Goal: Transaction & Acquisition: Purchase product/service

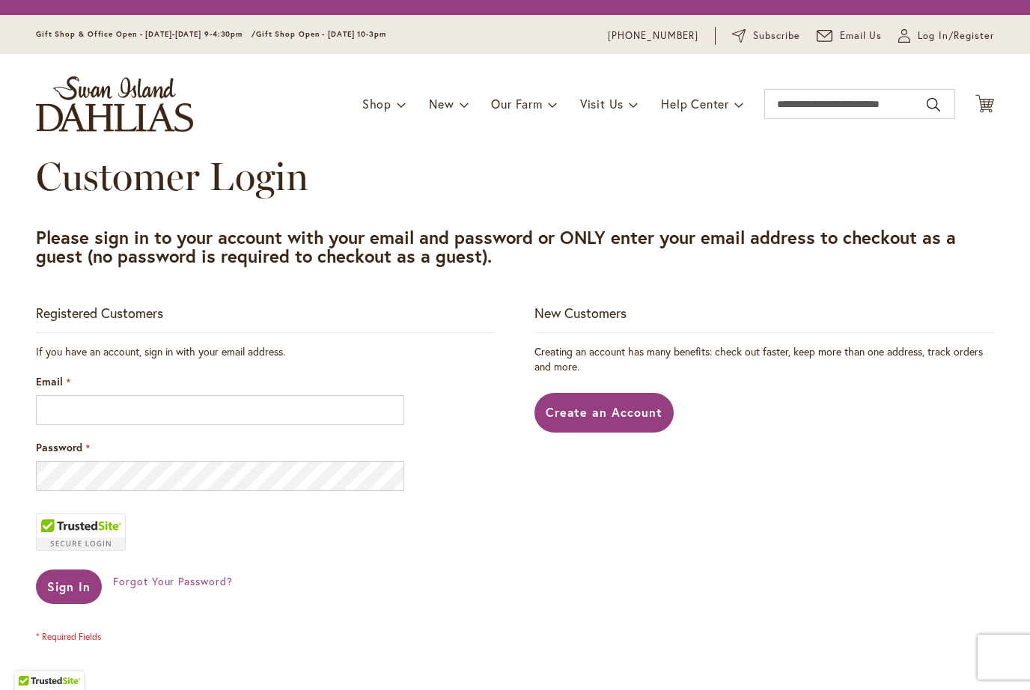
scroll to position [201, 0]
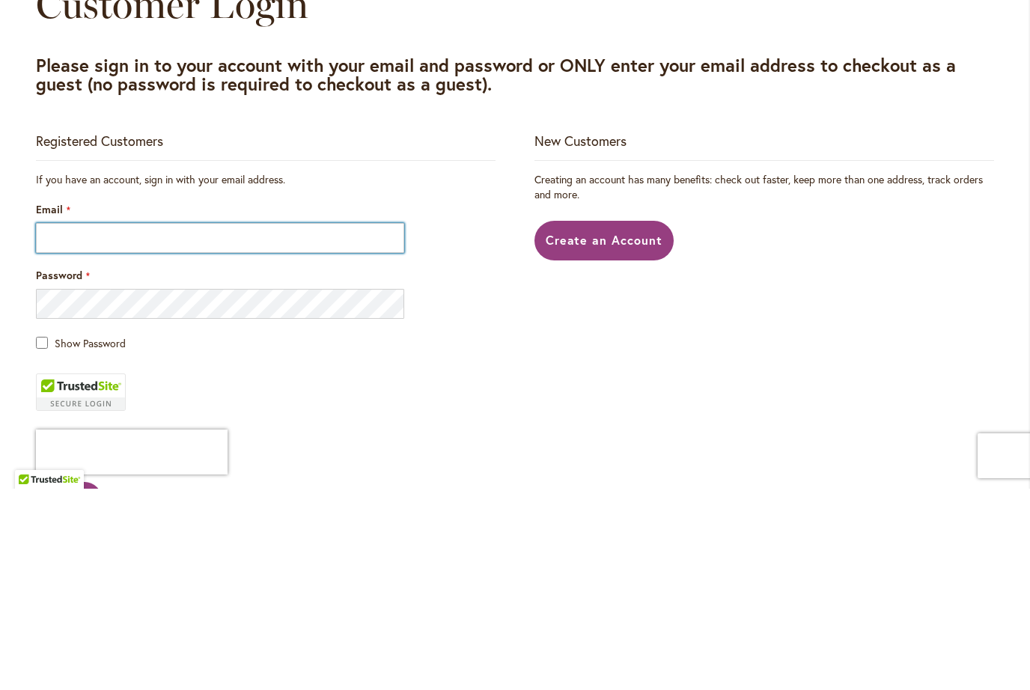
type input "**********"
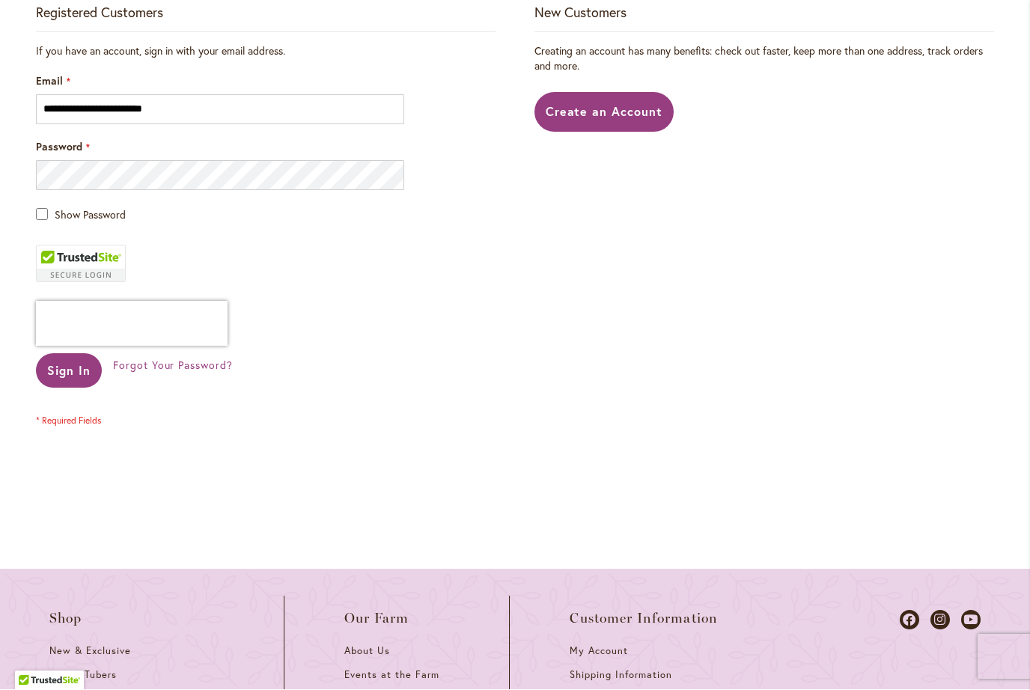
scroll to position [329, 0]
click at [74, 373] on span "Sign In" at bounding box center [68, 372] width 43 height 16
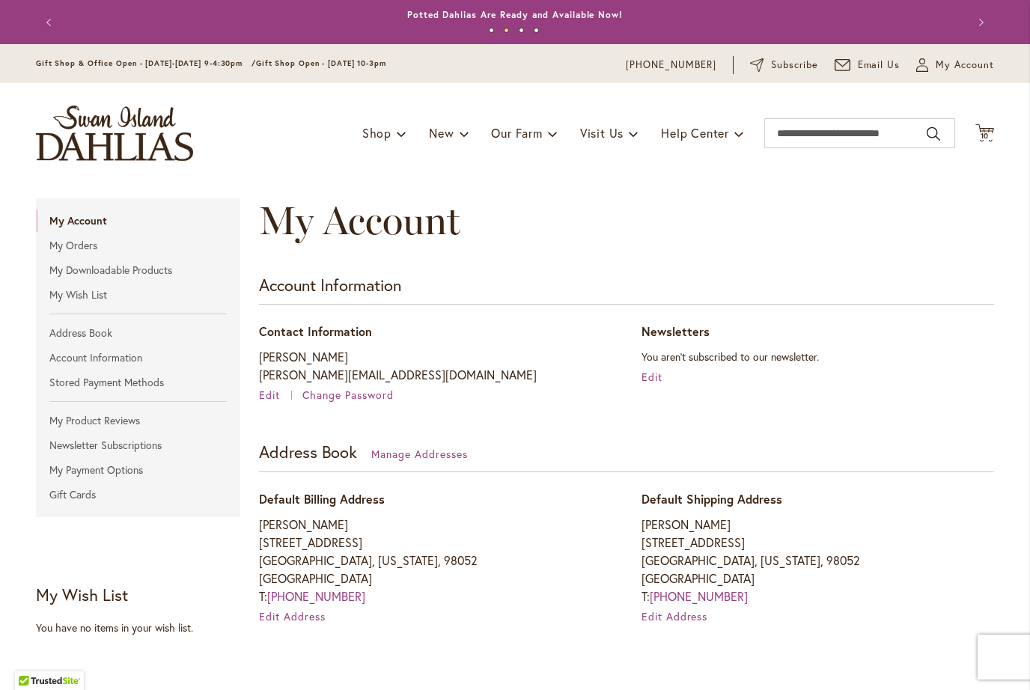
click at [733, 245] on div "My Account" at bounding box center [626, 235] width 735 height 75
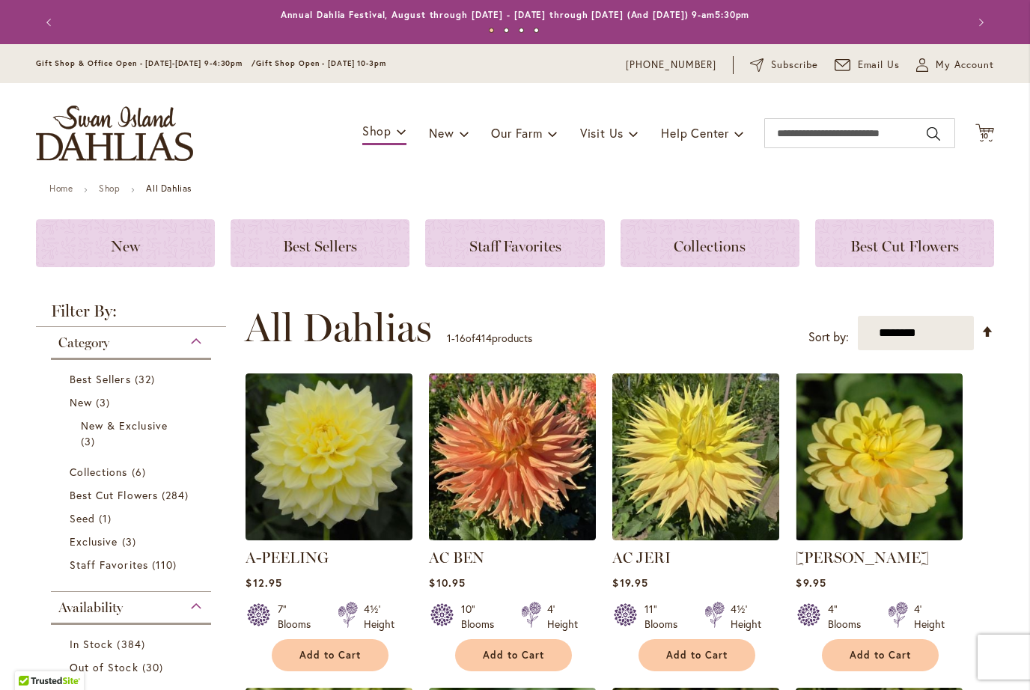
click at [934, 332] on select "**********" at bounding box center [916, 333] width 116 height 35
select select "****"
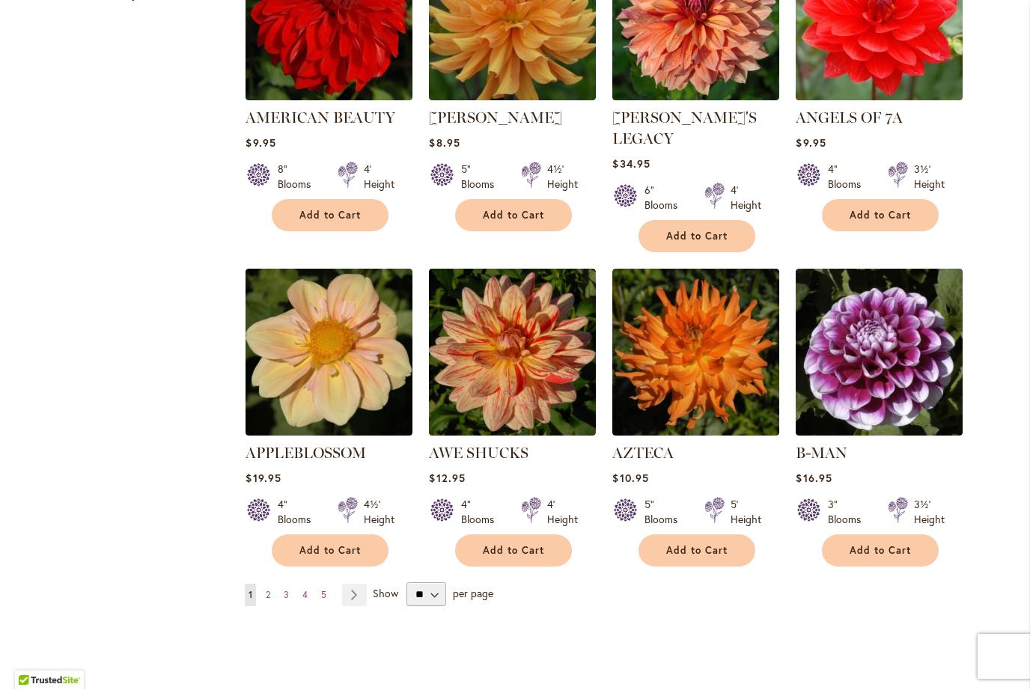
scroll to position [1071, 0]
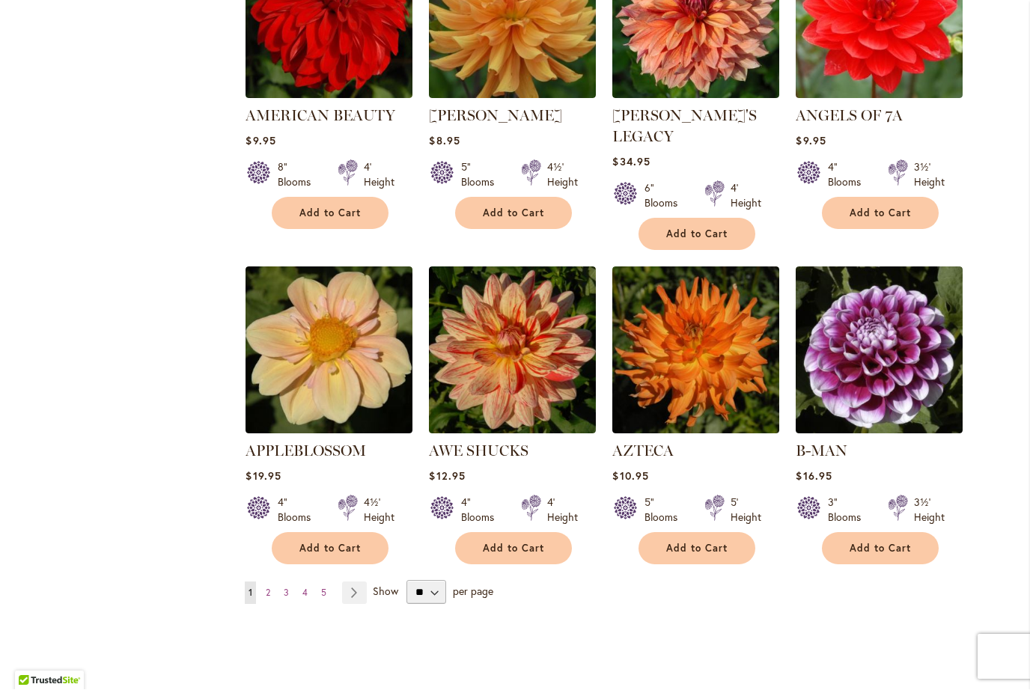
click at [901, 341] on img at bounding box center [879, 350] width 167 height 167
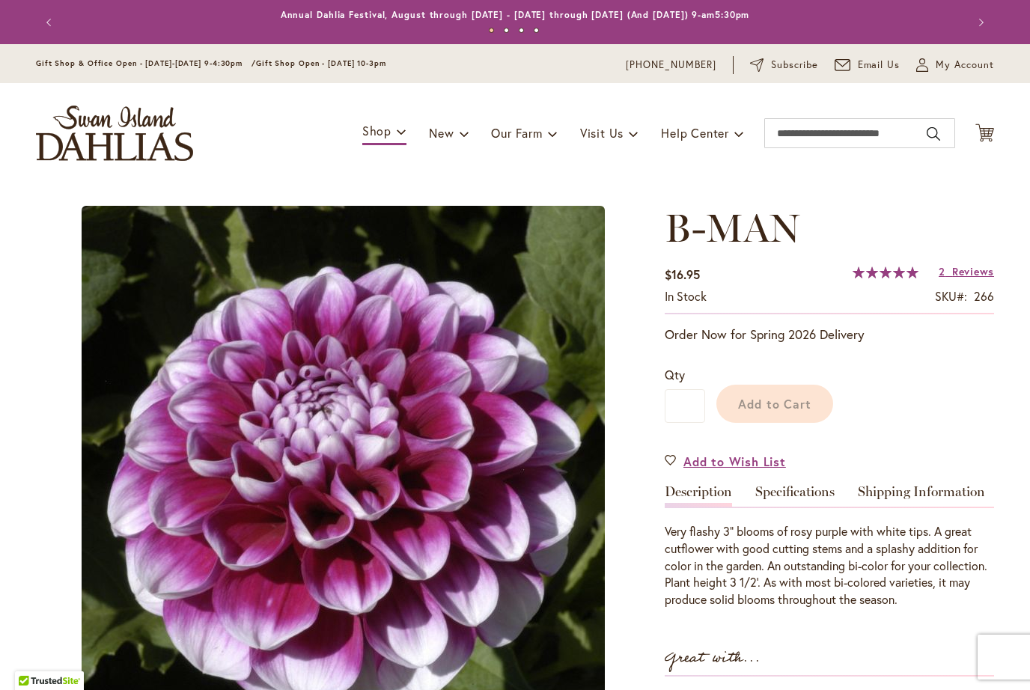
type input "*******"
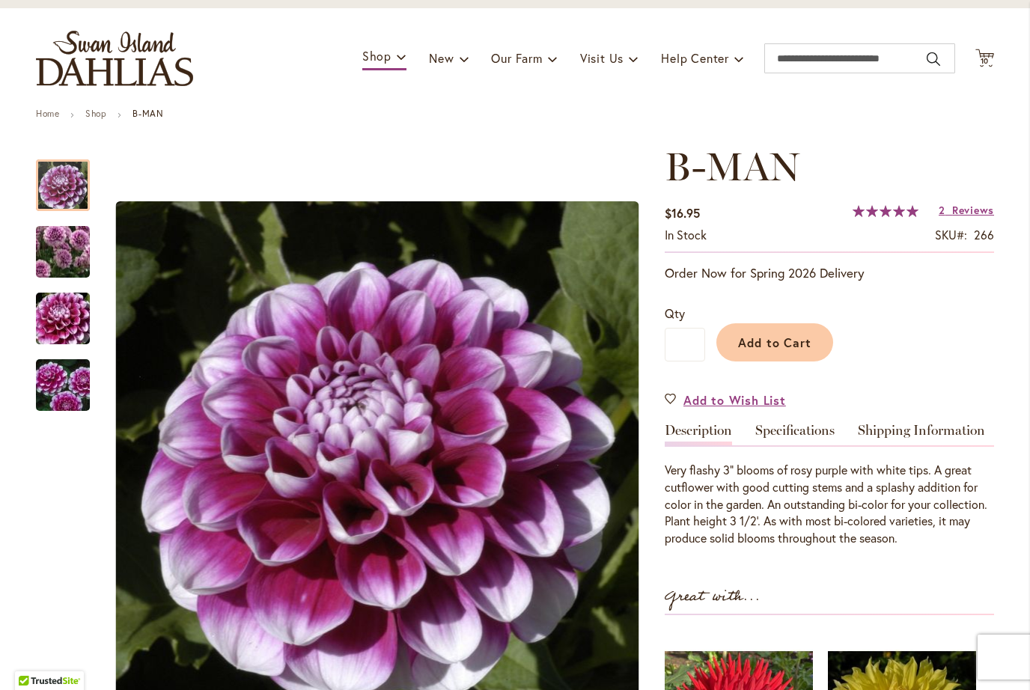
scroll to position [74, 0]
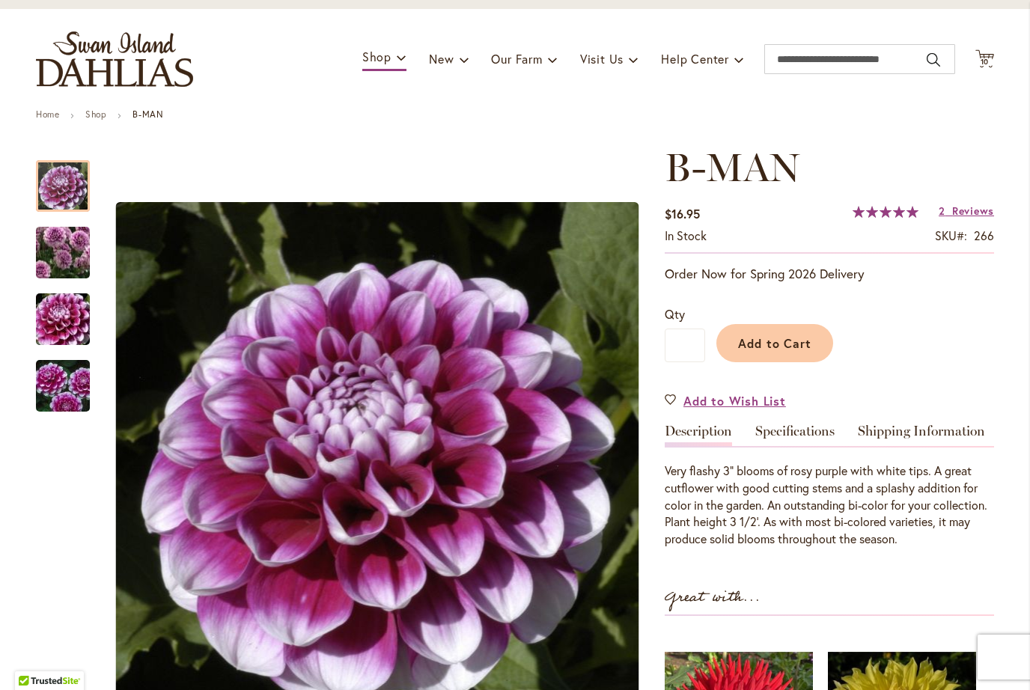
click at [973, 210] on span "Reviews" at bounding box center [973, 211] width 42 height 14
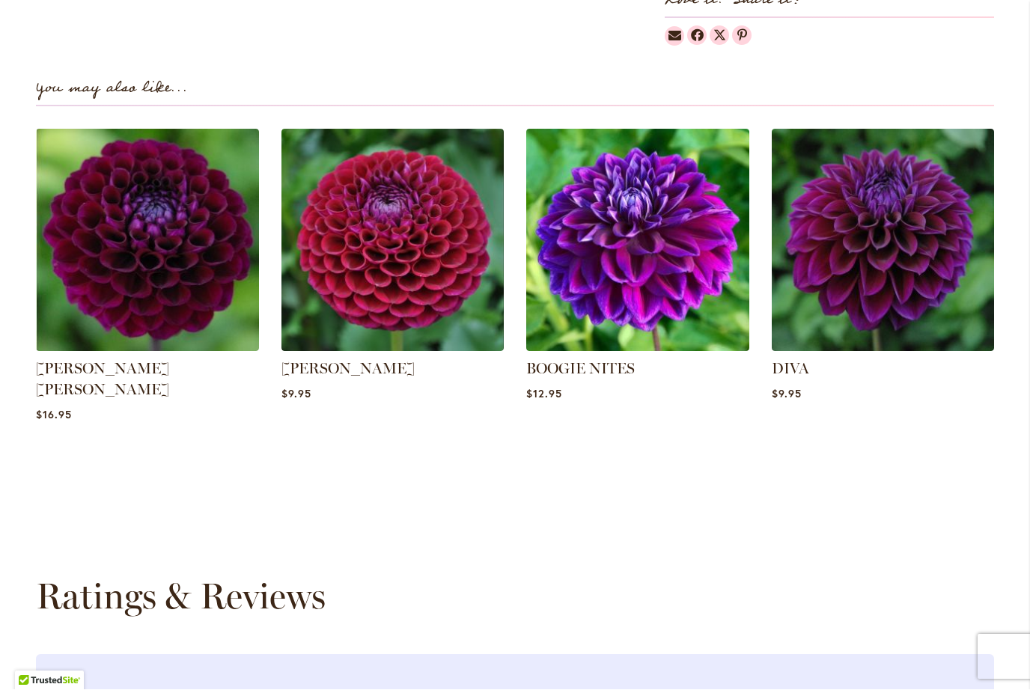
scroll to position [1015, 0]
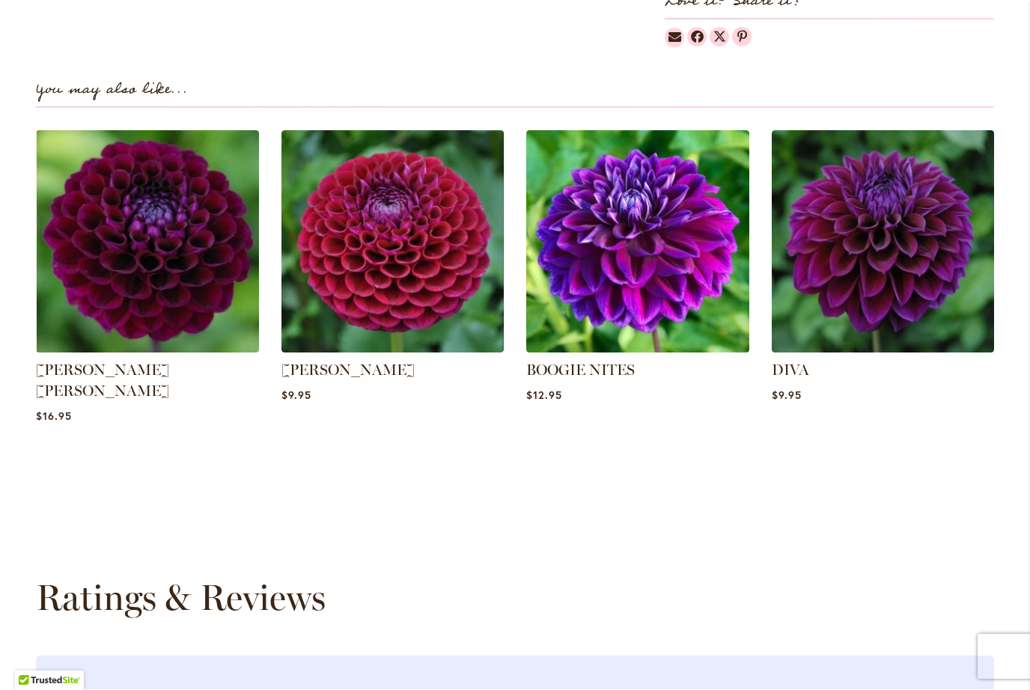
click at [109, 275] on img at bounding box center [147, 242] width 223 height 223
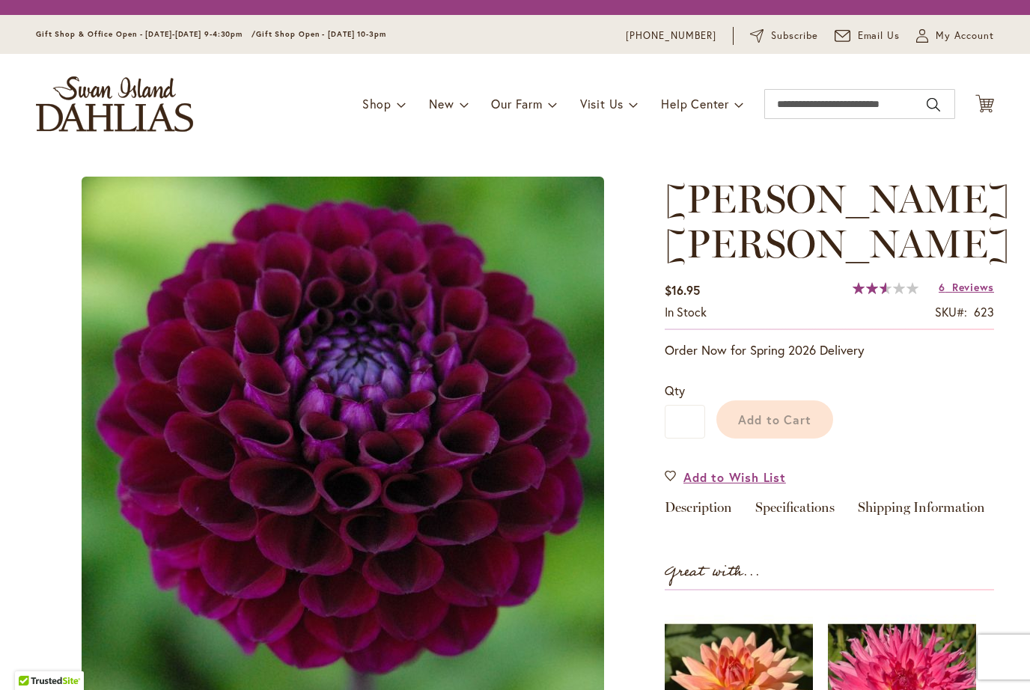
type input "*******"
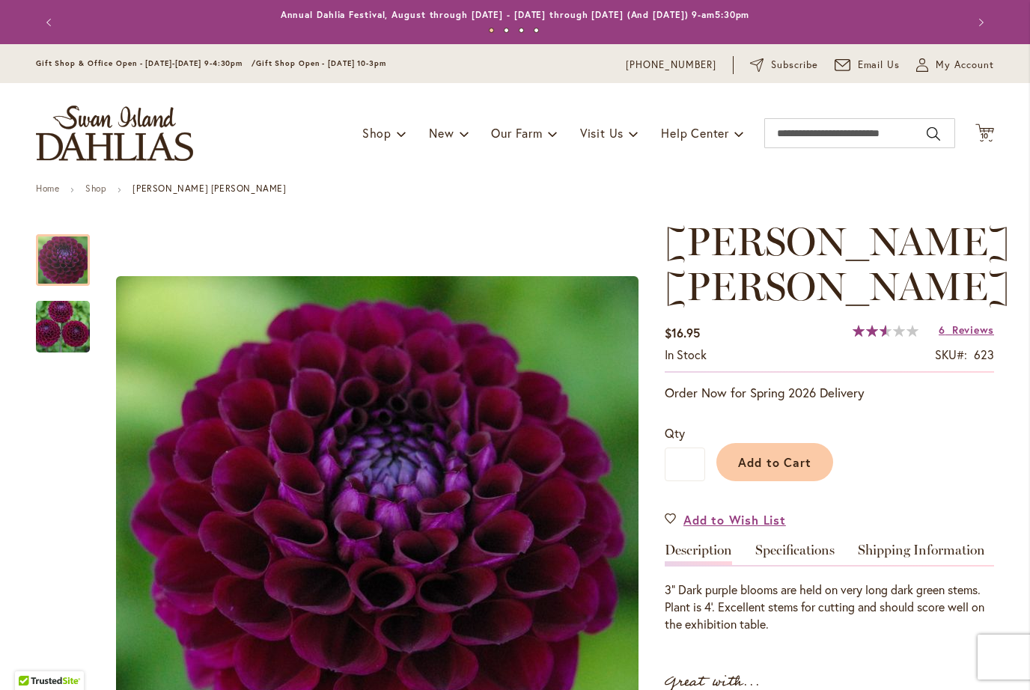
click at [964, 335] on span "Reviews" at bounding box center [973, 330] width 42 height 14
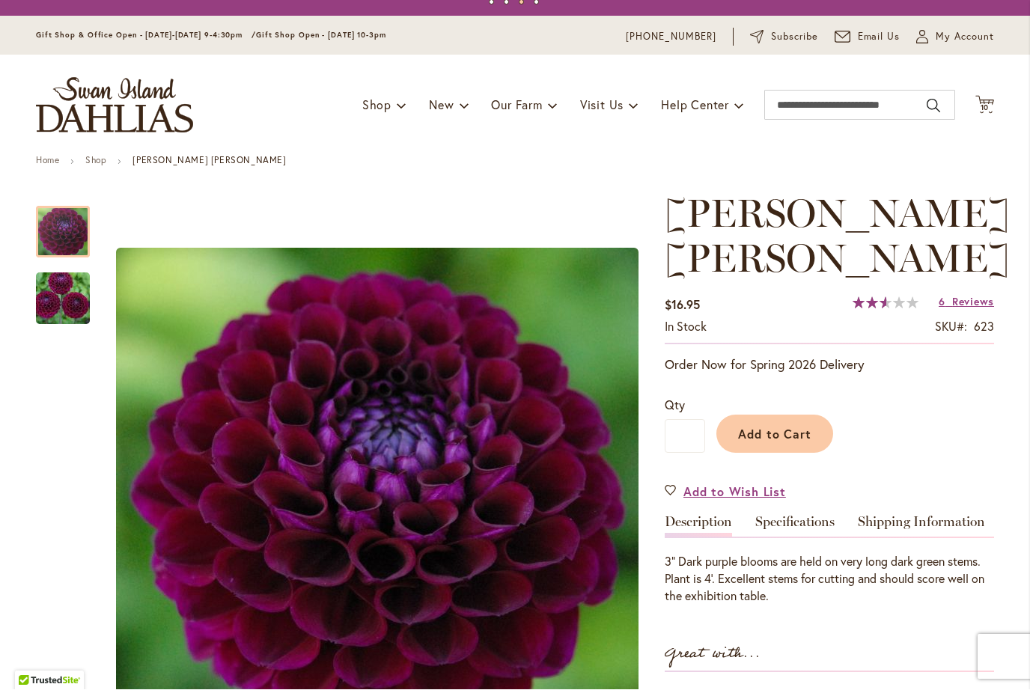
scroll to position [27, 0]
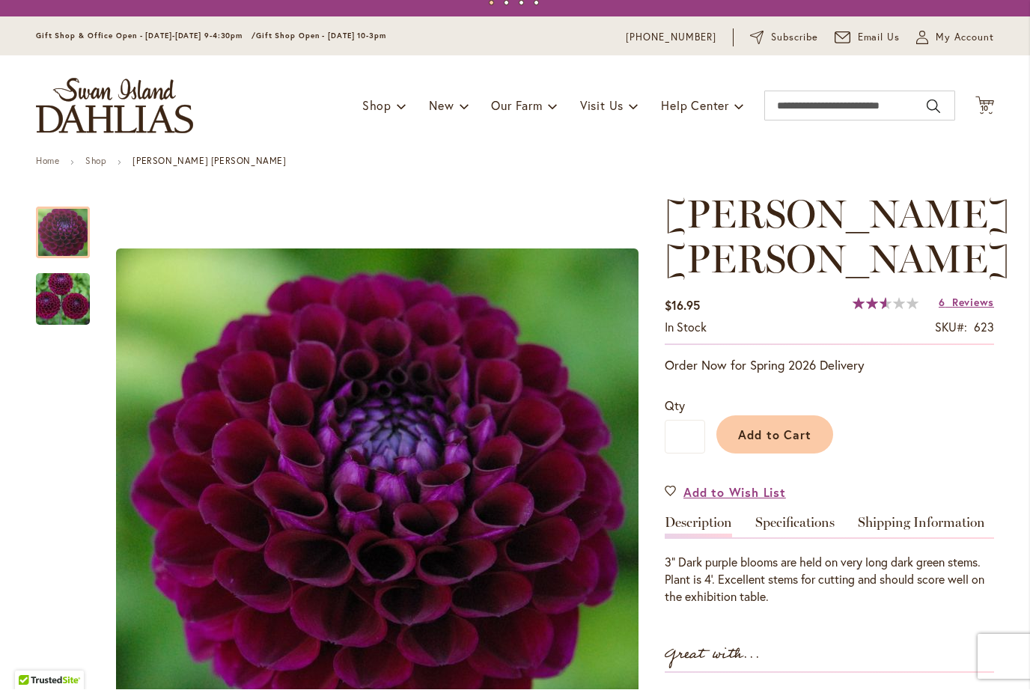
click at [781, 431] on span "Add to Cart" at bounding box center [775, 436] width 74 height 16
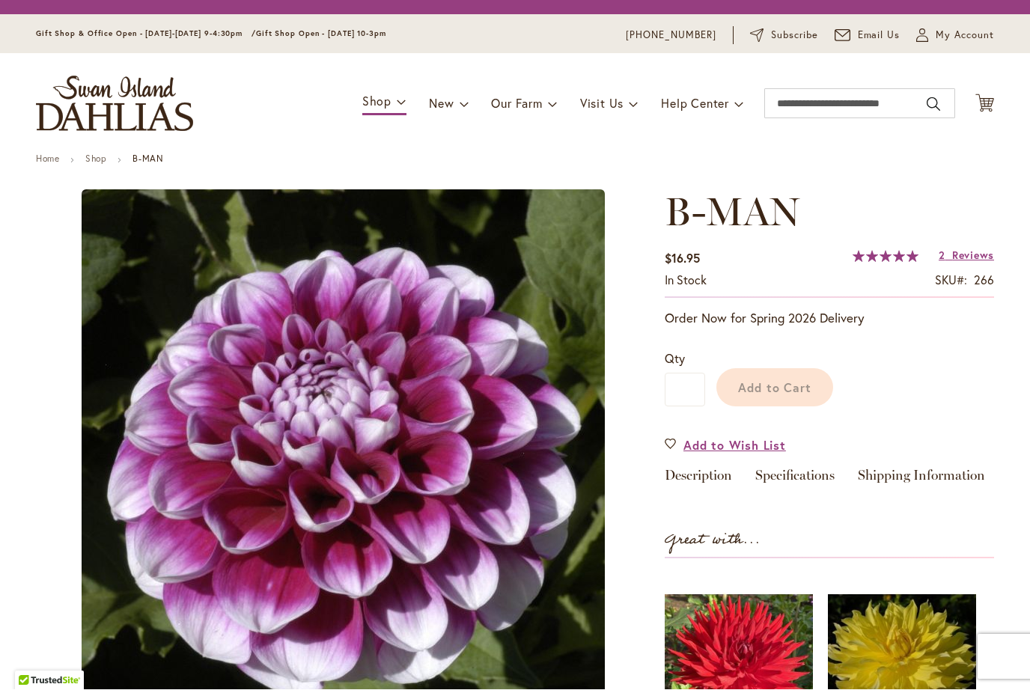
type input "*******"
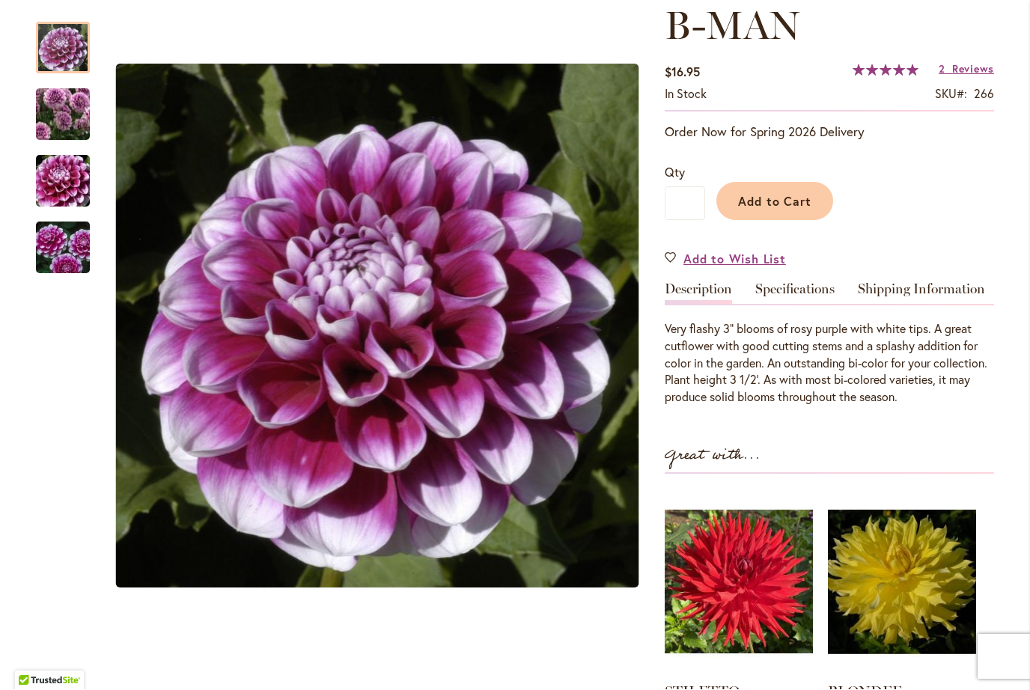
scroll to position [202, 0]
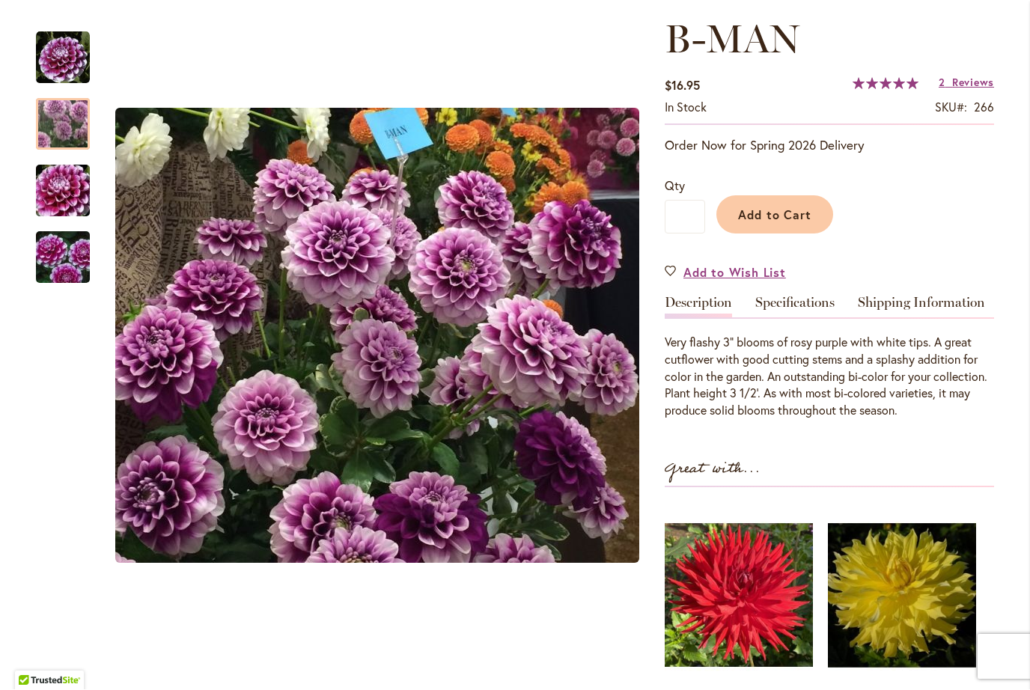
click at [58, 124] on img "B-MAN" at bounding box center [63, 125] width 108 height 94
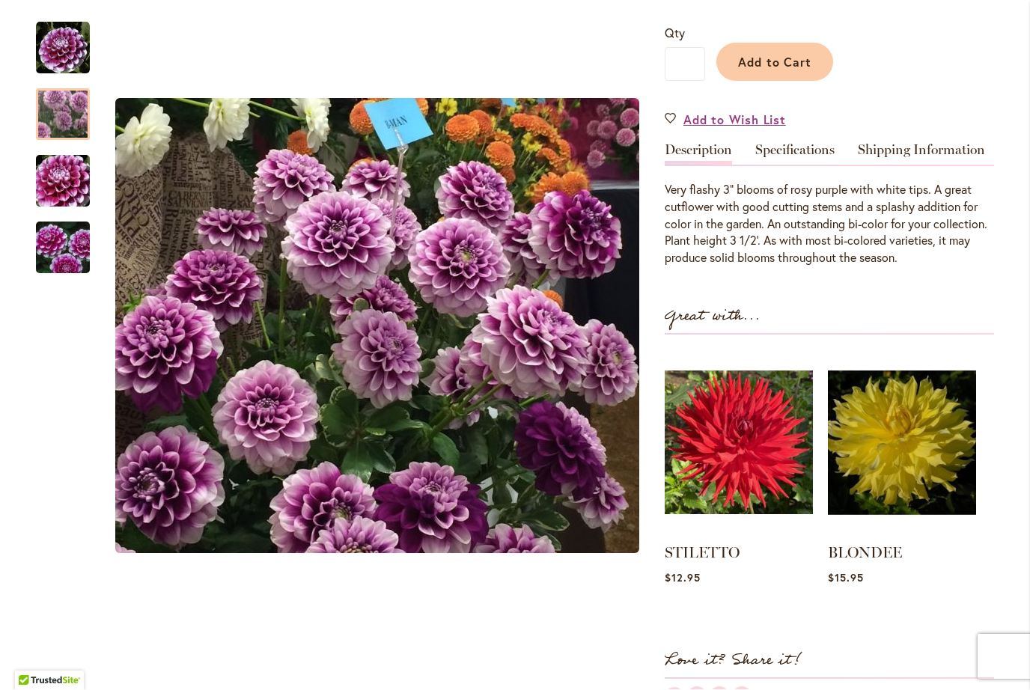
scroll to position [353, 0]
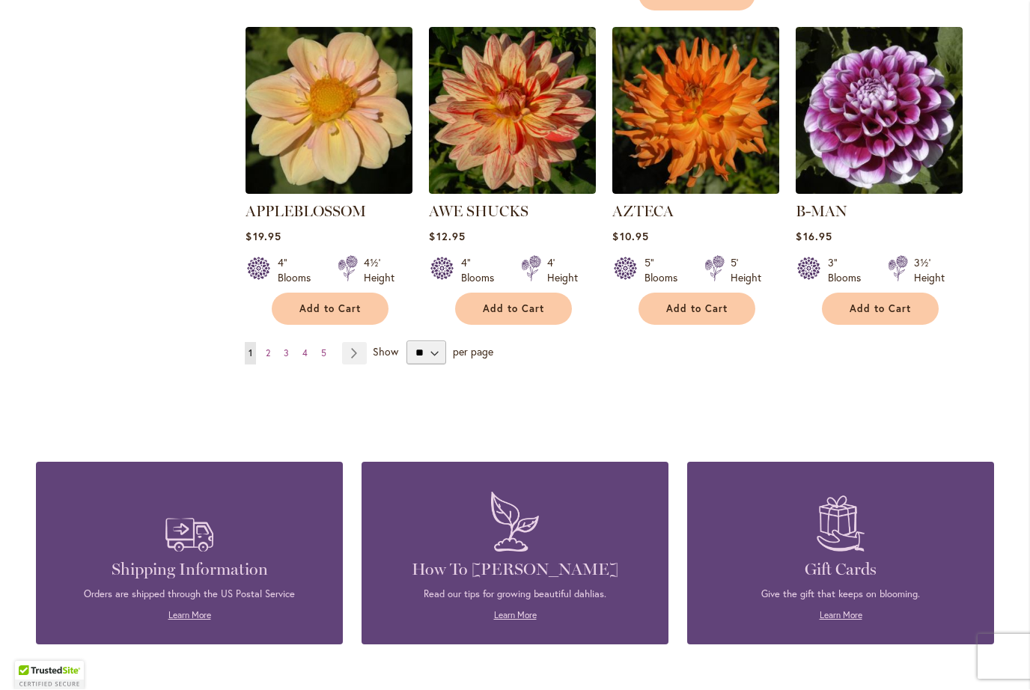
scroll to position [1288, 0]
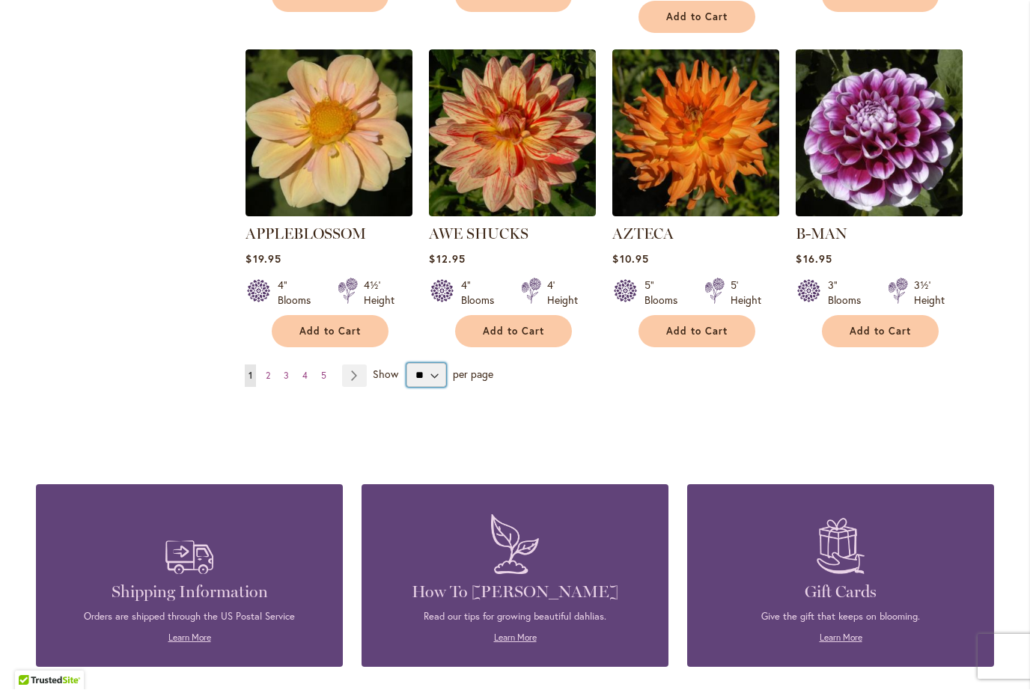
click at [435, 364] on select "** ** ** **" at bounding box center [427, 376] width 40 height 24
select select "**"
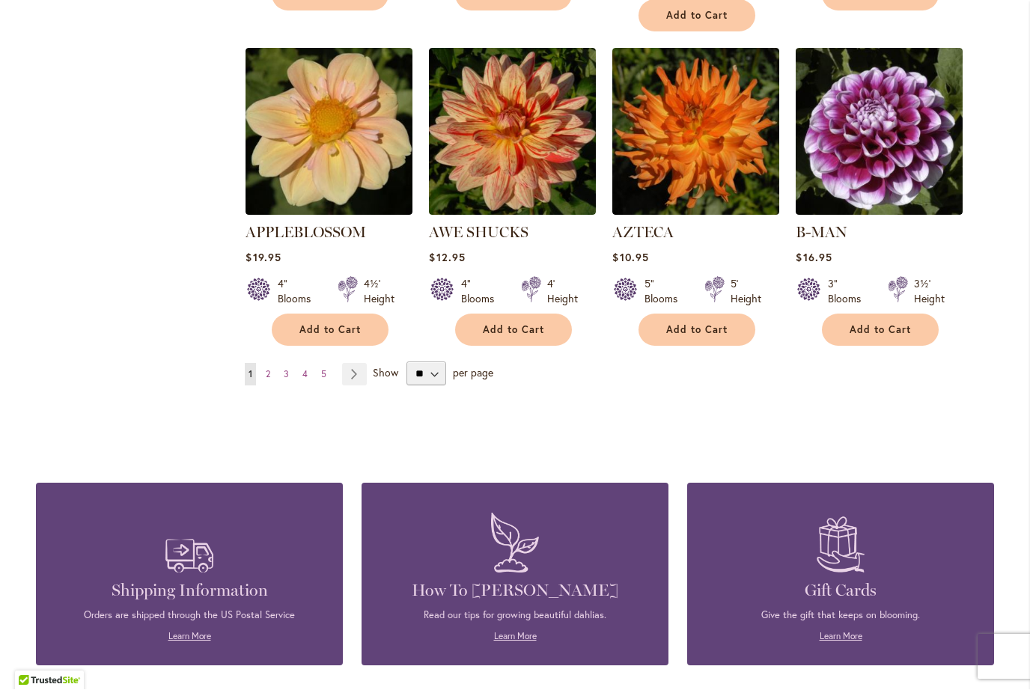
scroll to position [1280, 0]
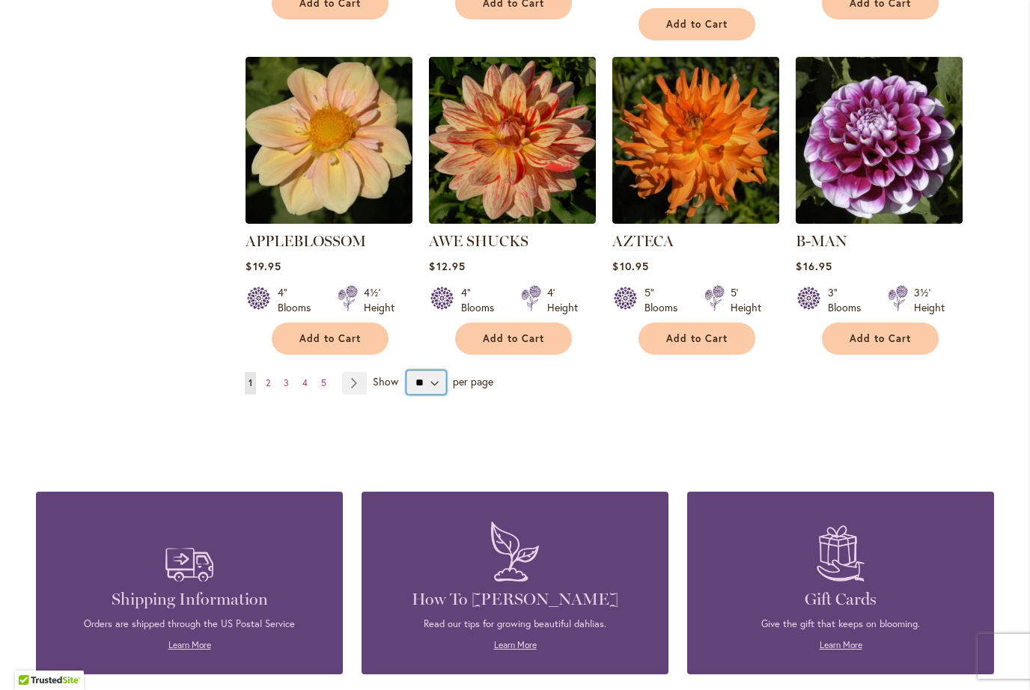
click at [432, 371] on select "** ** ** **" at bounding box center [427, 383] width 40 height 24
select select "**"
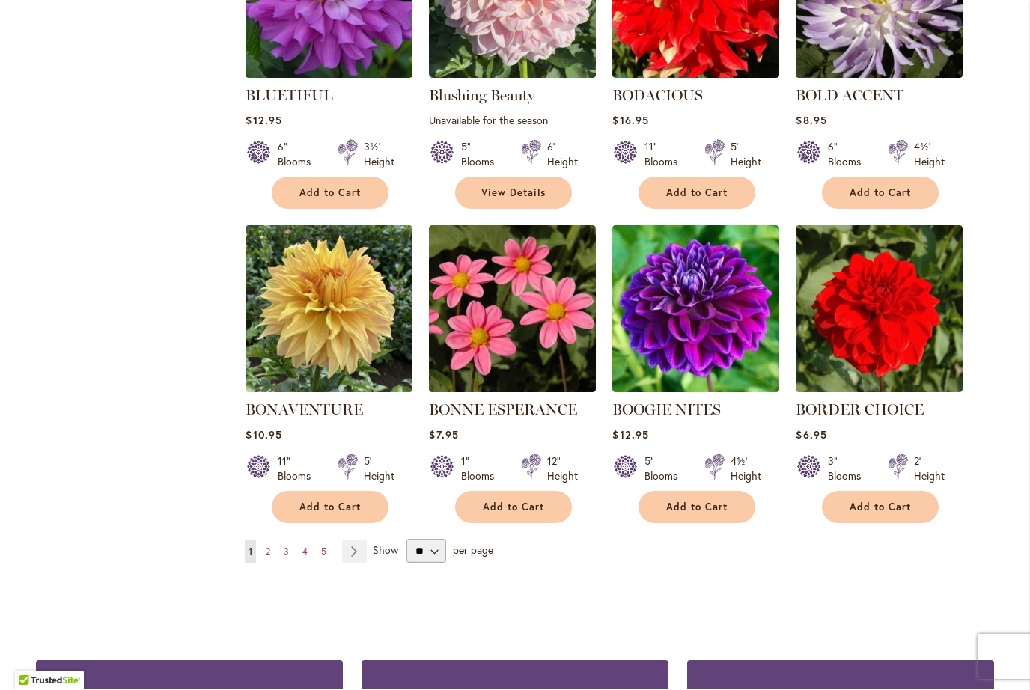
scroll to position [3661, 0]
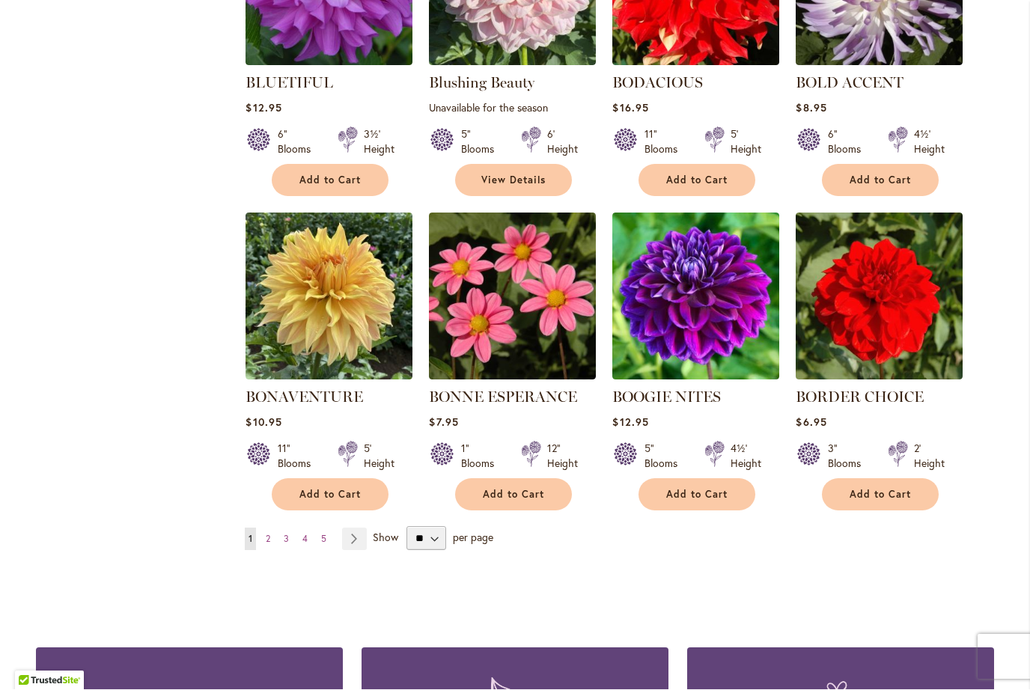
click at [356, 529] on link "Page Next" at bounding box center [354, 540] width 25 height 22
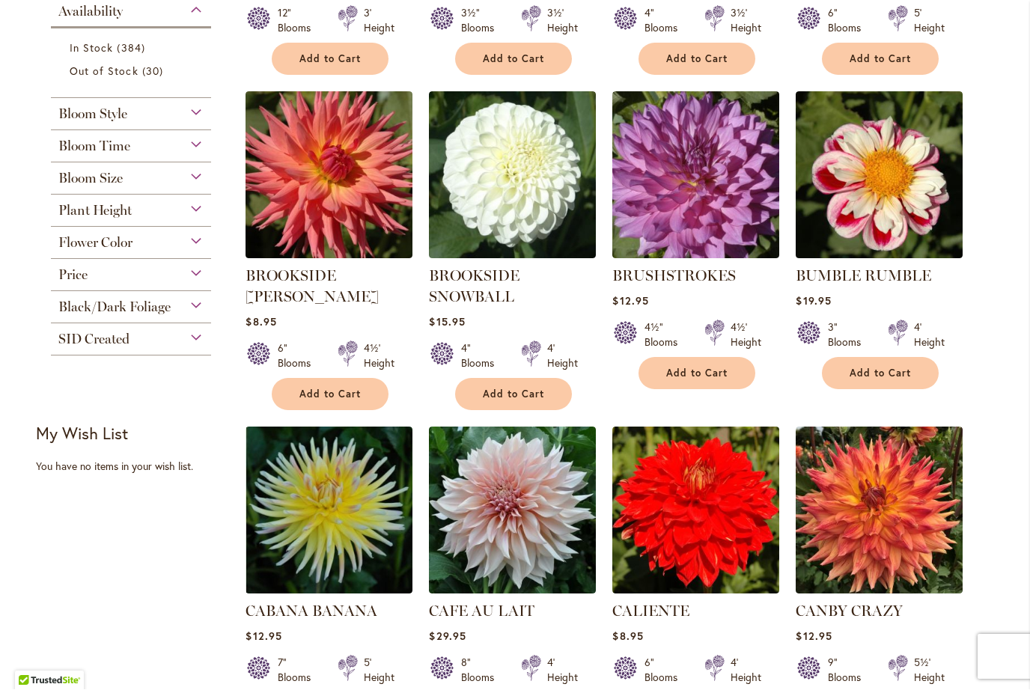
scroll to position [594, 0]
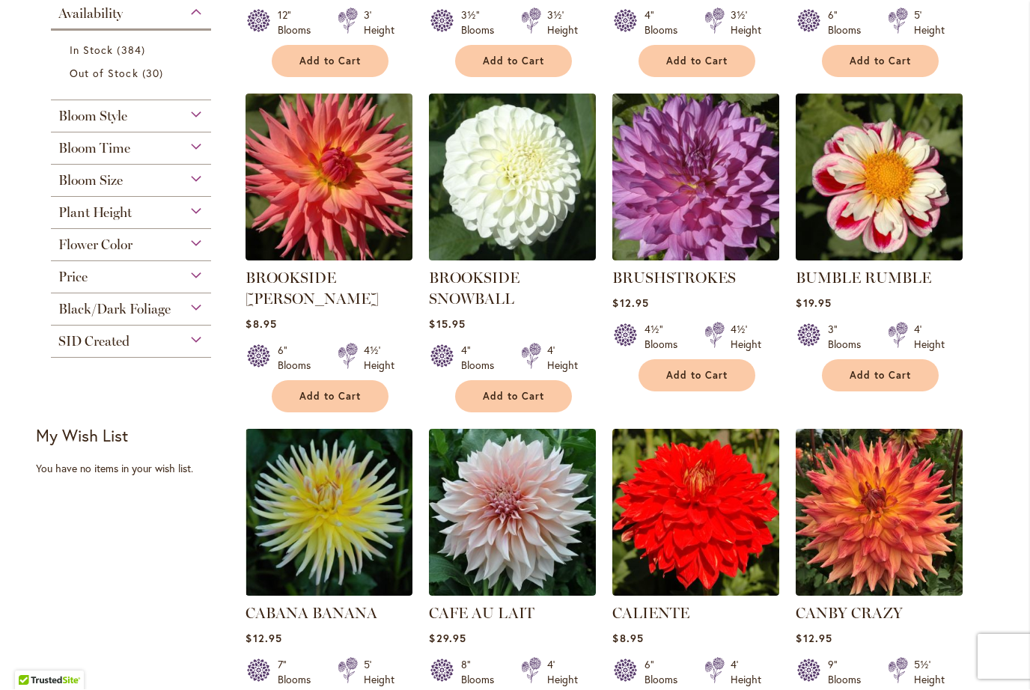
click at [894, 376] on span "Add to Cart" at bounding box center [880, 376] width 61 height 13
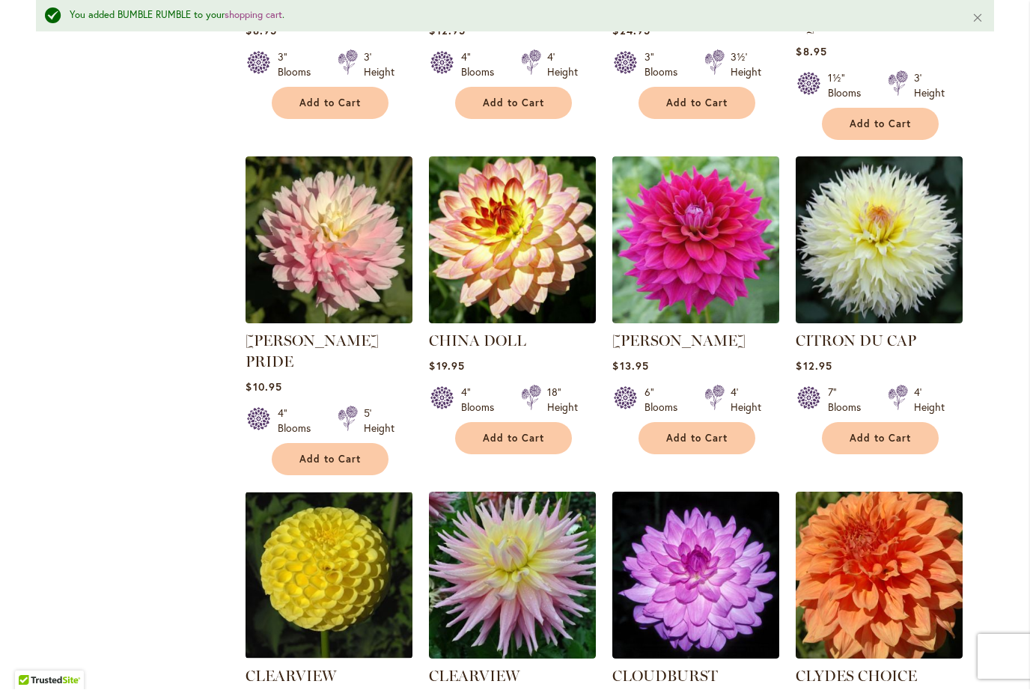
scroll to position [2206, 0]
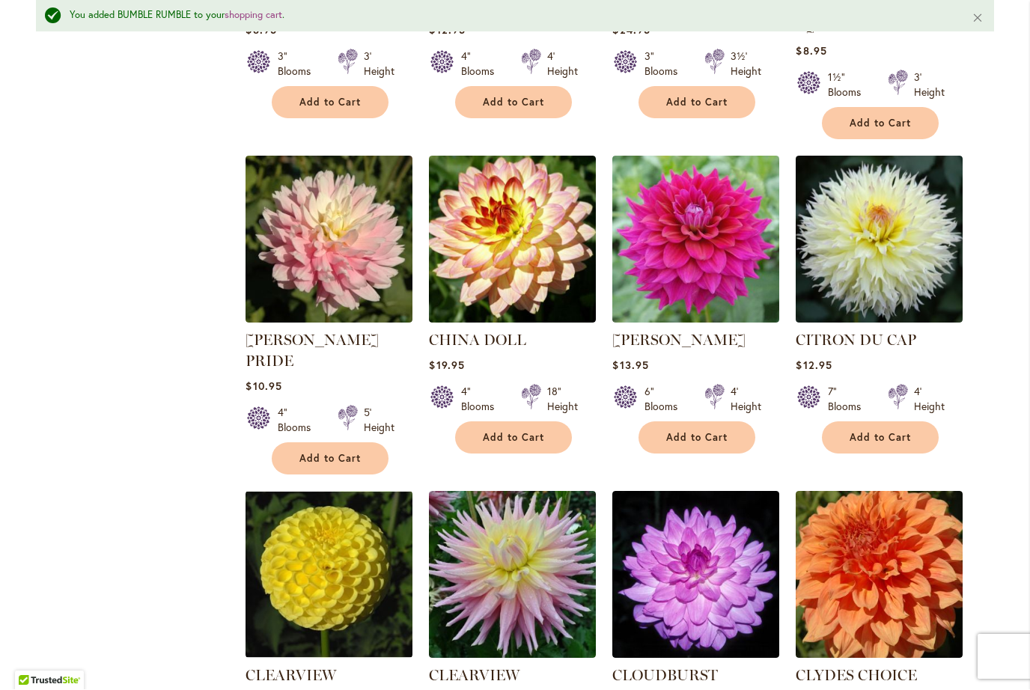
click at [522, 432] on span "Add to Cart" at bounding box center [513, 438] width 61 height 13
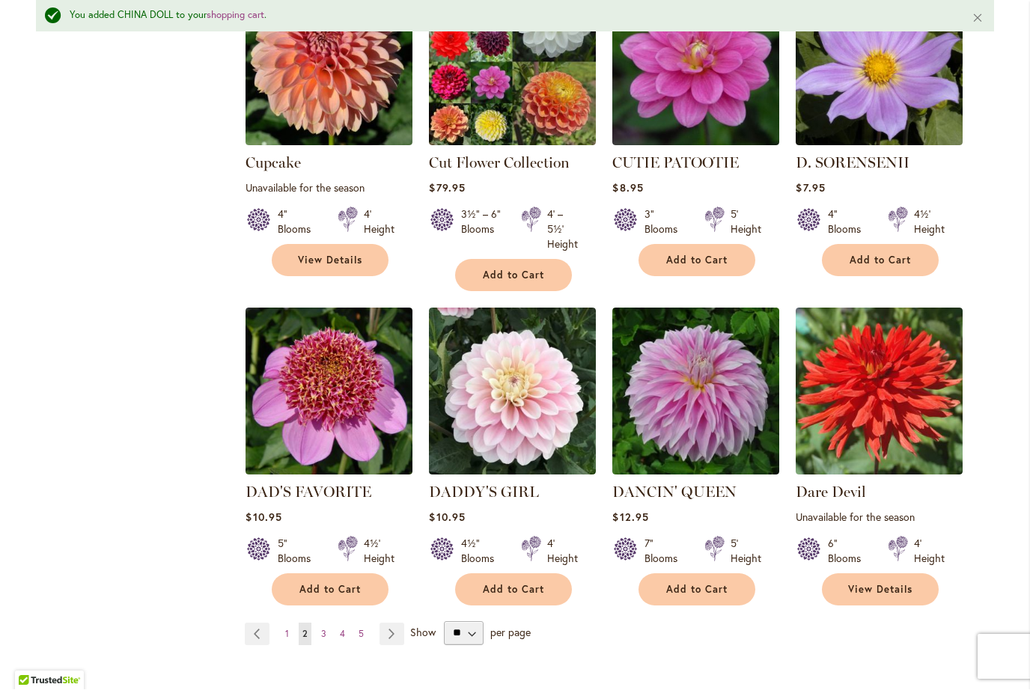
scroll to position [3736, 0]
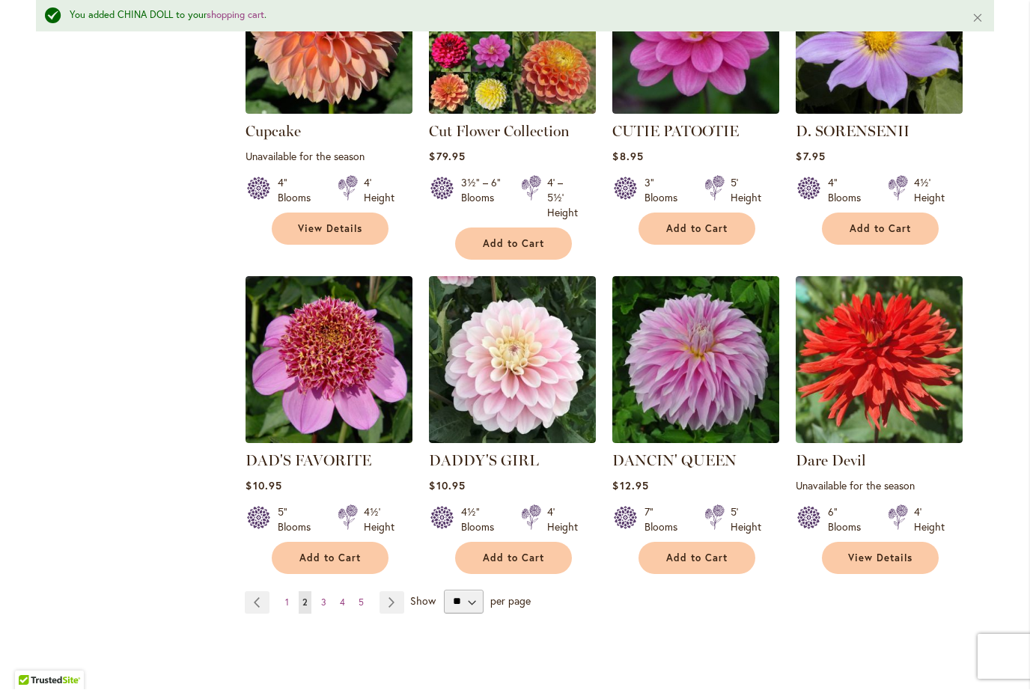
click at [392, 592] on link "Page Next" at bounding box center [392, 603] width 25 height 22
click at [389, 592] on link "Page Next" at bounding box center [392, 603] width 25 height 22
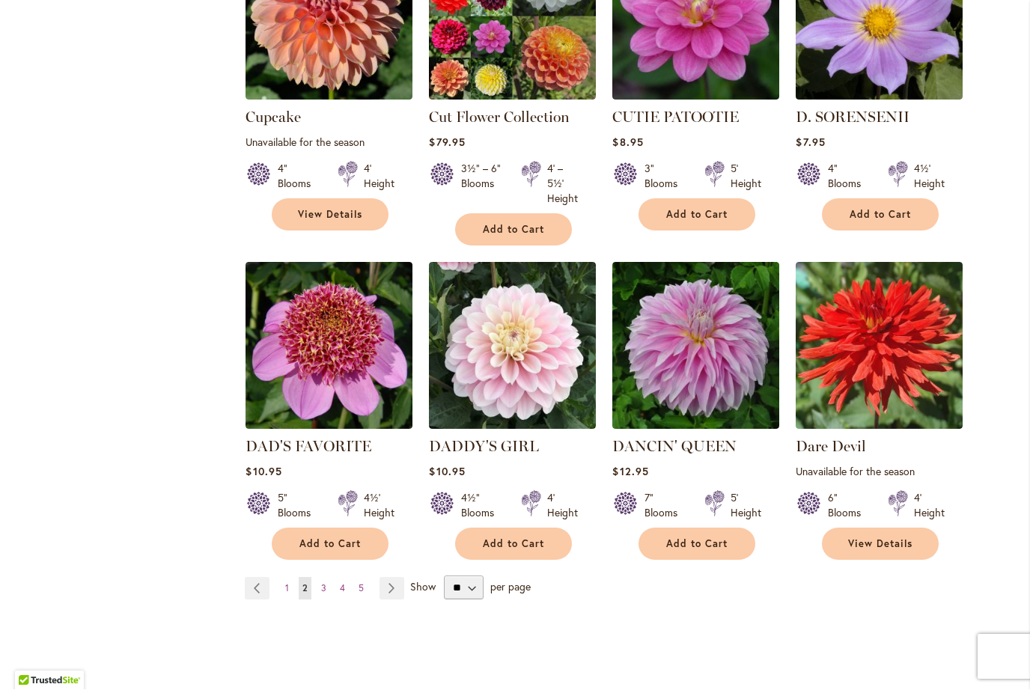
scroll to position [3718, 0]
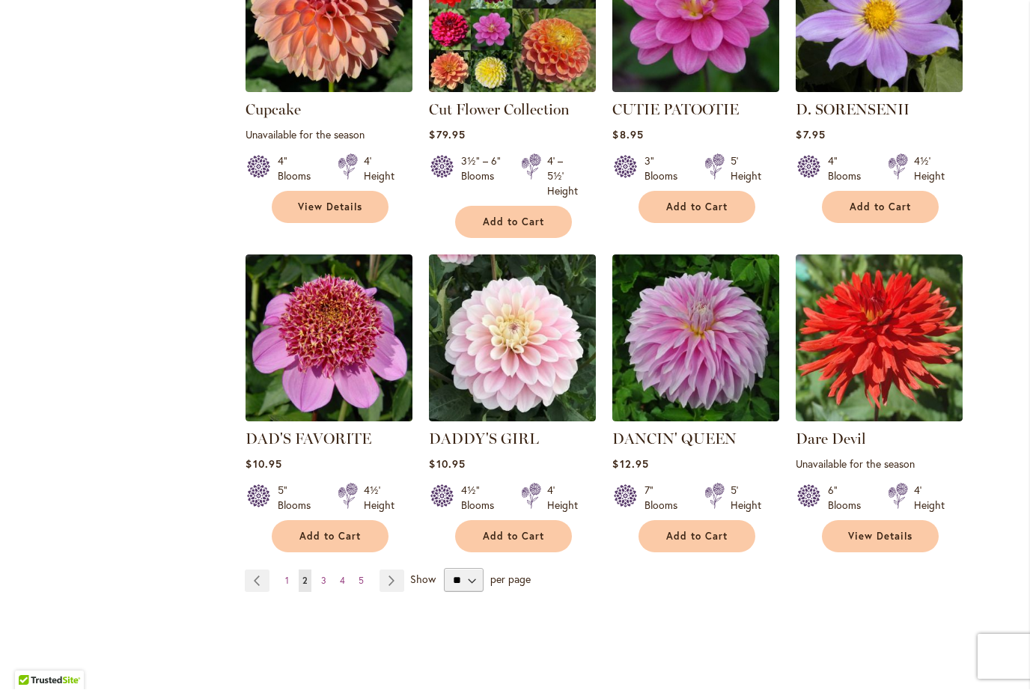
click at [321, 576] on span "3" at bounding box center [323, 581] width 5 height 11
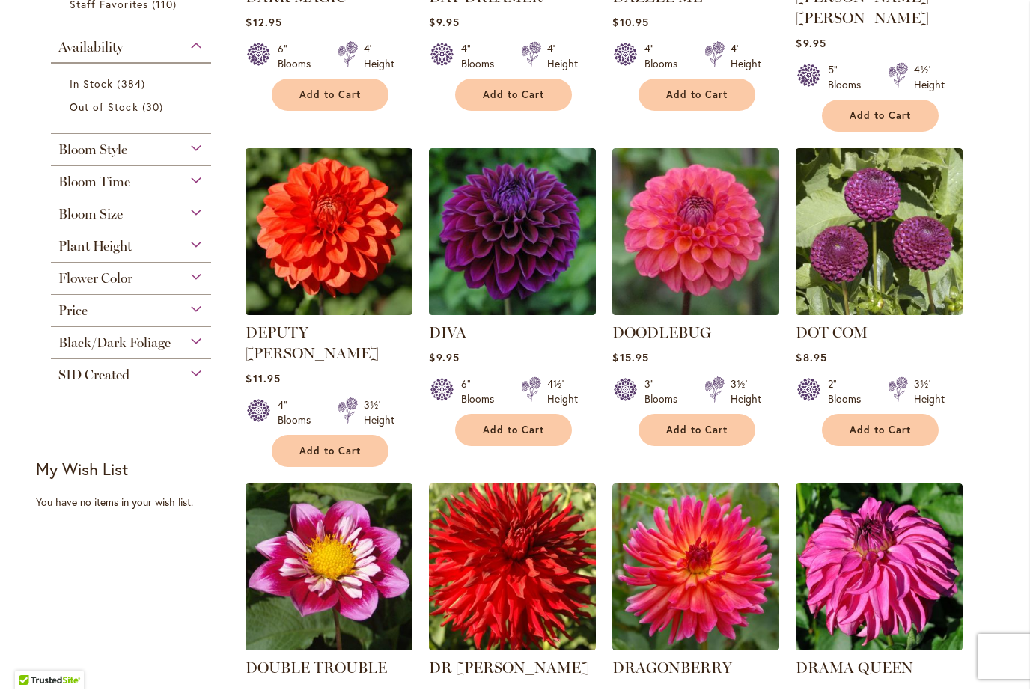
scroll to position [538, 0]
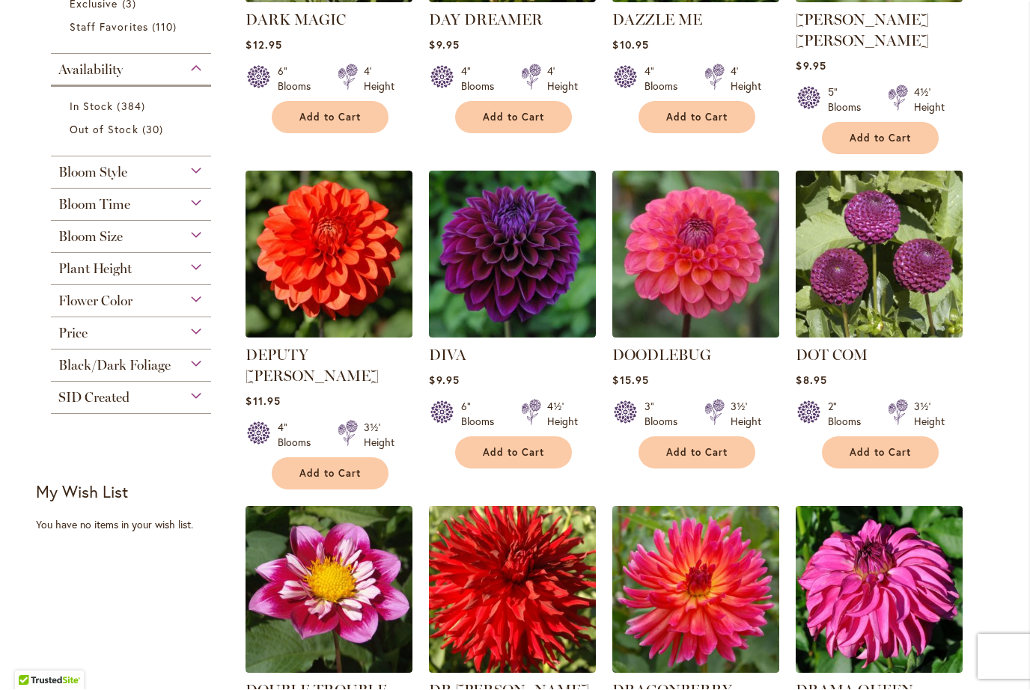
click at [694, 247] on img at bounding box center [695, 254] width 167 height 167
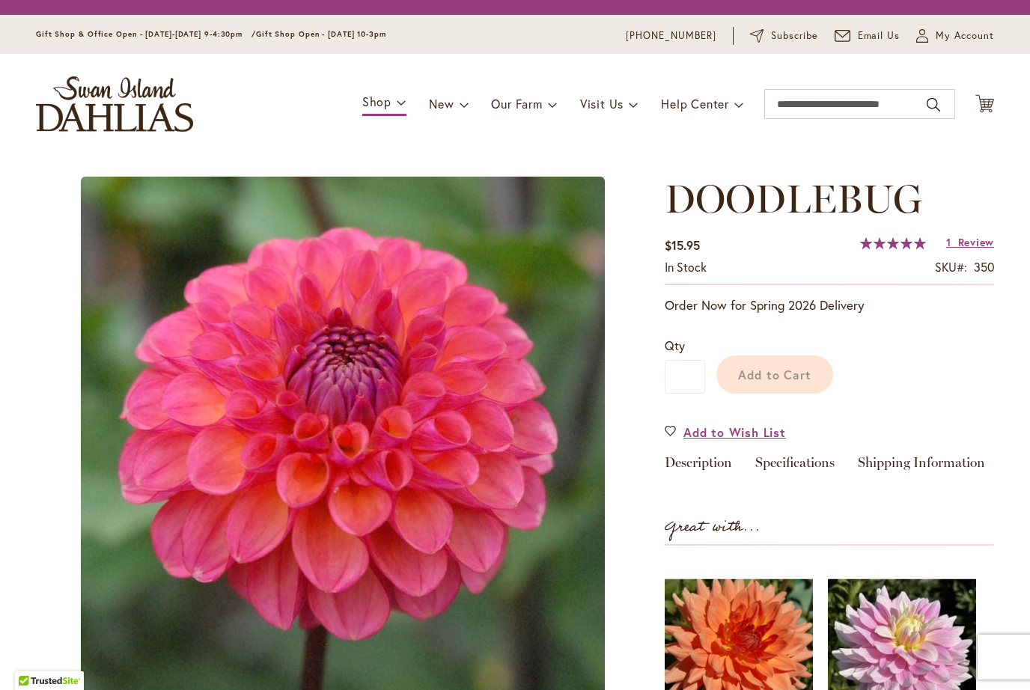
type input "*******"
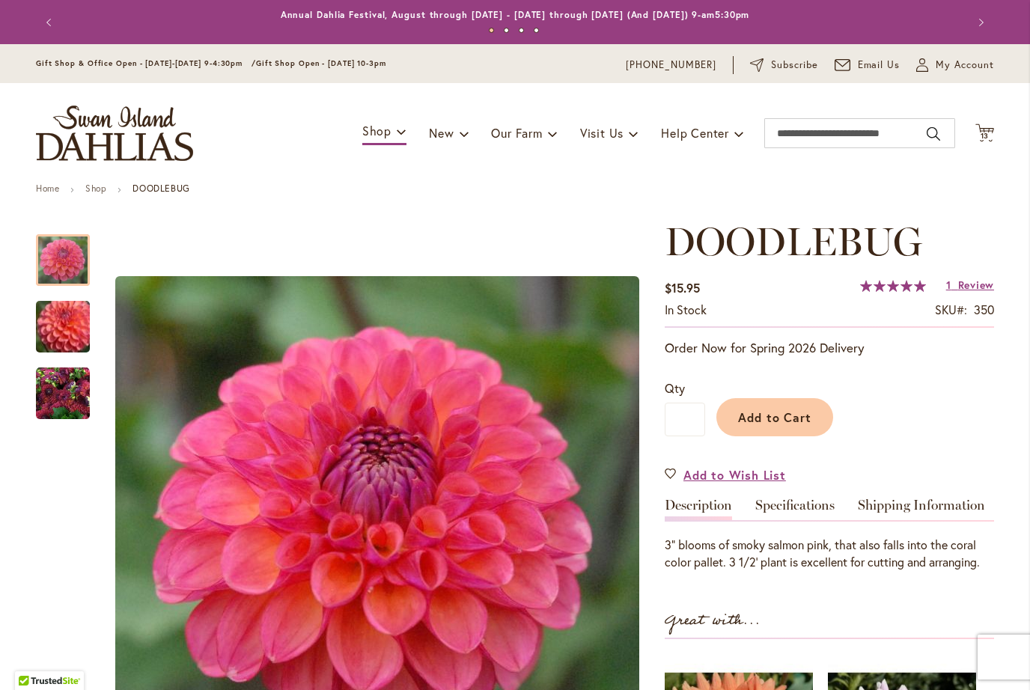
click at [964, 288] on span "Review" at bounding box center [976, 285] width 36 height 14
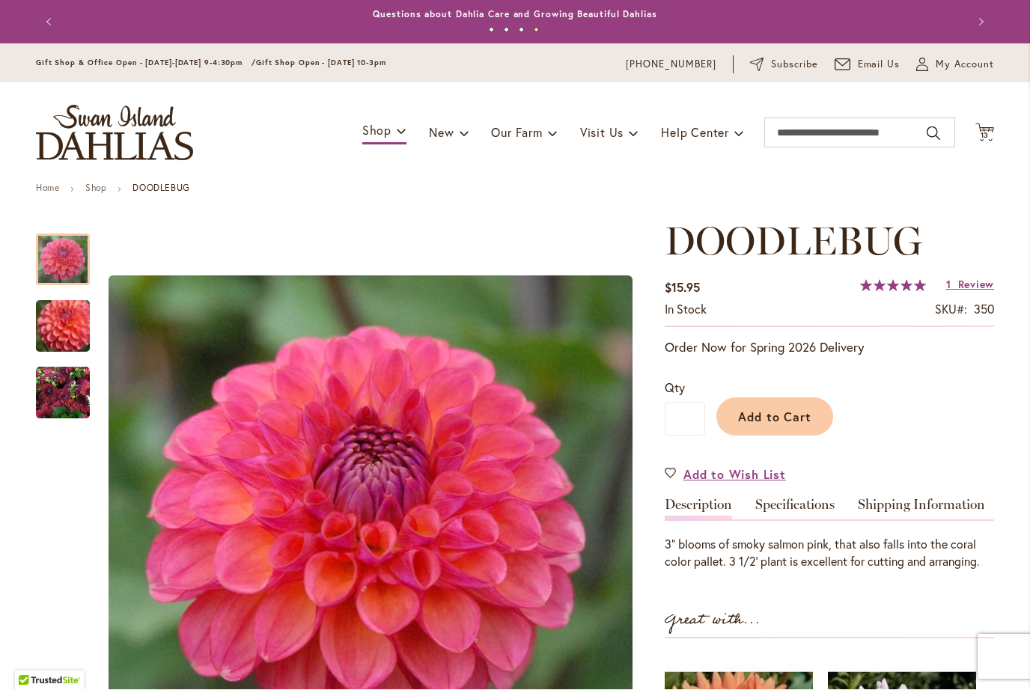
click at [60, 390] on img "DOODLEBUG" at bounding box center [63, 394] width 54 height 54
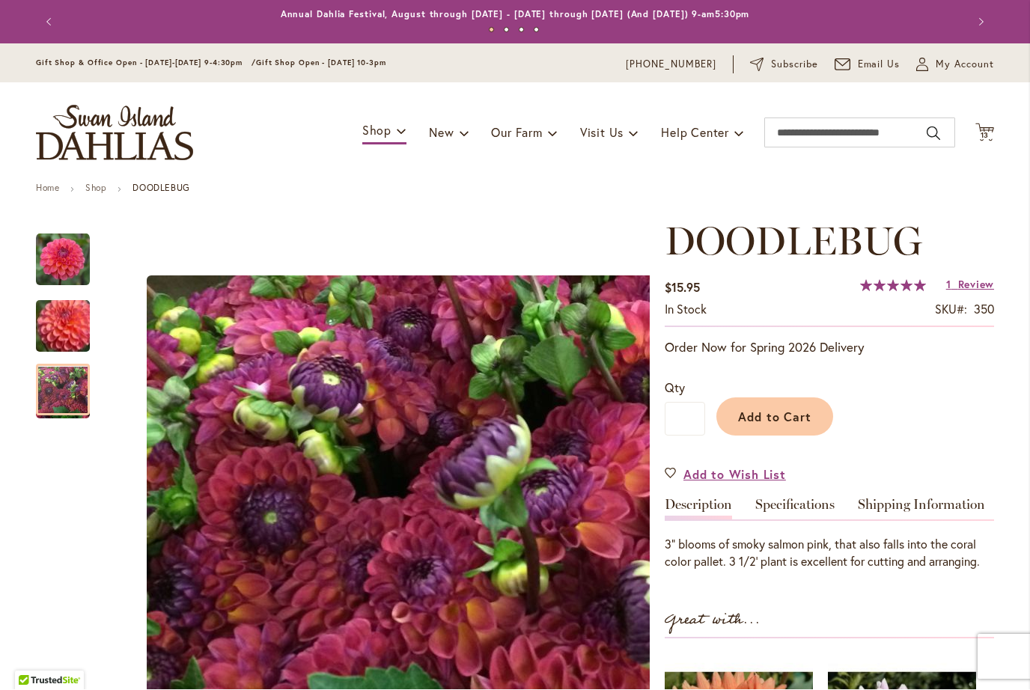
click at [65, 328] on img "DOODLEBUG" at bounding box center [63, 327] width 108 height 92
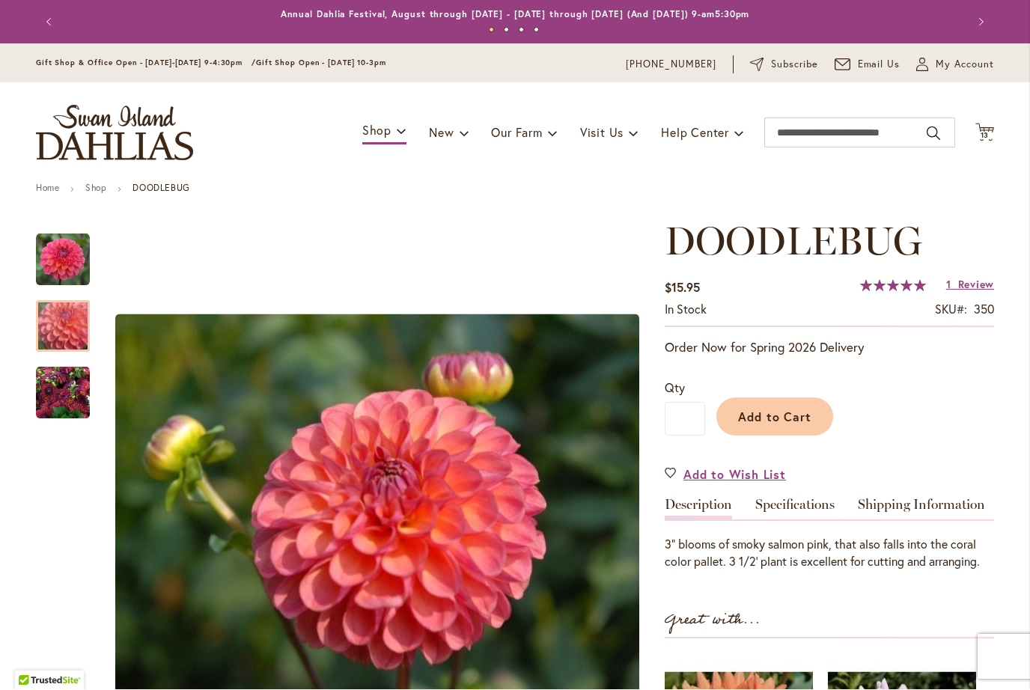
click at [791, 423] on span "Add to Cart" at bounding box center [775, 418] width 74 height 16
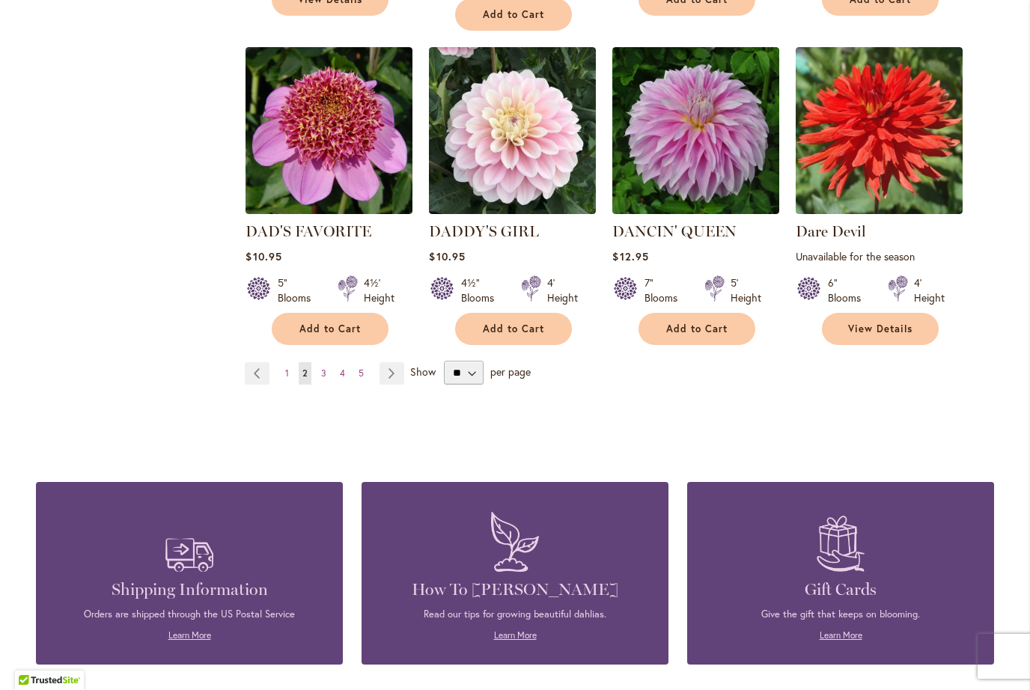
scroll to position [3939, 0]
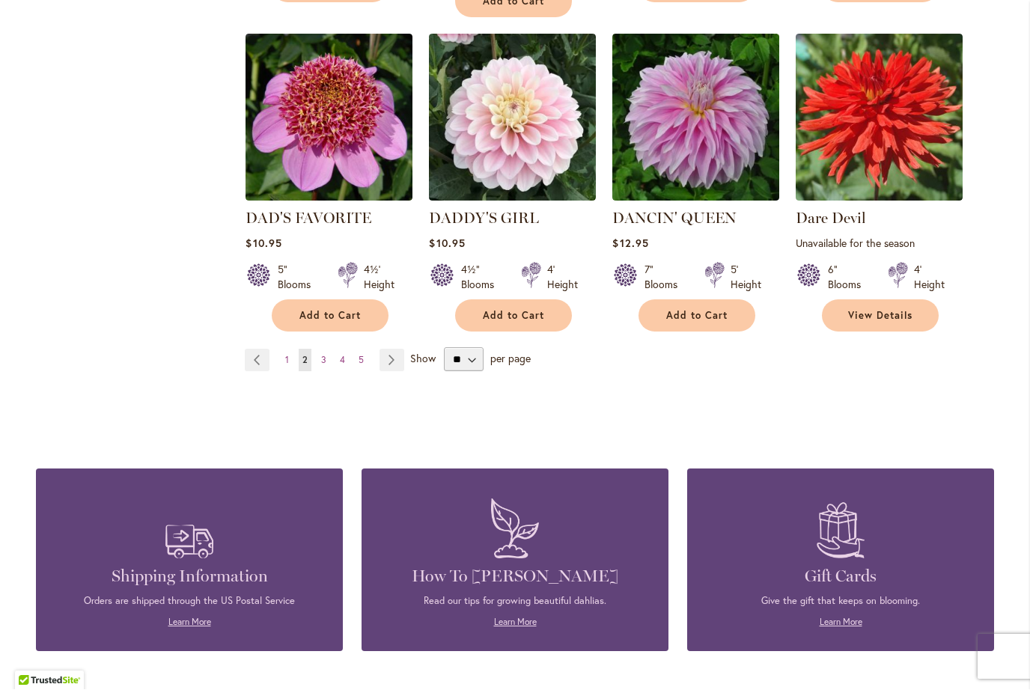
click at [326, 350] on link "Page 3" at bounding box center [323, 361] width 13 height 22
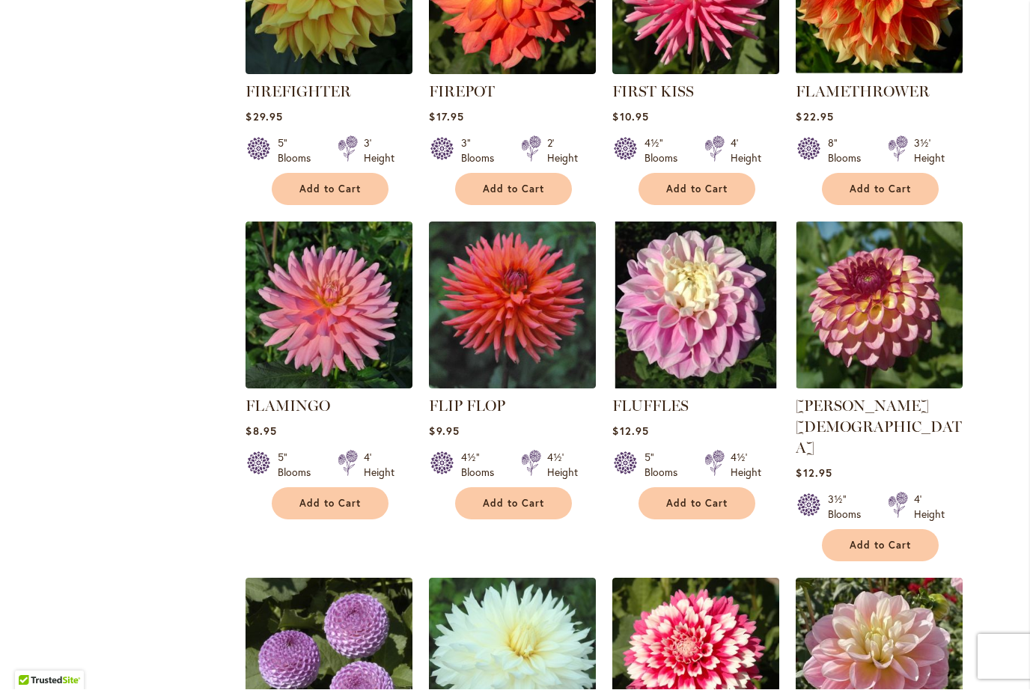
scroll to position [3095, 0]
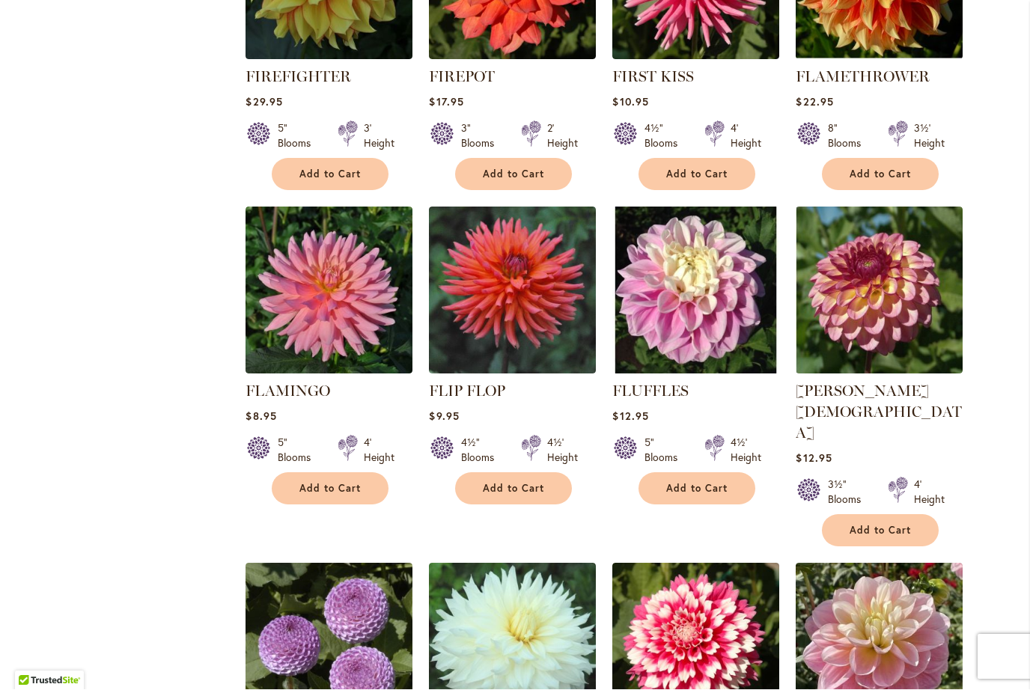
click at [872, 525] on span "Add to Cart" at bounding box center [880, 531] width 61 height 13
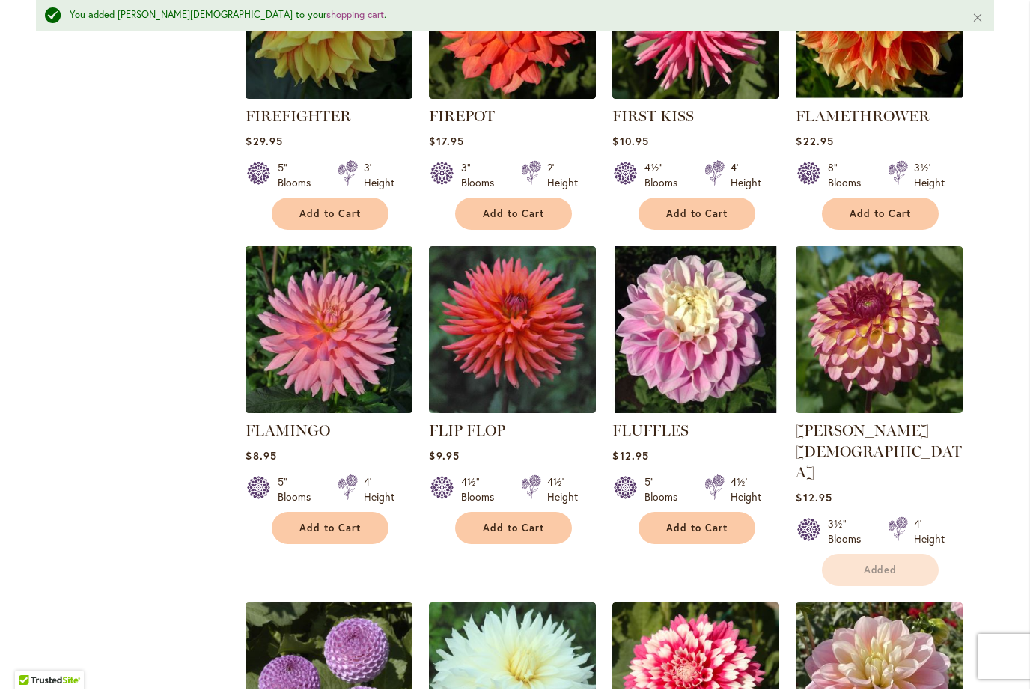
click at [860, 270] on img at bounding box center [879, 330] width 167 height 167
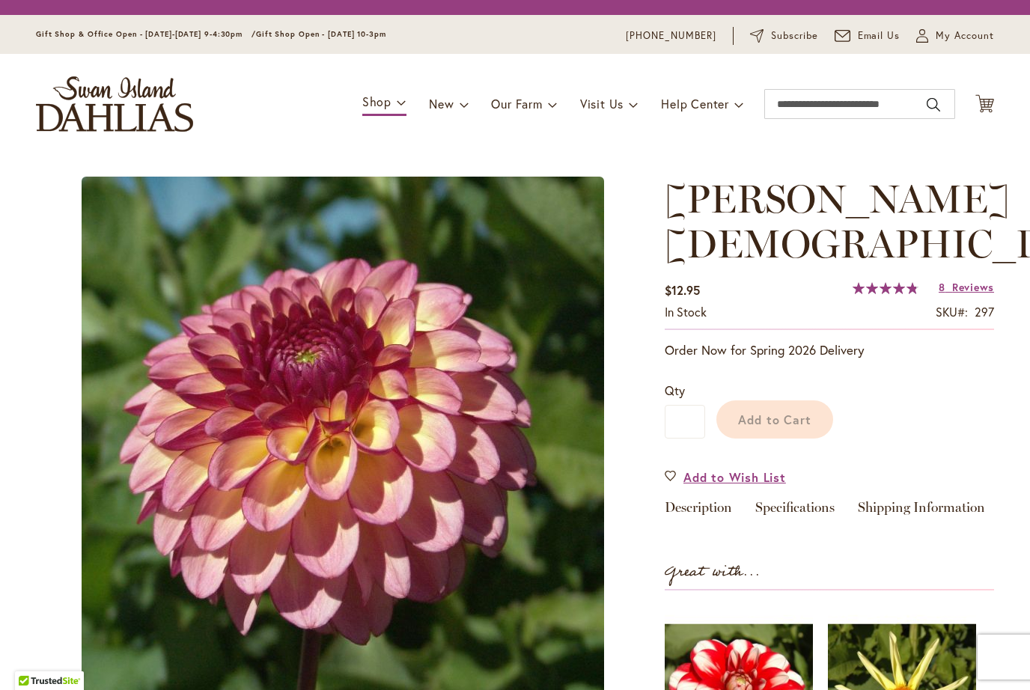
type input "*******"
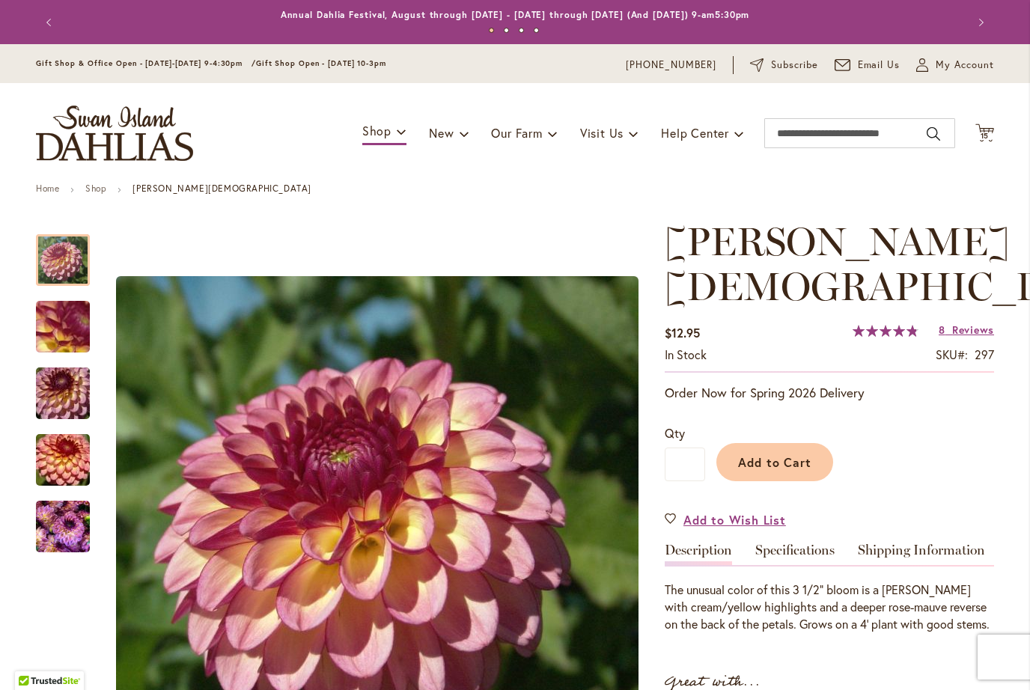
click at [955, 323] on span "Reviews" at bounding box center [973, 330] width 42 height 14
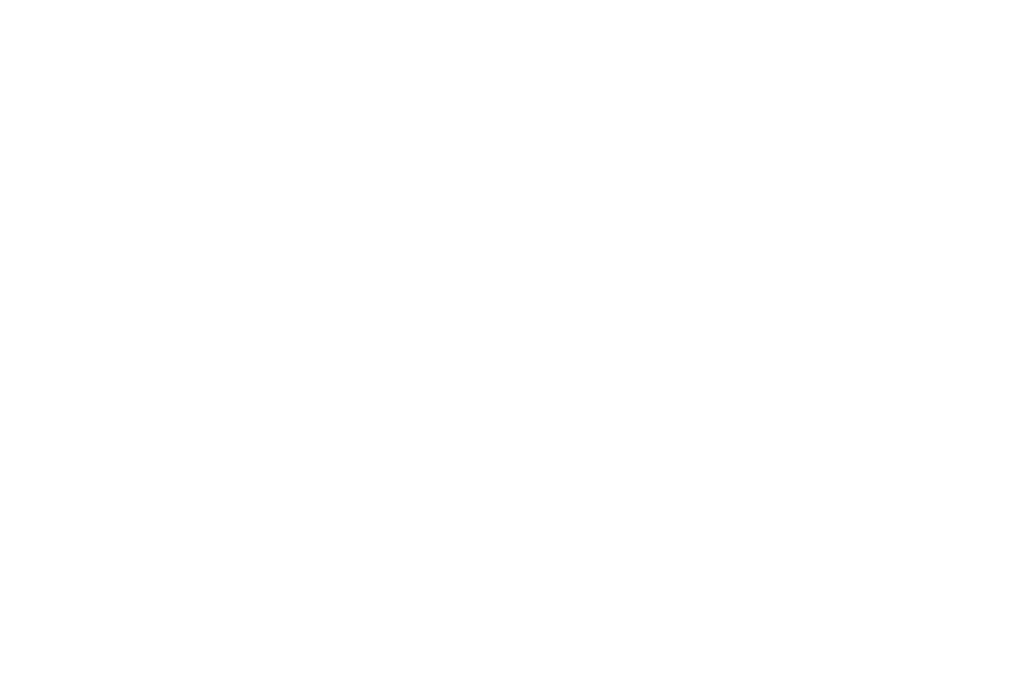
scroll to position [1497, 0]
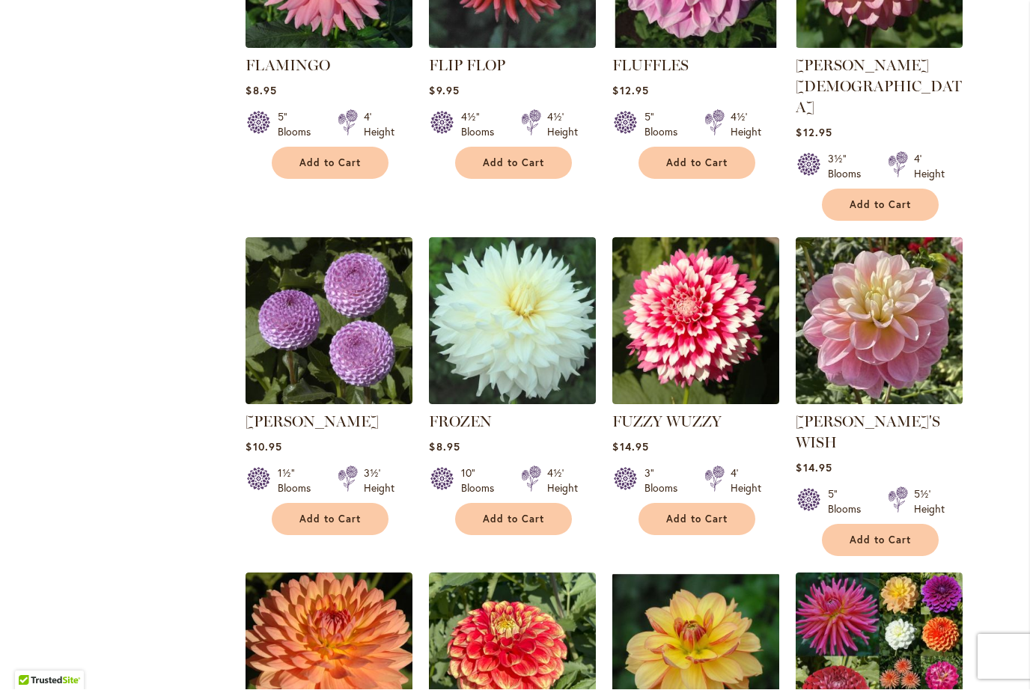
scroll to position [3434, 0]
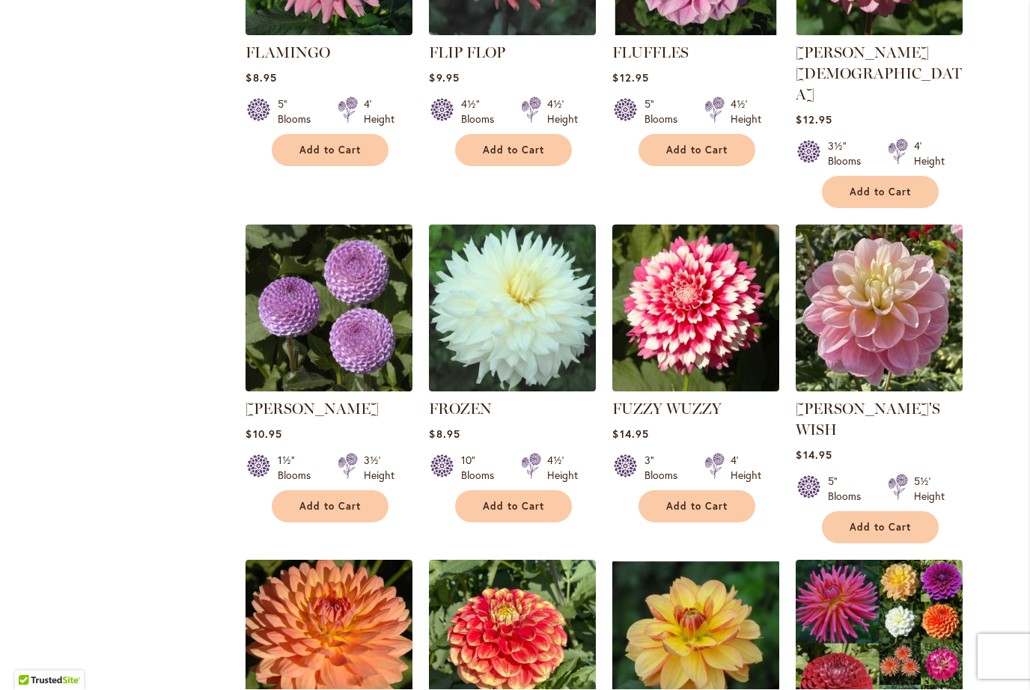
click at [690, 501] on span "Add to Cart" at bounding box center [696, 507] width 61 height 13
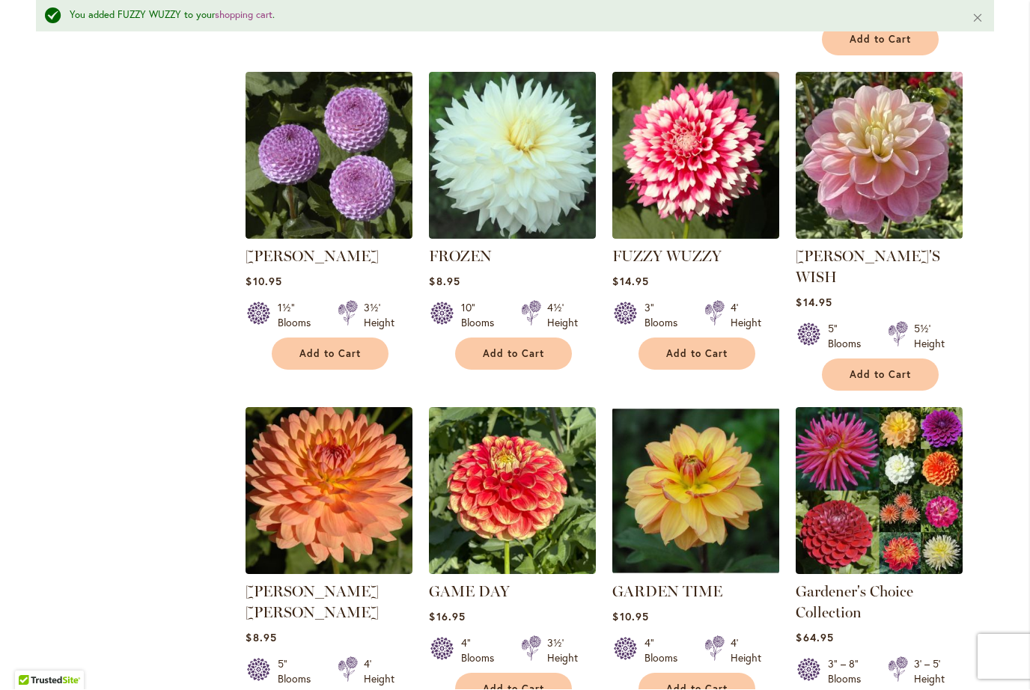
scroll to position [3622, 0]
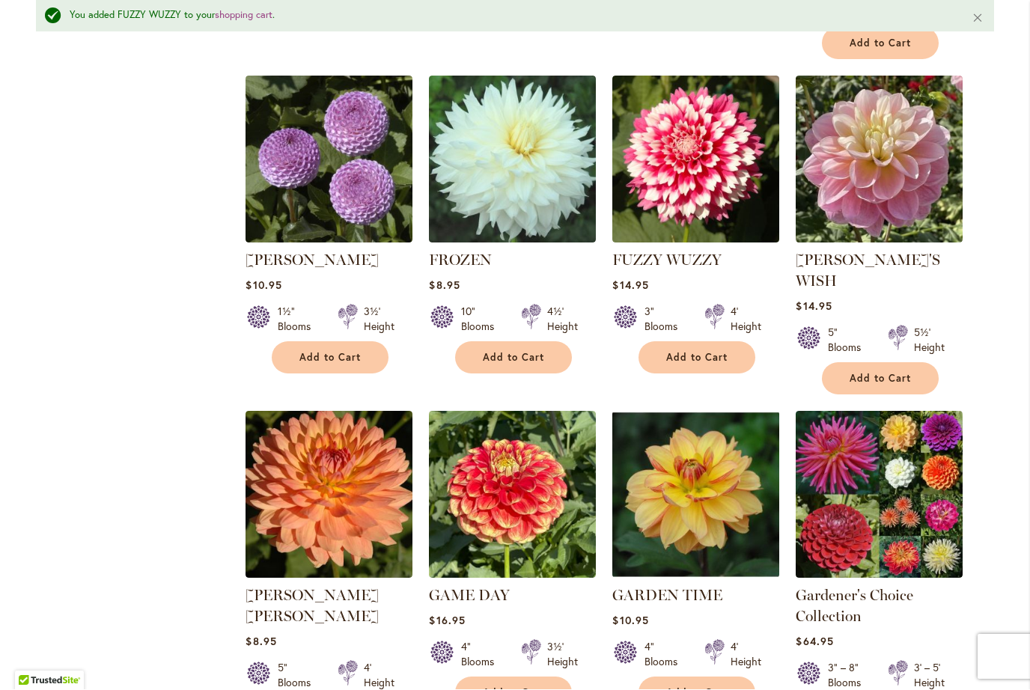
click at [532, 417] on img at bounding box center [512, 495] width 167 height 167
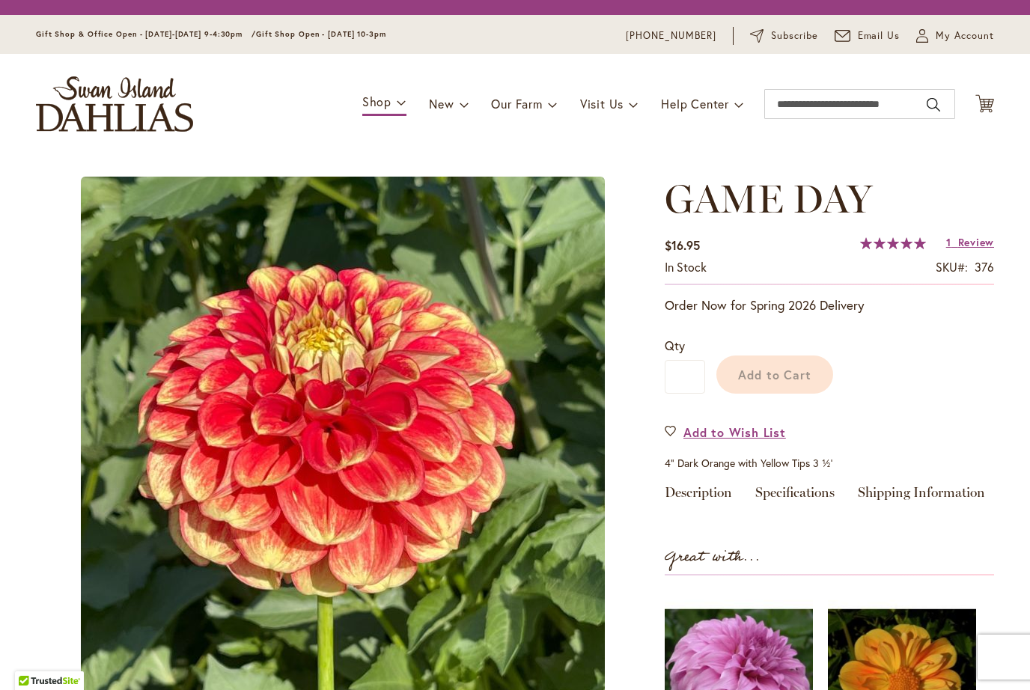
type input "*******"
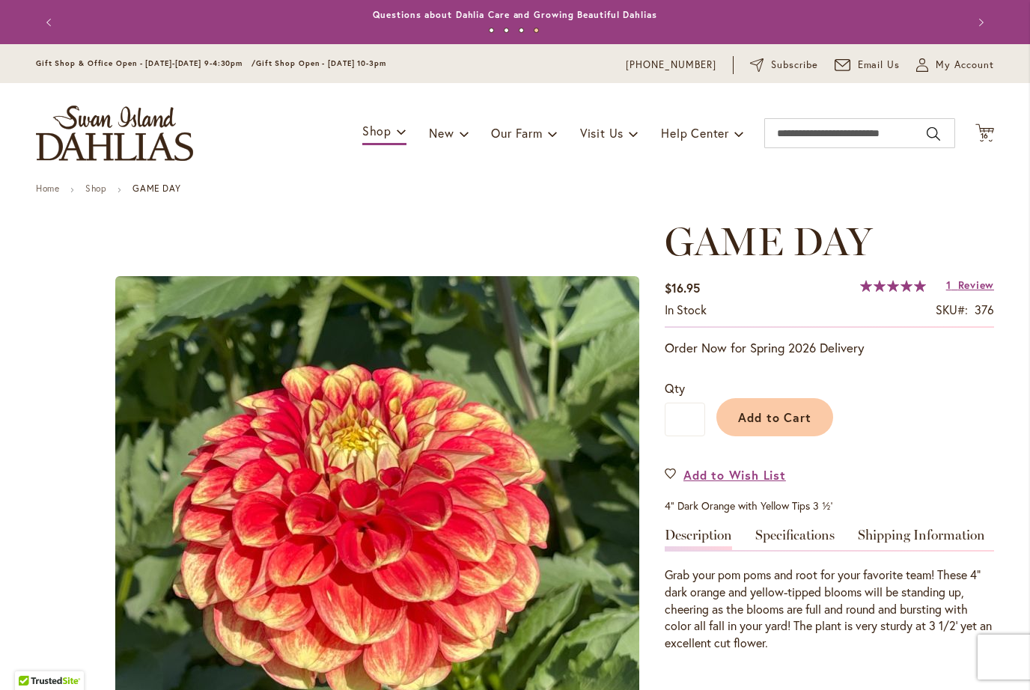
click at [970, 282] on span "Review" at bounding box center [976, 285] width 36 height 14
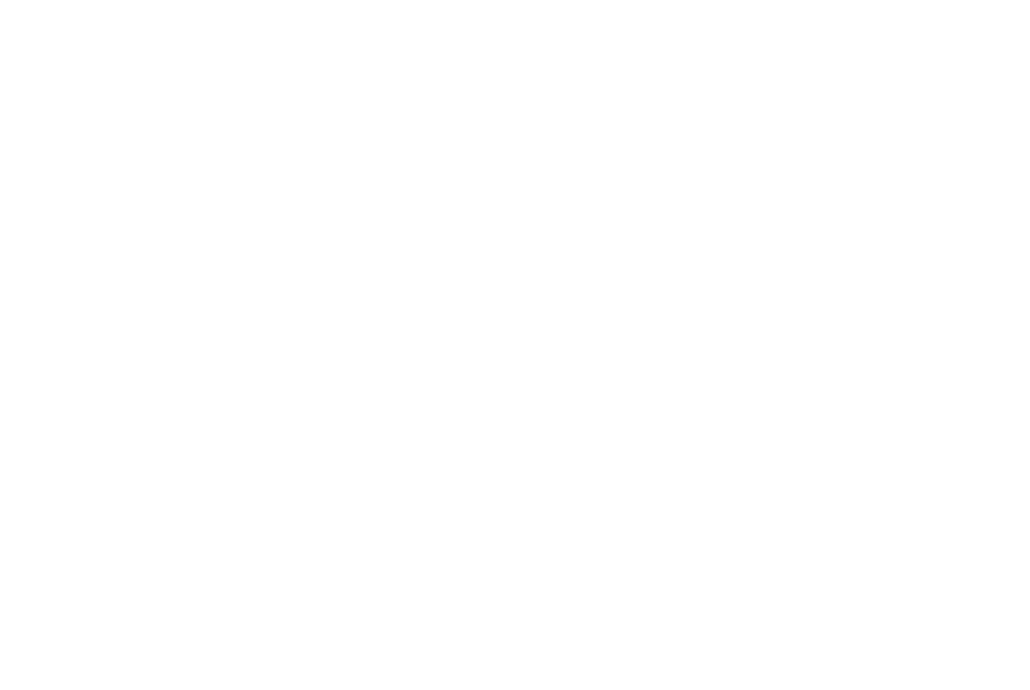
scroll to position [1560, 0]
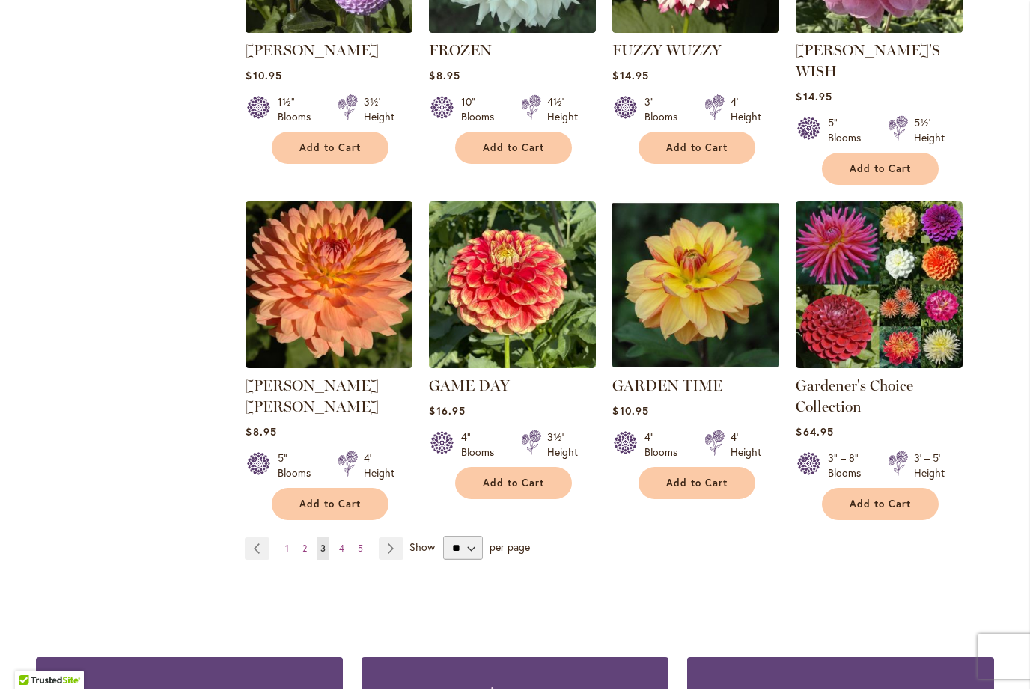
scroll to position [3797, 0]
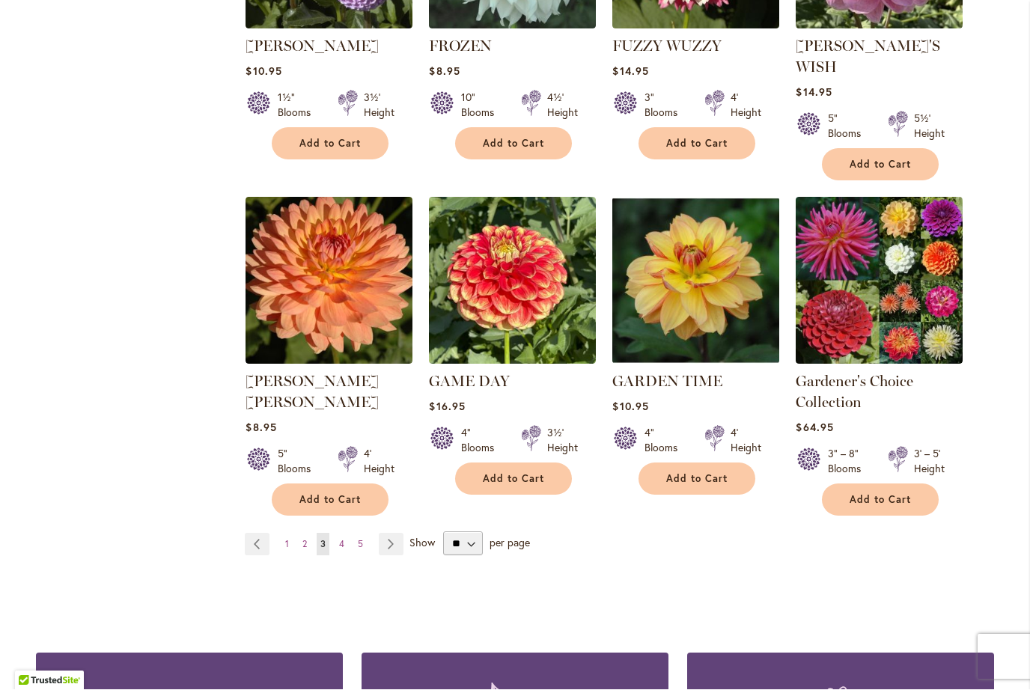
click at [391, 534] on link "Page Next" at bounding box center [391, 545] width 25 height 22
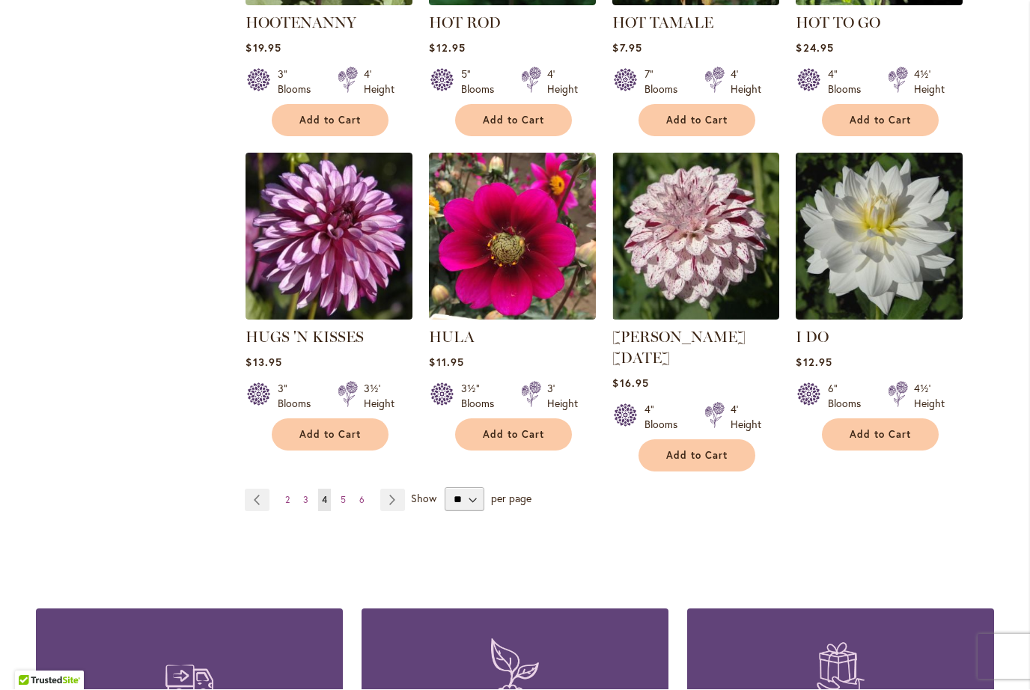
scroll to position [3802, 0]
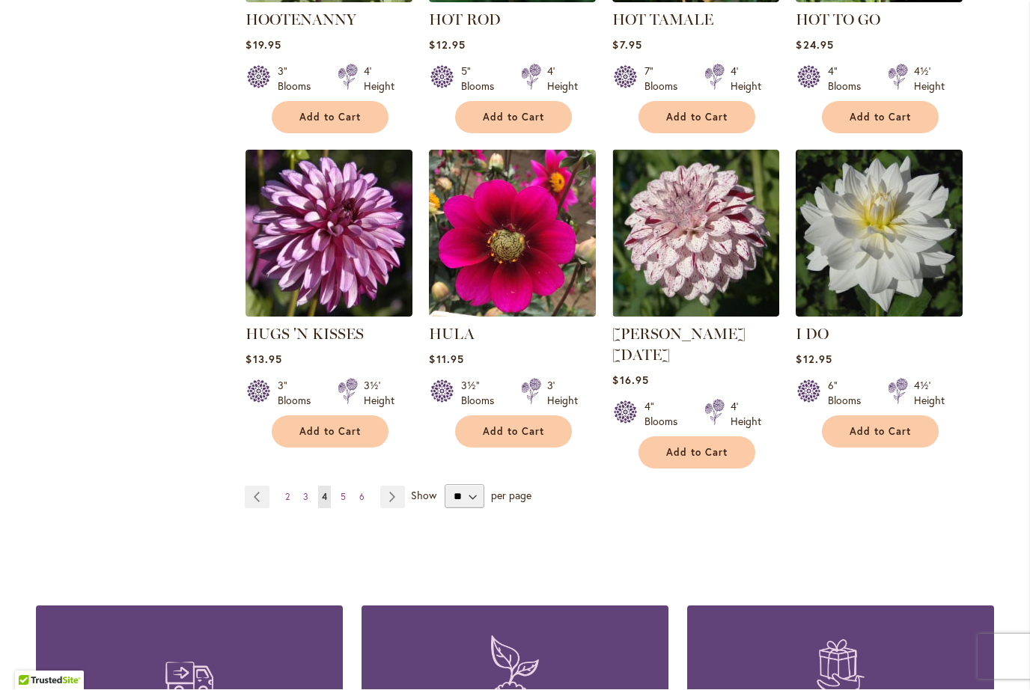
click at [392, 487] on link "Page Next" at bounding box center [392, 498] width 25 height 22
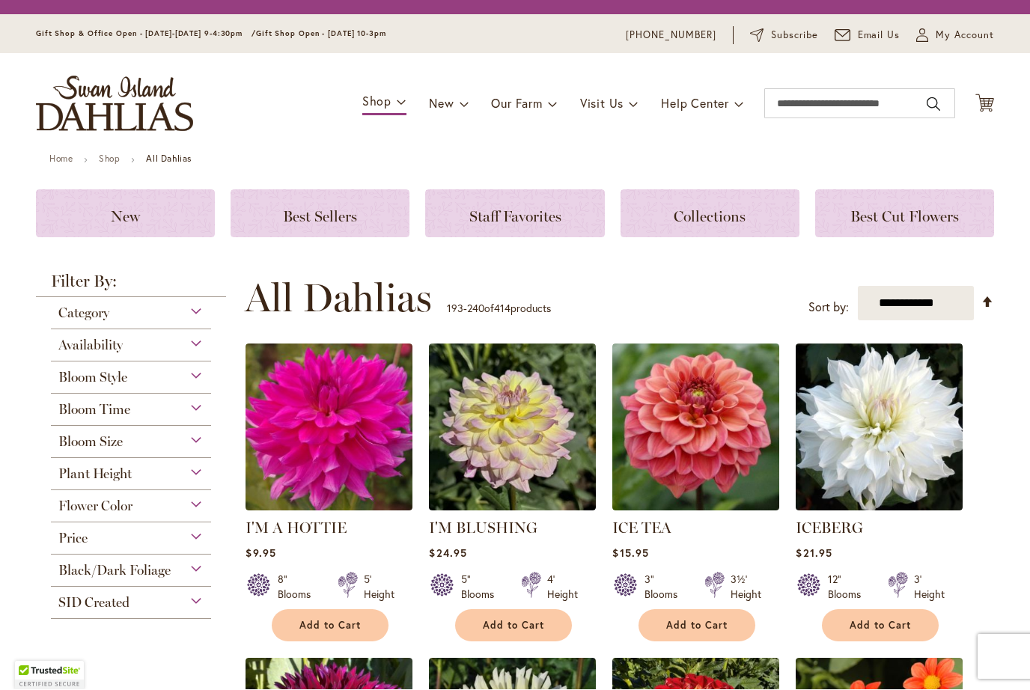
scroll to position [287, 0]
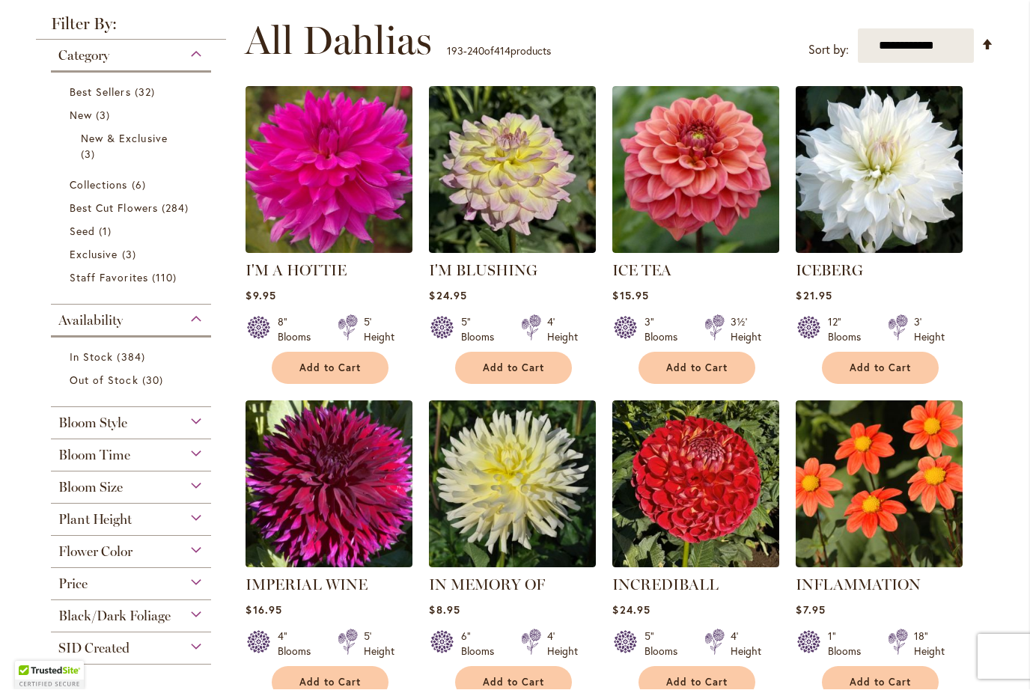
click at [517, 371] on span "Add to Cart" at bounding box center [513, 368] width 61 height 13
click at [507, 192] on img at bounding box center [512, 170] width 167 height 167
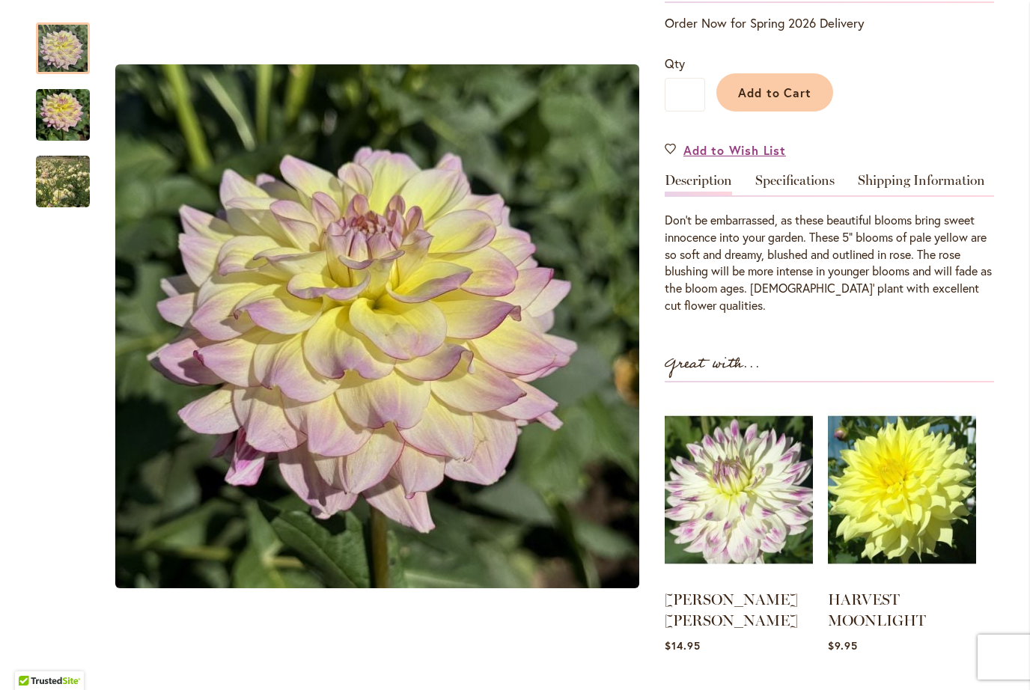
scroll to position [309, 0]
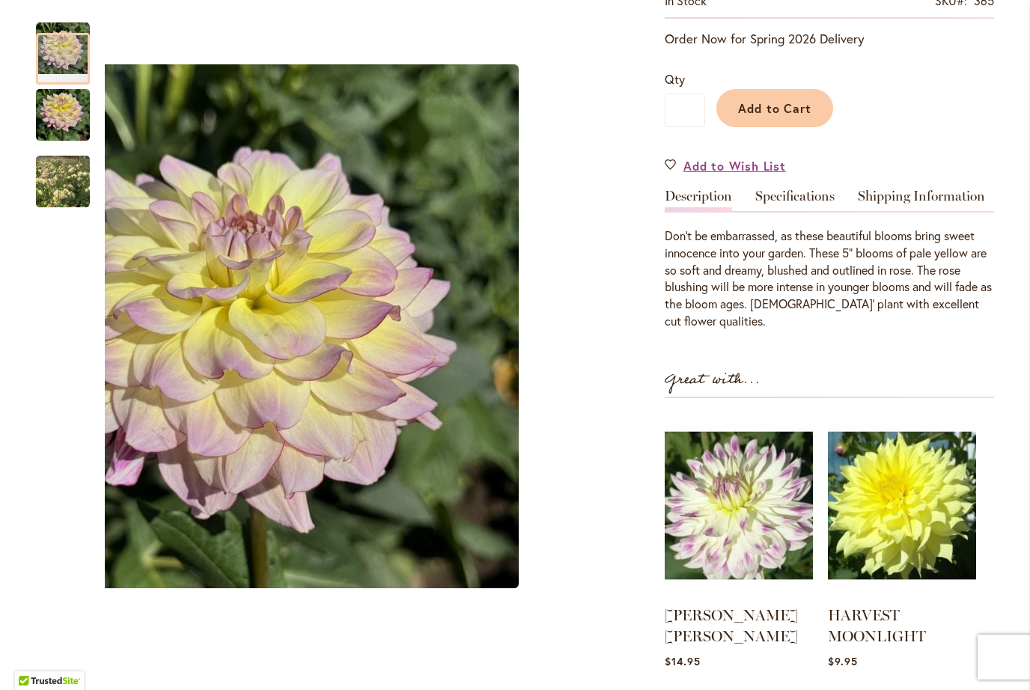
click at [51, 177] on img "I'M BLUSHING" at bounding box center [63, 182] width 108 height 94
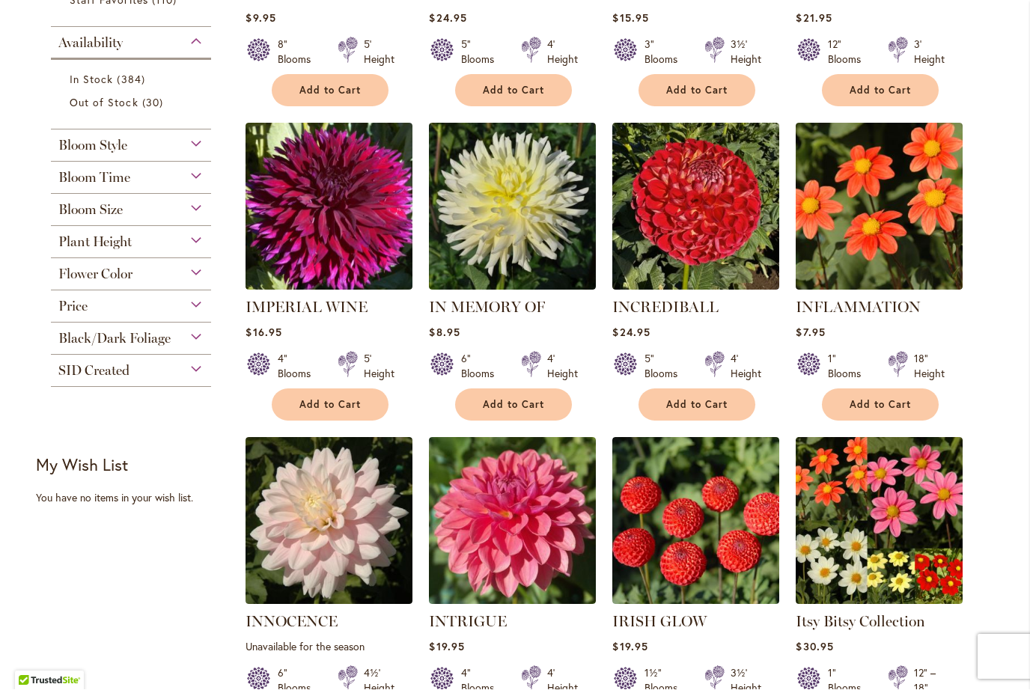
scroll to position [575, 0]
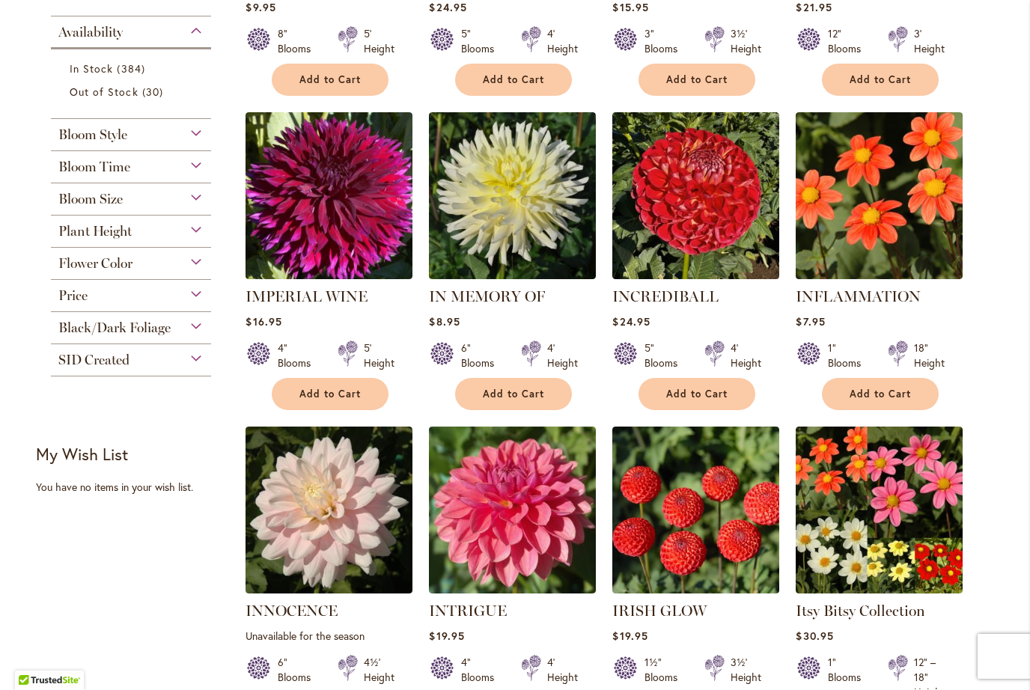
click at [705, 397] on span "Add to Cart" at bounding box center [696, 395] width 61 height 13
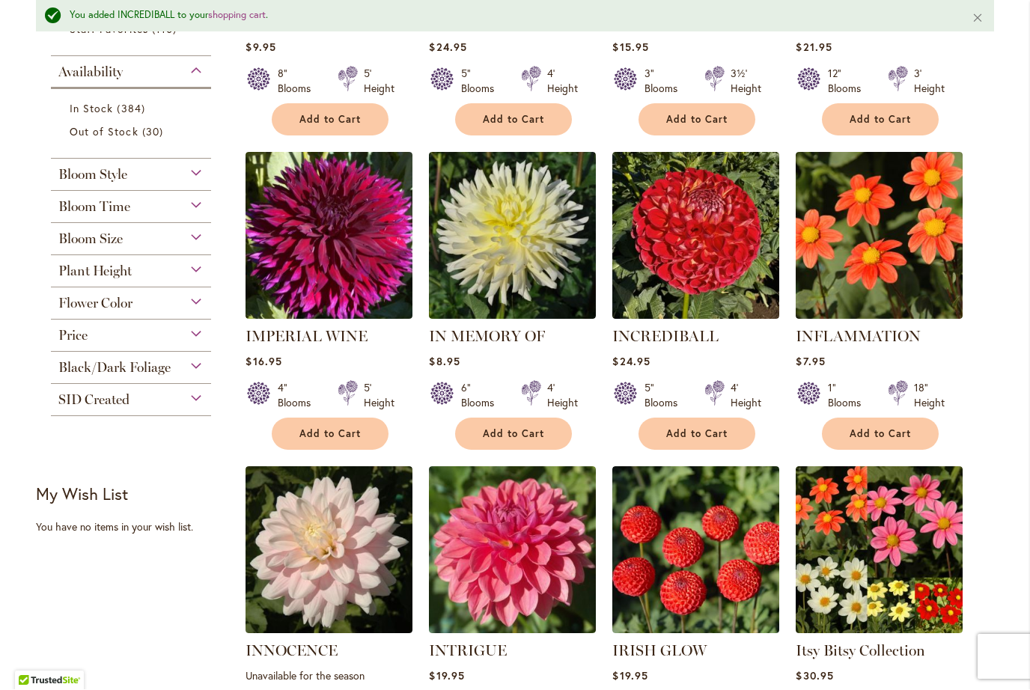
click at [724, 240] on img at bounding box center [695, 236] width 167 height 167
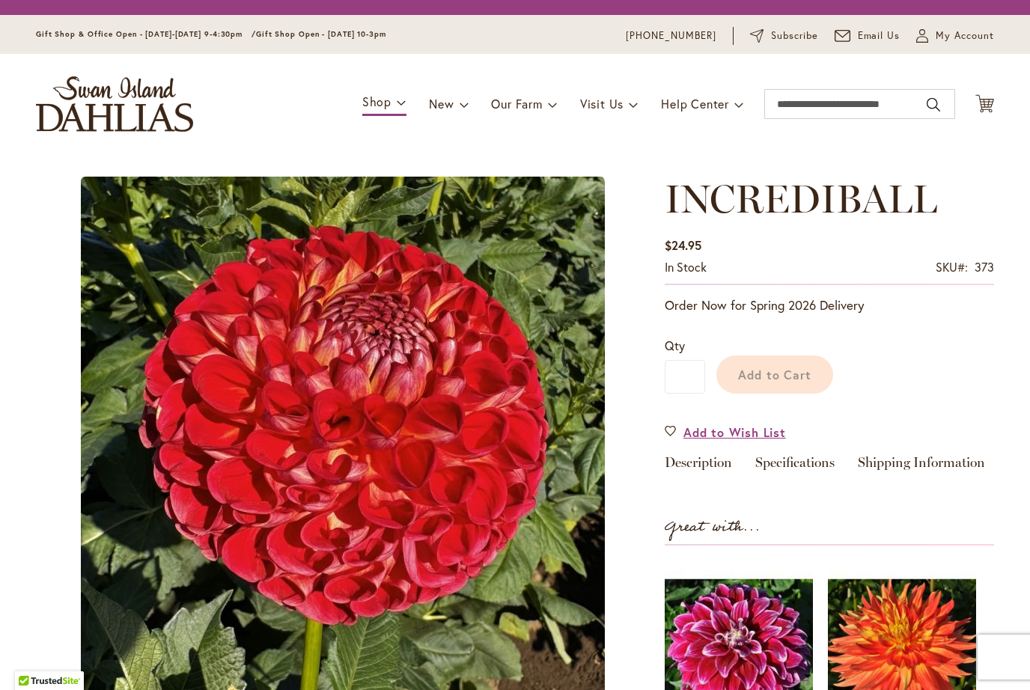
type input "*******"
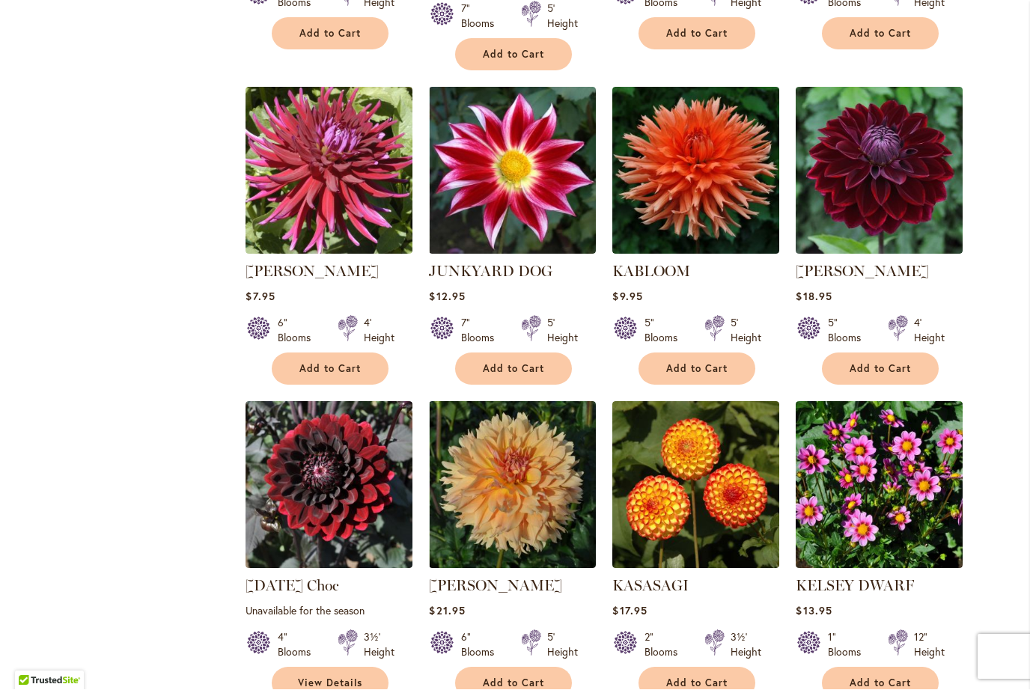
scroll to position [1911, 0]
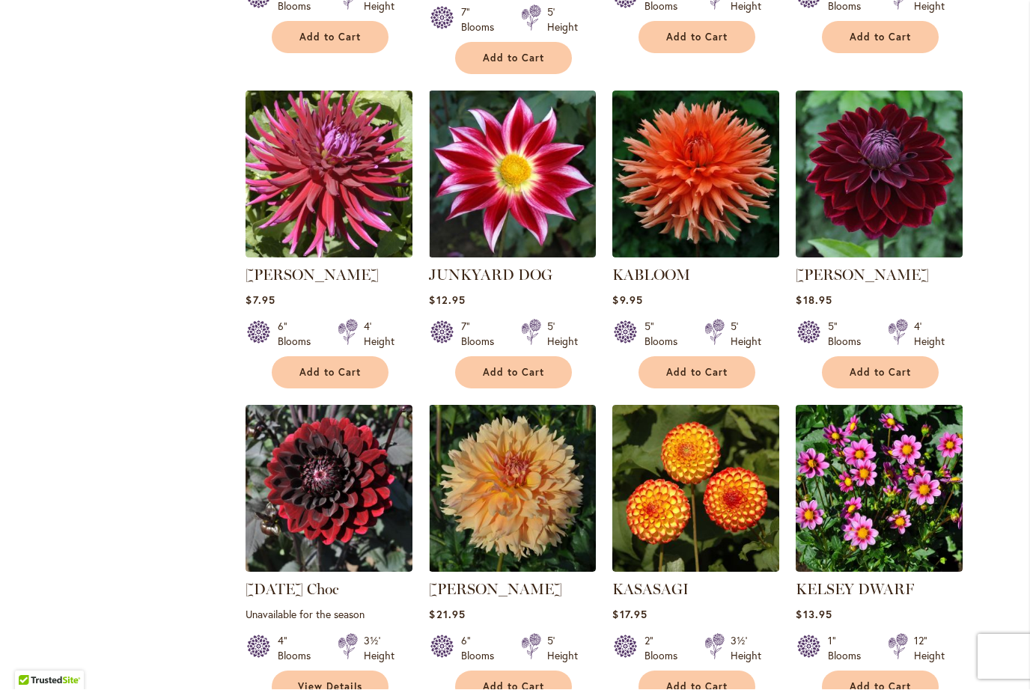
click at [892, 174] on img at bounding box center [879, 174] width 167 height 167
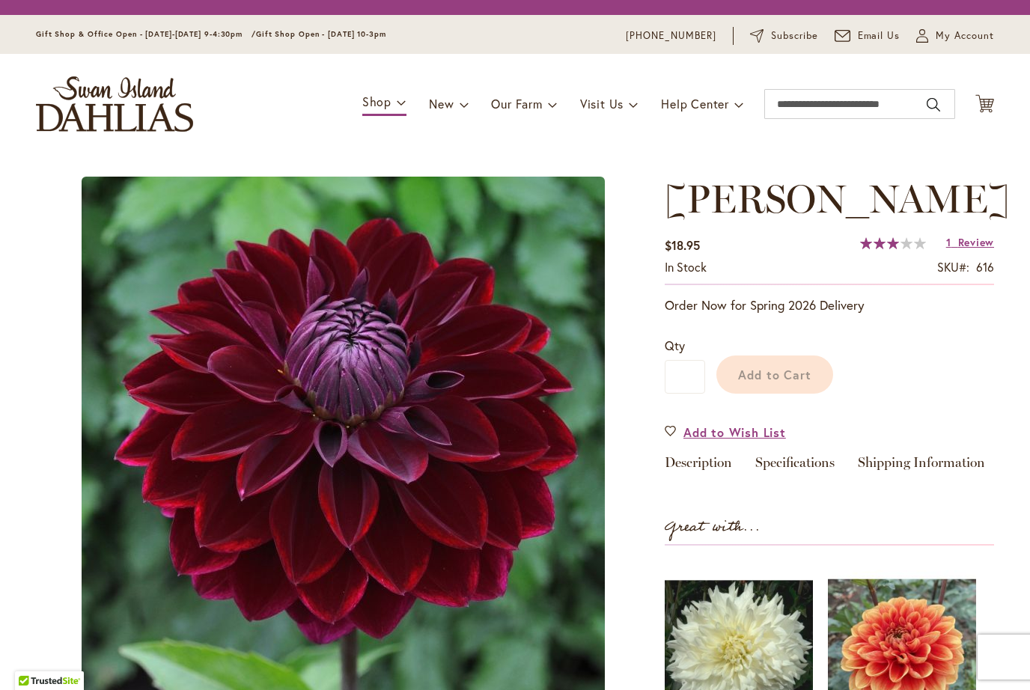
type input "*******"
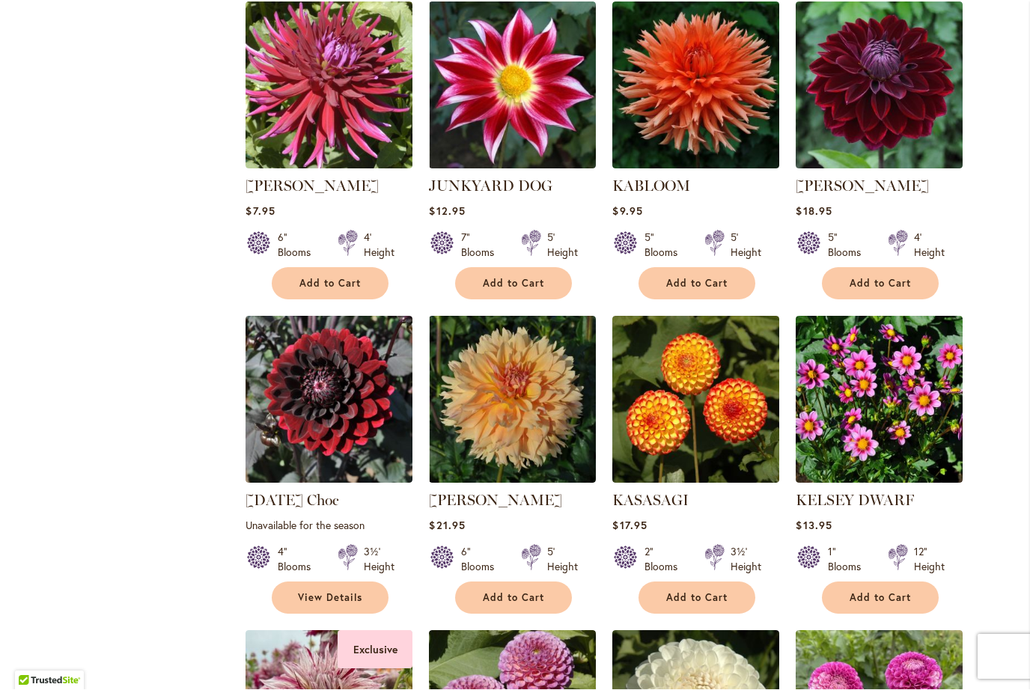
scroll to position [2016, 0]
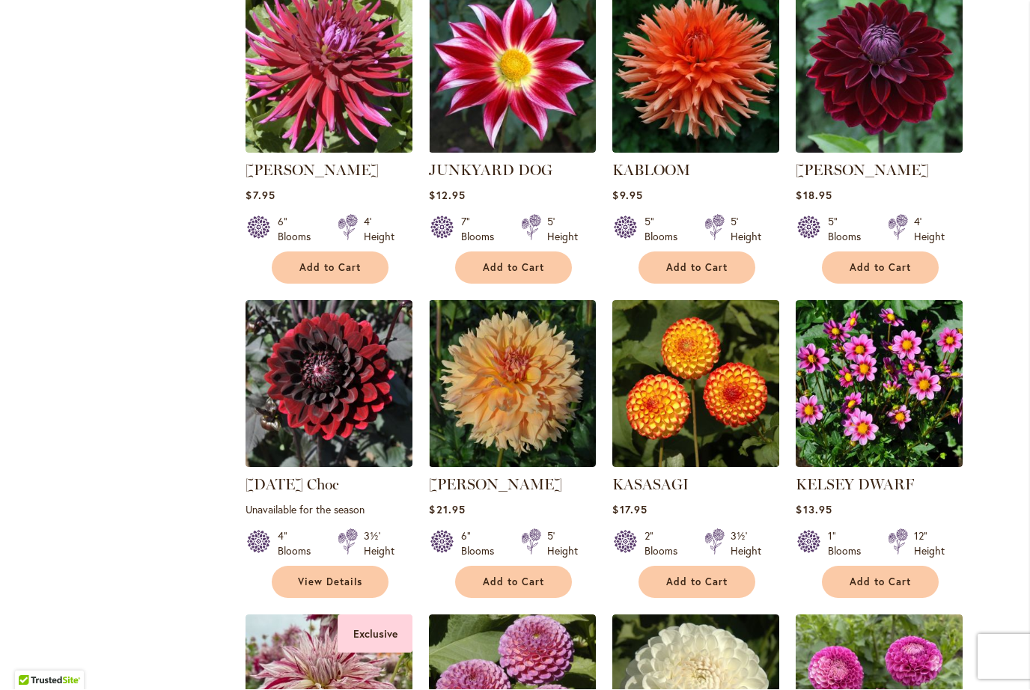
click at [356, 404] on img at bounding box center [329, 384] width 167 height 167
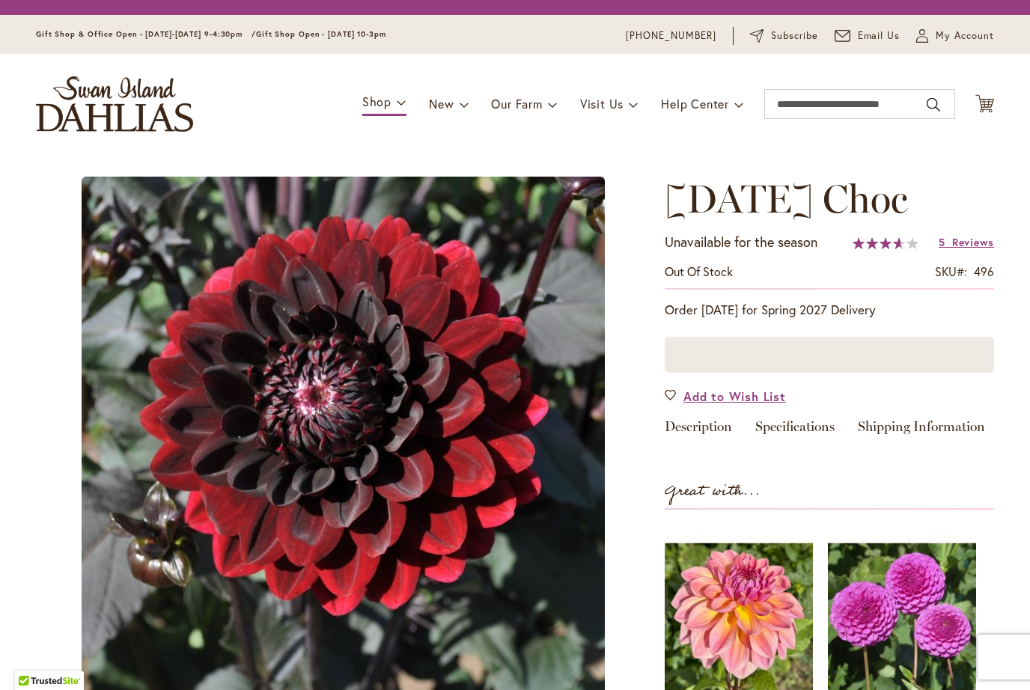
type input "*******"
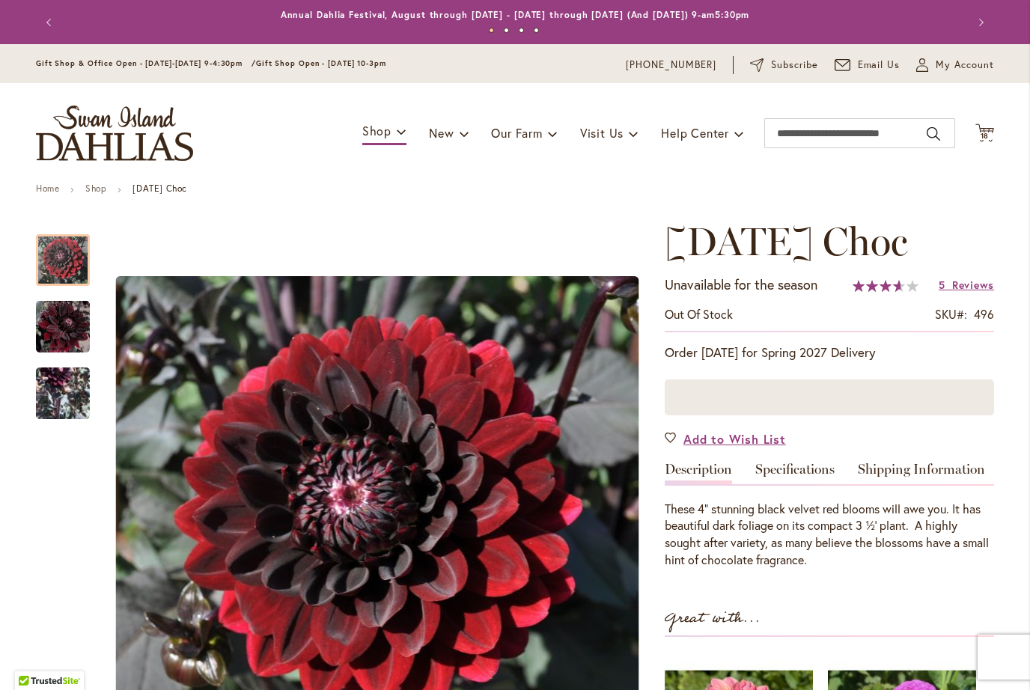
click at [967, 288] on span "Reviews" at bounding box center [973, 285] width 42 height 14
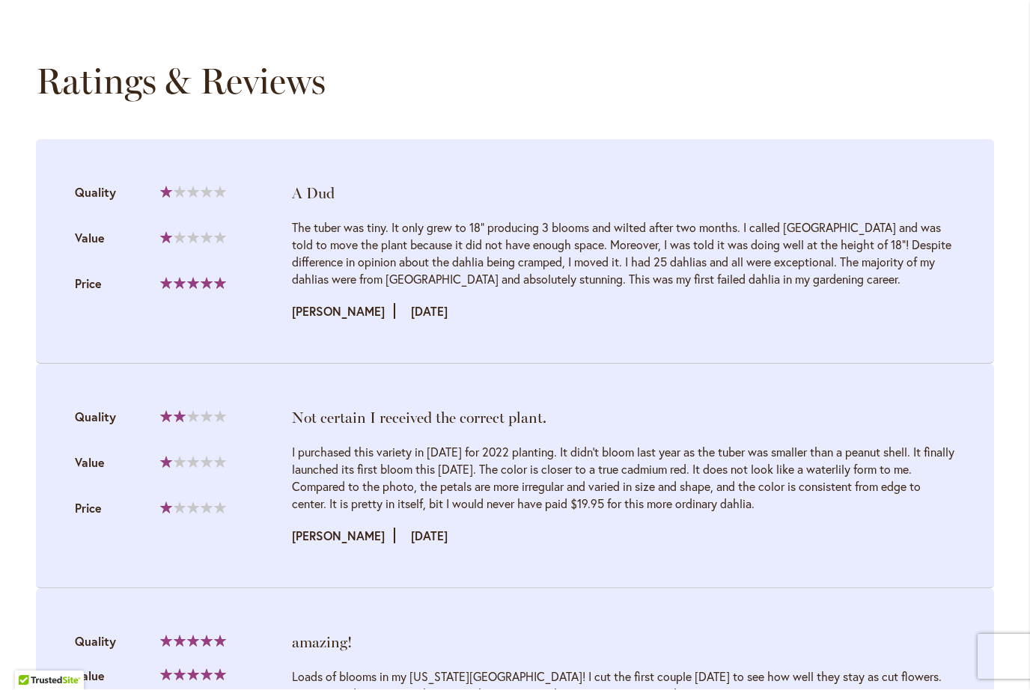
scroll to position [1432, 0]
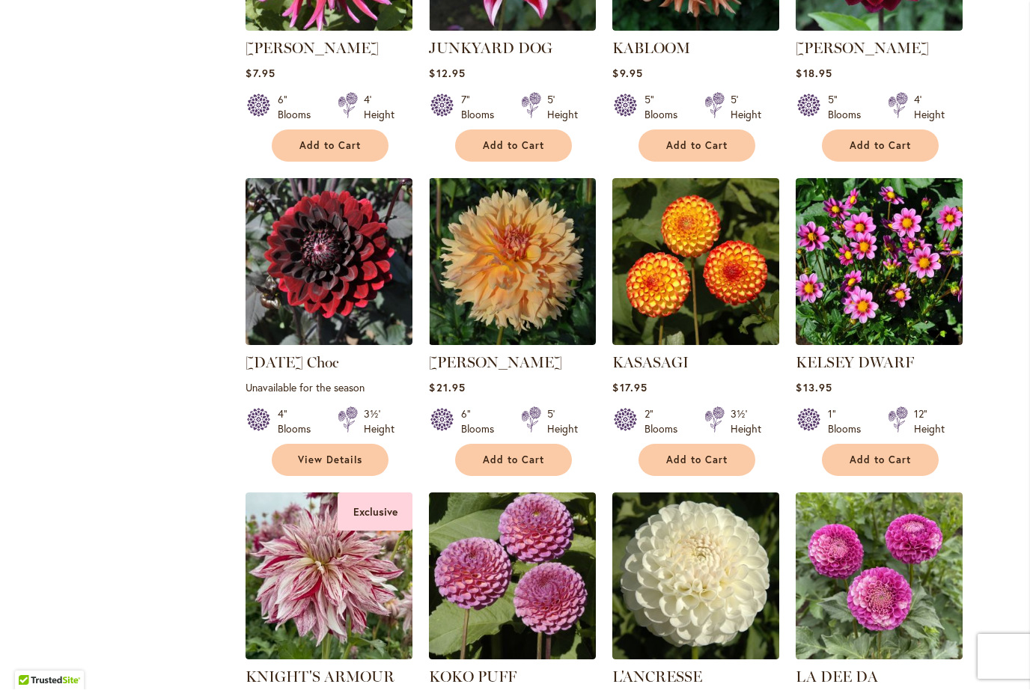
scroll to position [2140, 0]
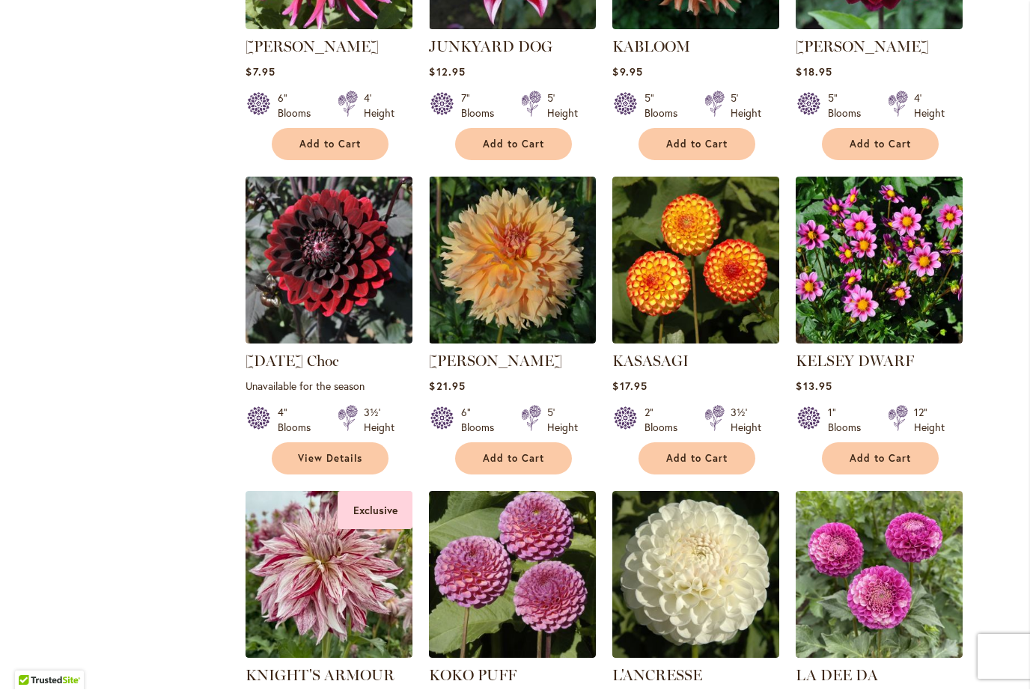
click at [736, 258] on img at bounding box center [695, 260] width 167 height 167
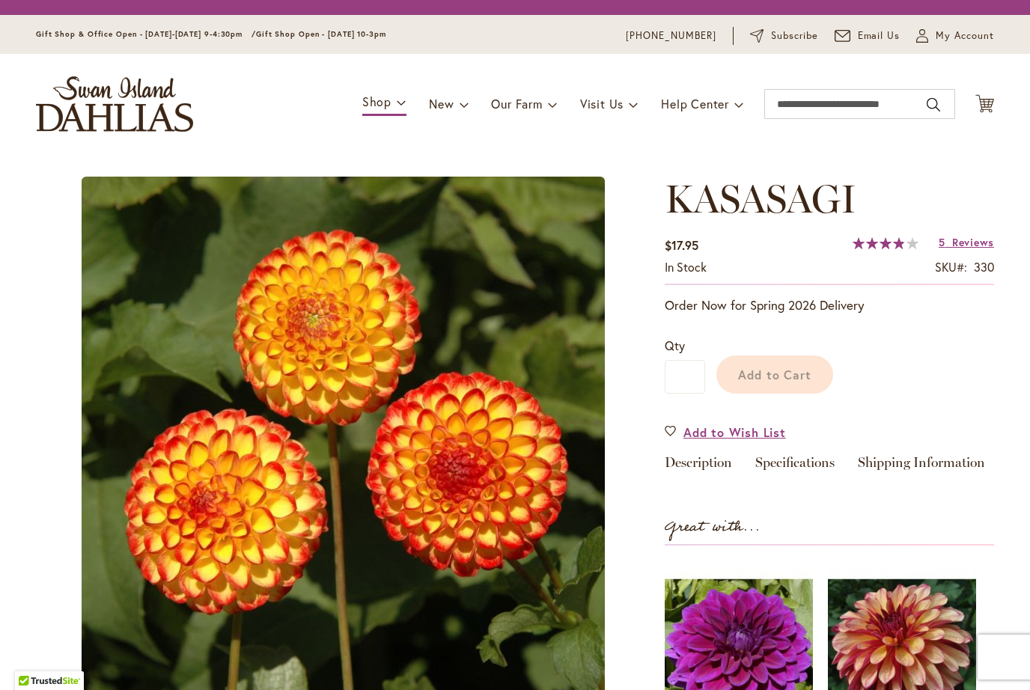
type input "*******"
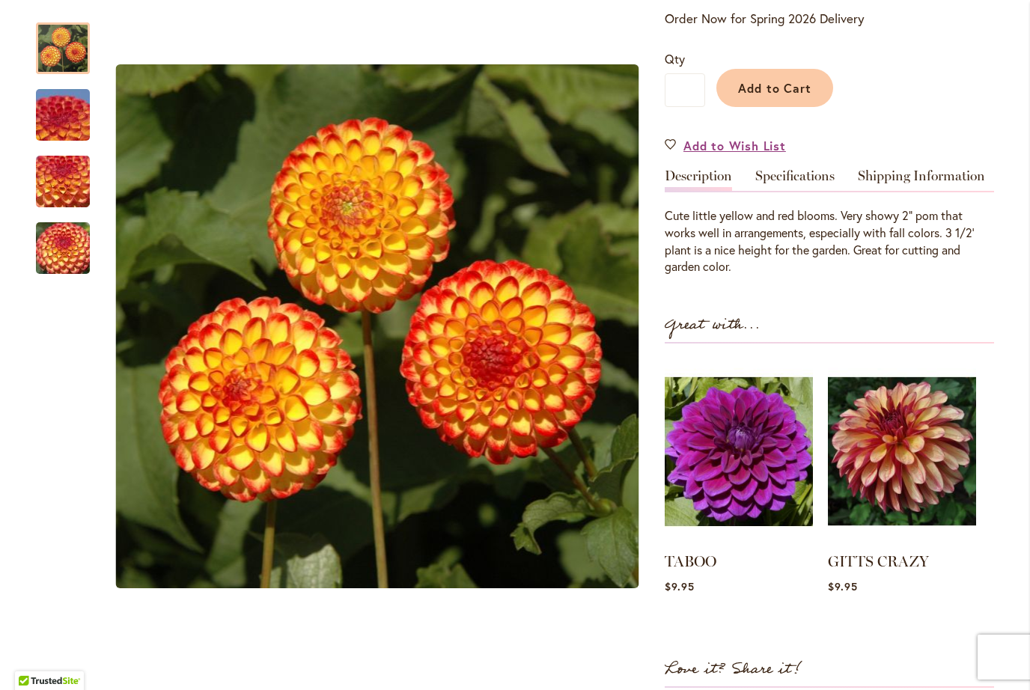
scroll to position [329, 0]
click at [79, 57] on div at bounding box center [63, 48] width 54 height 52
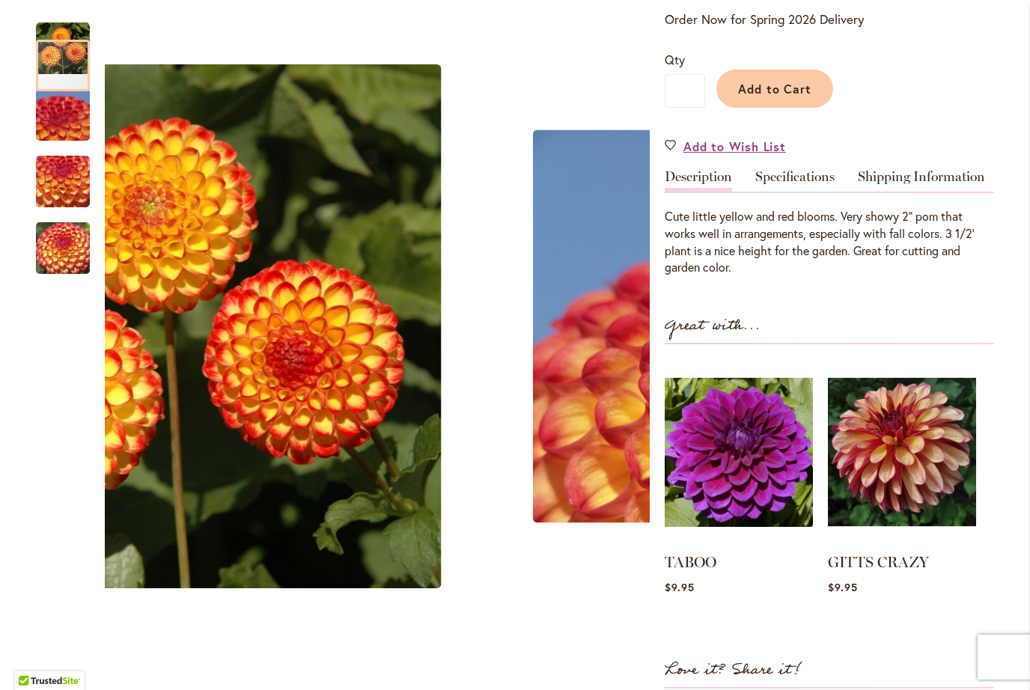
click at [52, 189] on img "KASASAGI" at bounding box center [63, 182] width 108 height 81
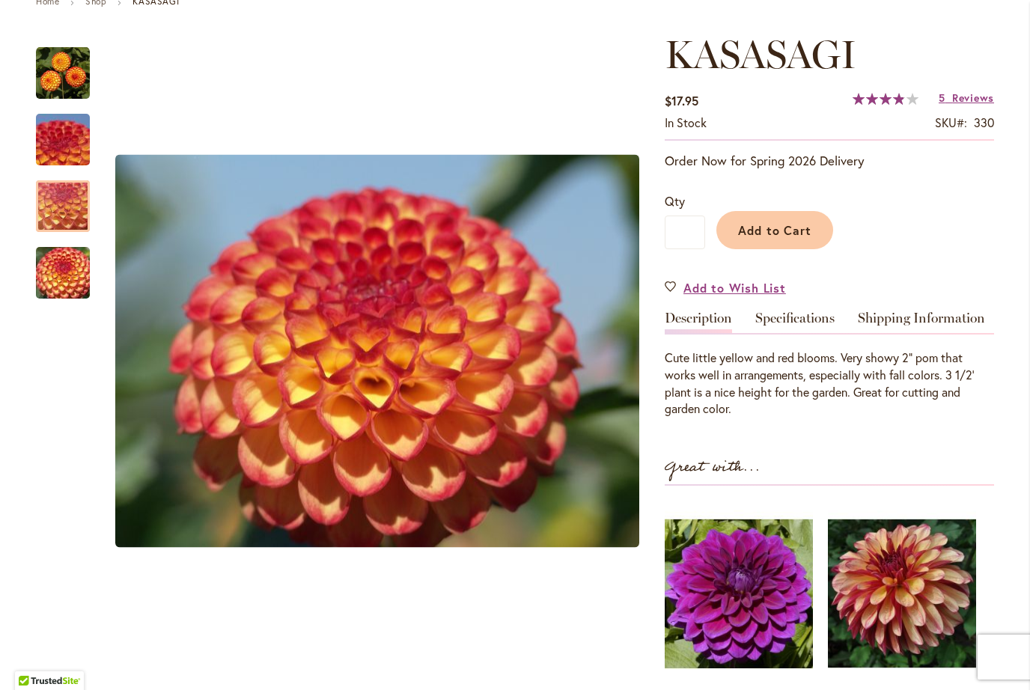
click at [970, 92] on span "Reviews" at bounding box center [973, 98] width 42 height 14
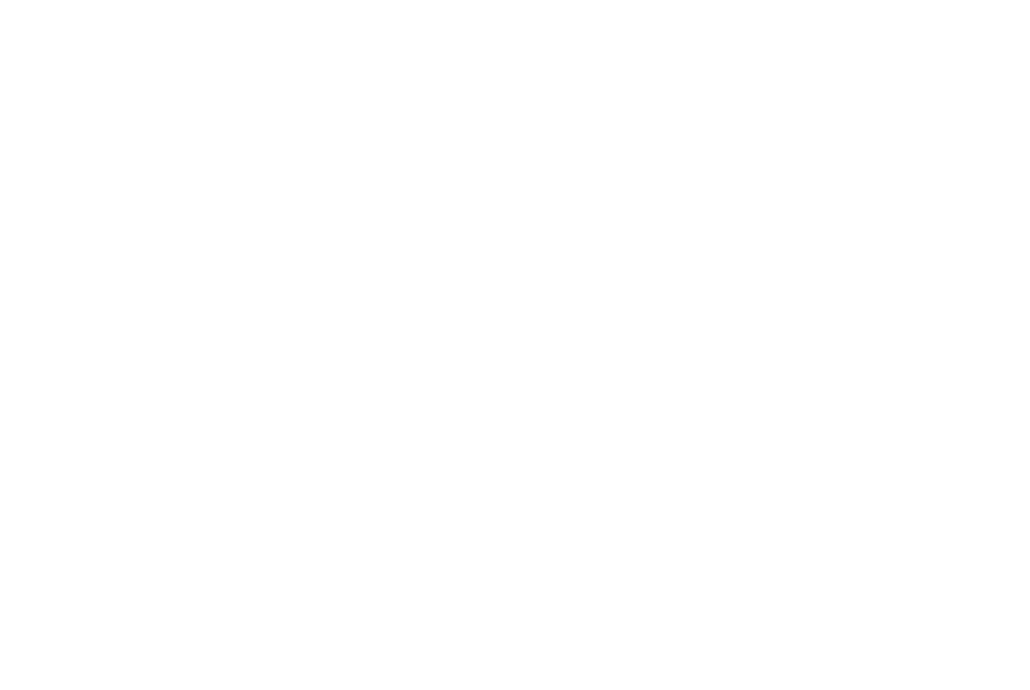
scroll to position [1326, 0]
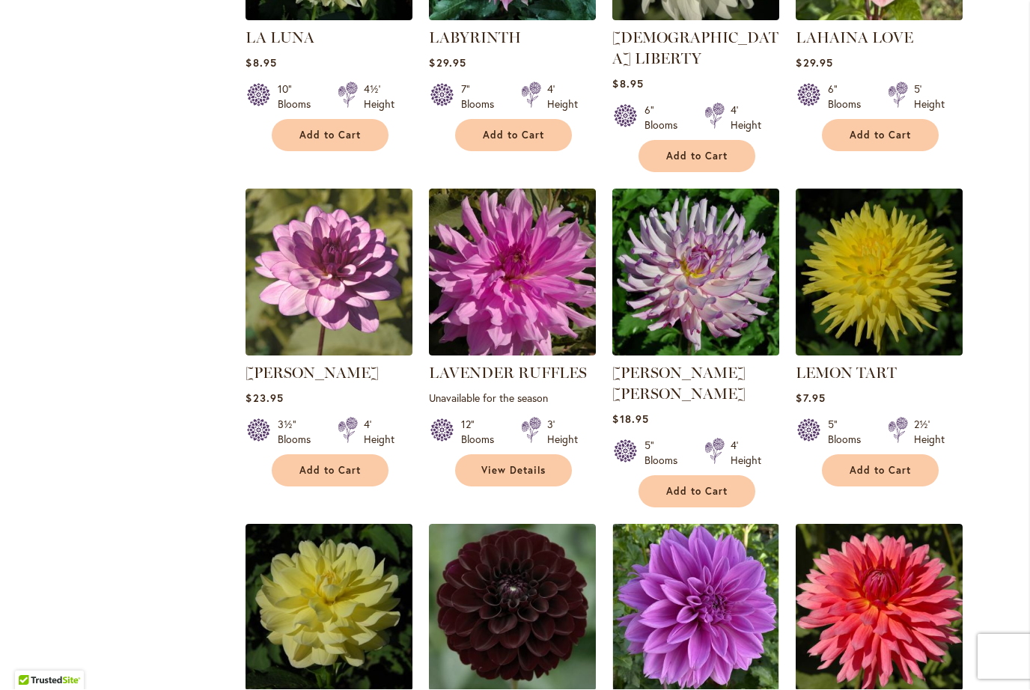
scroll to position [3112, 0]
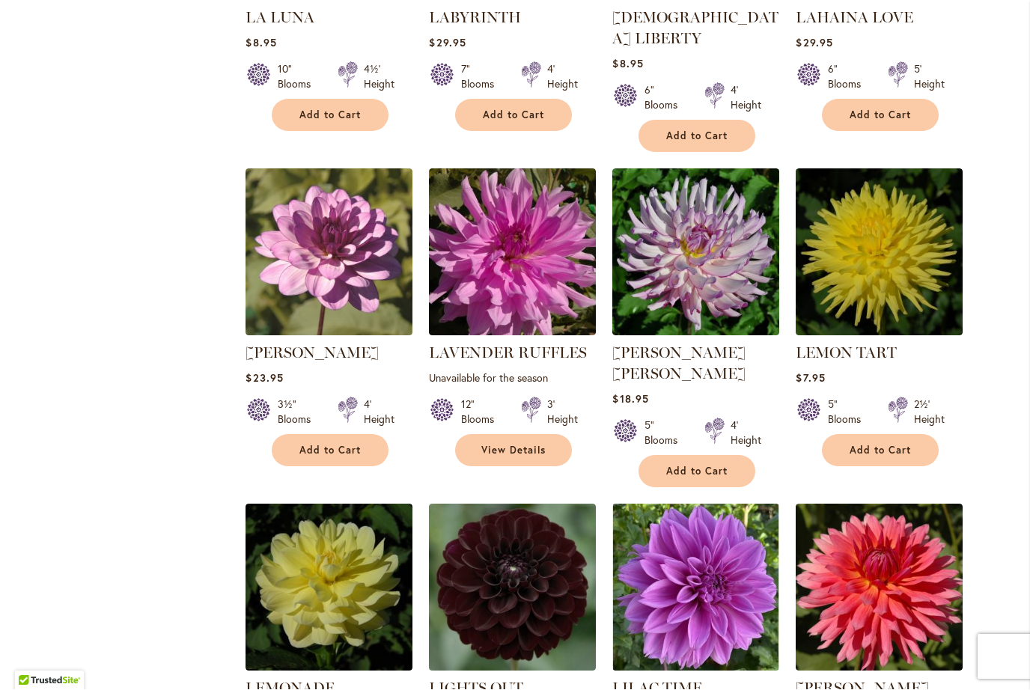
click at [721, 246] on img at bounding box center [695, 252] width 167 height 167
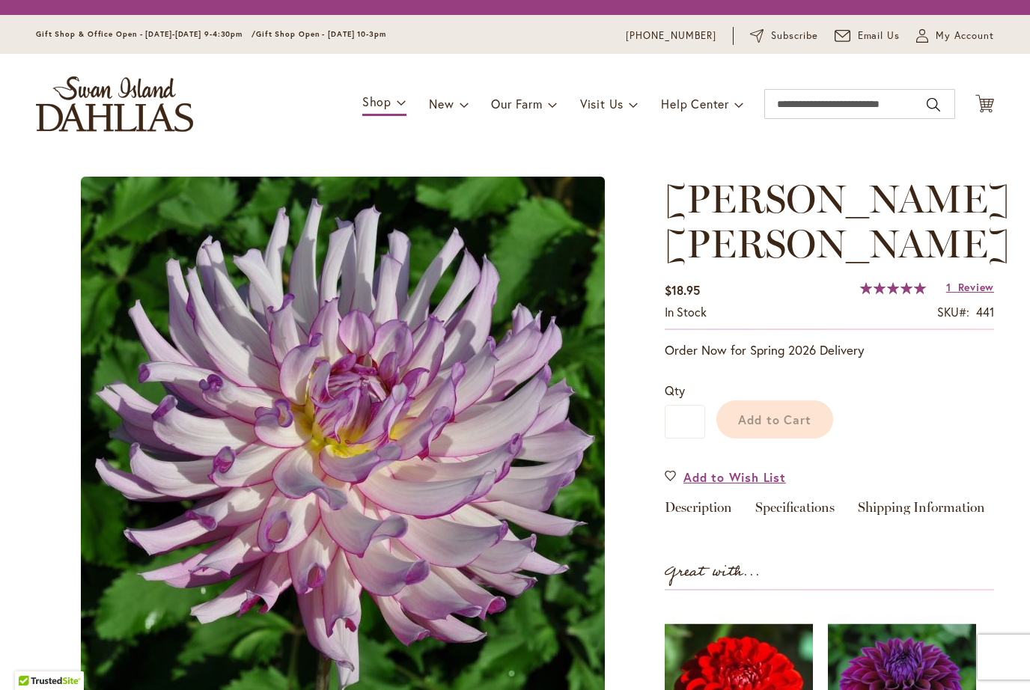
type input "*******"
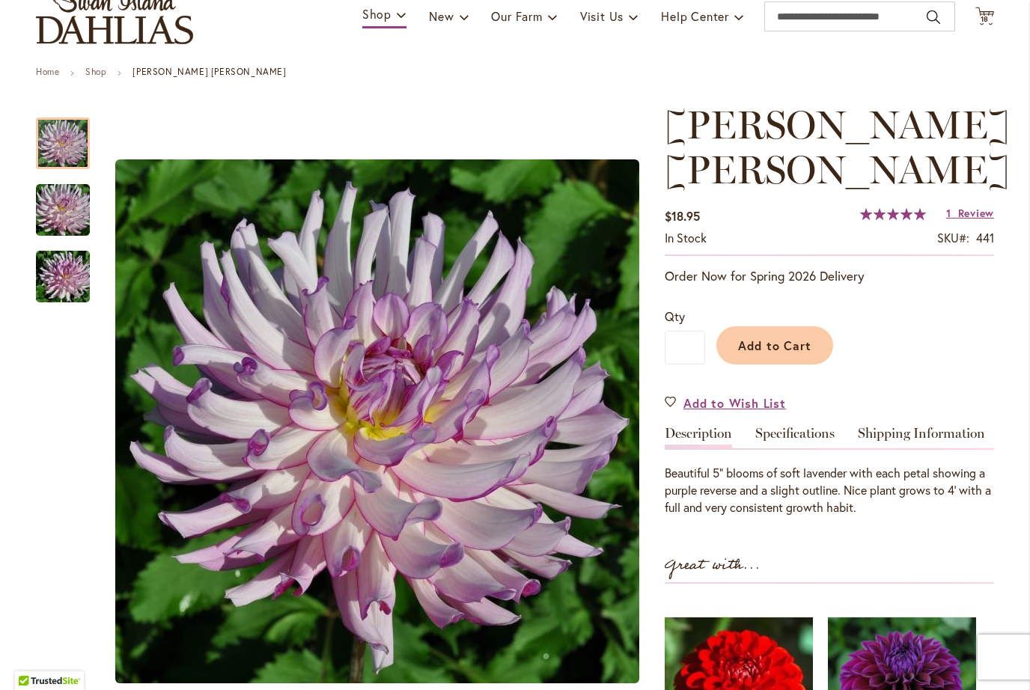
scroll to position [116, 0]
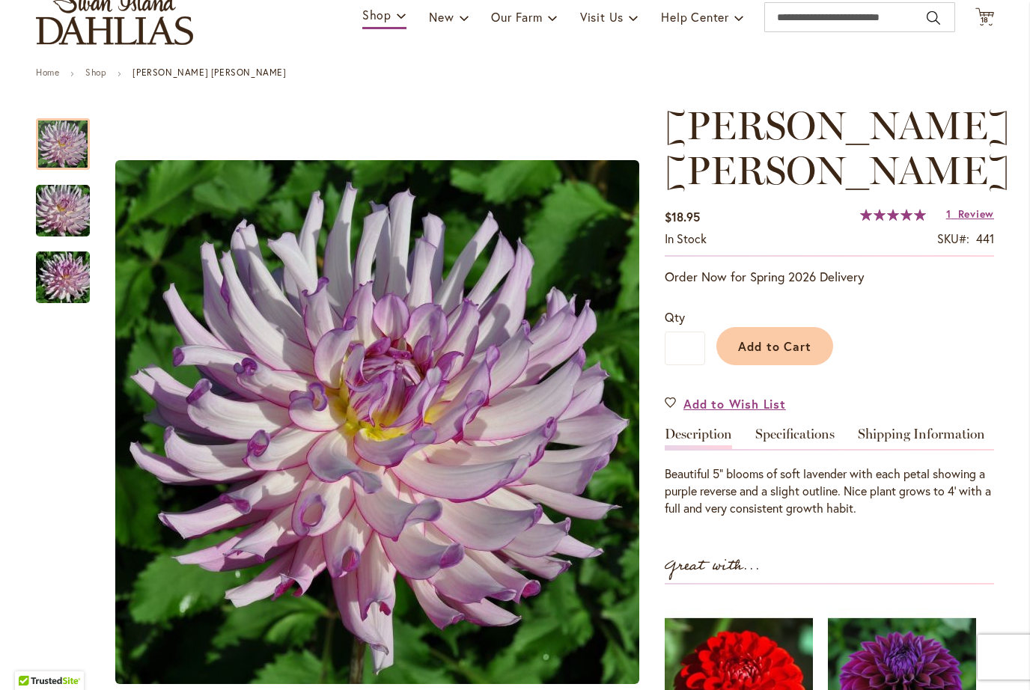
click at [973, 215] on span "Review" at bounding box center [976, 214] width 36 height 14
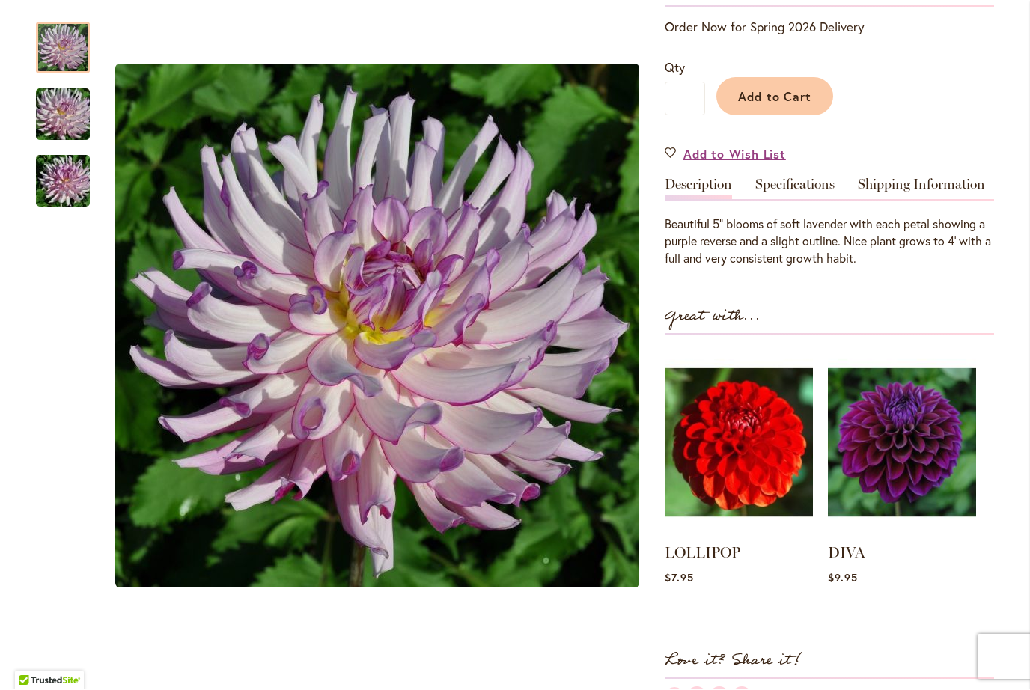
scroll to position [361, 0]
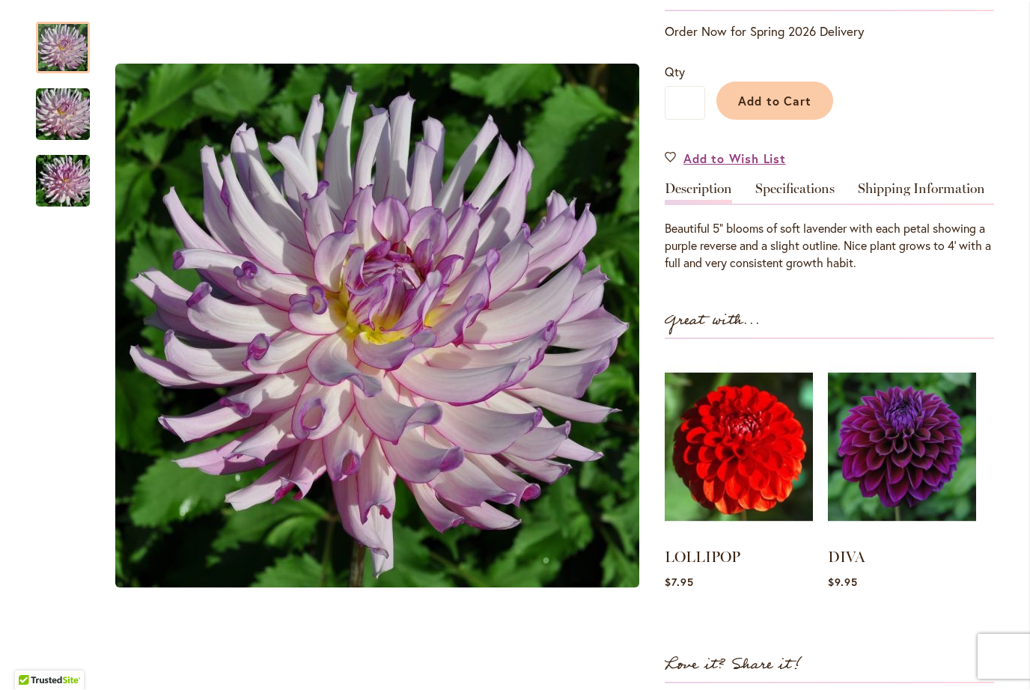
click at [55, 120] on img "LEILA SAVANNA ROSE" at bounding box center [63, 115] width 108 height 72
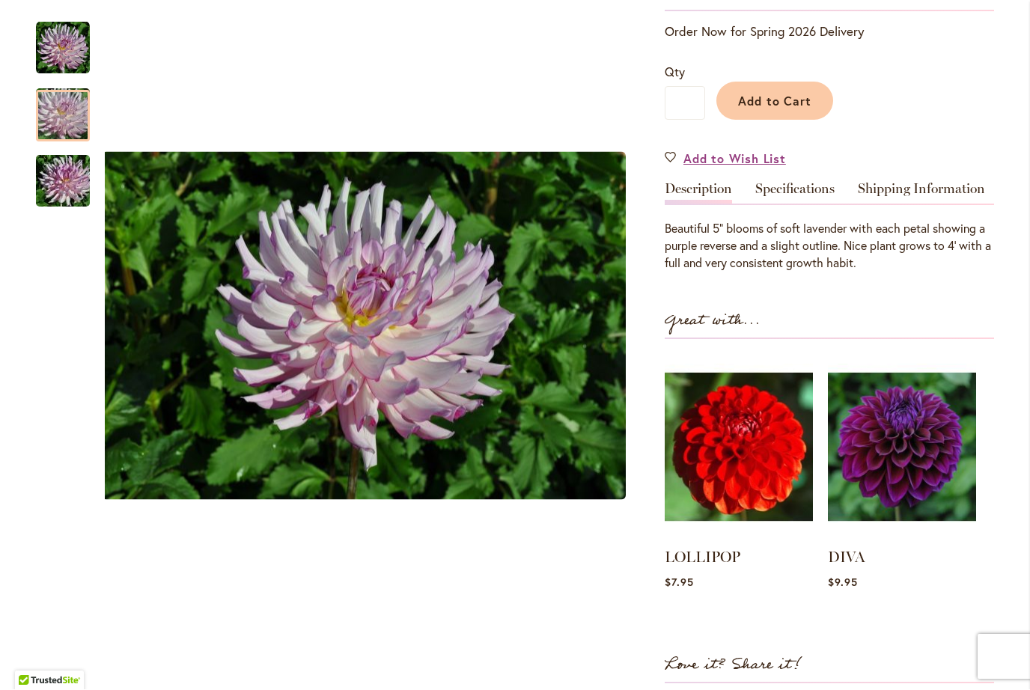
click at [62, 172] on img "LEILA SAVANNA ROSE" at bounding box center [63, 182] width 108 height 72
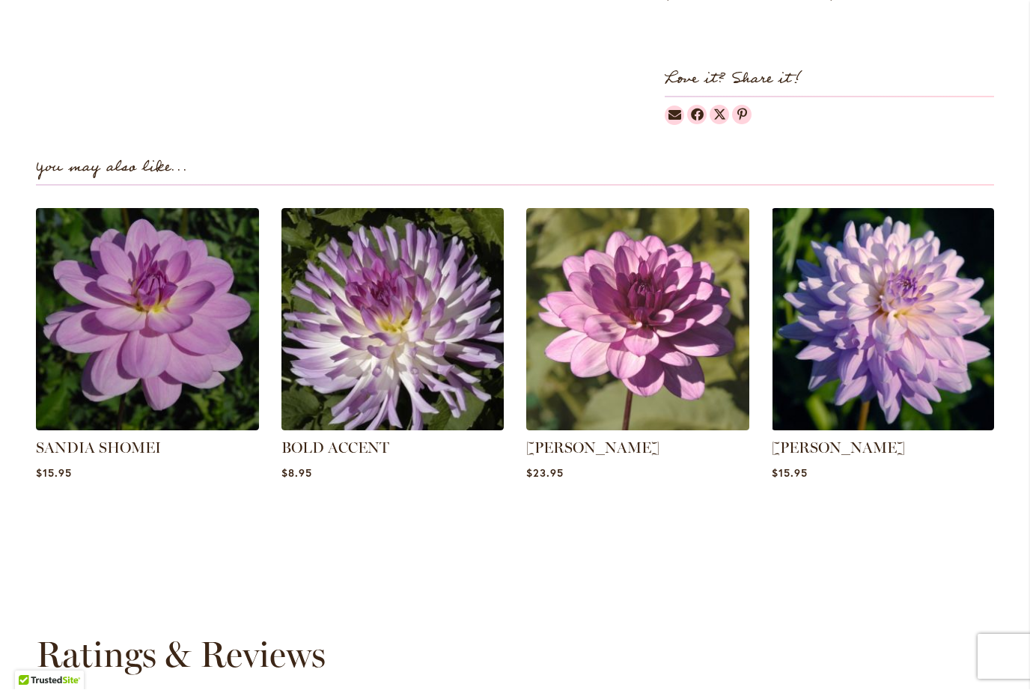
scroll to position [950, 0]
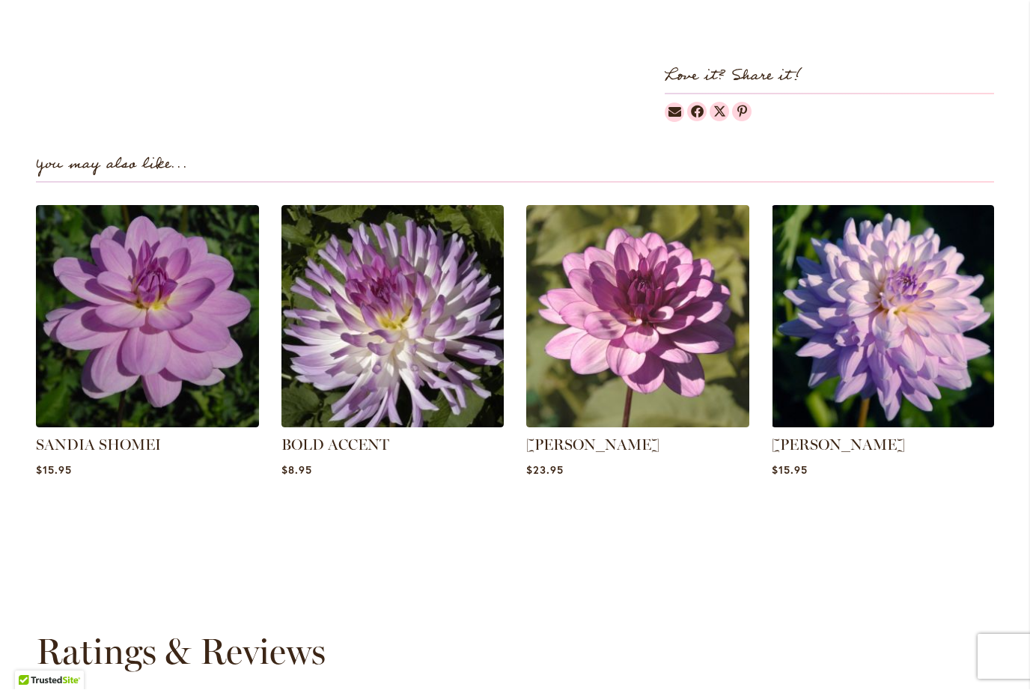
click at [353, 321] on img at bounding box center [393, 317] width 223 height 223
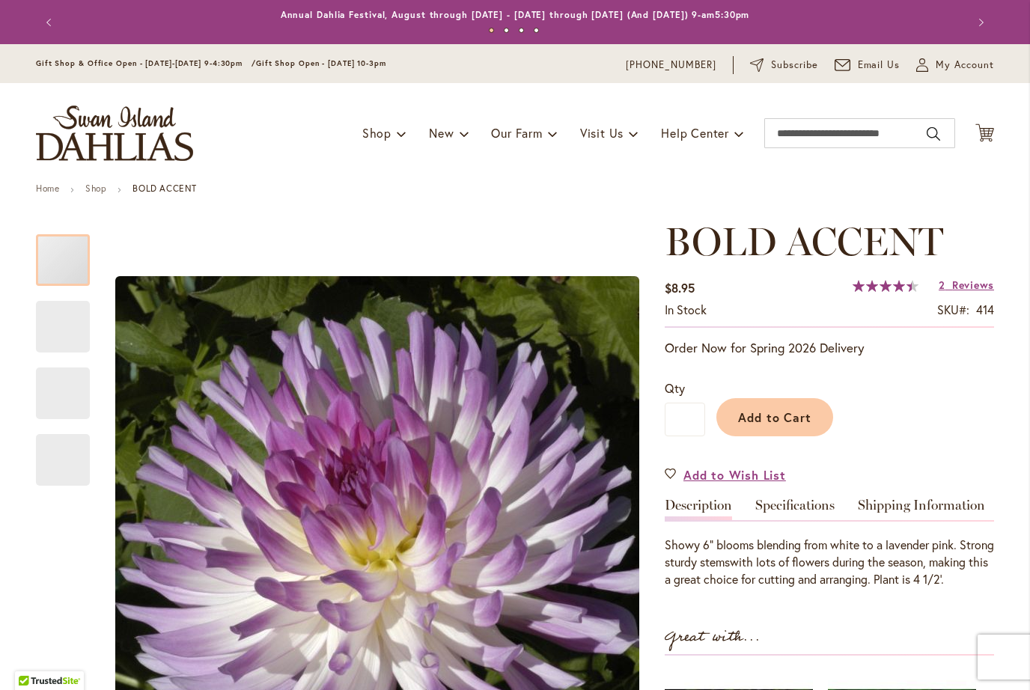
type input "*******"
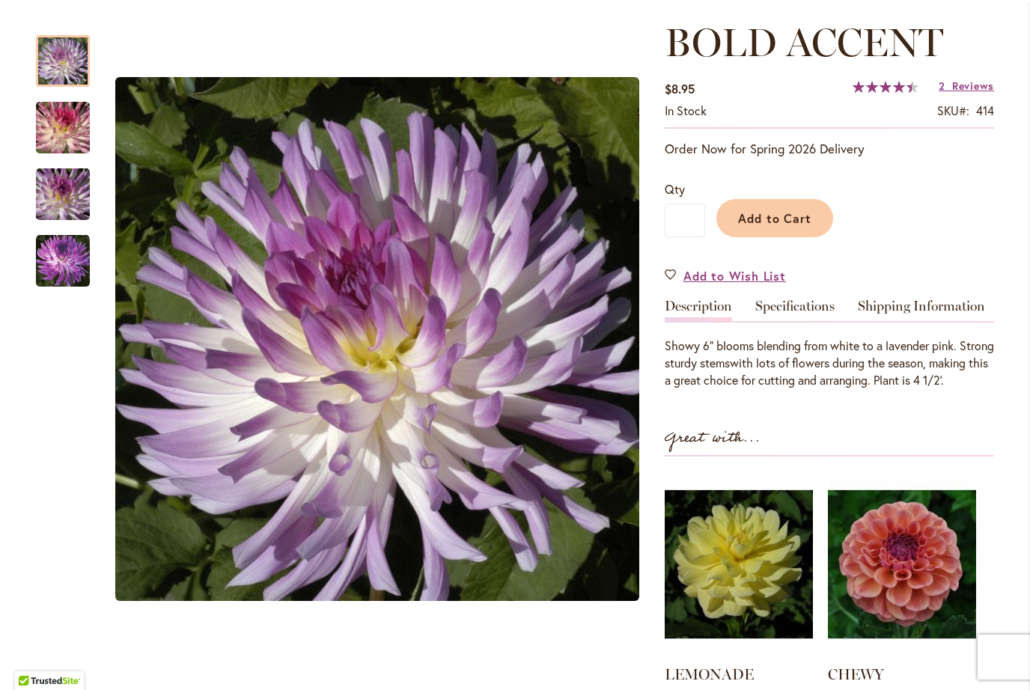
scroll to position [192, 0]
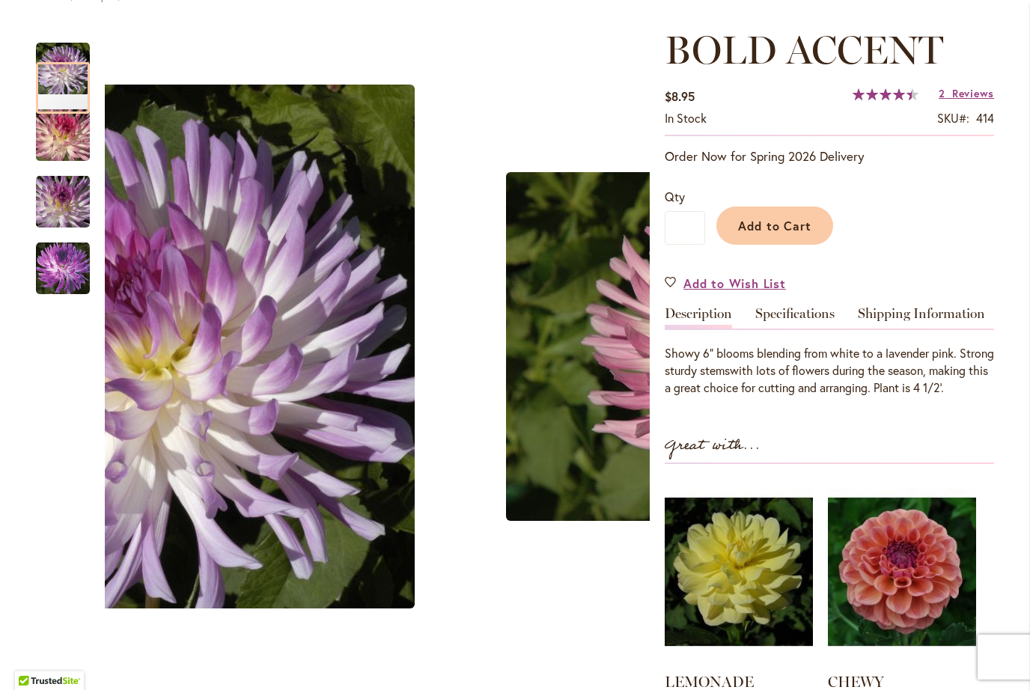
click at [58, 262] on img "BOLD ACCENT" at bounding box center [63, 269] width 54 height 54
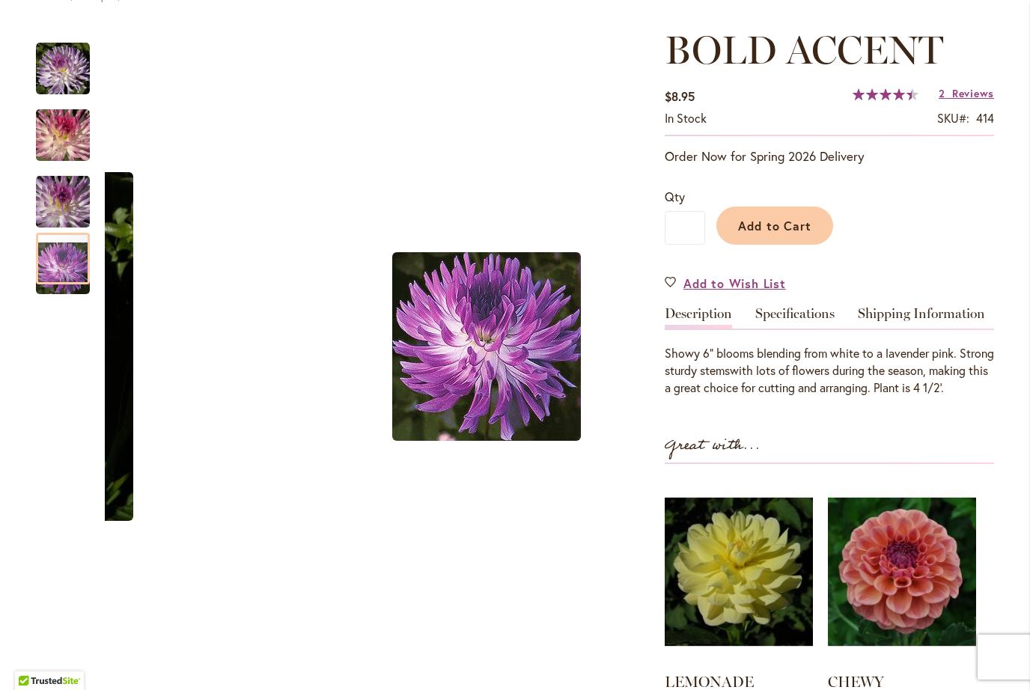
click at [61, 213] on img "BOLD ACCENT" at bounding box center [63, 202] width 108 height 72
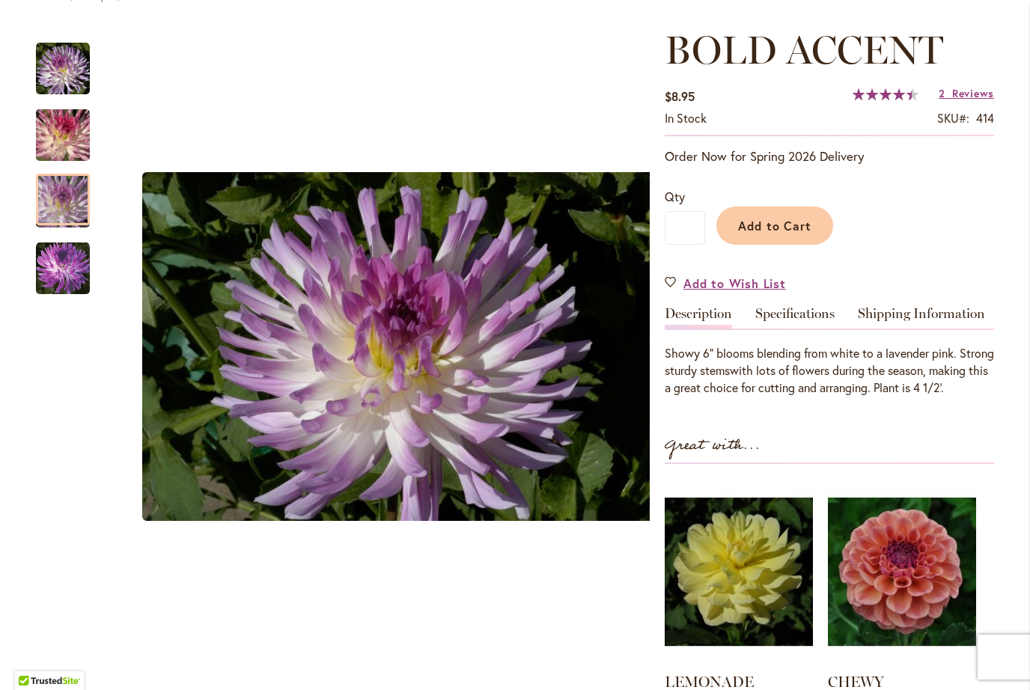
click at [65, 133] on img "BOLD ACCENT" at bounding box center [63, 136] width 108 height 72
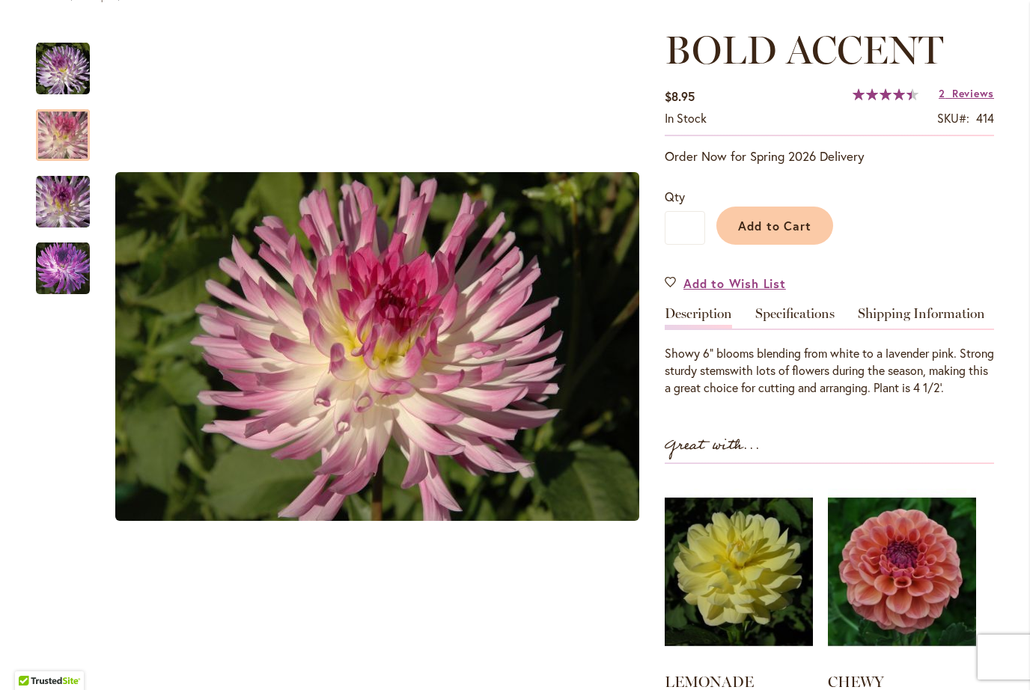
click at [79, 79] on img "BOLD ACCENT" at bounding box center [63, 69] width 54 height 54
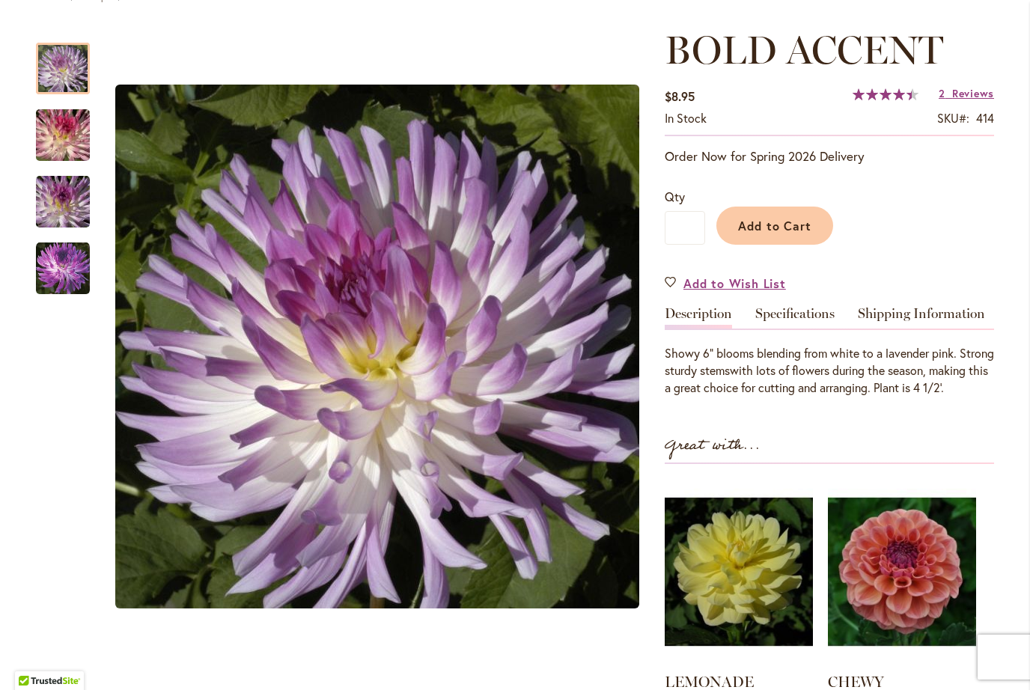
click at [979, 86] on span "Reviews" at bounding box center [973, 93] width 42 height 14
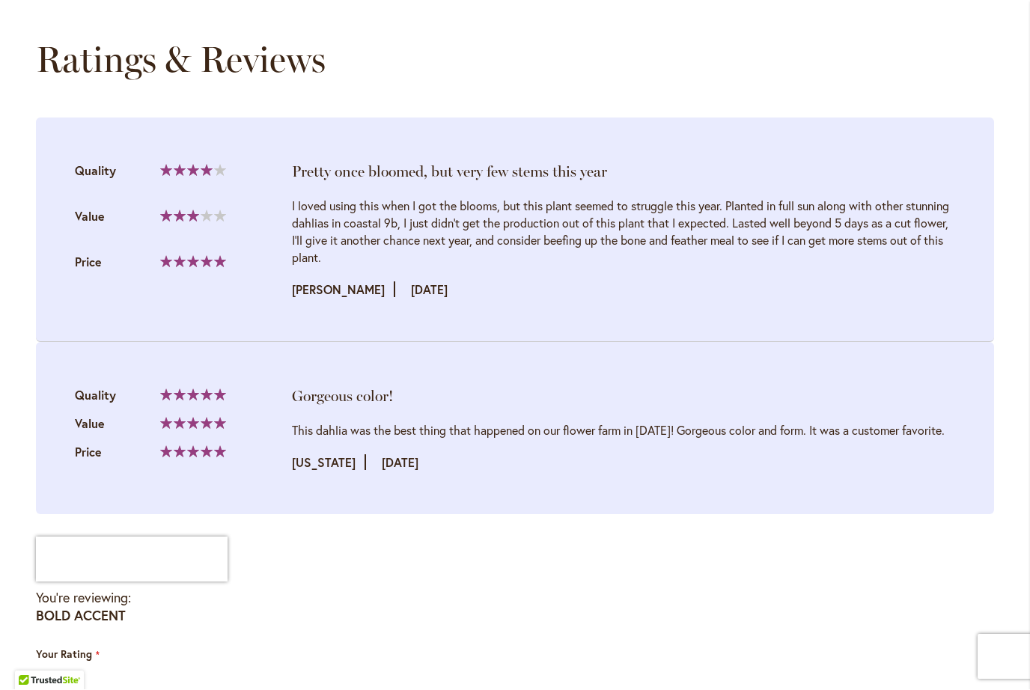
scroll to position [1527, 0]
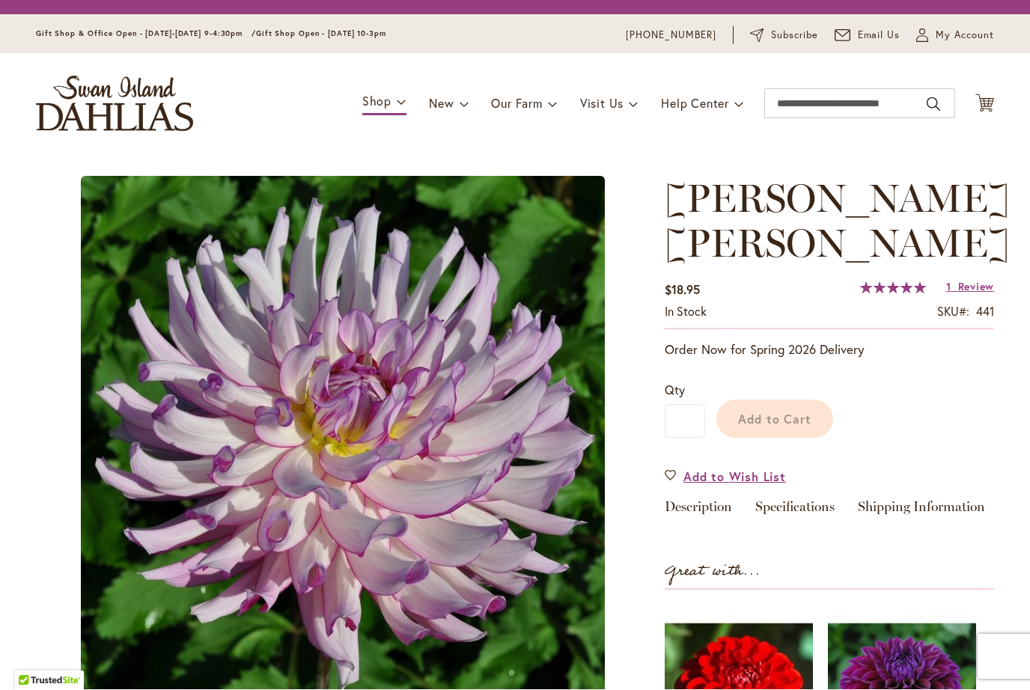
type input "*******"
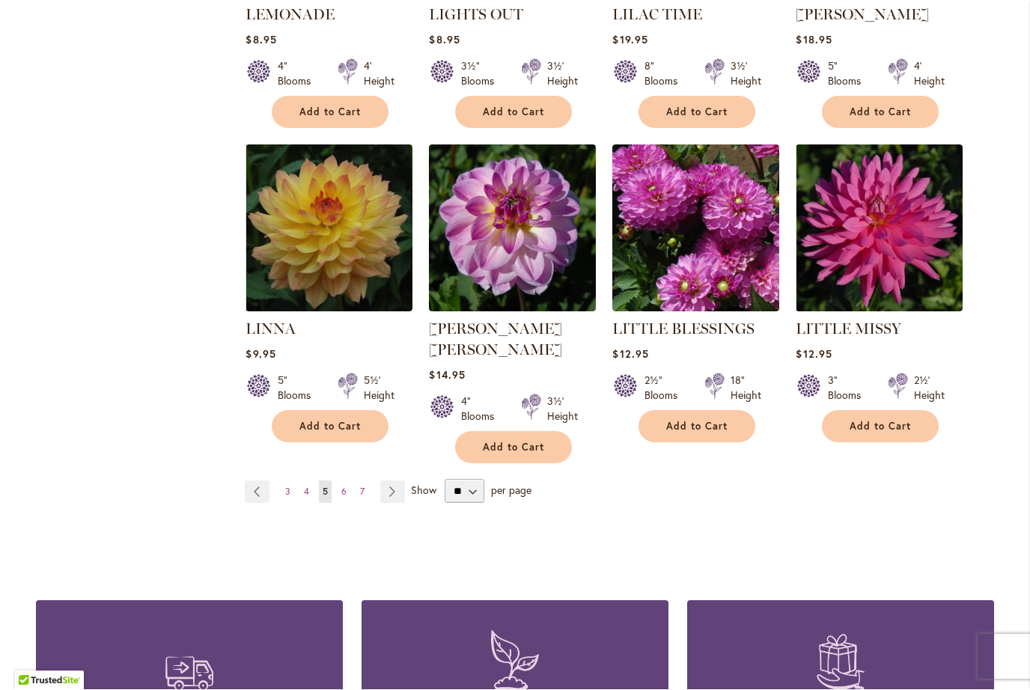
scroll to position [3787, 0]
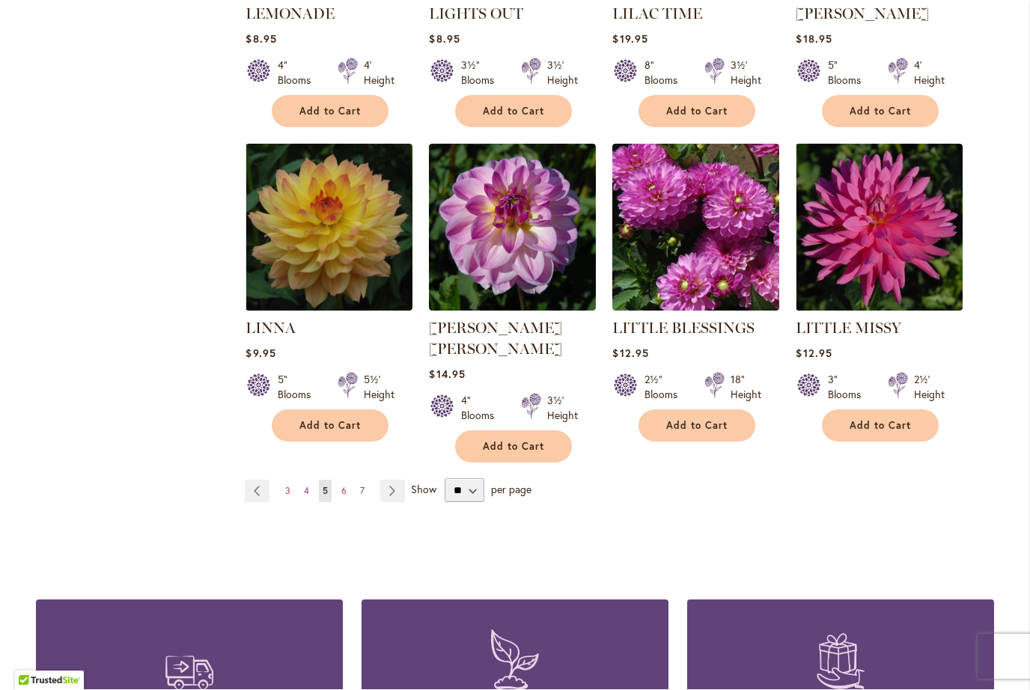
click at [389, 481] on link "Page Next" at bounding box center [392, 492] width 25 height 22
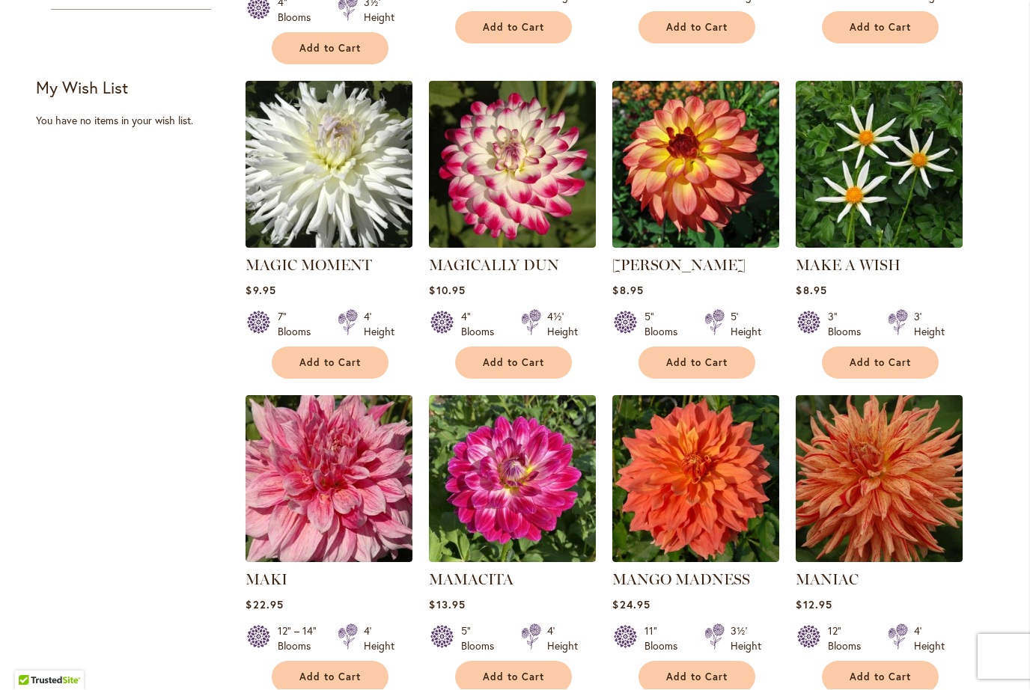
scroll to position [943, 0]
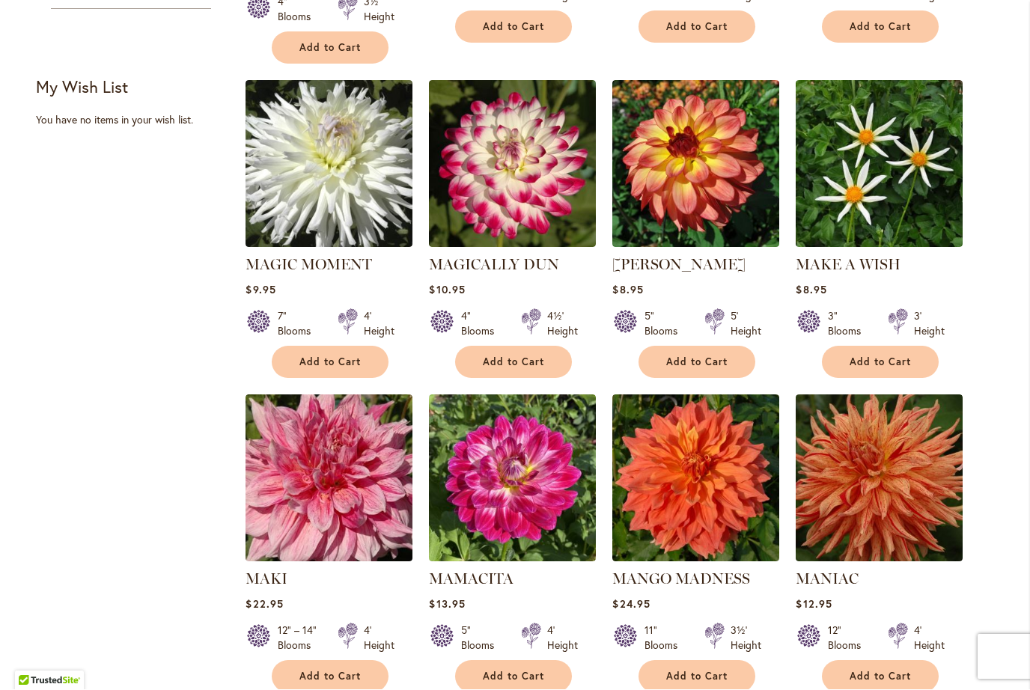
click at [512, 179] on img at bounding box center [512, 164] width 167 height 167
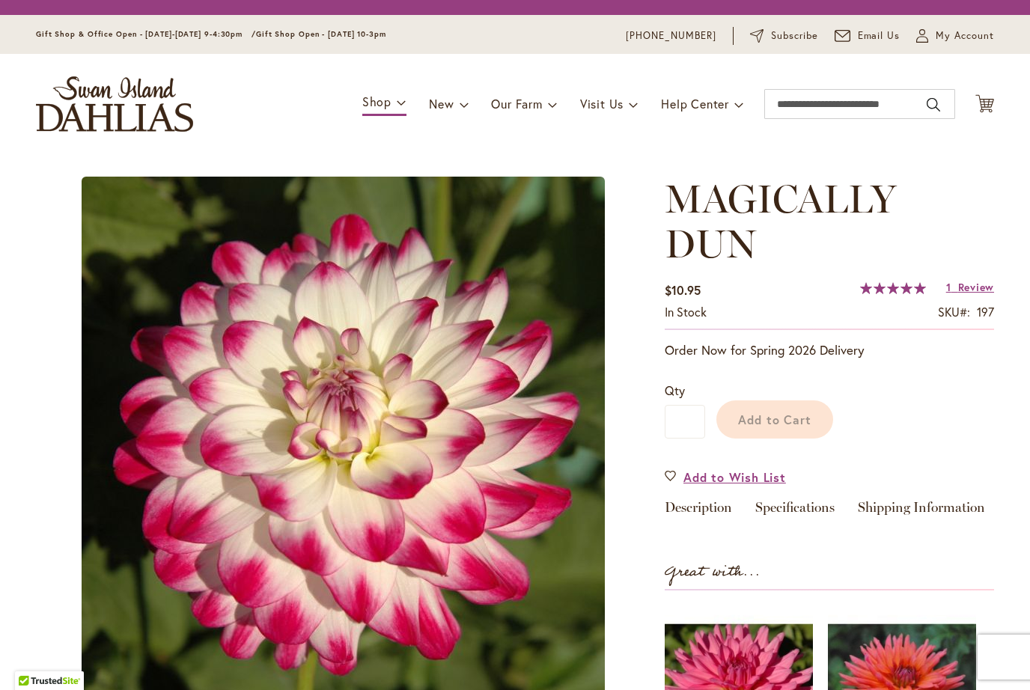
type input "*******"
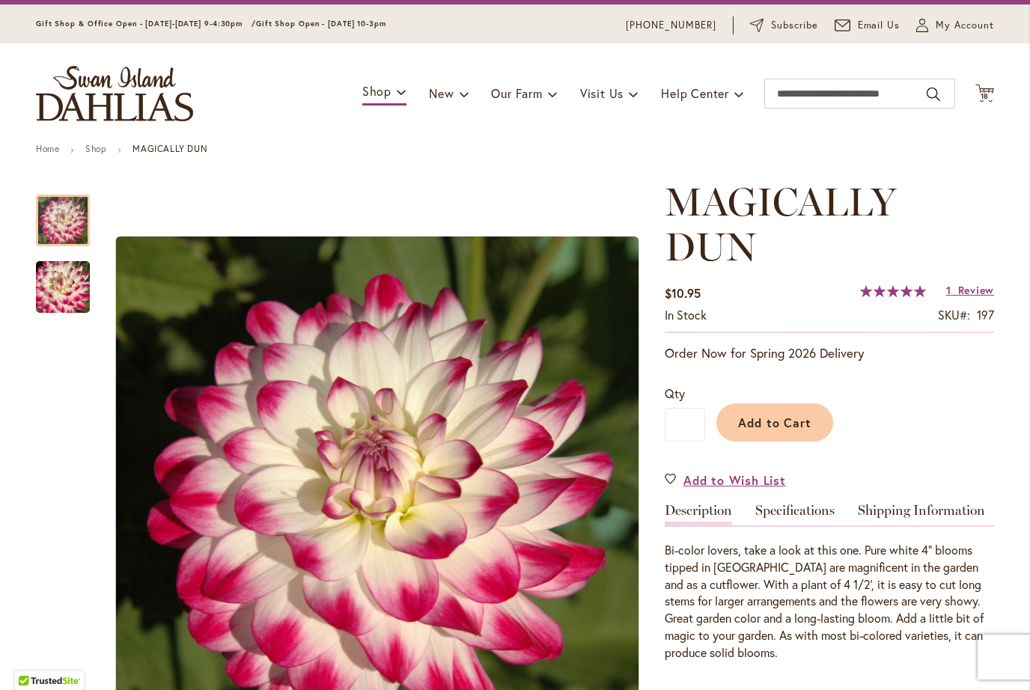
click at [976, 291] on span "Review" at bounding box center [976, 290] width 36 height 14
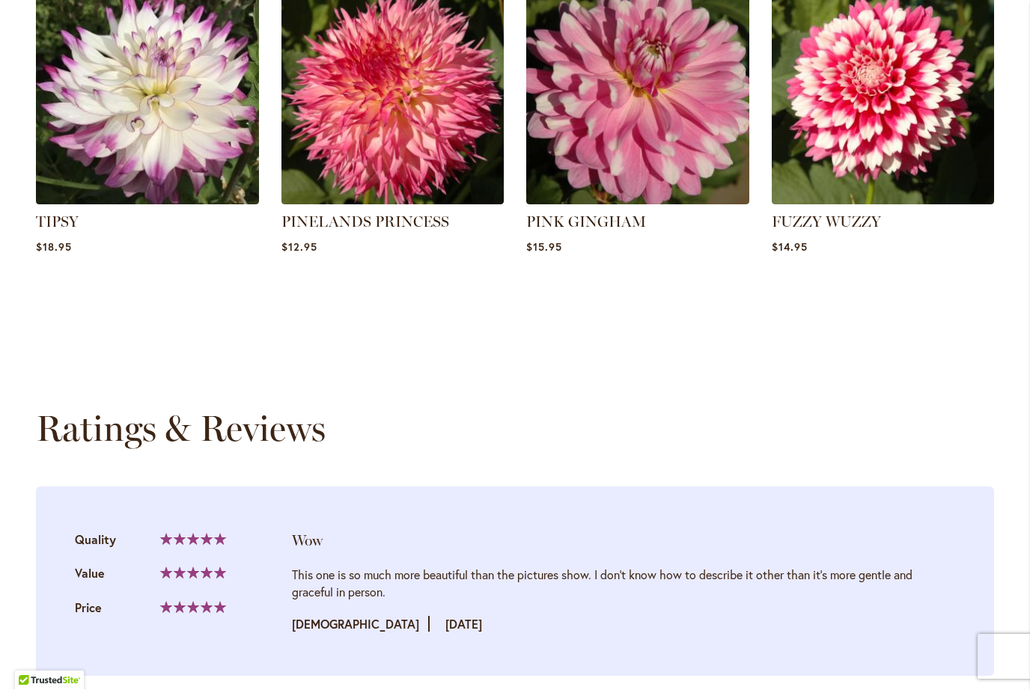
scroll to position [1211, 0]
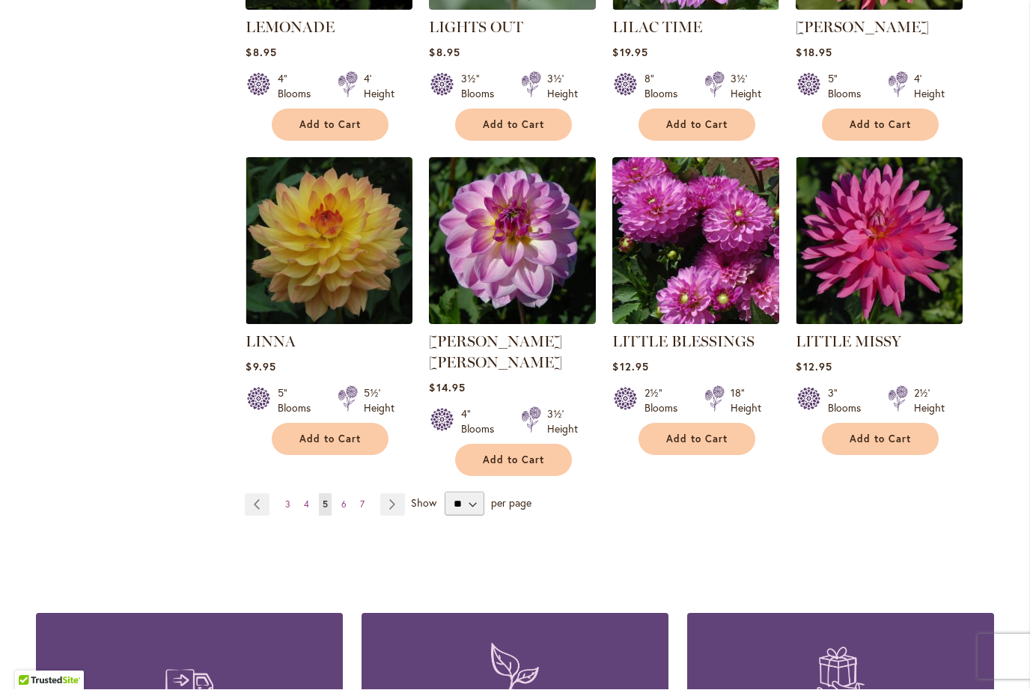
scroll to position [3780, 0]
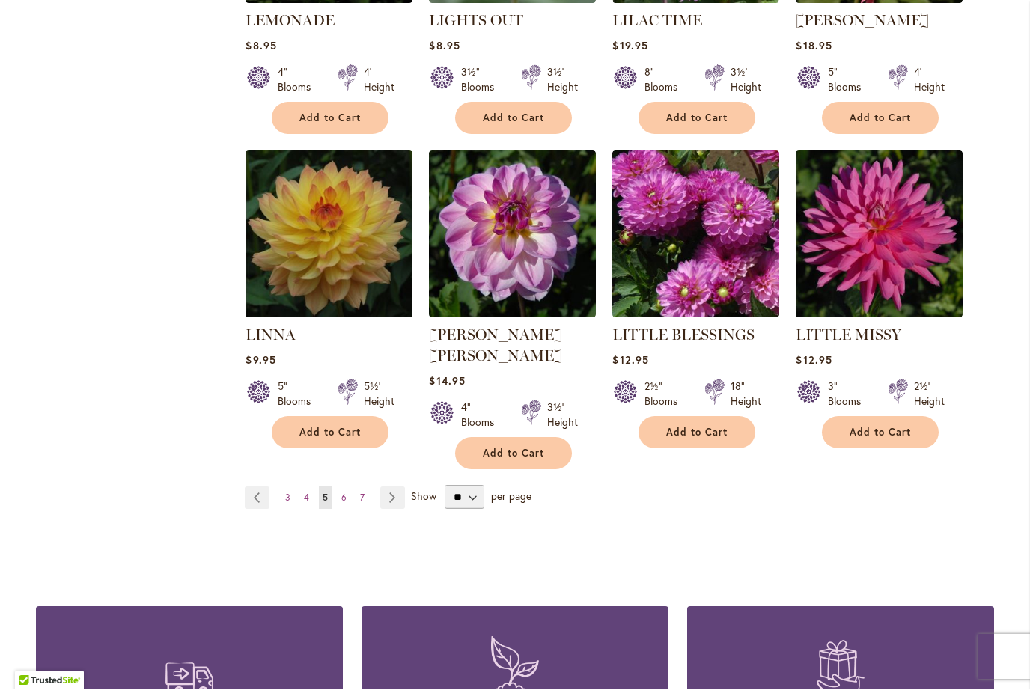
click at [392, 487] on link "Page Next" at bounding box center [392, 498] width 25 height 22
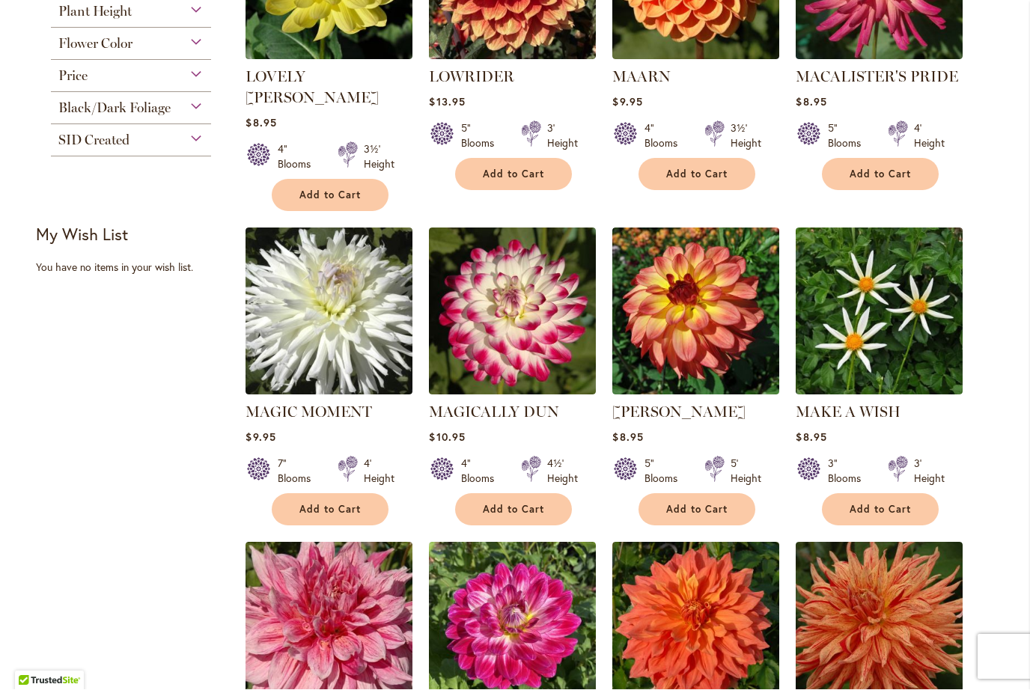
scroll to position [796, 0]
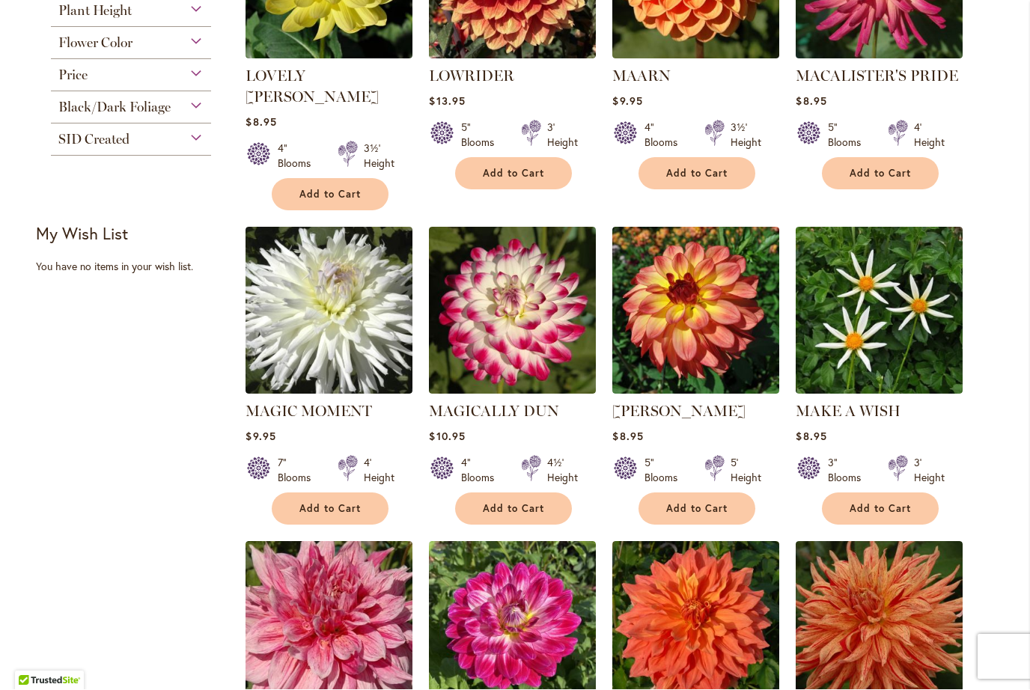
click at [525, 503] on span "Add to Cart" at bounding box center [513, 509] width 61 height 13
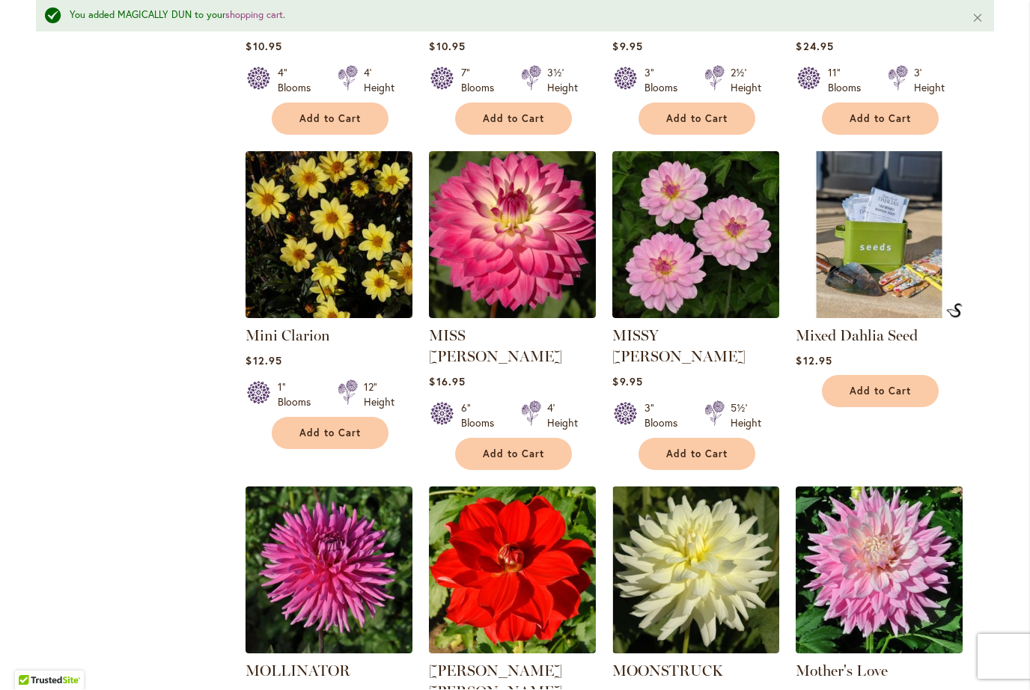
scroll to position [2832, 0]
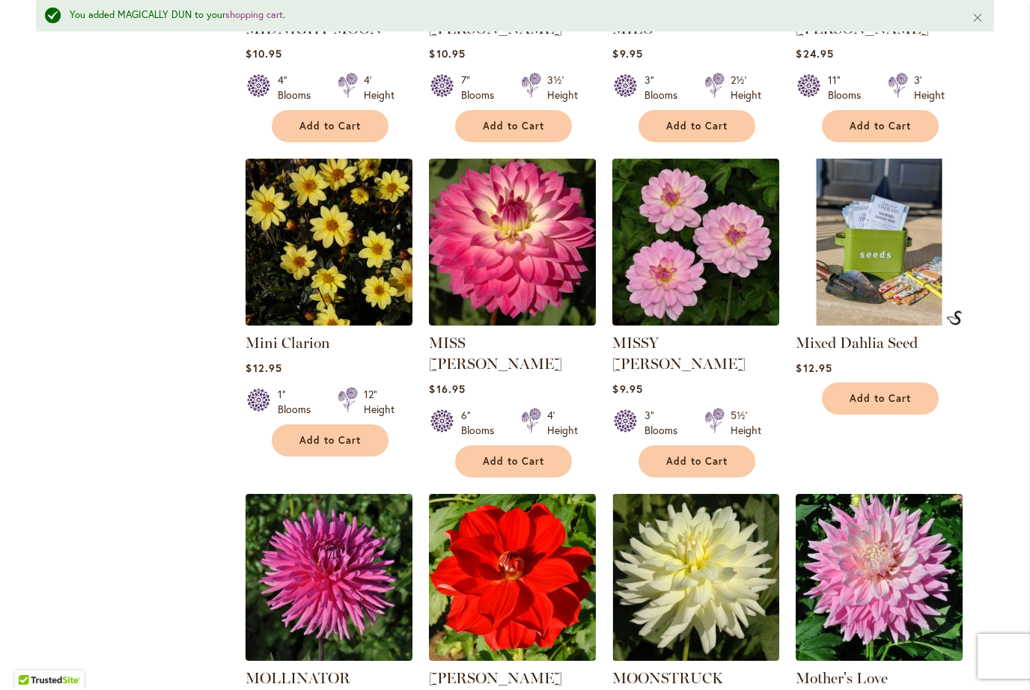
click at [888, 218] on img at bounding box center [879, 242] width 167 height 167
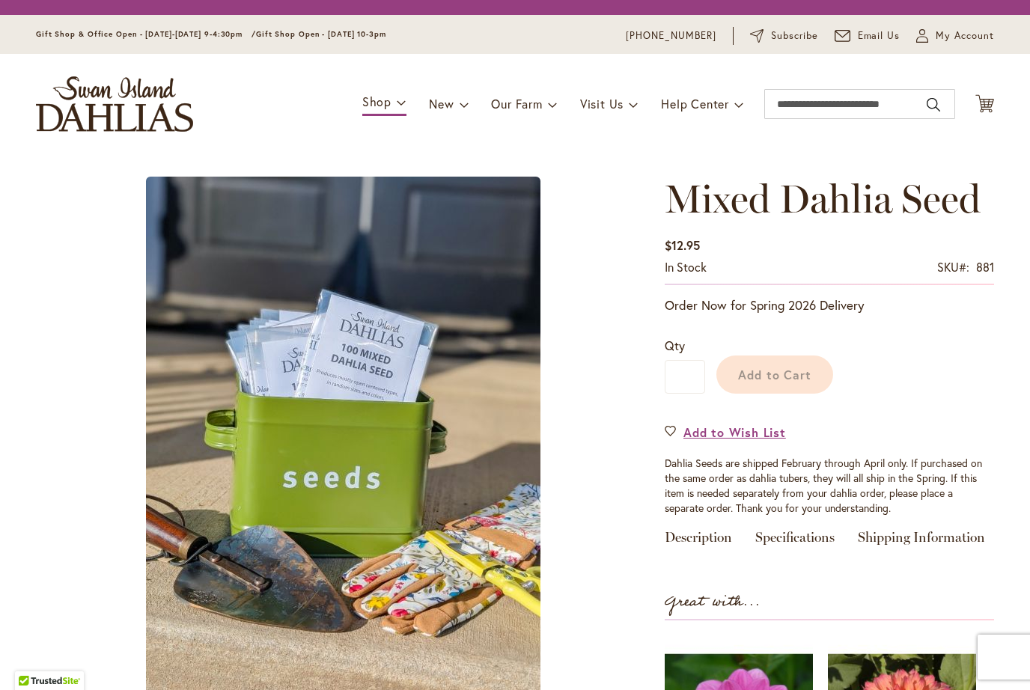
type input "*******"
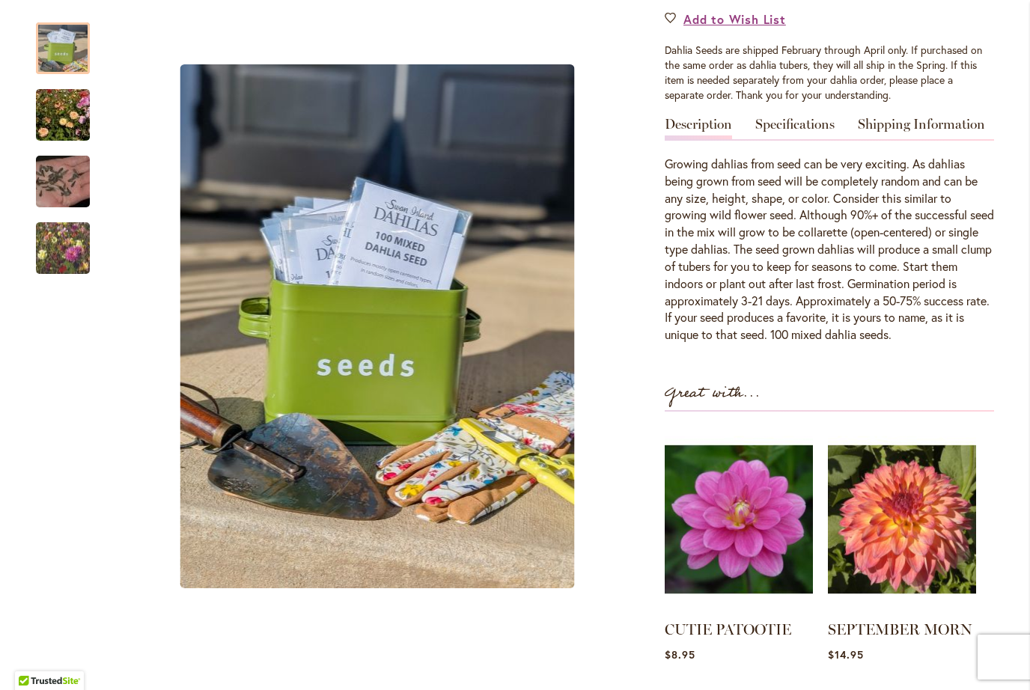
scroll to position [454, 0]
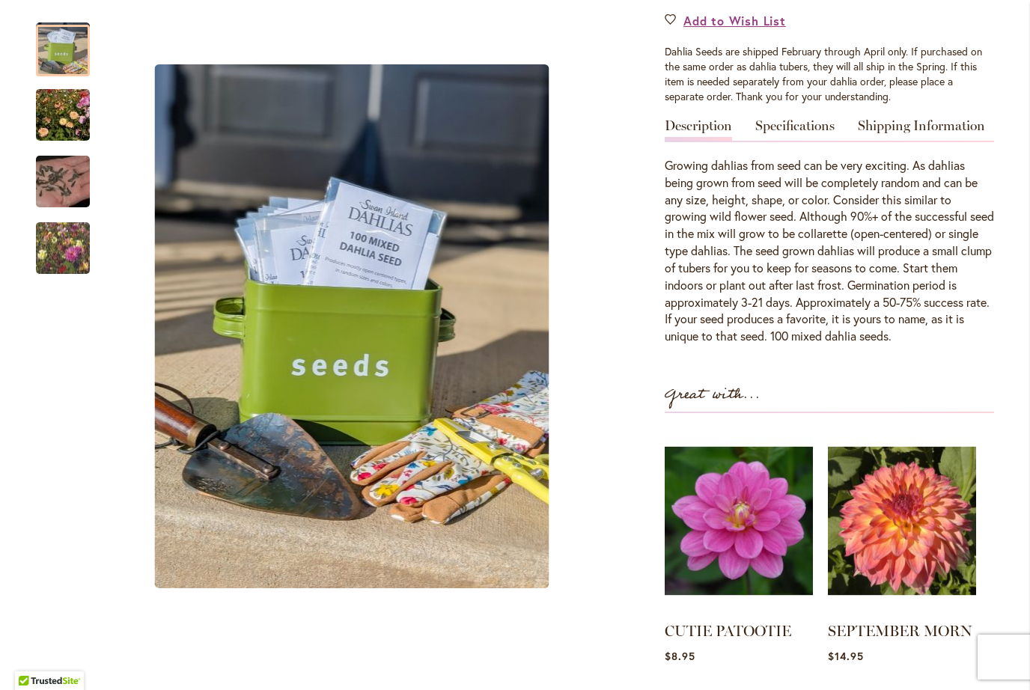
click at [62, 240] on img "Swan Island Dahlias - Dahlia Seedlings" at bounding box center [63, 248] width 108 height 91
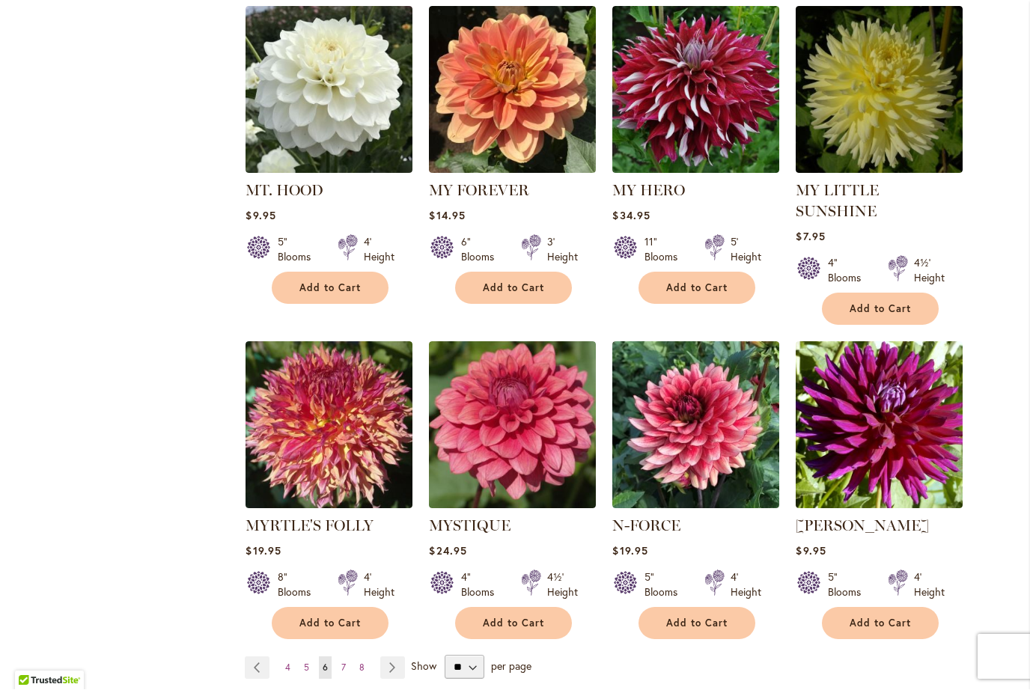
scroll to position [3619, 0]
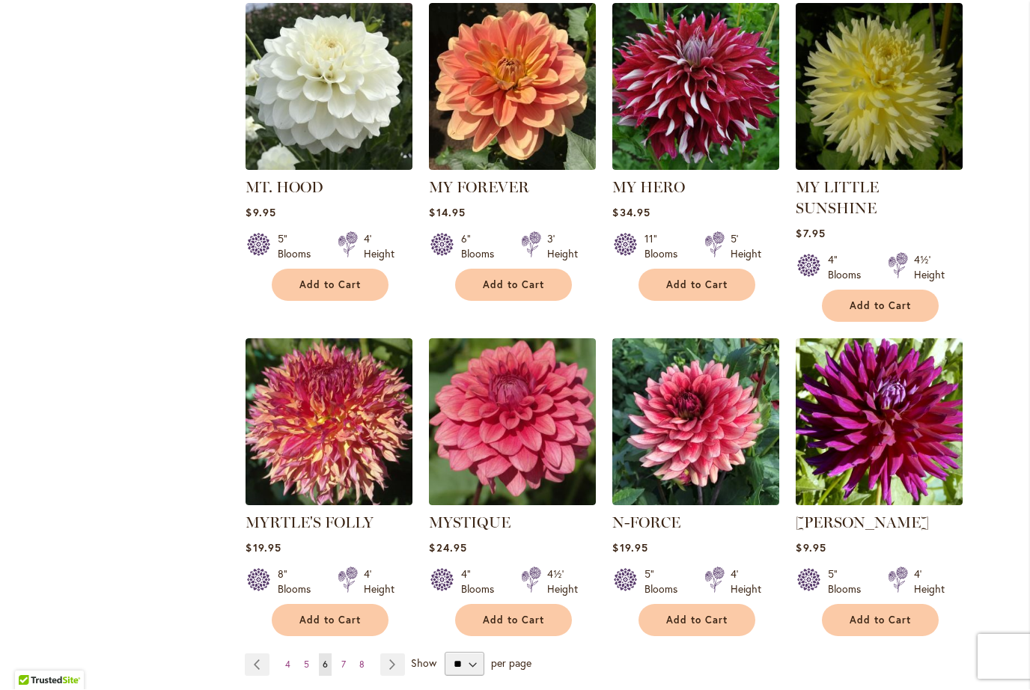
click at [708, 342] on img at bounding box center [695, 422] width 167 height 167
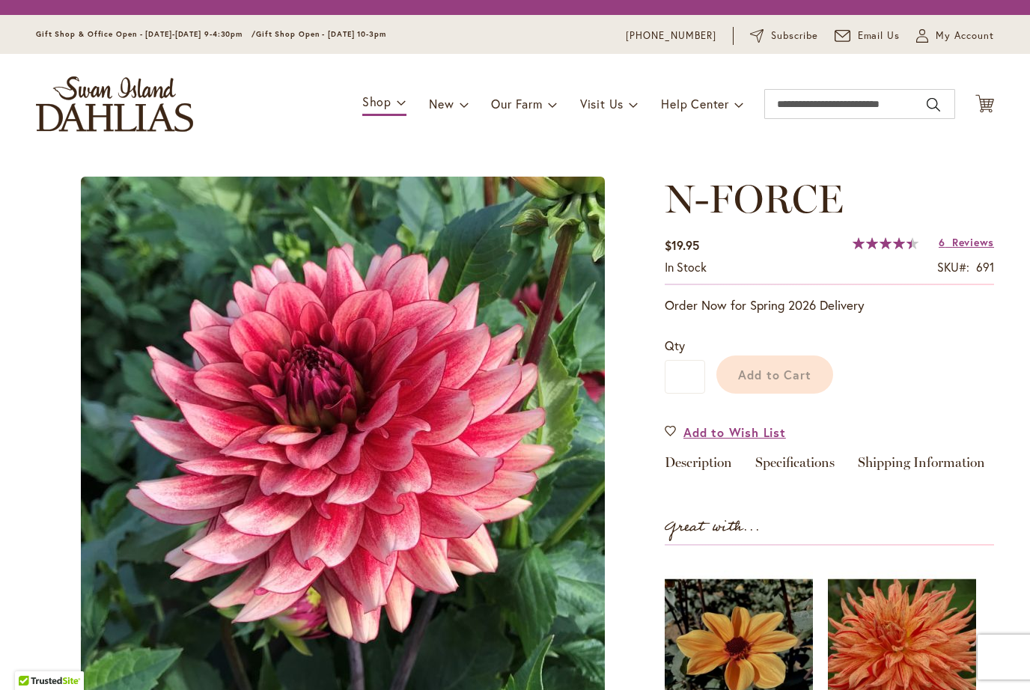
type input "*******"
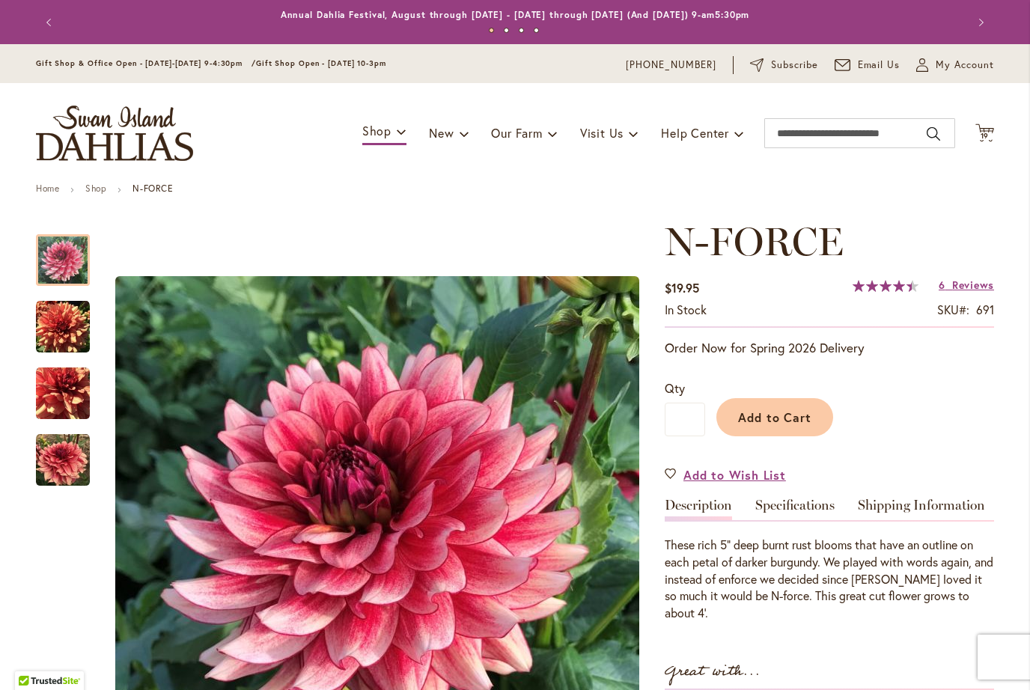
click at [969, 283] on span "Reviews" at bounding box center [973, 285] width 42 height 14
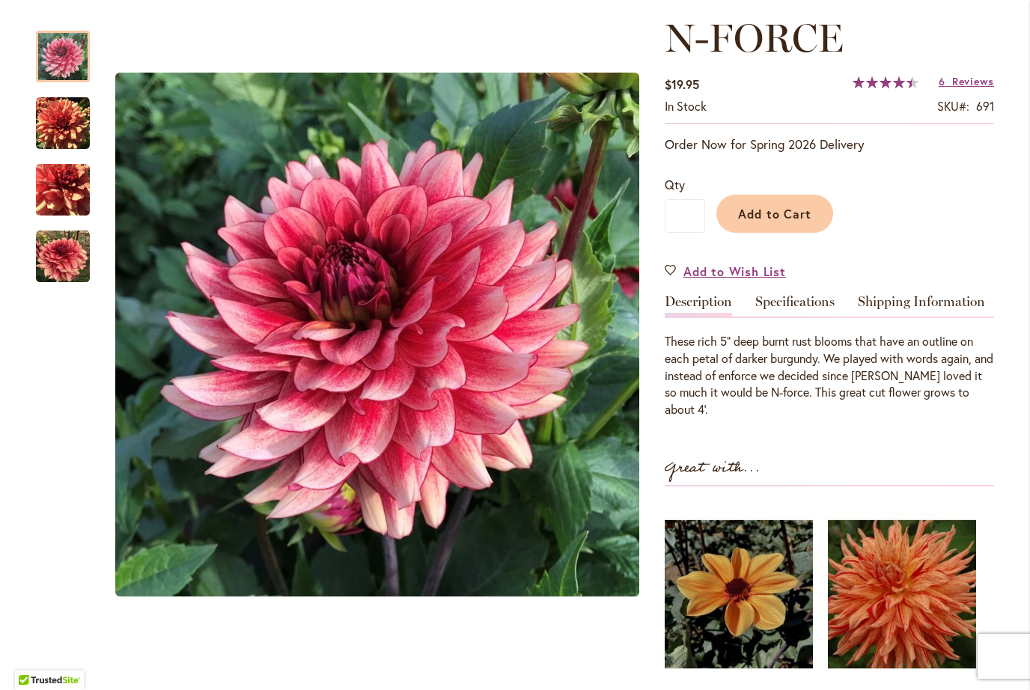
scroll to position [178, 0]
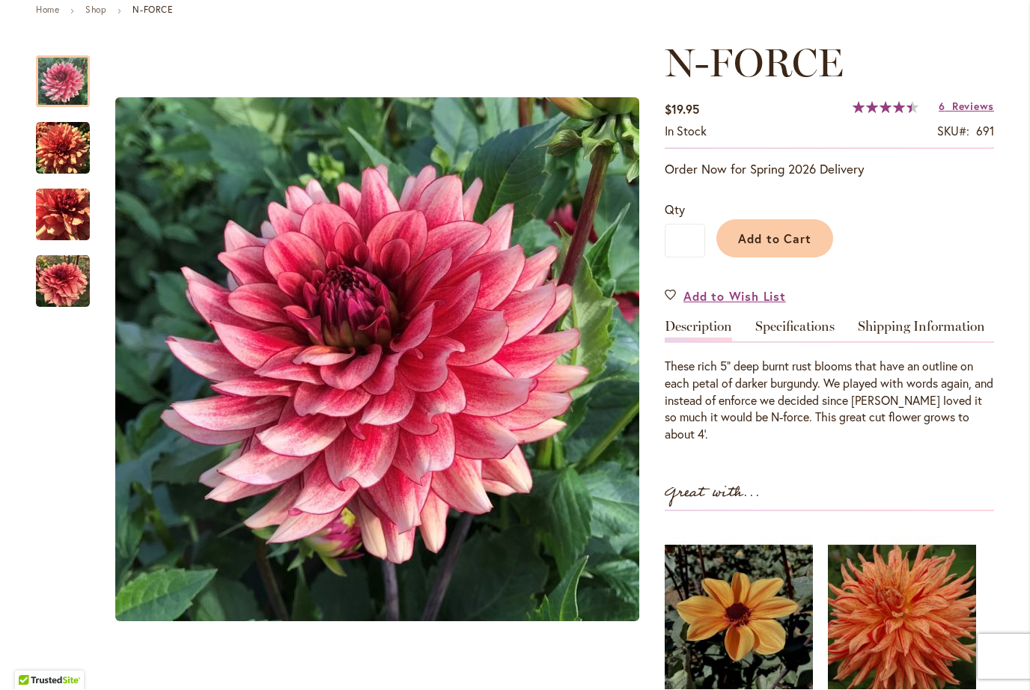
click at [53, 165] on img "N-FORCE" at bounding box center [63, 149] width 54 height 54
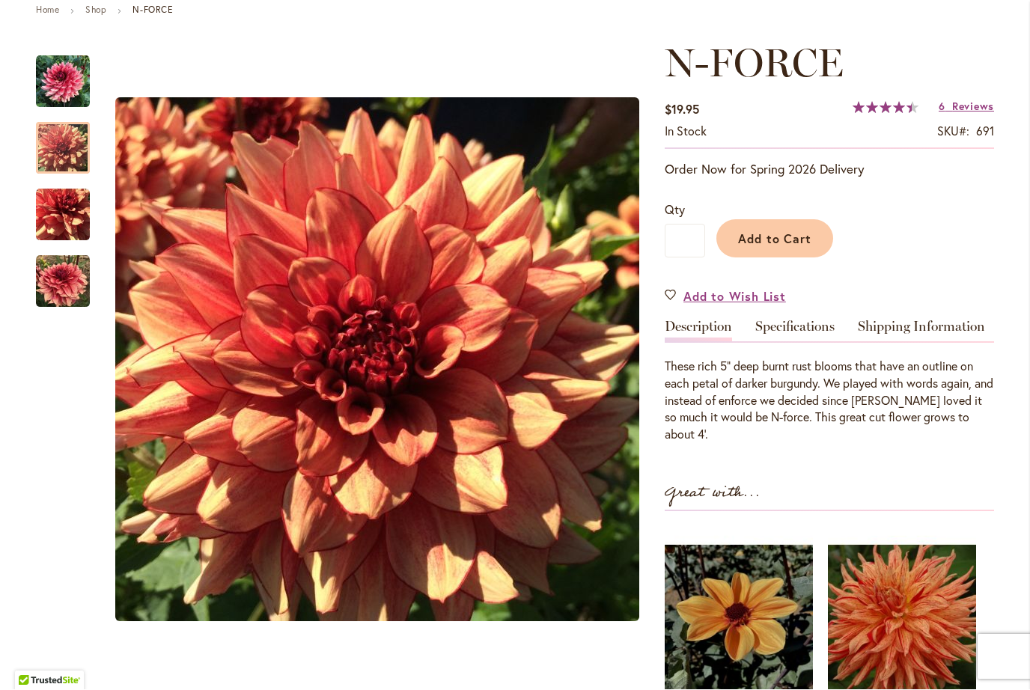
click at [62, 201] on img "N-FORCE" at bounding box center [63, 216] width 54 height 54
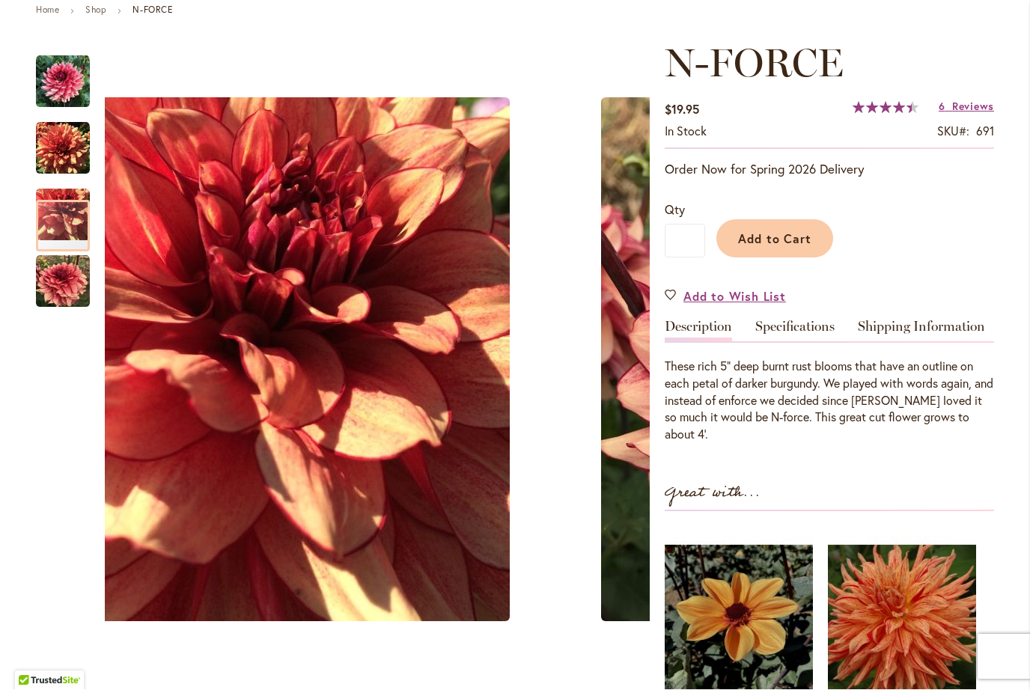
click at [58, 273] on img "N-FORCE" at bounding box center [63, 282] width 54 height 54
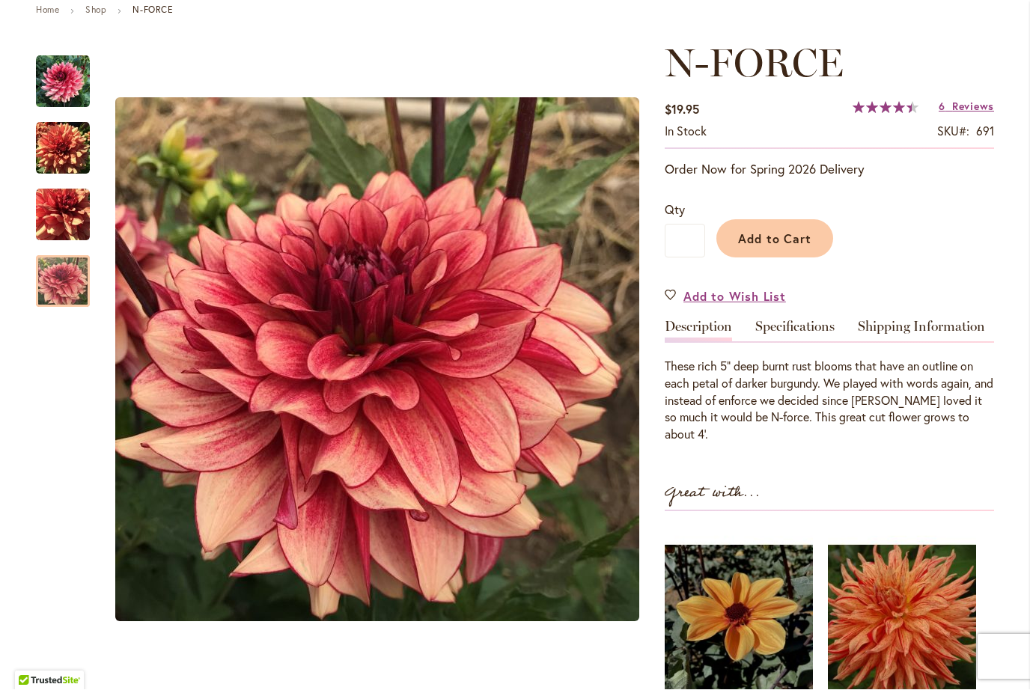
click at [779, 237] on span "Add to Cart" at bounding box center [775, 239] width 74 height 16
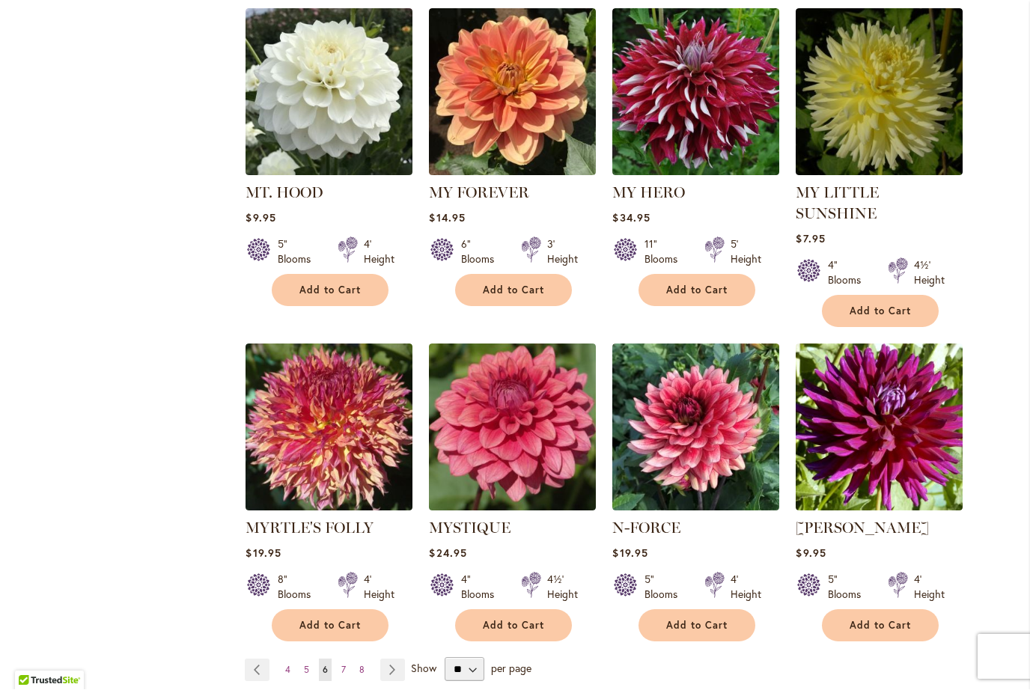
scroll to position [3583, 0]
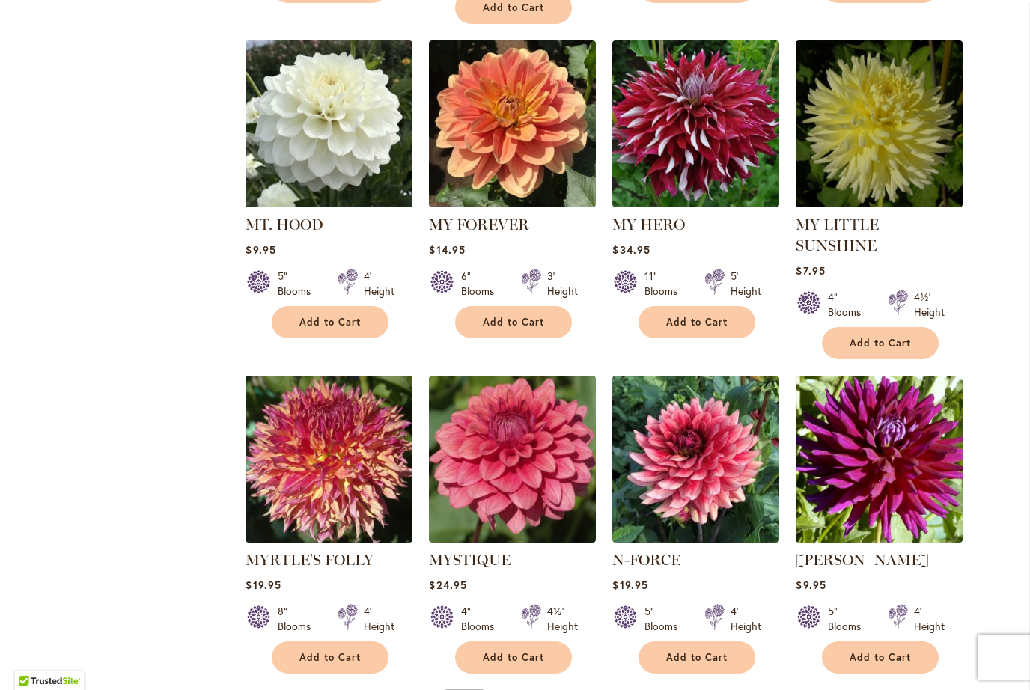
click at [393, 690] on link "Page Next" at bounding box center [392, 702] width 25 height 22
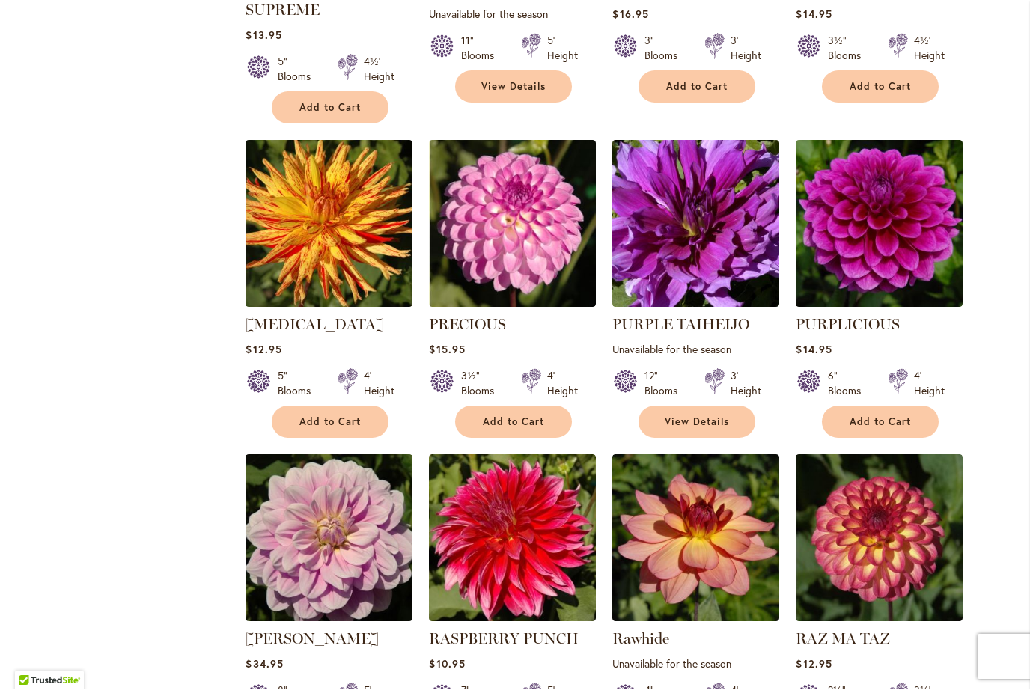
scroll to position [3462, 0]
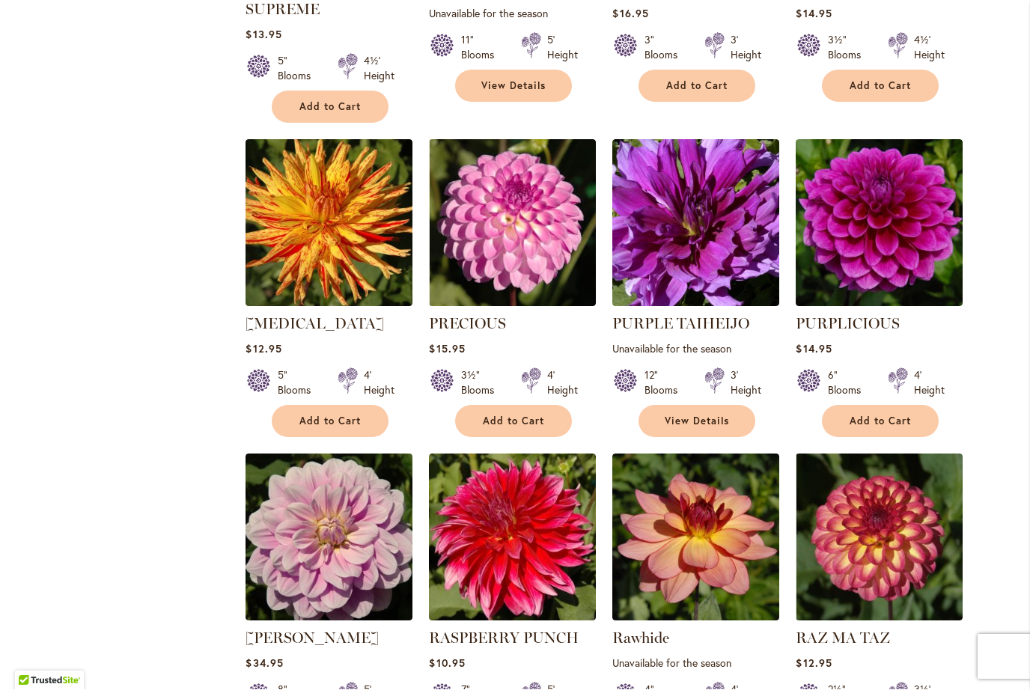
click at [300, 185] on img at bounding box center [329, 223] width 167 height 167
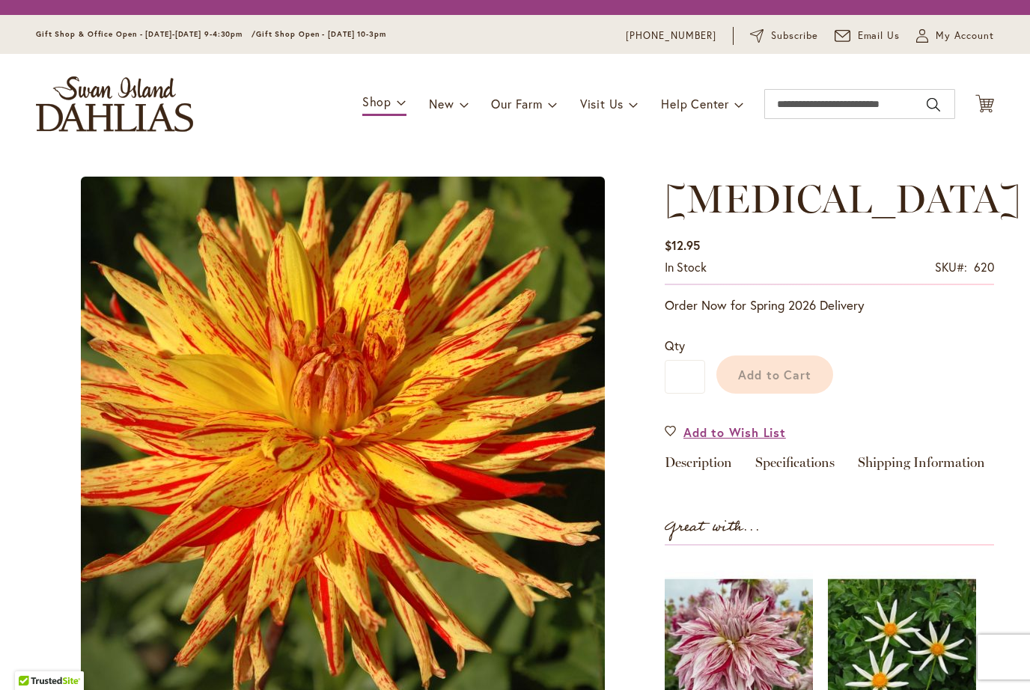
type input "*******"
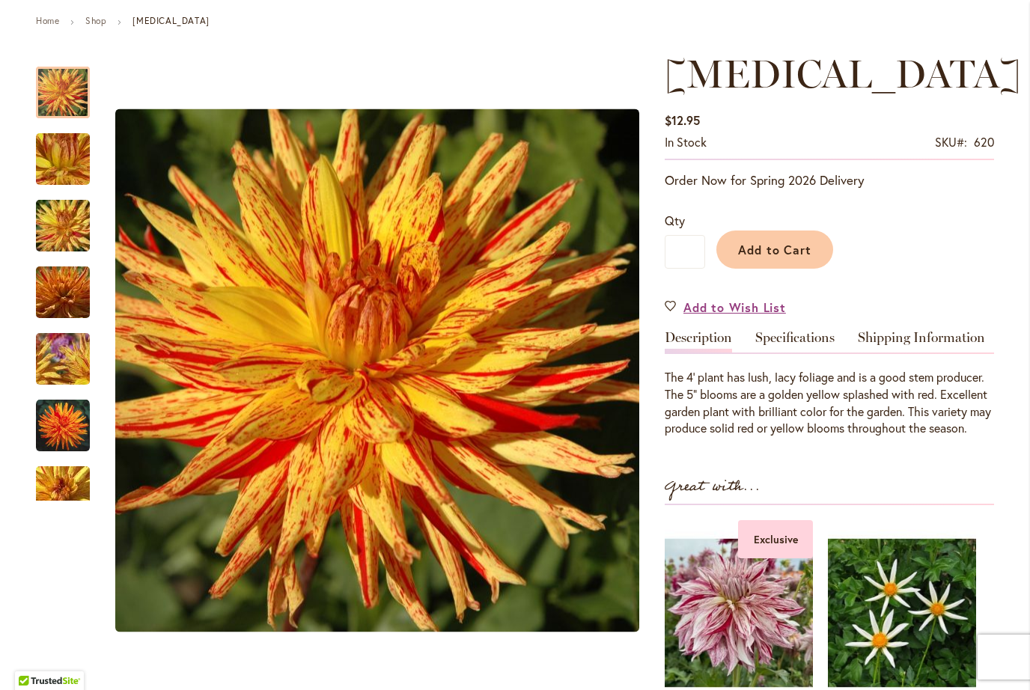
scroll to position [178, 0]
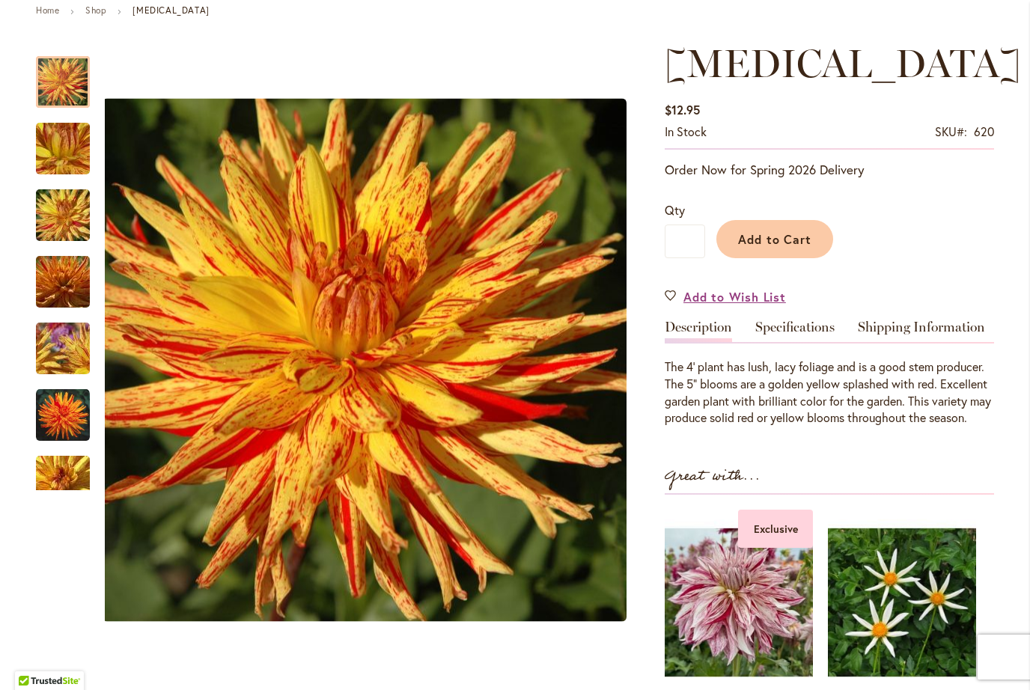
click at [56, 280] on img "POPPERS" at bounding box center [63, 282] width 108 height 72
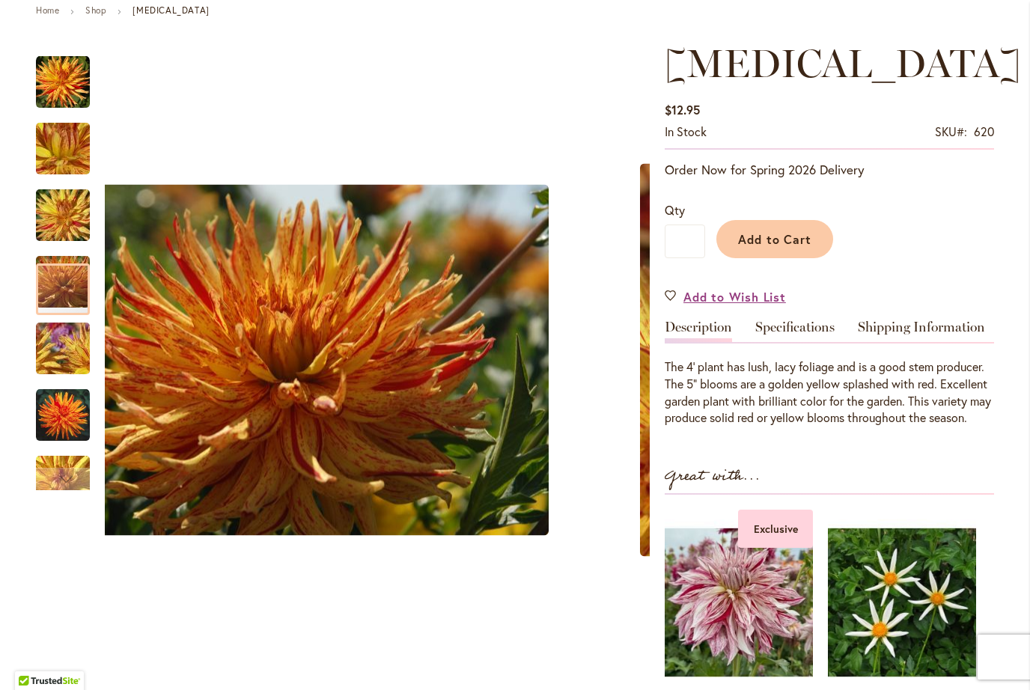
click at [65, 405] on img "POPPERS" at bounding box center [63, 416] width 54 height 54
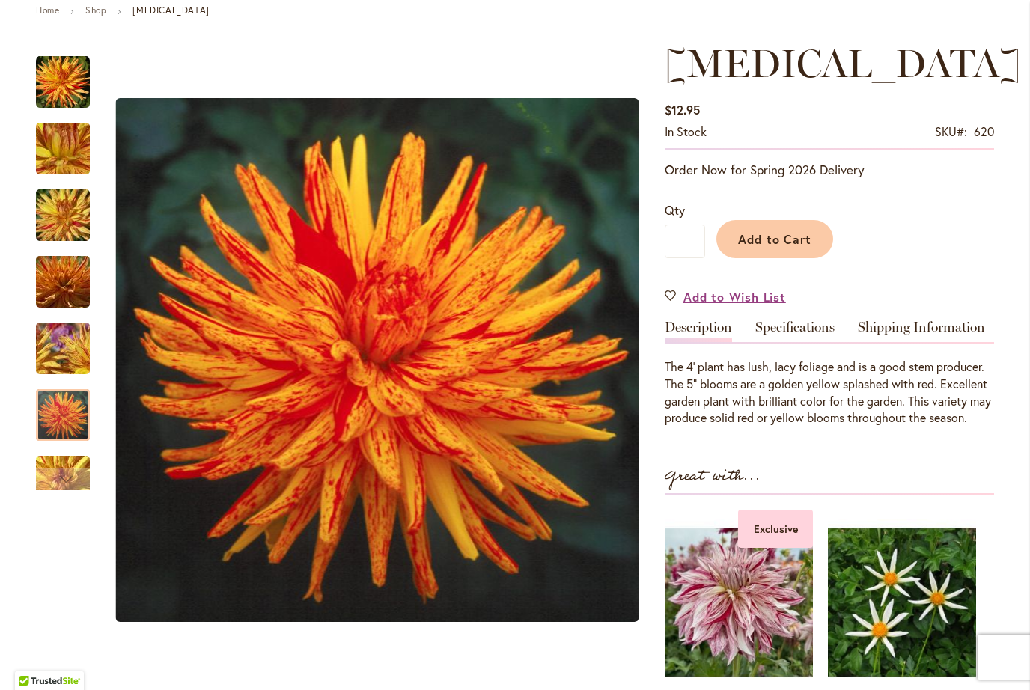
click at [61, 477] on div "Next" at bounding box center [63, 479] width 22 height 22
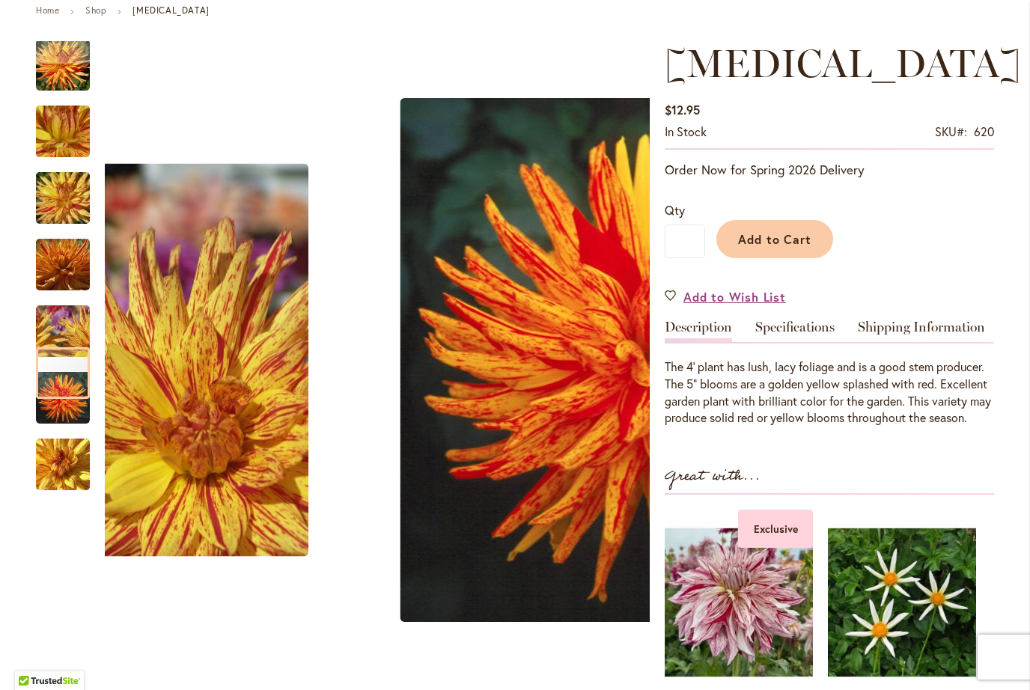
click at [58, 192] on img "POPPERS" at bounding box center [63, 198] width 108 height 81
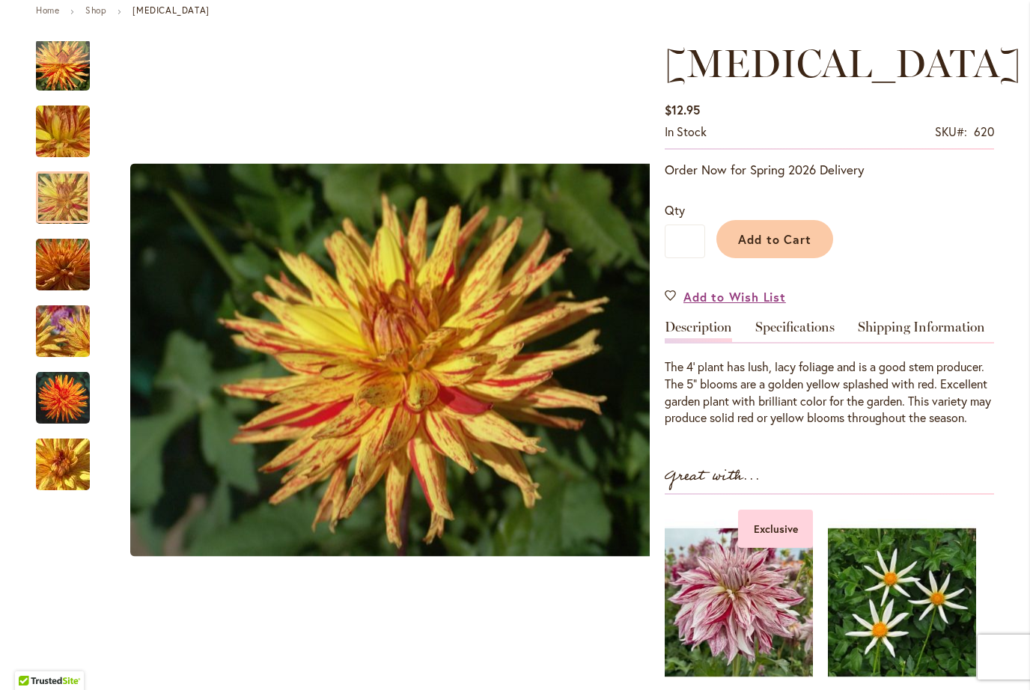
click at [60, 145] on img "POPPERS" at bounding box center [63, 131] width 108 height 81
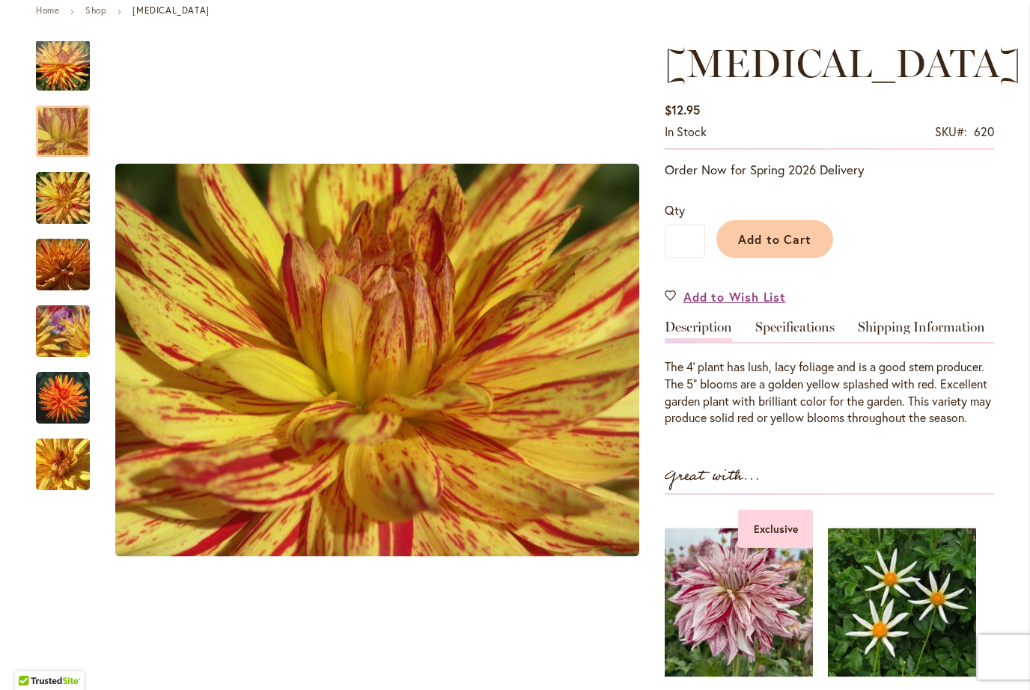
click at [76, 81] on img "POPPERS" at bounding box center [63, 65] width 54 height 54
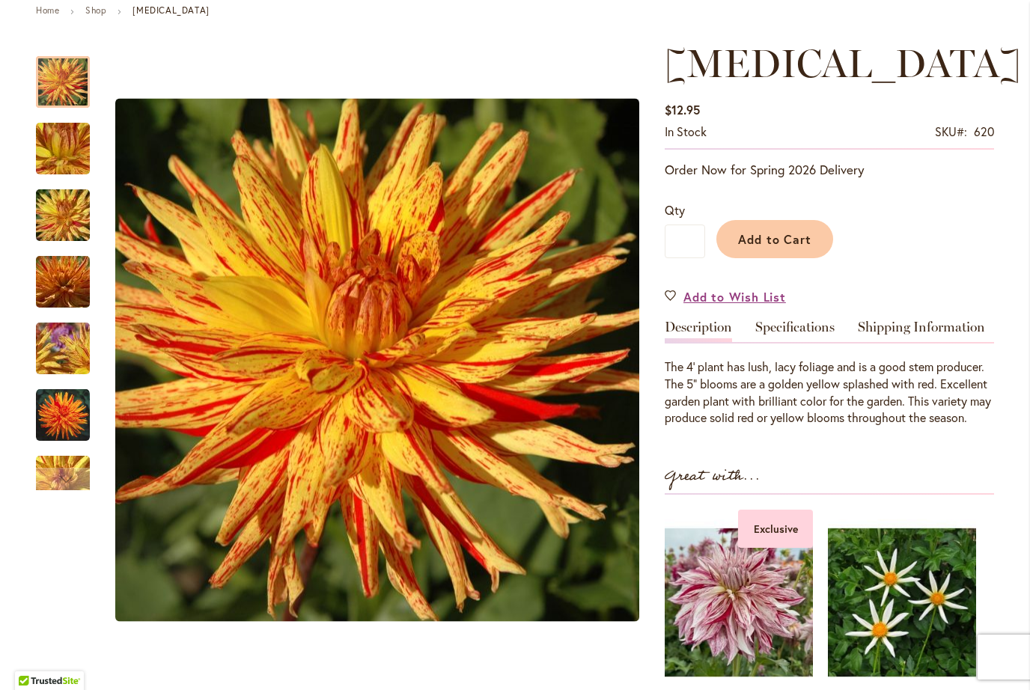
click at [68, 353] on img "POPPERS" at bounding box center [63, 348] width 108 height 81
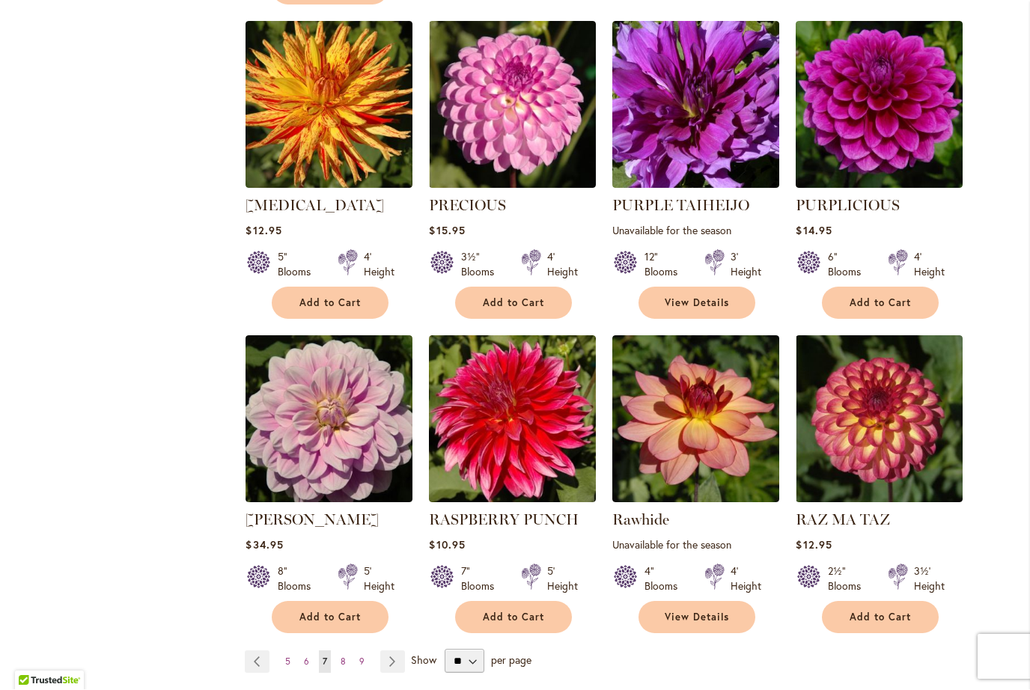
scroll to position [3581, 0]
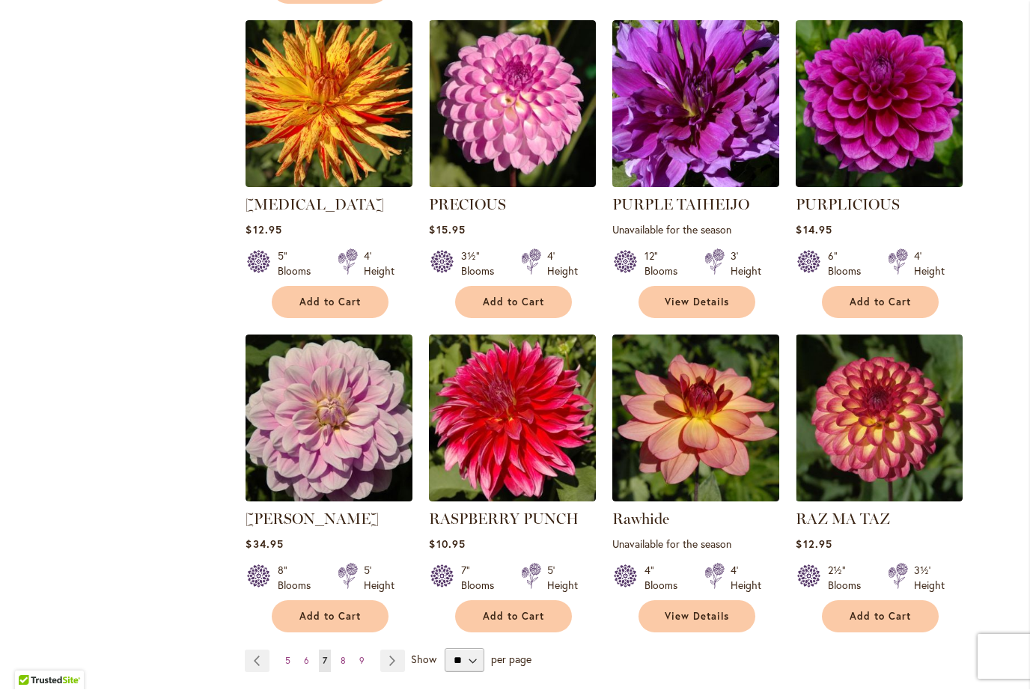
click at [890, 611] on span "Add to Cart" at bounding box center [880, 617] width 61 height 13
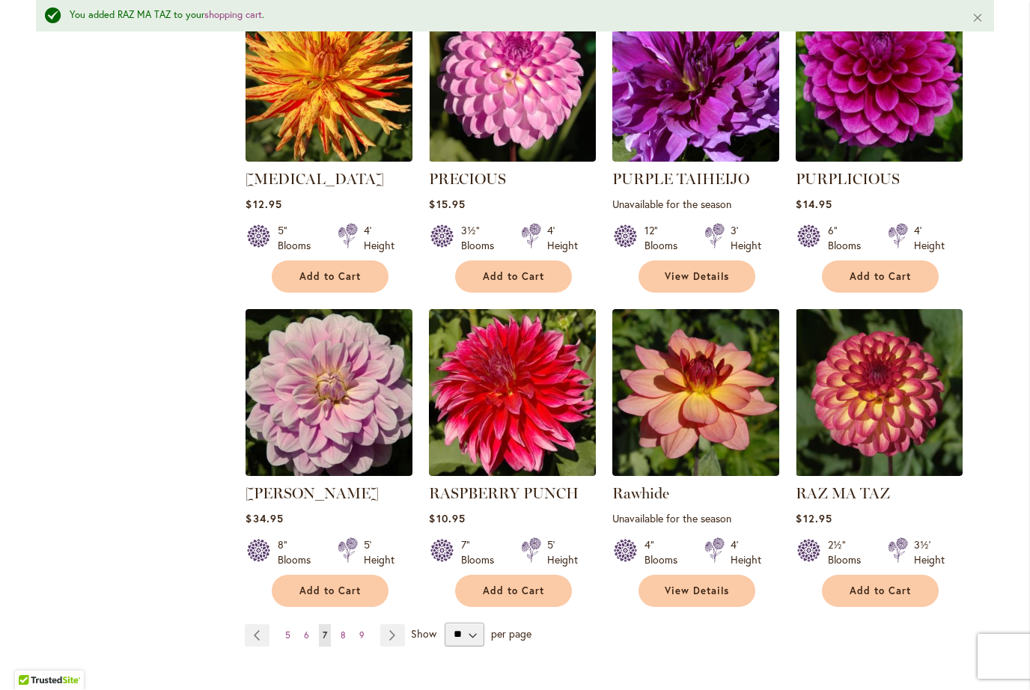
scroll to position [3649, 0]
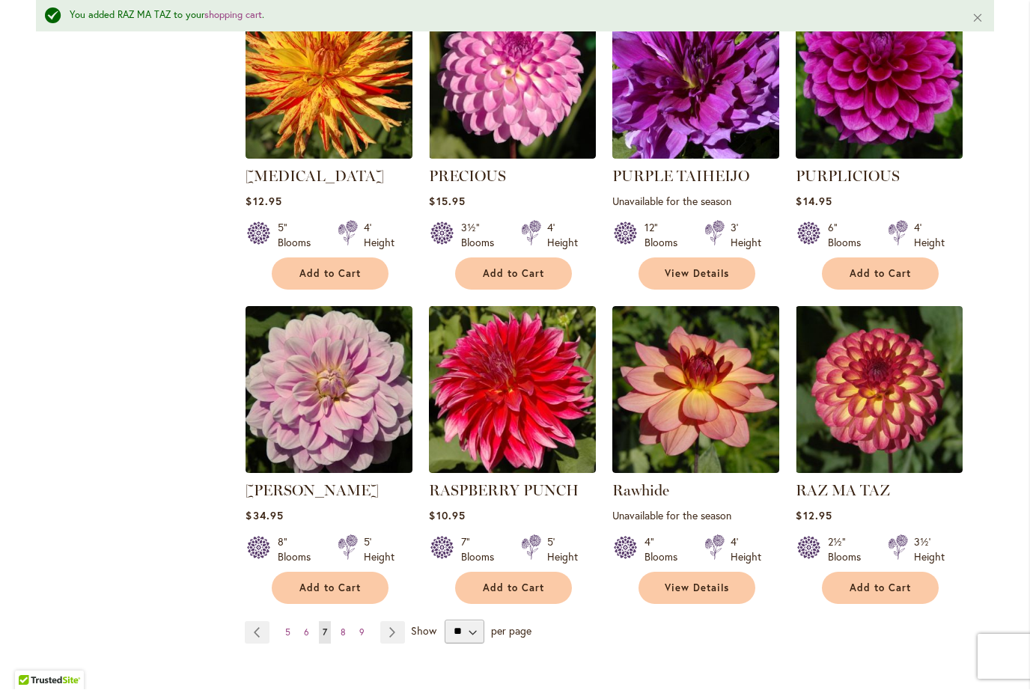
click at [395, 622] on link "Page Next" at bounding box center [392, 633] width 25 height 22
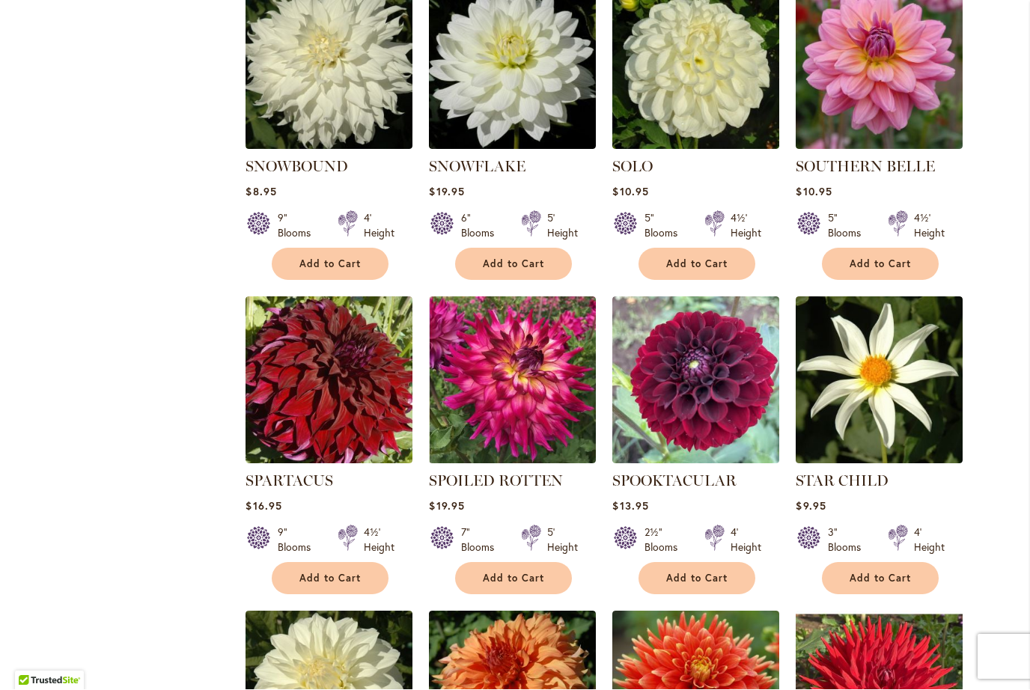
scroll to position [1661, 0]
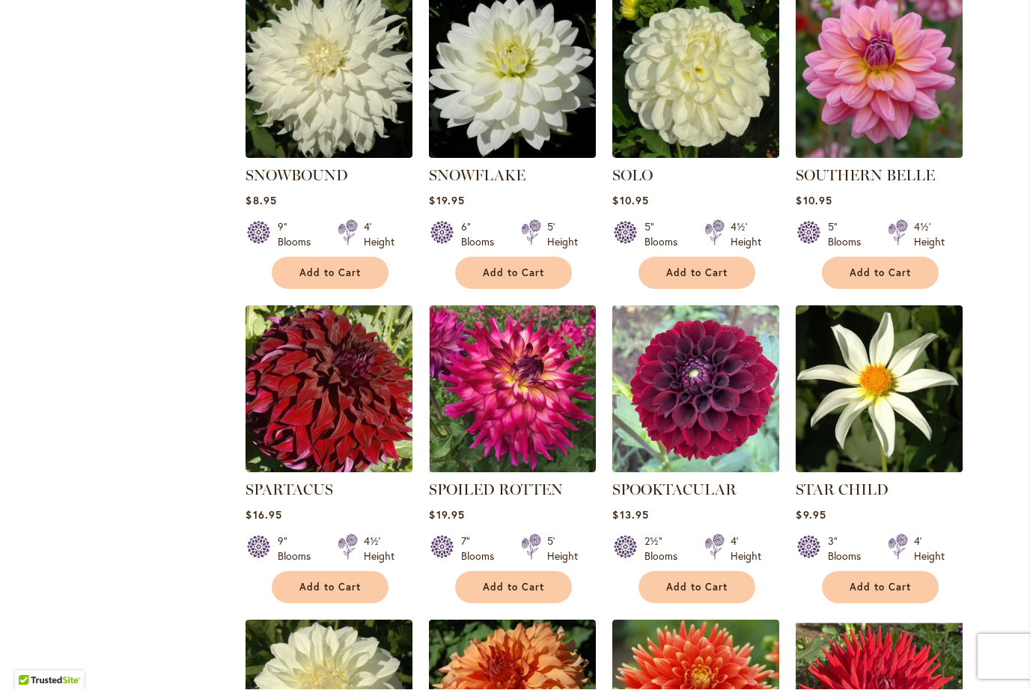
click at [323, 365] on img at bounding box center [329, 389] width 167 height 167
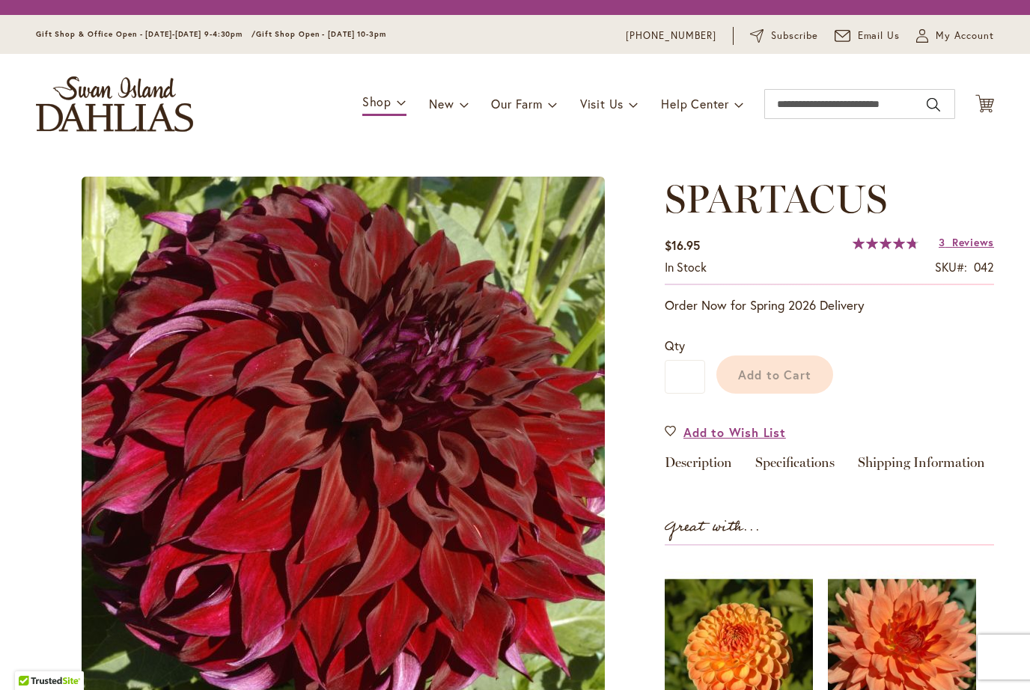
type input "*******"
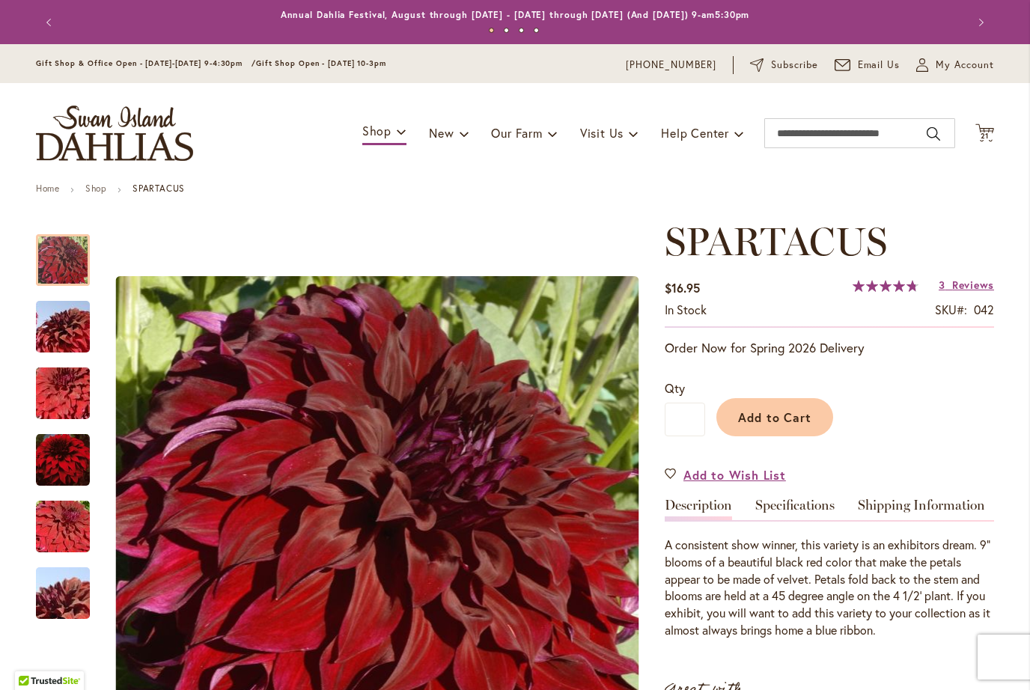
click at [966, 281] on span "Reviews" at bounding box center [973, 285] width 42 height 14
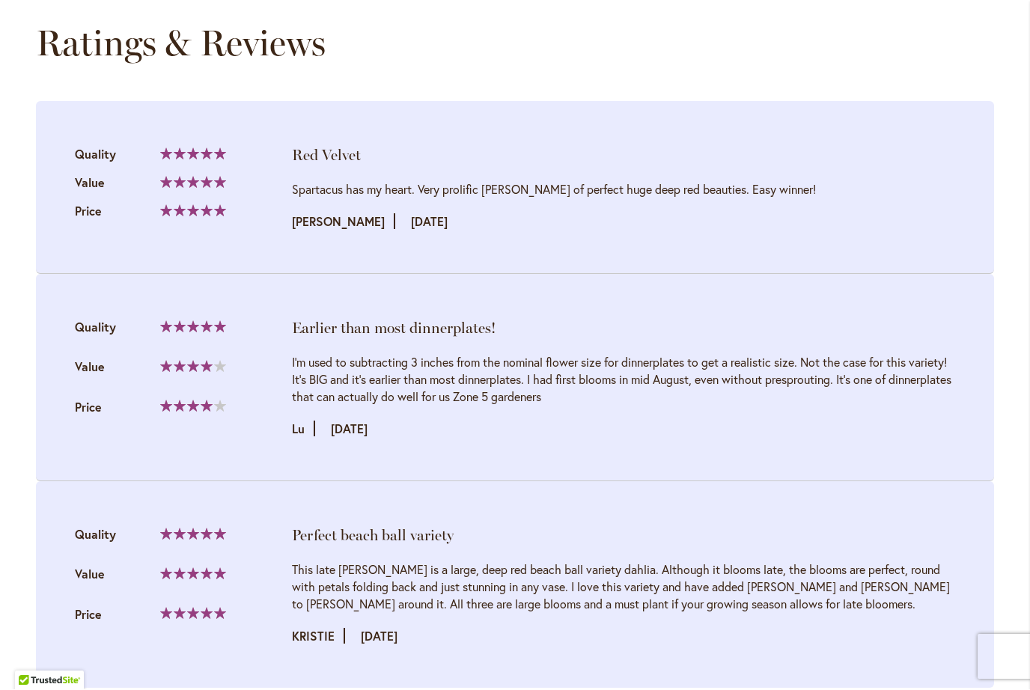
scroll to position [1528, 0]
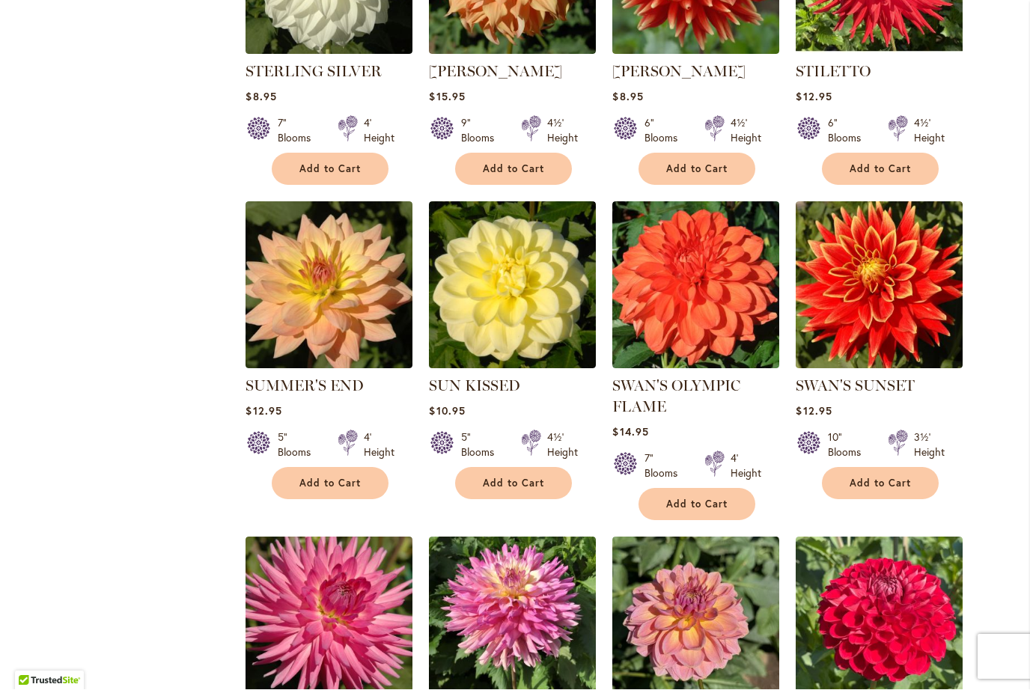
scroll to position [2394, 0]
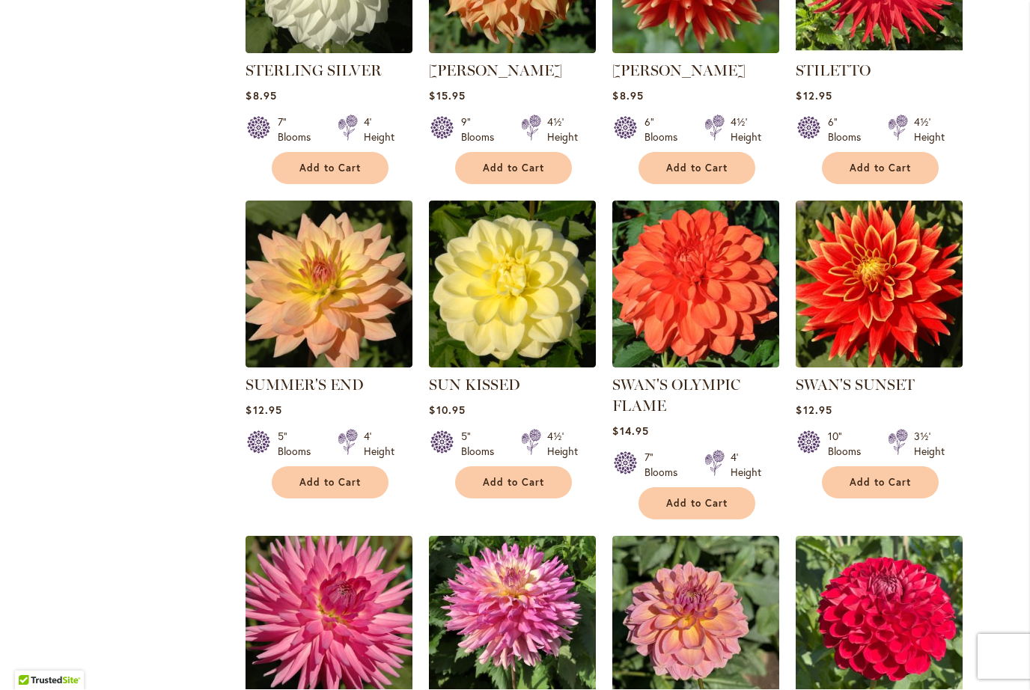
click at [899, 308] on img at bounding box center [879, 284] width 167 height 167
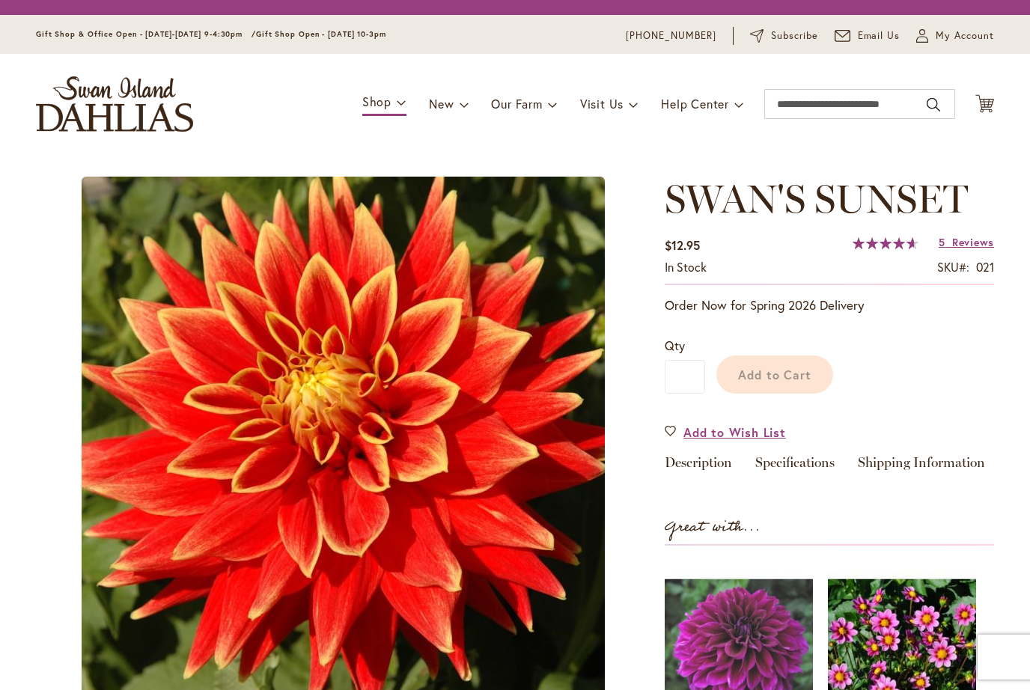
type input "*******"
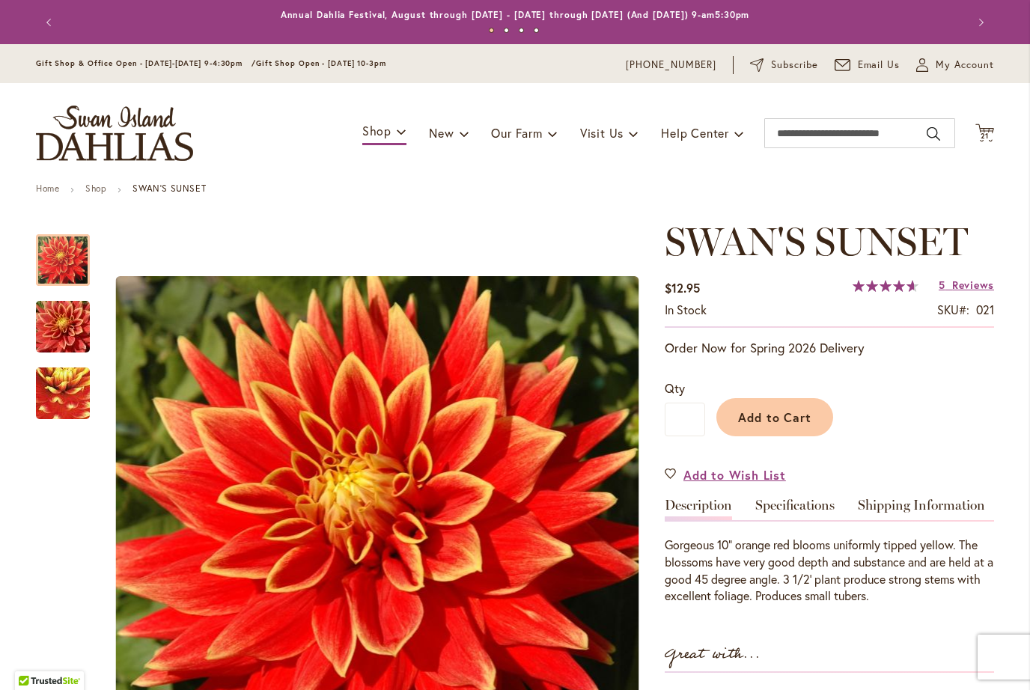
click at [54, 320] on img "Swan's Sunset" at bounding box center [63, 327] width 108 height 72
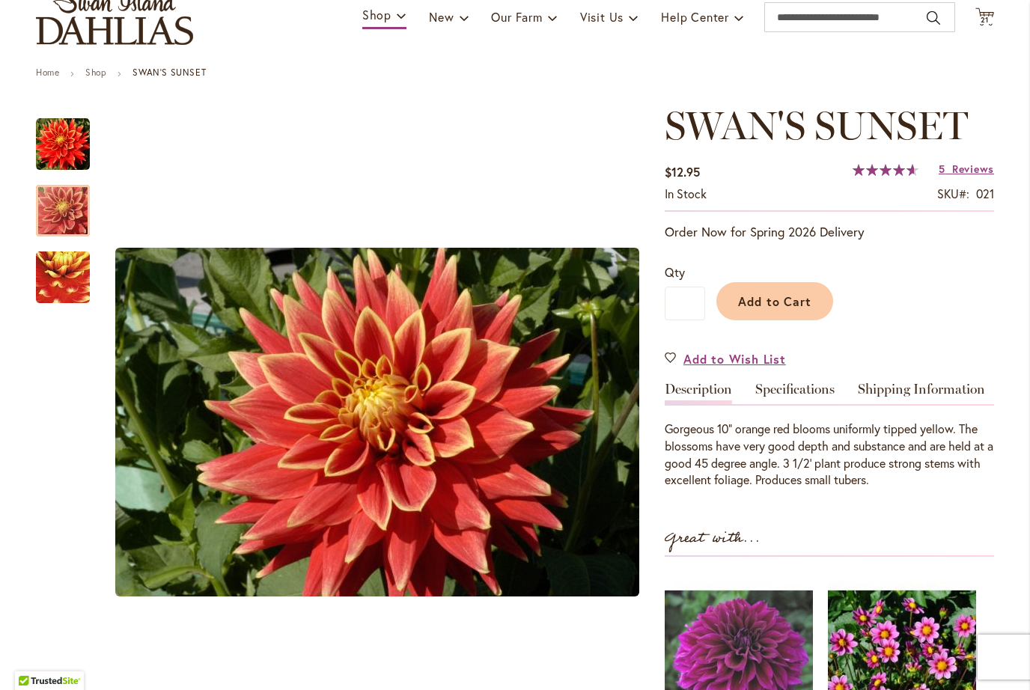
scroll to position [76, 0]
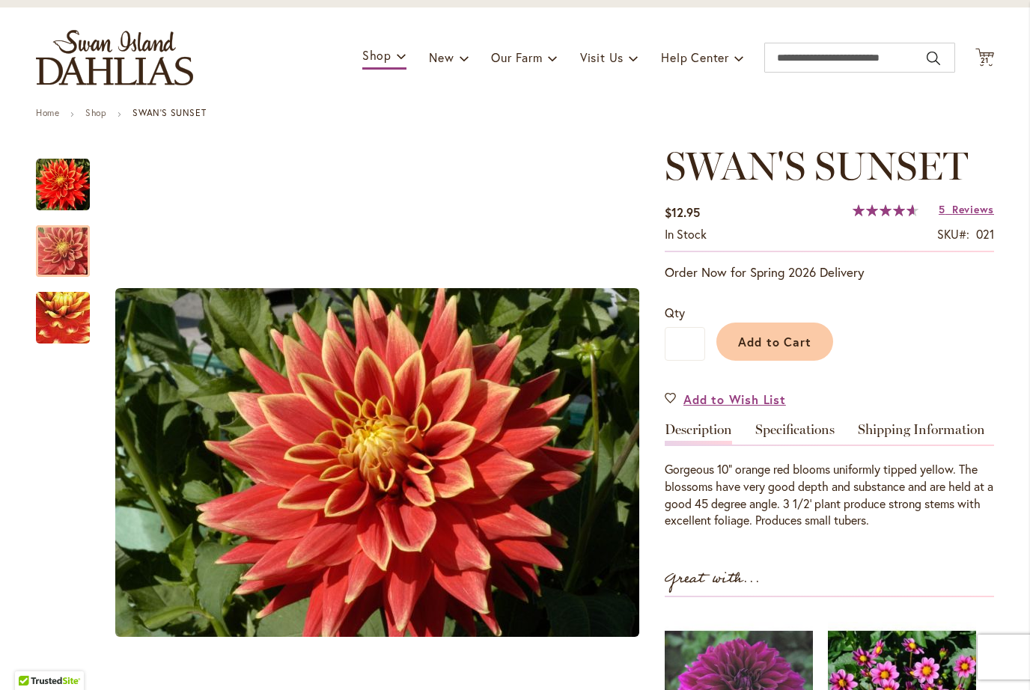
click at [973, 208] on span "Reviews" at bounding box center [973, 209] width 42 height 14
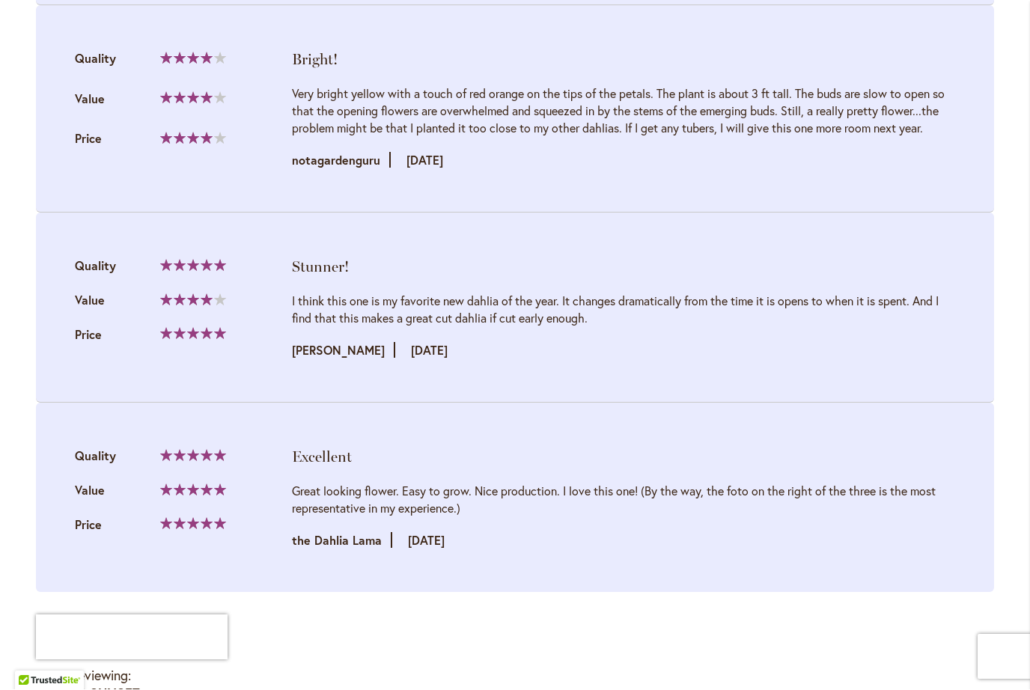
scroll to position [1971, 0]
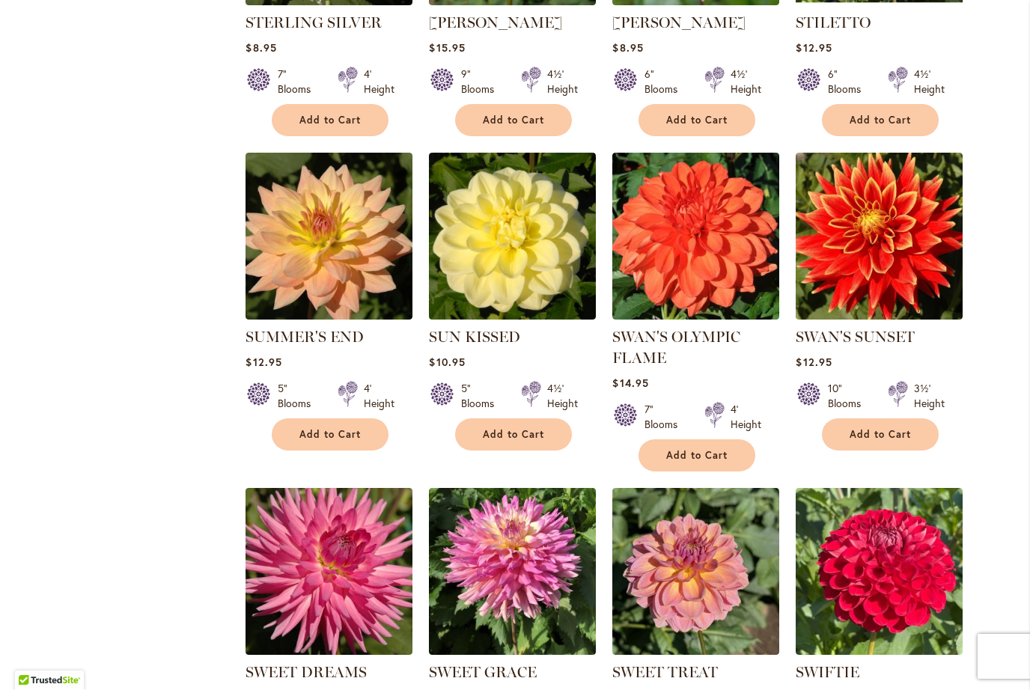
scroll to position [2442, 0]
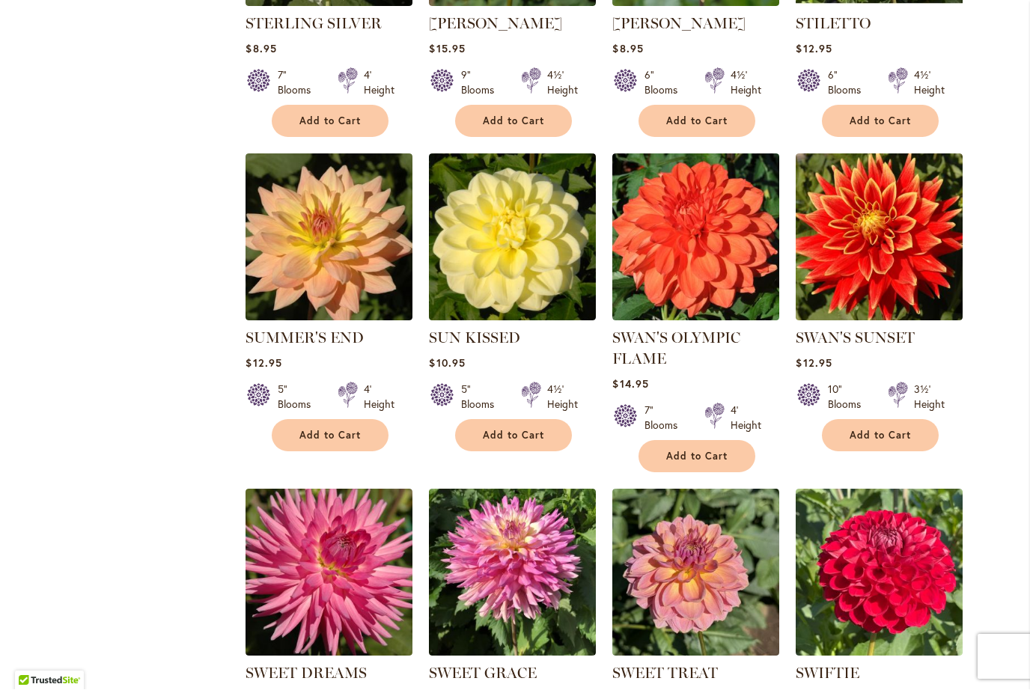
click at [894, 247] on img at bounding box center [879, 237] width 167 height 167
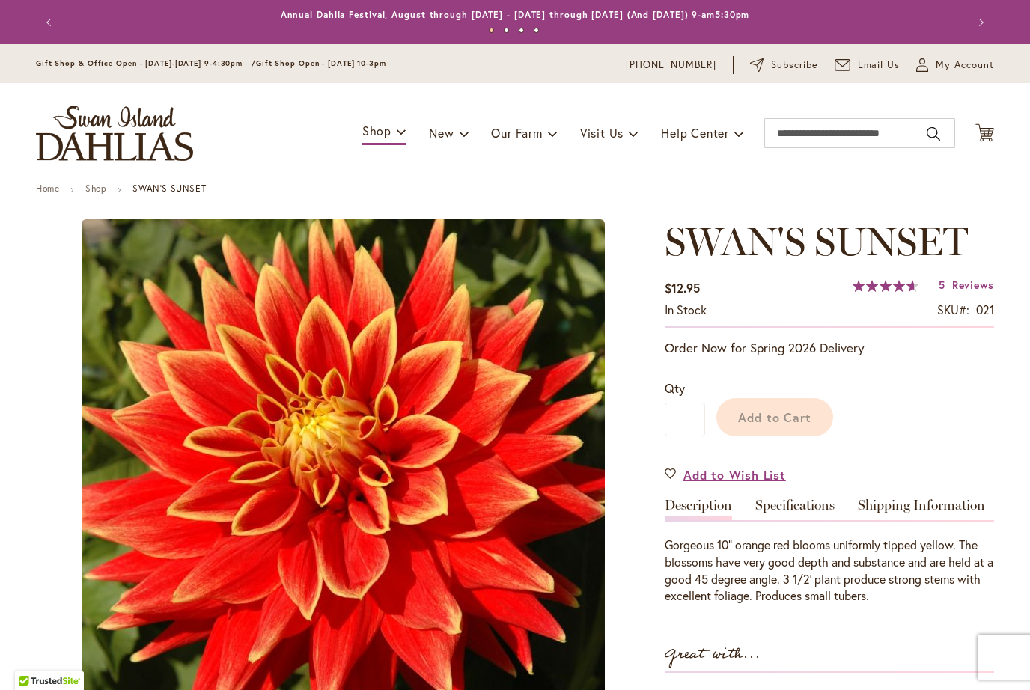
type input "*******"
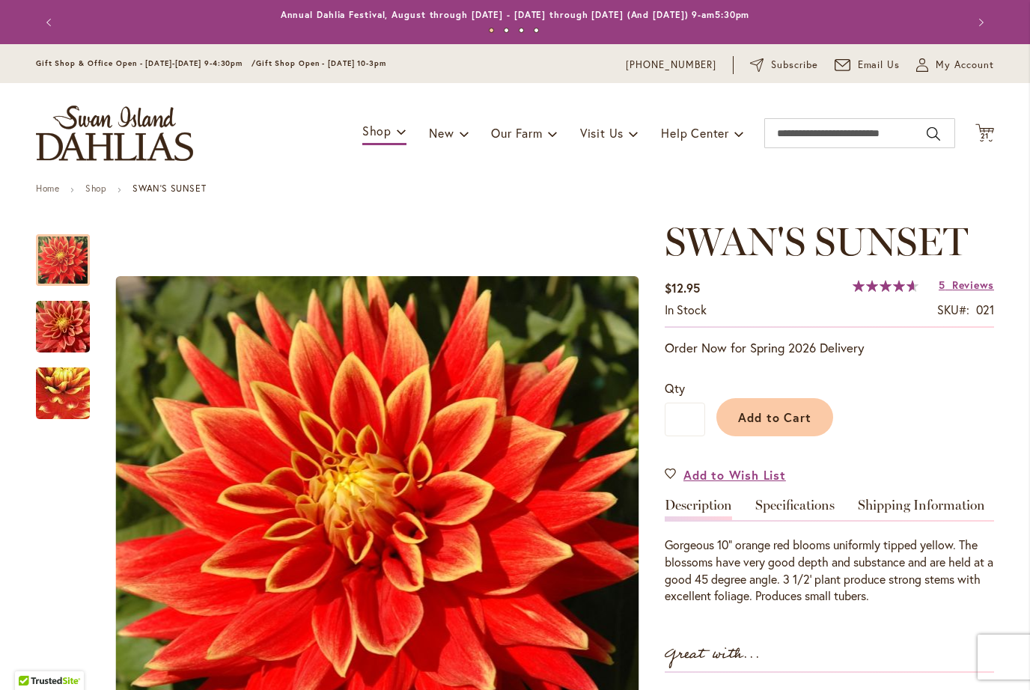
click at [65, 394] on img "Swan's Sunset" at bounding box center [63, 393] width 106 height 103
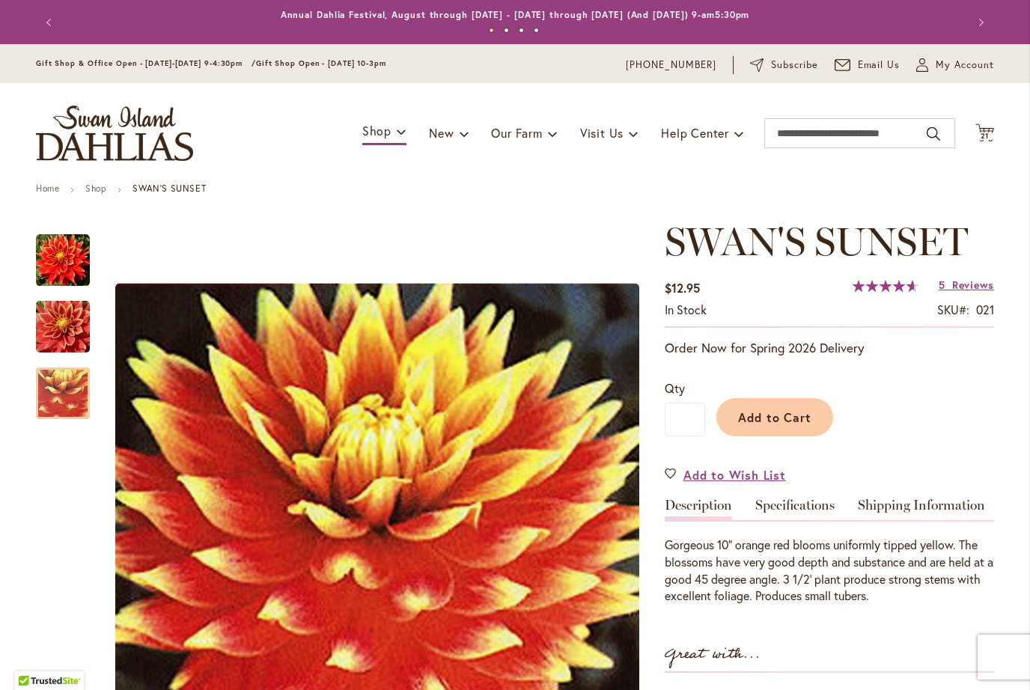
click at [62, 328] on img "Swan's Sunset" at bounding box center [63, 327] width 108 height 72
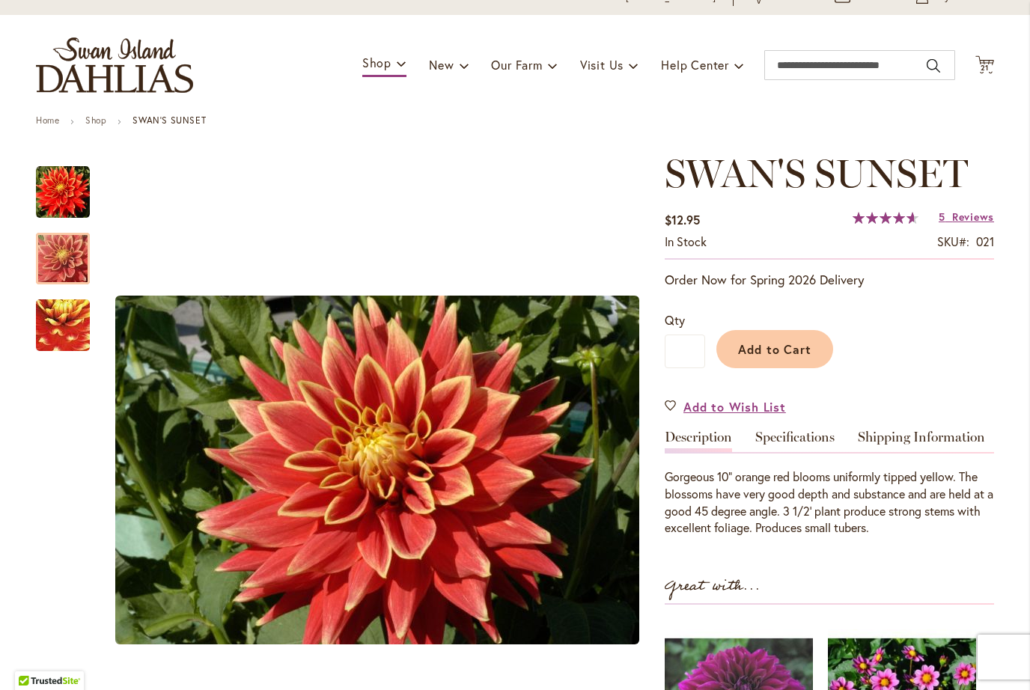
scroll to position [58, 0]
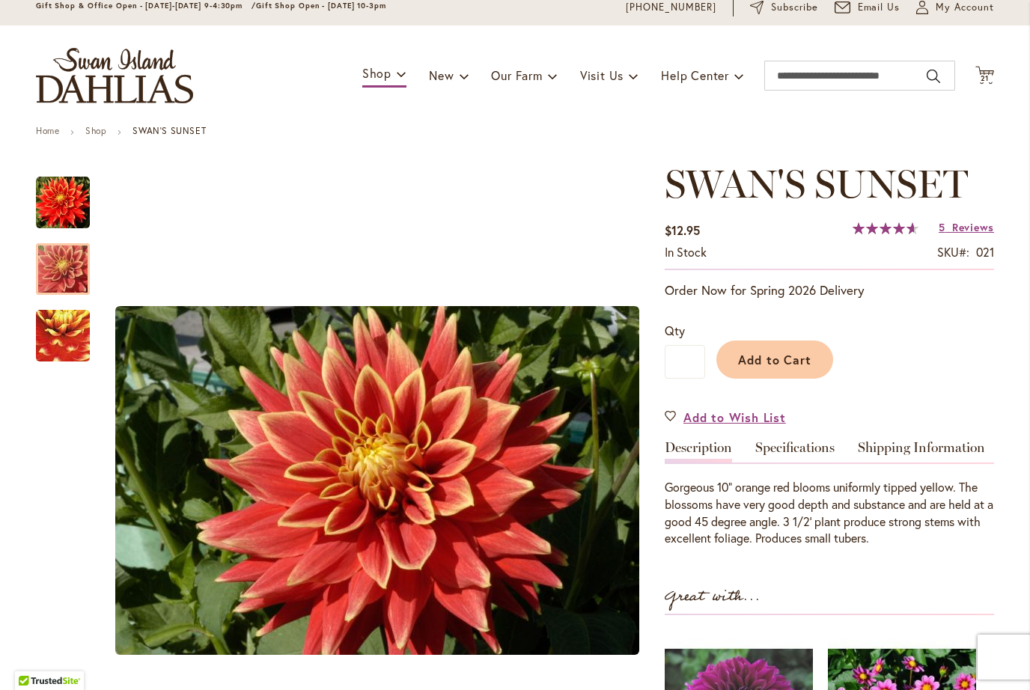
click at [61, 212] on img "Swan's Sunset" at bounding box center [63, 203] width 54 height 54
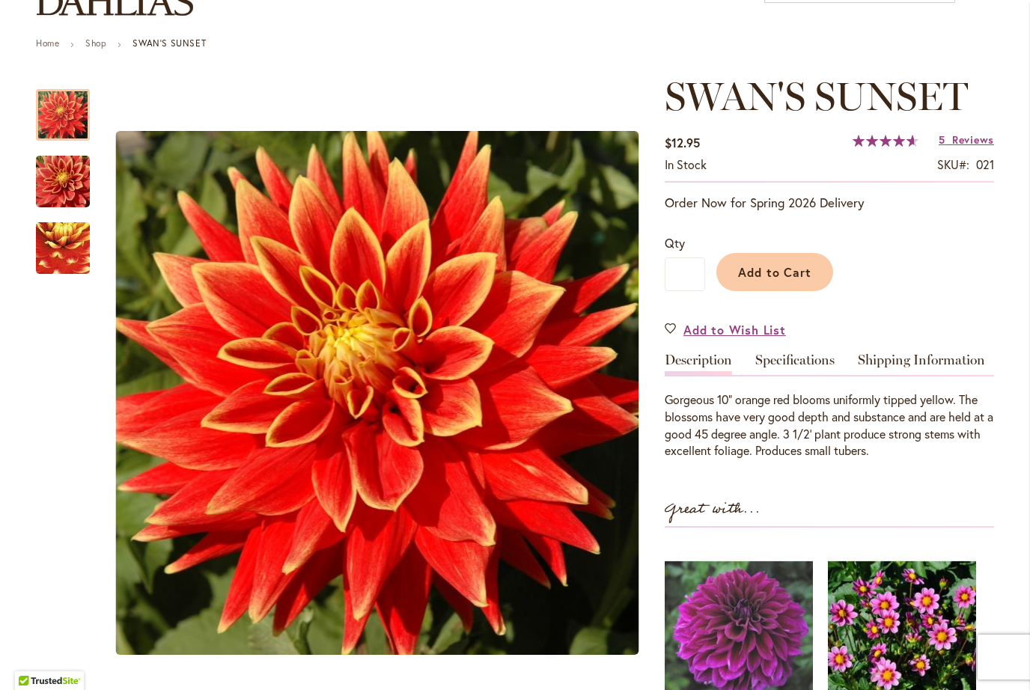
scroll to position [99, 0]
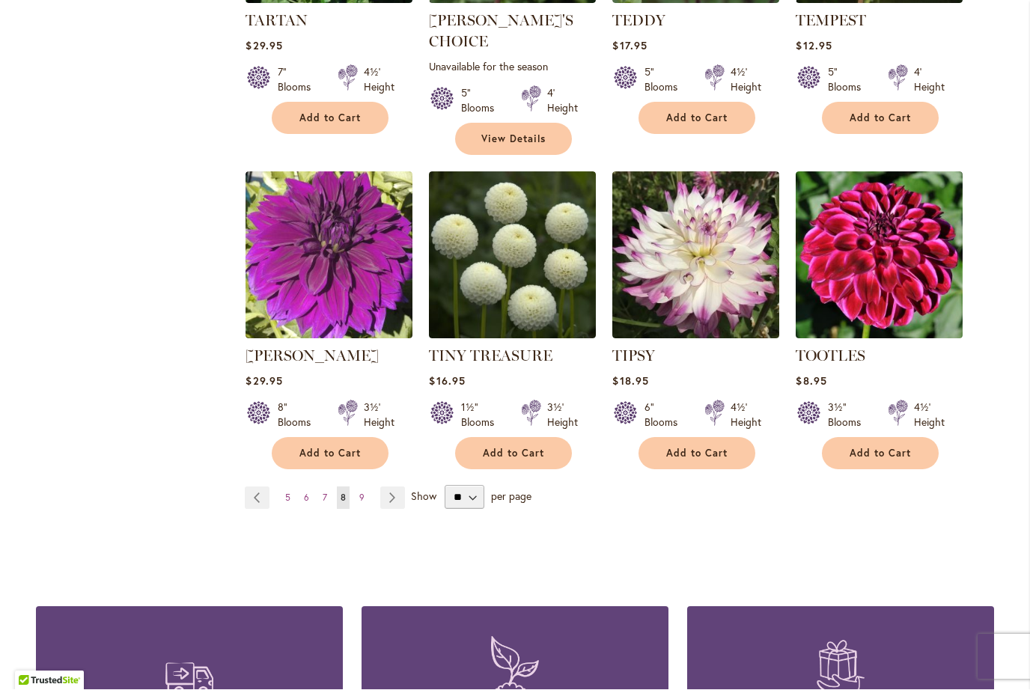
scroll to position [3723, 0]
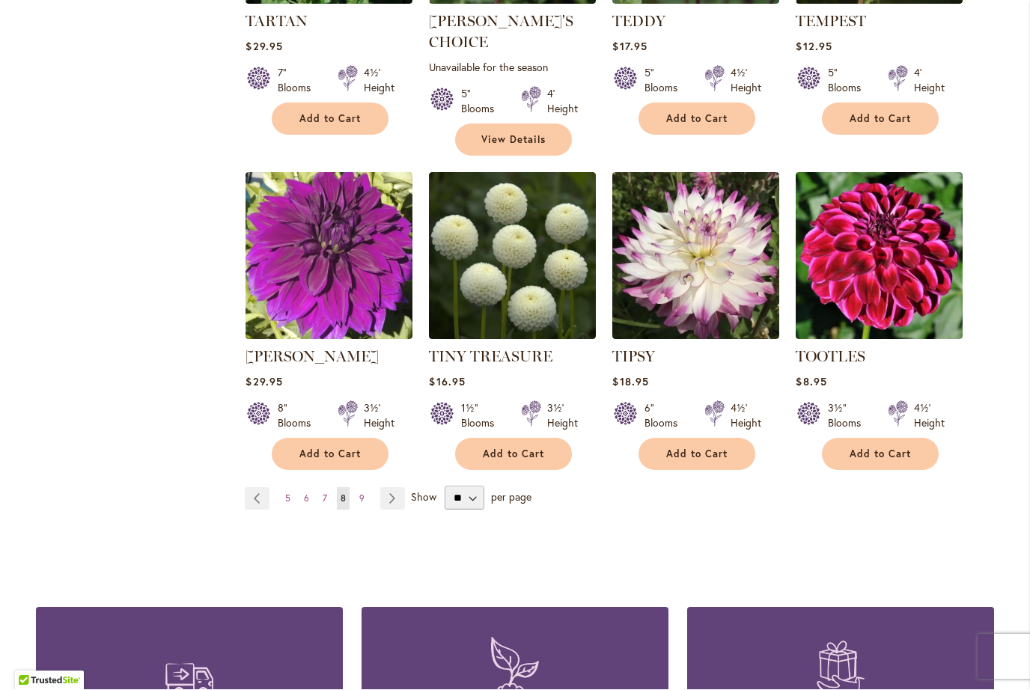
click at [392, 488] on link "Page Next" at bounding box center [392, 499] width 25 height 22
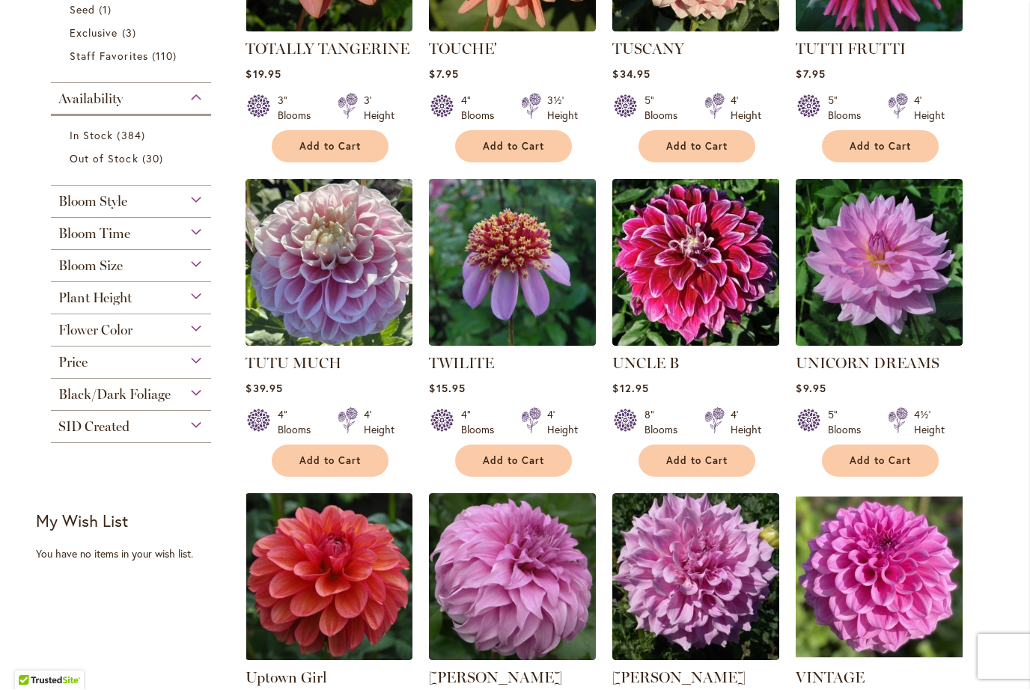
scroll to position [510, 0]
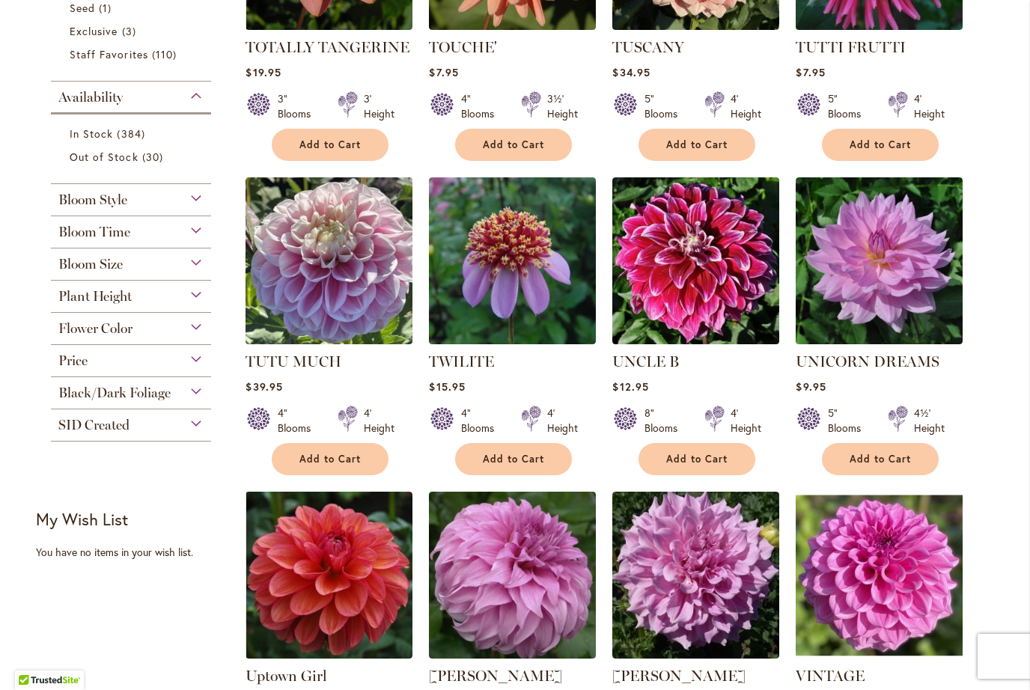
click at [320, 279] on img at bounding box center [329, 261] width 167 height 167
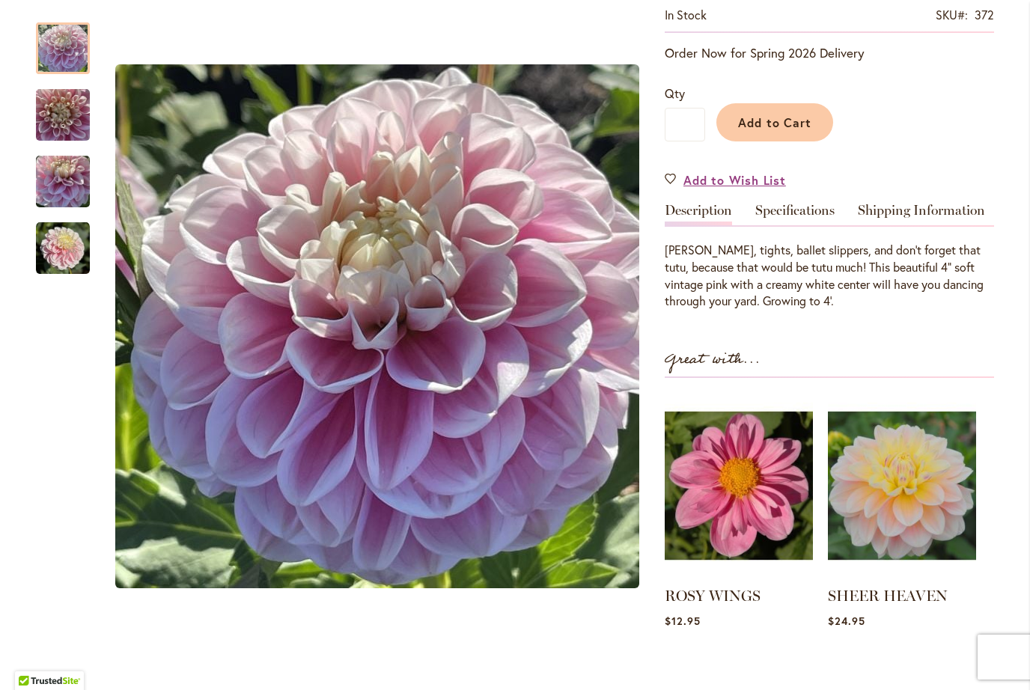
scroll to position [294, 0]
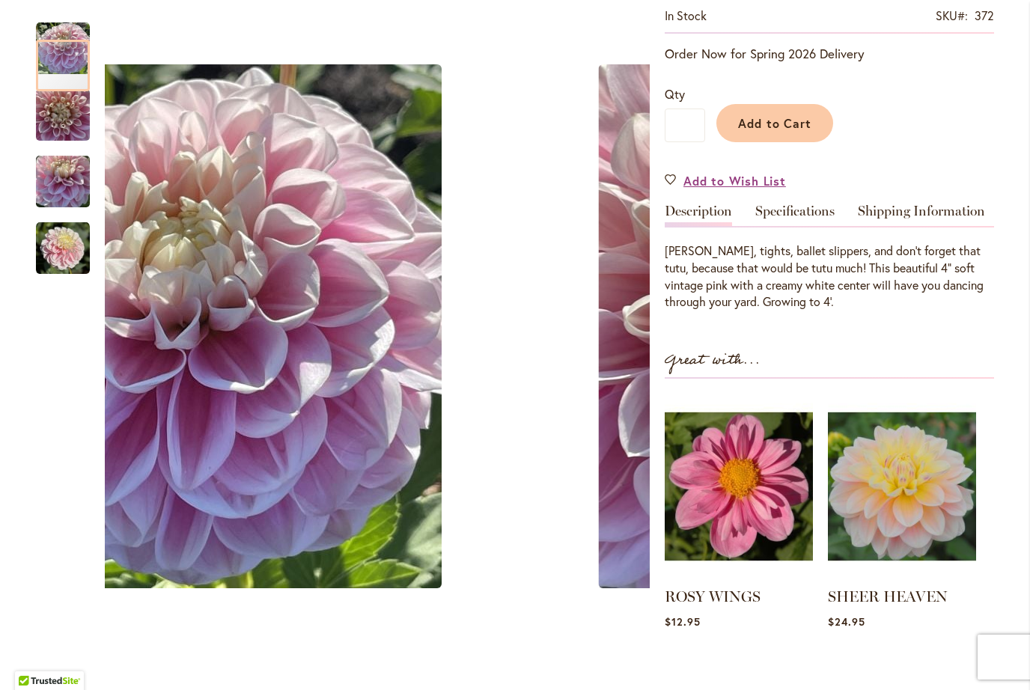
click at [58, 183] on img "TUTU MUCH" at bounding box center [63, 182] width 54 height 72
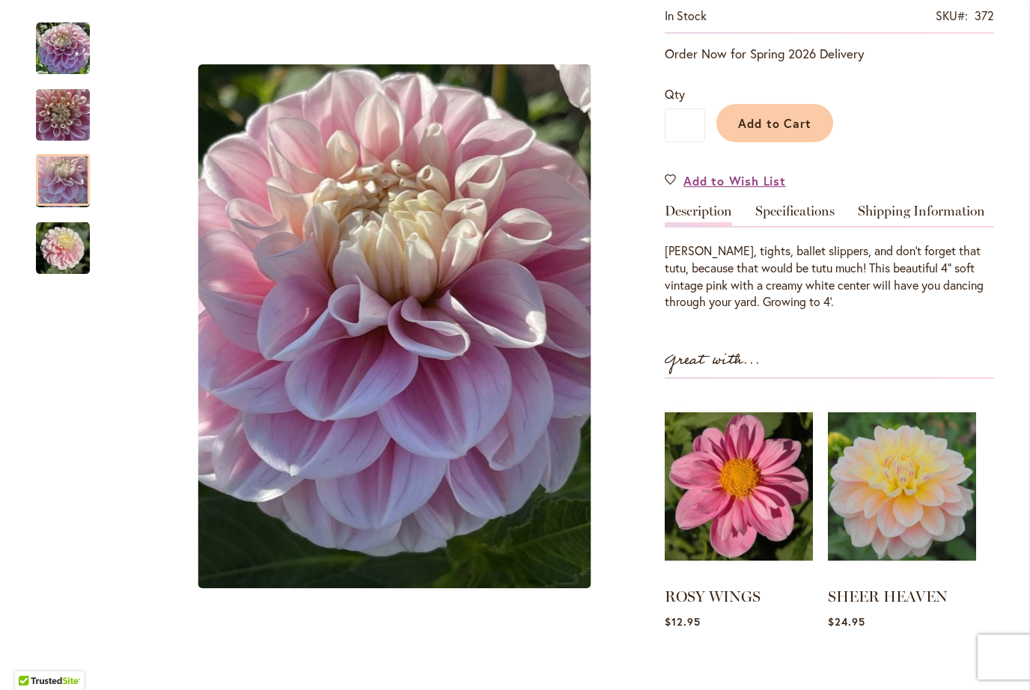
click at [59, 122] on img "TUTU MUCH" at bounding box center [63, 115] width 54 height 72
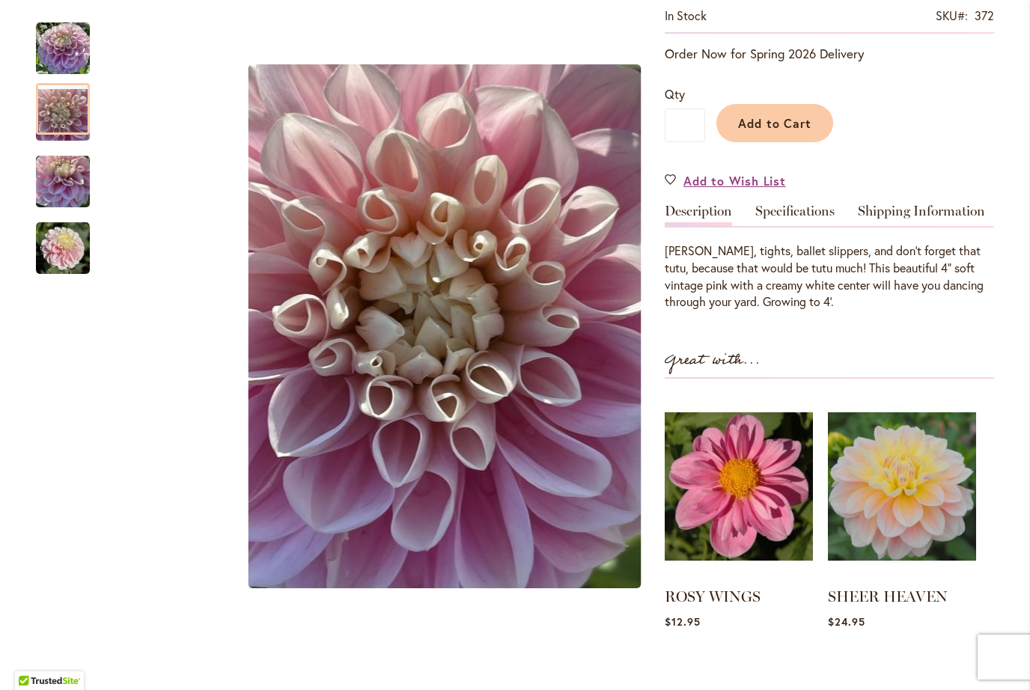
click at [64, 45] on img "Tutu Much" at bounding box center [63, 49] width 54 height 54
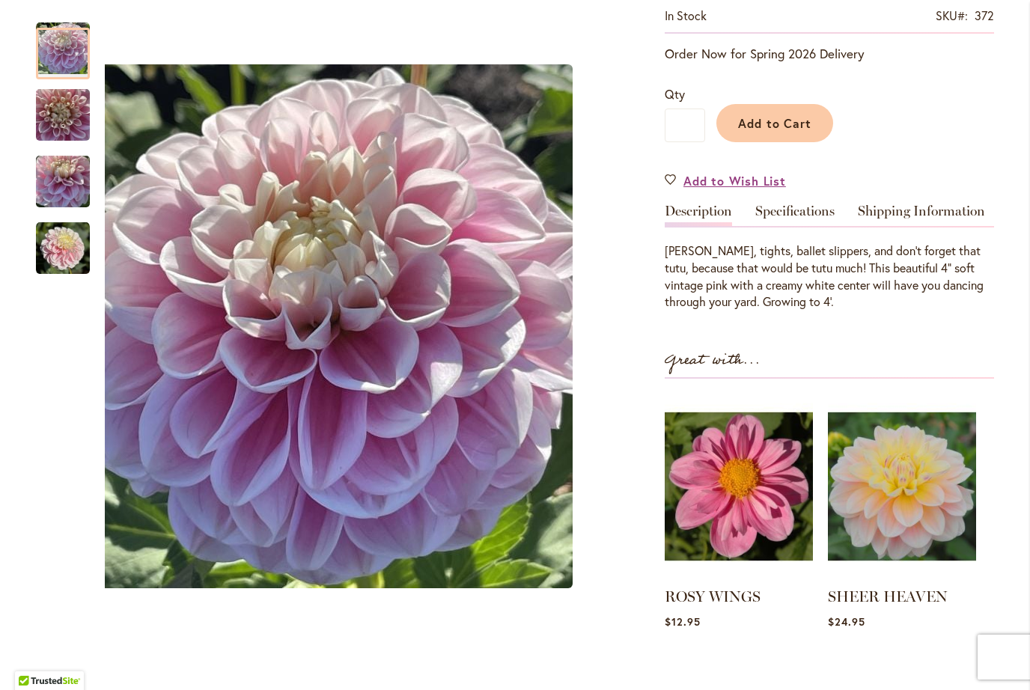
click at [60, 263] on img "TUTU MUCH" at bounding box center [63, 249] width 54 height 54
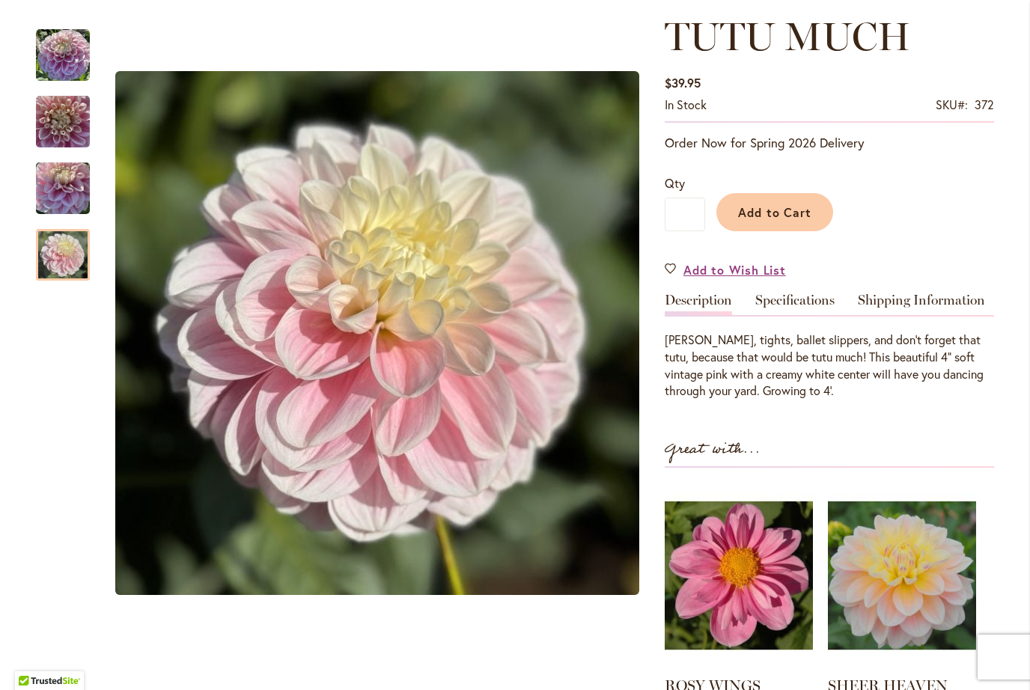
scroll to position [174, 0]
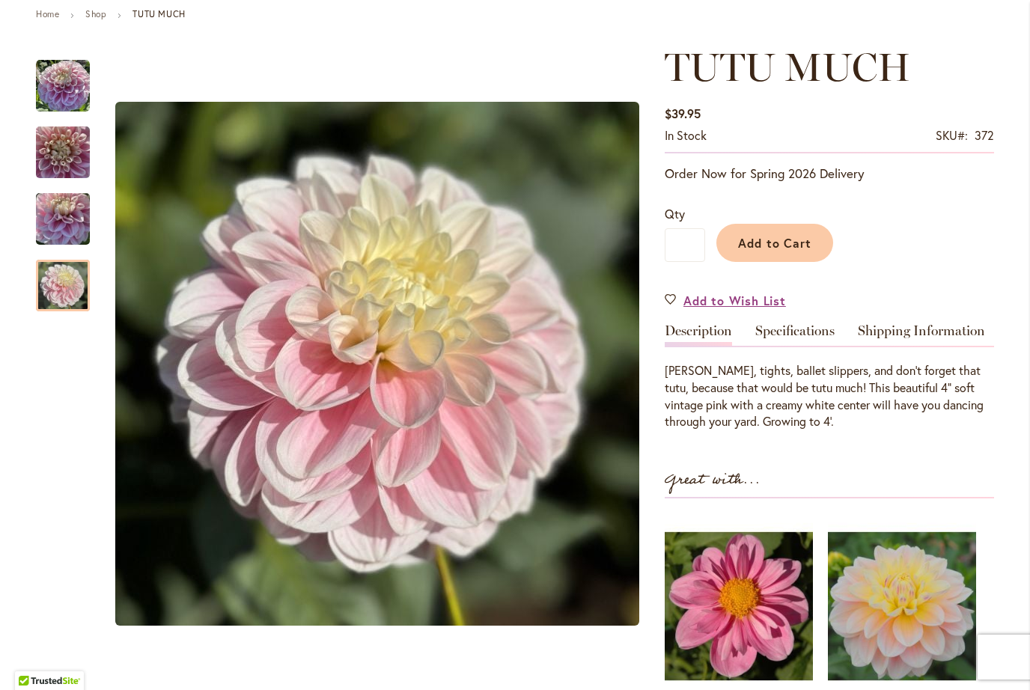
click at [792, 241] on span "Add to Cart" at bounding box center [775, 243] width 74 height 16
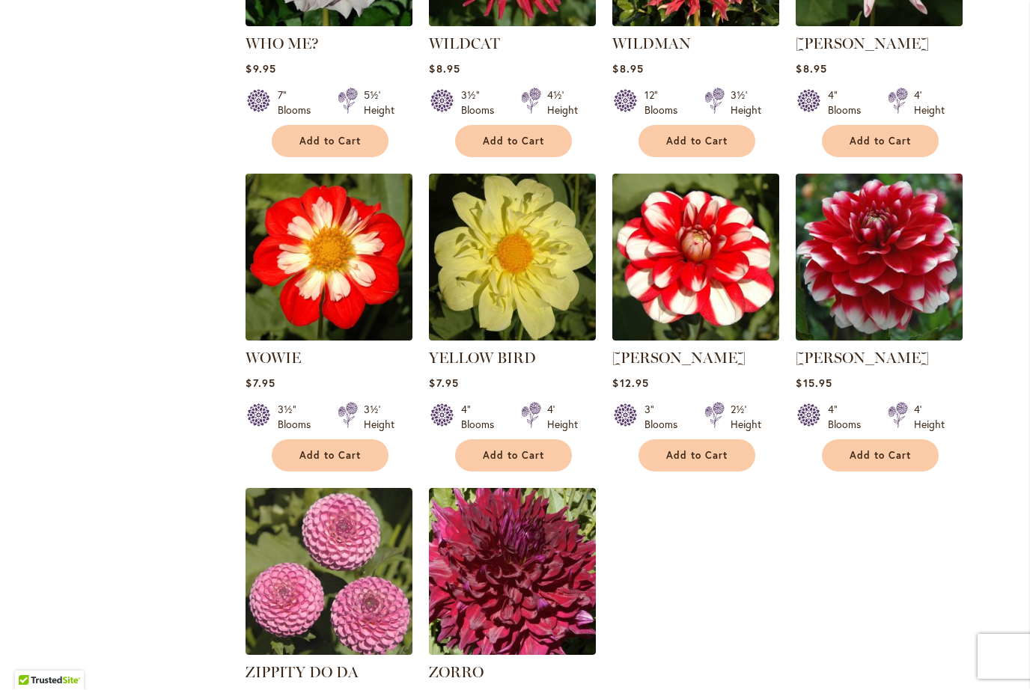
scroll to position [2108, 0]
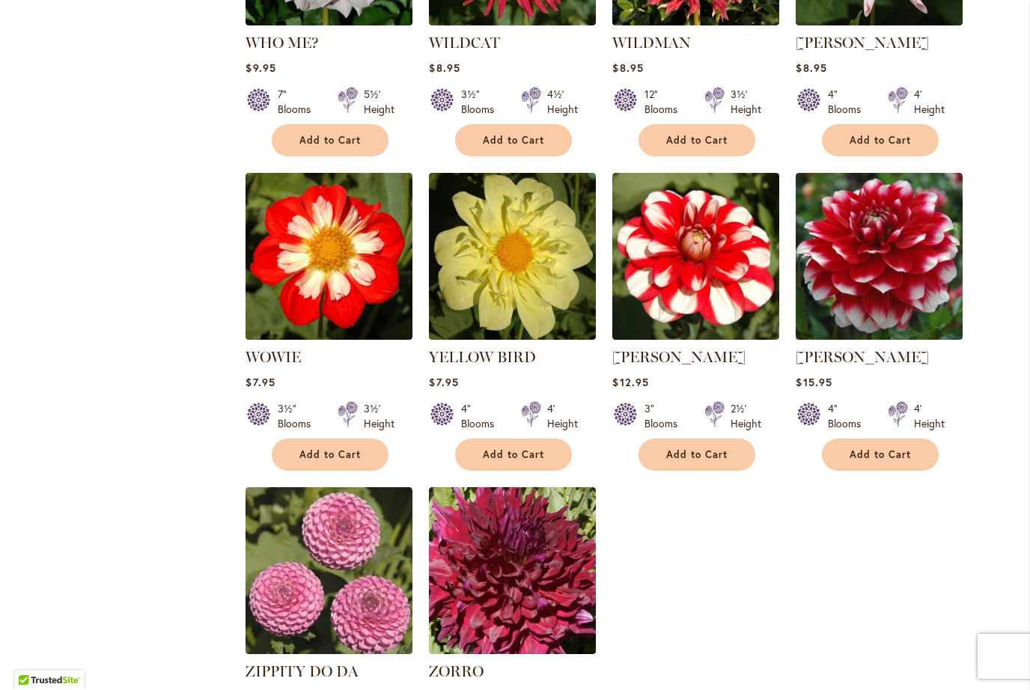
click at [877, 237] on img at bounding box center [879, 257] width 167 height 167
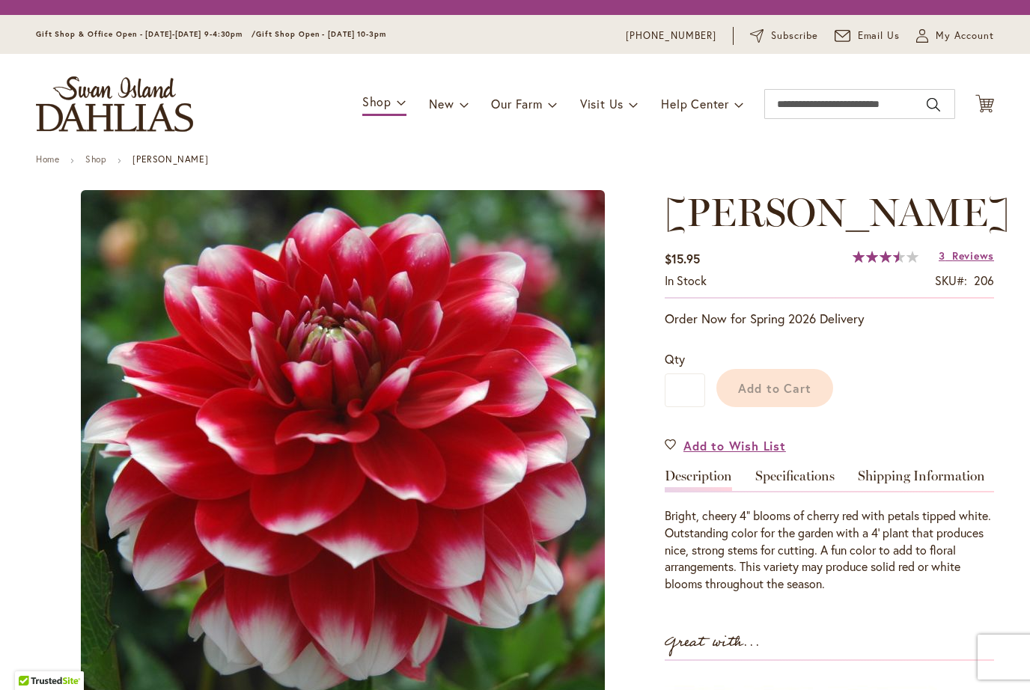
type input "*******"
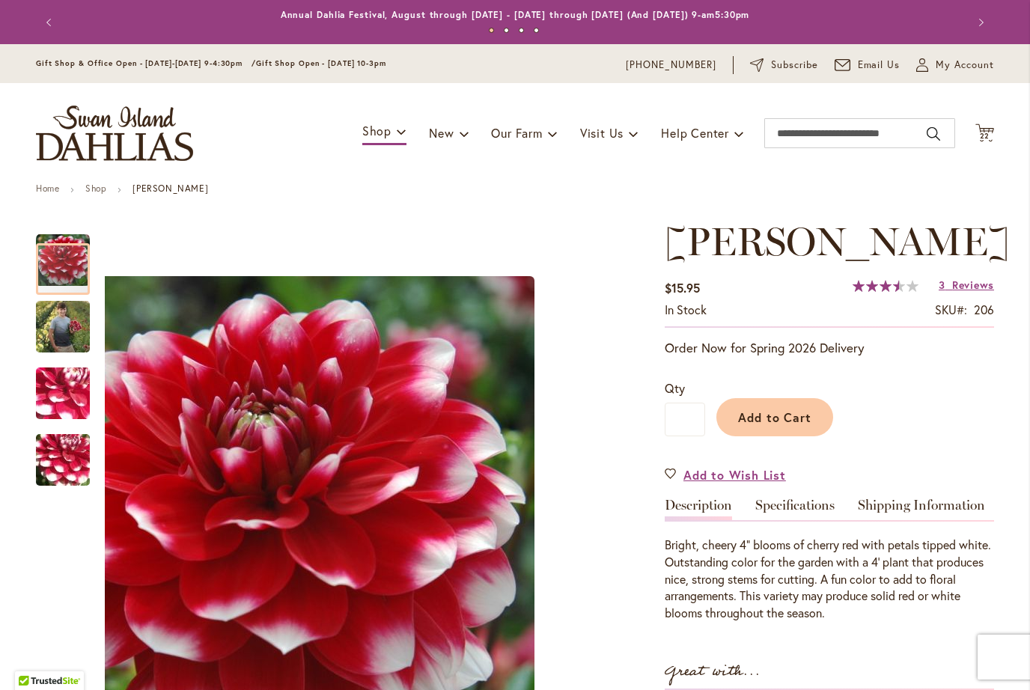
click at [63, 325] on img "ZAKARY ROBERT" at bounding box center [63, 326] width 54 height 67
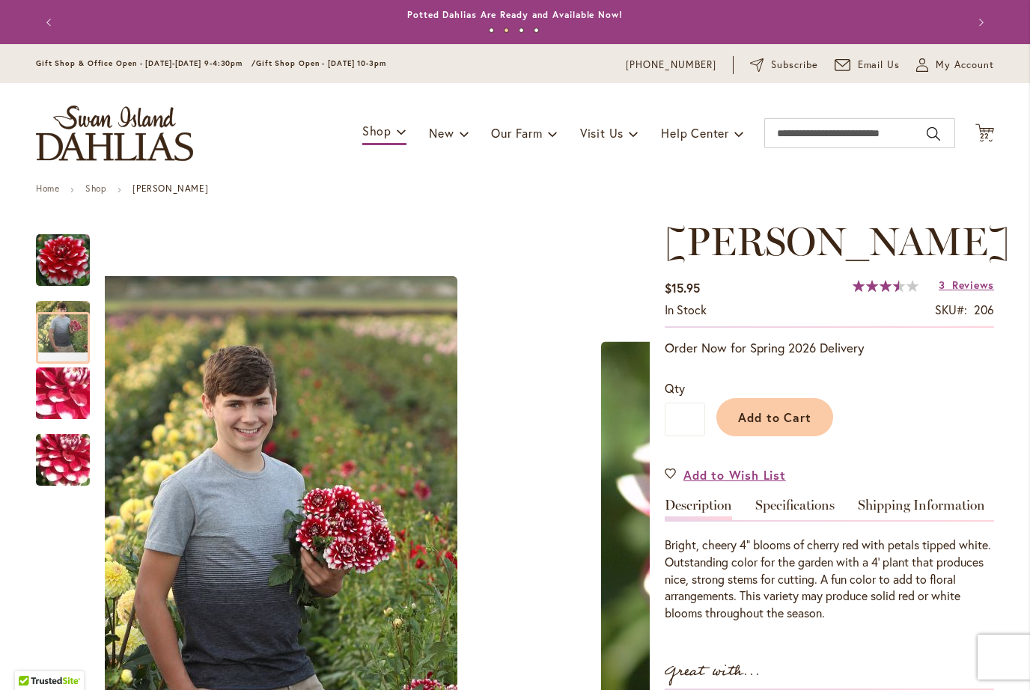
click at [64, 400] on img "ZAKARY ROBERT" at bounding box center [63, 393] width 108 height 81
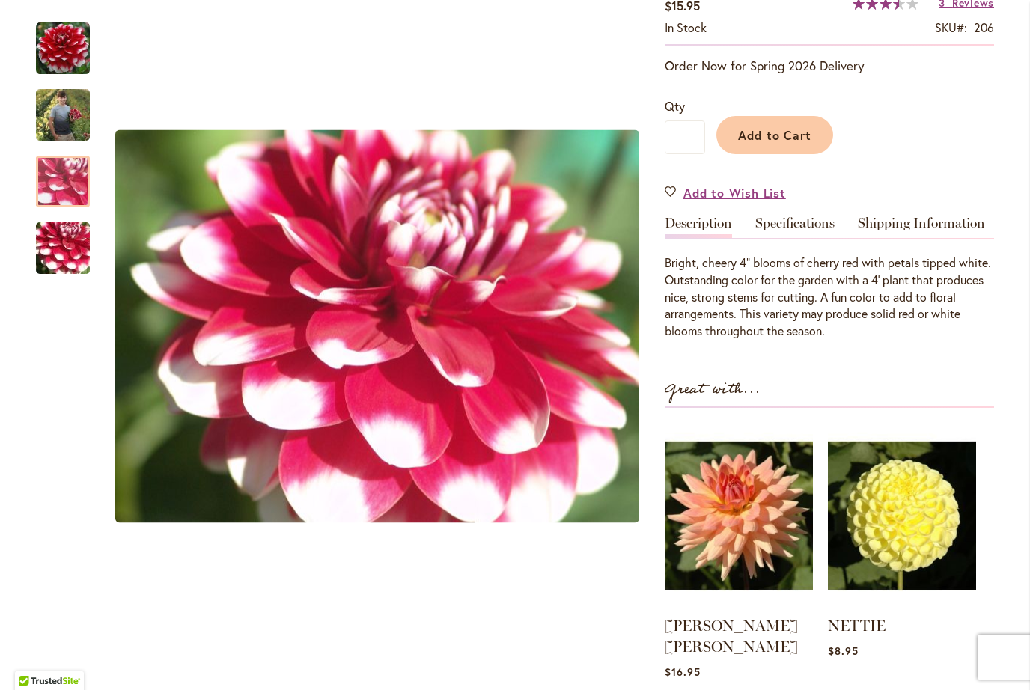
scroll to position [271, 0]
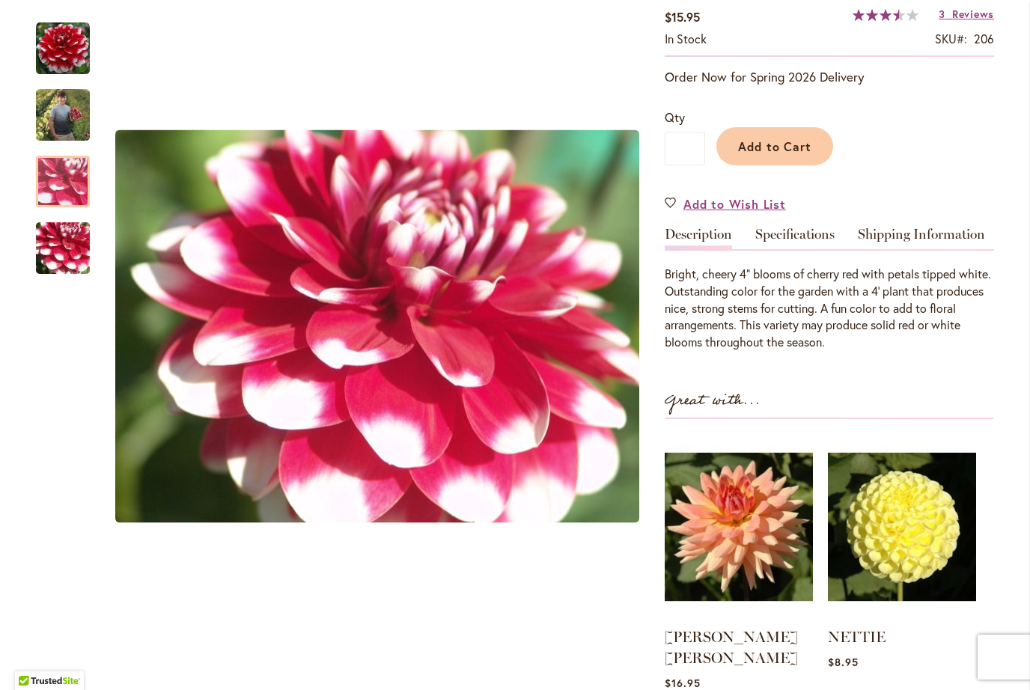
click at [965, 21] on span "Reviews" at bounding box center [973, 14] width 42 height 14
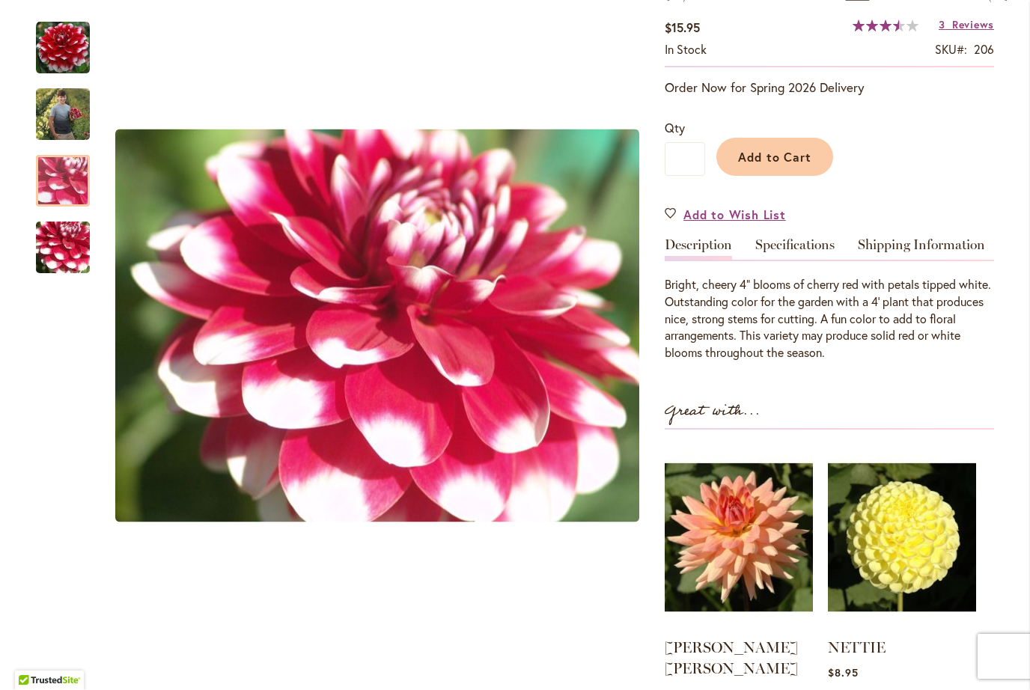
scroll to position [0, 0]
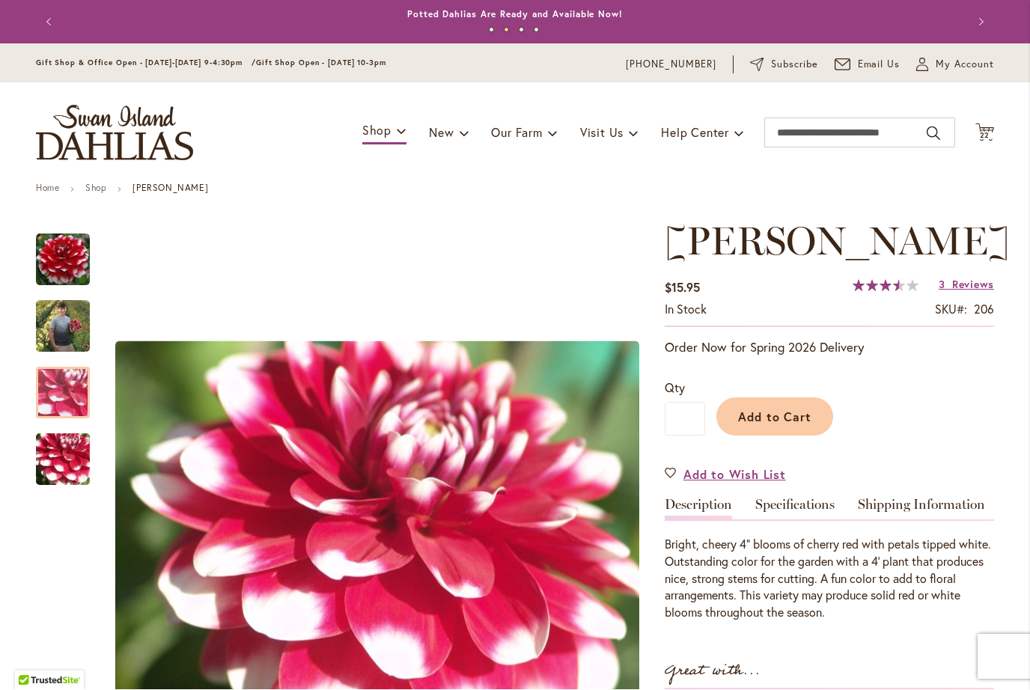
click at [988, 133] on span "22" at bounding box center [985, 136] width 10 height 10
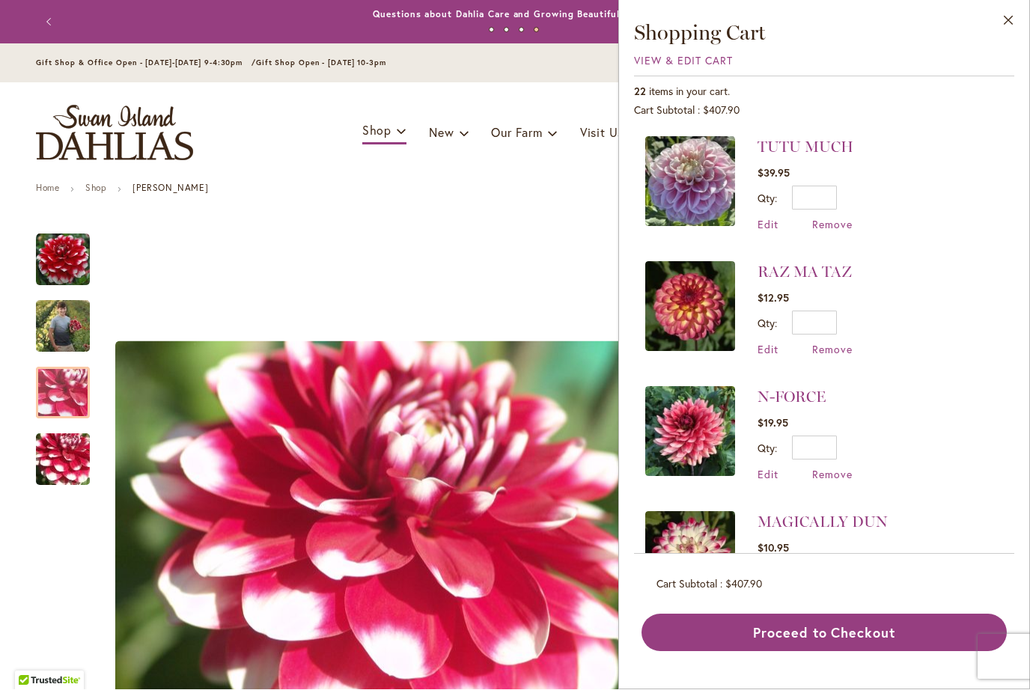
click at [988, 130] on icon "Cart .cls-1 { fill: #231f20; }" at bounding box center [985, 133] width 19 height 19
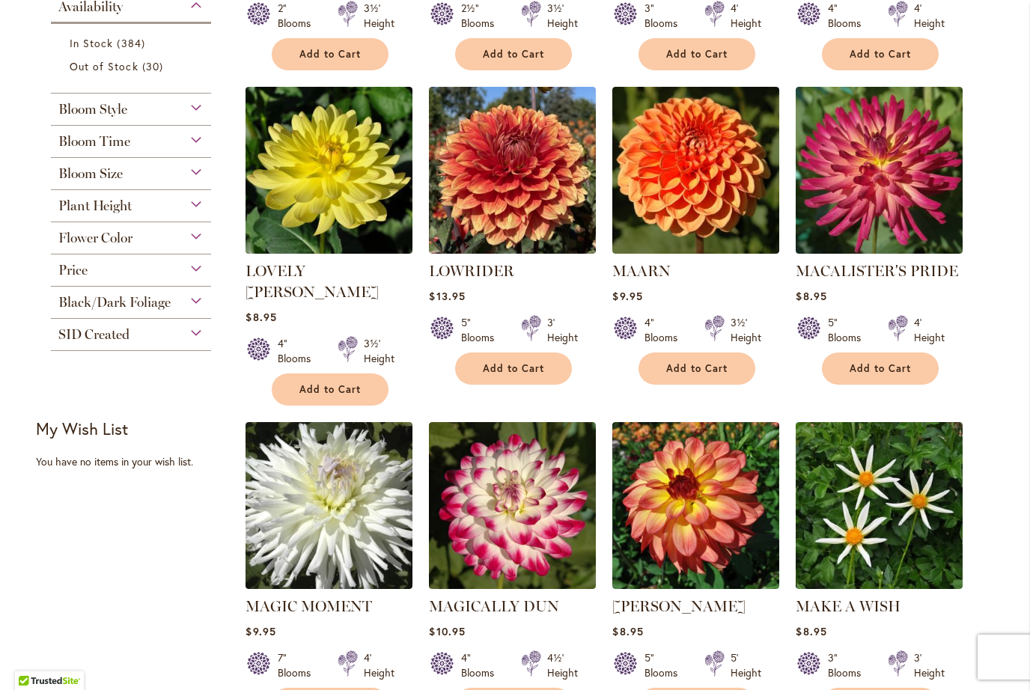
scroll to position [597, 0]
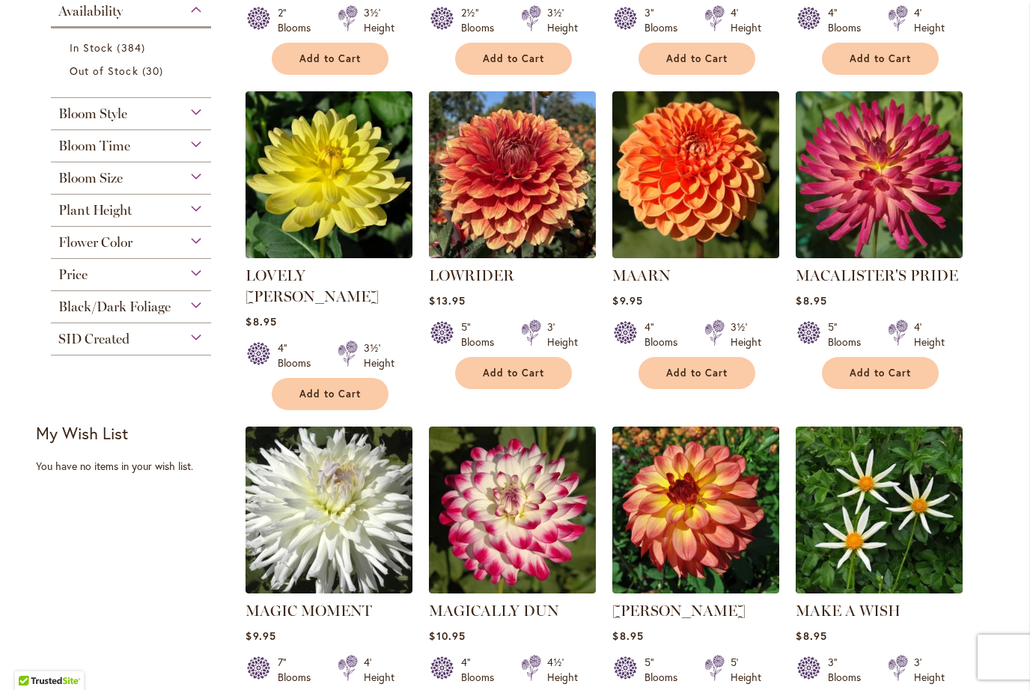
click at [535, 182] on img at bounding box center [512, 174] width 167 height 167
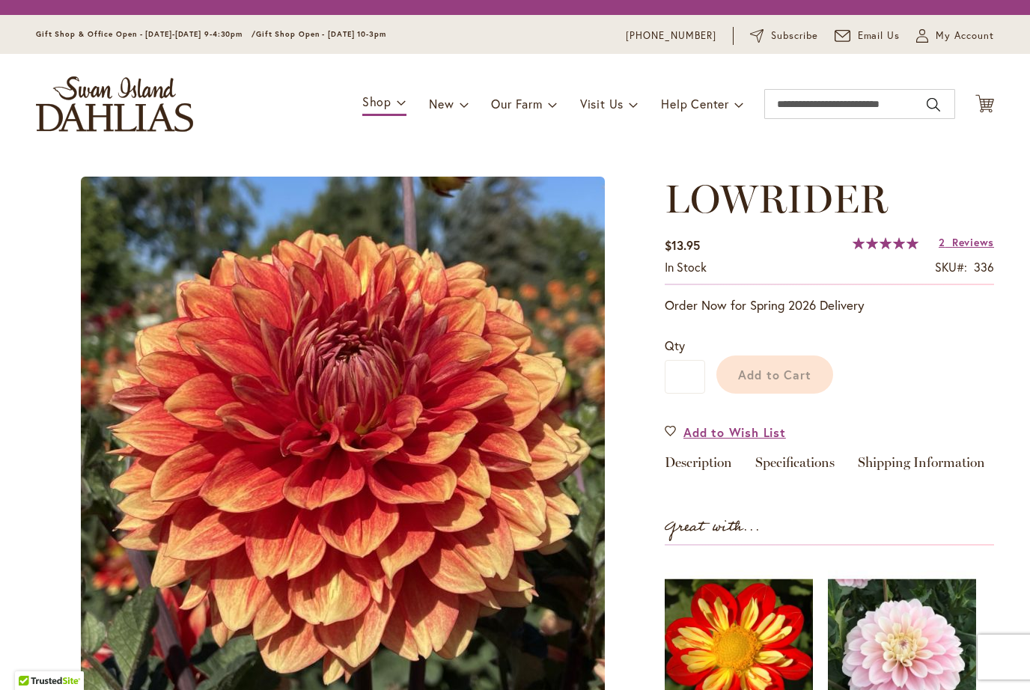
type input "*******"
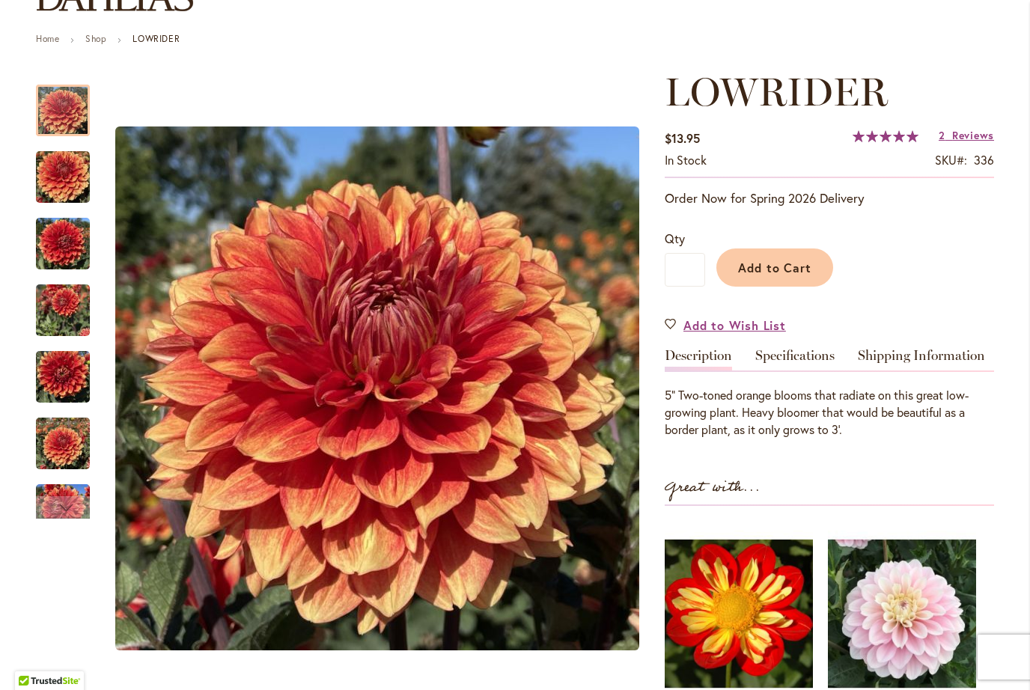
scroll to position [162, 0]
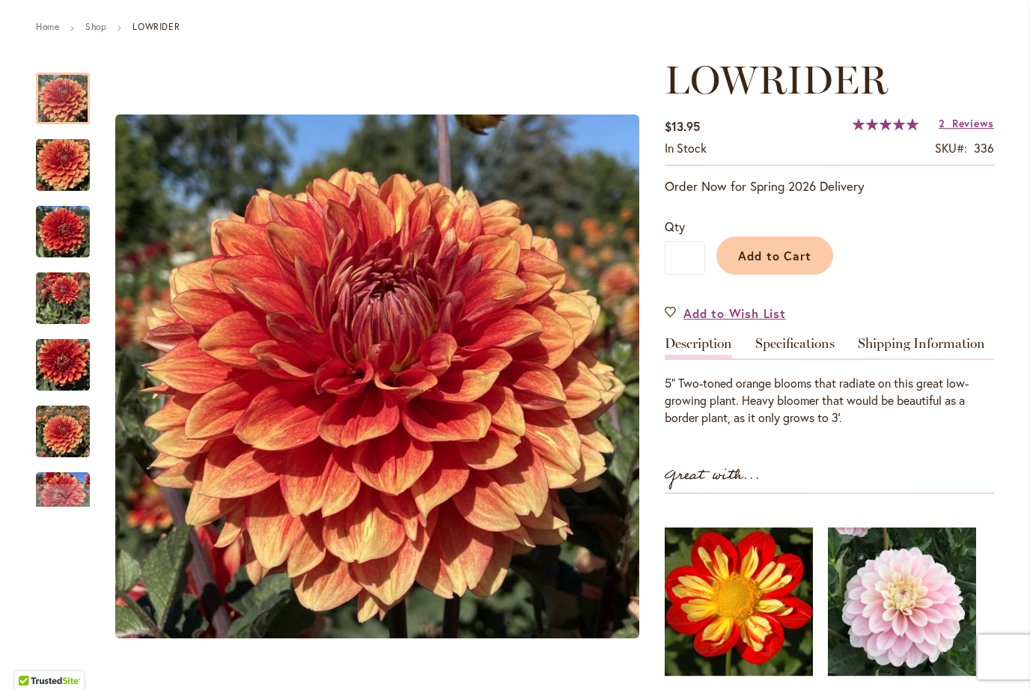
click at [58, 172] on img "Lowrider" at bounding box center [63, 166] width 54 height 72
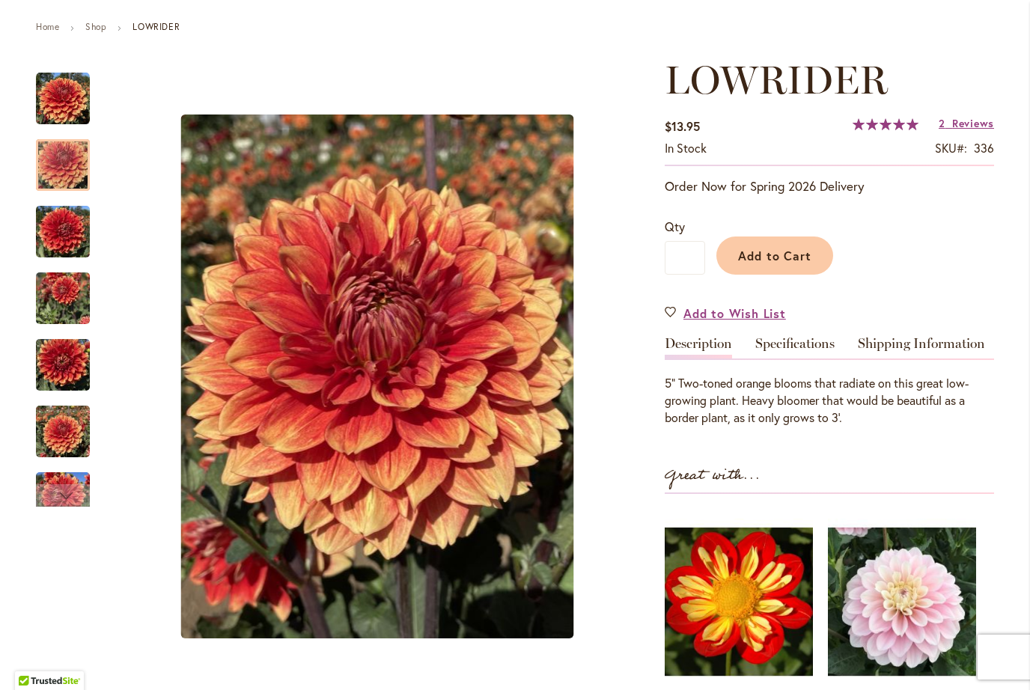
click at [68, 238] on img "Lowrider" at bounding box center [63, 232] width 54 height 72
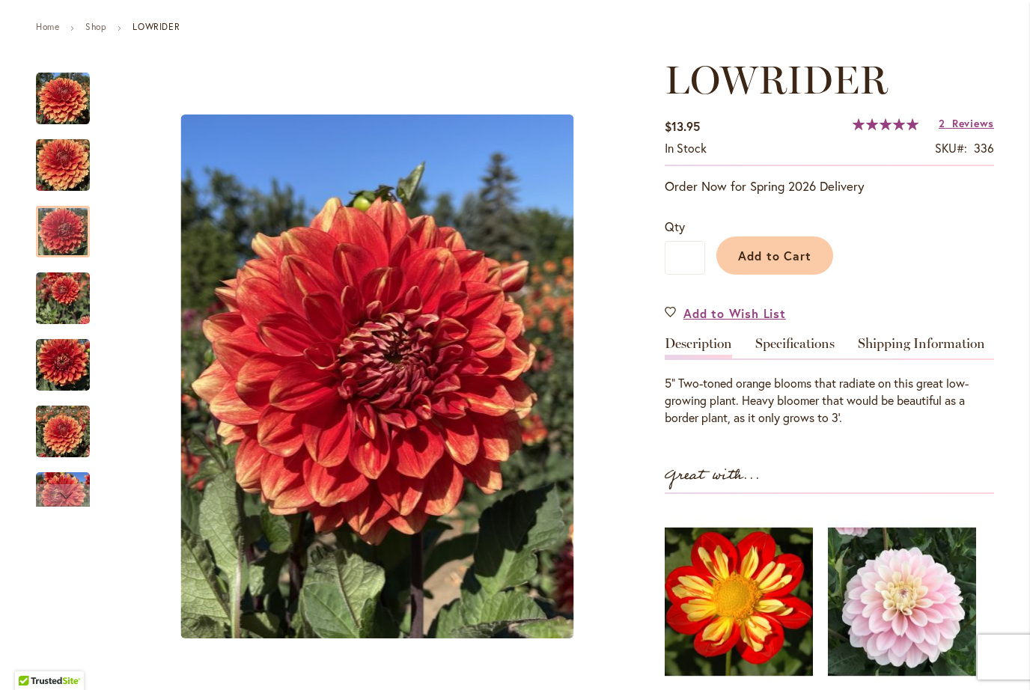
click at [54, 437] on img "Lowrider" at bounding box center [63, 432] width 54 height 72
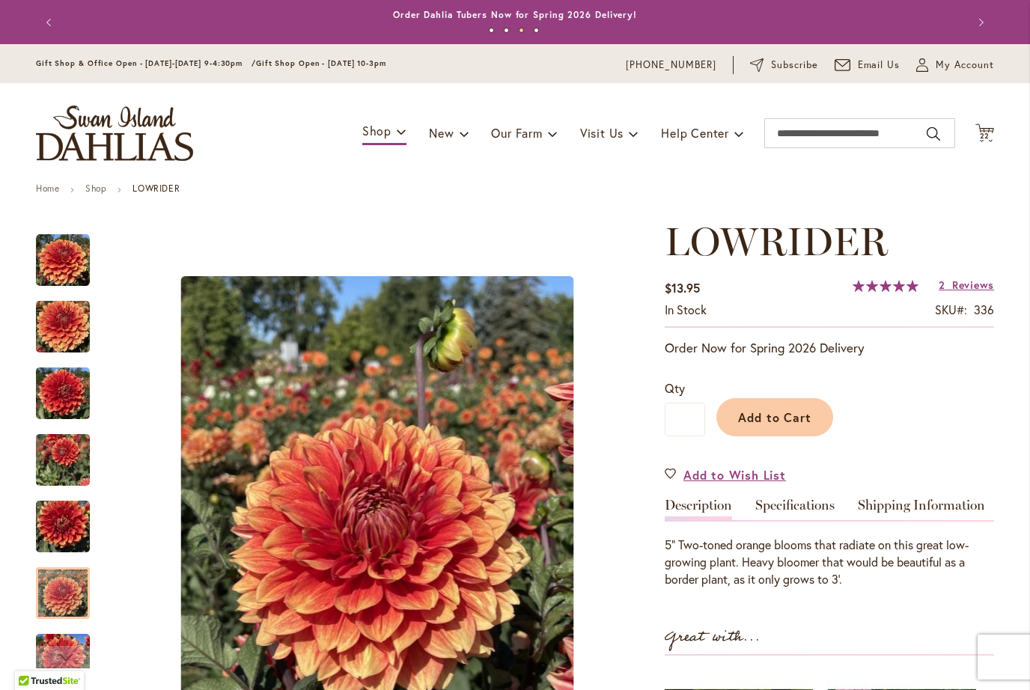
scroll to position [0, 0]
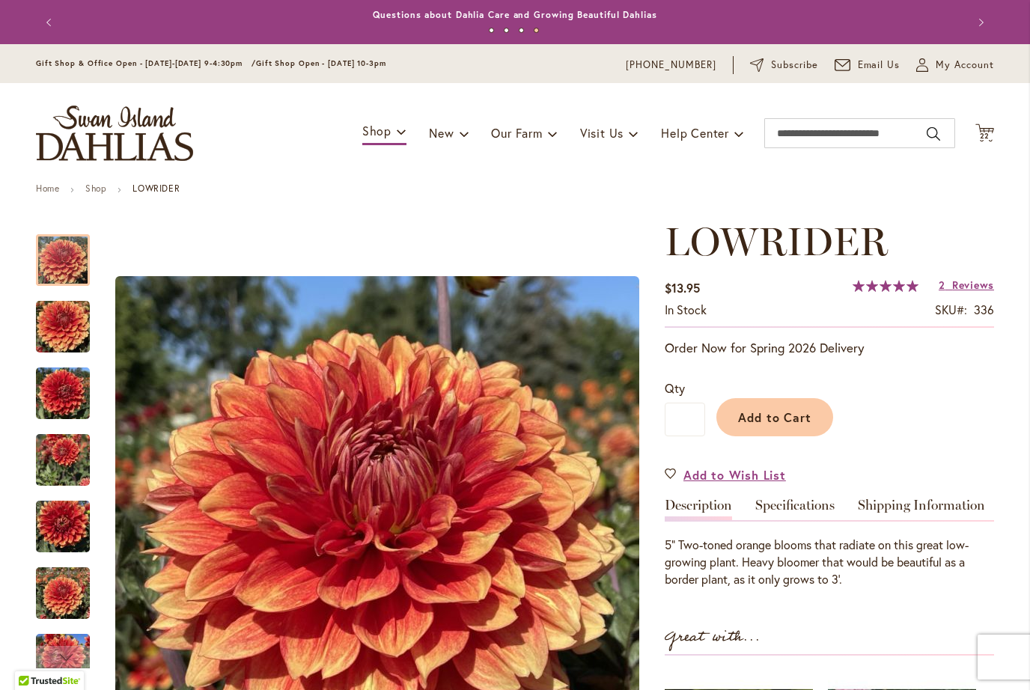
click at [60, 255] on img "Lowrider" at bounding box center [63, 261] width 54 height 54
click at [988, 136] on span "22" at bounding box center [985, 136] width 10 height 10
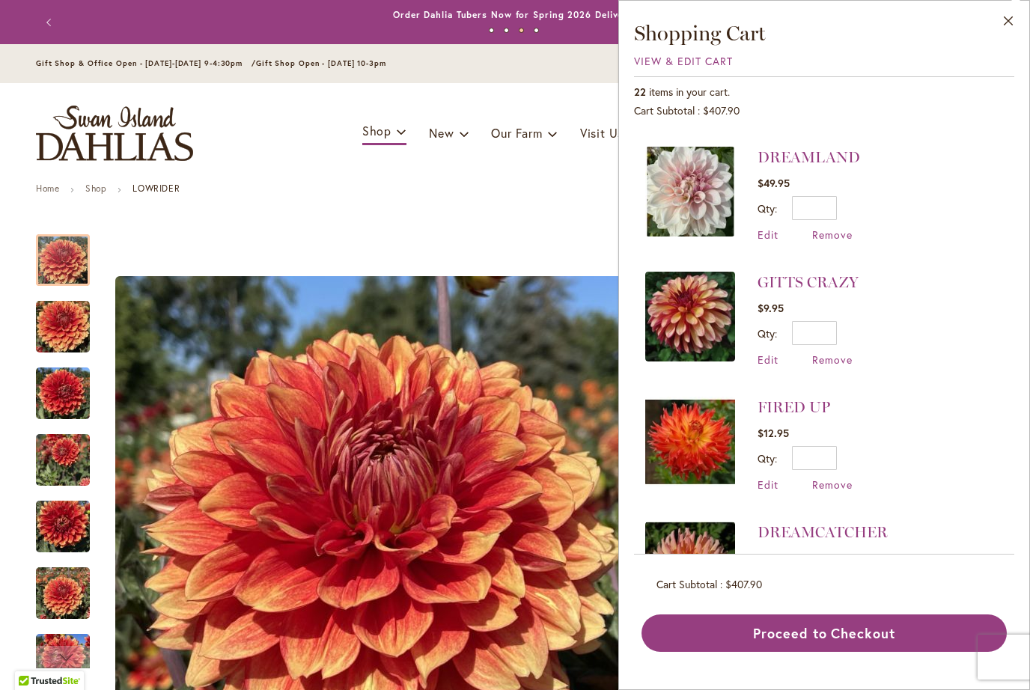
scroll to position [1780, 0]
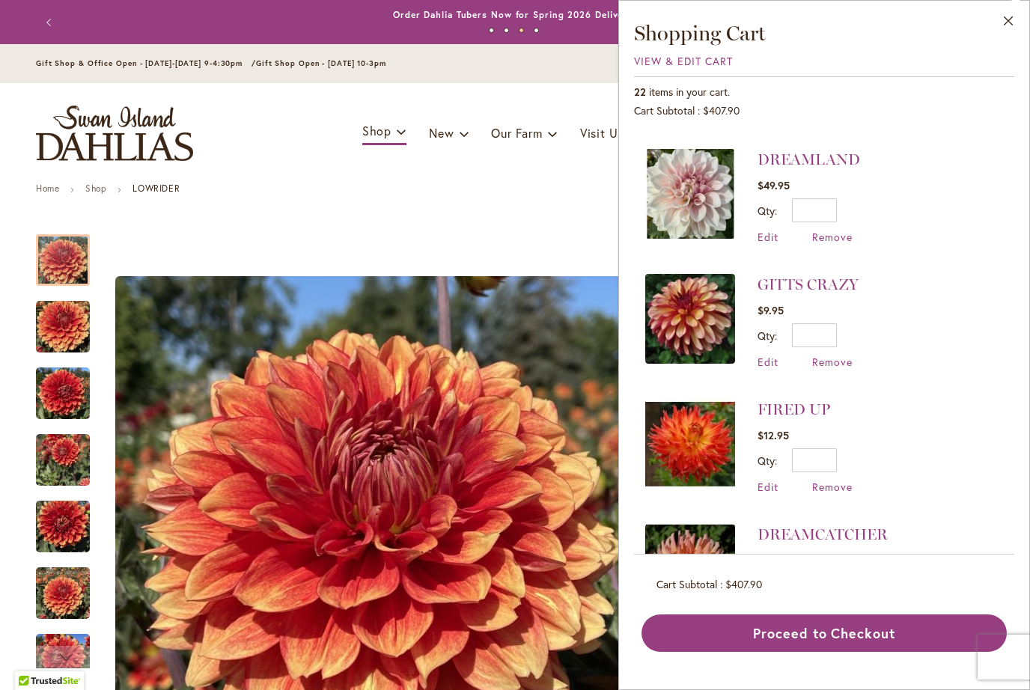
click at [839, 355] on span "Remove" at bounding box center [832, 362] width 40 height 14
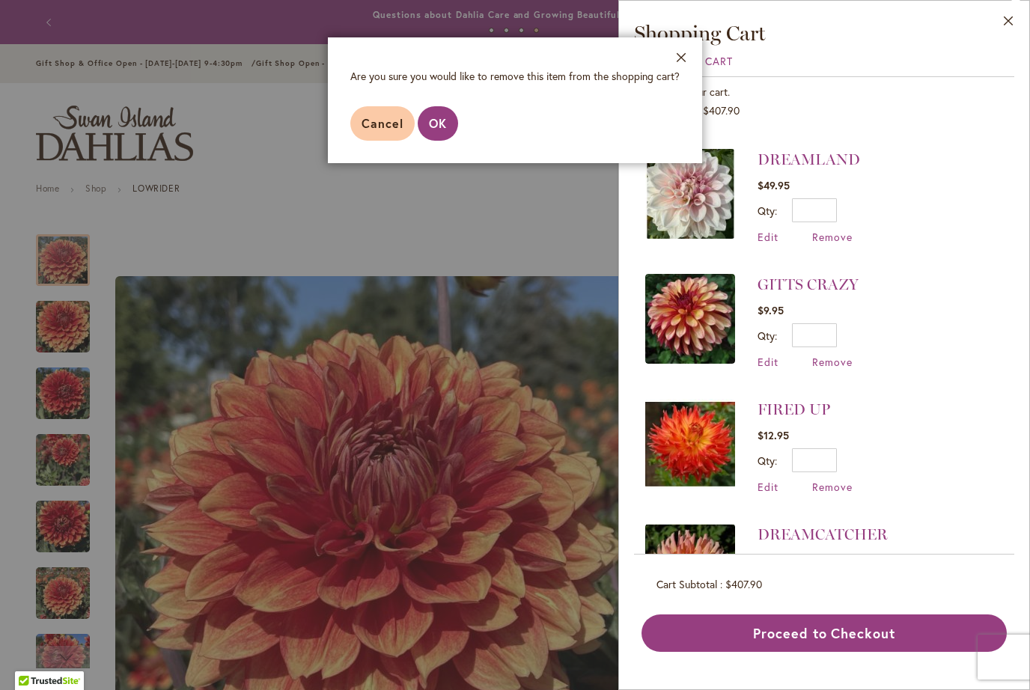
click at [435, 132] on button "OK" at bounding box center [438, 123] width 40 height 34
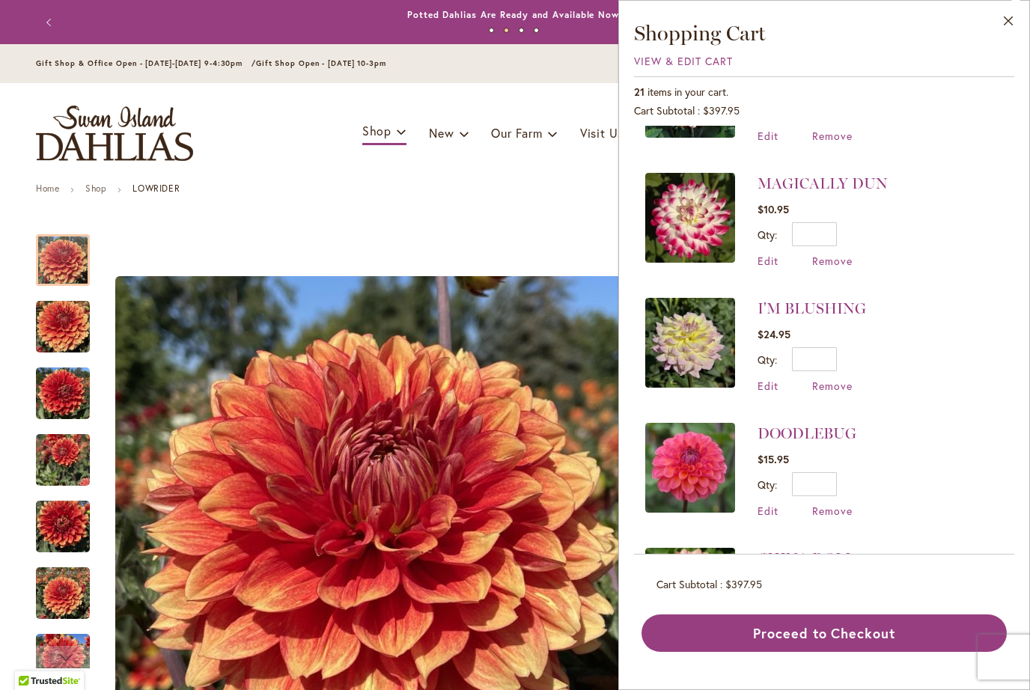
scroll to position [362, 0]
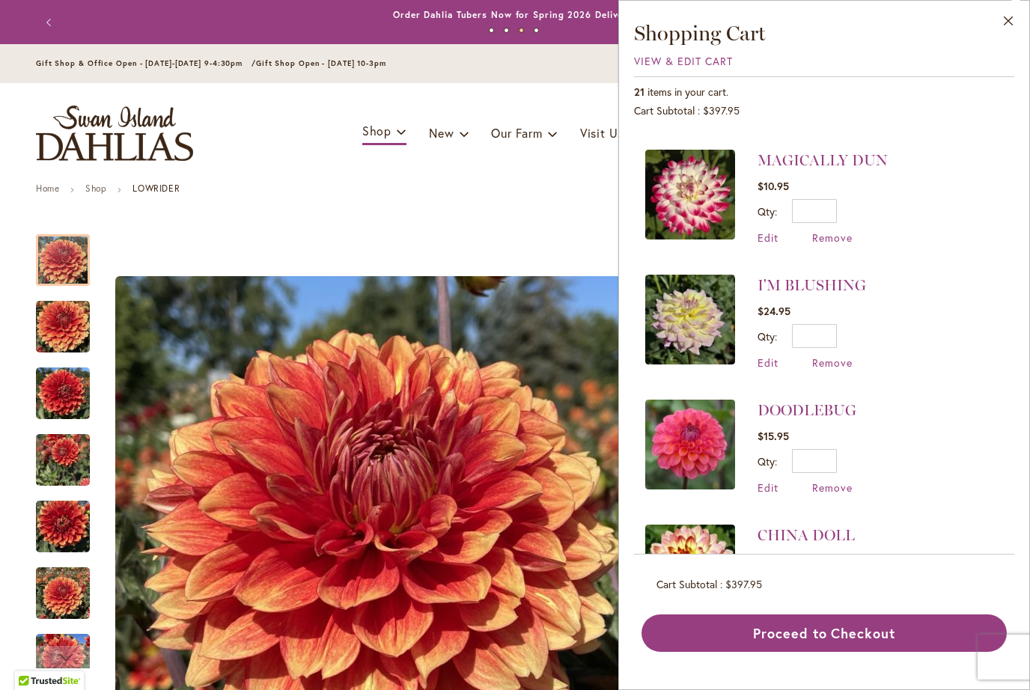
click at [834, 243] on span "Remove" at bounding box center [832, 238] width 40 height 14
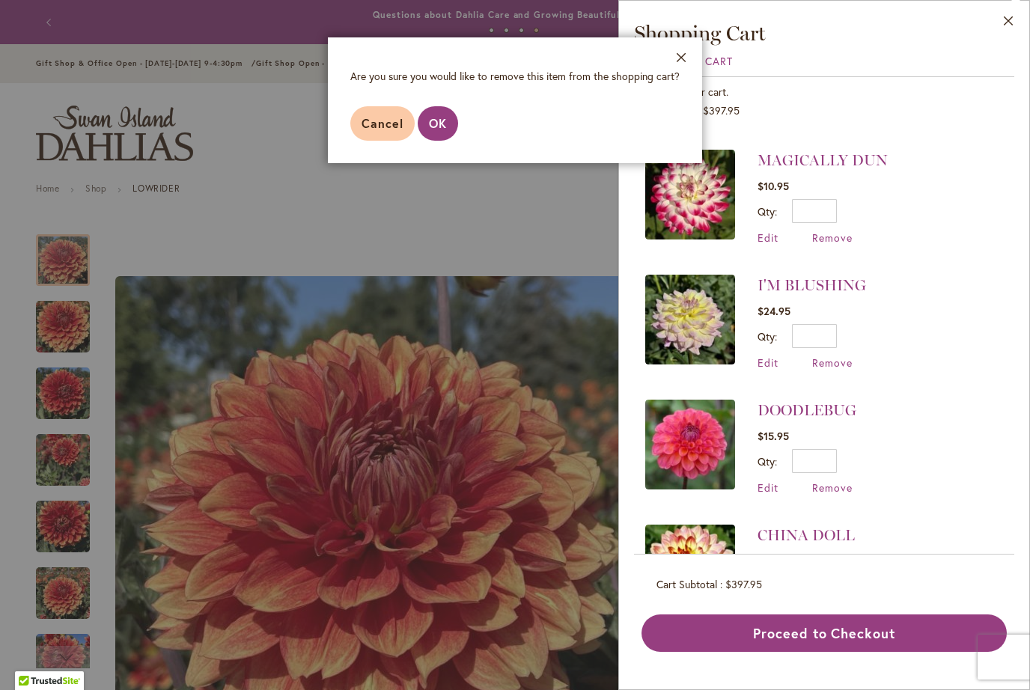
click at [438, 129] on span "OK" at bounding box center [438, 123] width 18 height 16
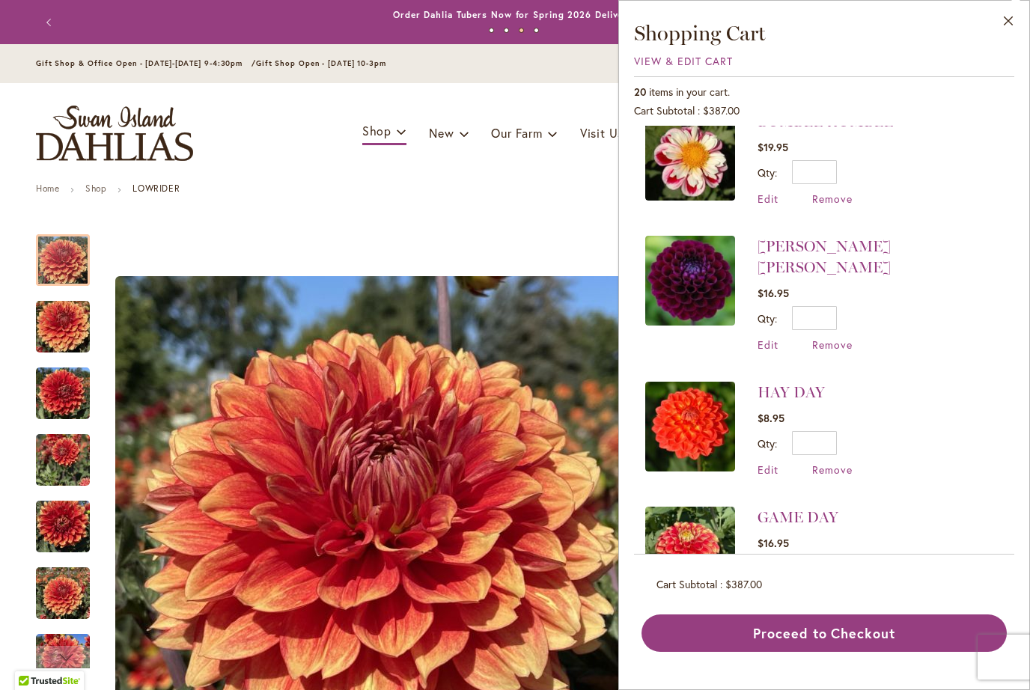
scroll to position [810, 0]
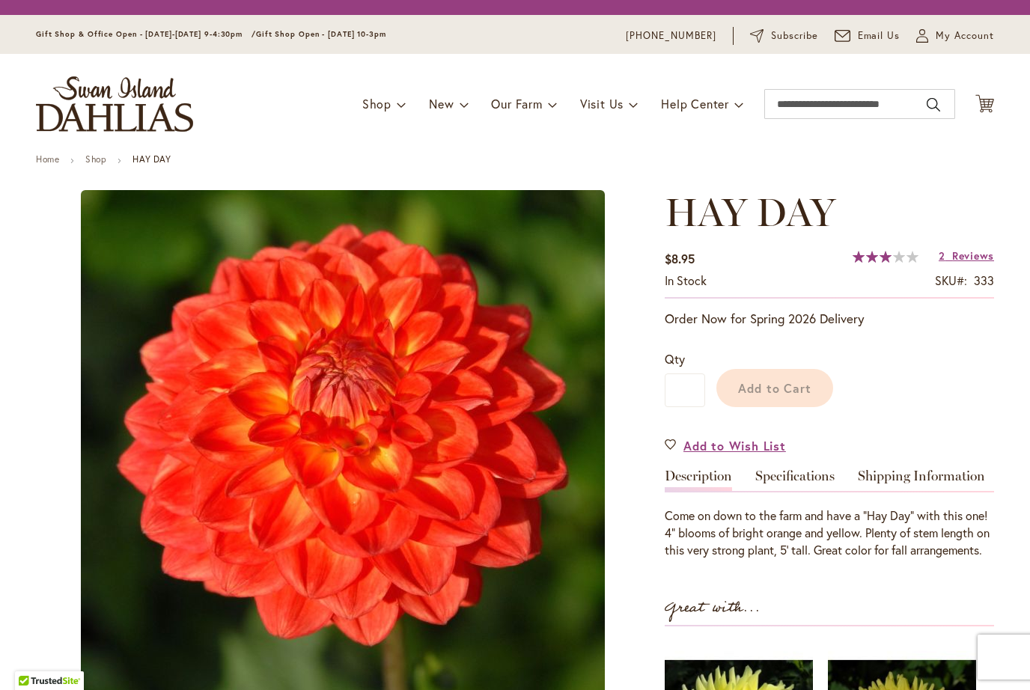
type input "*******"
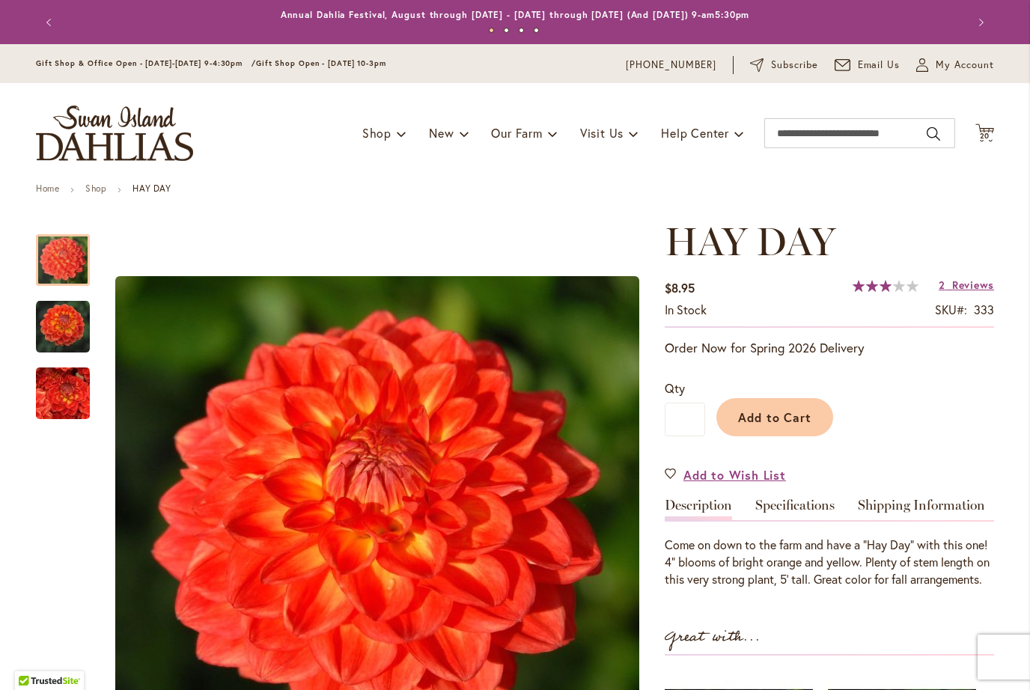
click at [988, 141] on icon "Cart .cls-1 { fill: #231f20; }" at bounding box center [985, 133] width 19 height 19
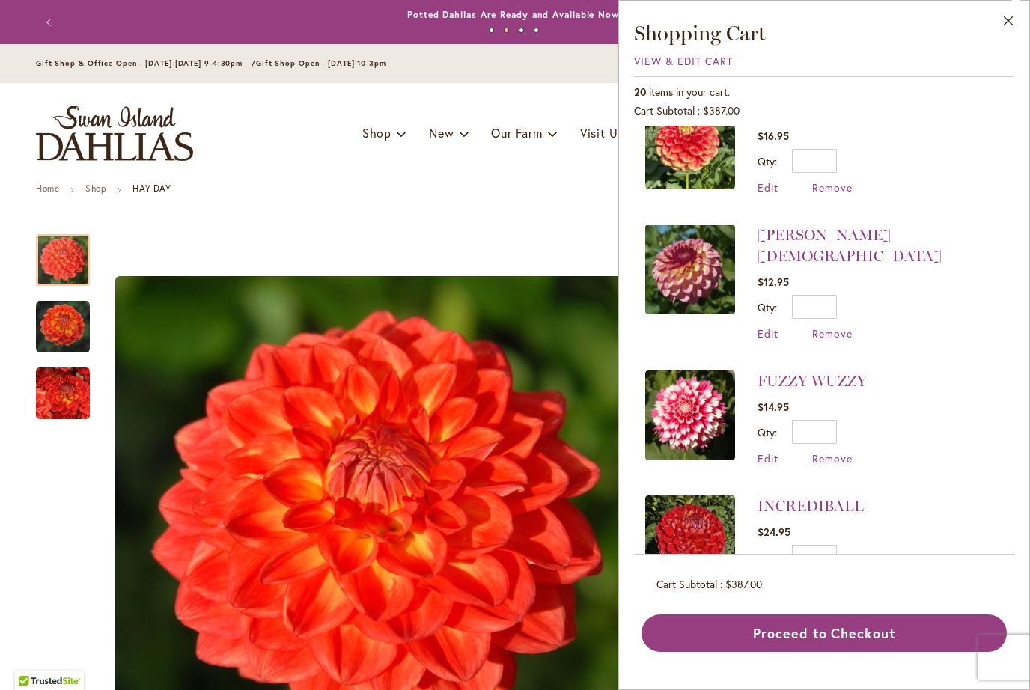
scroll to position [1183, 0]
click at [833, 296] on input "*" at bounding box center [814, 308] width 45 height 24
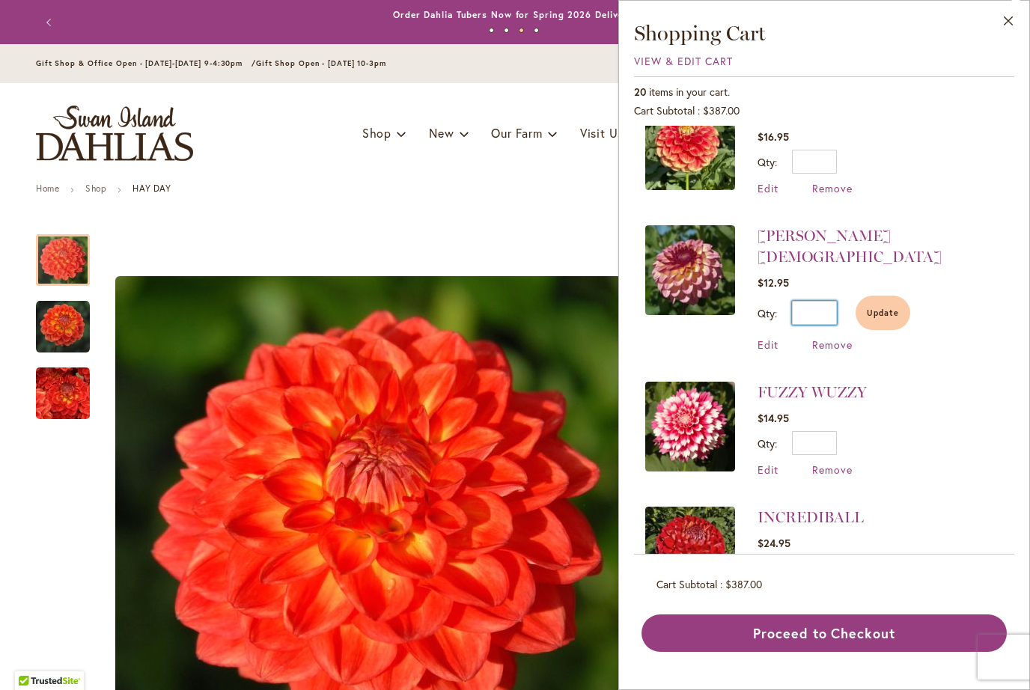
type input "*"
click at [876, 296] on button "Update" at bounding box center [883, 313] width 55 height 34
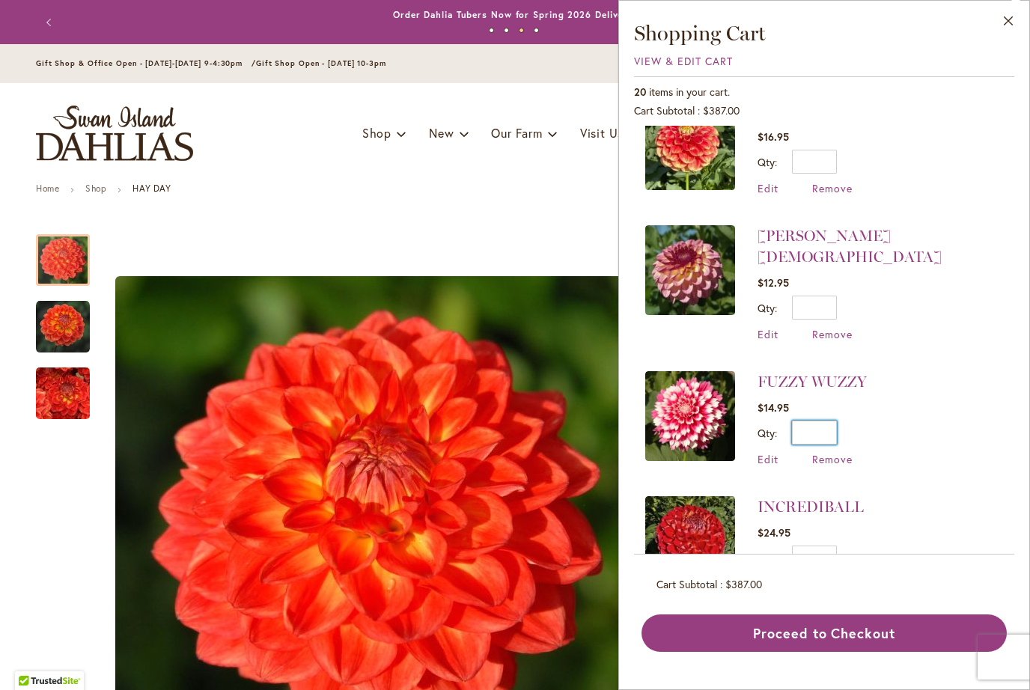
click at [836, 421] on input "*" at bounding box center [814, 433] width 45 height 24
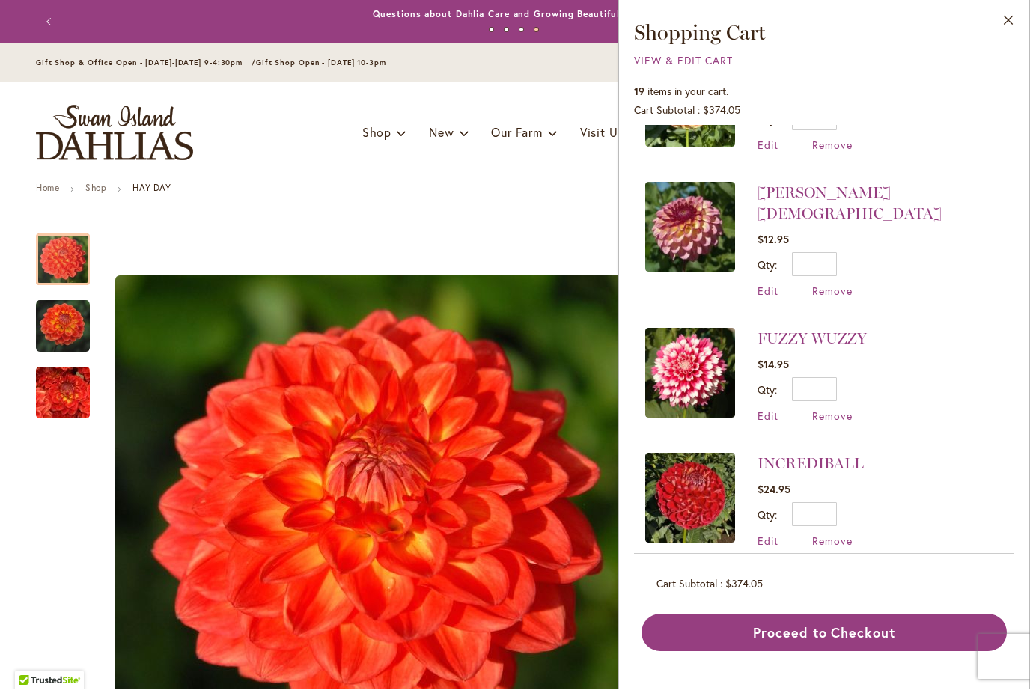
scroll to position [1211, 0]
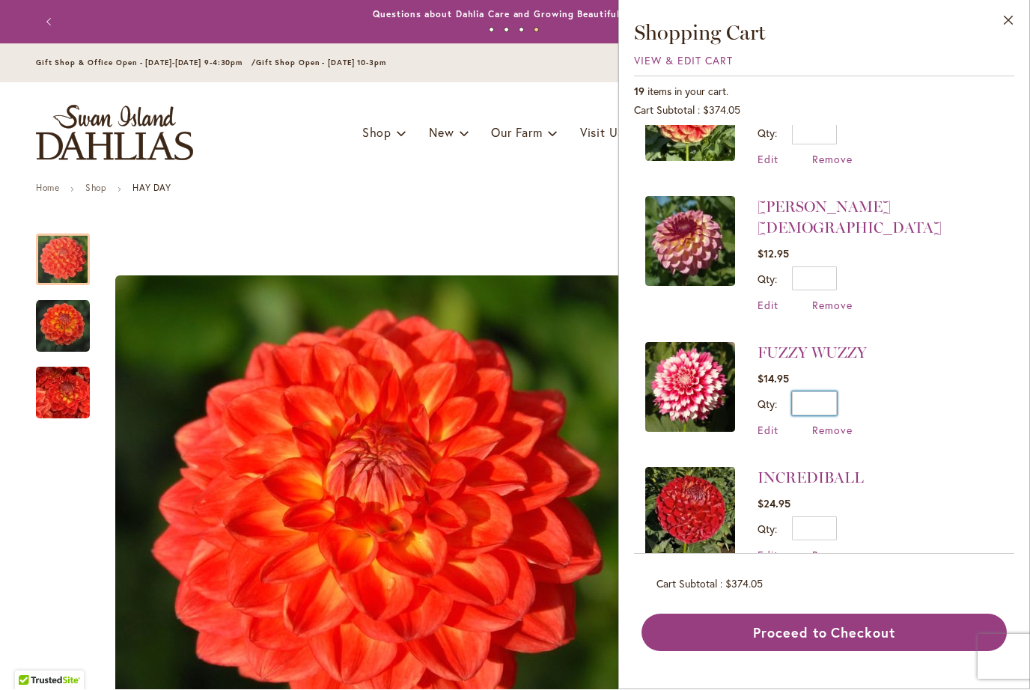
click at [831, 392] on input "*" at bounding box center [814, 404] width 45 height 24
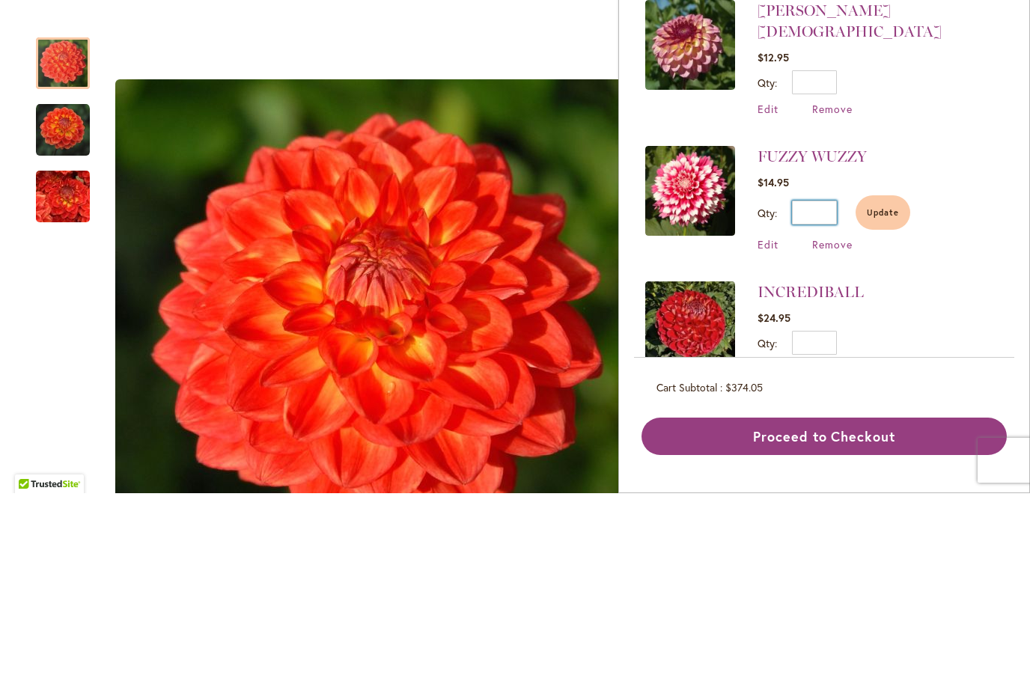
type input "*"
click at [884, 404] on span "Update" at bounding box center [883, 409] width 32 height 10
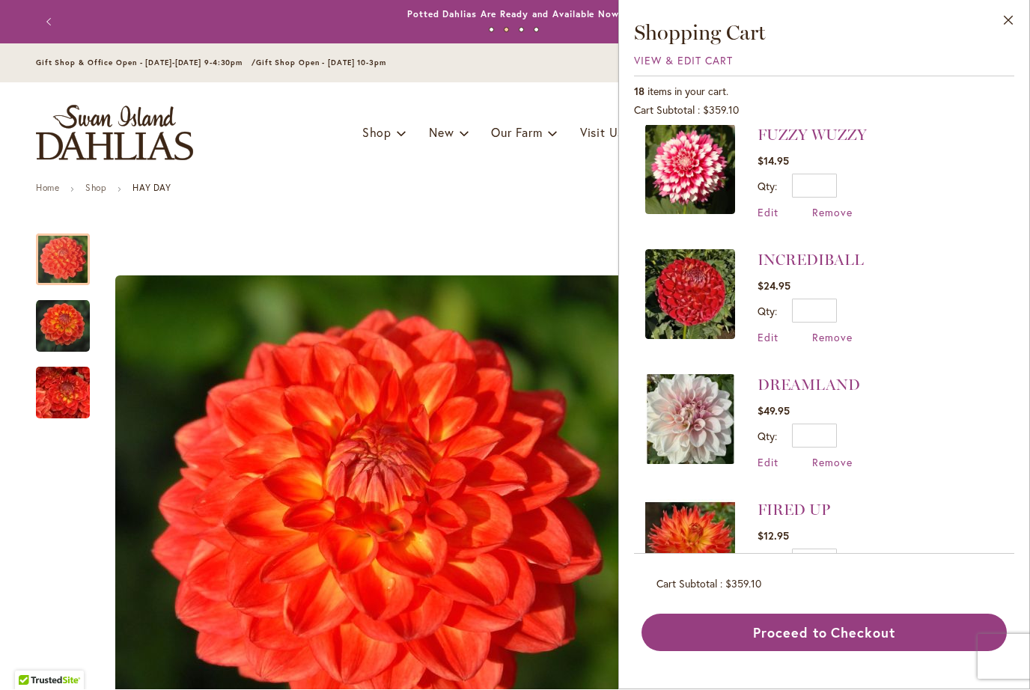
scroll to position [1437, 0]
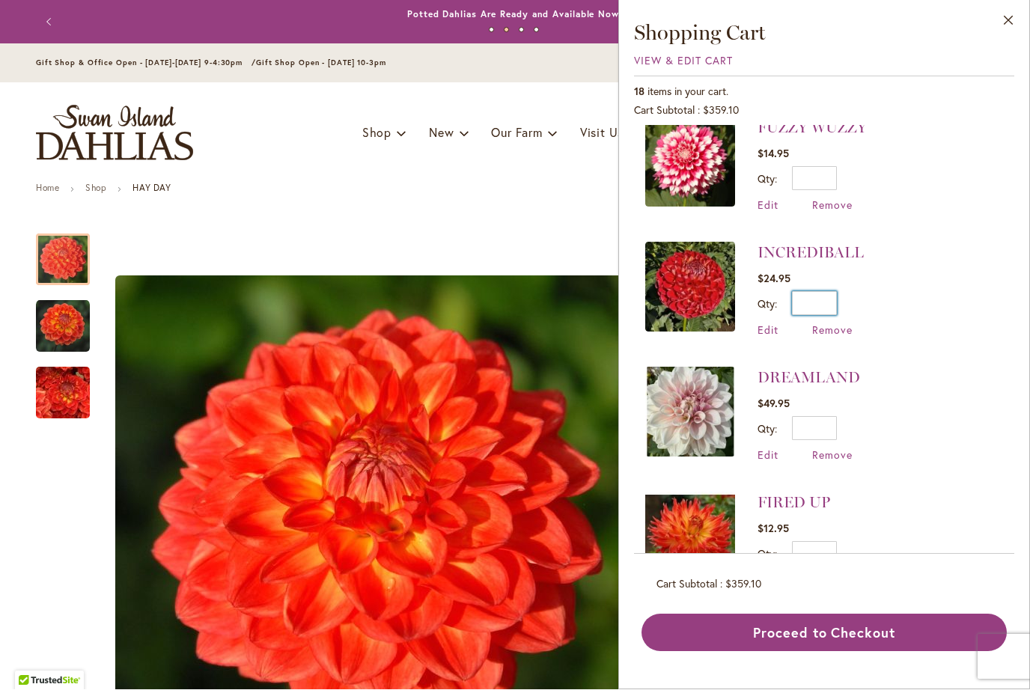
click at [832, 292] on input "*" at bounding box center [814, 304] width 45 height 24
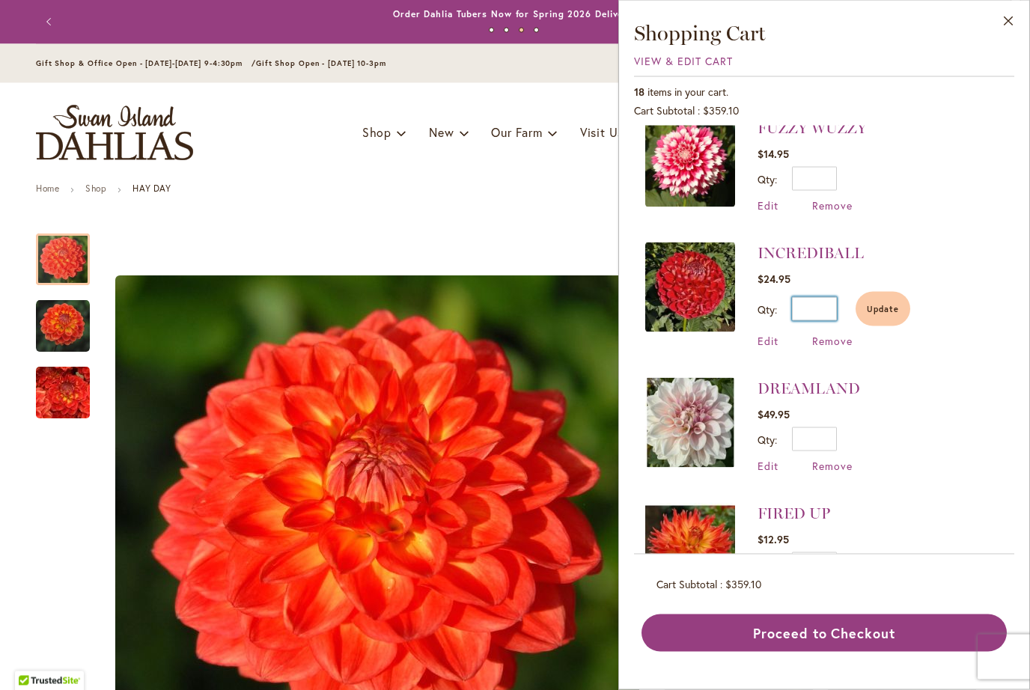
type input "*"
click at [884, 292] on button "Update" at bounding box center [883, 309] width 55 height 34
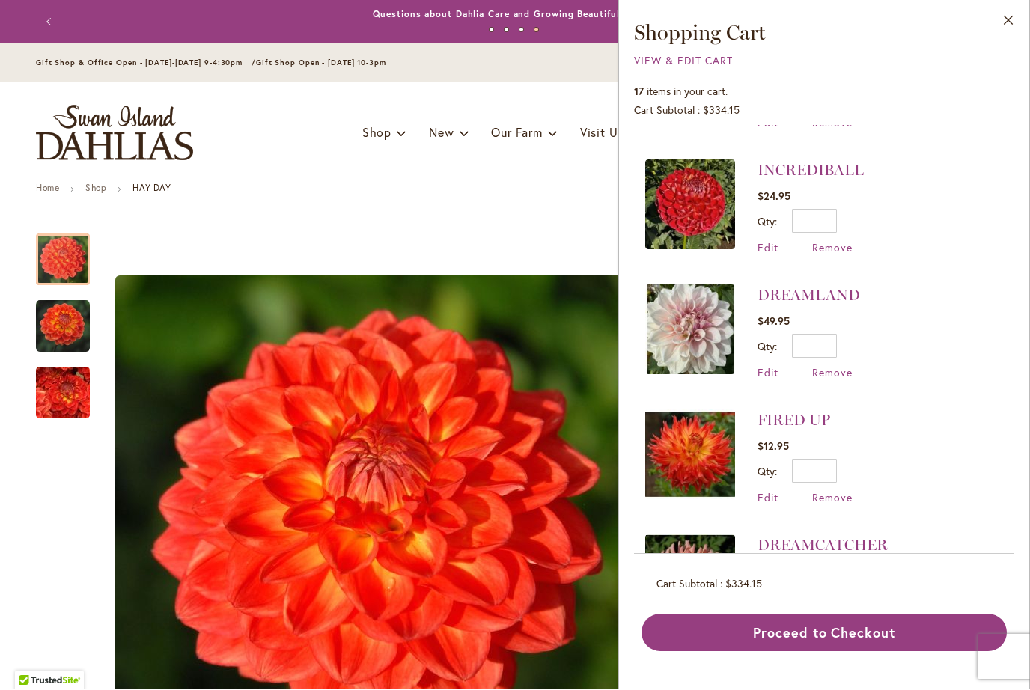
scroll to position [1518, 0]
click at [797, 413] on link "FIRED UP" at bounding box center [794, 422] width 73 height 18
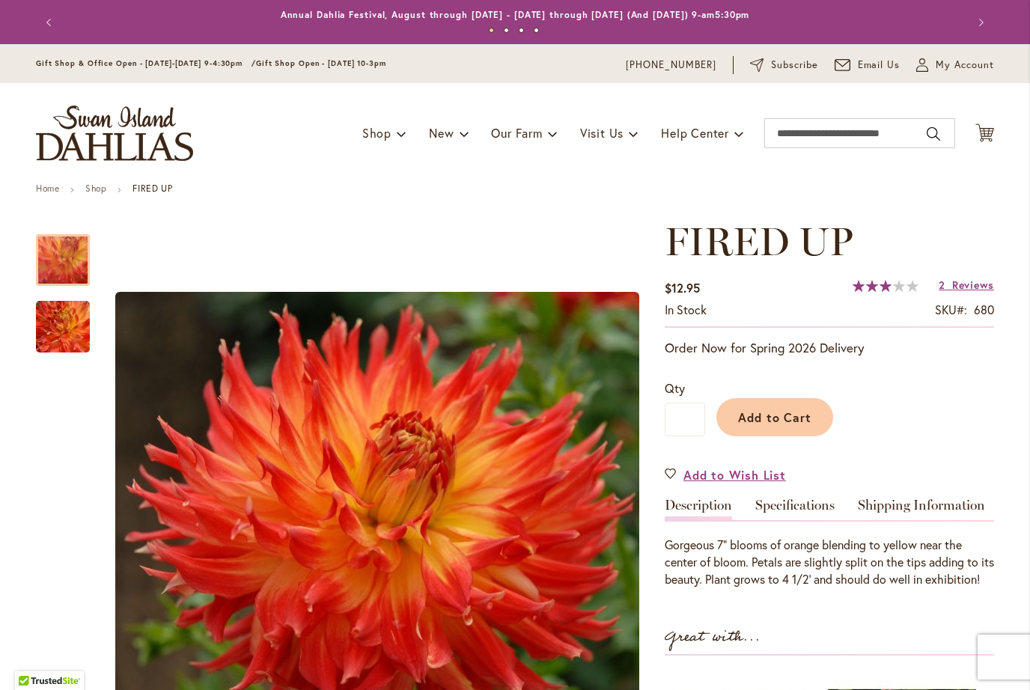
type input "*******"
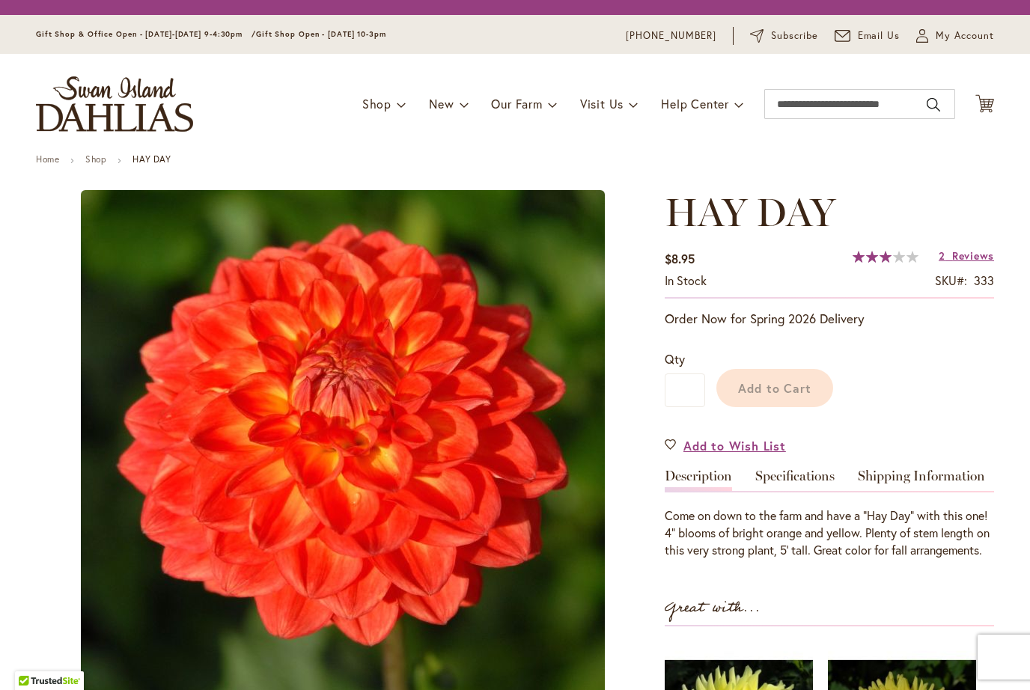
type input "*******"
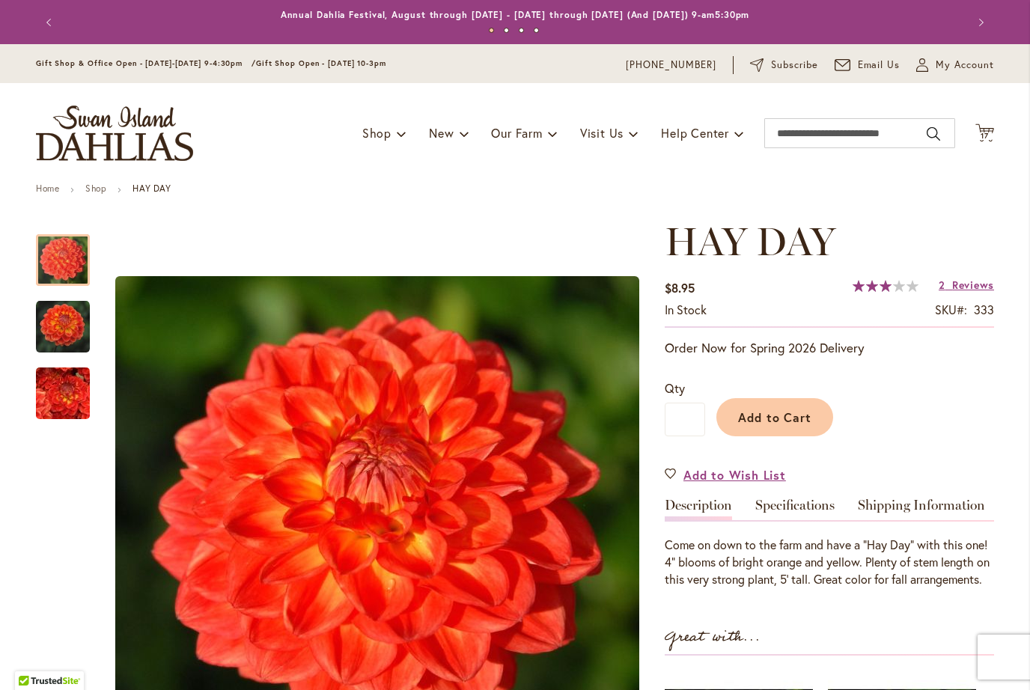
click at [988, 142] on icon "Cart .cls-1 { fill: #231f20; }" at bounding box center [985, 133] width 19 height 19
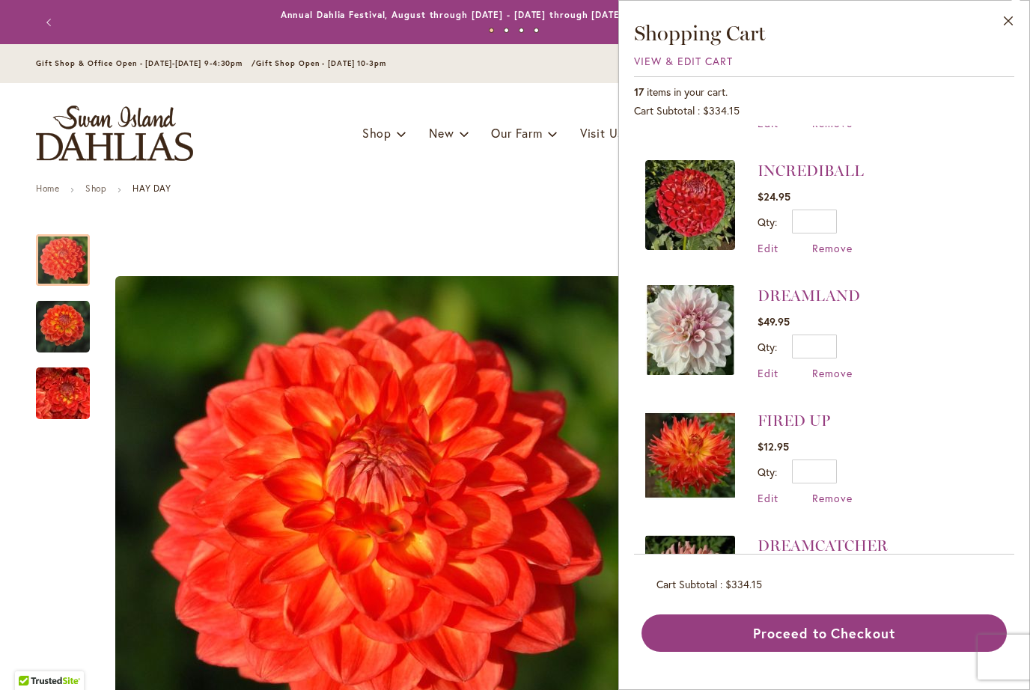
scroll to position [1518, 0]
click at [839, 492] on span "Remove" at bounding box center [832, 499] width 40 height 14
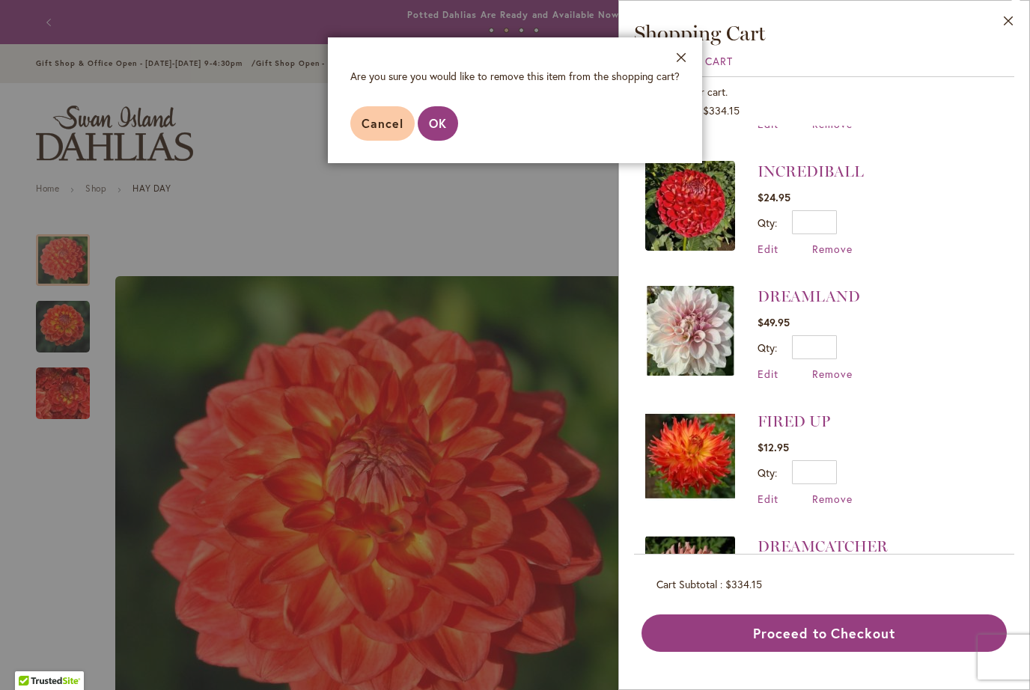
click at [444, 128] on span "OK" at bounding box center [438, 123] width 18 height 16
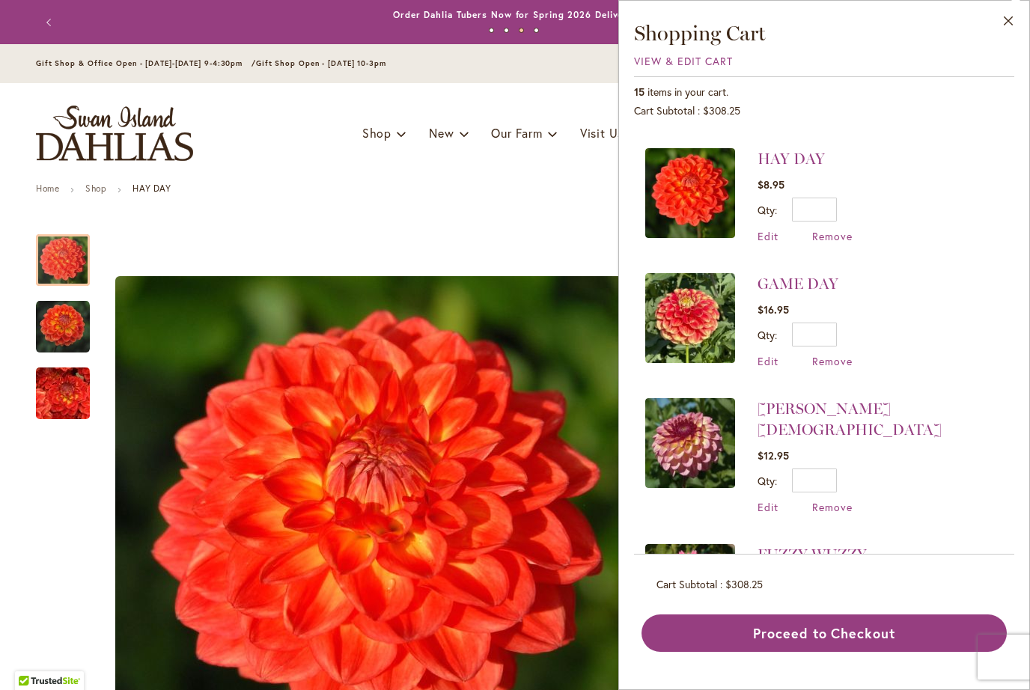
scroll to position [1012, 0]
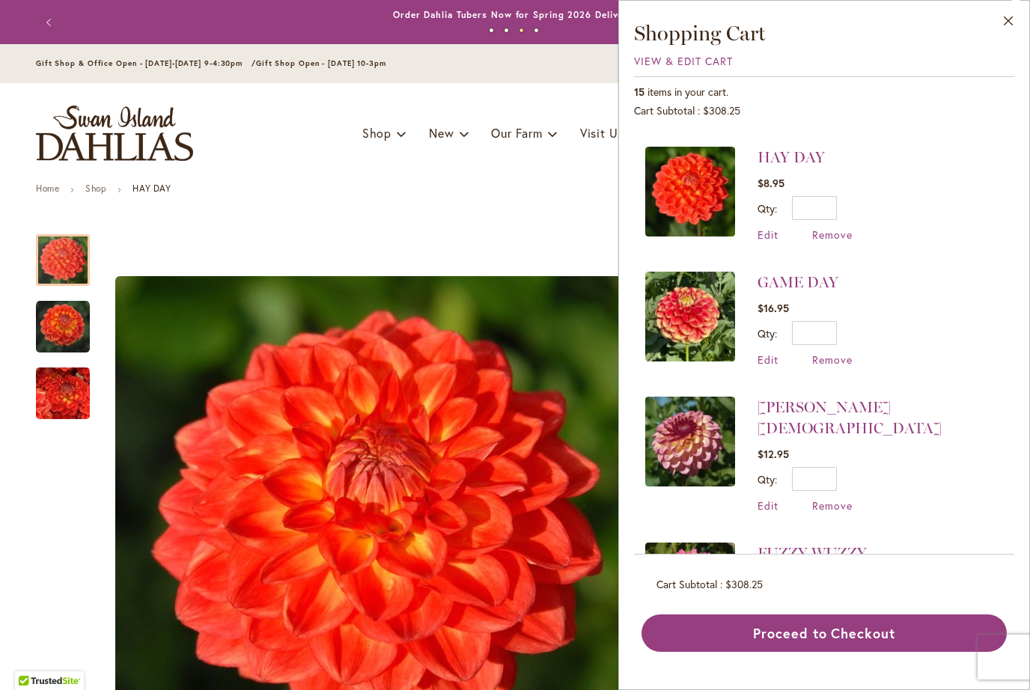
click at [834, 353] on span "Remove" at bounding box center [832, 360] width 40 height 14
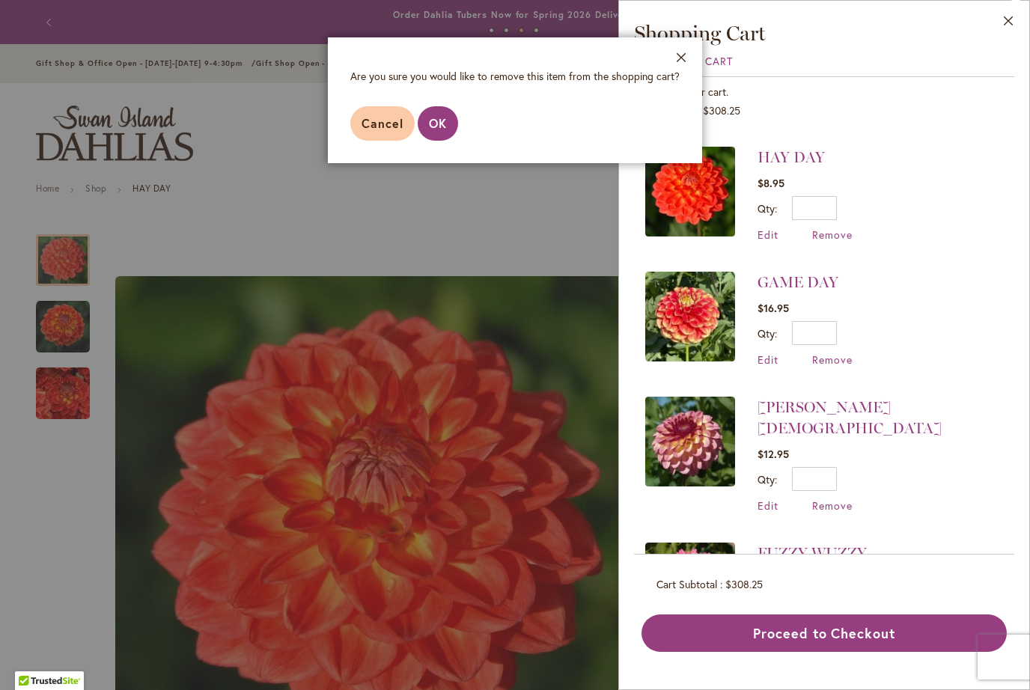
click at [438, 130] on span "OK" at bounding box center [438, 123] width 18 height 16
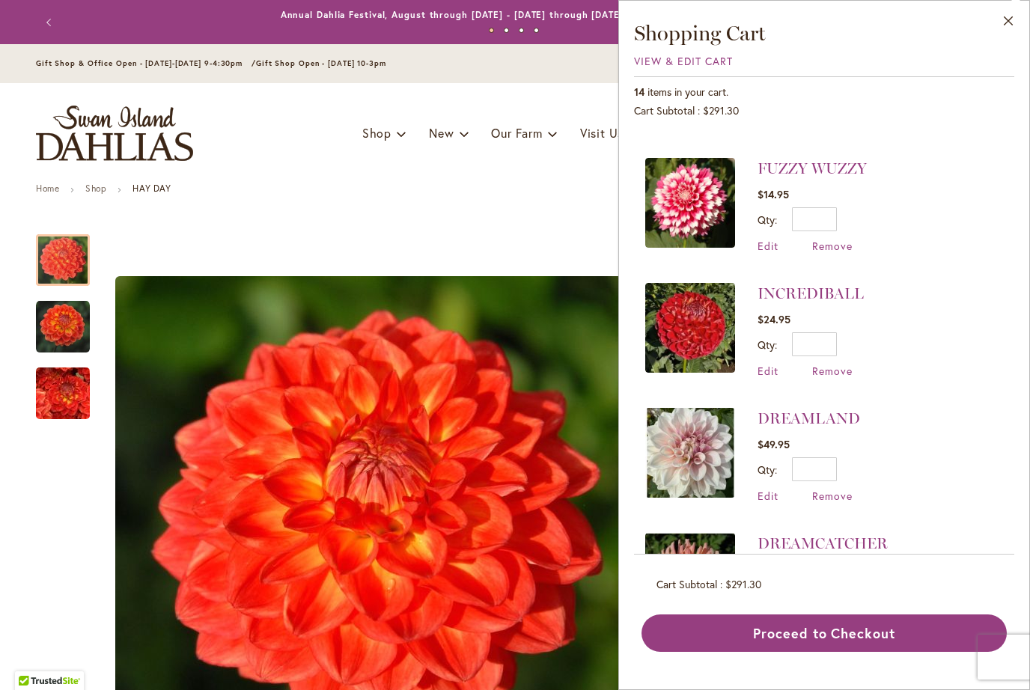
scroll to position [1270, 0]
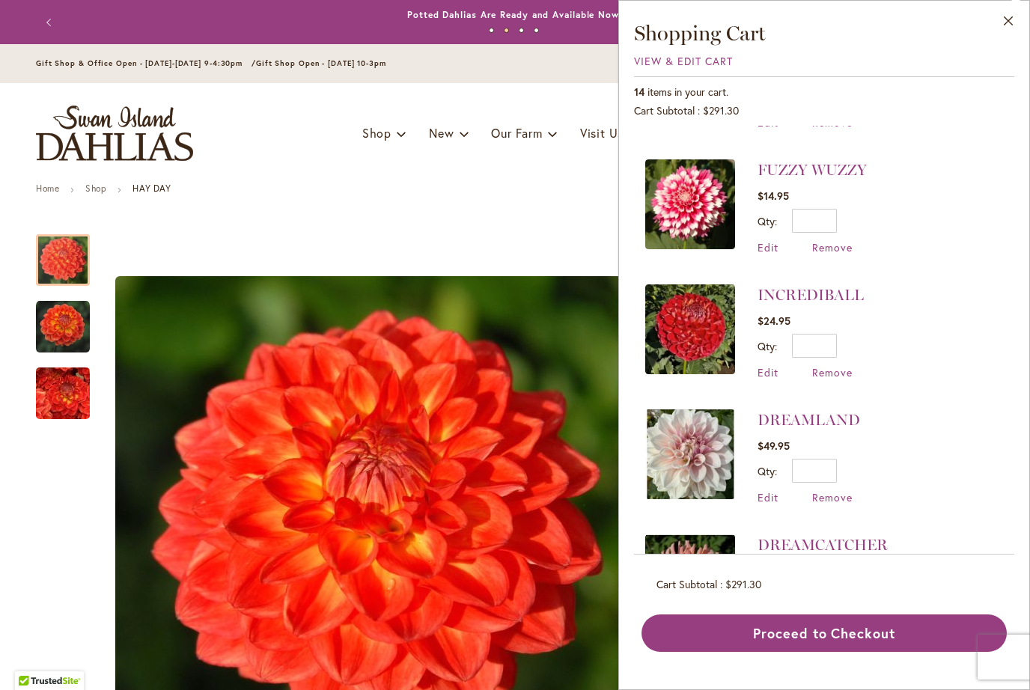
click at [848, 490] on span "Remove" at bounding box center [832, 497] width 40 height 14
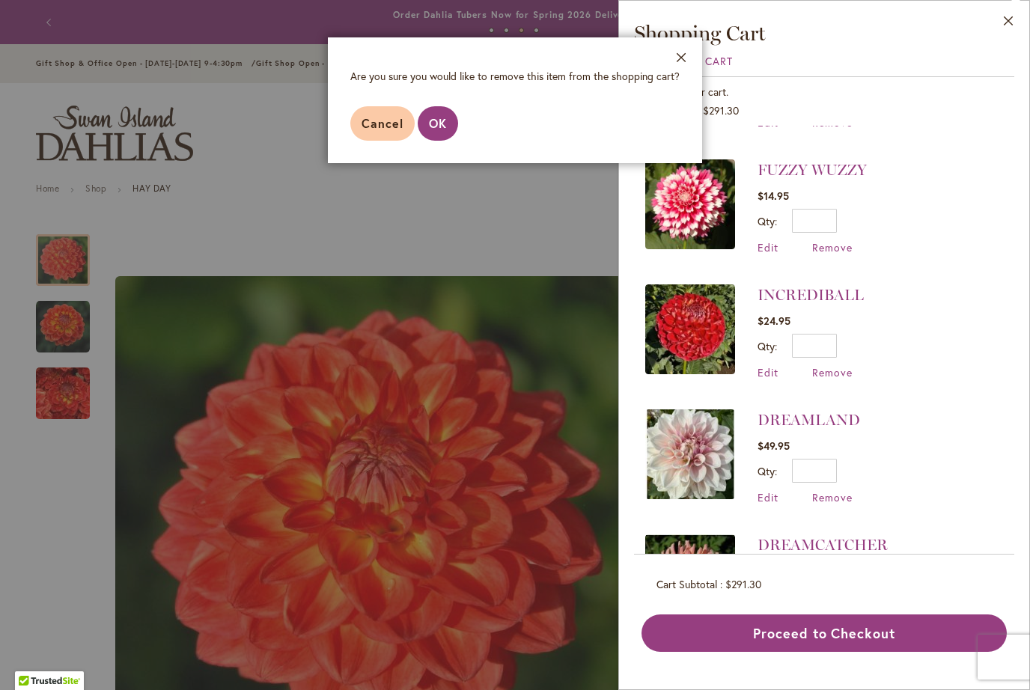
click at [440, 124] on span "OK" at bounding box center [438, 123] width 18 height 16
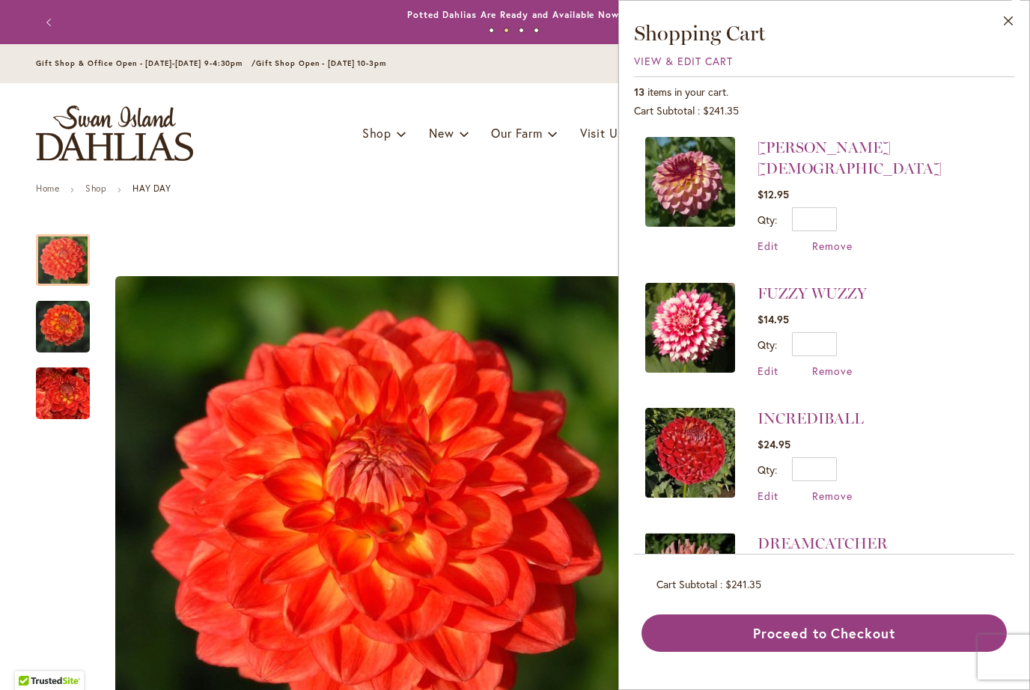
scroll to position [1146, 0]
click at [835, 615] on span "Remove" at bounding box center [832, 622] width 40 height 14
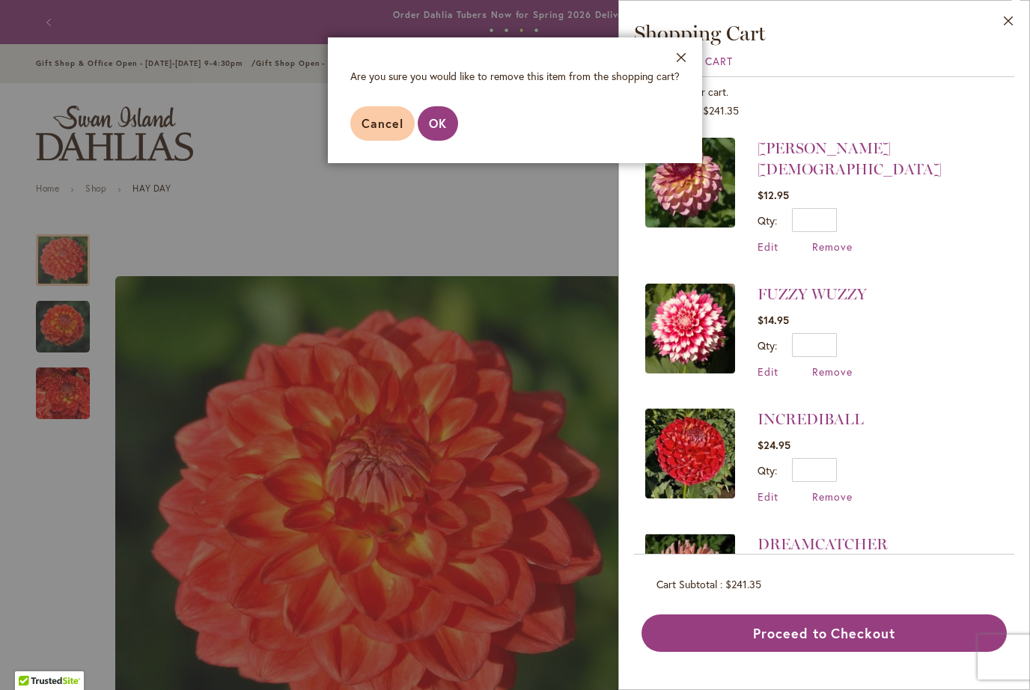
click at [445, 121] on span "OK" at bounding box center [438, 123] width 18 height 16
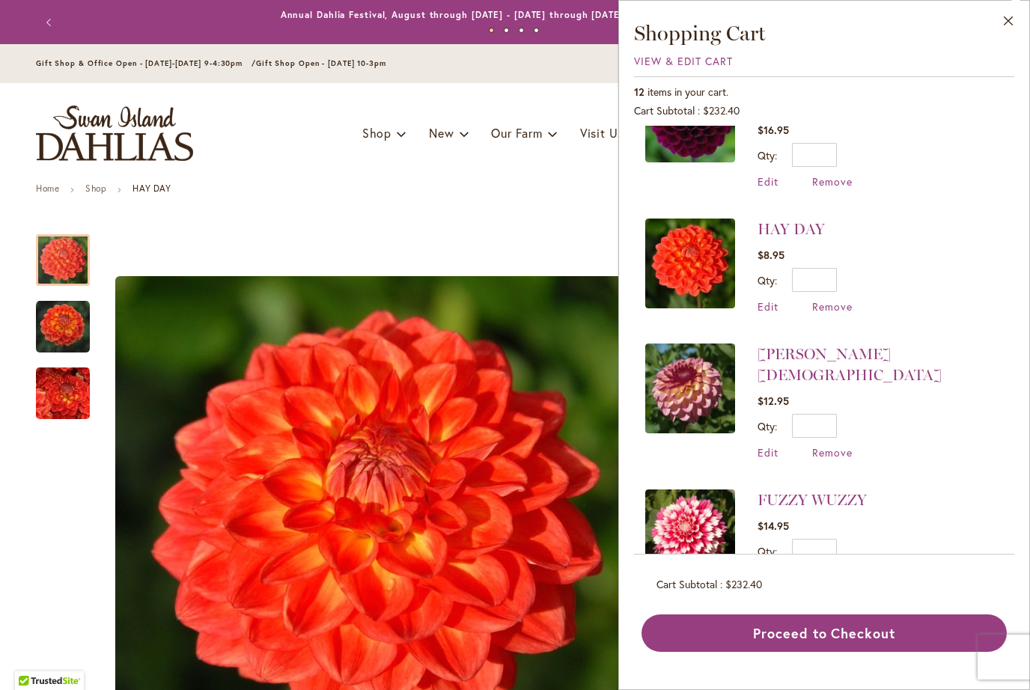
scroll to position [939, 0]
click at [845, 300] on span "Remove" at bounding box center [832, 307] width 40 height 14
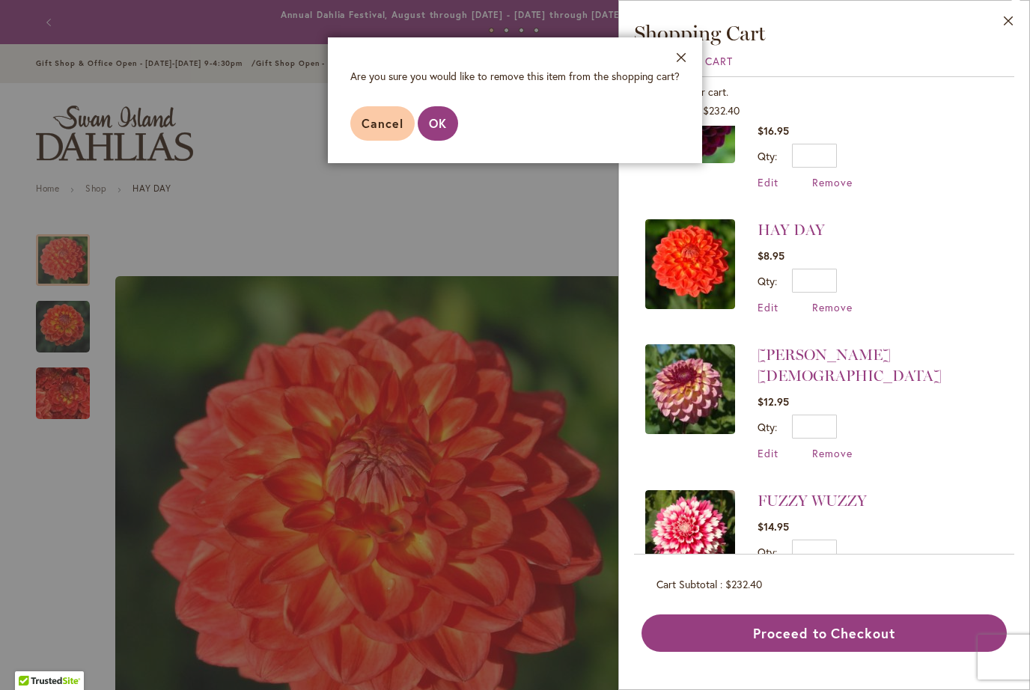
click at [445, 132] on button "OK" at bounding box center [438, 123] width 40 height 34
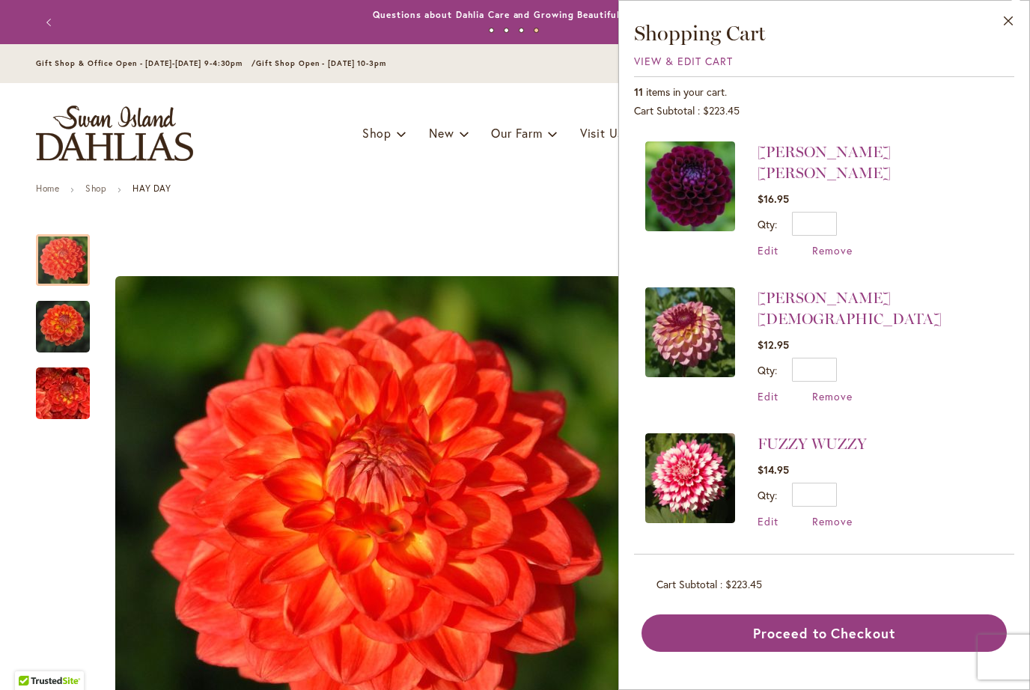
scroll to position [870, 0]
click at [801, 290] on link "[PERSON_NAME][DEMOGRAPHIC_DATA]" at bounding box center [850, 309] width 184 height 39
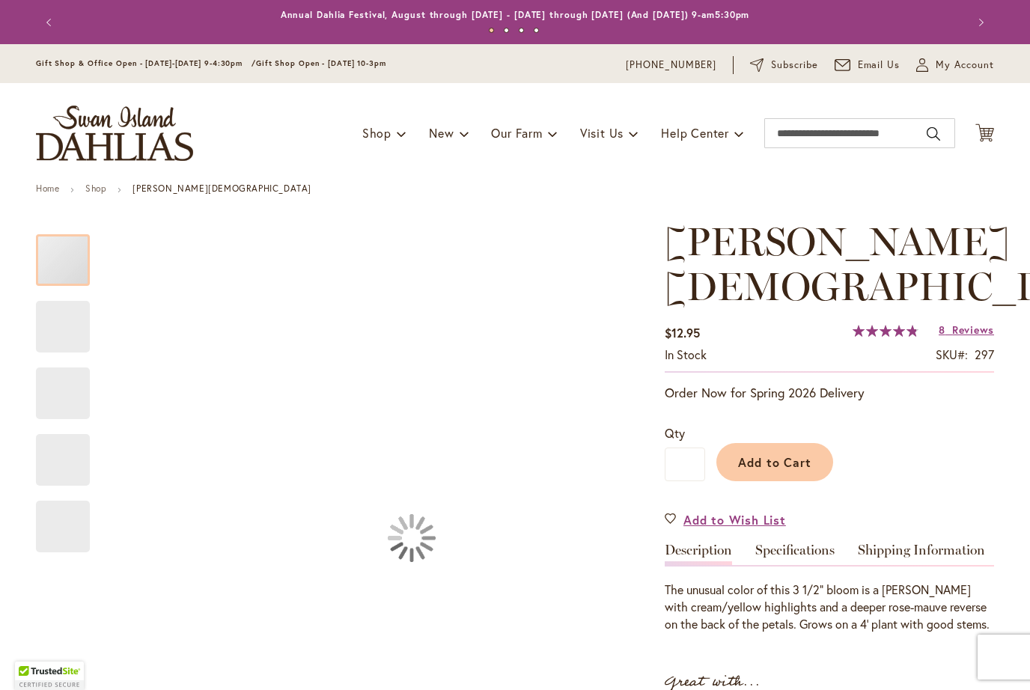
type input "*******"
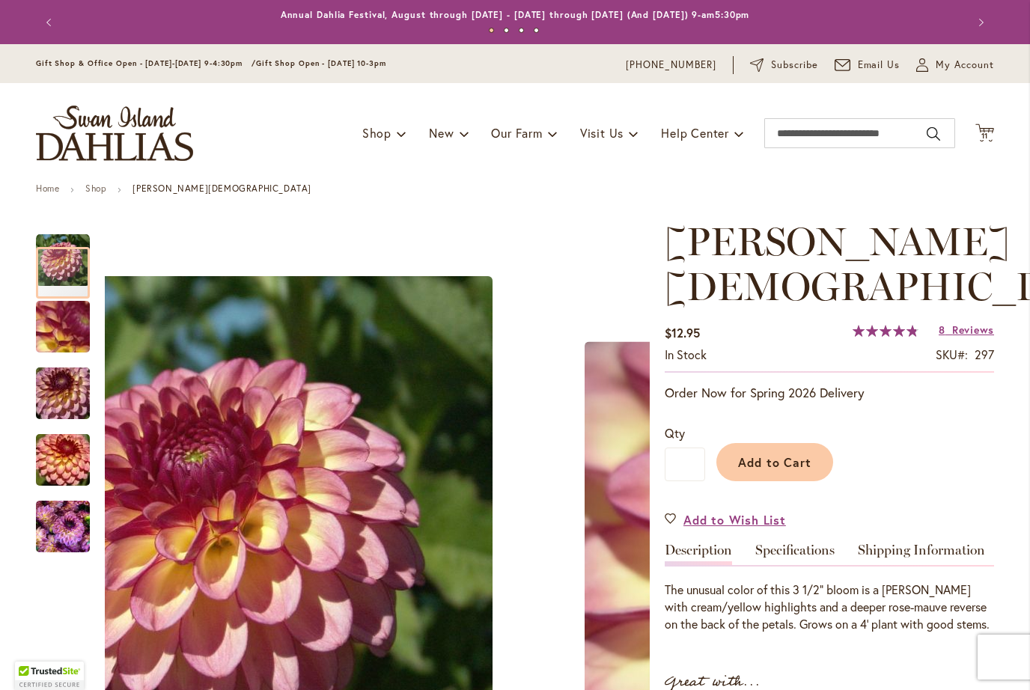
click at [59, 525] on img "Foxy Lady" at bounding box center [63, 527] width 54 height 72
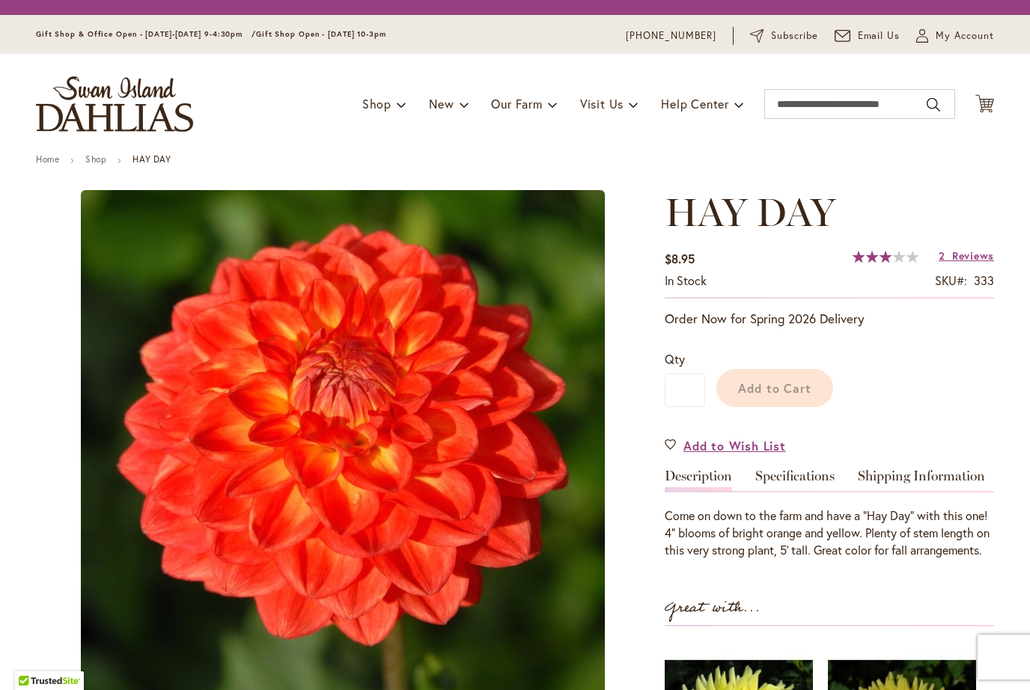
type input "*******"
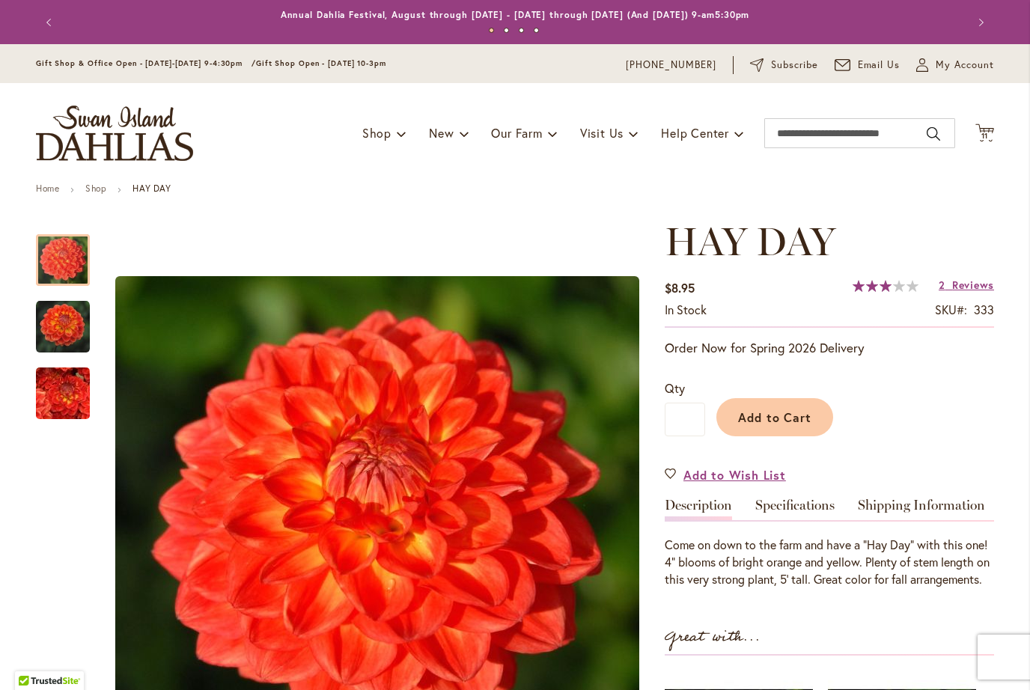
click at [987, 133] on span "11" at bounding box center [985, 136] width 7 height 10
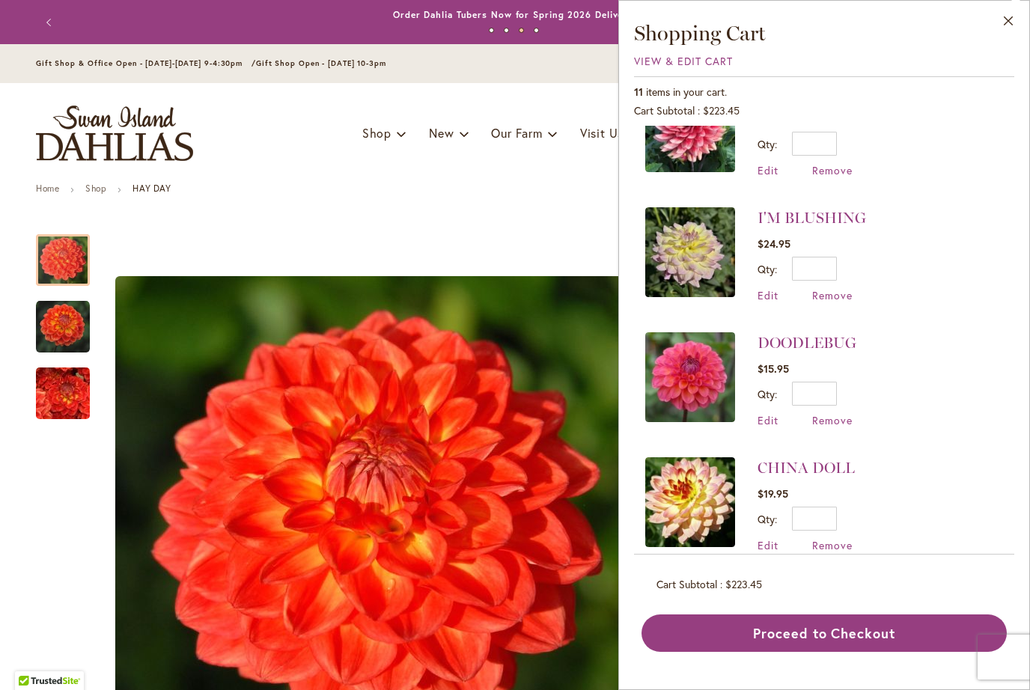
scroll to position [305, 0]
click at [821, 347] on link "DOODLEBUG" at bounding box center [807, 342] width 99 height 18
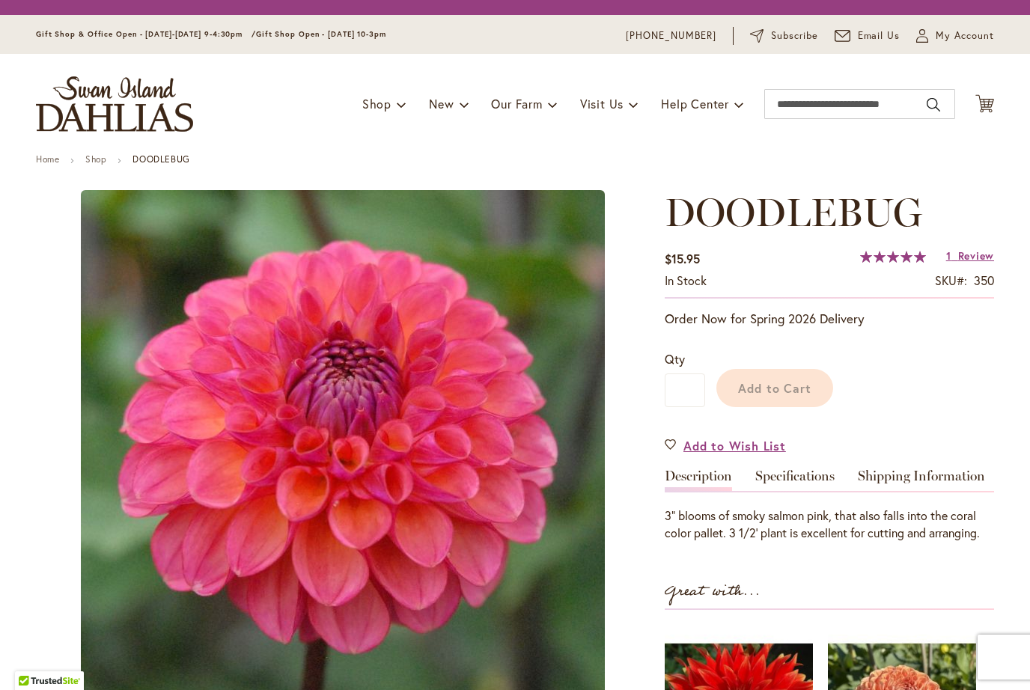
type input "*******"
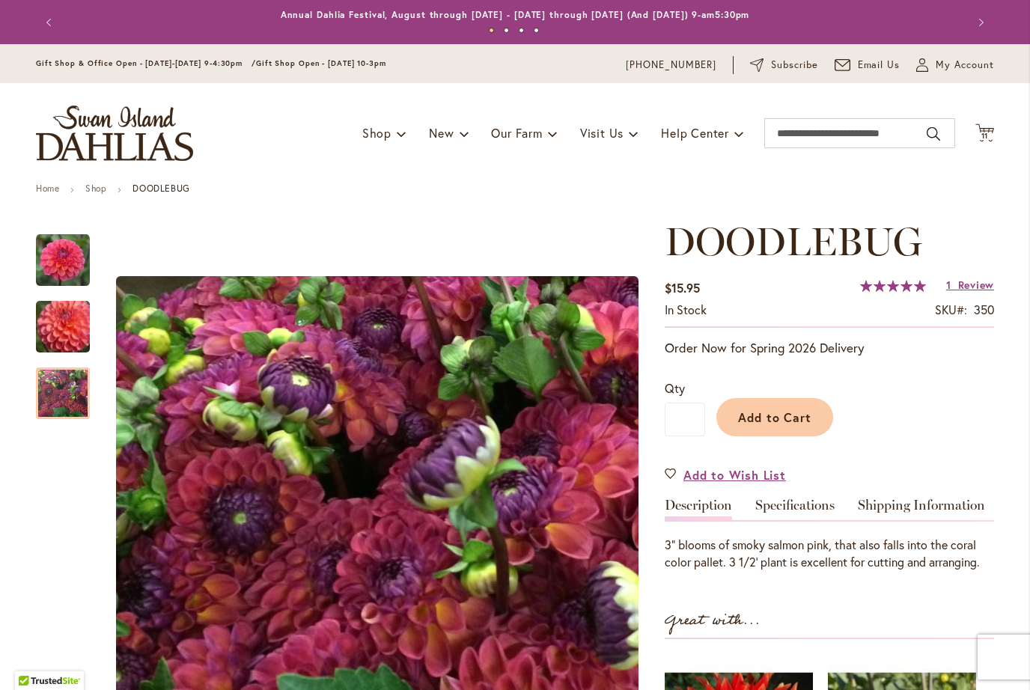
click at [54, 404] on img "DOODLEBUG" at bounding box center [63, 394] width 54 height 54
click at [972, 291] on span "Review" at bounding box center [976, 285] width 36 height 14
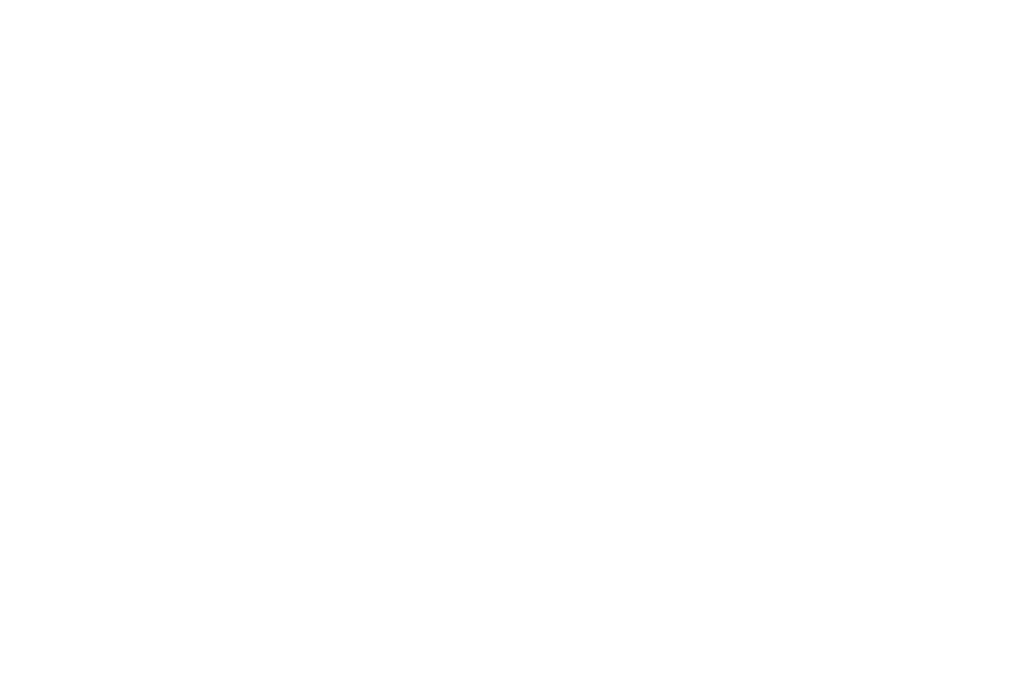
scroll to position [1480, 0]
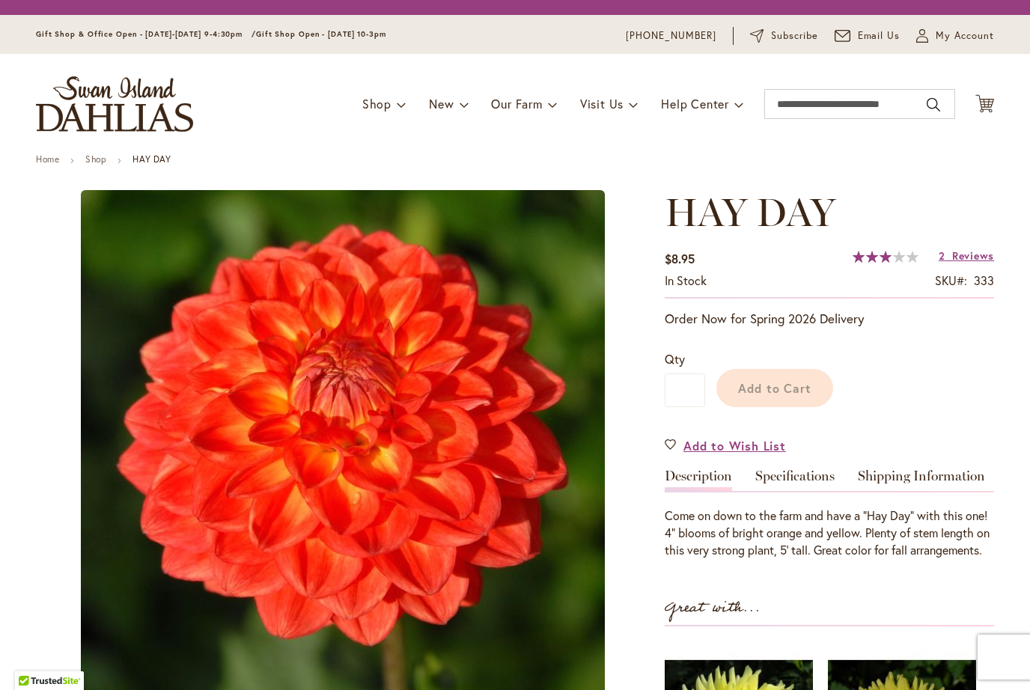
type input "*******"
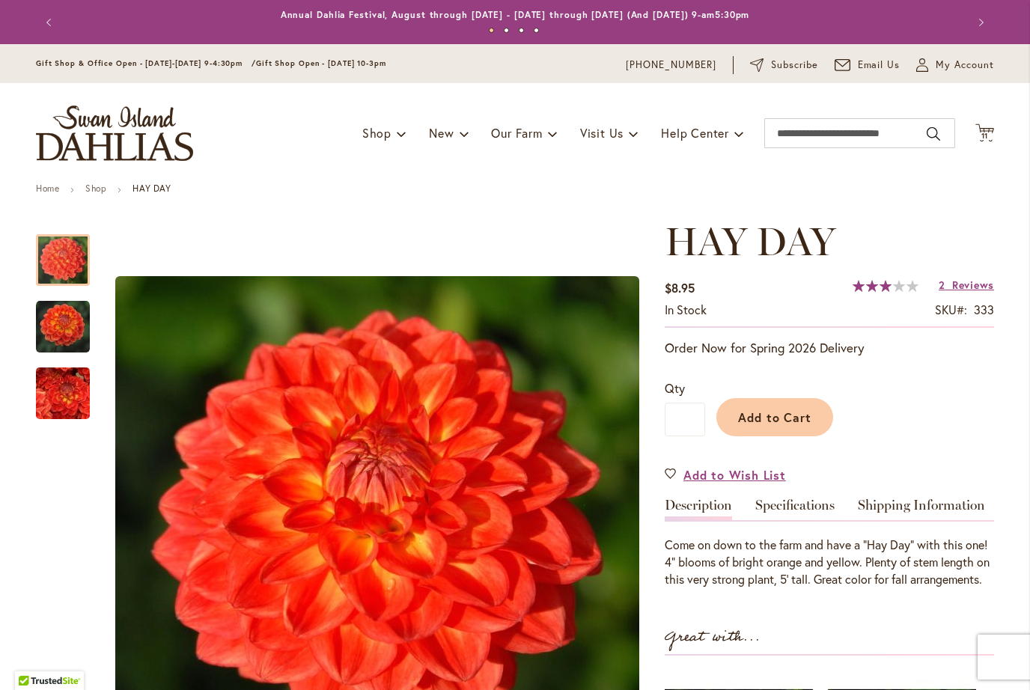
click at [993, 133] on icon at bounding box center [985, 133] width 19 height 18
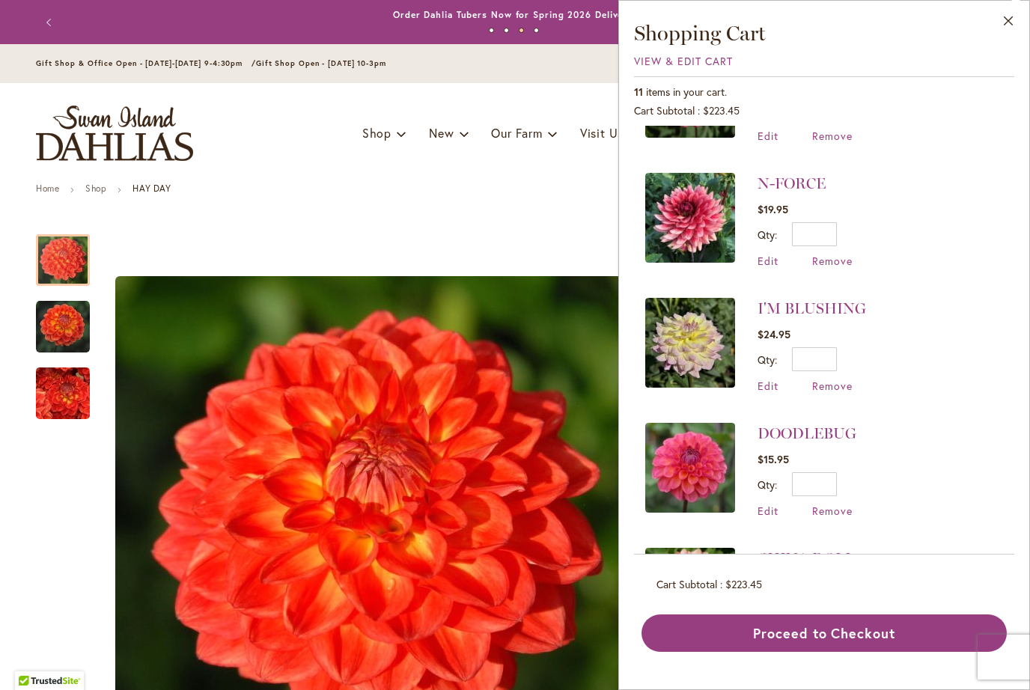
scroll to position [229, 0]
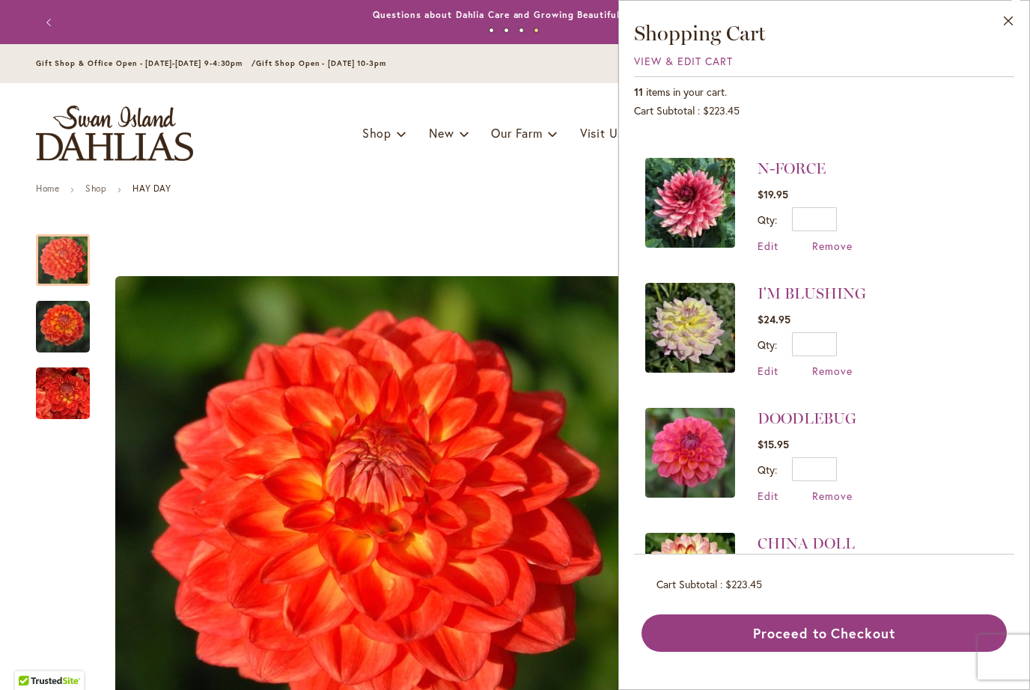
click at [820, 419] on link "DOODLEBUG" at bounding box center [807, 419] width 99 height 18
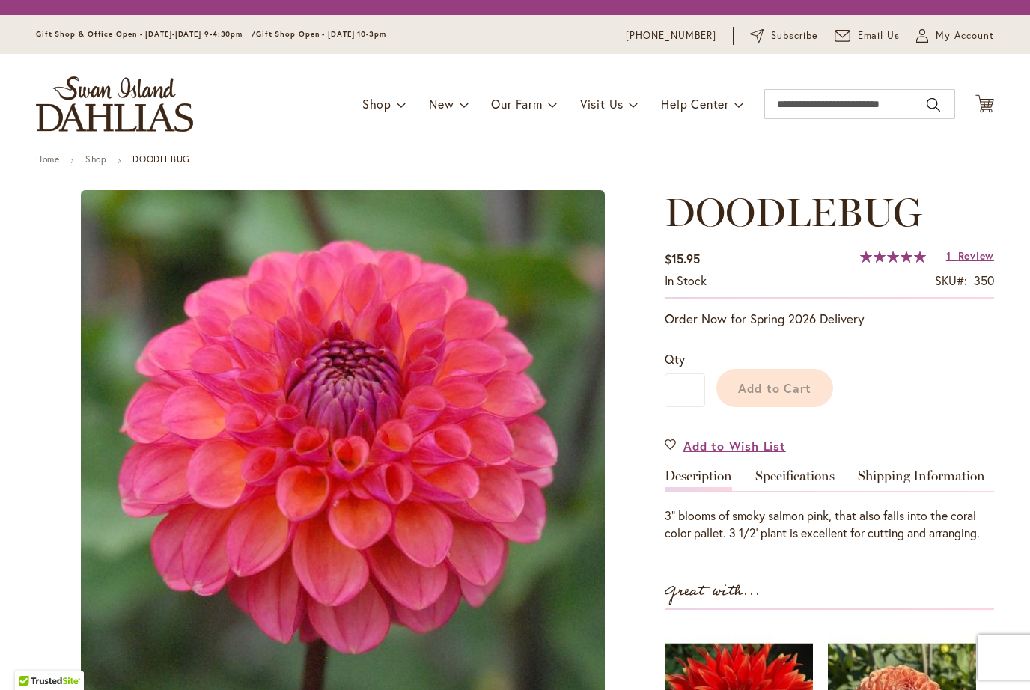
type input "*******"
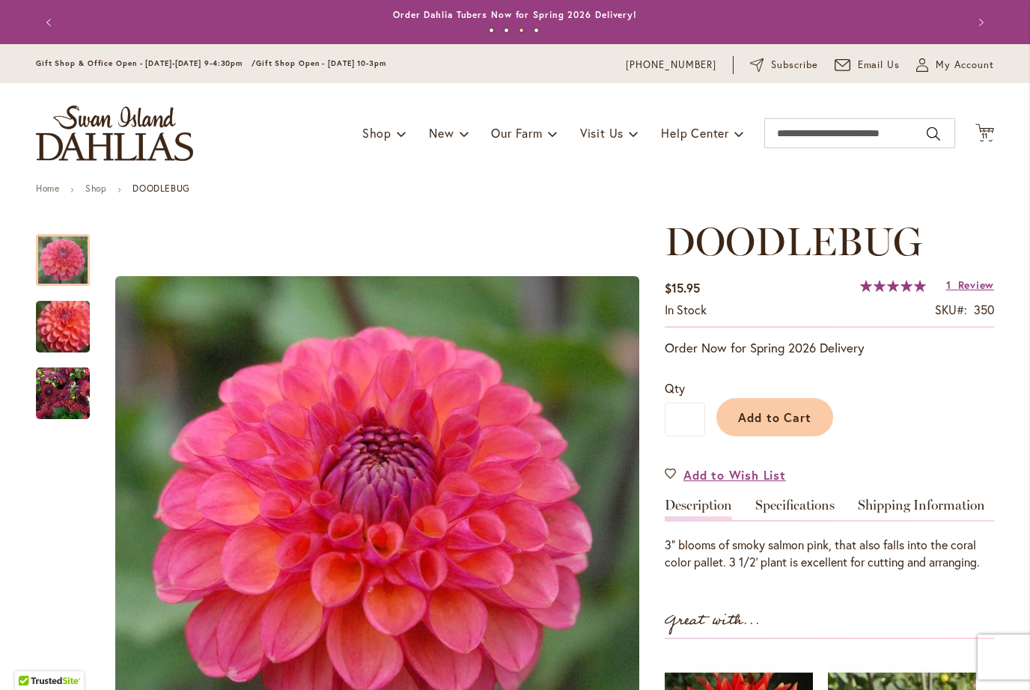
click at [988, 142] on span "Cart .cls-1 { fill: #231f20; }" at bounding box center [985, 134] width 19 height 20
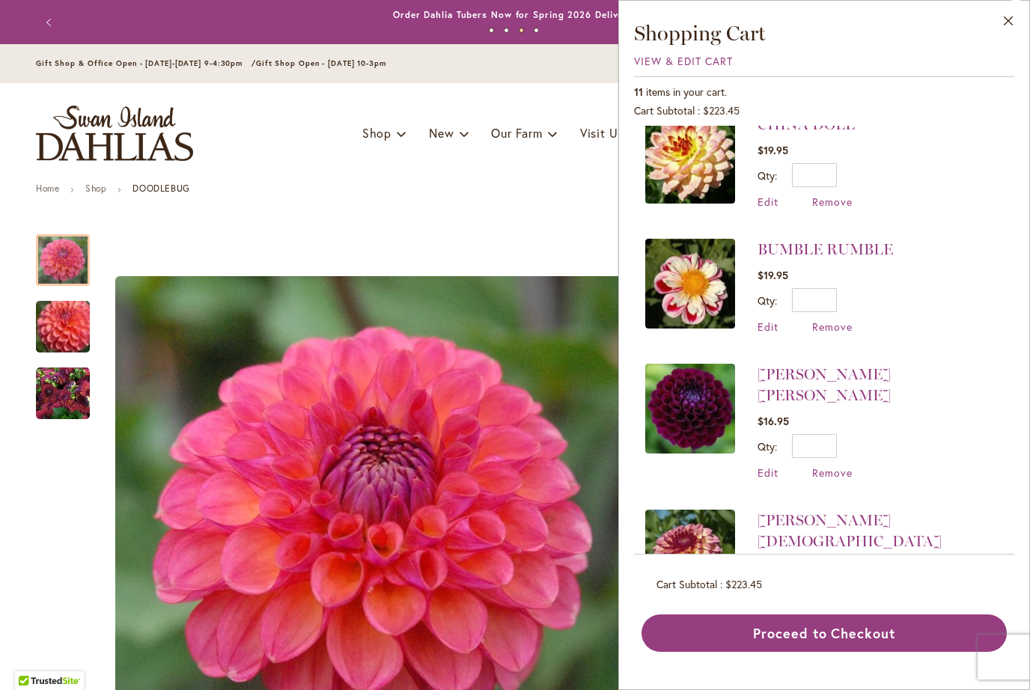
scroll to position [668, 0]
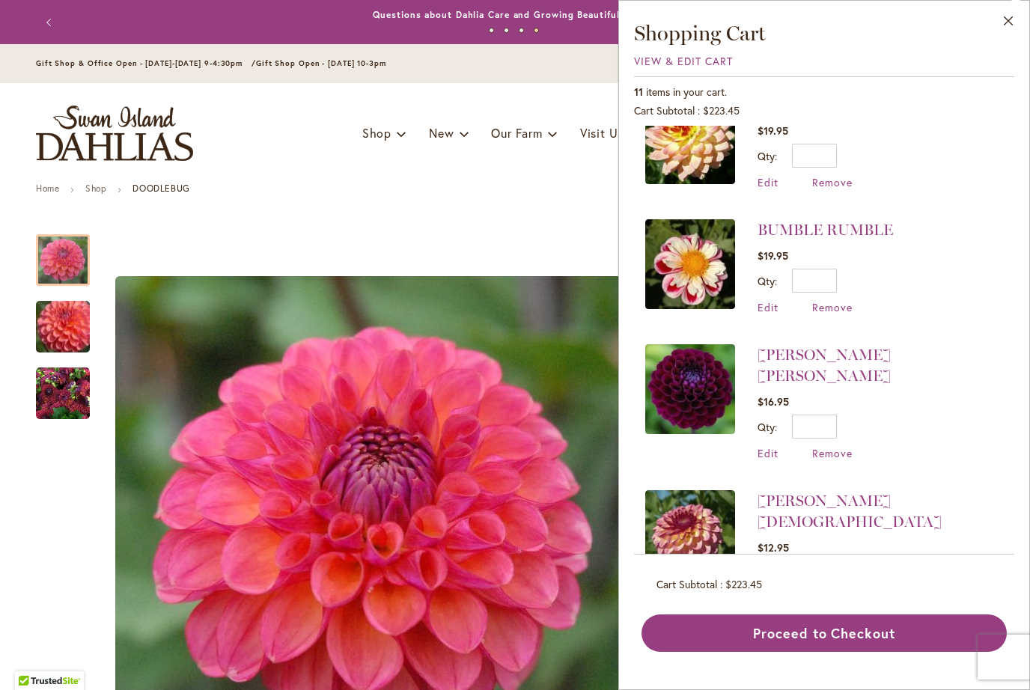
click at [820, 305] on span "Remove" at bounding box center [832, 307] width 40 height 14
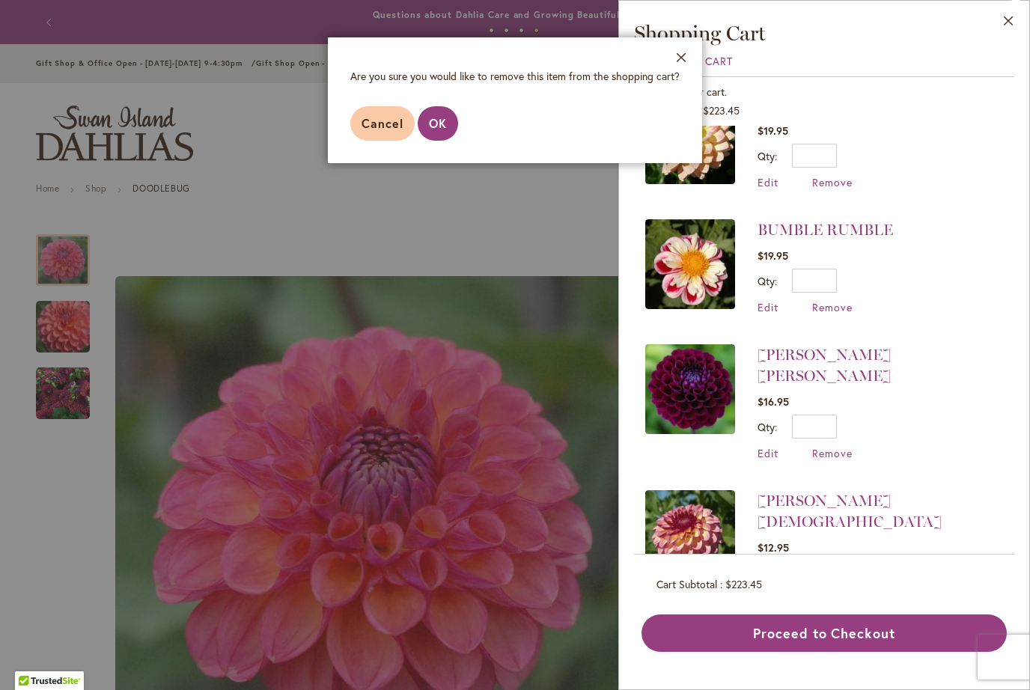
click at [434, 125] on span "OK" at bounding box center [438, 123] width 18 height 16
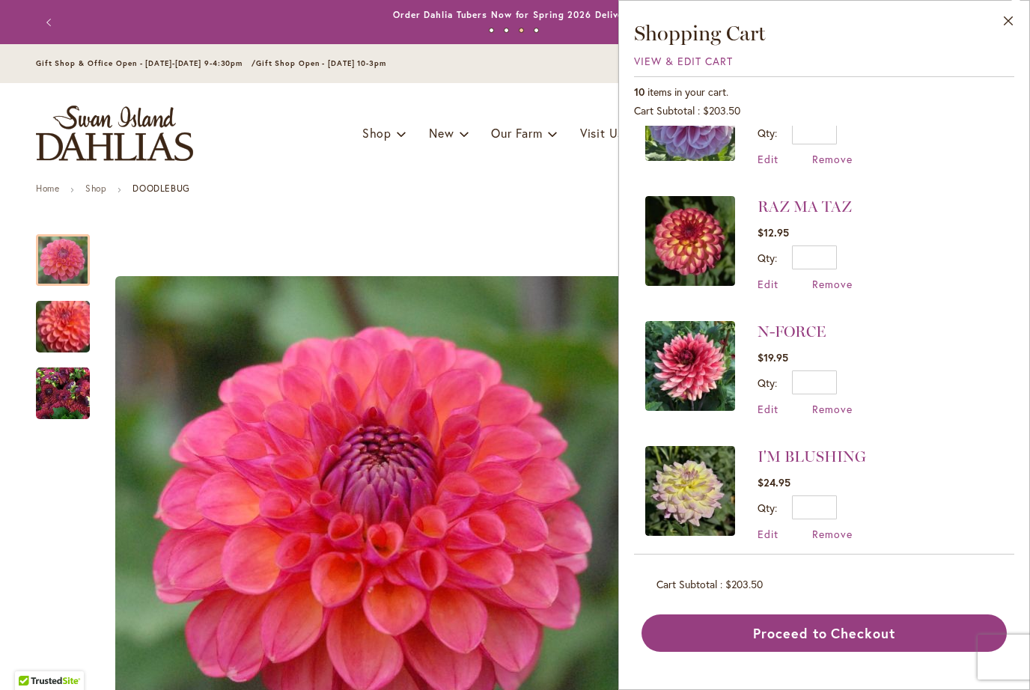
scroll to position [61, 0]
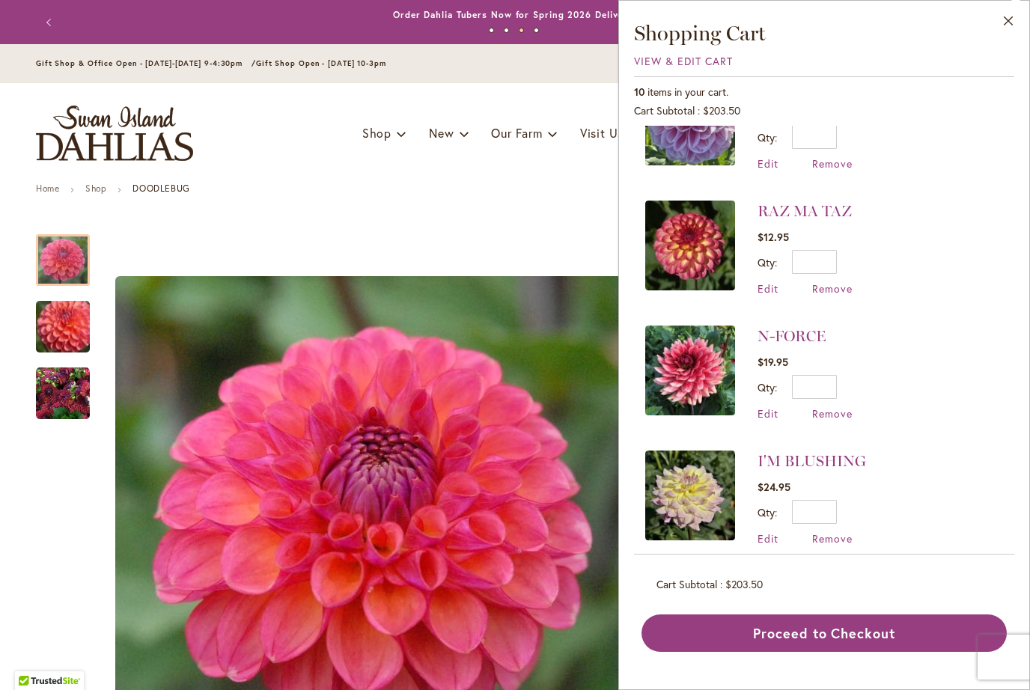
click at [96, 190] on link "Shop" at bounding box center [95, 188] width 21 height 11
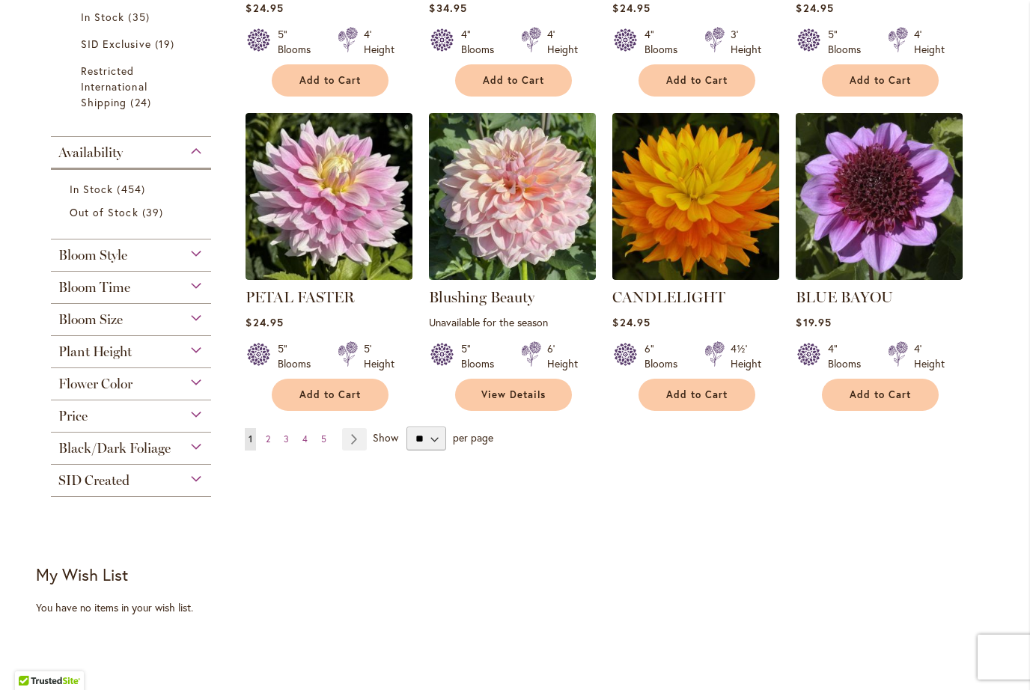
scroll to position [1088, 0]
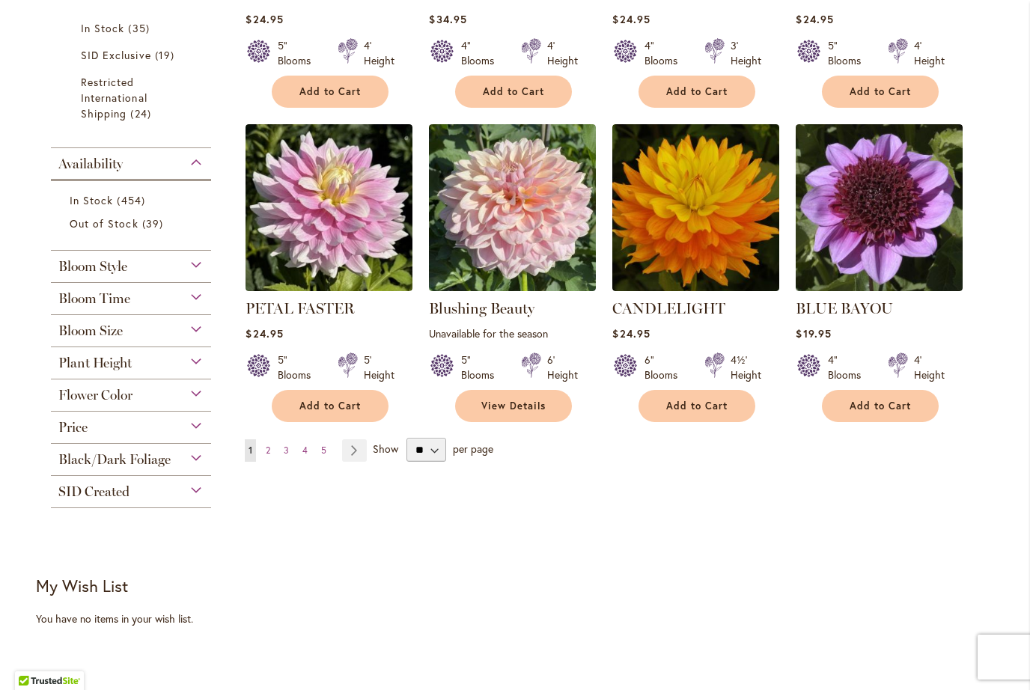
click at [113, 230] on span "Out of Stock" at bounding box center [104, 223] width 69 height 14
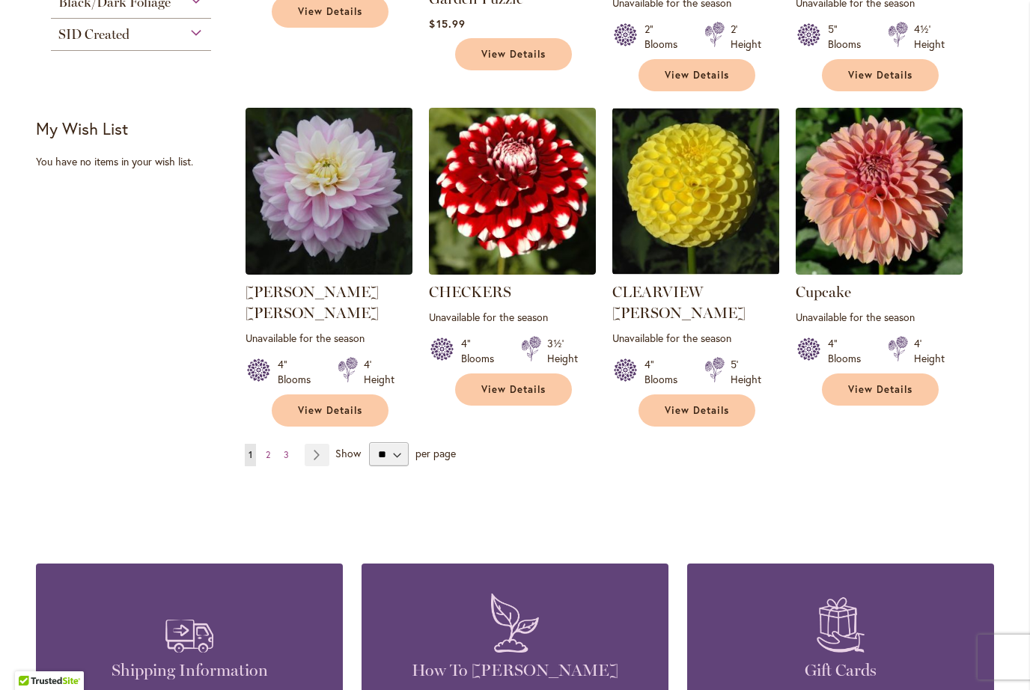
scroll to position [1135, 0]
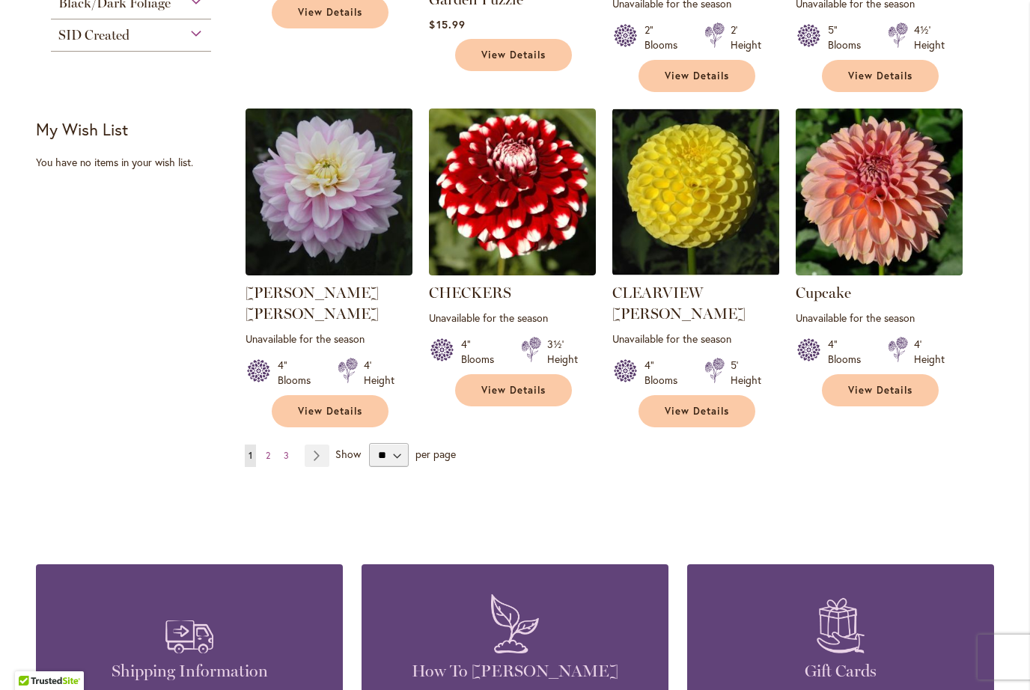
click at [325, 445] on link "Page Next" at bounding box center [317, 456] width 25 height 22
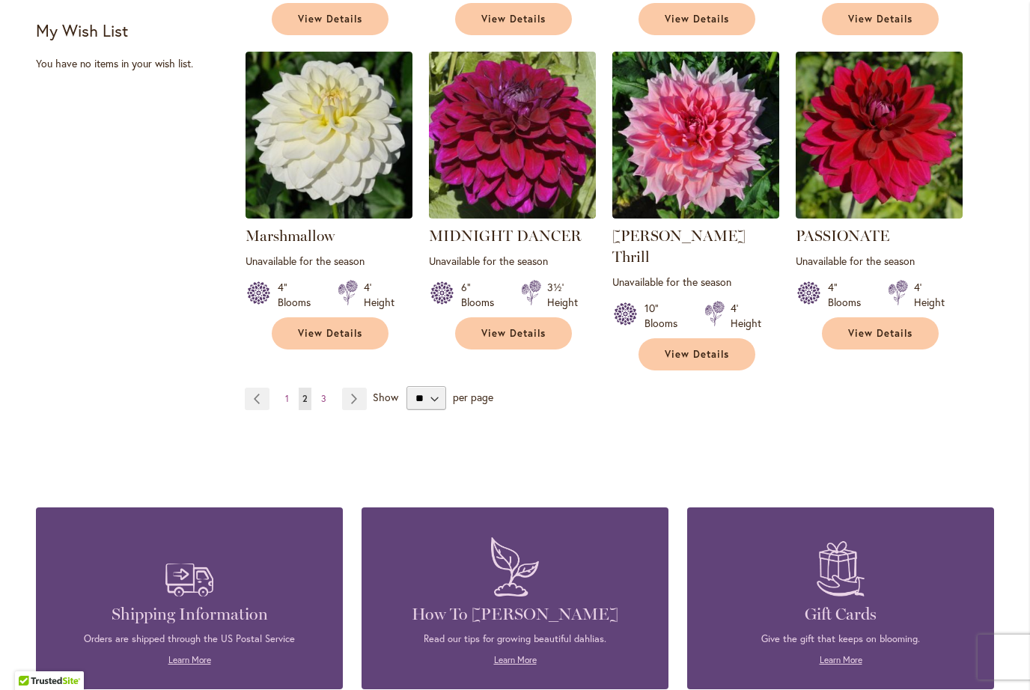
scroll to position [1232, 0]
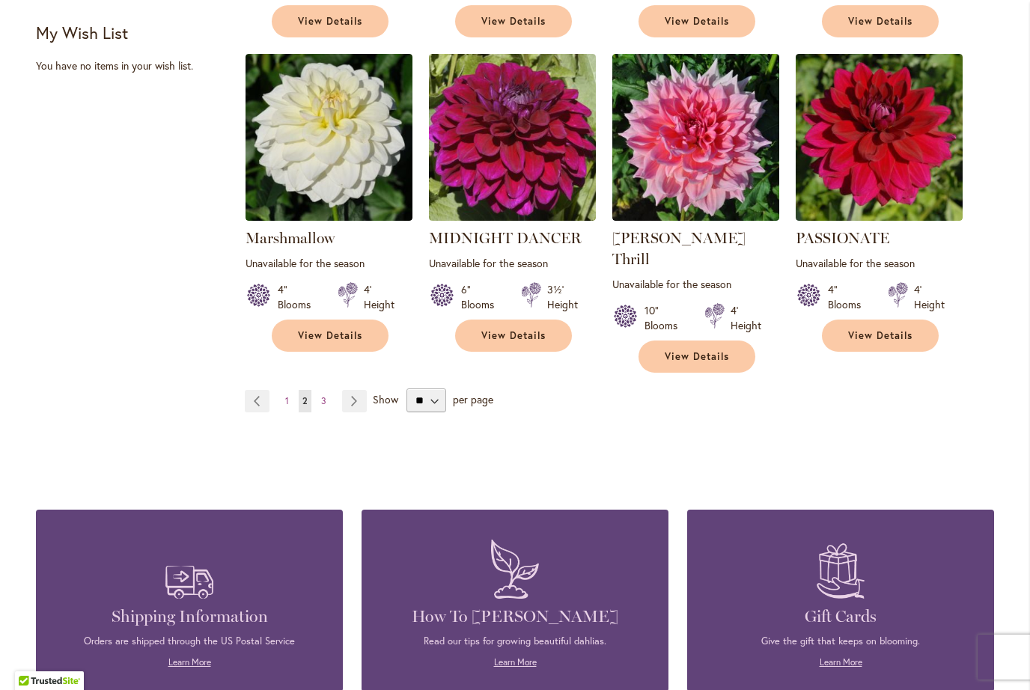
click at [351, 390] on link "Page Next" at bounding box center [354, 401] width 25 height 22
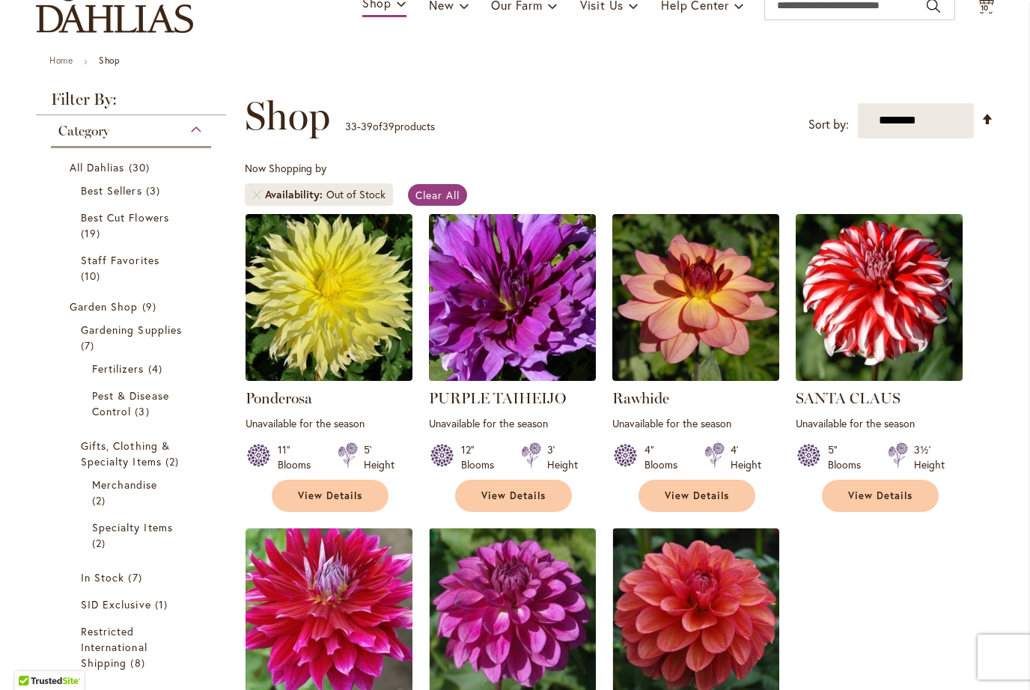
scroll to position [112, 0]
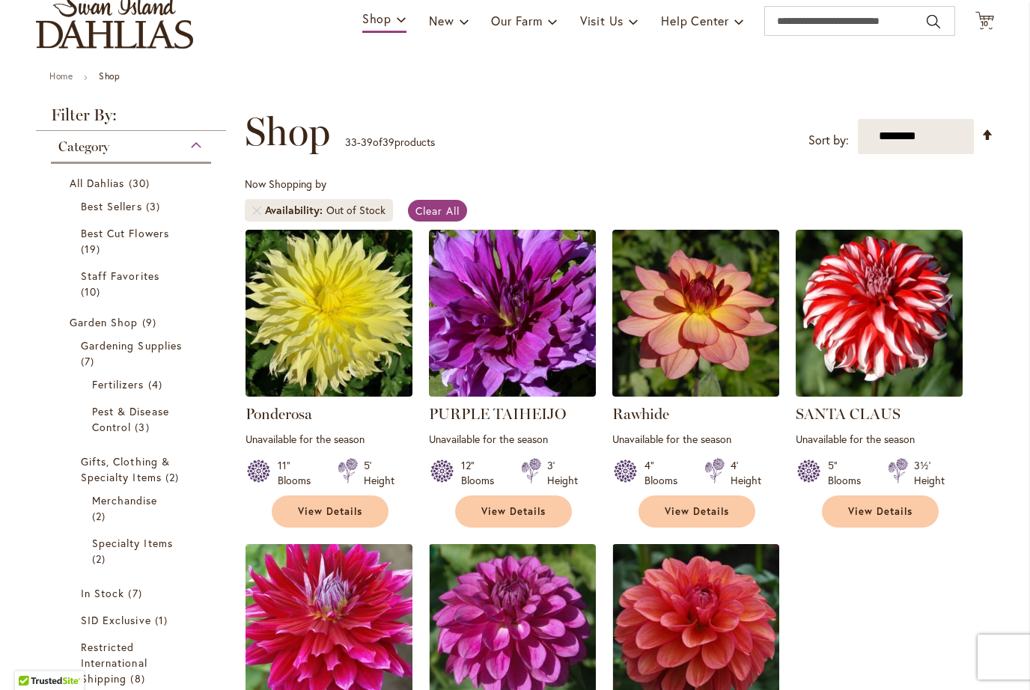
click at [985, 24] on span "10" at bounding box center [985, 24] width 9 height 10
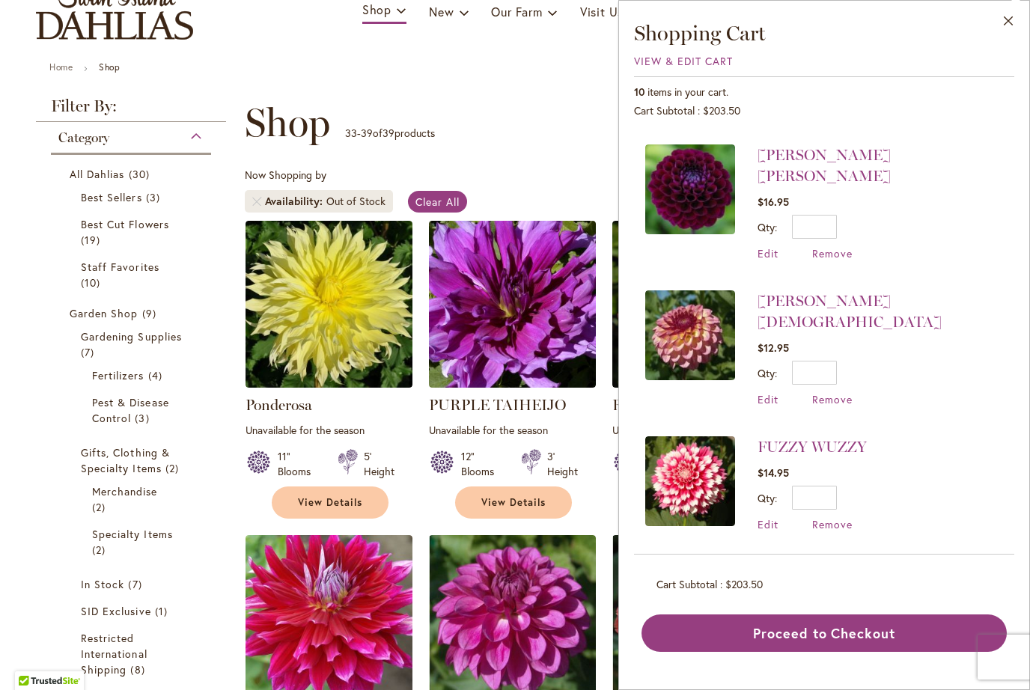
scroll to position [121, 0]
click at [93, 279] on span "10 items" at bounding box center [92, 284] width 23 height 16
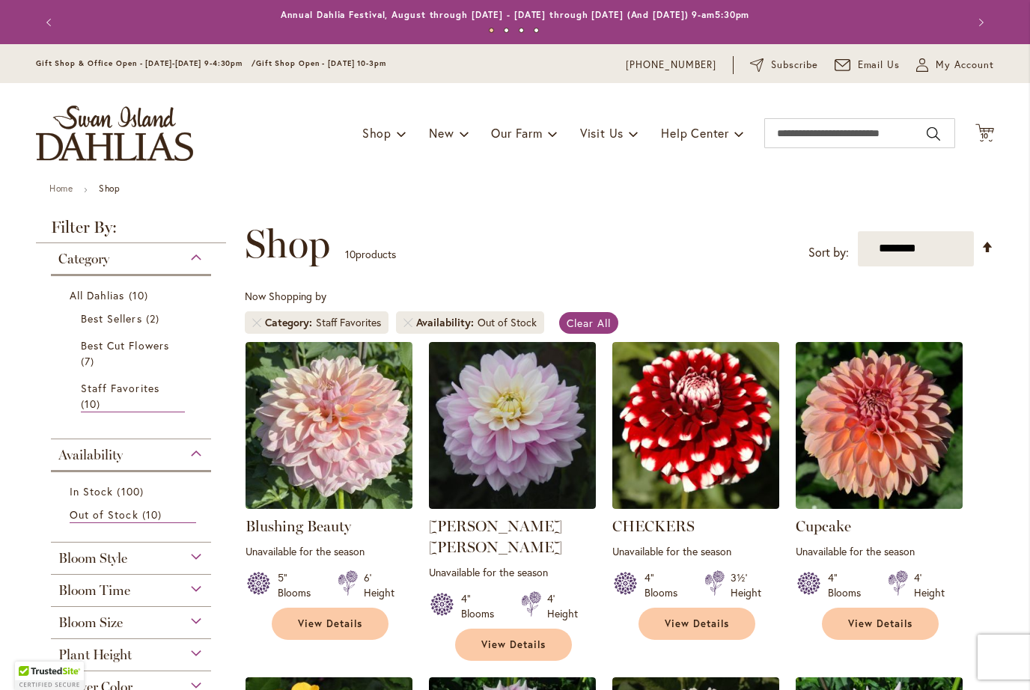
click at [410, 325] on link "Remove Availability Out of Stock" at bounding box center [408, 322] width 9 height 9
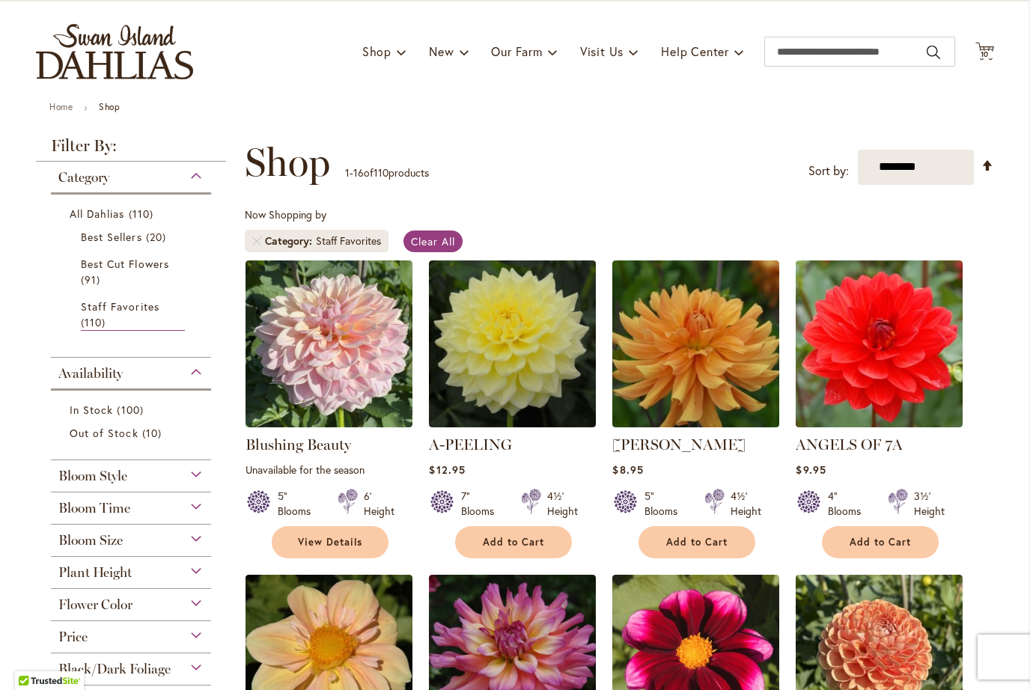
scroll to position [81, 0]
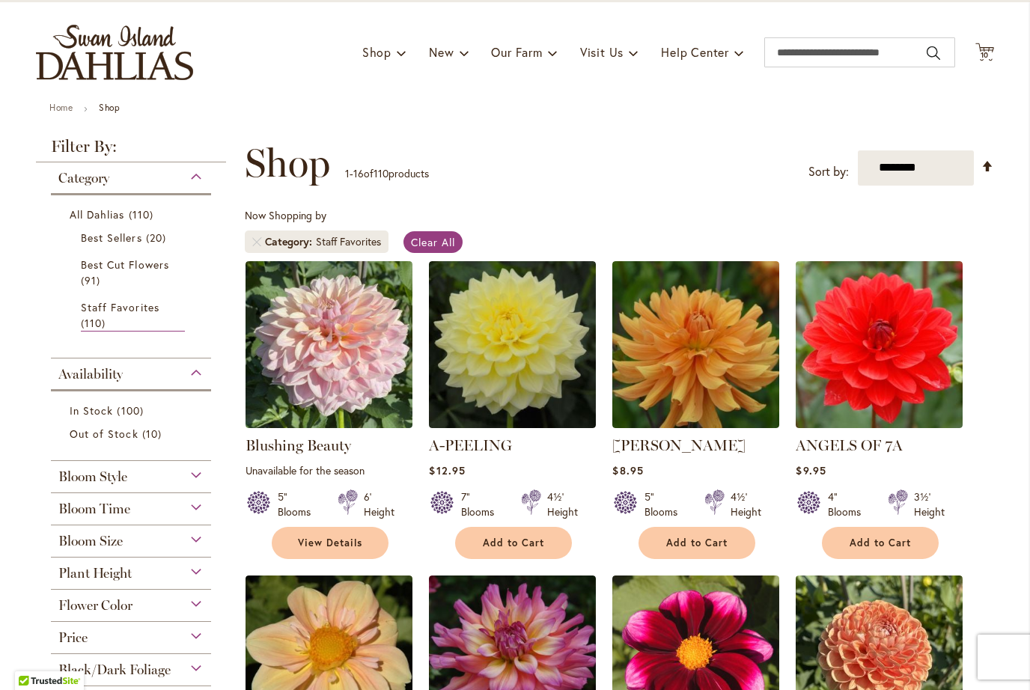
click at [255, 240] on link "Remove Category Staff Favorites" at bounding box center [256, 241] width 9 height 9
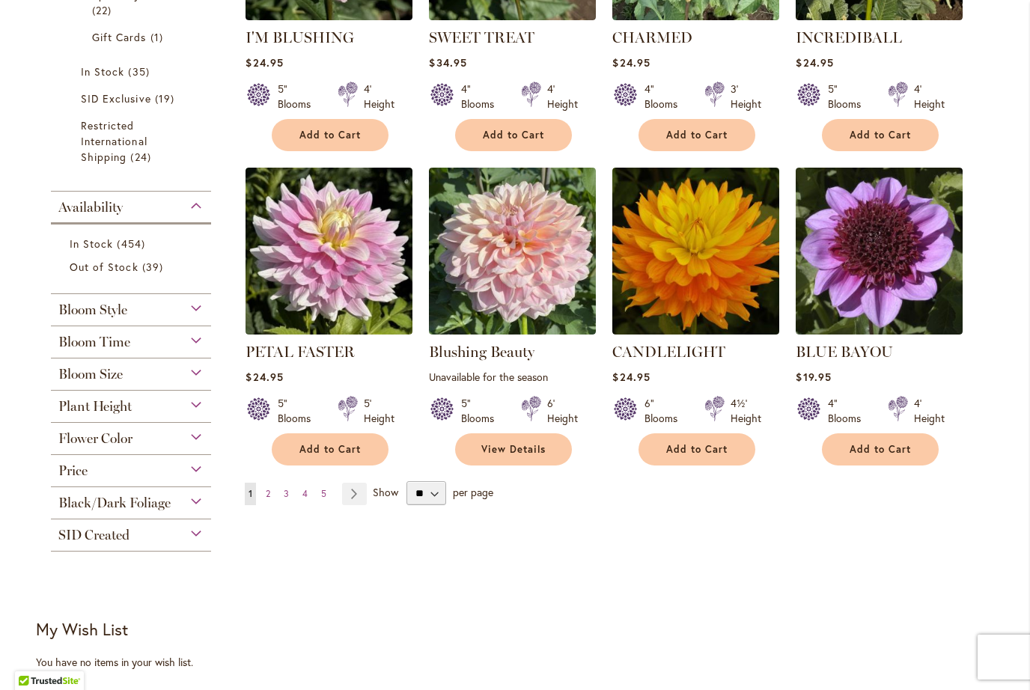
scroll to position [1045, 0]
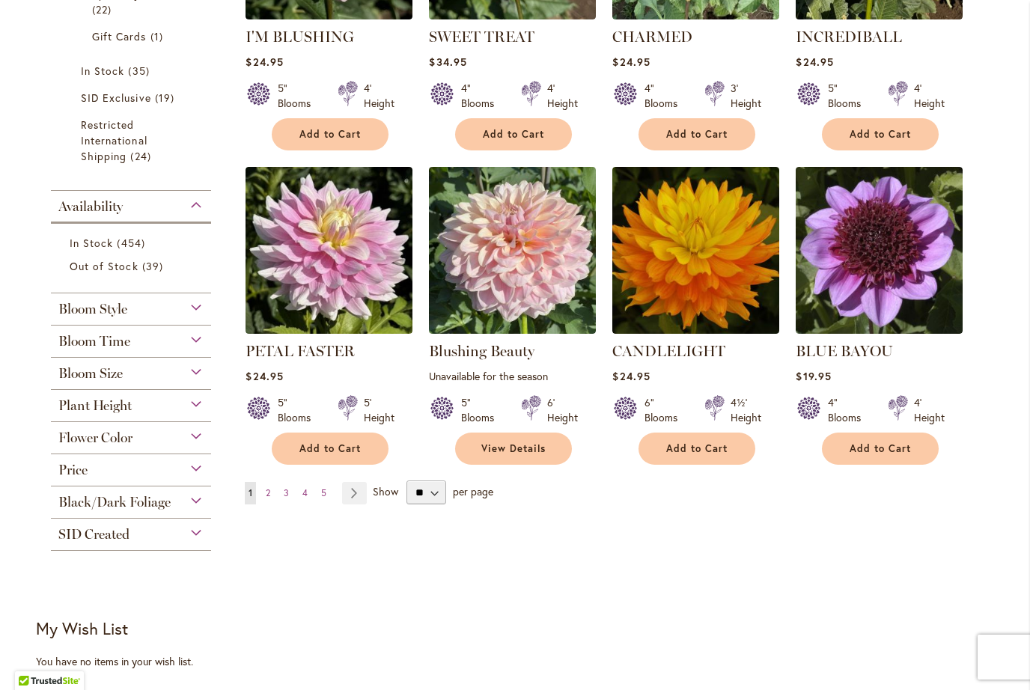
click at [103, 445] on span "Flower Color" at bounding box center [95, 438] width 74 height 16
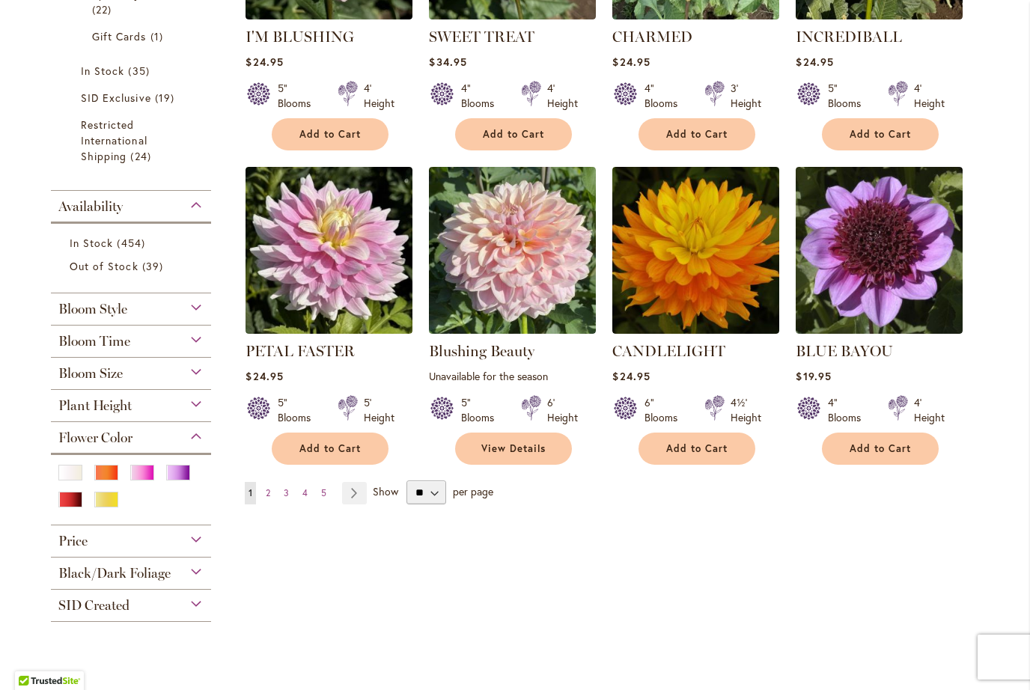
click at [182, 476] on div "Purple" at bounding box center [178, 473] width 24 height 16
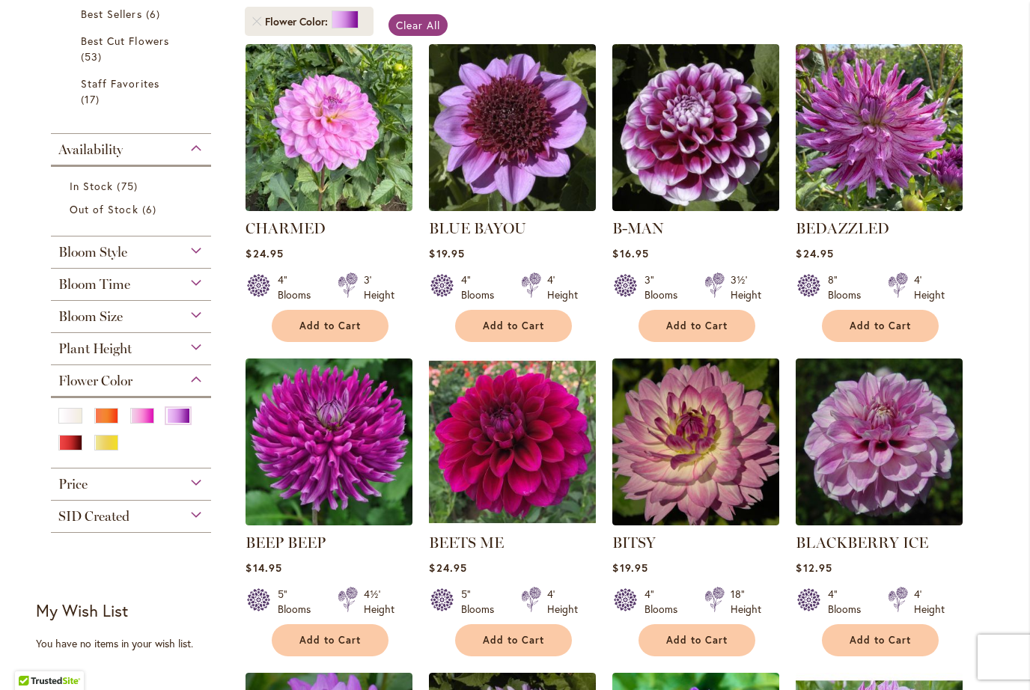
scroll to position [308, 0]
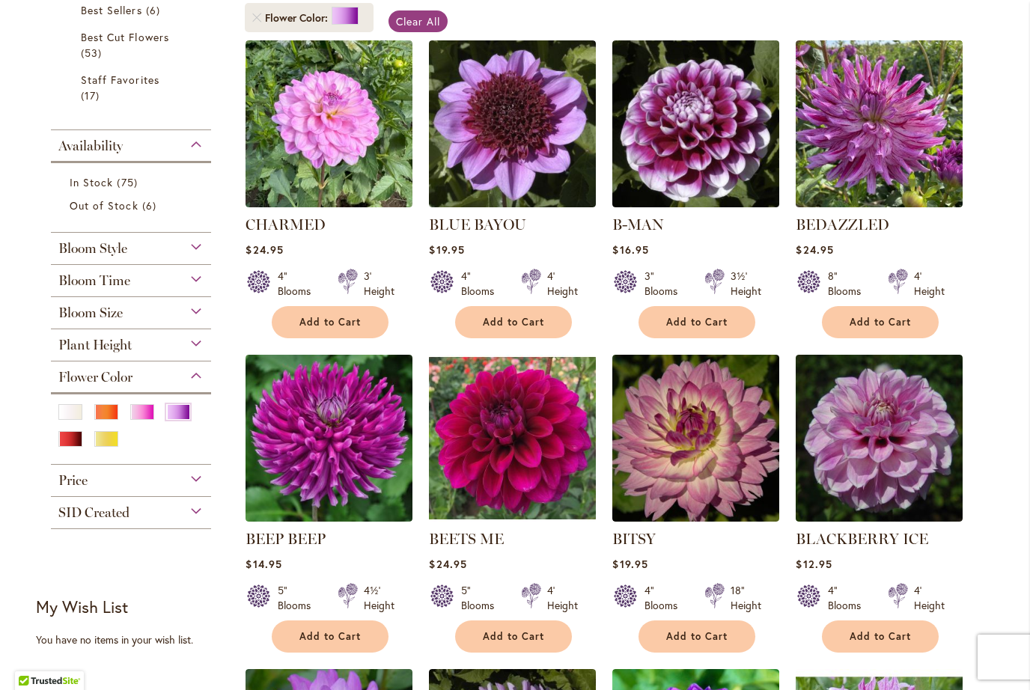
click at [686, 448] on img at bounding box center [695, 438] width 167 height 167
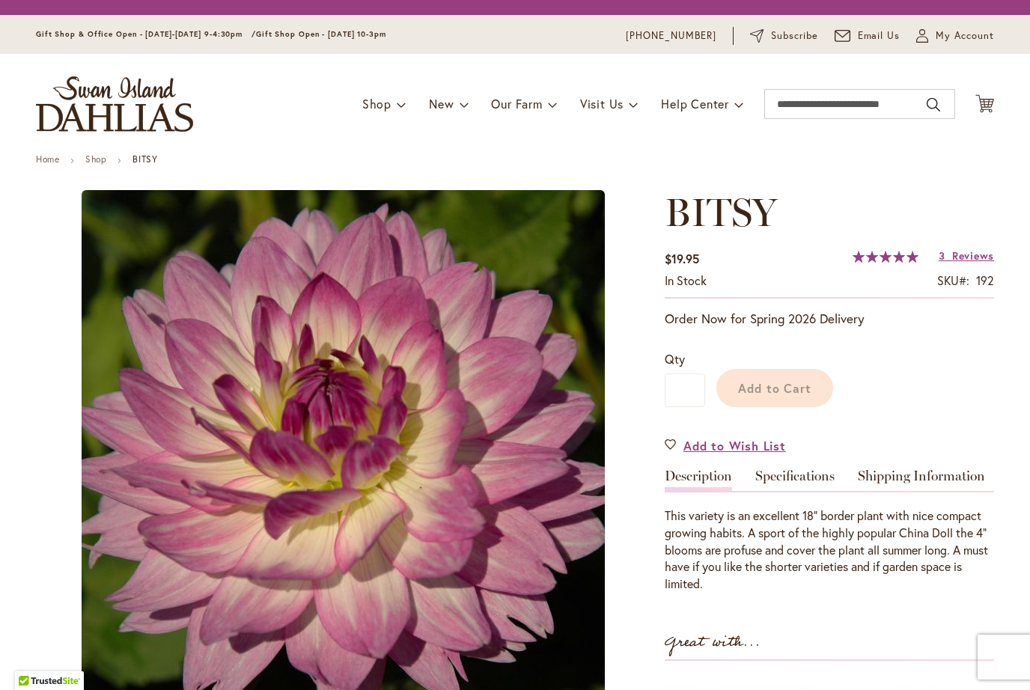
type input "*******"
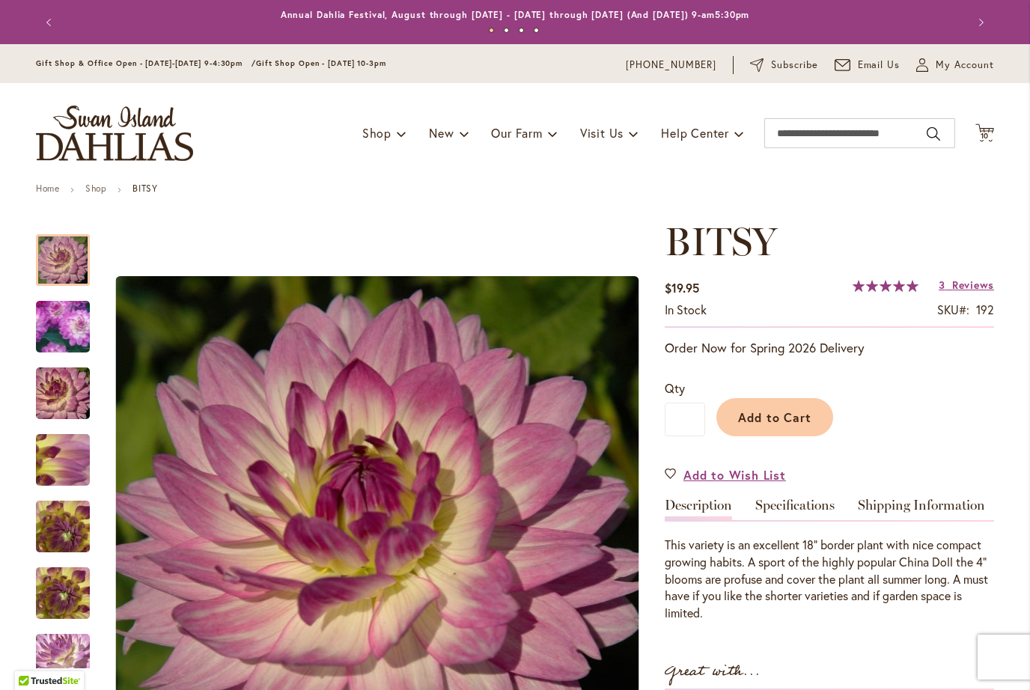
click at [967, 280] on span "Reviews" at bounding box center [973, 285] width 42 height 14
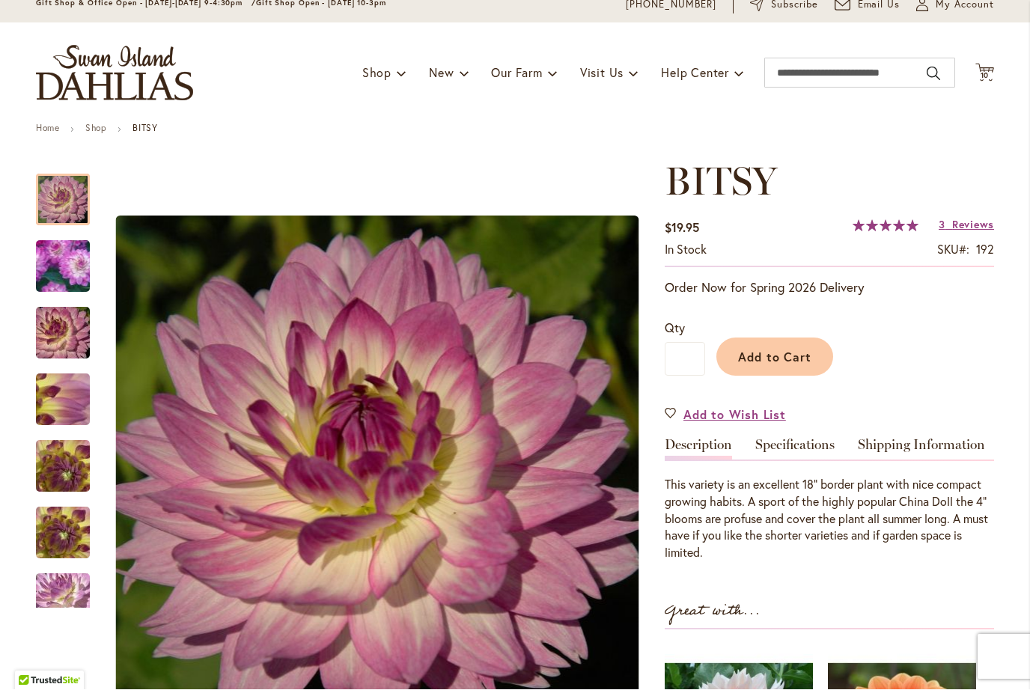
scroll to position [61, 0]
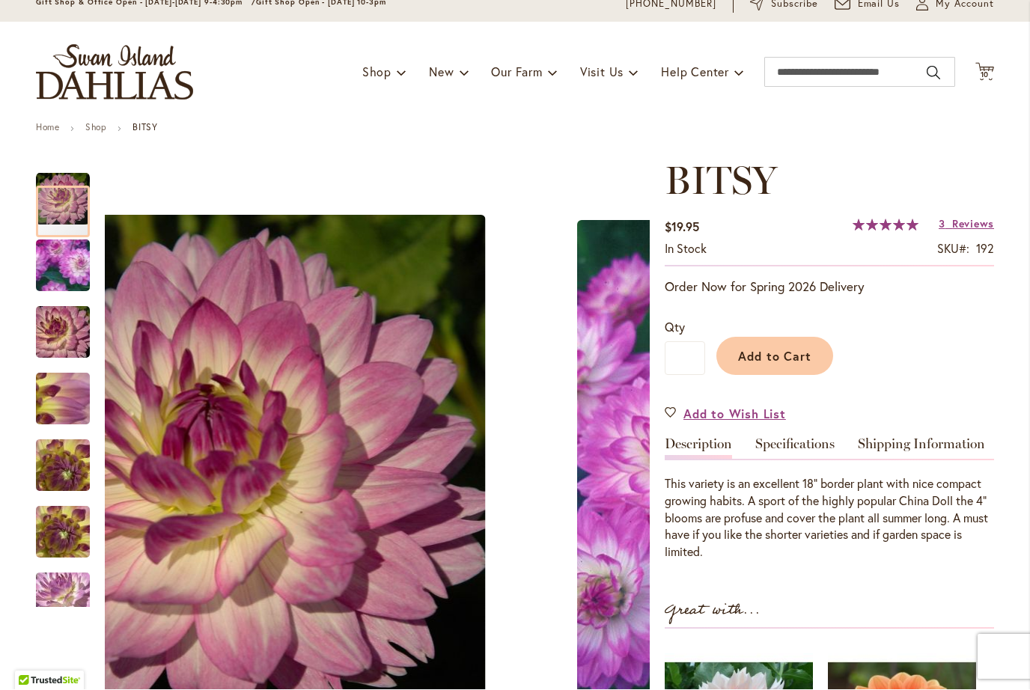
click at [64, 469] on img "BITSY" at bounding box center [63, 466] width 108 height 81
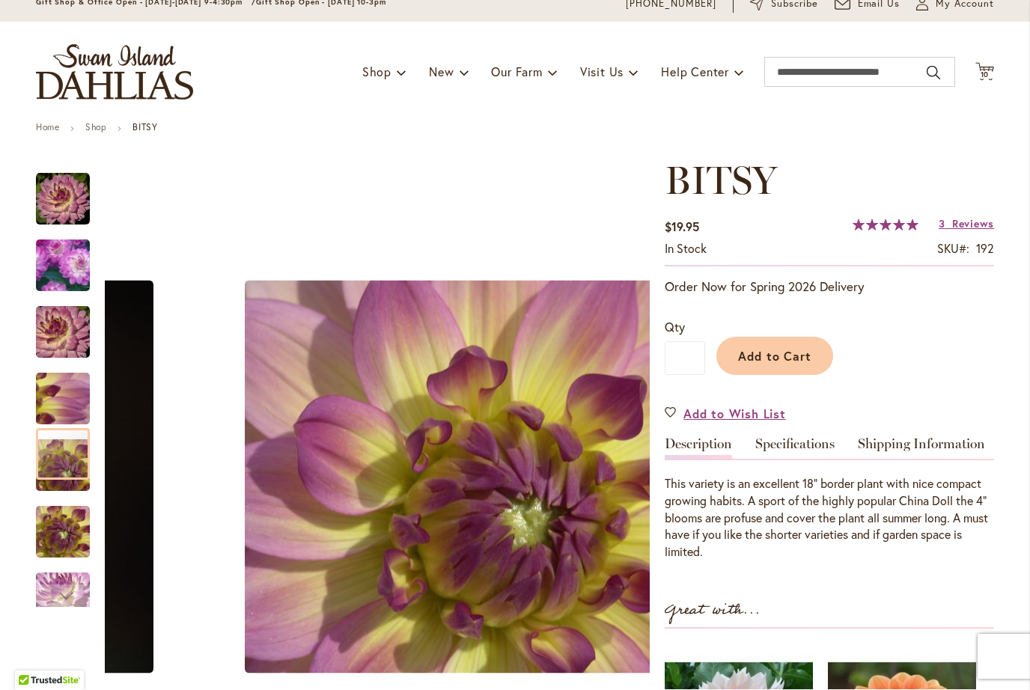
click at [57, 273] on img "BITSY" at bounding box center [63, 266] width 106 height 103
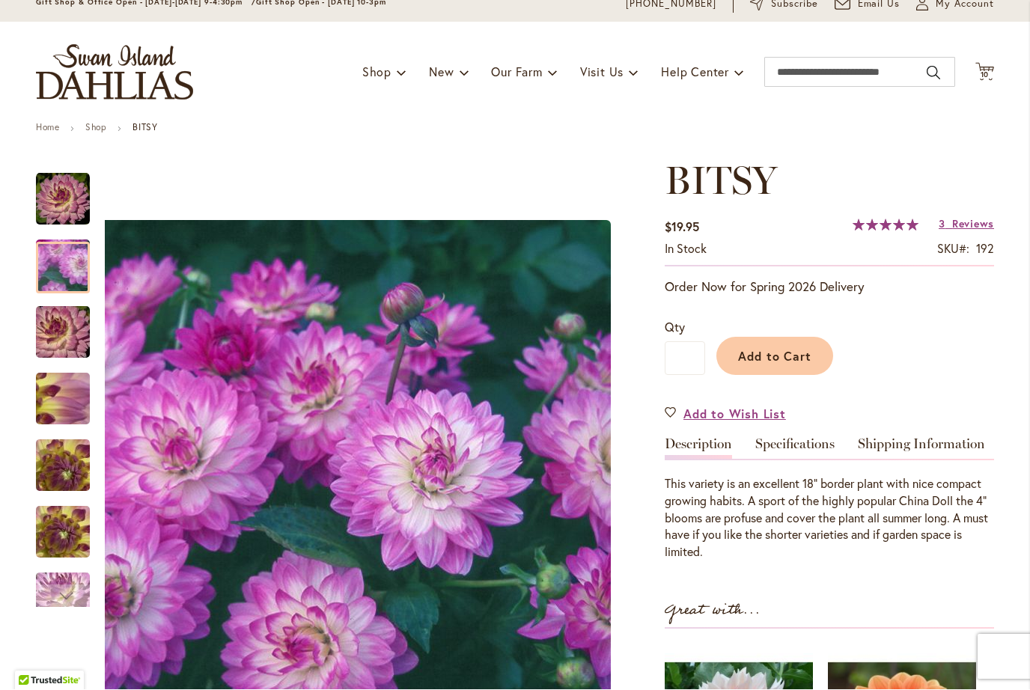
click at [61, 333] on img "BITSY" at bounding box center [63, 333] width 108 height 72
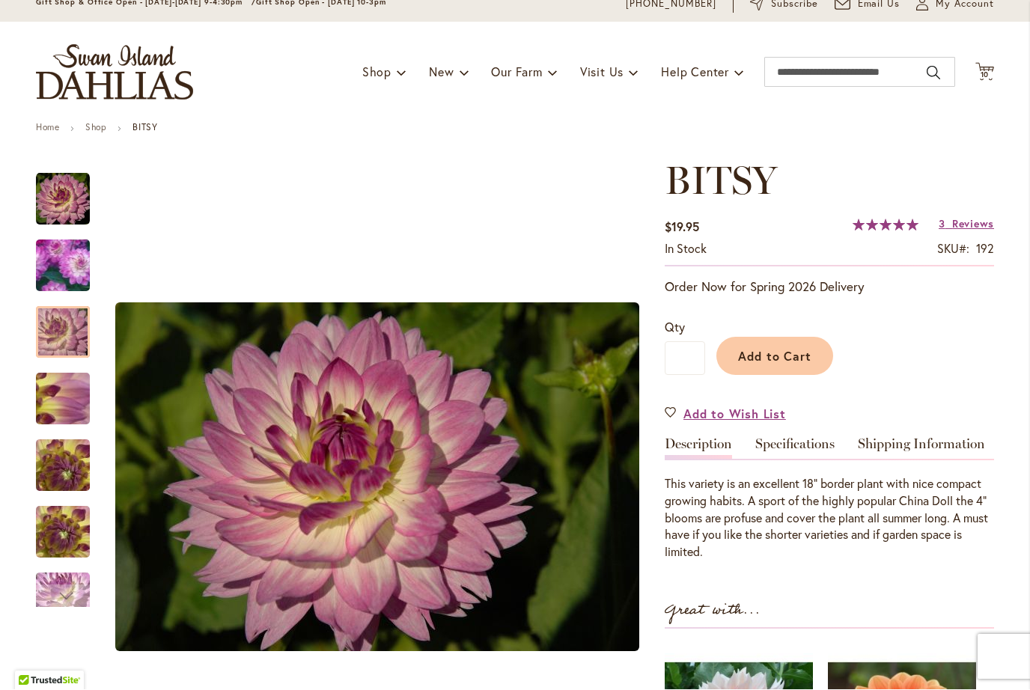
click at [64, 210] on img "BITSY" at bounding box center [63, 200] width 54 height 54
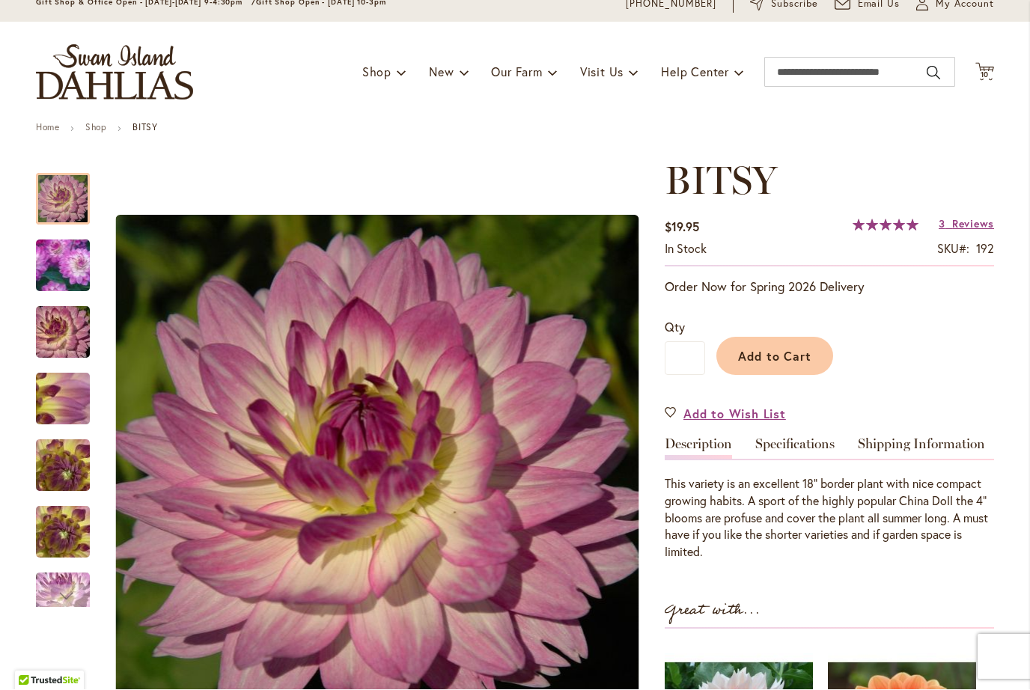
click at [772, 359] on span "Add to Cart" at bounding box center [775, 357] width 74 height 16
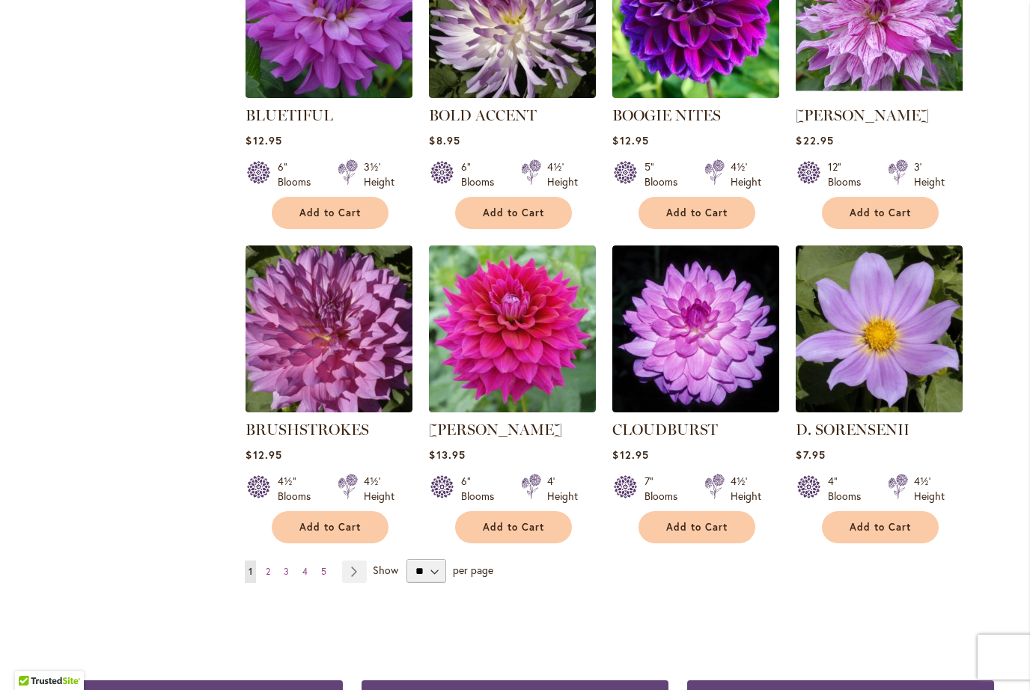
scroll to position [1047, 0]
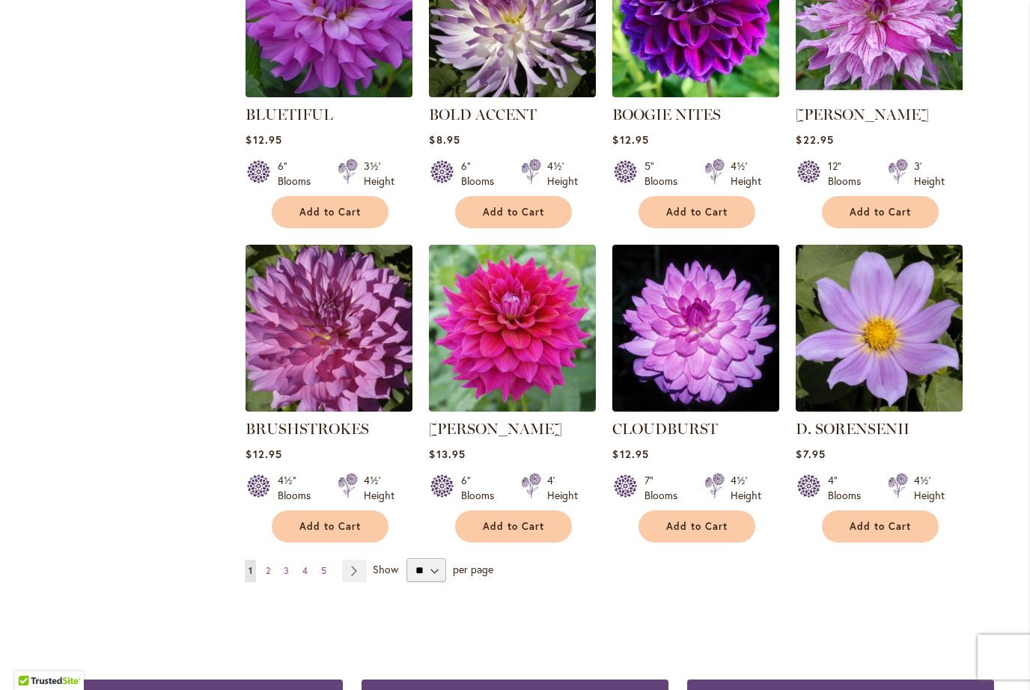
click at [353, 573] on link "Page Next" at bounding box center [354, 571] width 25 height 22
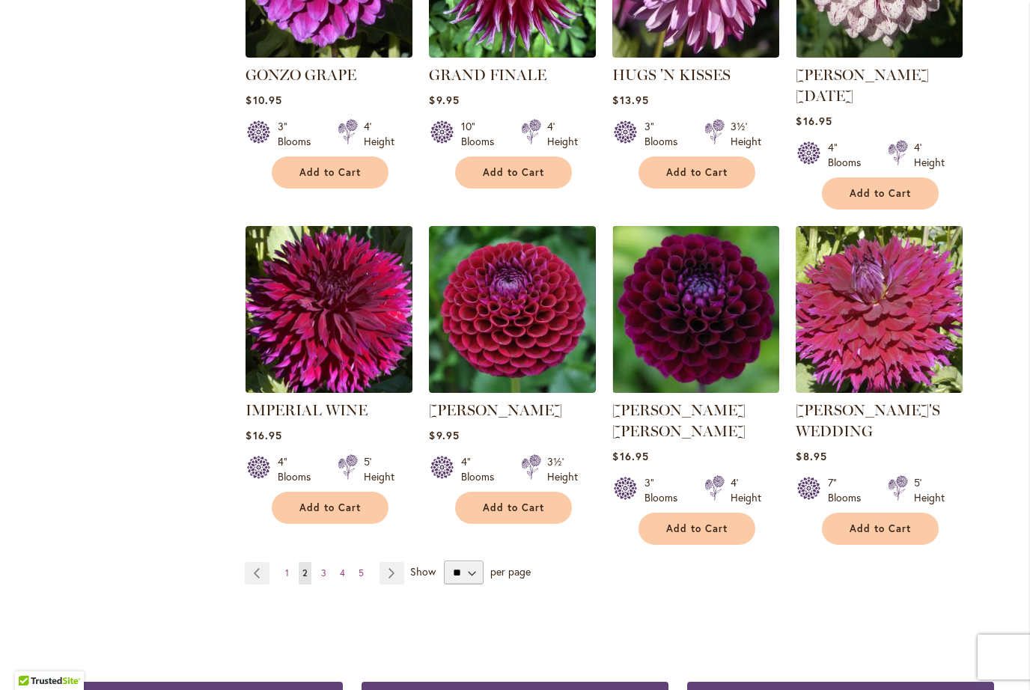
scroll to position [1095, 0]
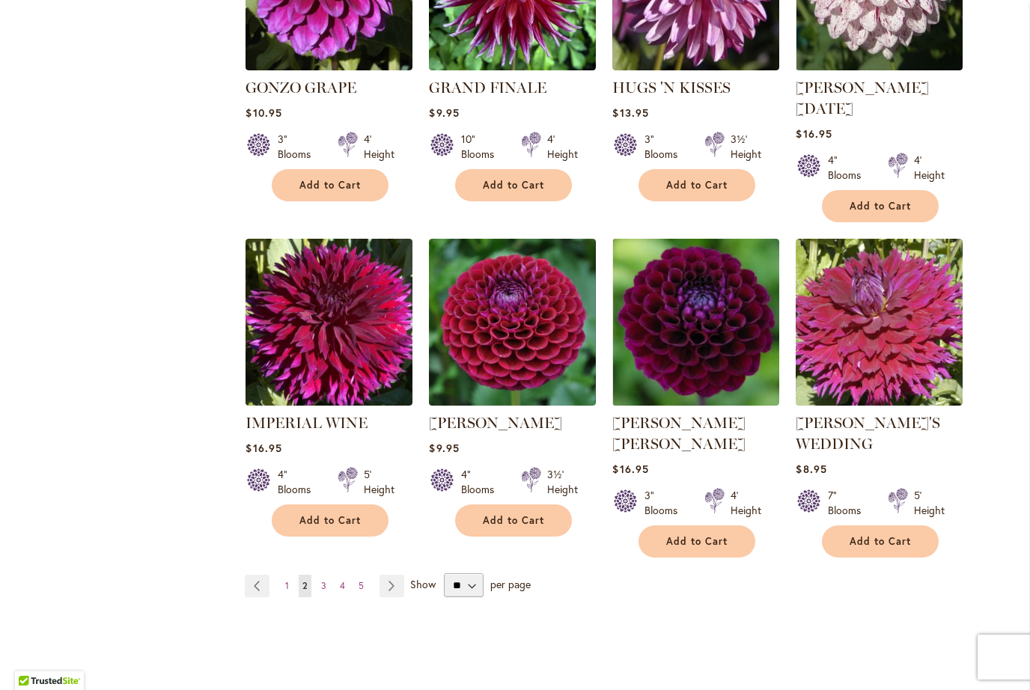
click at [386, 575] on link "Page Next" at bounding box center [392, 586] width 25 height 22
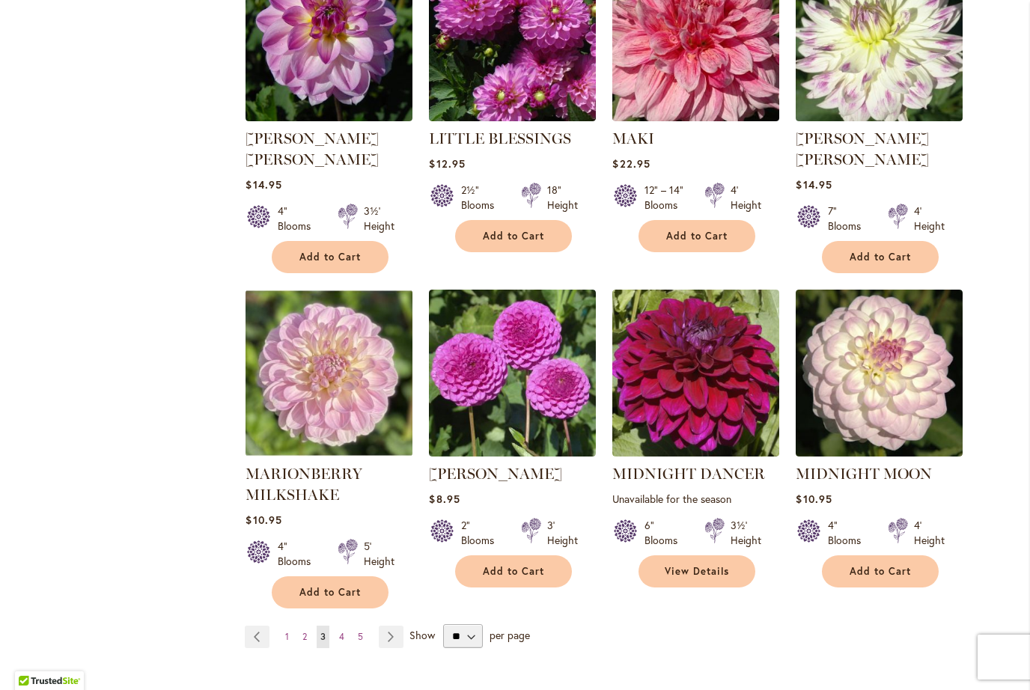
scroll to position [1032, 0]
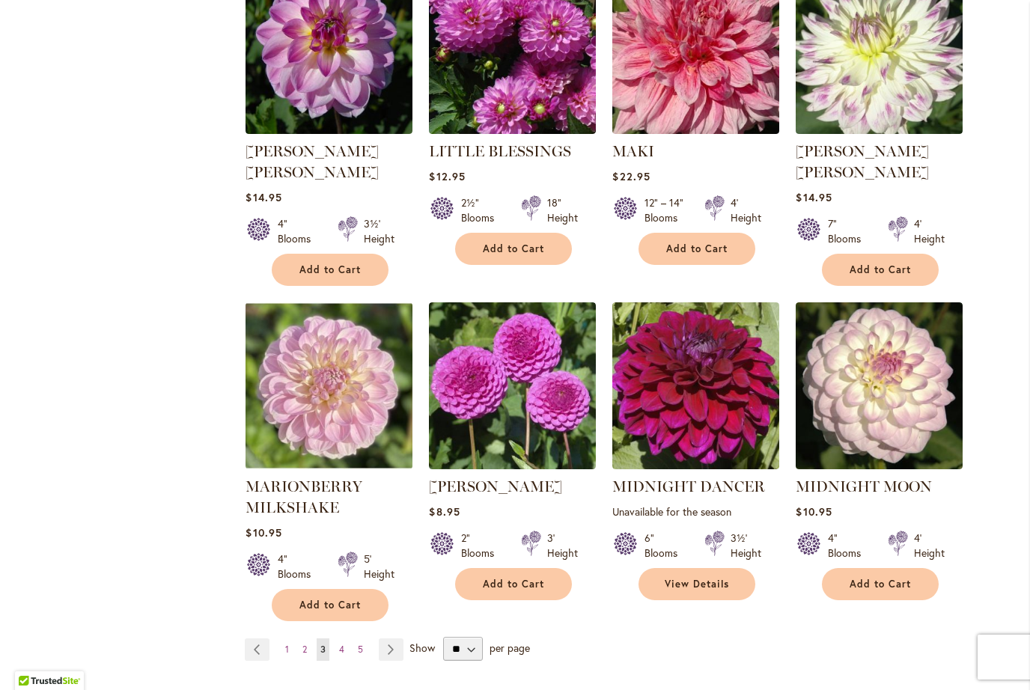
click at [393, 639] on link "Page Next" at bounding box center [391, 650] width 25 height 22
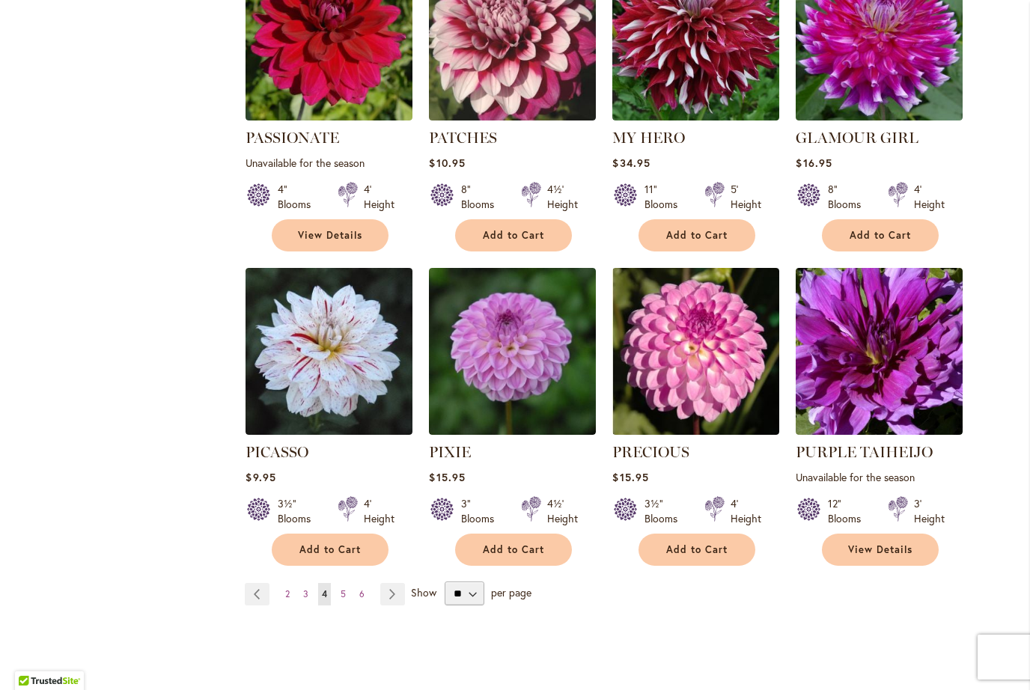
scroll to position [1039, 0]
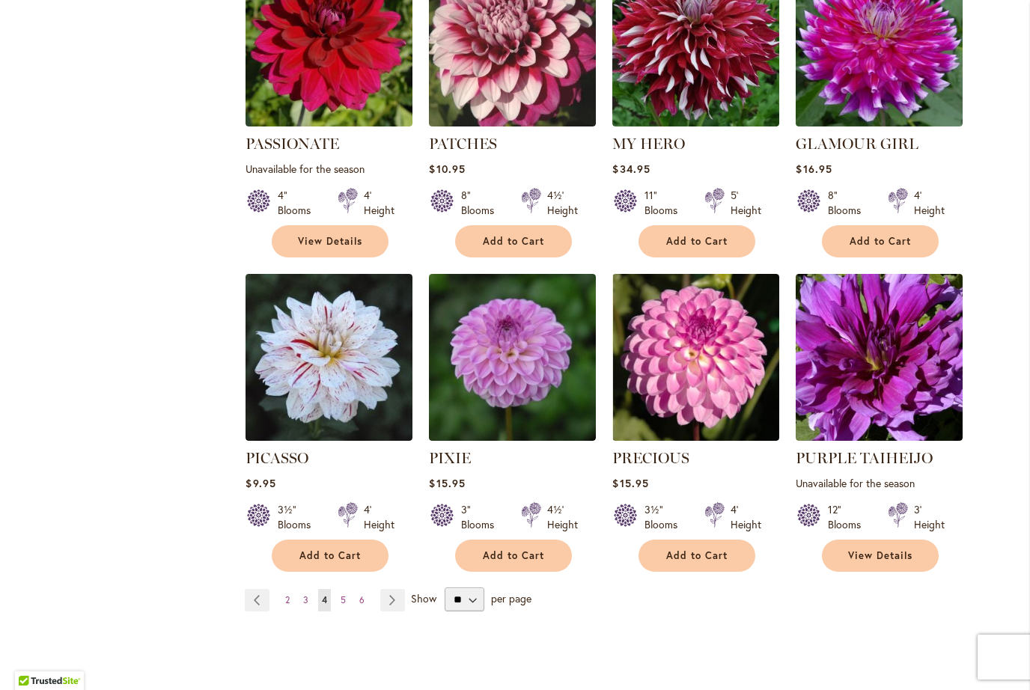
click at [392, 589] on link "Page Next" at bounding box center [392, 600] width 25 height 22
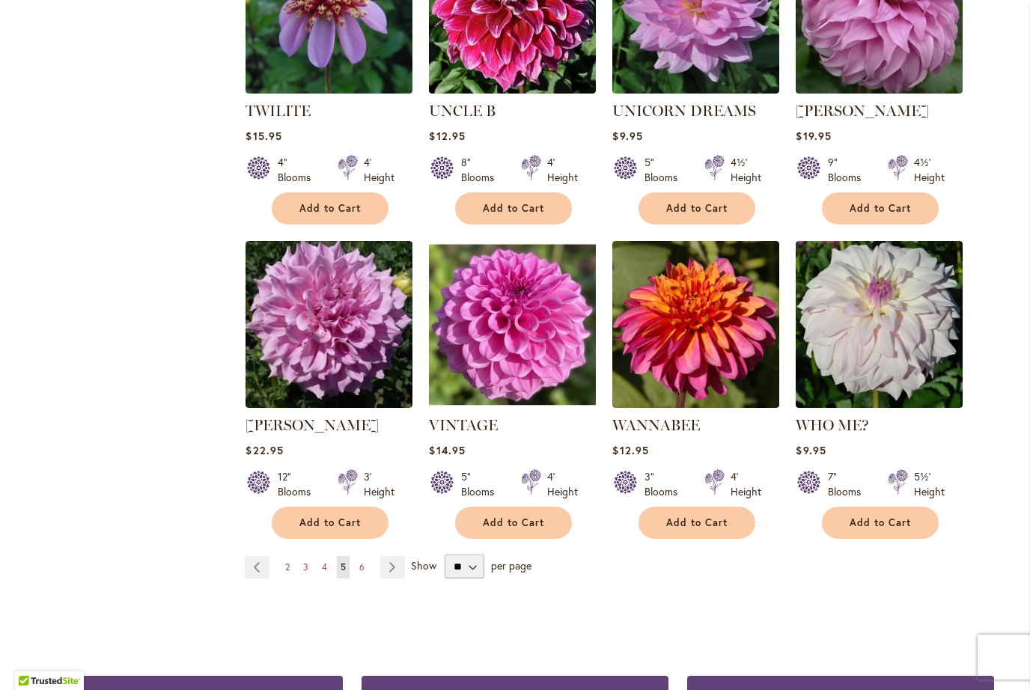
scroll to position [1074, 0]
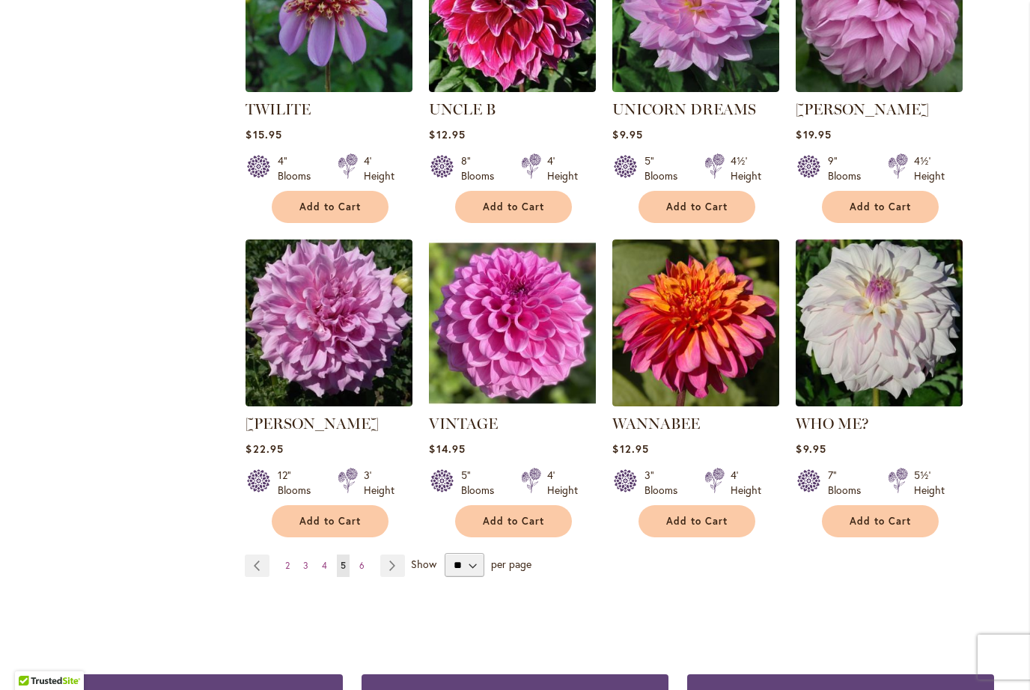
click at [394, 555] on link "Page Next" at bounding box center [392, 566] width 25 height 22
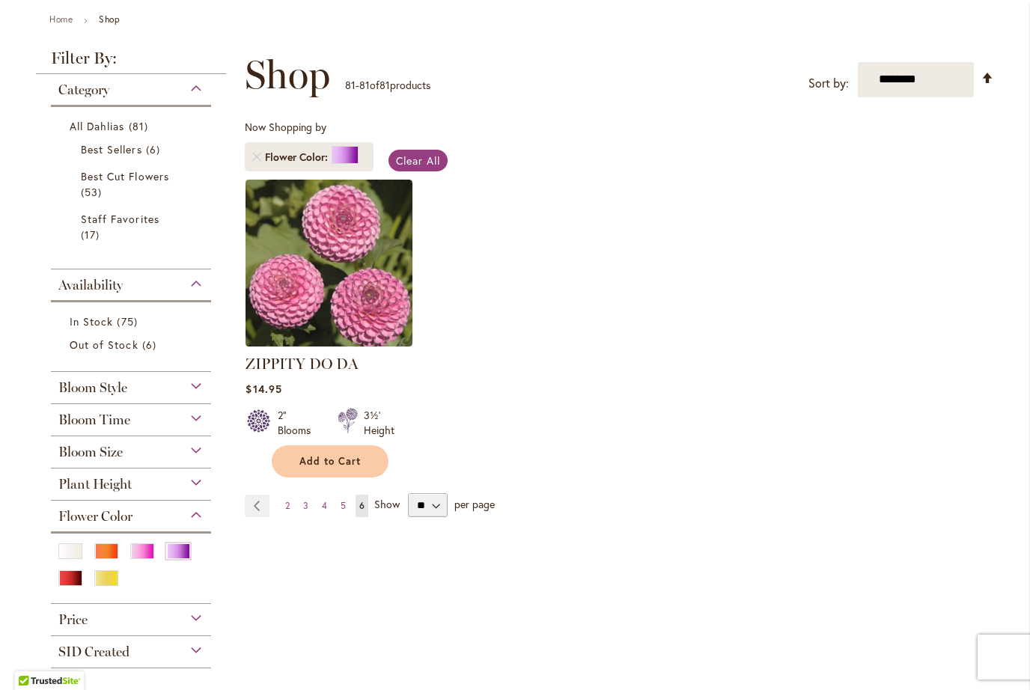
scroll to position [189, 0]
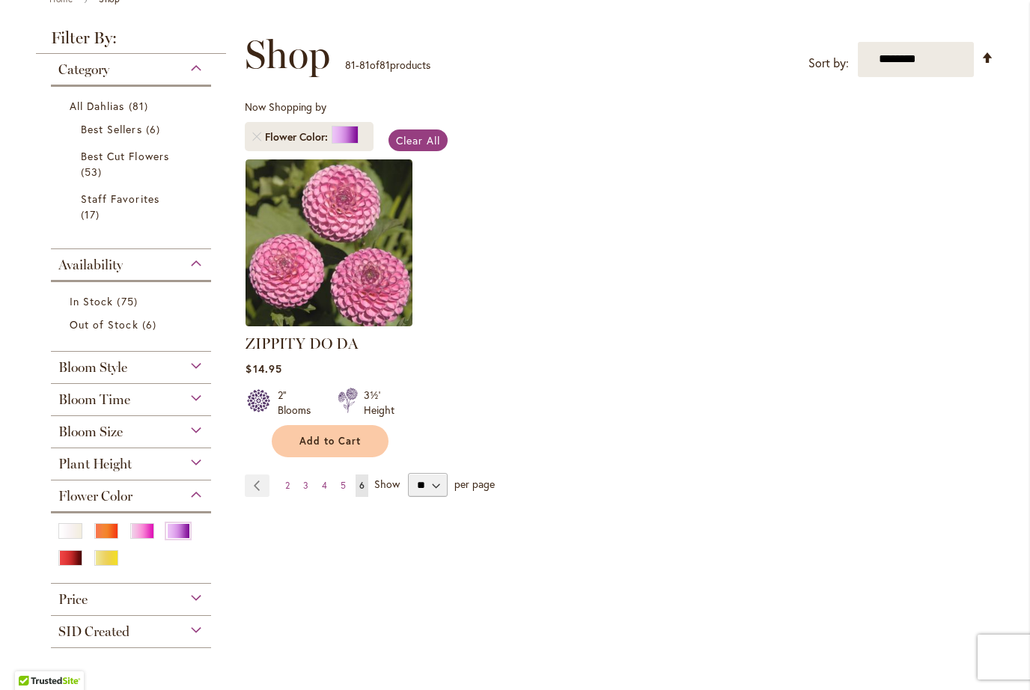
click at [341, 486] on span "5" at bounding box center [343, 485] width 5 height 11
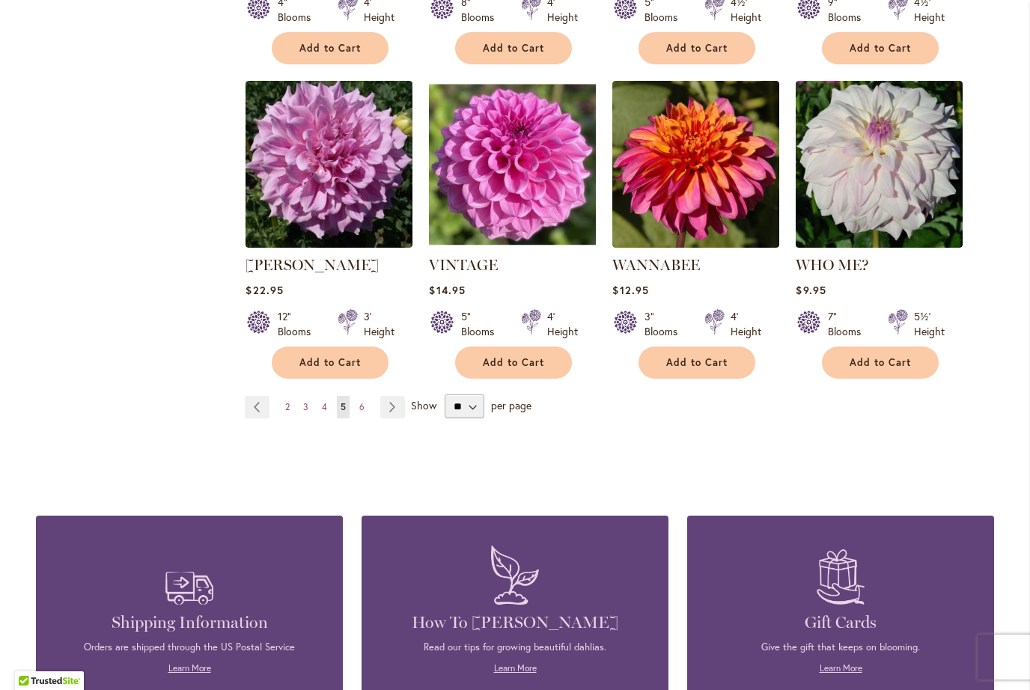
scroll to position [1229, 0]
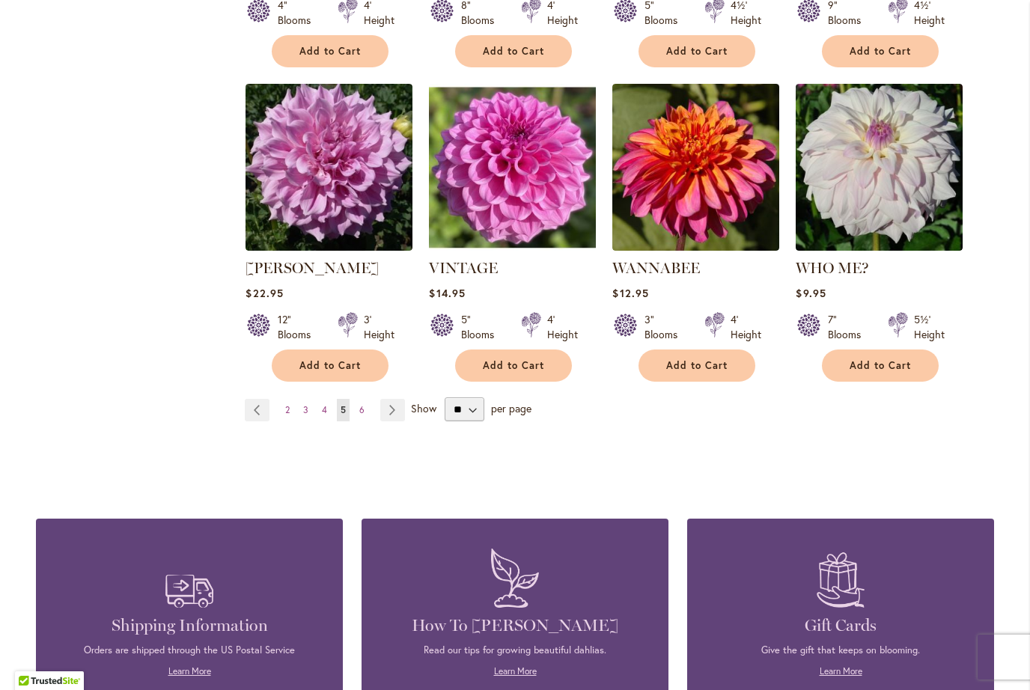
click at [258, 399] on link "Page Previous" at bounding box center [257, 410] width 25 height 22
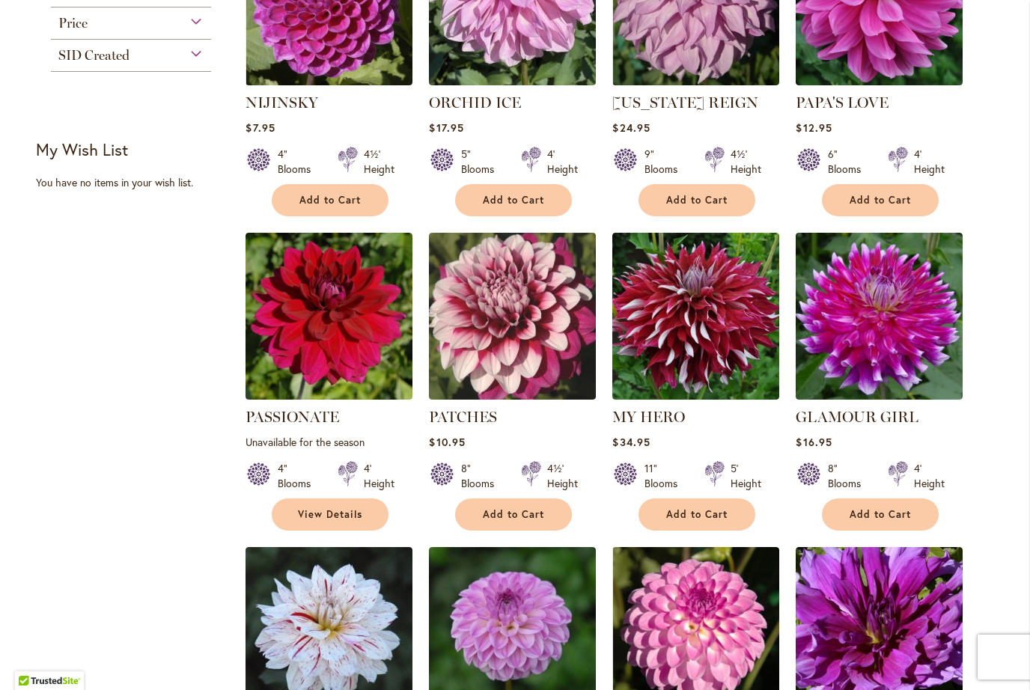
scroll to position [767, 0]
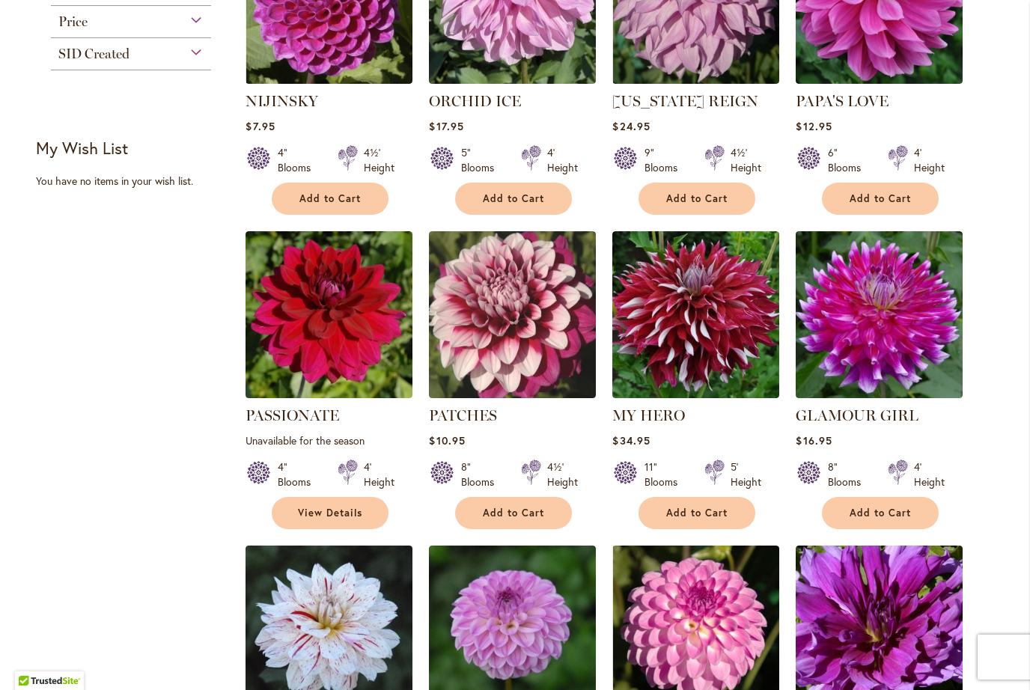
click at [916, 309] on img at bounding box center [879, 314] width 167 height 167
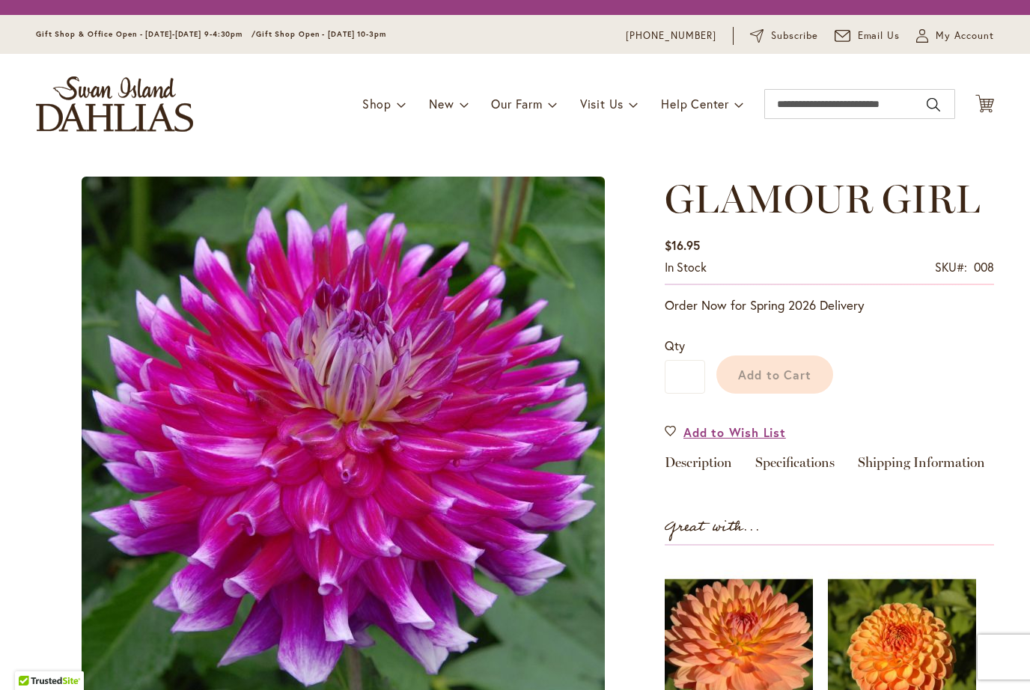
type input "*******"
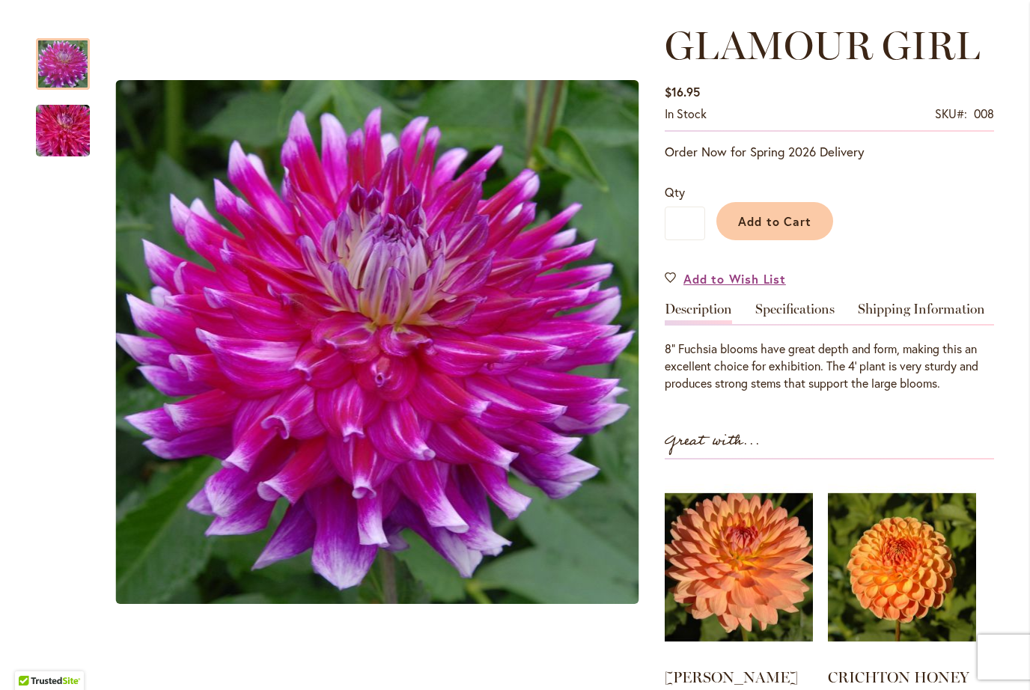
scroll to position [197, 0]
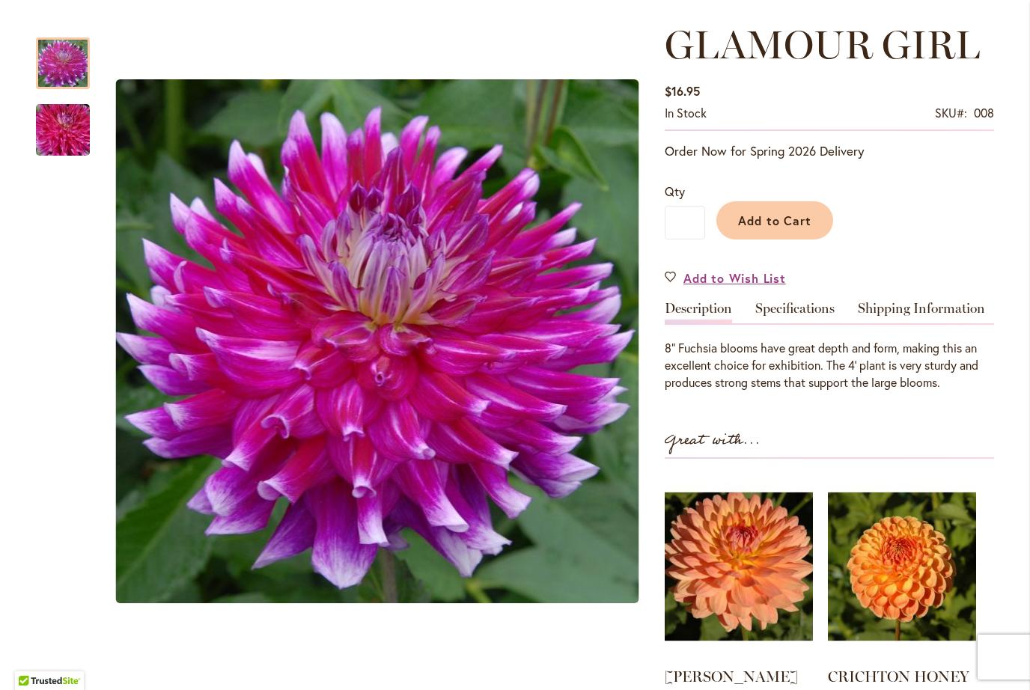
click at [48, 70] on div at bounding box center [63, 63] width 54 height 52
click at [63, 69] on div at bounding box center [63, 63] width 54 height 52
click at [70, 76] on div at bounding box center [63, 63] width 54 height 52
click at [67, 126] on img "GLAMOUR GIRL" at bounding box center [63, 130] width 108 height 72
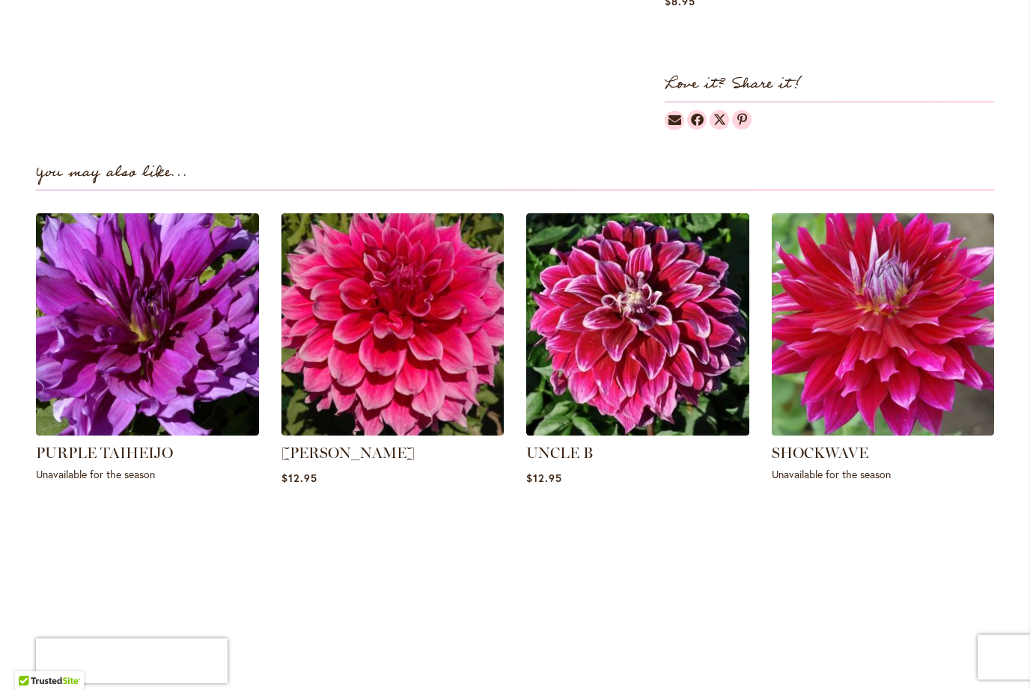
scroll to position [907, 0]
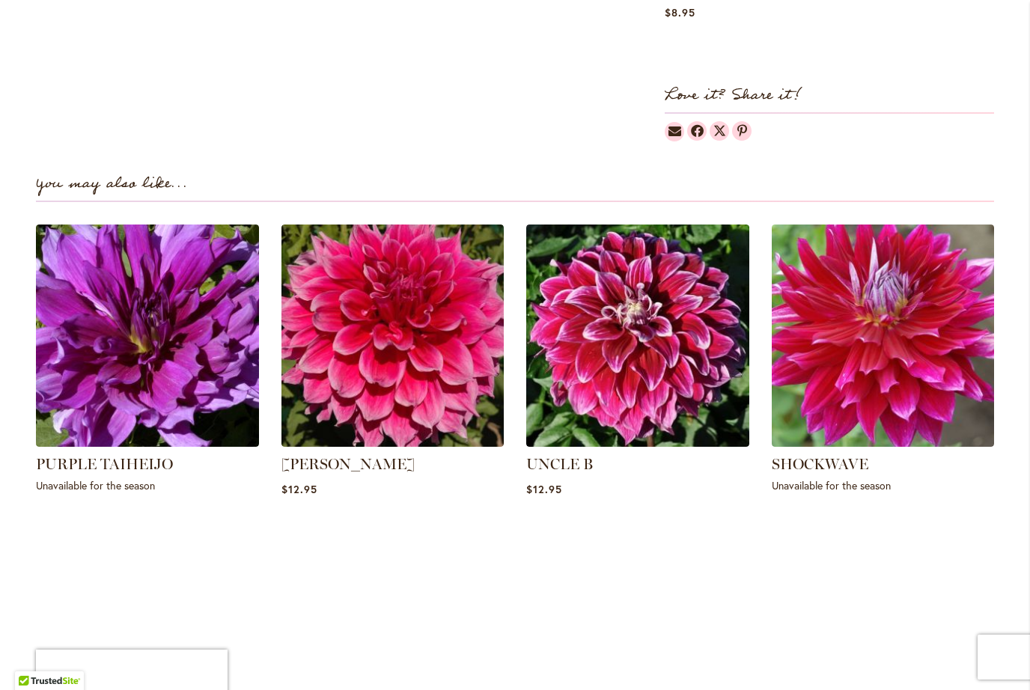
click at [696, 329] on img at bounding box center [637, 336] width 223 height 223
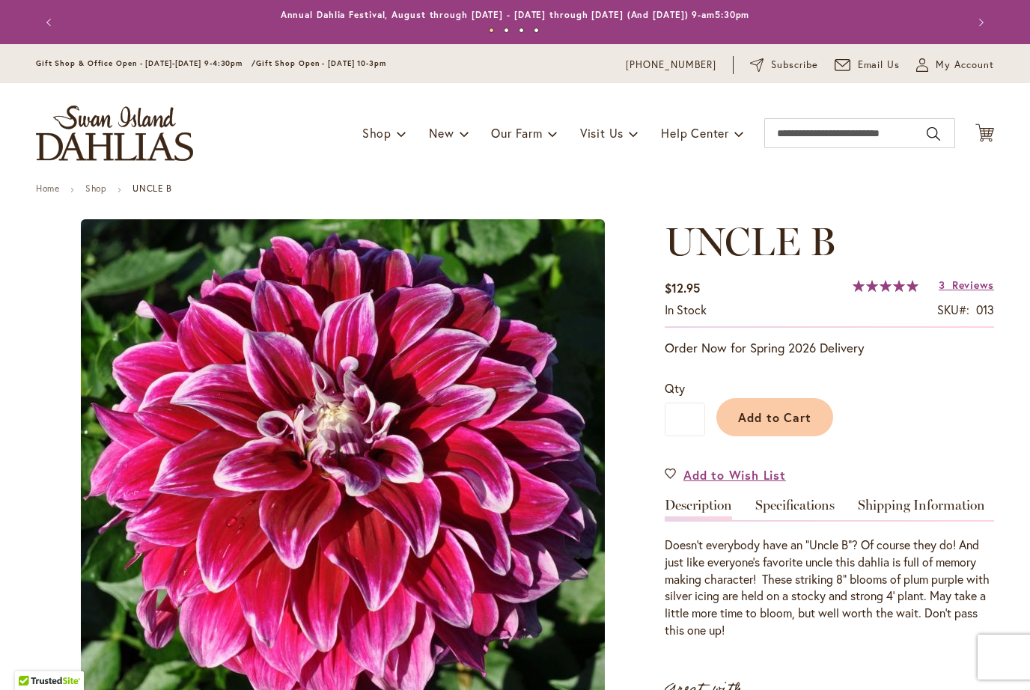
type input "*******"
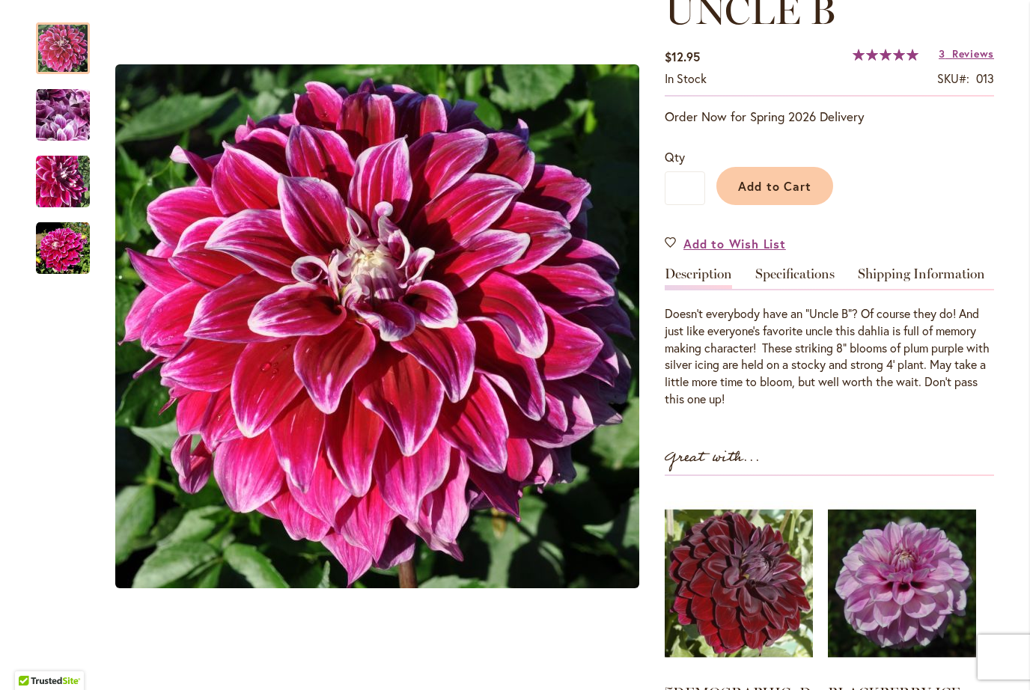
scroll to position [233, 0]
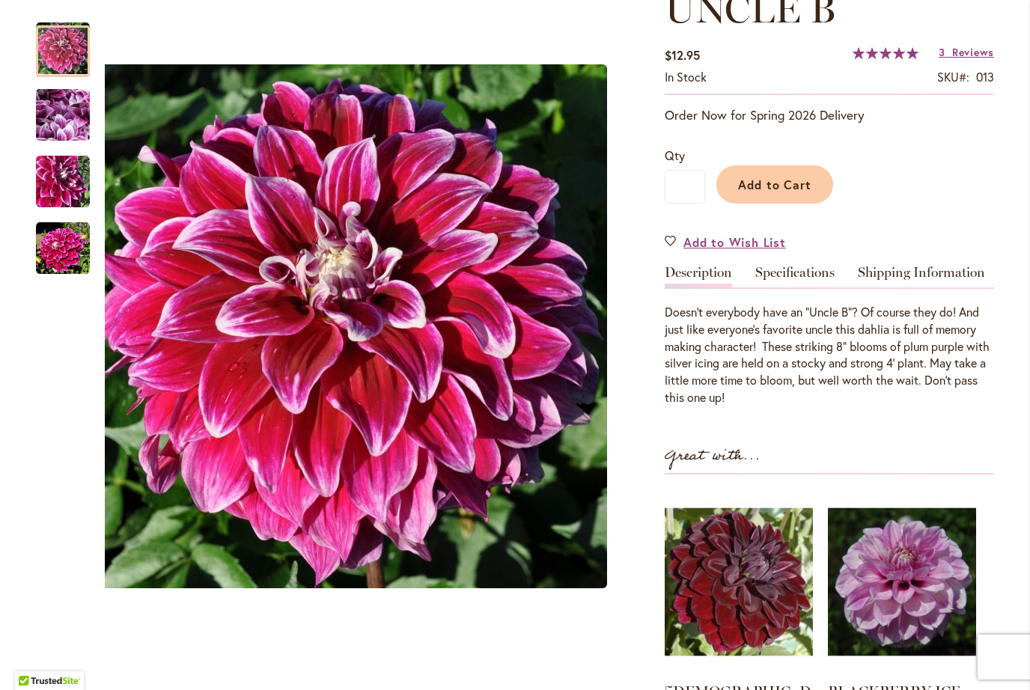
click at [64, 124] on img "Uncle B" at bounding box center [63, 115] width 108 height 81
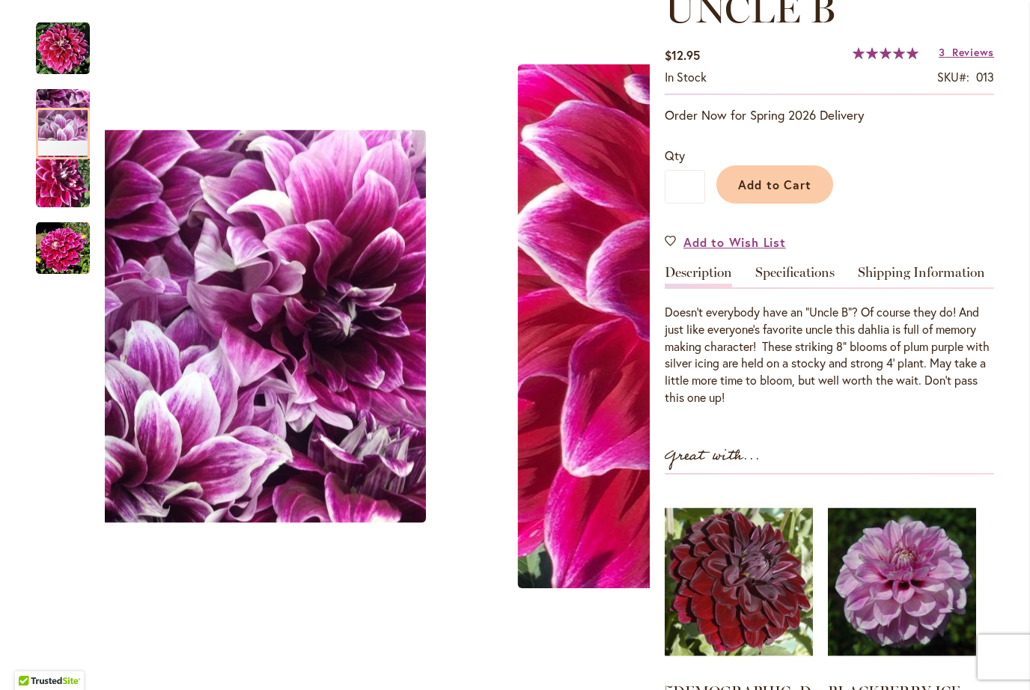
click at [55, 251] on img "Uncle B" at bounding box center [63, 249] width 54 height 54
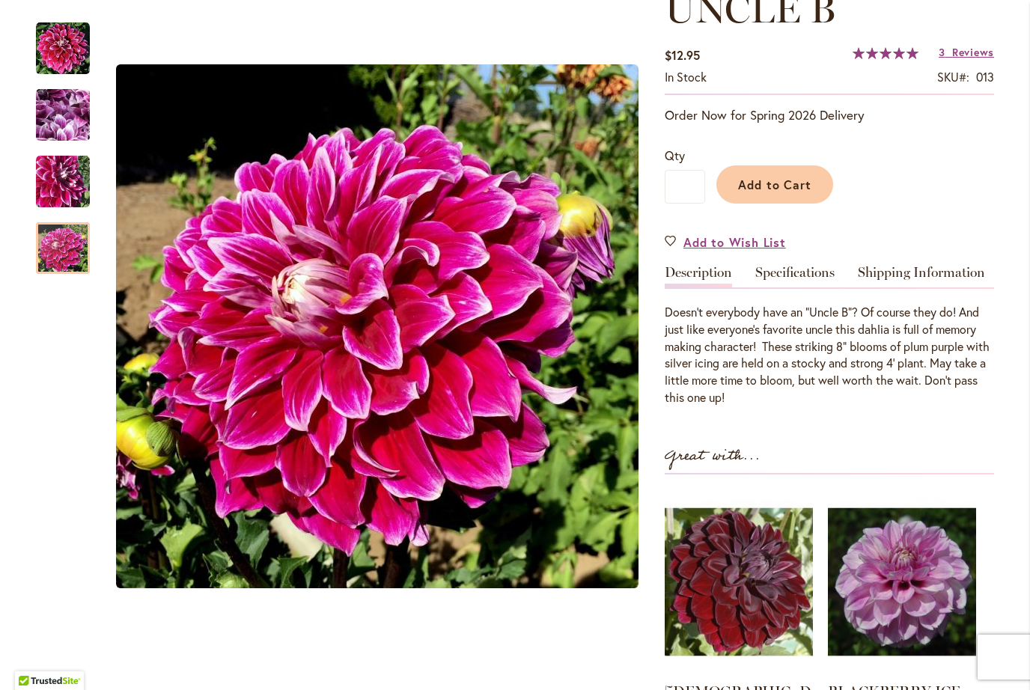
click at [968, 49] on span "Reviews" at bounding box center [973, 52] width 42 height 14
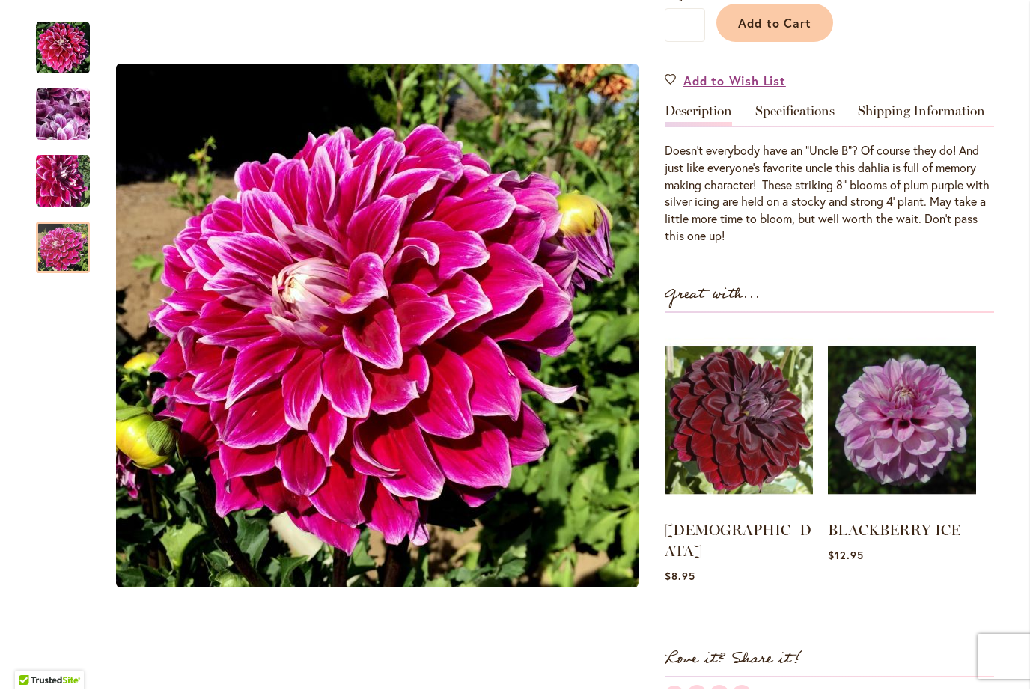
scroll to position [381, 0]
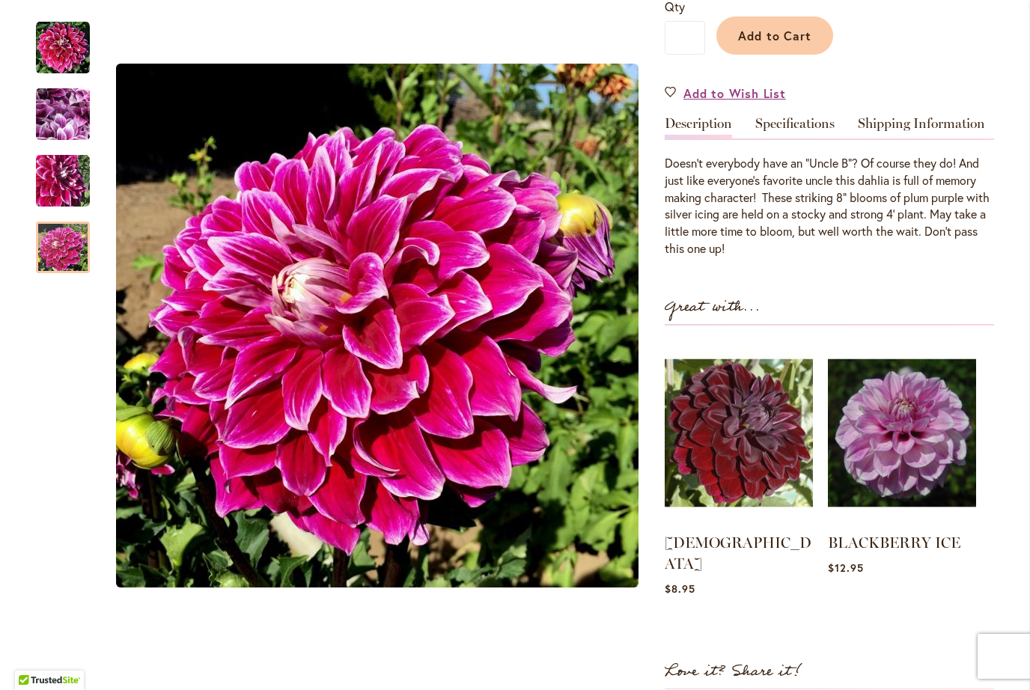
click at [748, 434] on img at bounding box center [739, 434] width 148 height 186
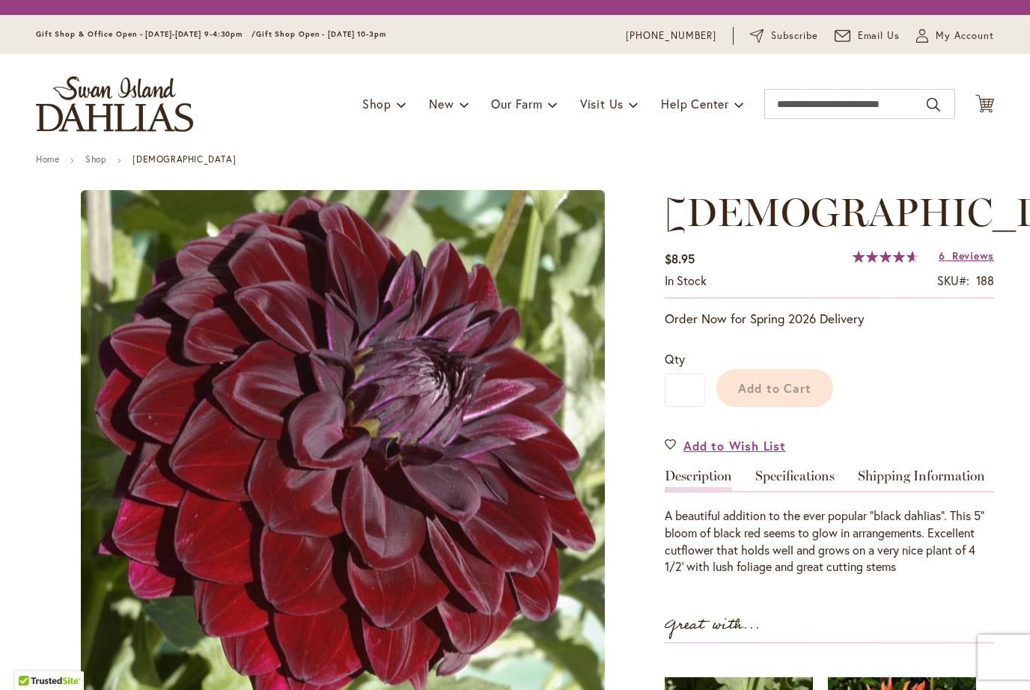
type input "*******"
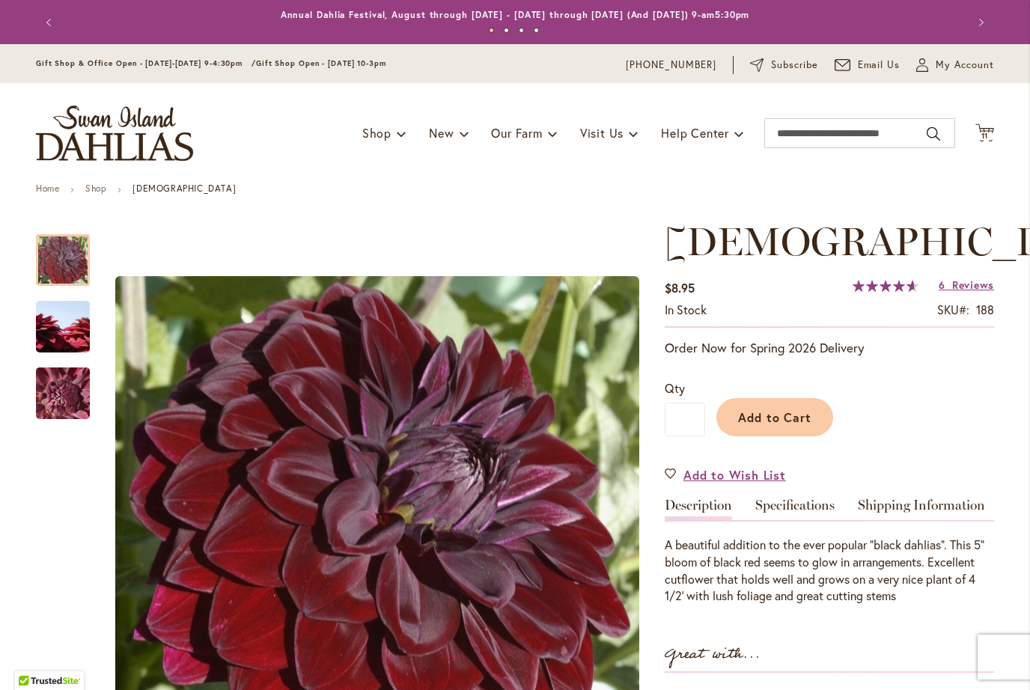
click at [59, 394] on img "VOODOO" at bounding box center [63, 393] width 108 height 81
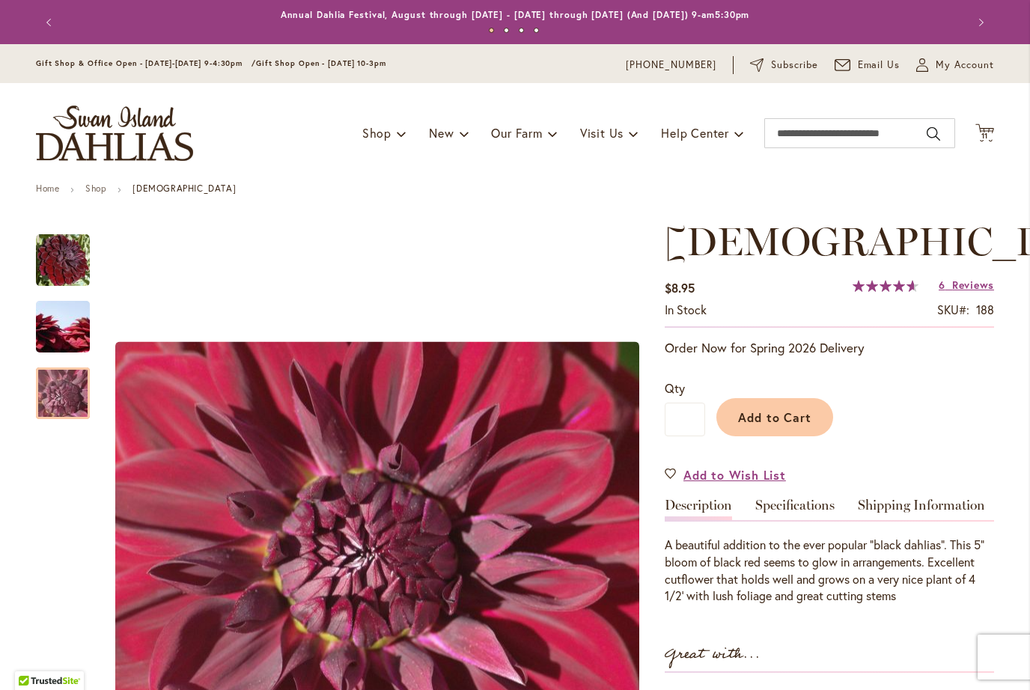
click at [56, 328] on img "VOODOO" at bounding box center [63, 327] width 108 height 72
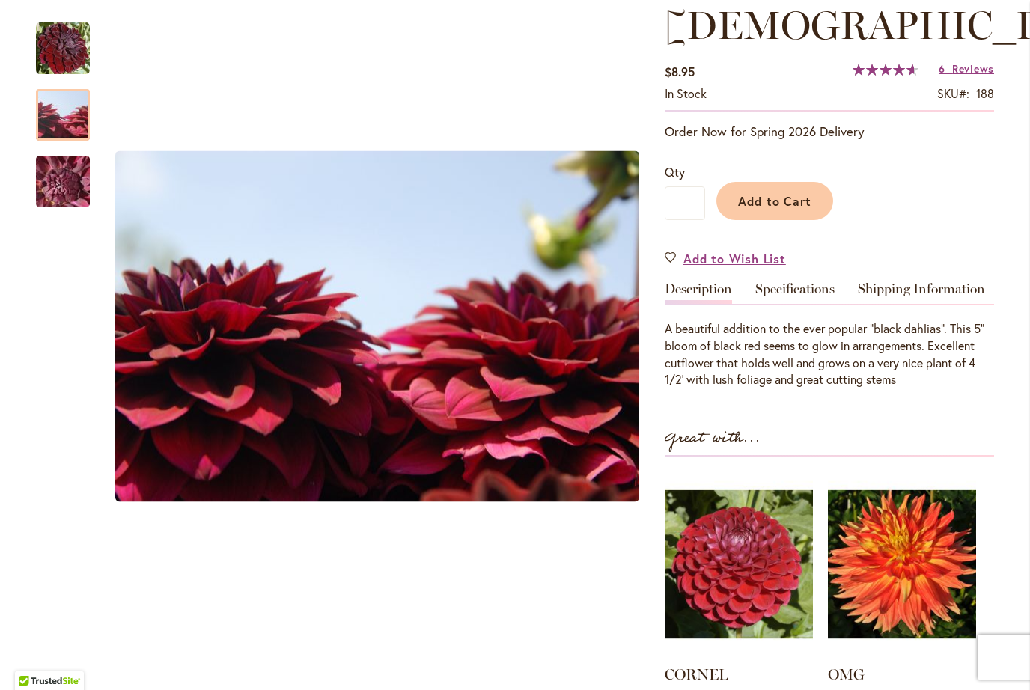
scroll to position [219, 0]
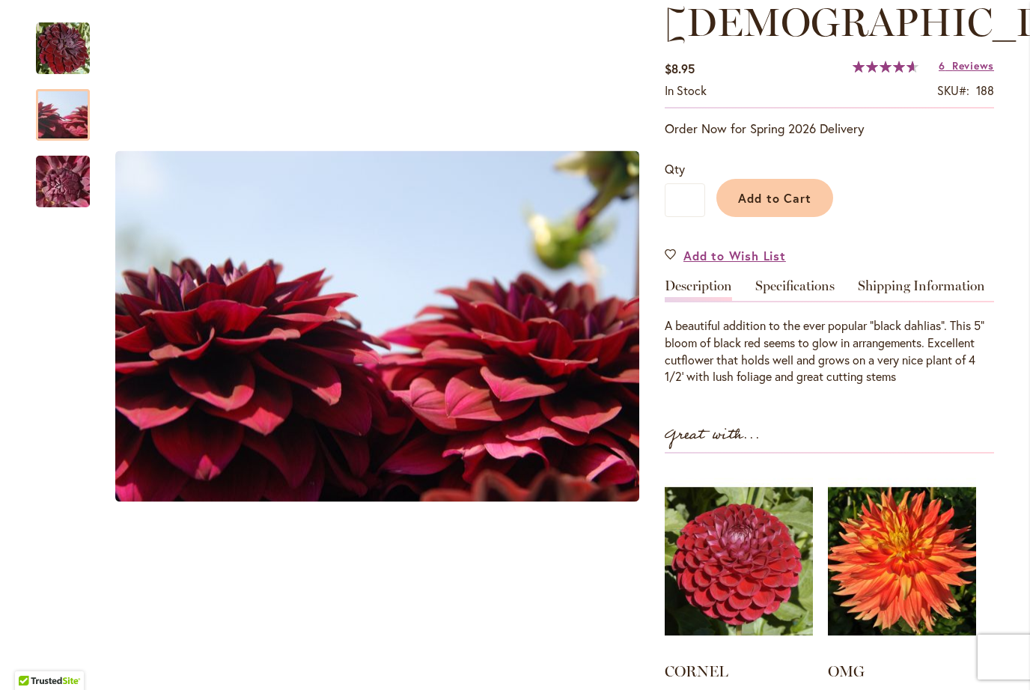
click at [961, 64] on span "Reviews" at bounding box center [973, 65] width 42 height 14
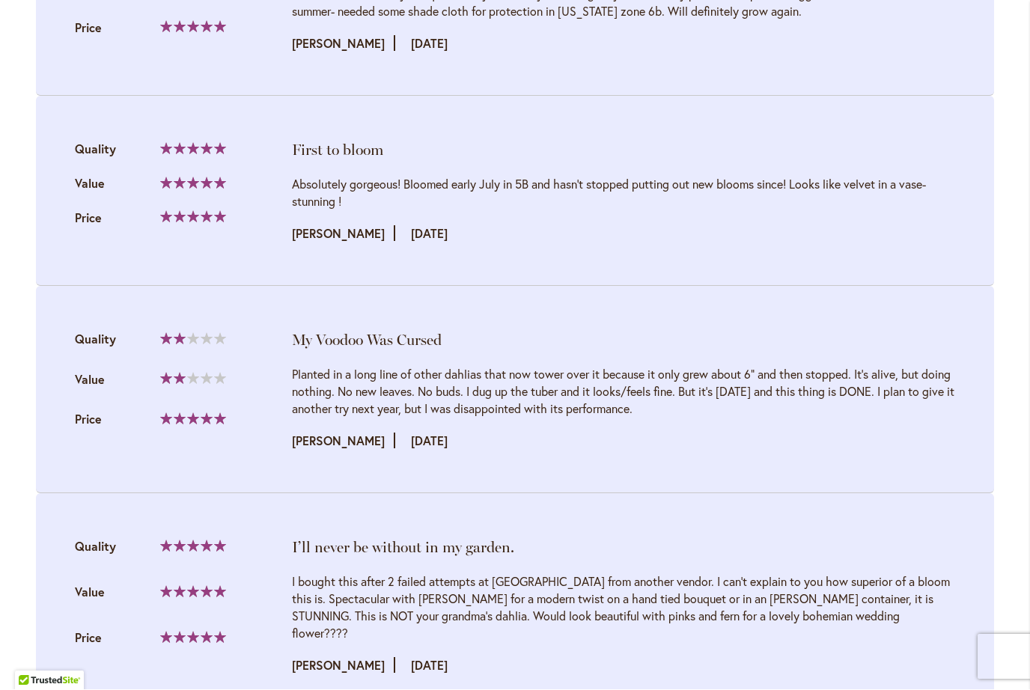
scroll to position [1748, 0]
click at [1, 229] on div "Skip to Content Gift Shop & Office Open - Monday-Friday 9-4:30pm / Gift Shop Op…" at bounding box center [515, 384] width 1030 height 4177
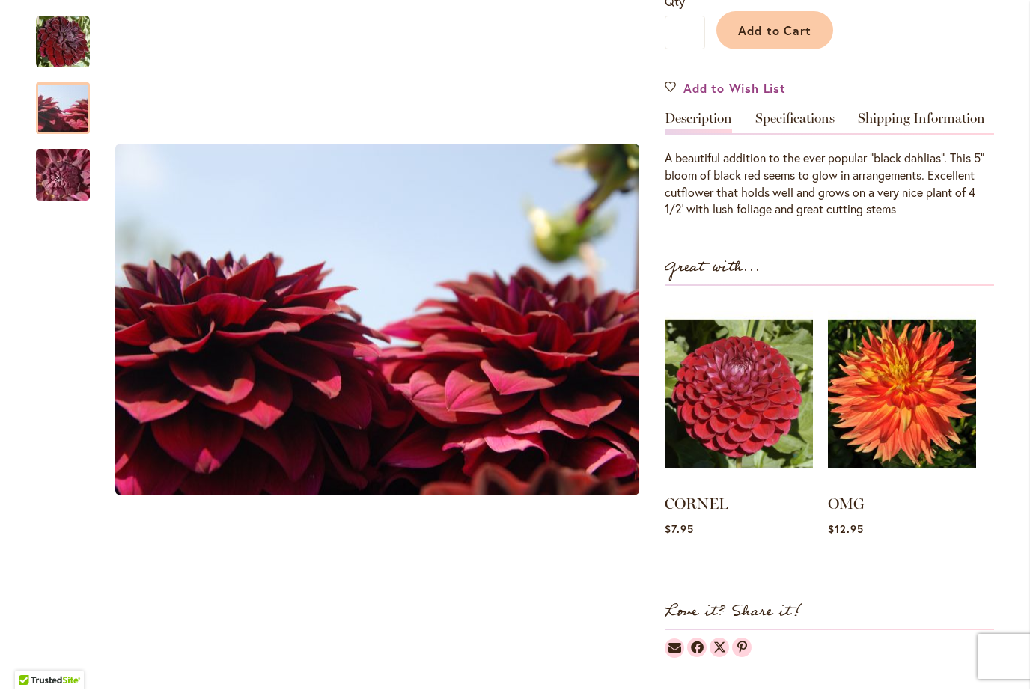
scroll to position [385, 0]
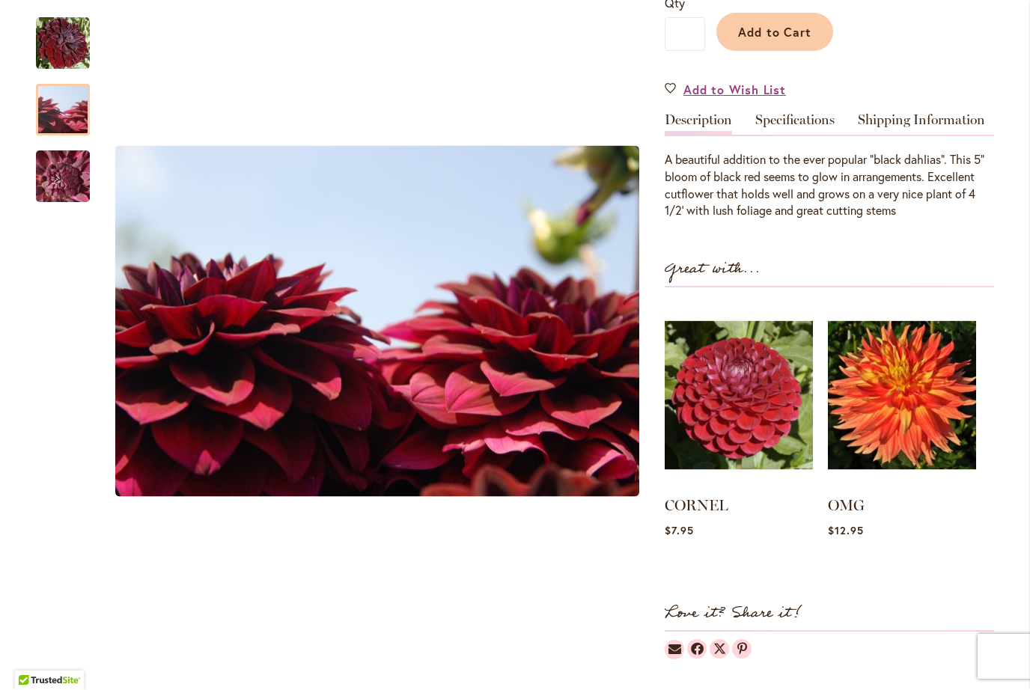
click at [785, 36] on span "Add to Cart" at bounding box center [775, 33] width 74 height 16
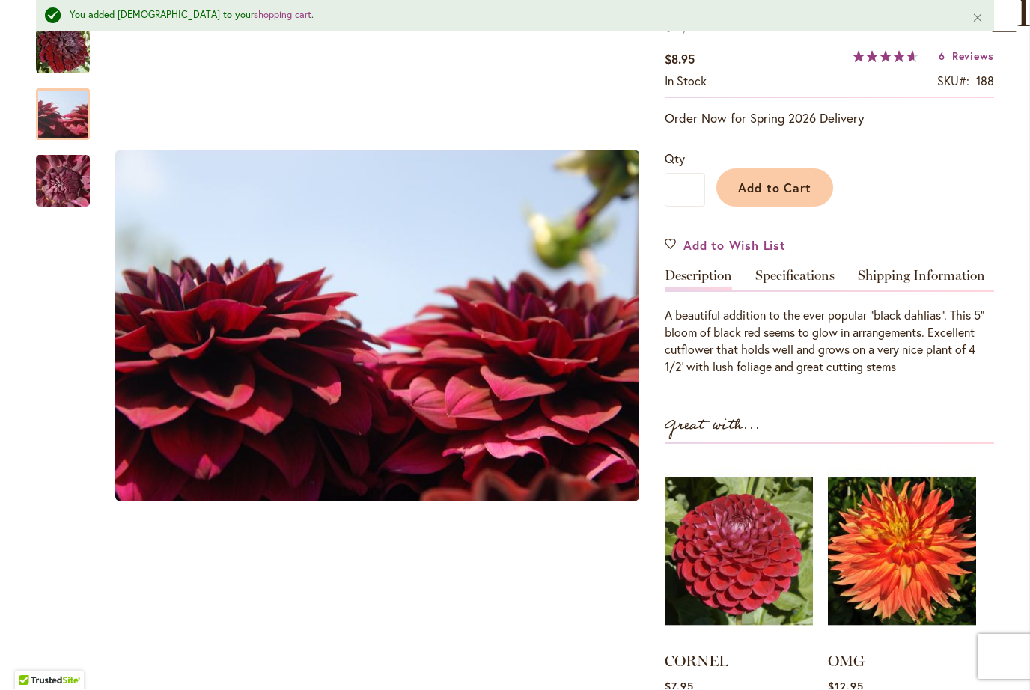
scroll to position [236, 0]
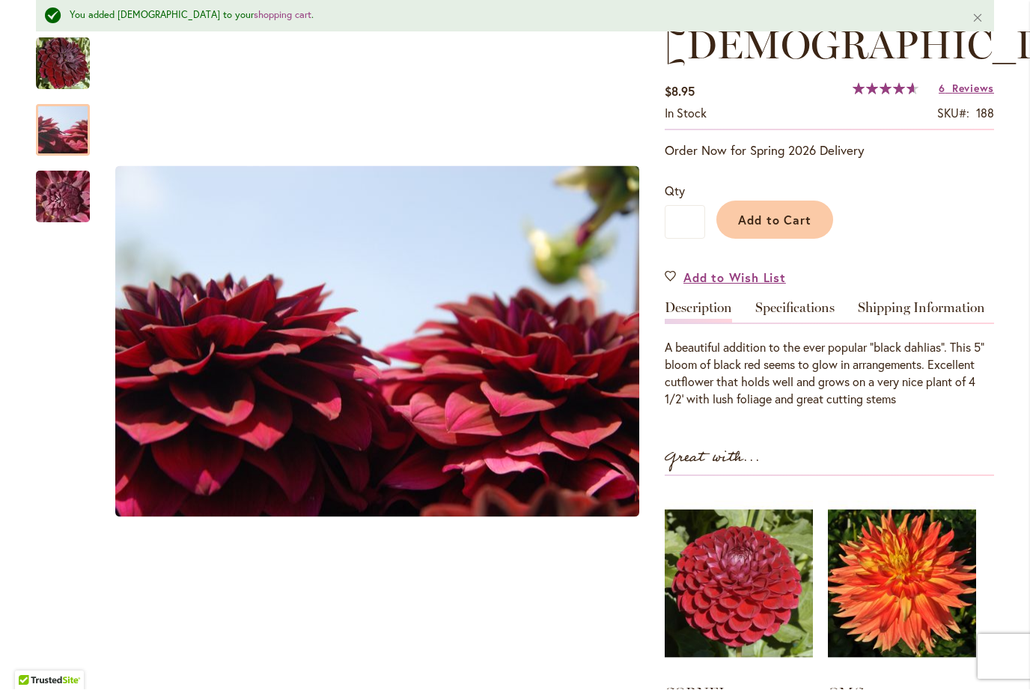
click at [71, 71] on img "VOODOO" at bounding box center [63, 64] width 54 height 54
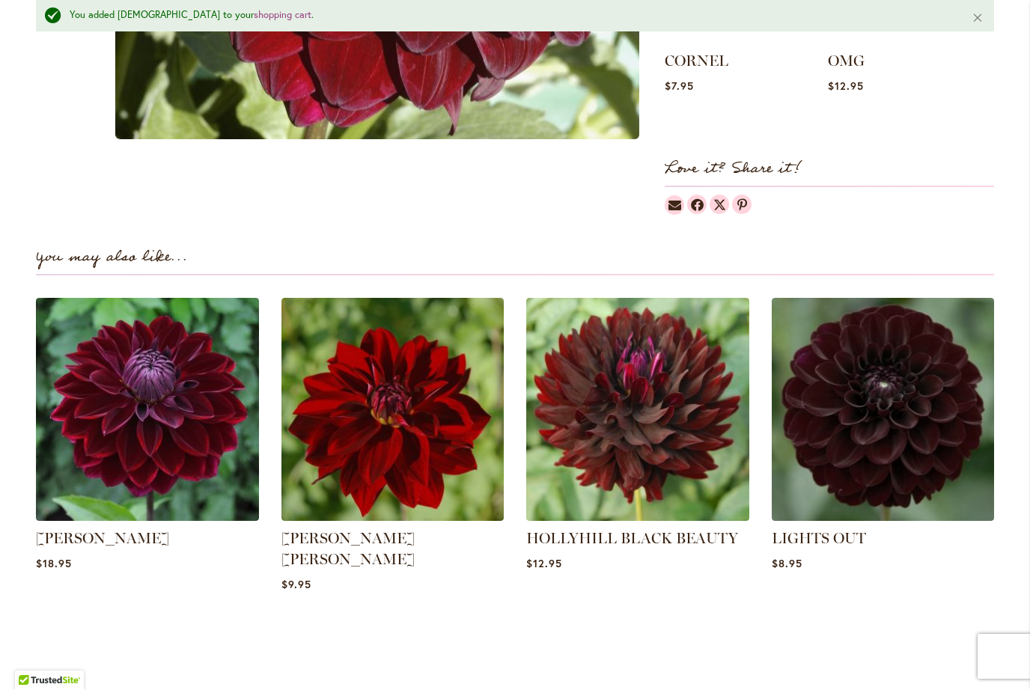
scroll to position [873, 0]
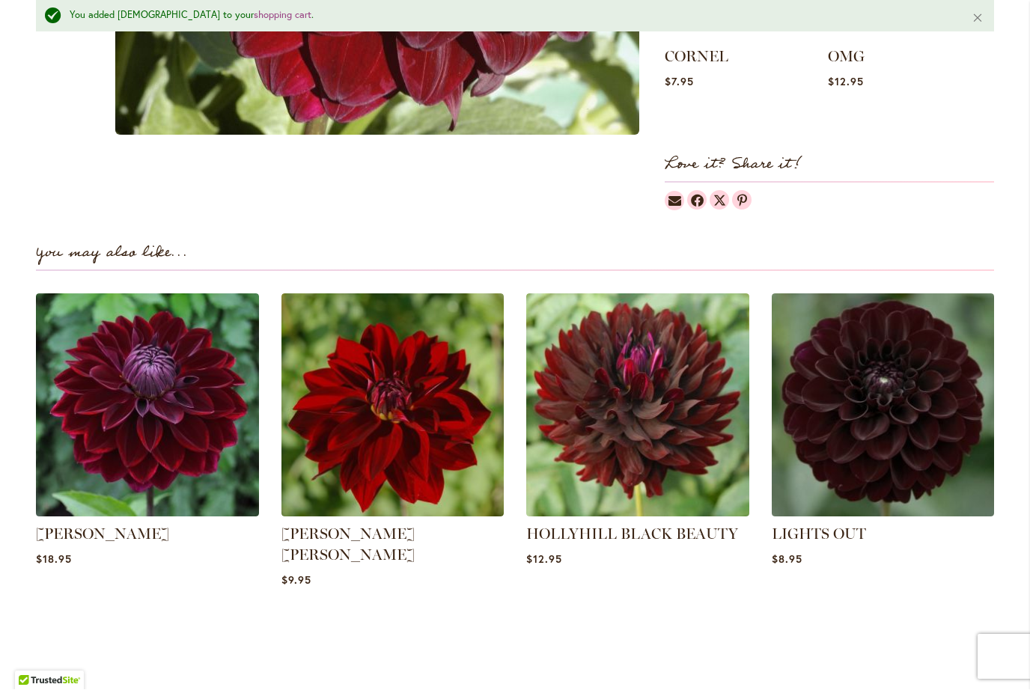
click at [680, 445] on img at bounding box center [637, 405] width 223 height 223
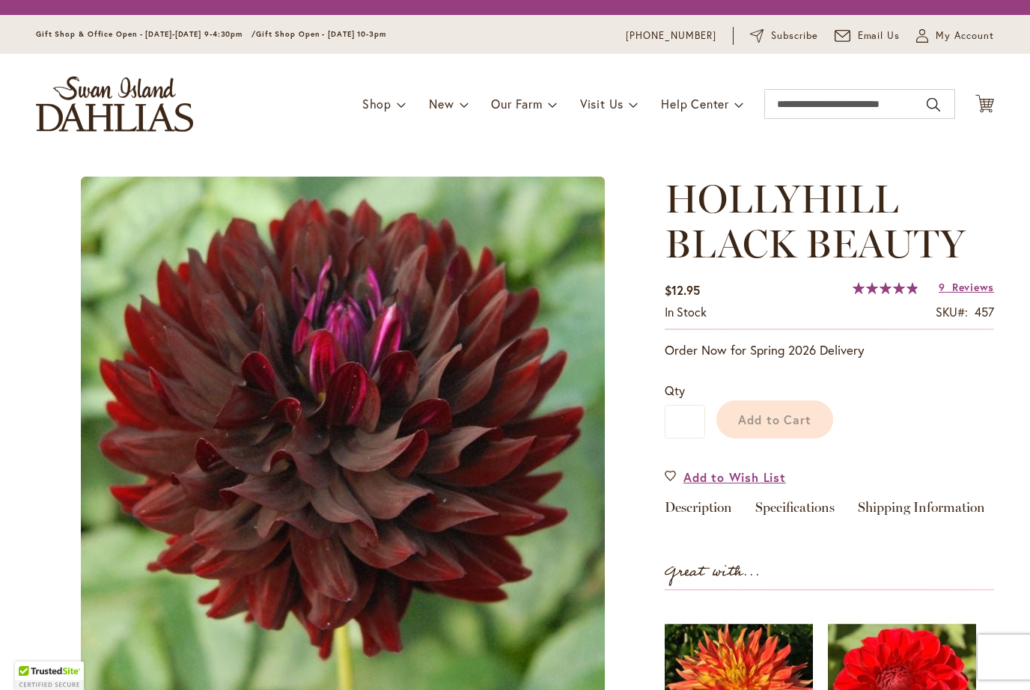
type input "*******"
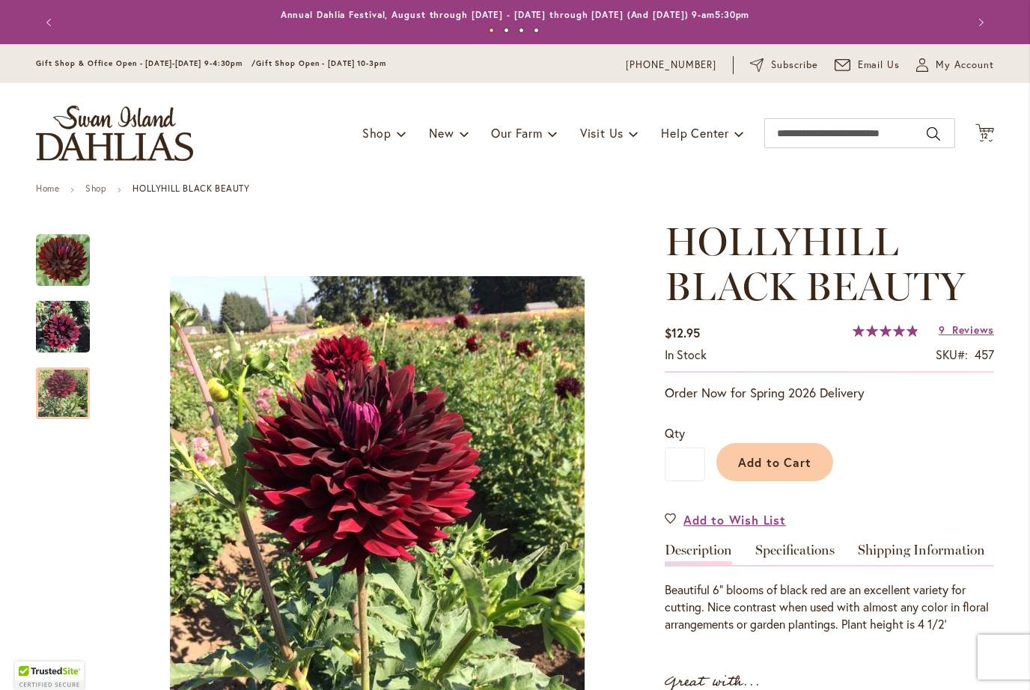
click at [64, 394] on img "HOLLYHILL BLACK BEAUTY" at bounding box center [63, 393] width 54 height 68
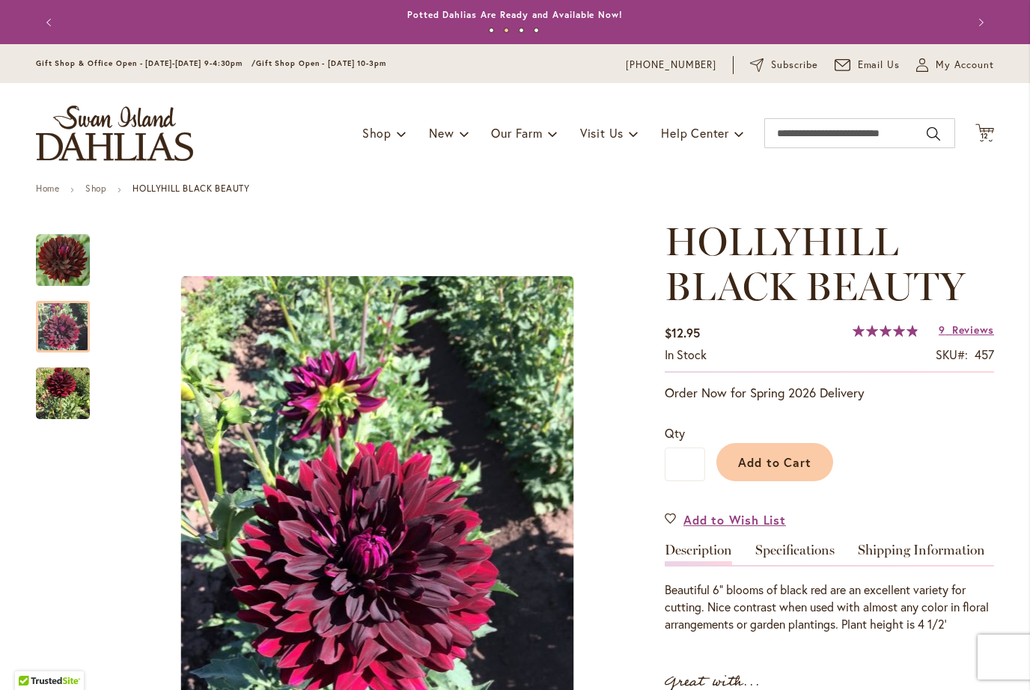
click at [62, 327] on img "HOLLYHILL BLACK BEAUTY" at bounding box center [63, 327] width 54 height 72
click at [977, 329] on span "Reviews" at bounding box center [973, 330] width 42 height 14
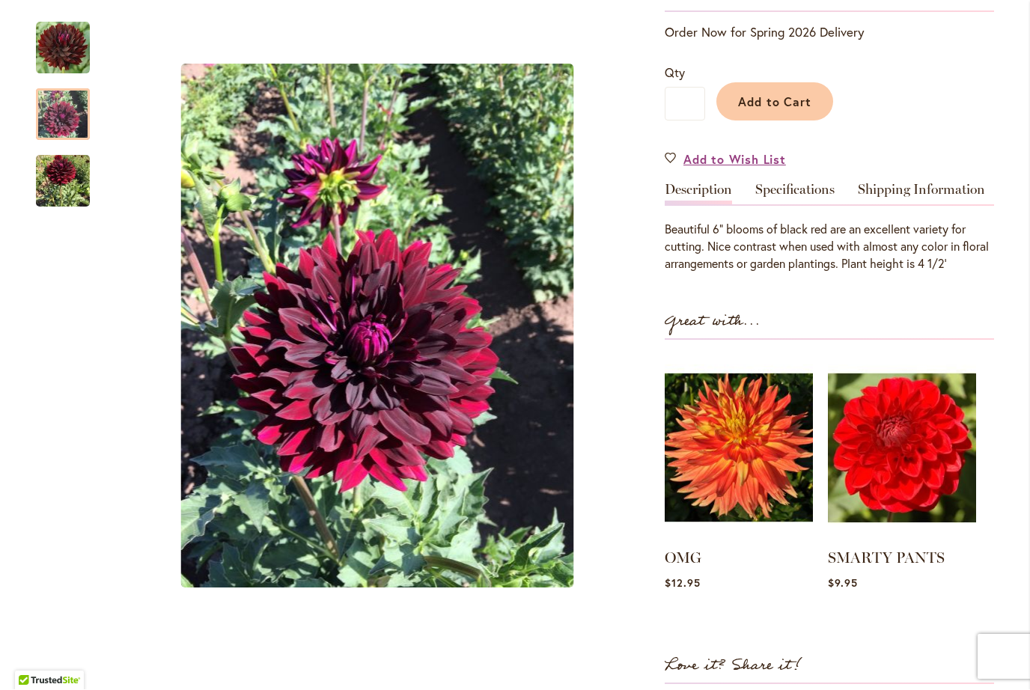
scroll to position [361, 0]
click at [779, 104] on span "Add to Cart" at bounding box center [775, 102] width 74 height 16
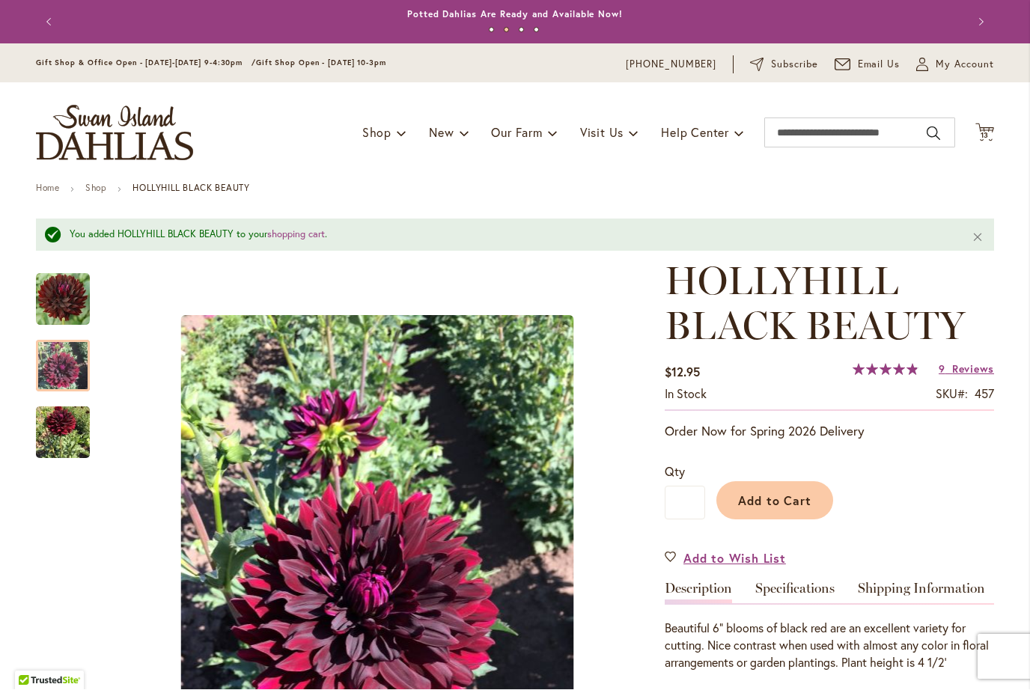
scroll to position [0, 0]
click at [985, 135] on span "13" at bounding box center [985, 136] width 9 height 10
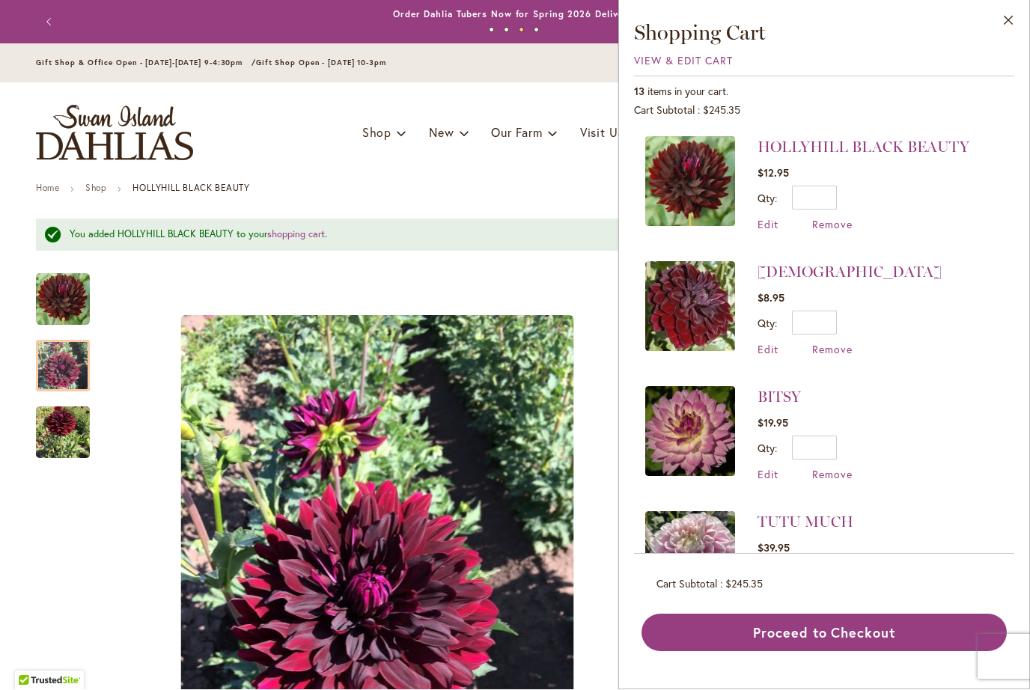
click at [832, 349] on span "Remove" at bounding box center [832, 350] width 40 height 14
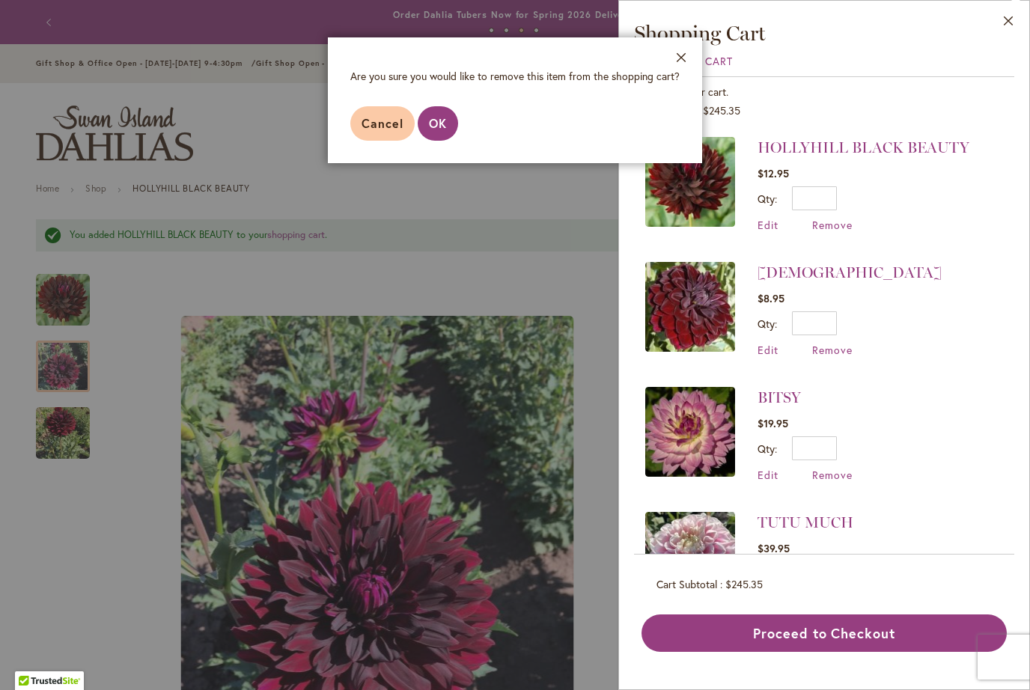
click at [431, 129] on span "OK" at bounding box center [438, 123] width 18 height 16
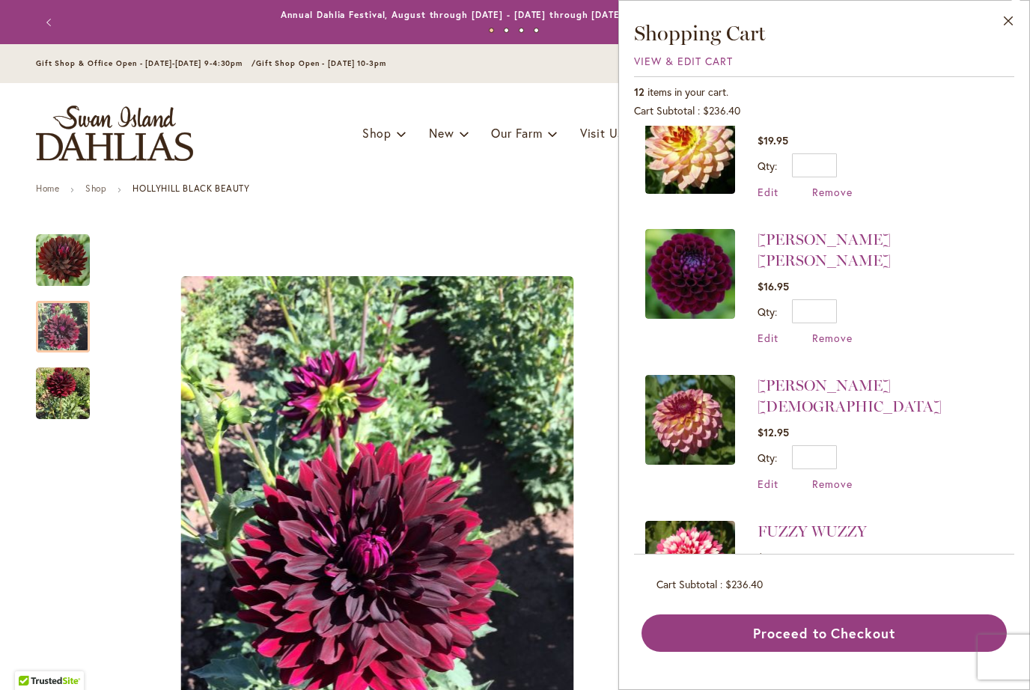
scroll to position [910, 0]
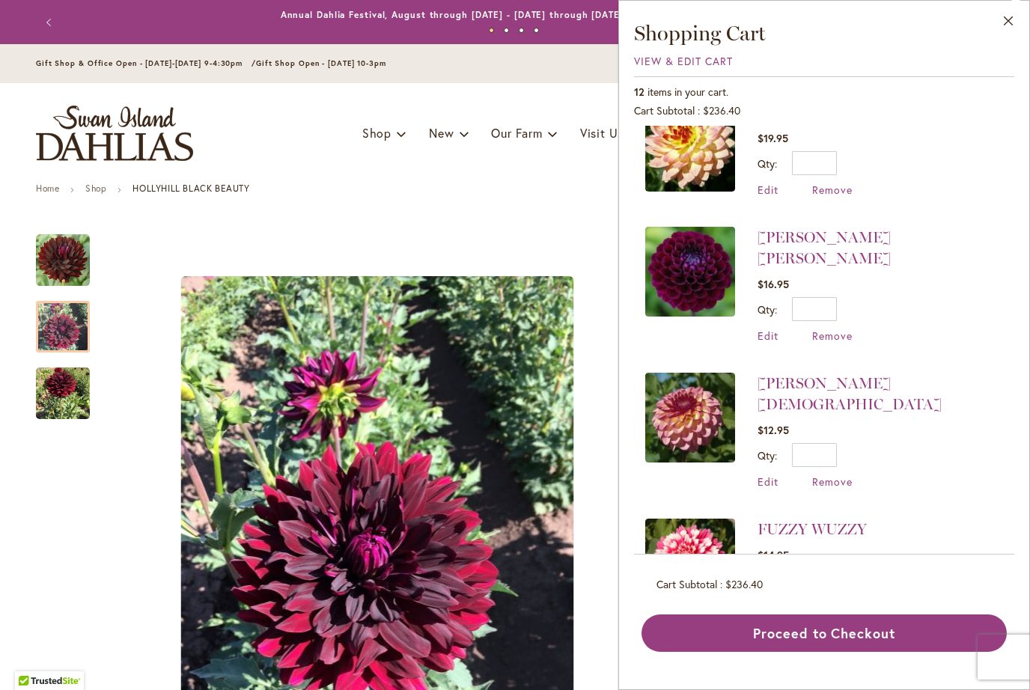
click at [846, 231] on link "JASON MATTHEW" at bounding box center [824, 247] width 133 height 39
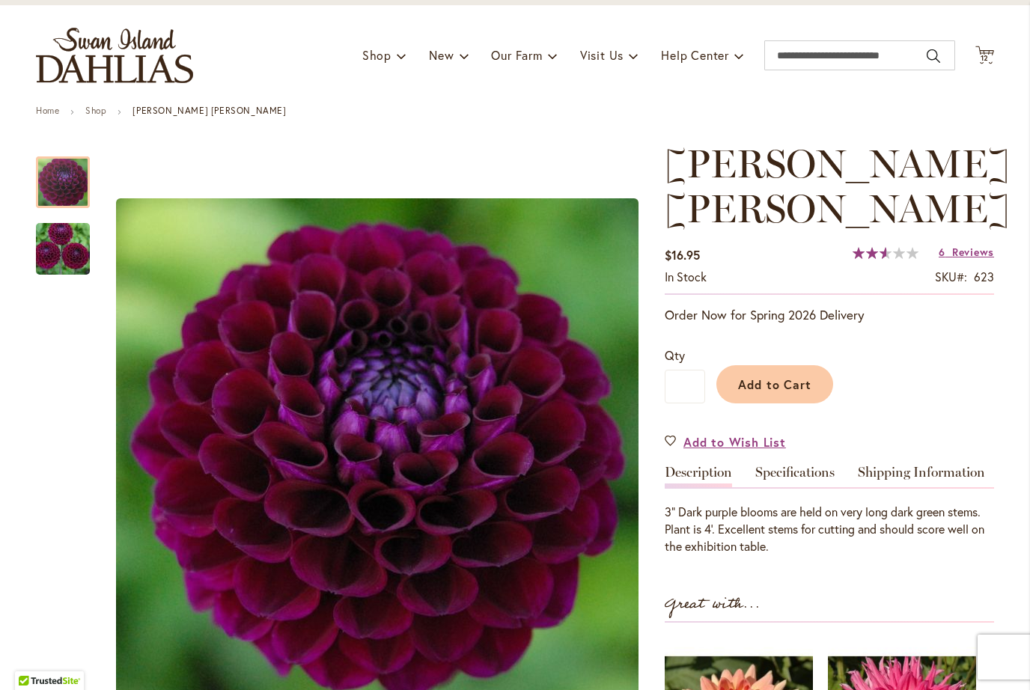
scroll to position [76, 0]
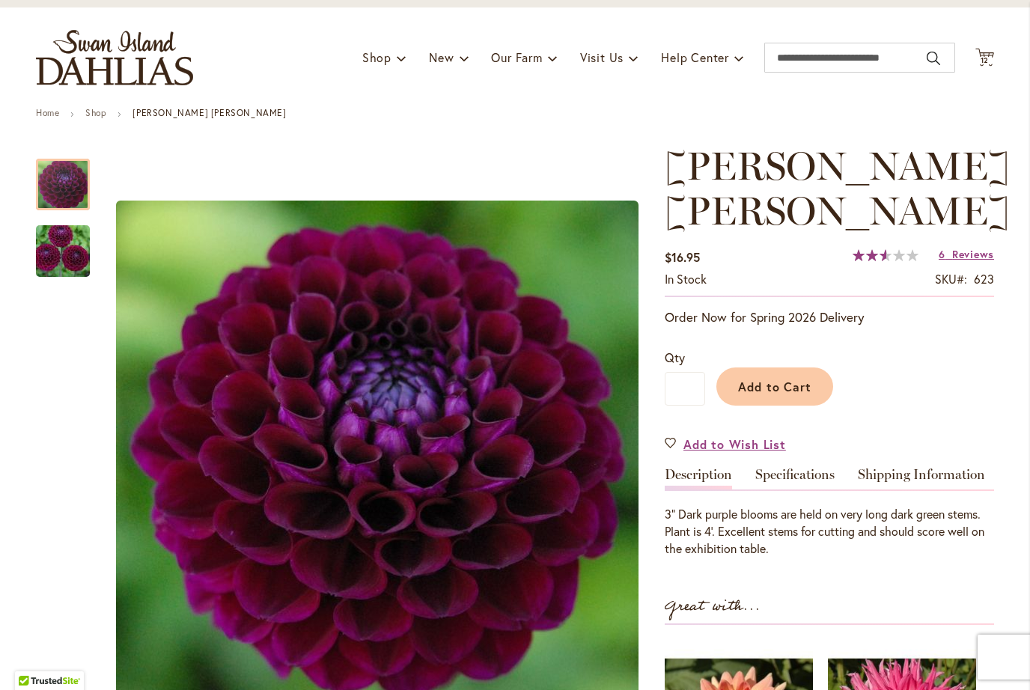
click at [993, 55] on icon at bounding box center [985, 57] width 19 height 18
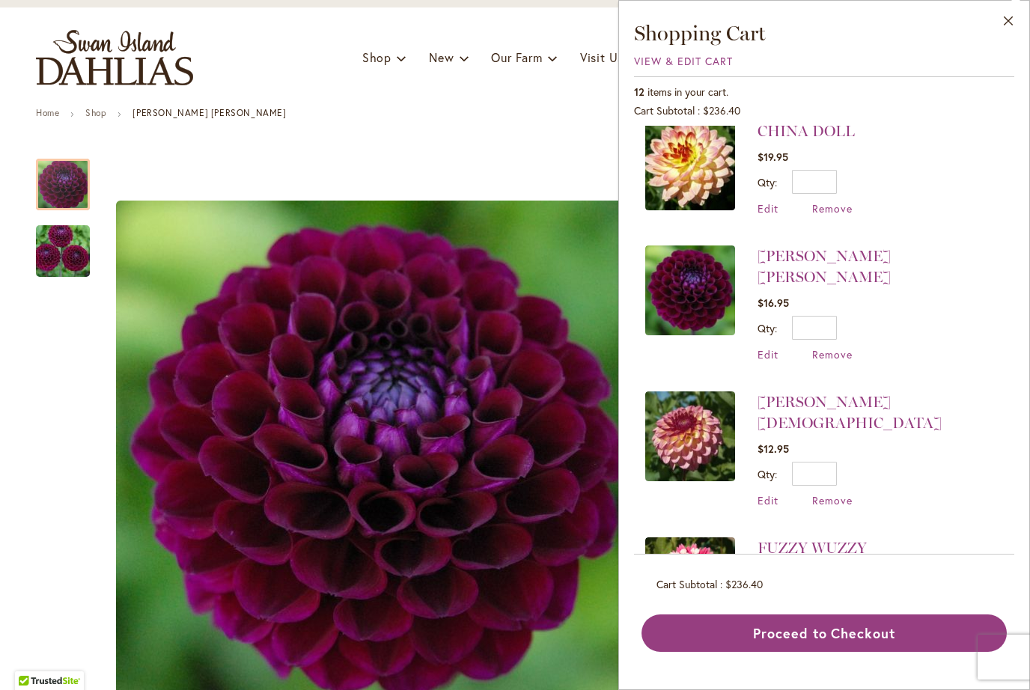
scroll to position [890, 0]
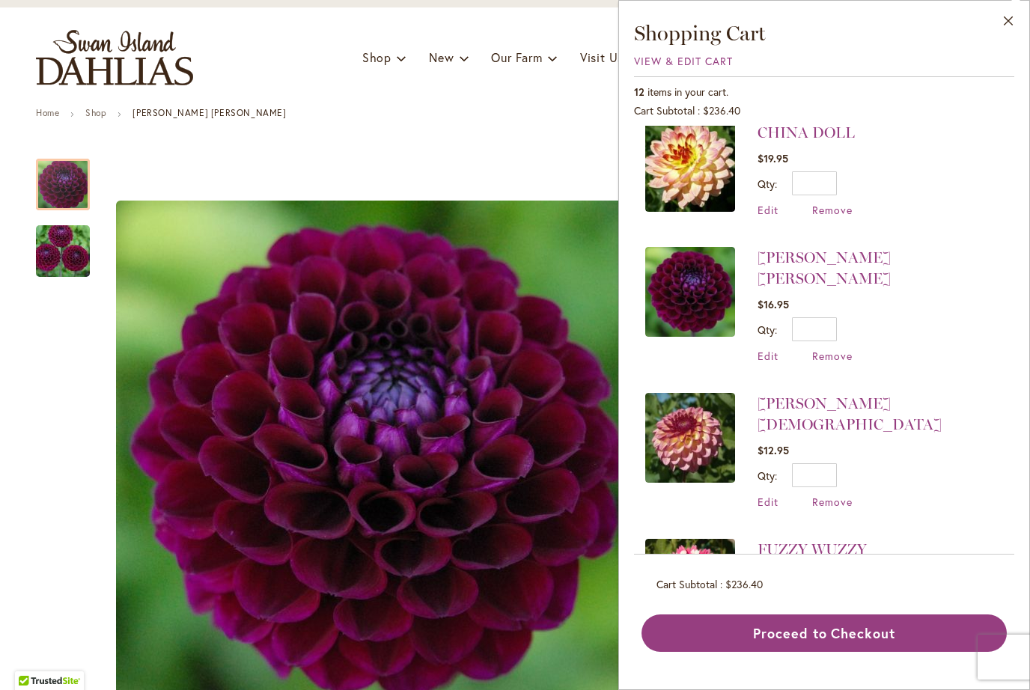
click at [70, 249] on img "JASON MATTHEW" at bounding box center [63, 252] width 108 height 72
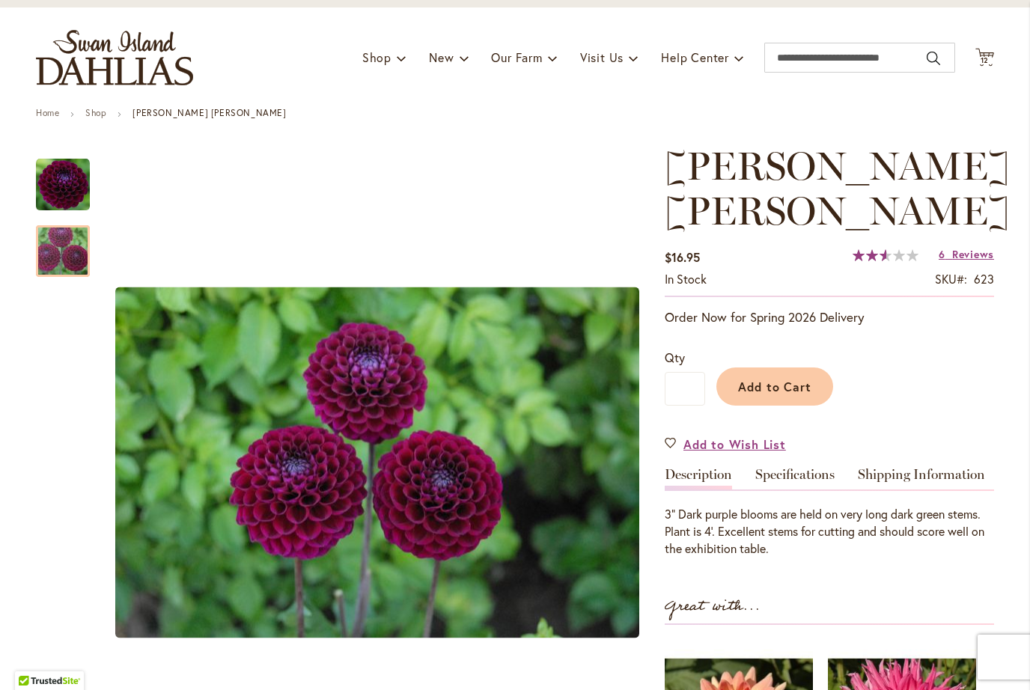
click at [976, 66] on icon "Cart .cls-1 { fill: #231f20; }" at bounding box center [985, 57] width 19 height 19
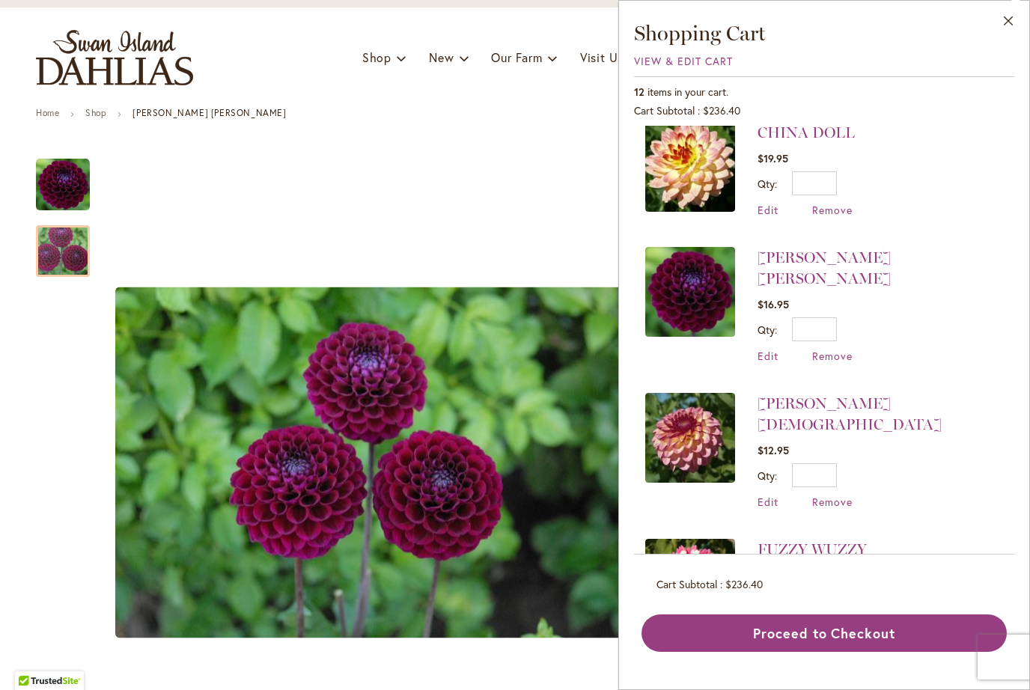
click at [827, 349] on span "Remove" at bounding box center [832, 356] width 40 height 14
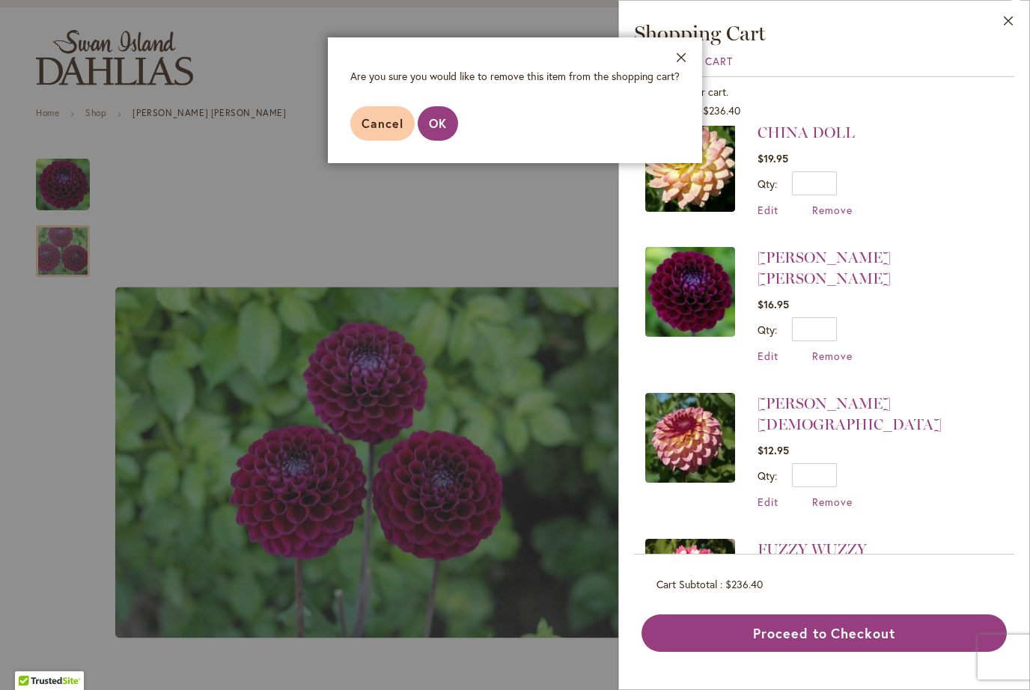
click at [437, 126] on span "OK" at bounding box center [438, 123] width 18 height 16
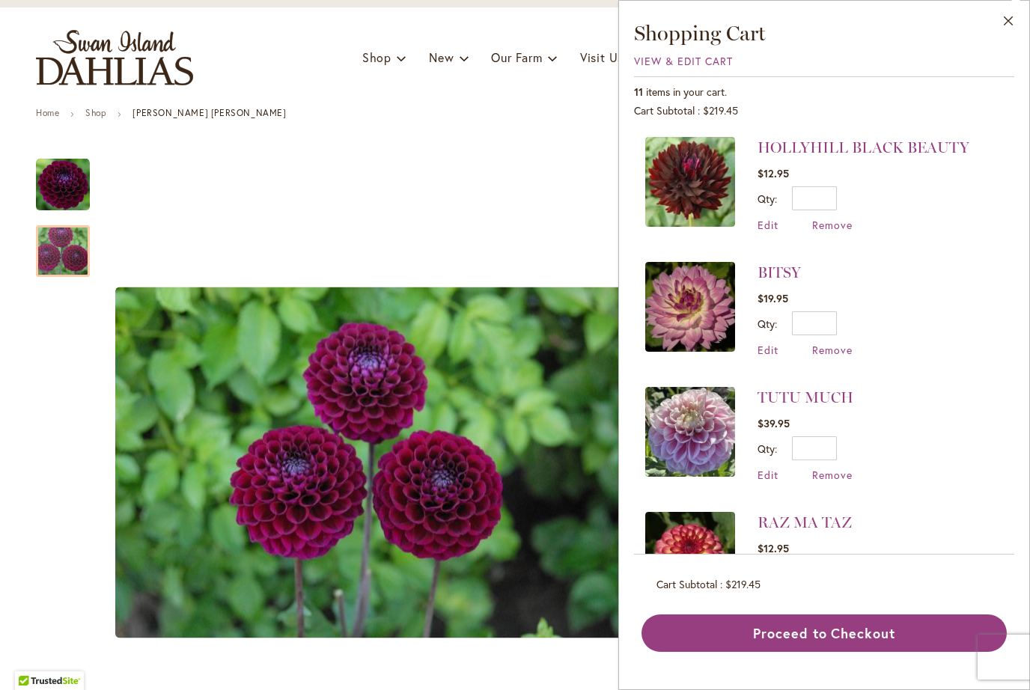
scroll to position [-1, 0]
click at [1023, 14] on button "Close" at bounding box center [1008, 24] width 41 height 47
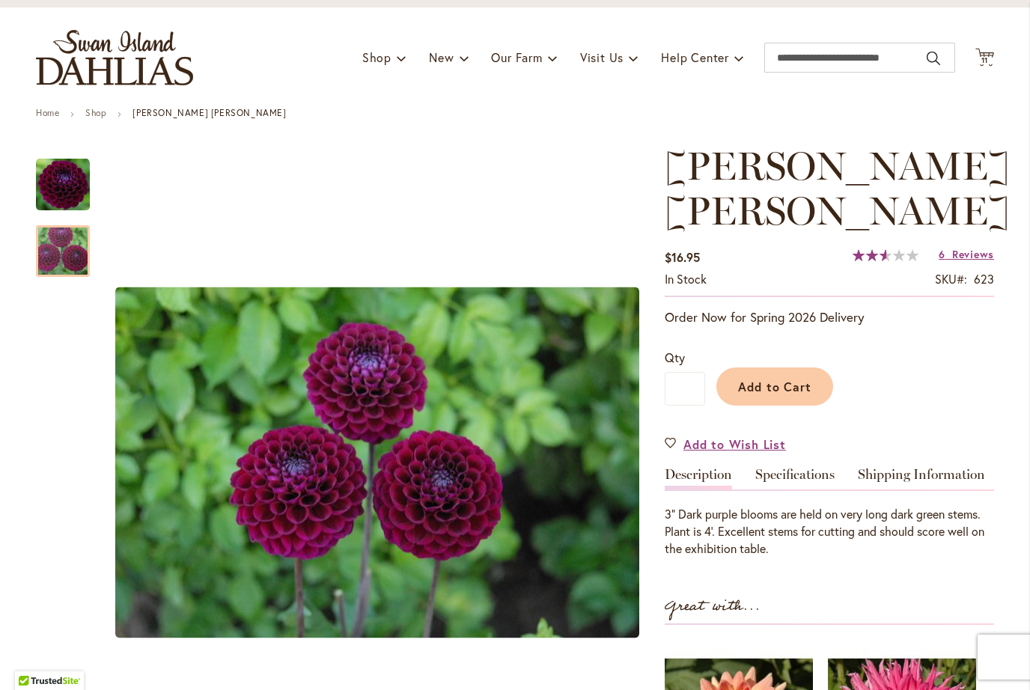
scroll to position [0, 0]
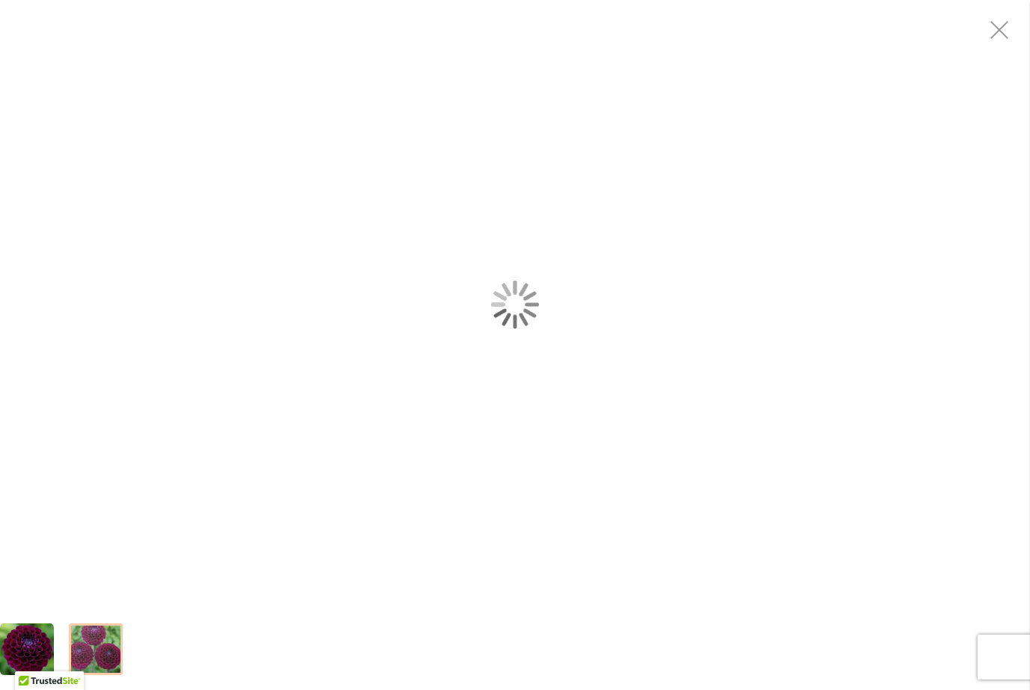
click at [591, 145] on div "JASON MATTHEW" at bounding box center [515, 304] width 1030 height 609
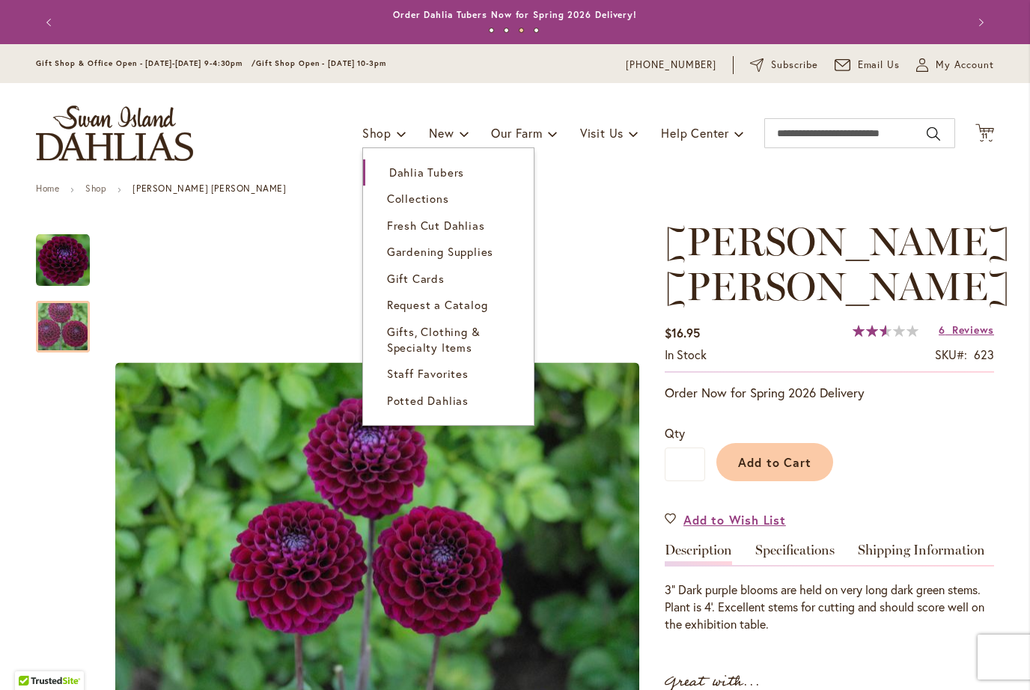
click at [416, 167] on span "Dahlia Tubers" at bounding box center [426, 172] width 75 height 15
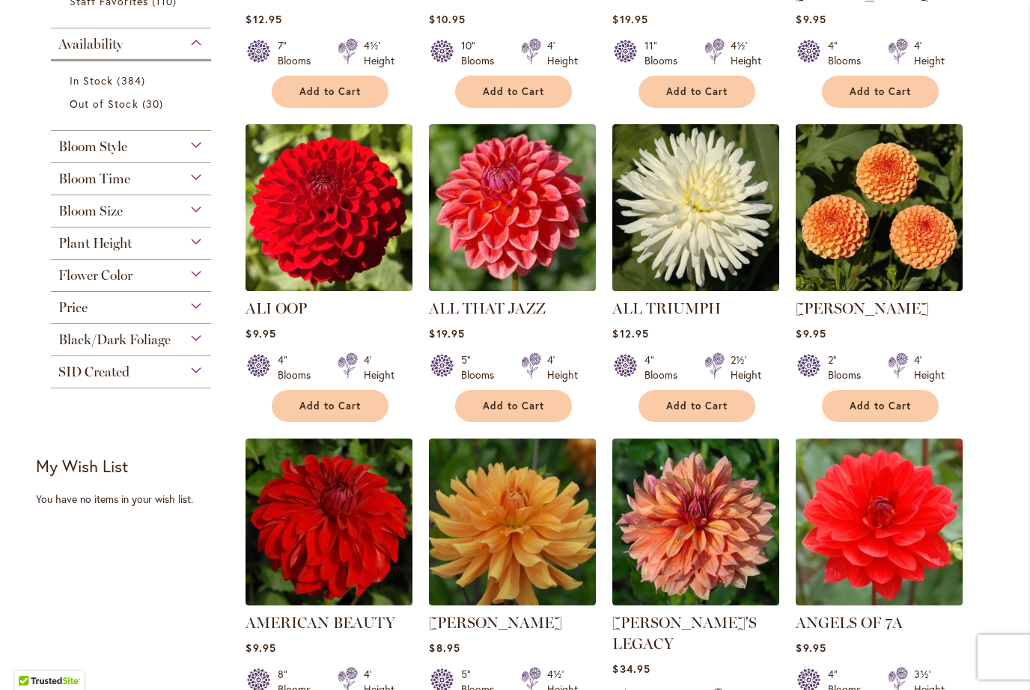
scroll to position [538, 0]
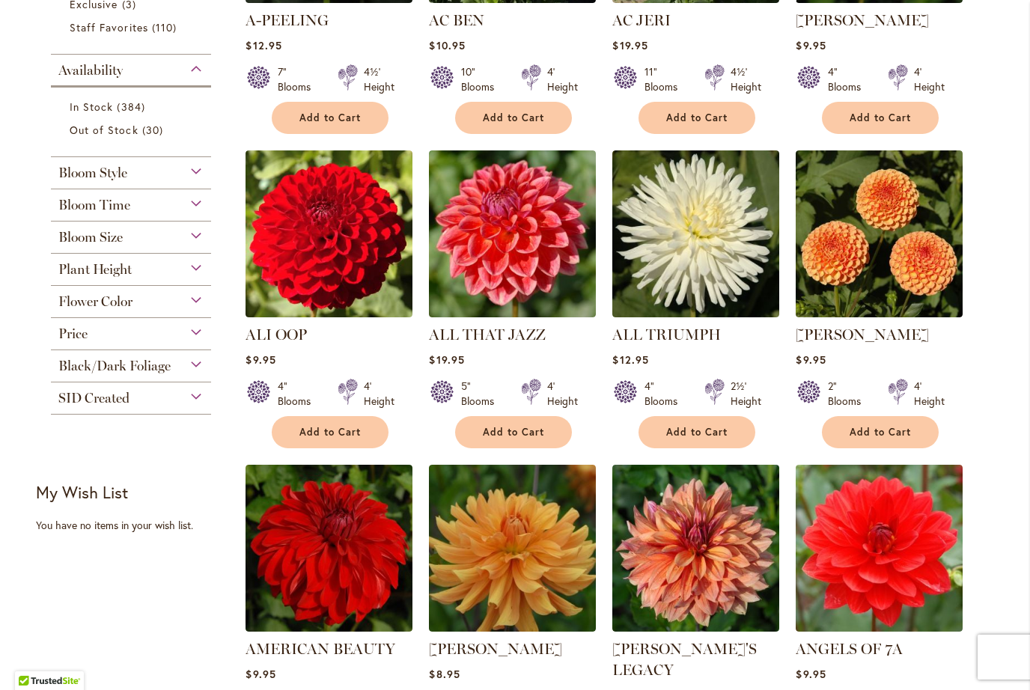
click at [193, 310] on div "Flower Color" at bounding box center [131, 298] width 160 height 24
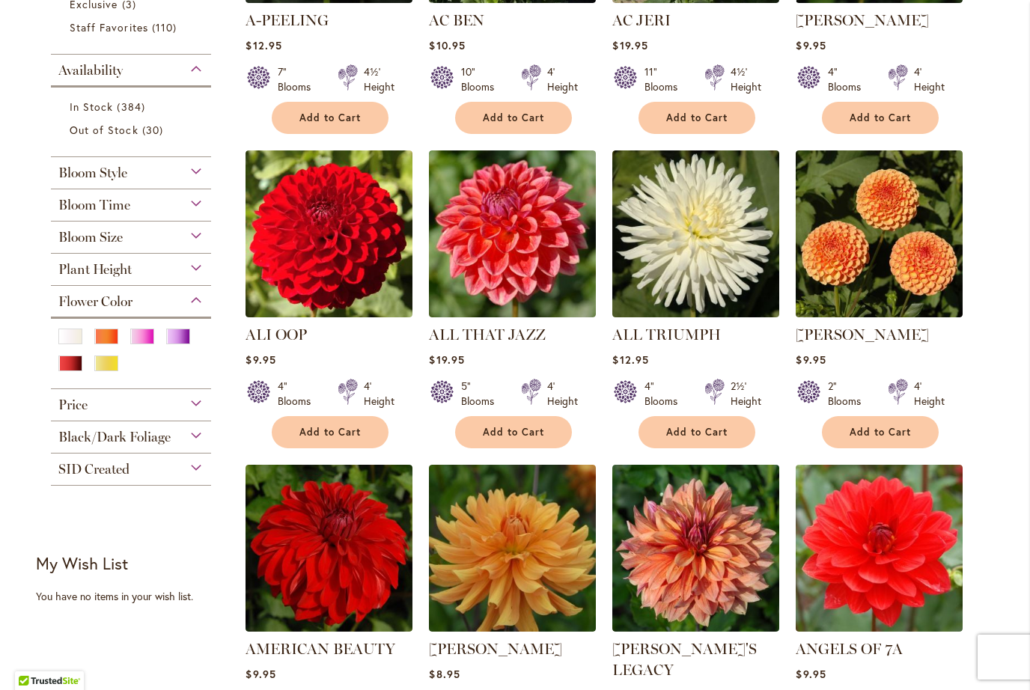
click at [189, 476] on div "SID Created" at bounding box center [131, 466] width 160 height 24
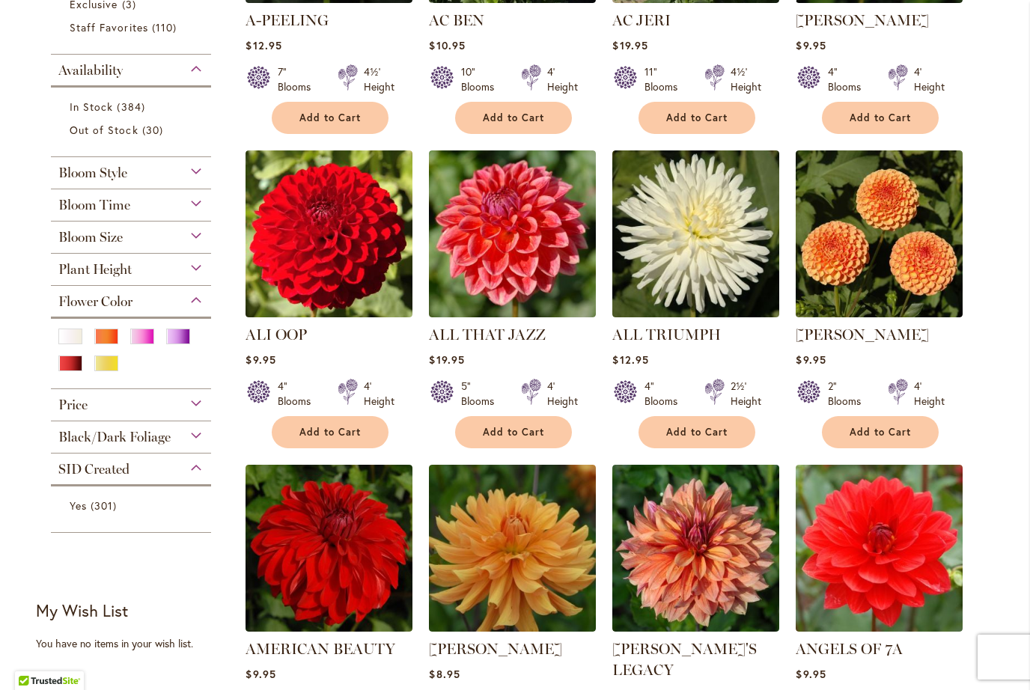
click at [195, 478] on div "SID Created" at bounding box center [131, 466] width 160 height 24
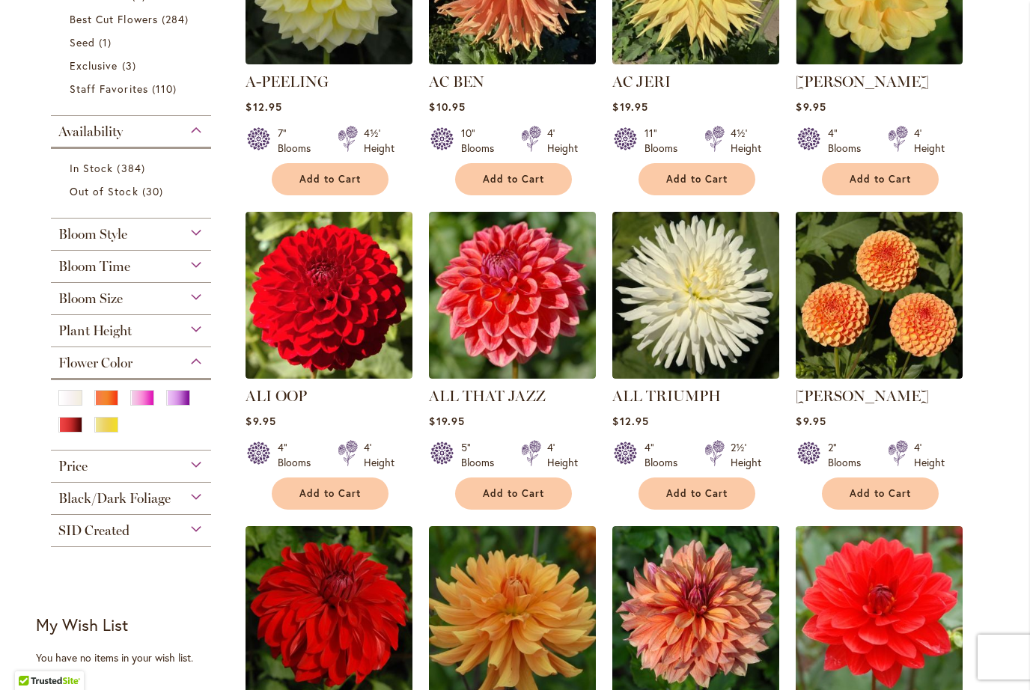
scroll to position [465, 0]
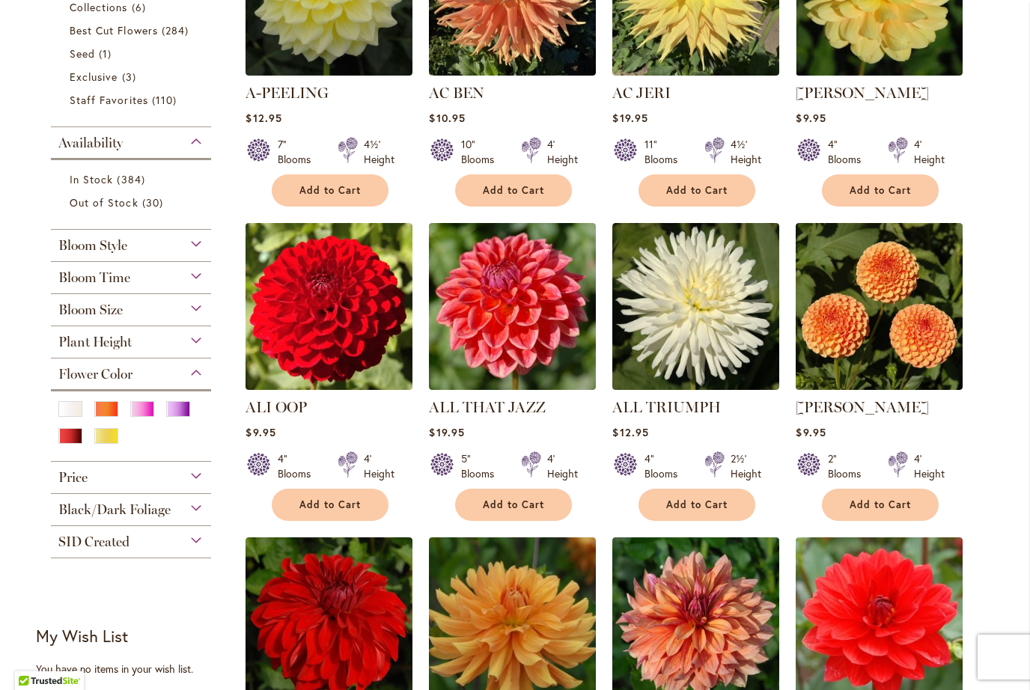
click at [106, 444] on div "Yellow" at bounding box center [106, 436] width 24 height 16
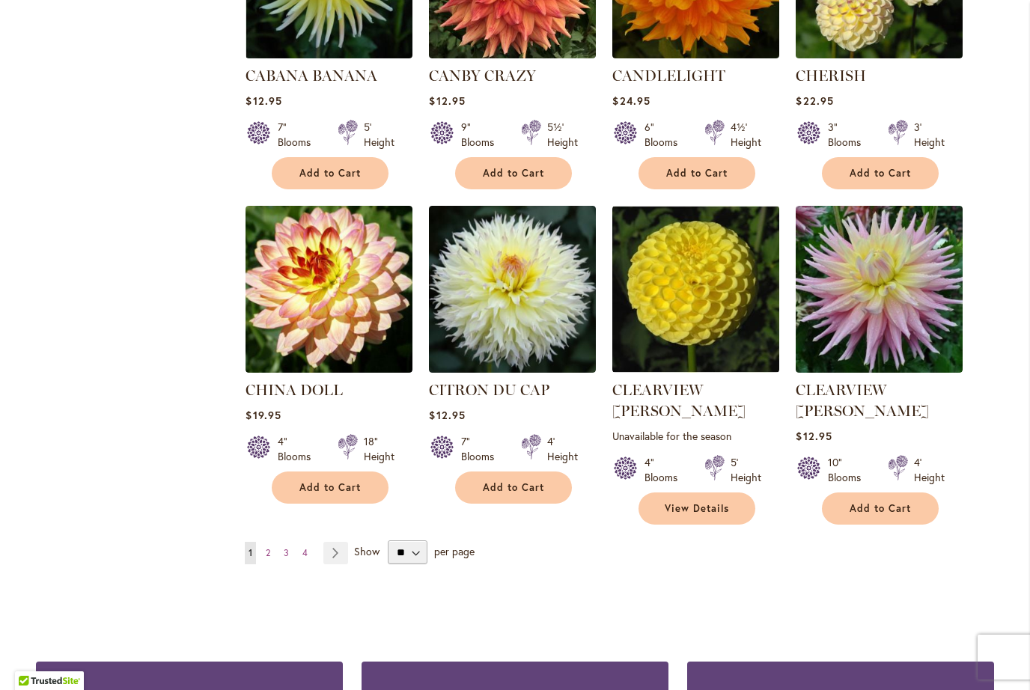
scroll to position [1101, 0]
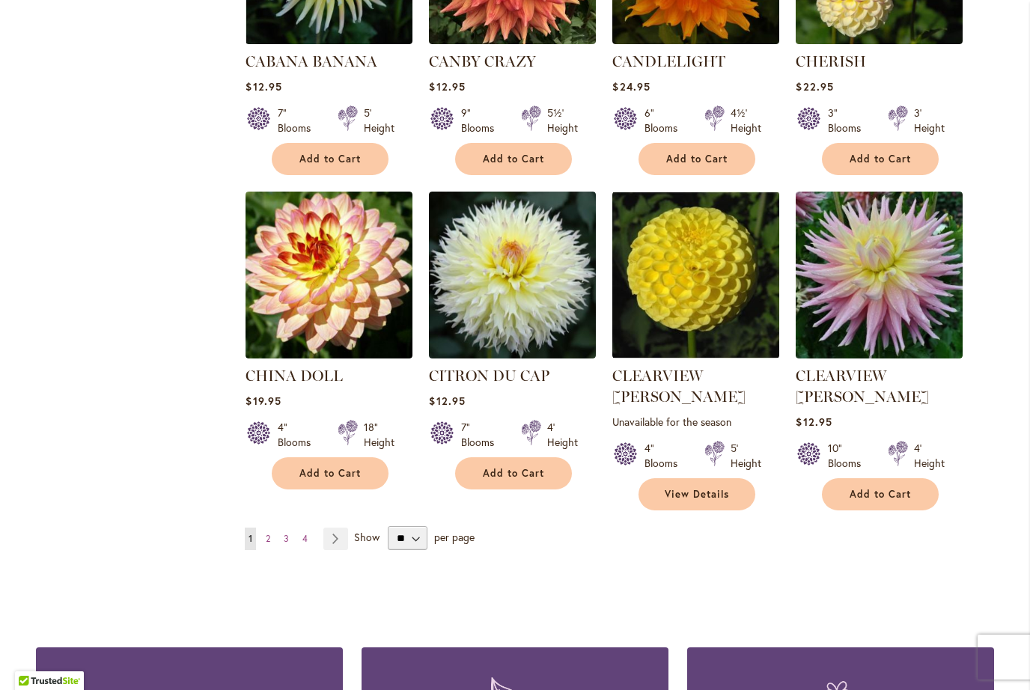
click at [329, 528] on link "Page Next" at bounding box center [335, 539] width 25 height 22
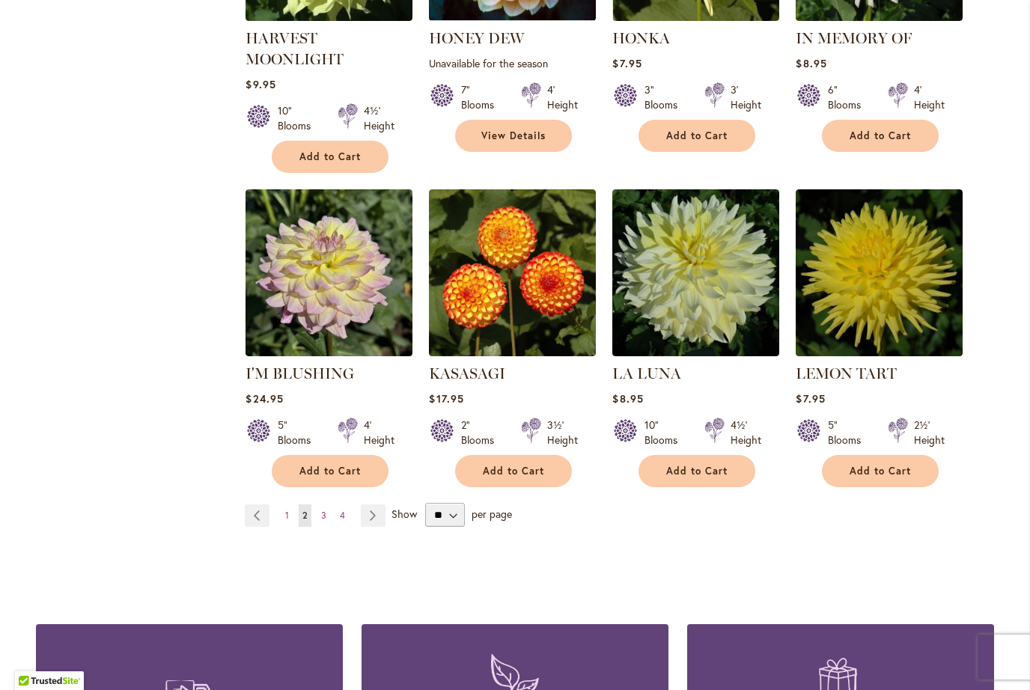
scroll to position [1125, 0]
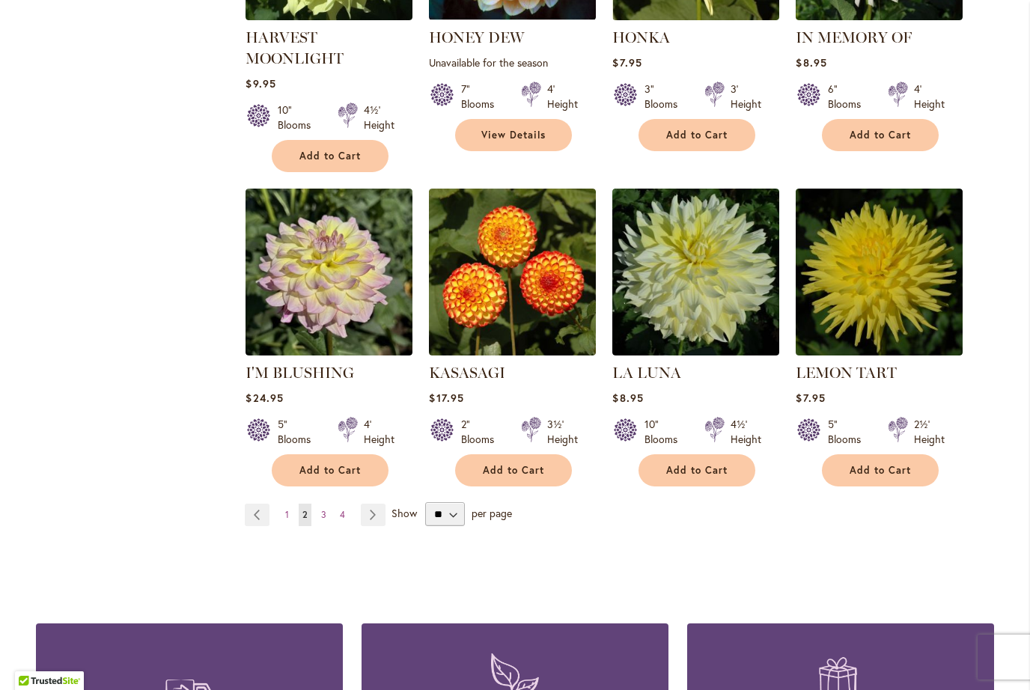
click at [372, 523] on link "Page Next" at bounding box center [373, 515] width 25 height 22
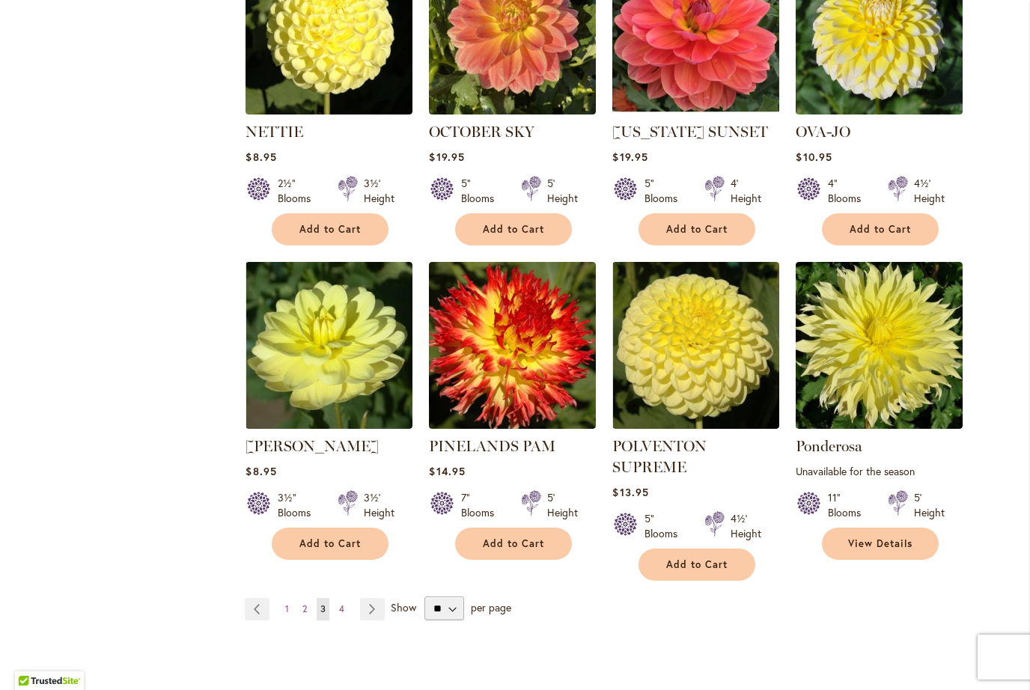
scroll to position [1071, 0]
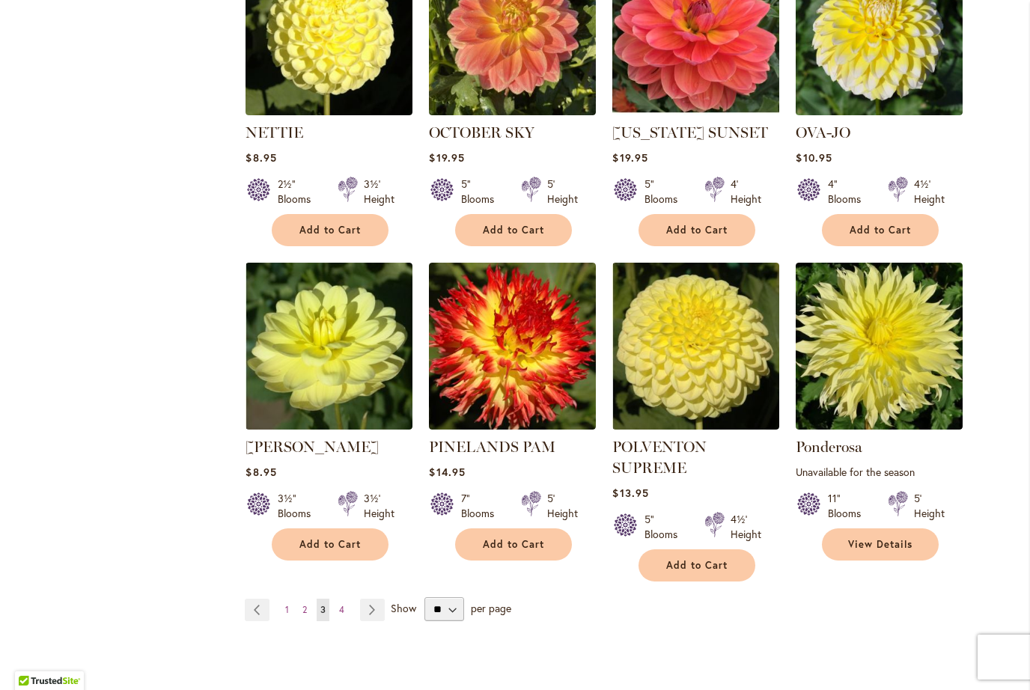
click at [376, 599] on link "Page Next" at bounding box center [372, 610] width 25 height 22
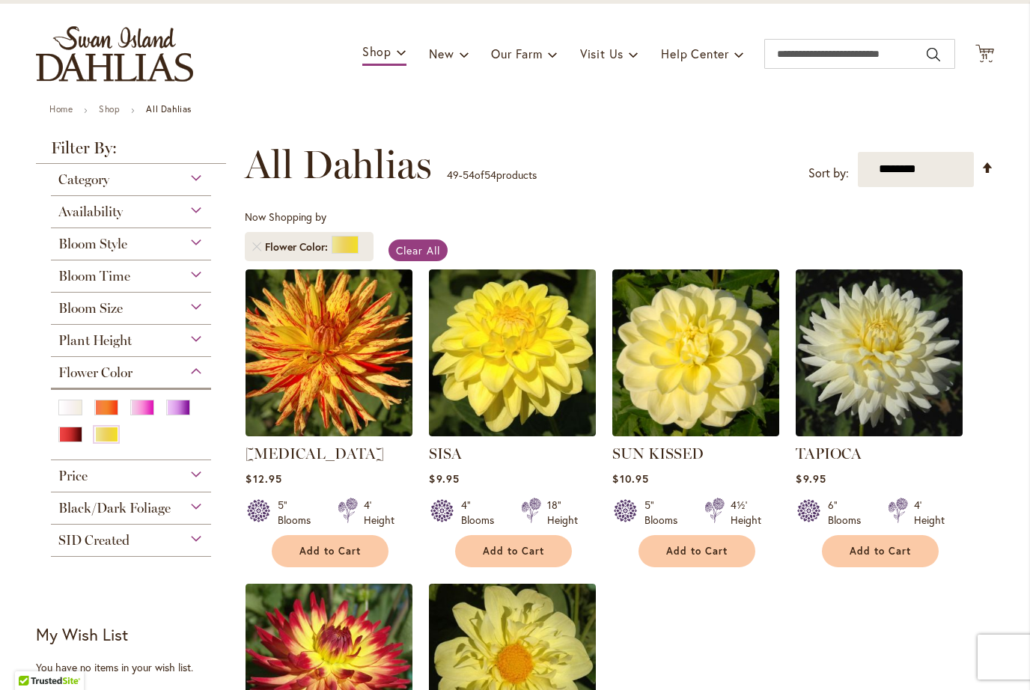
scroll to position [71, 0]
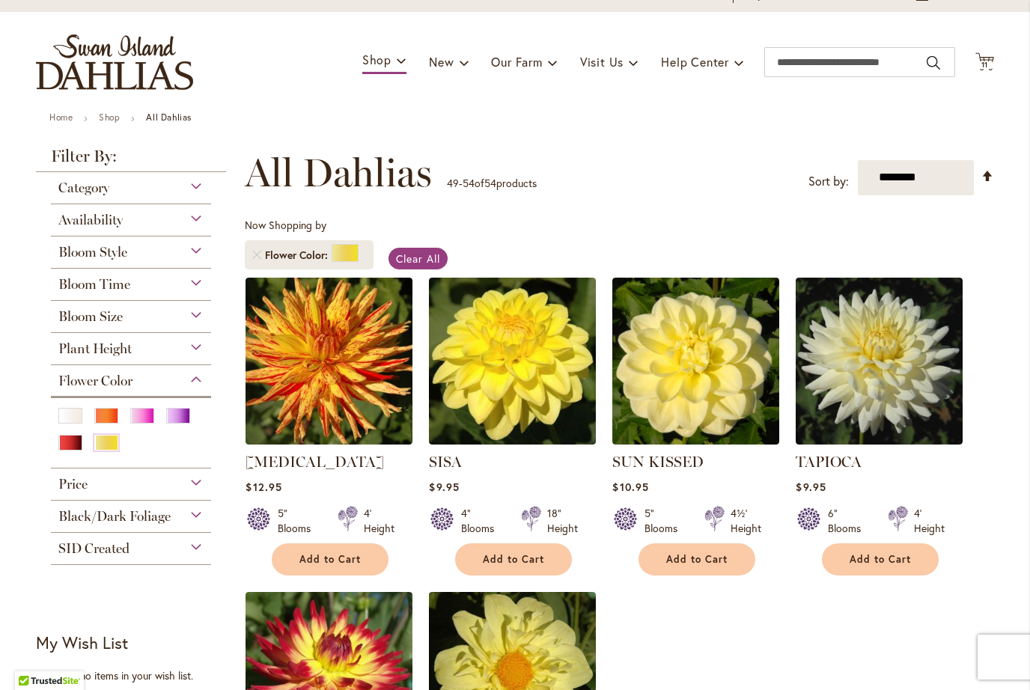
click at [987, 61] on span "11" at bounding box center [985, 65] width 7 height 10
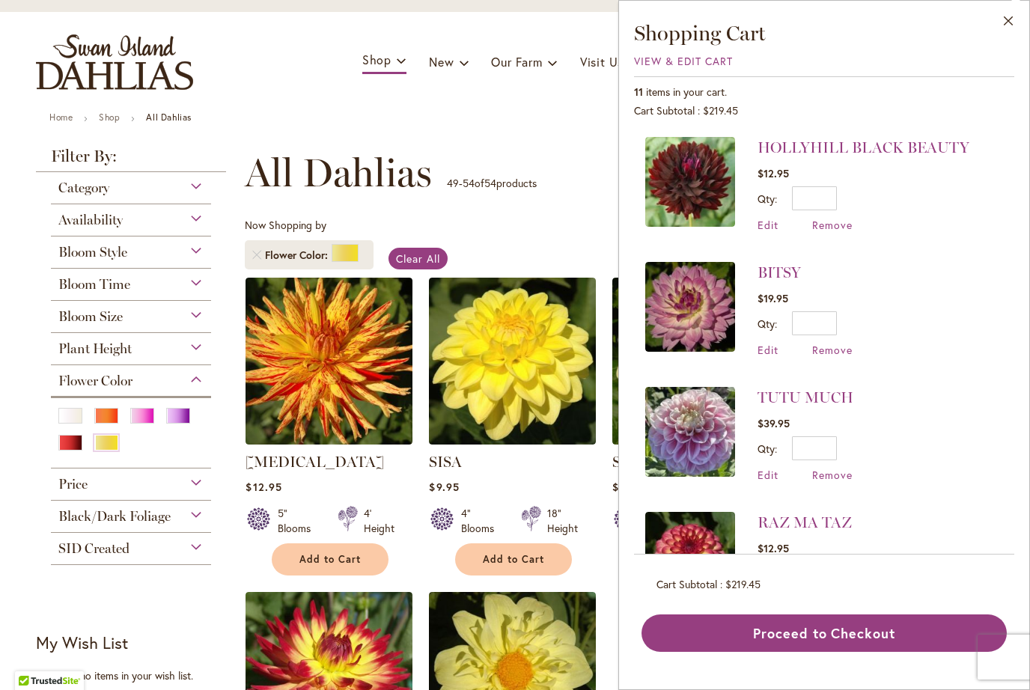
scroll to position [0, 0]
click at [1006, 22] on button "Close" at bounding box center [1008, 24] width 41 height 47
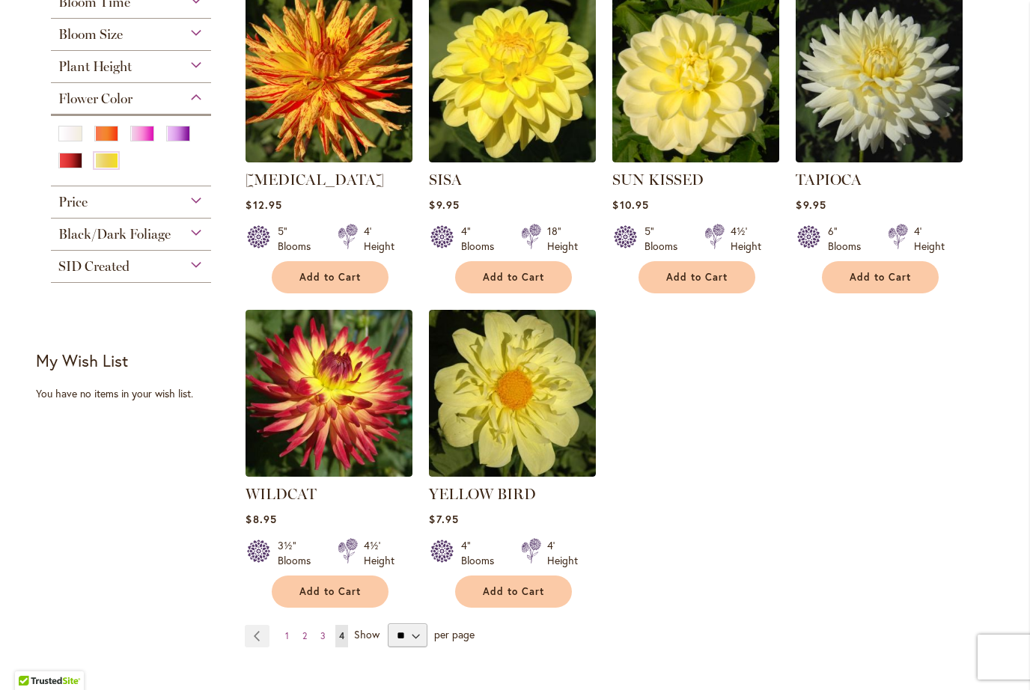
scroll to position [355, 0]
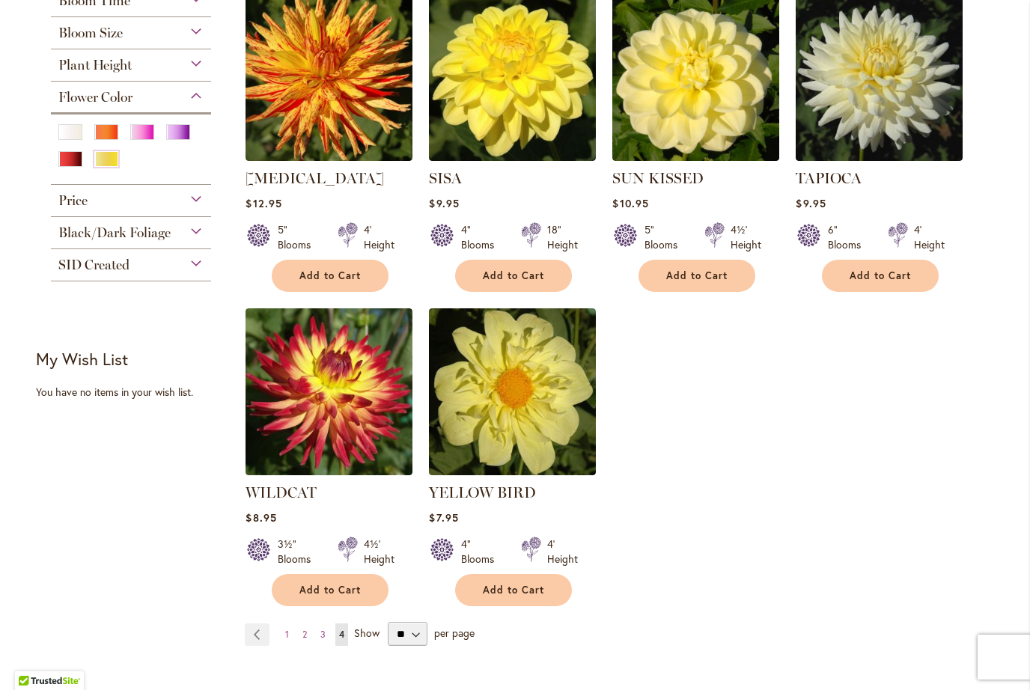
click at [355, 415] on img at bounding box center [329, 391] width 167 height 167
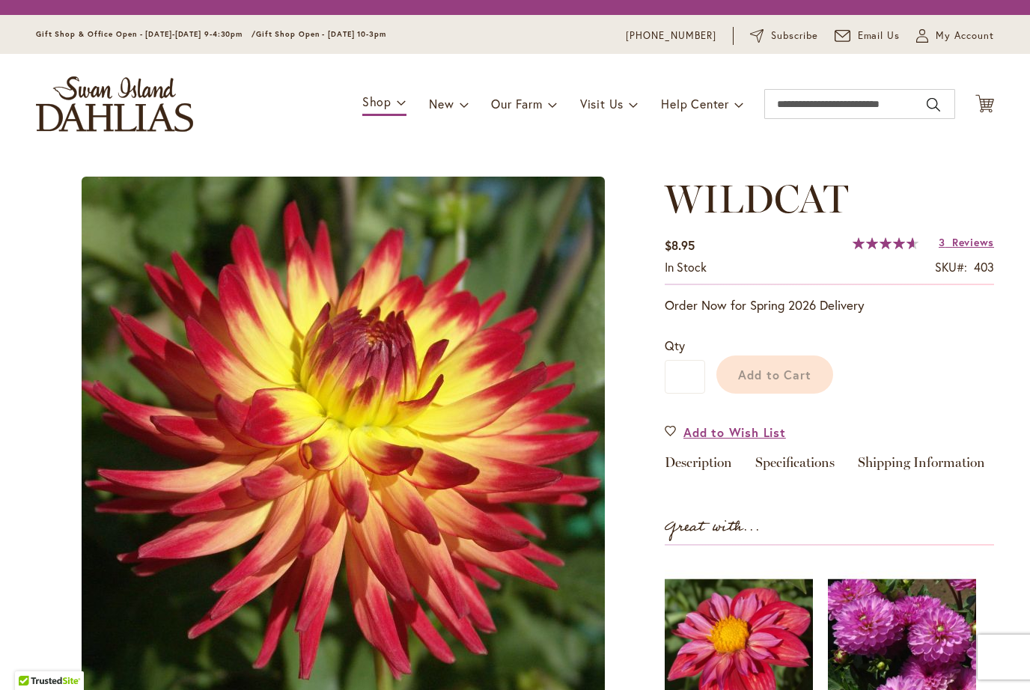
type input "*******"
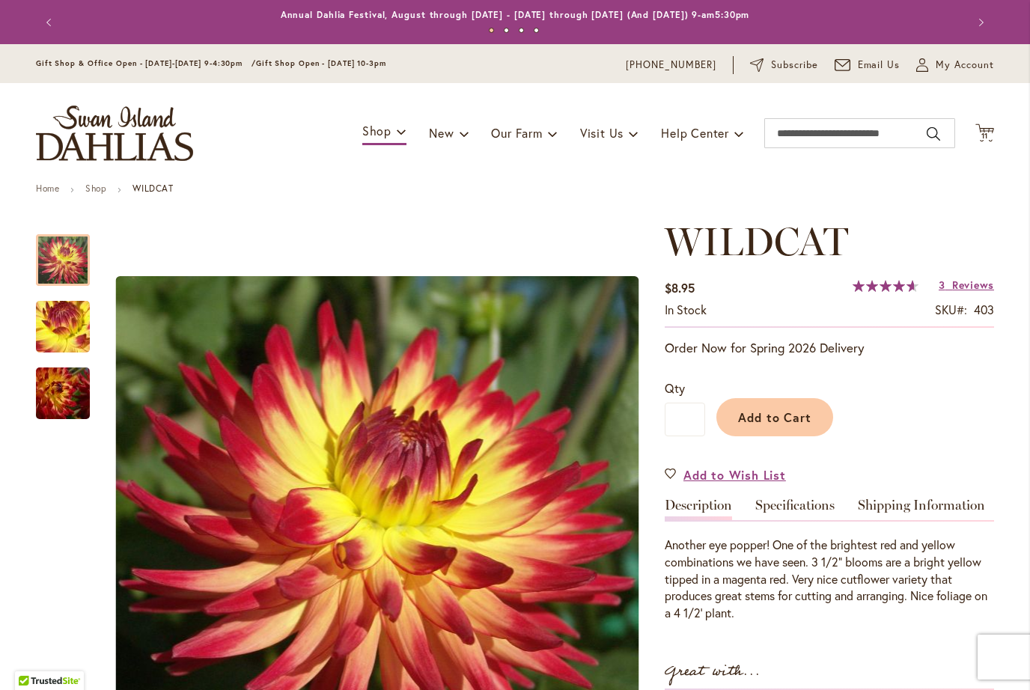
click at [968, 289] on span "Reviews" at bounding box center [973, 285] width 42 height 14
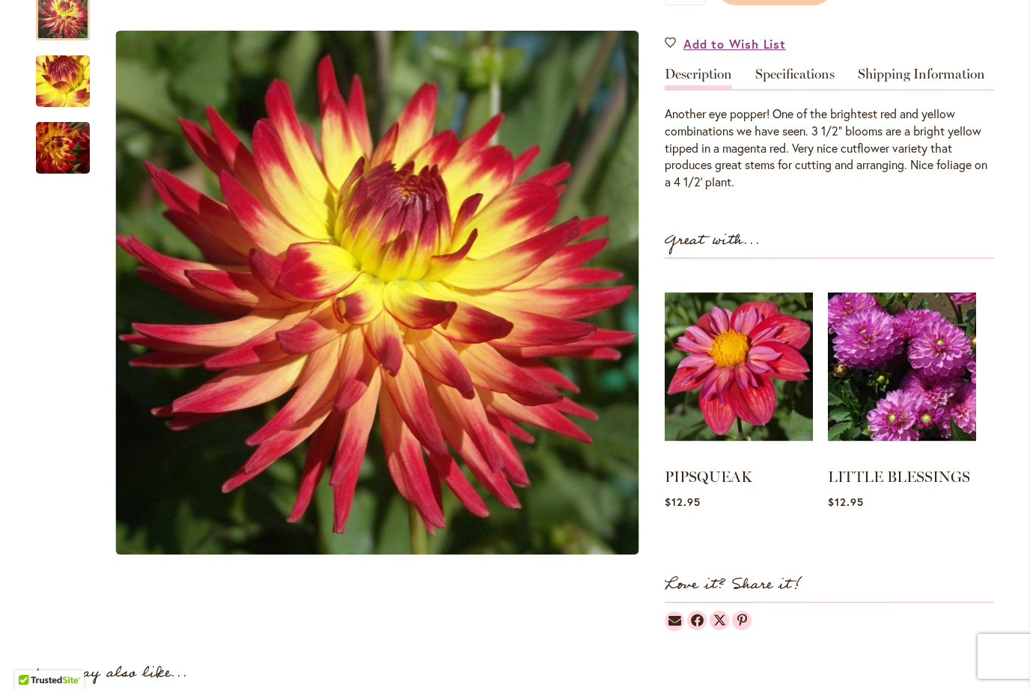
scroll to position [432, 0]
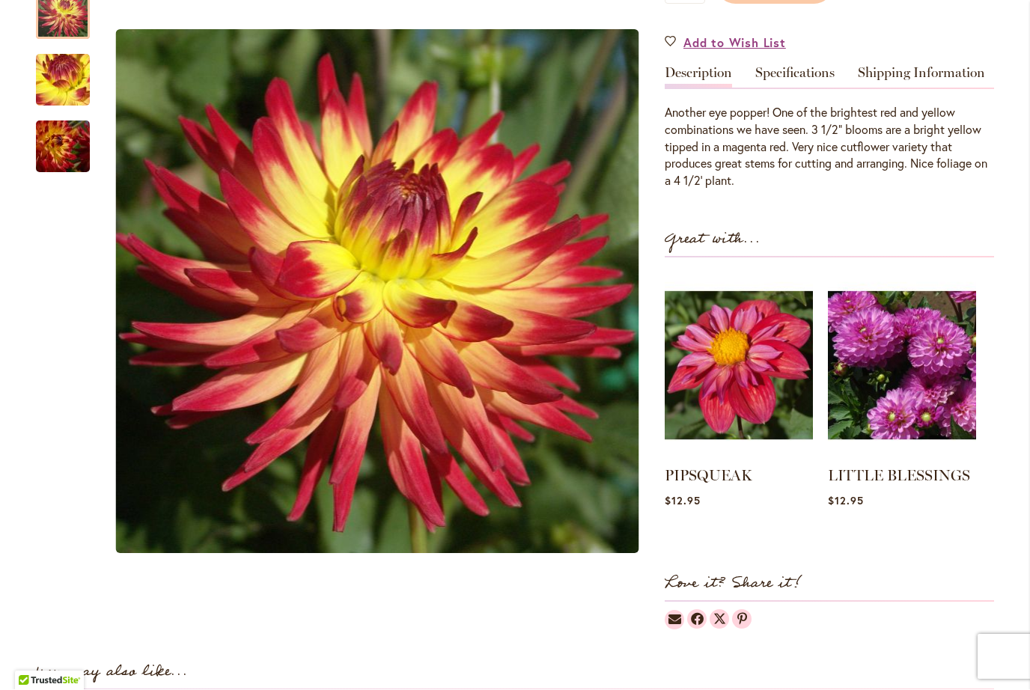
click at [59, 150] on img "WILDCAT" at bounding box center [63, 147] width 108 height 72
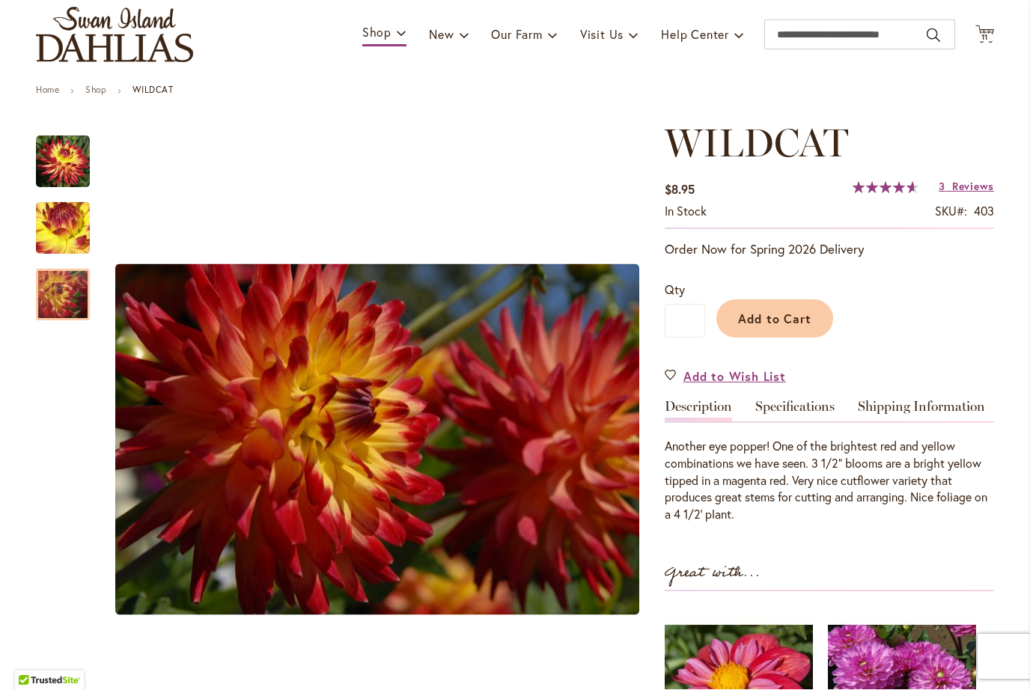
scroll to position [97, 0]
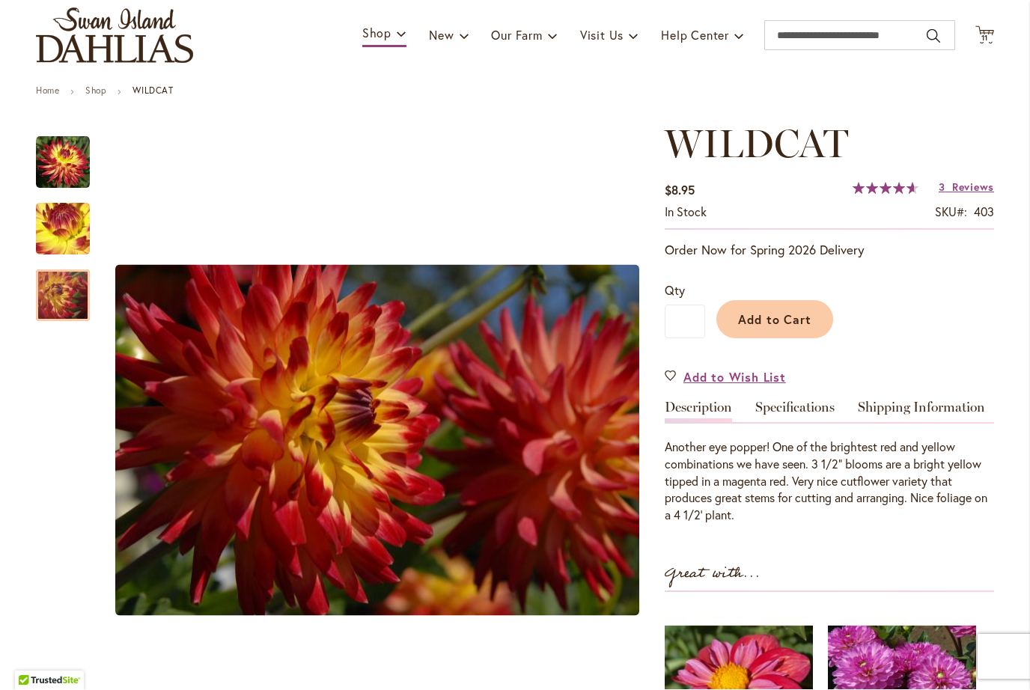
click at [66, 231] on img "WILDCAT" at bounding box center [63, 229] width 108 height 81
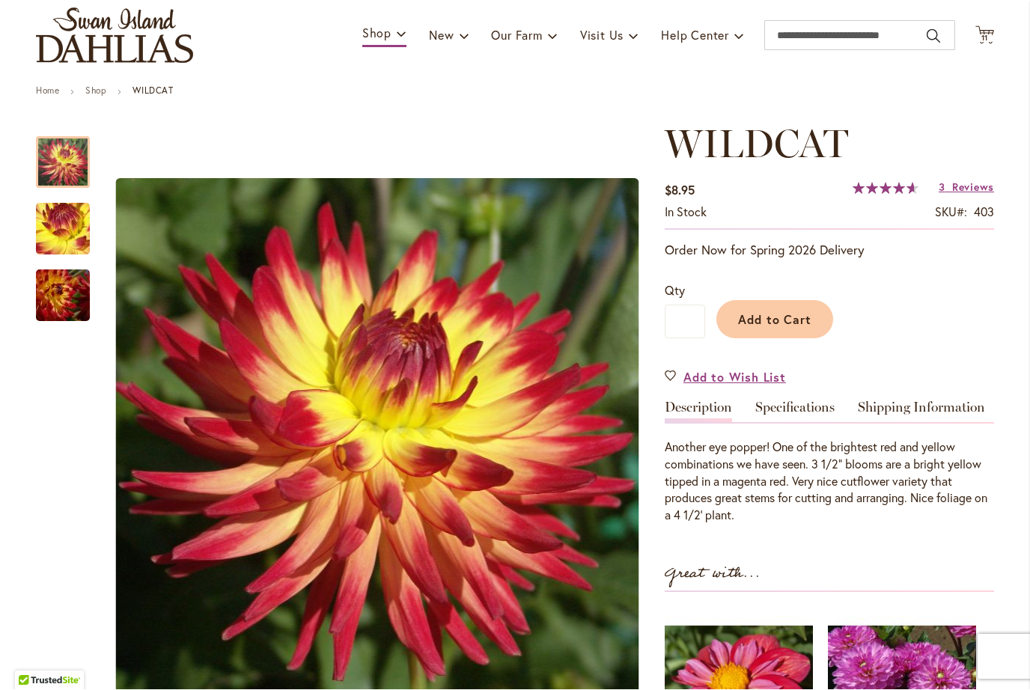
click at [69, 159] on img "WILDCAT" at bounding box center [63, 163] width 54 height 54
click at [61, 292] on img "WILDCAT" at bounding box center [63, 297] width 108 height 72
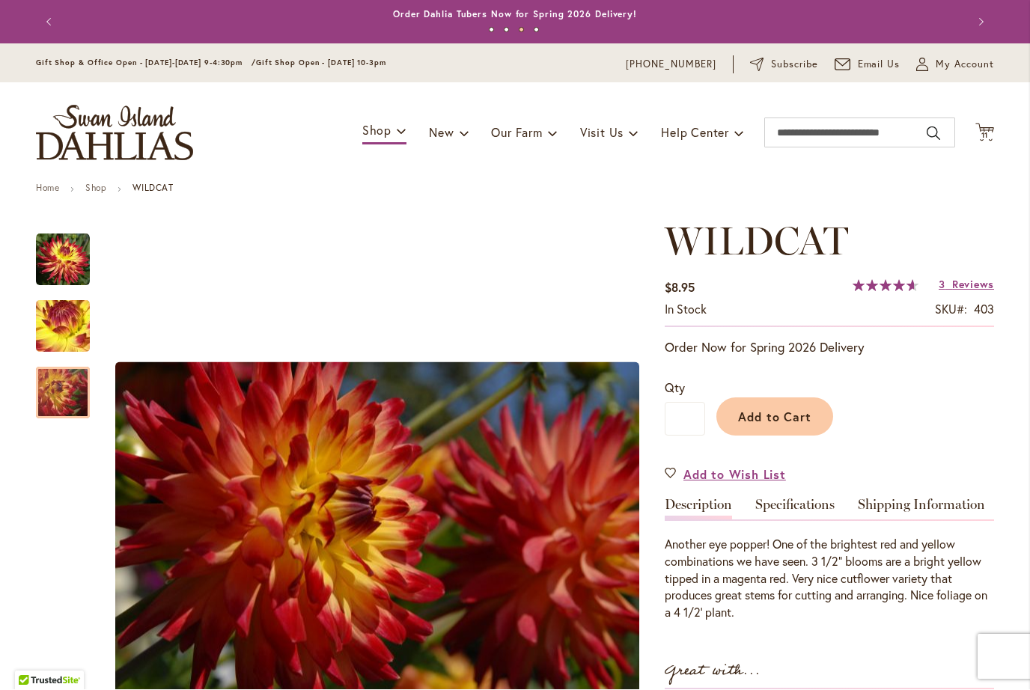
scroll to position [0, 0]
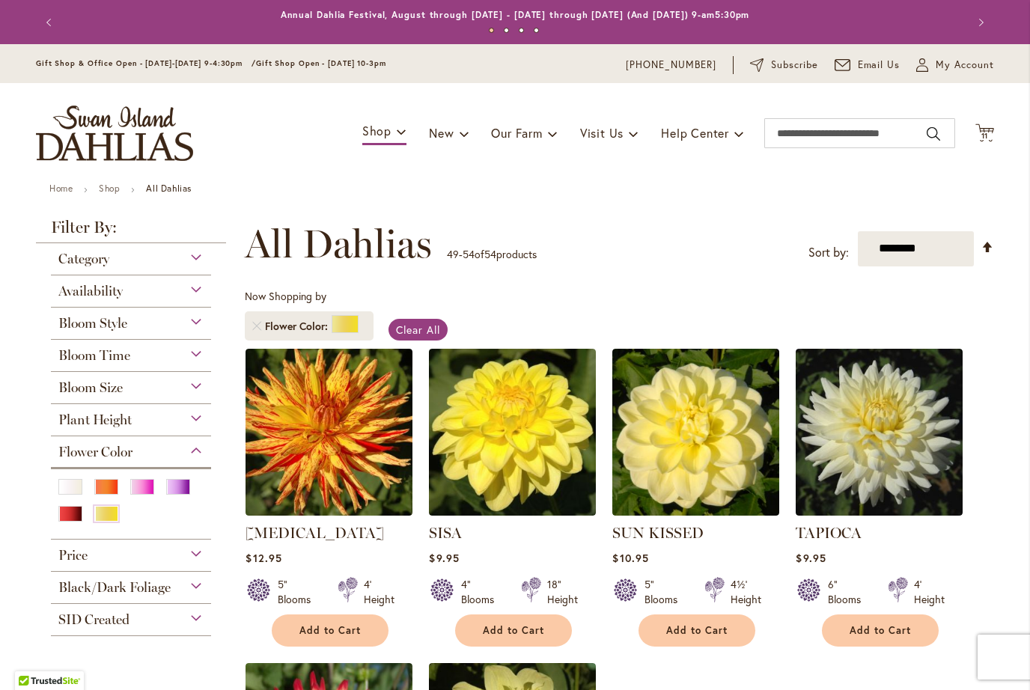
click at [333, 446] on img at bounding box center [329, 432] width 167 height 167
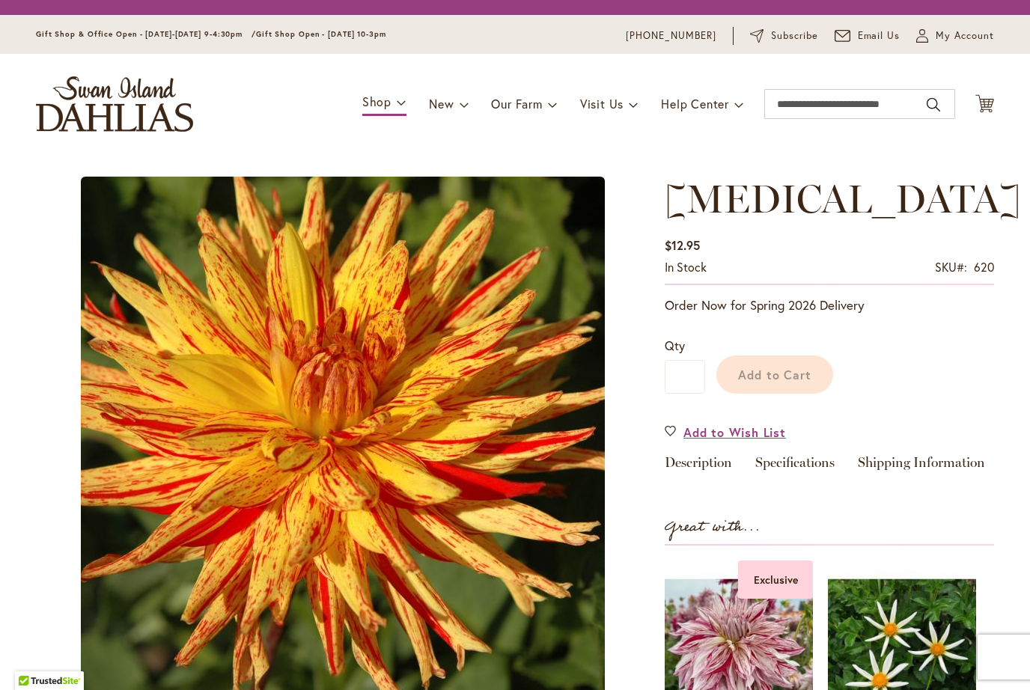
type input "*******"
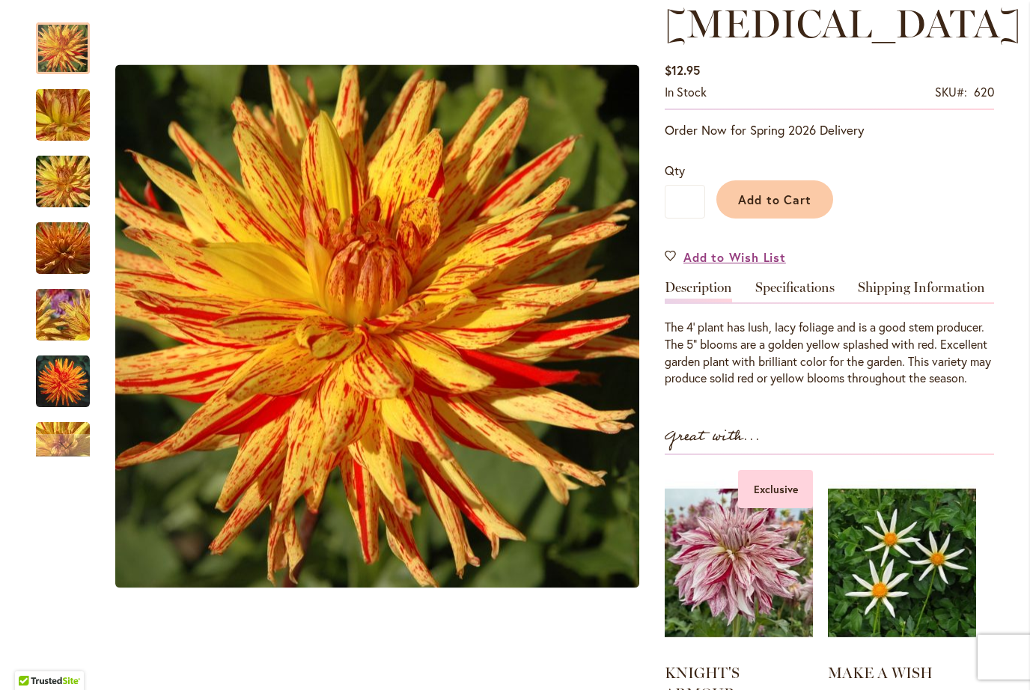
scroll to position [213, 0]
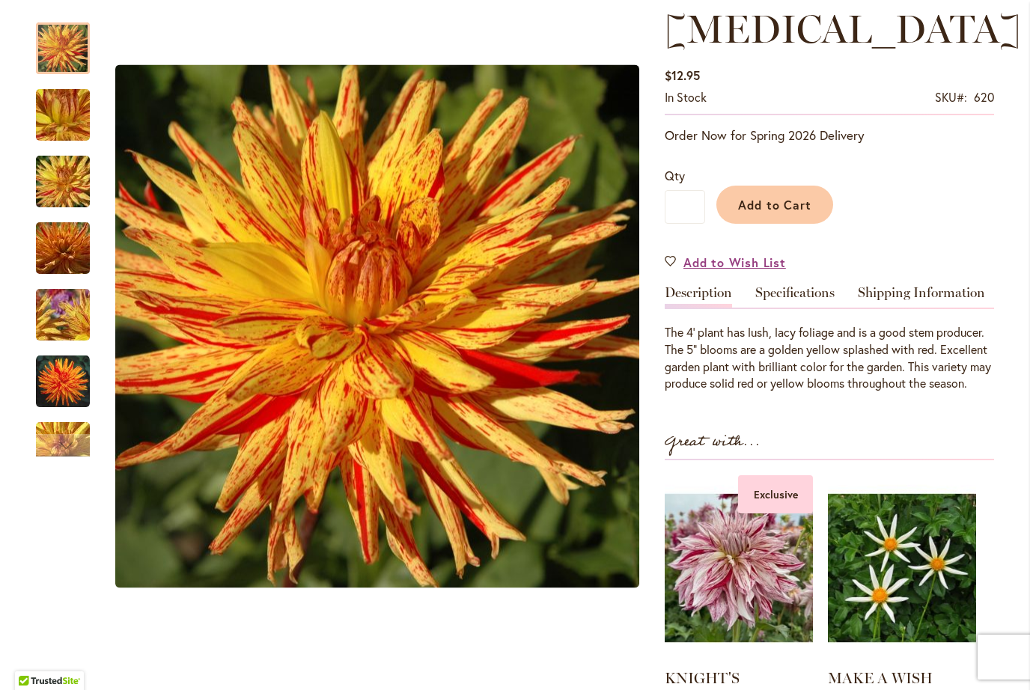
click at [77, 436] on div "Next" at bounding box center [63, 445] width 54 height 22
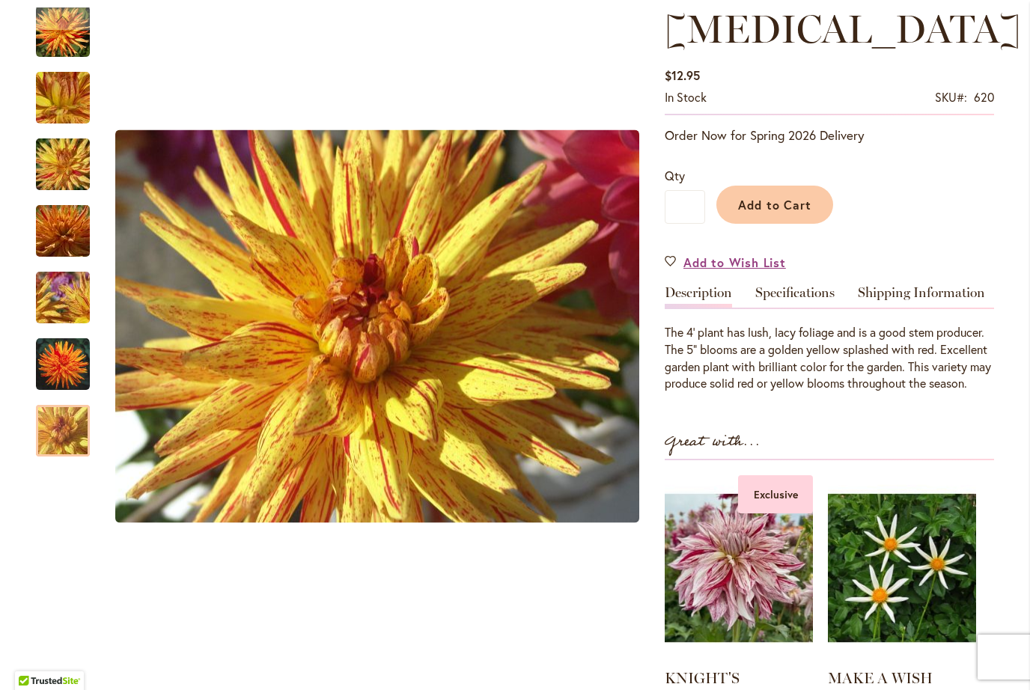
click at [71, 437] on img "POPPERS" at bounding box center [63, 431] width 108 height 81
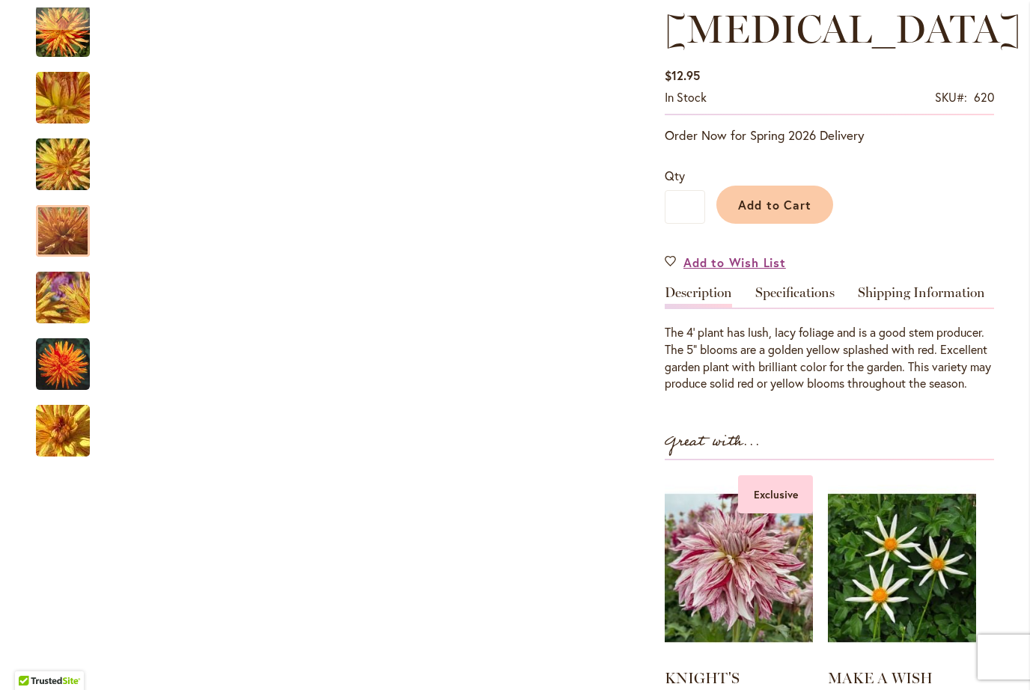
click at [67, 246] on img "POPPERS" at bounding box center [63, 231] width 108 height 72
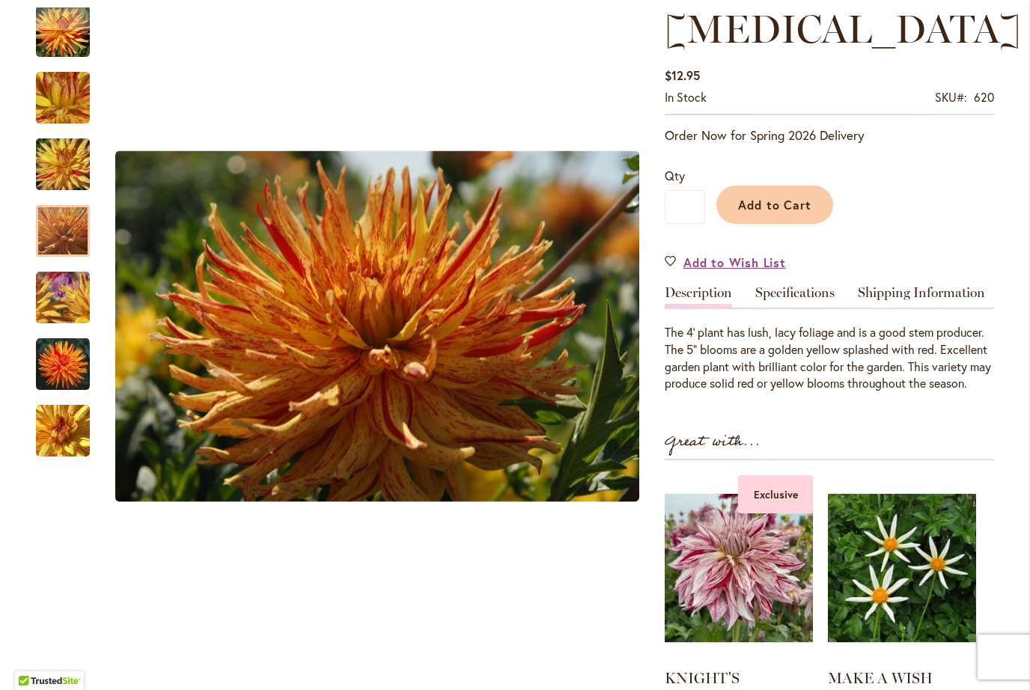
click at [61, 109] on img "POPPERS" at bounding box center [63, 98] width 108 height 81
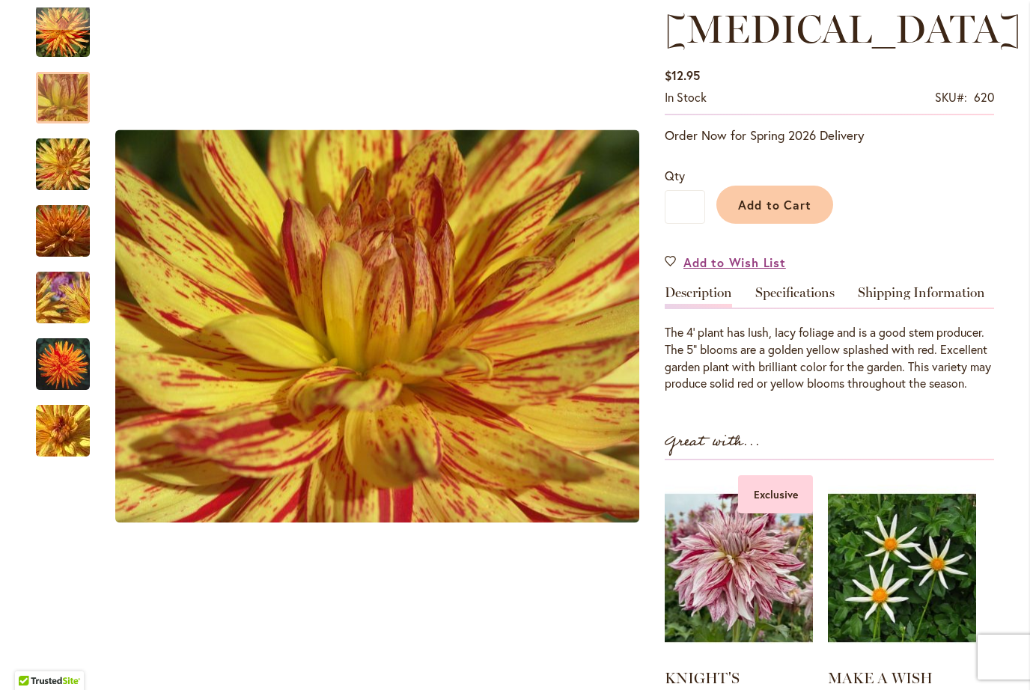
click at [66, 14] on div "Previous" at bounding box center [63, 18] width 22 height 22
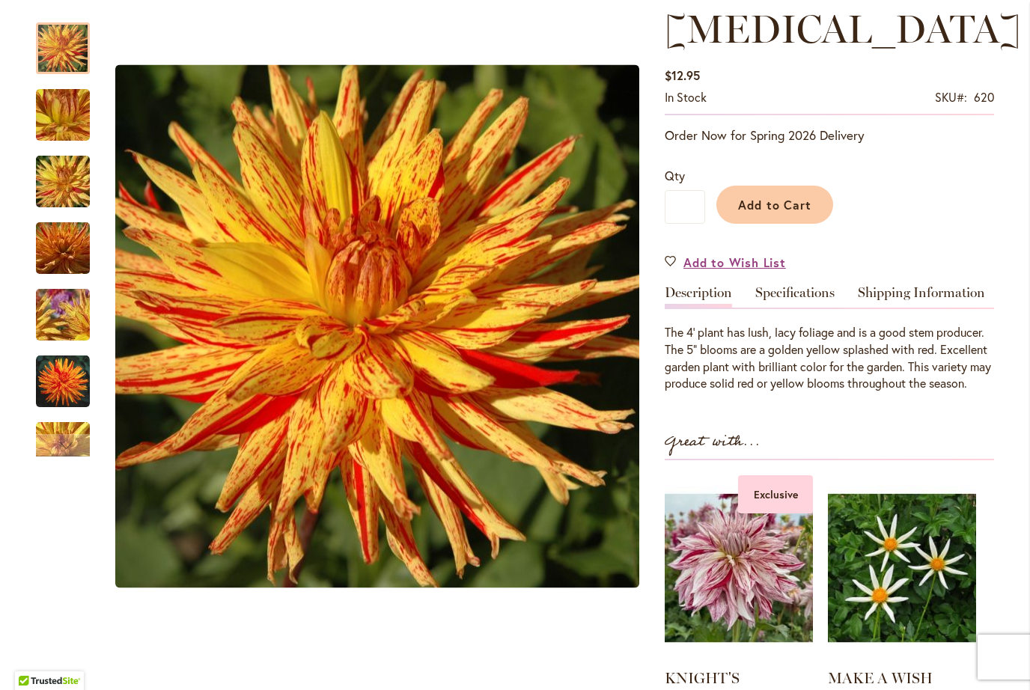
click at [67, 55] on img "POPPERS" at bounding box center [63, 49] width 54 height 54
click at [57, 162] on img "POPPERS" at bounding box center [63, 182] width 108 height 81
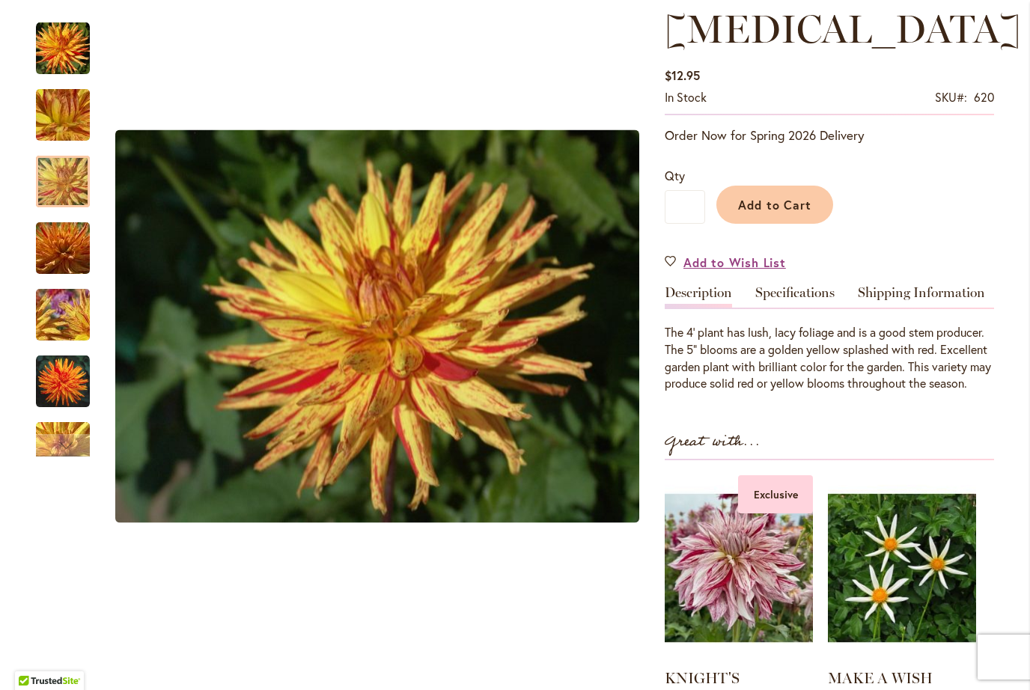
click at [76, 253] on img "POPPERS" at bounding box center [63, 249] width 108 height 72
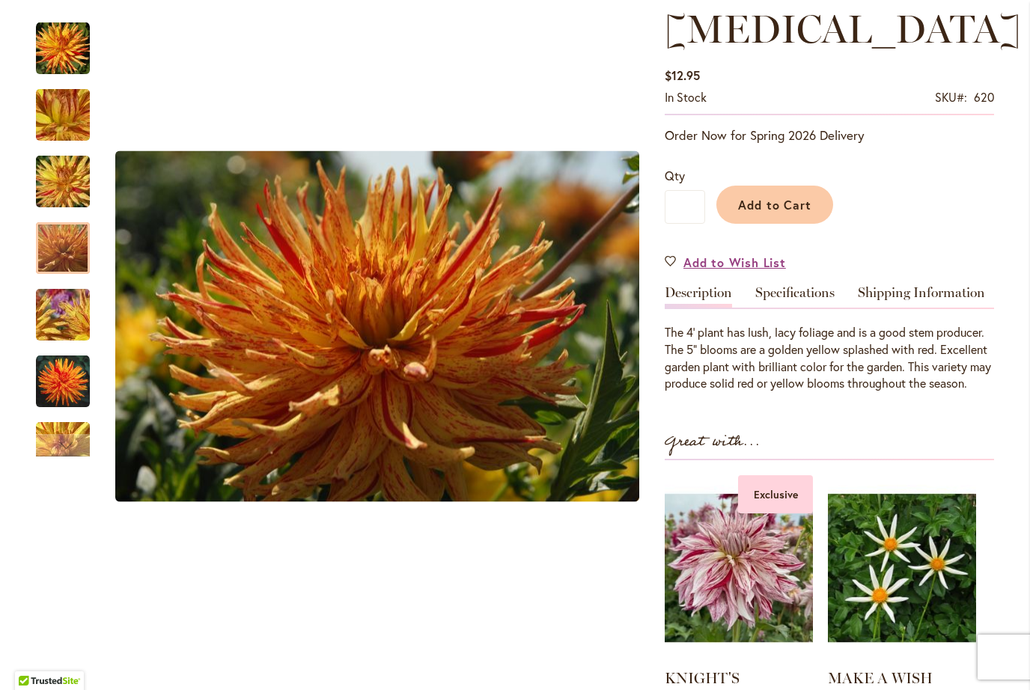
click at [63, 310] on img "POPPERS" at bounding box center [63, 315] width 108 height 81
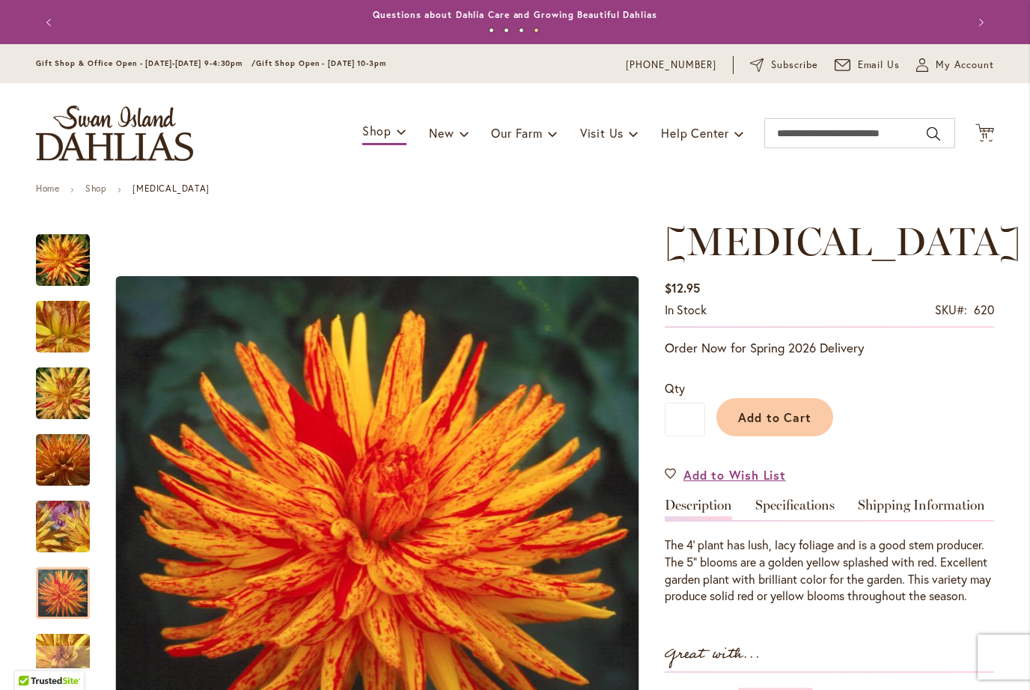
scroll to position [0, 0]
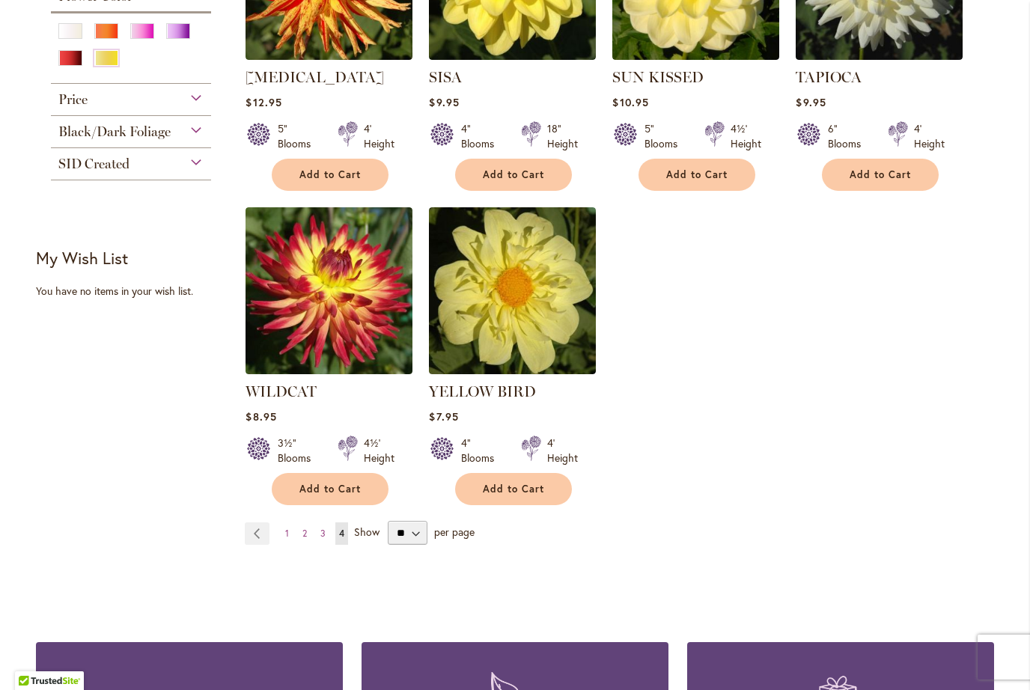
scroll to position [457, 0]
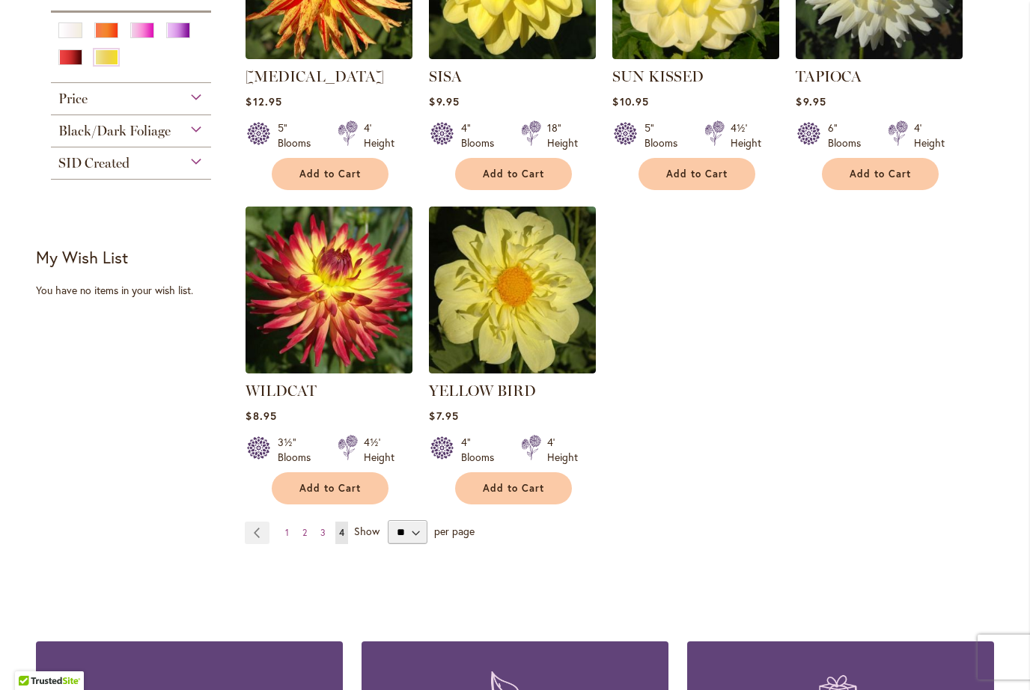
click at [303, 531] on span "2" at bounding box center [304, 532] width 4 height 11
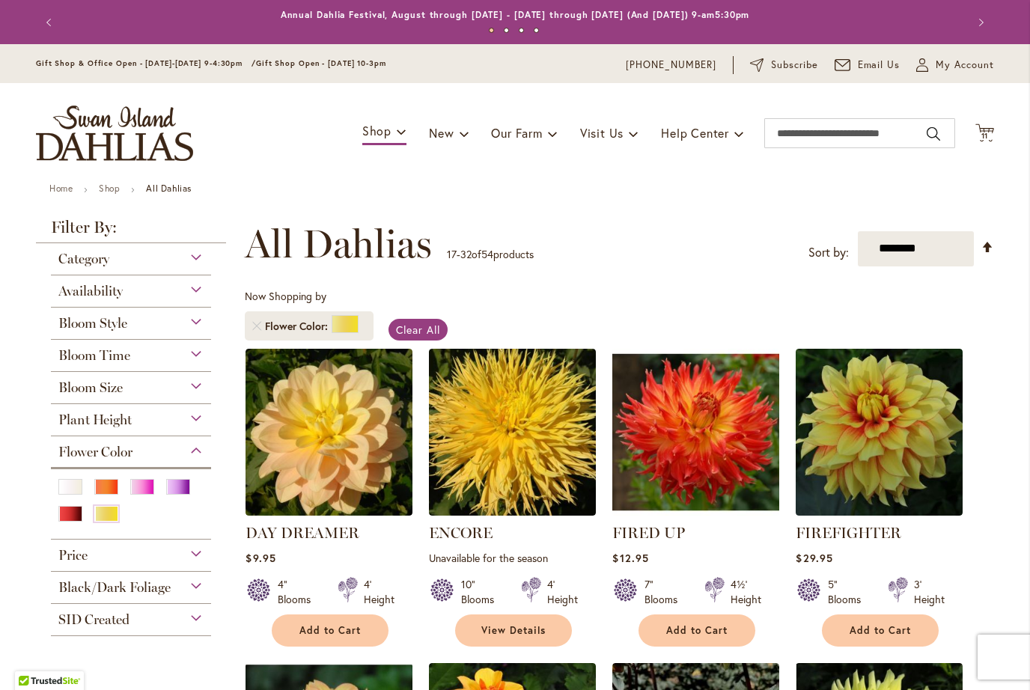
click at [515, 431] on img at bounding box center [512, 432] width 167 height 167
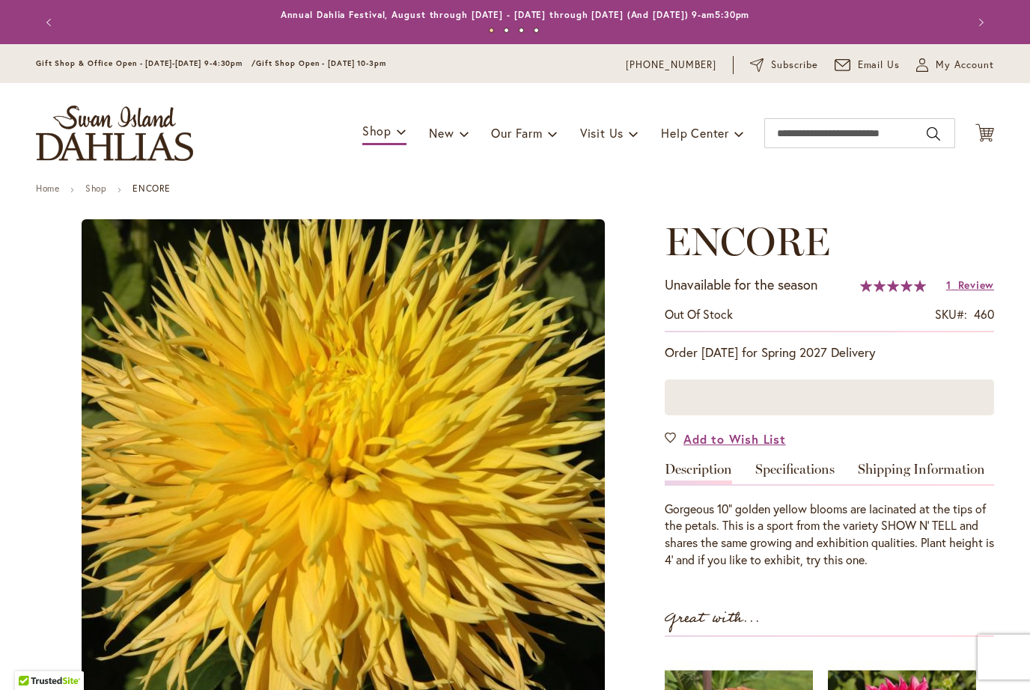
type input "*******"
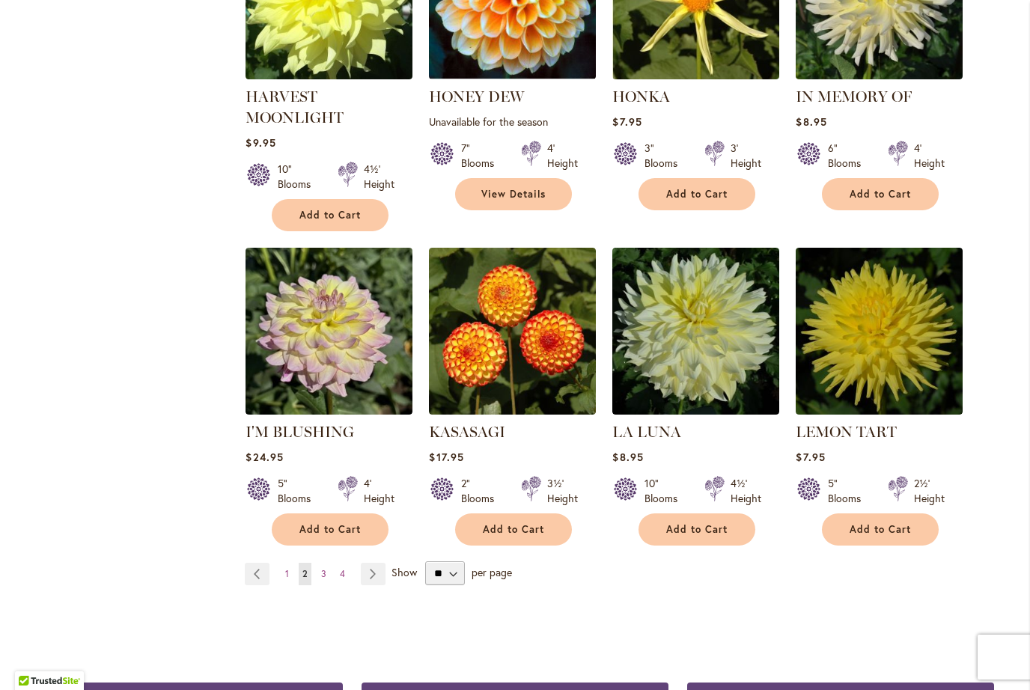
scroll to position [1066, 0]
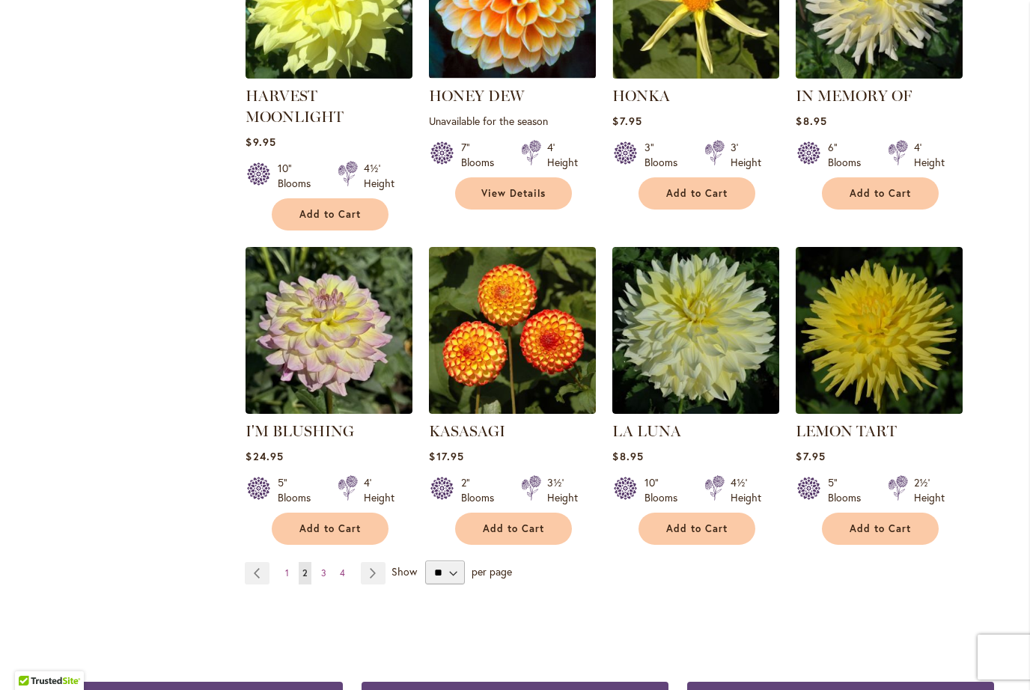
click at [323, 582] on link "Page 3" at bounding box center [323, 573] width 13 height 22
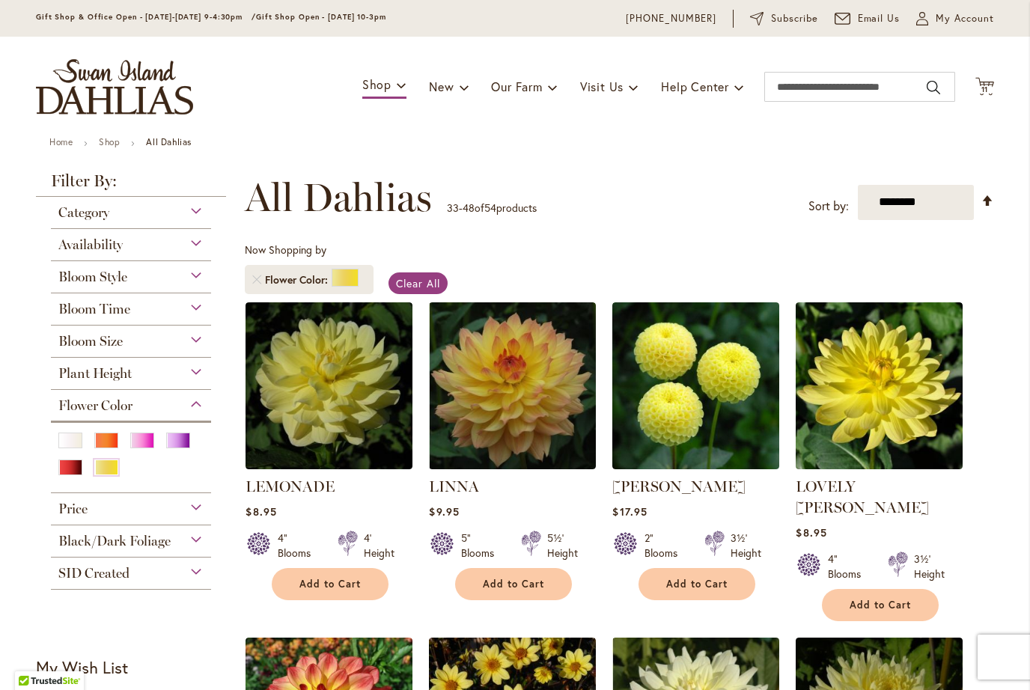
scroll to position [55, 0]
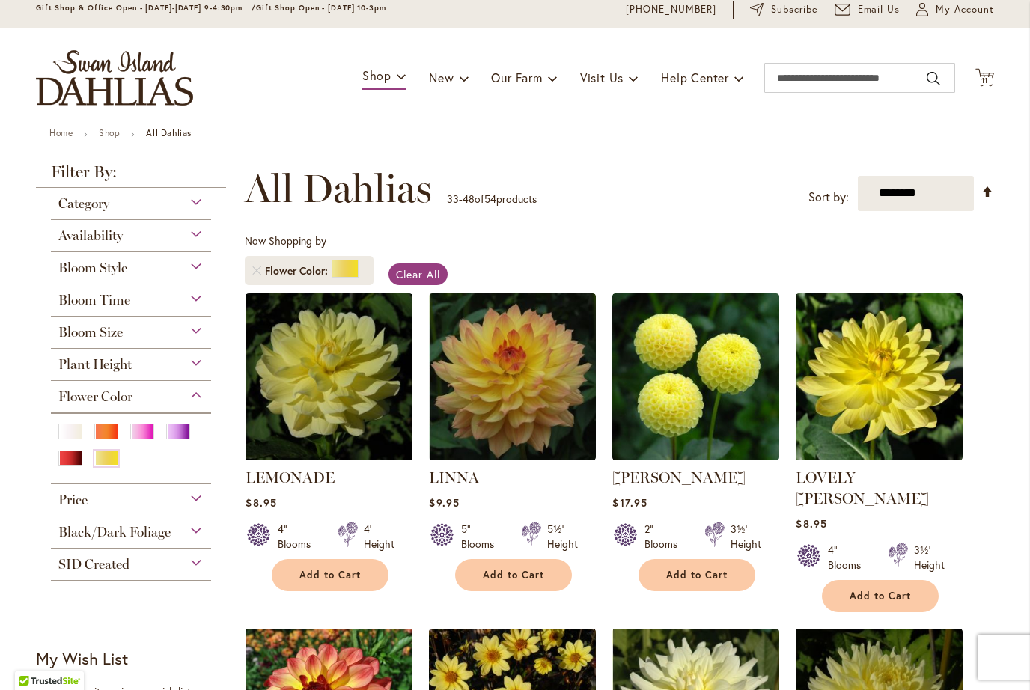
click at [518, 371] on img at bounding box center [512, 376] width 167 height 167
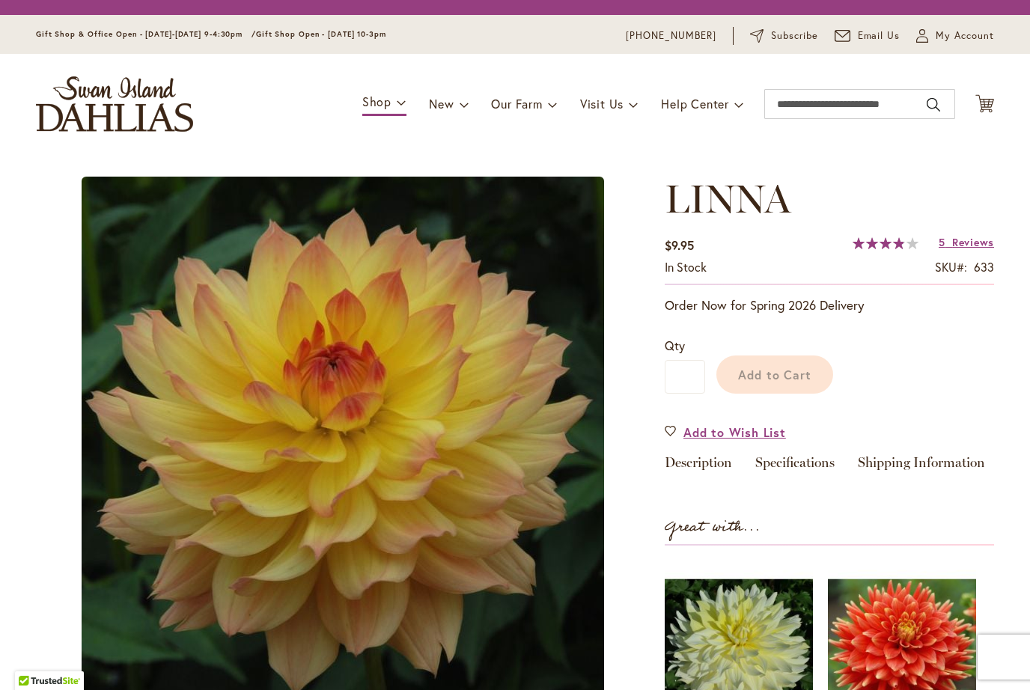
type input "*******"
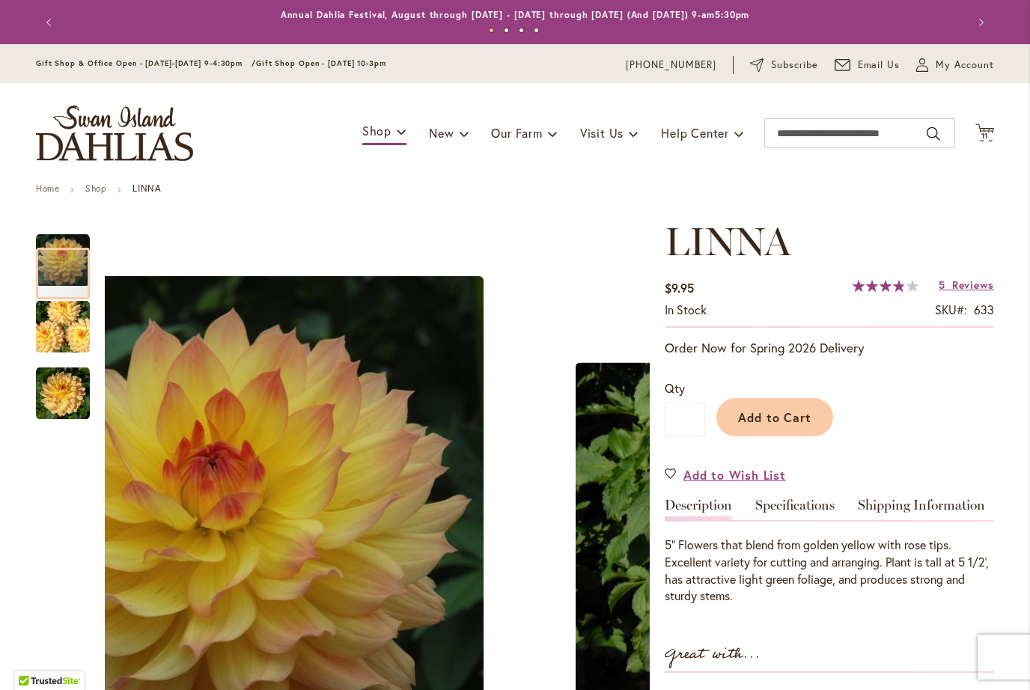
click at [63, 324] on img "LINNA" at bounding box center [63, 327] width 108 height 72
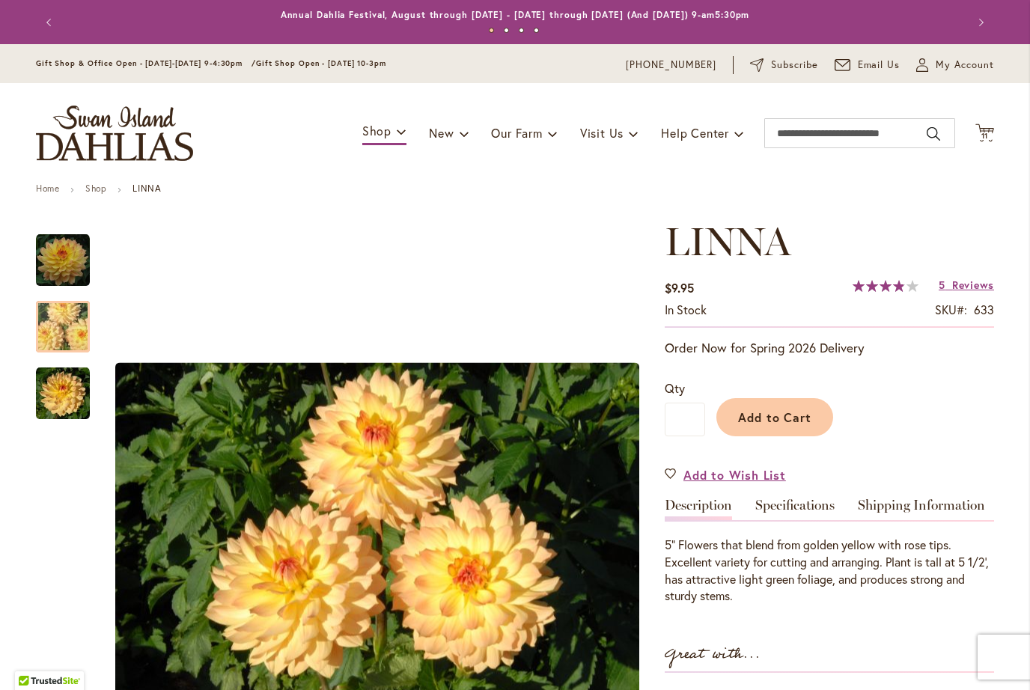
click at [65, 403] on img "LINNA" at bounding box center [63, 394] width 54 height 54
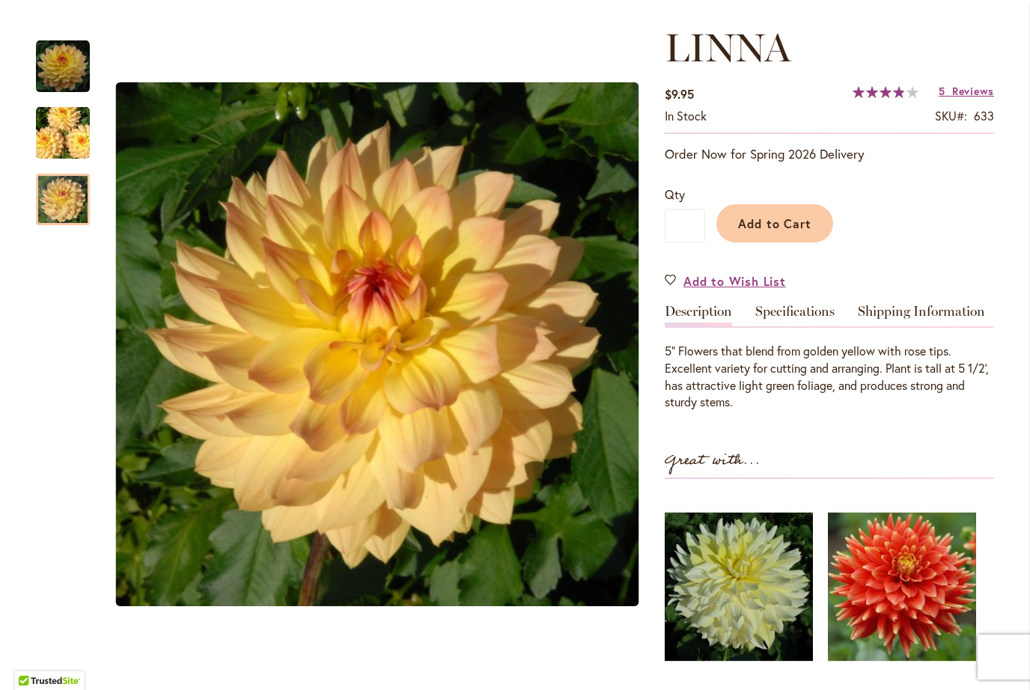
scroll to position [193, 0]
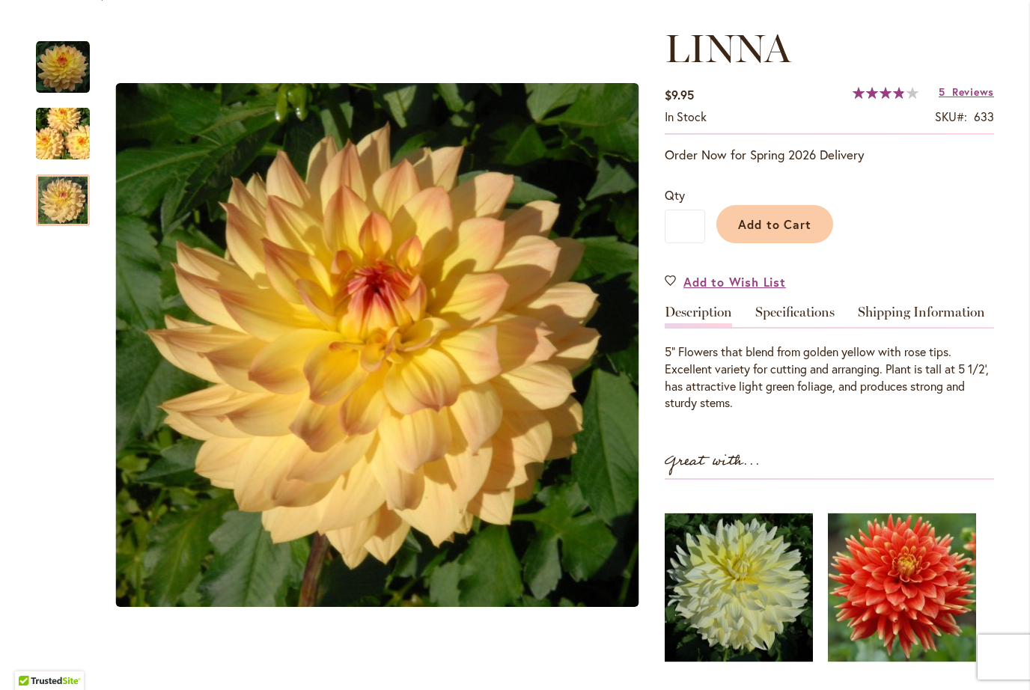
click at [968, 91] on span "Reviews" at bounding box center [973, 92] width 42 height 14
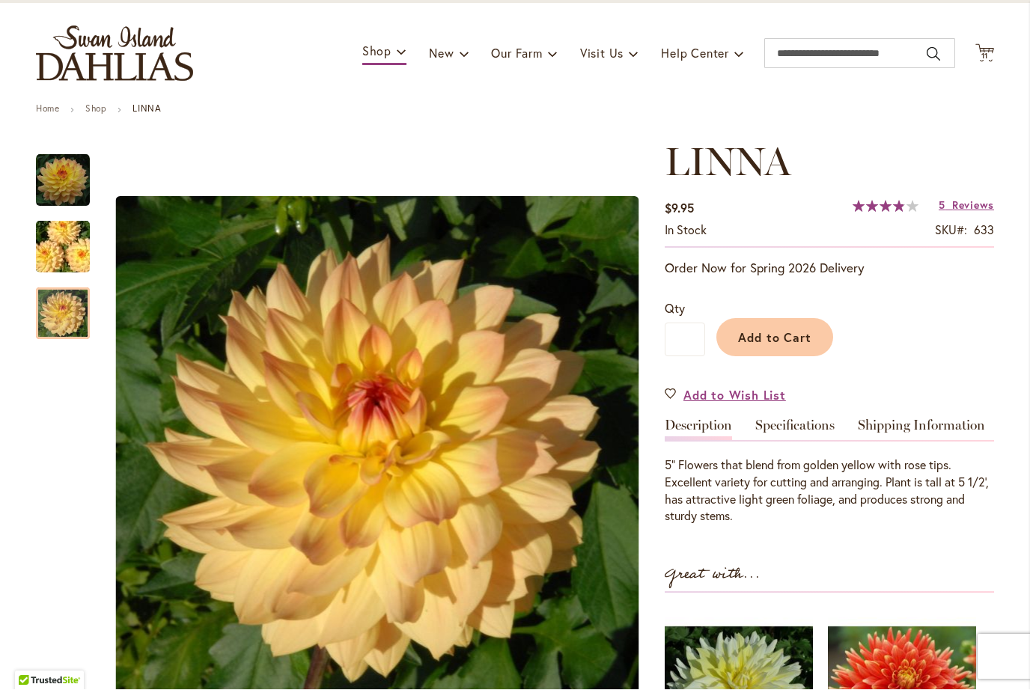
scroll to position [82, 0]
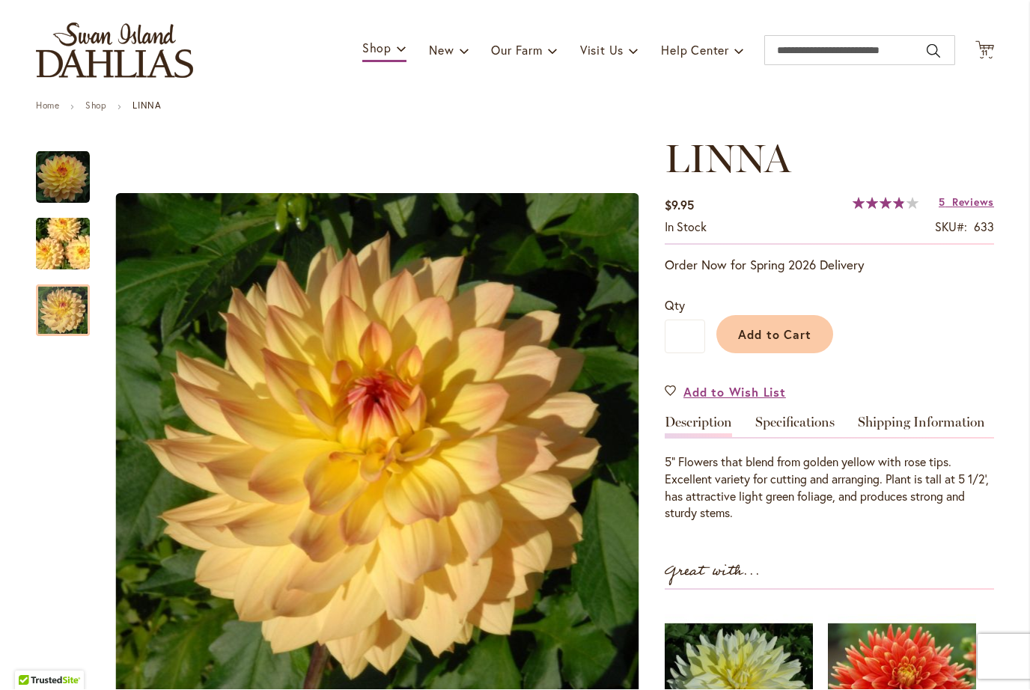
click at [58, 252] on img "LINNA" at bounding box center [63, 245] width 108 height 72
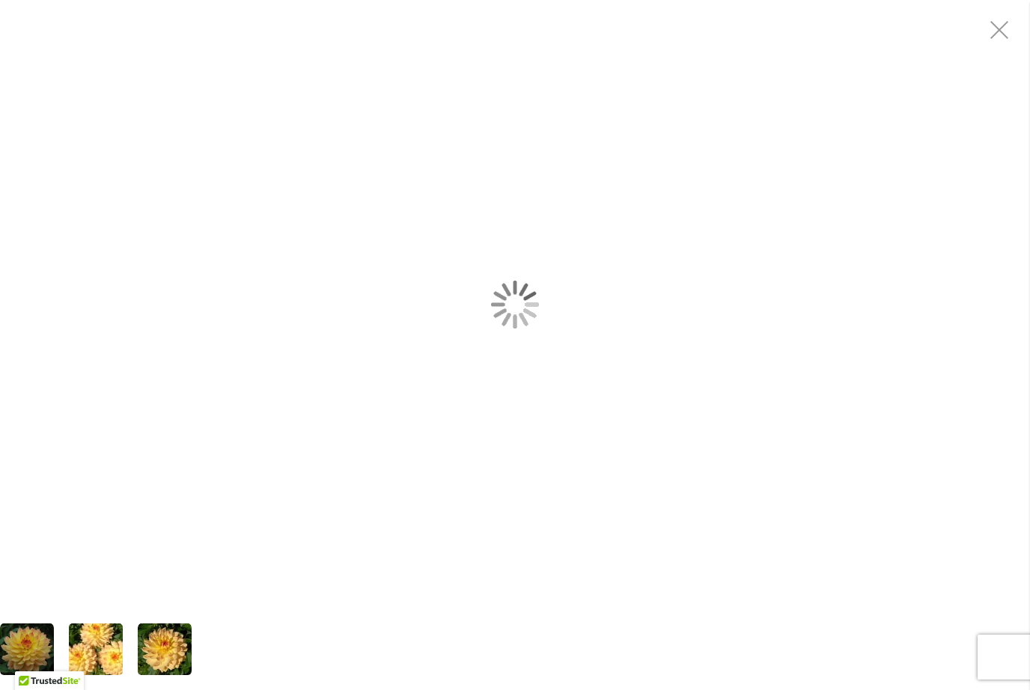
scroll to position [282, 0]
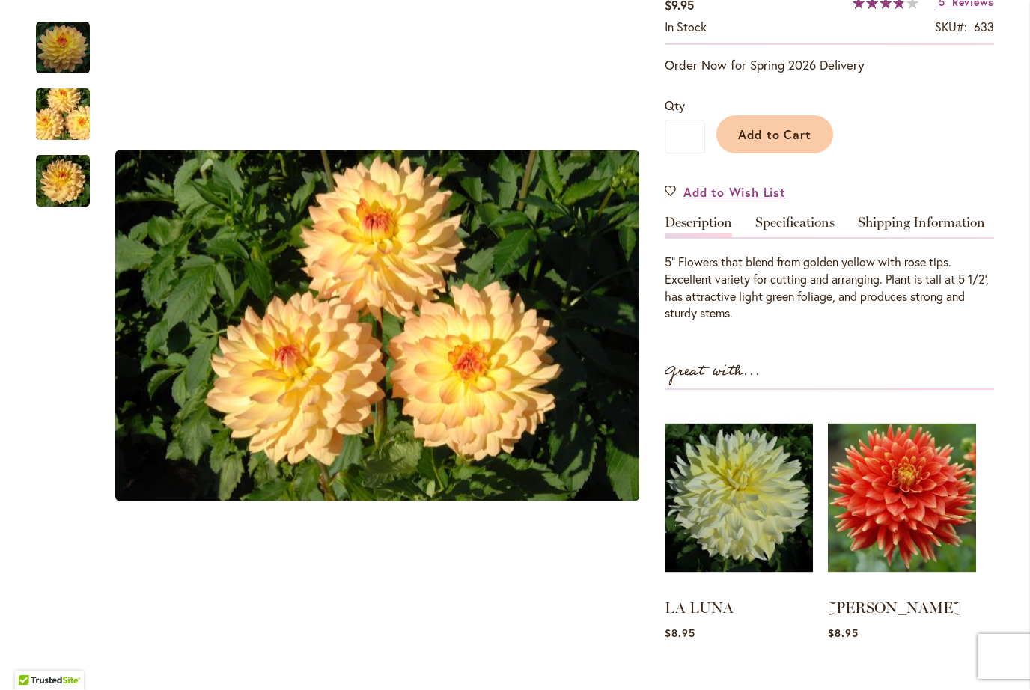
click at [907, 493] on img at bounding box center [902, 499] width 148 height 186
click at [922, 527] on img at bounding box center [902, 499] width 148 height 186
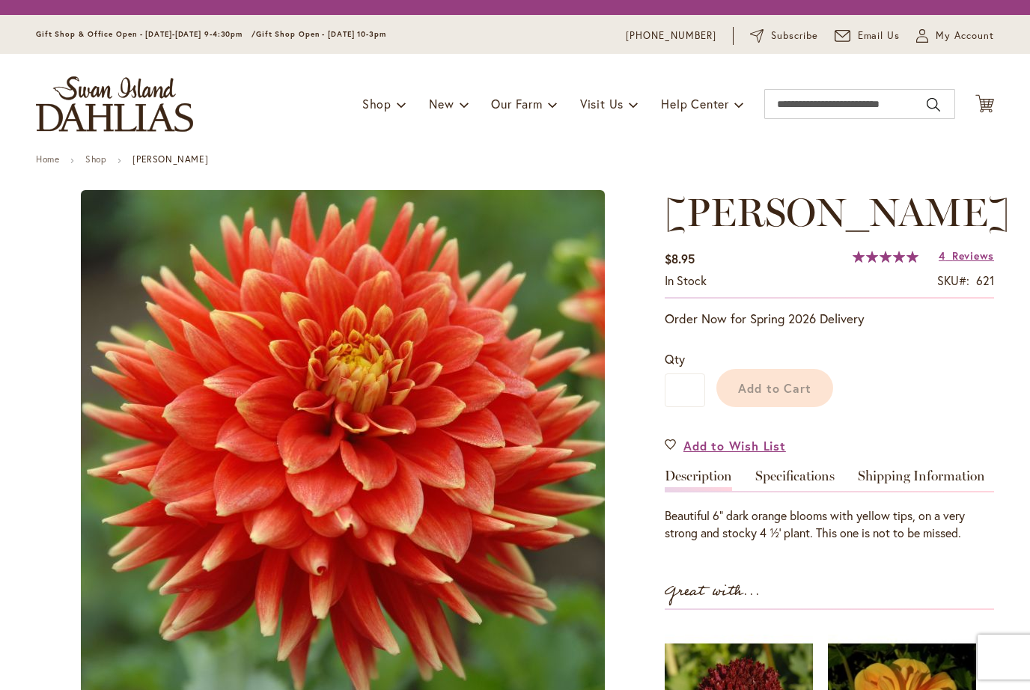
type input "*******"
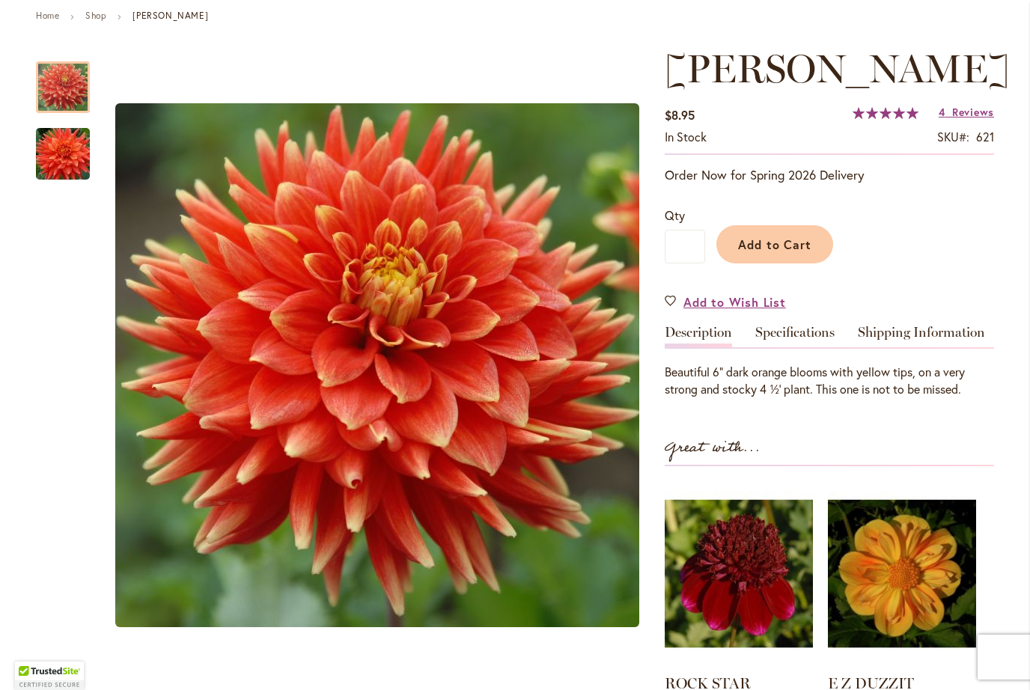
scroll to position [174, 0]
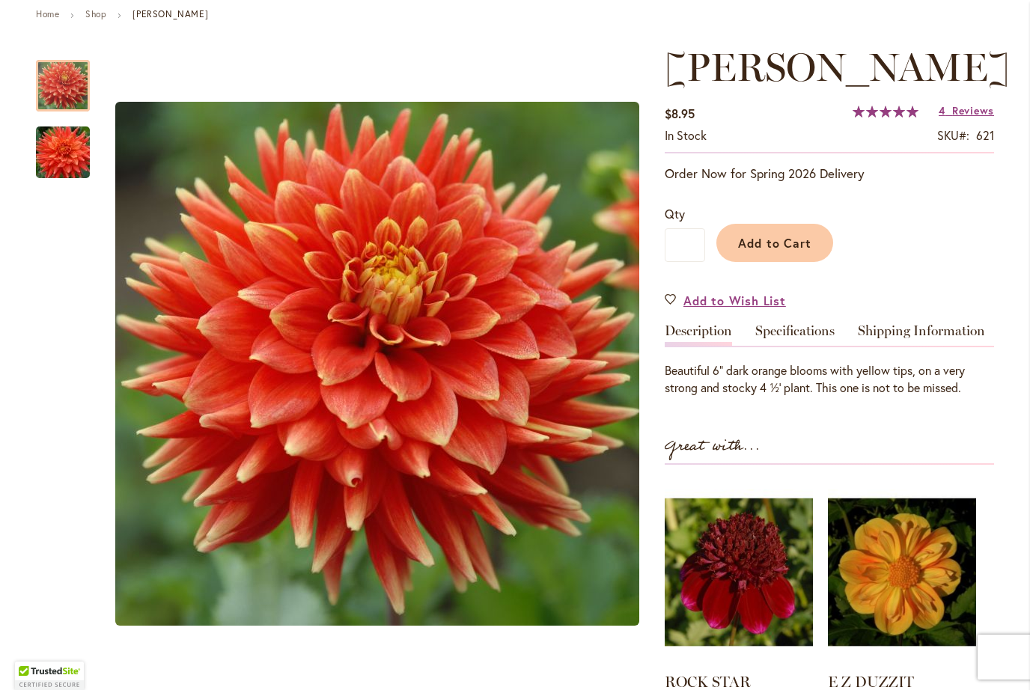
click at [961, 111] on span "Reviews" at bounding box center [973, 110] width 42 height 14
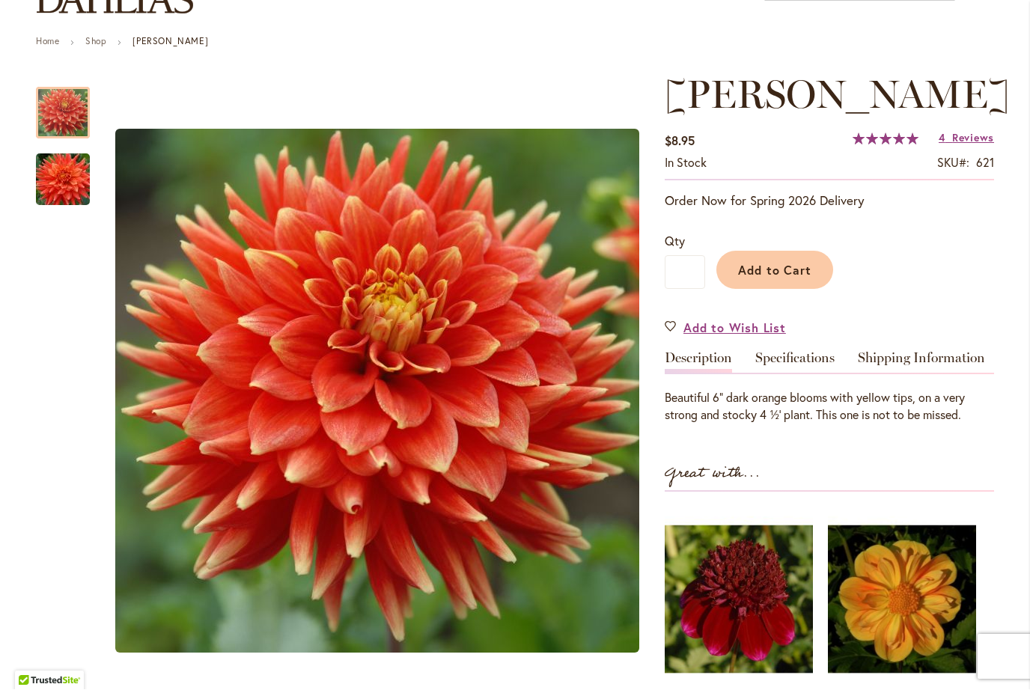
scroll to position [152, 0]
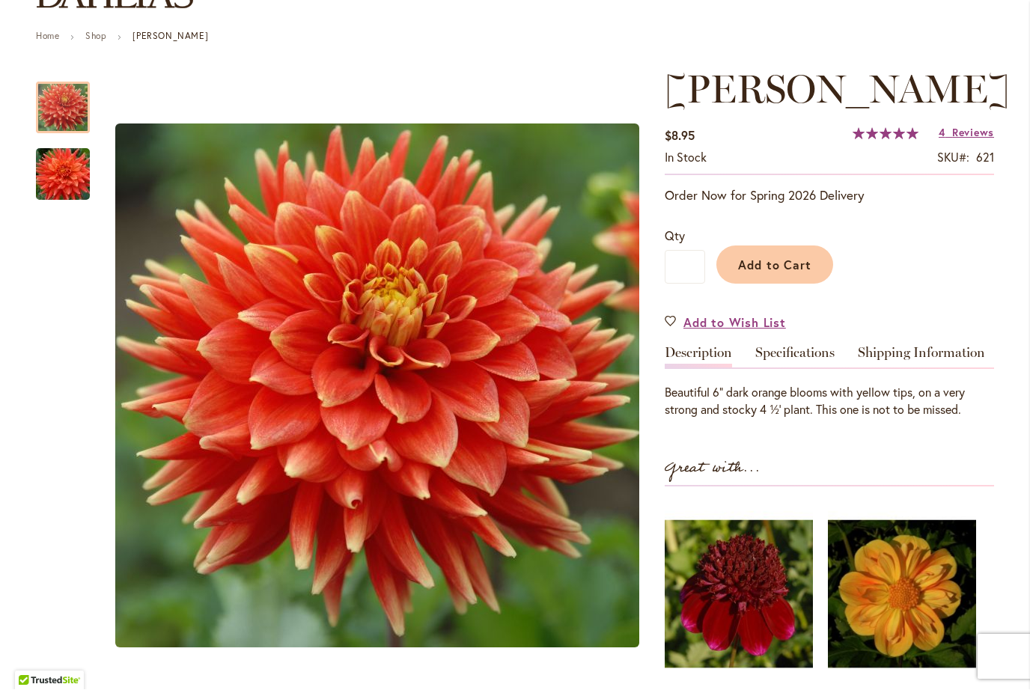
click at [64, 115] on div at bounding box center [63, 108] width 54 height 52
click at [783, 263] on span "Add to Cart" at bounding box center [775, 266] width 74 height 16
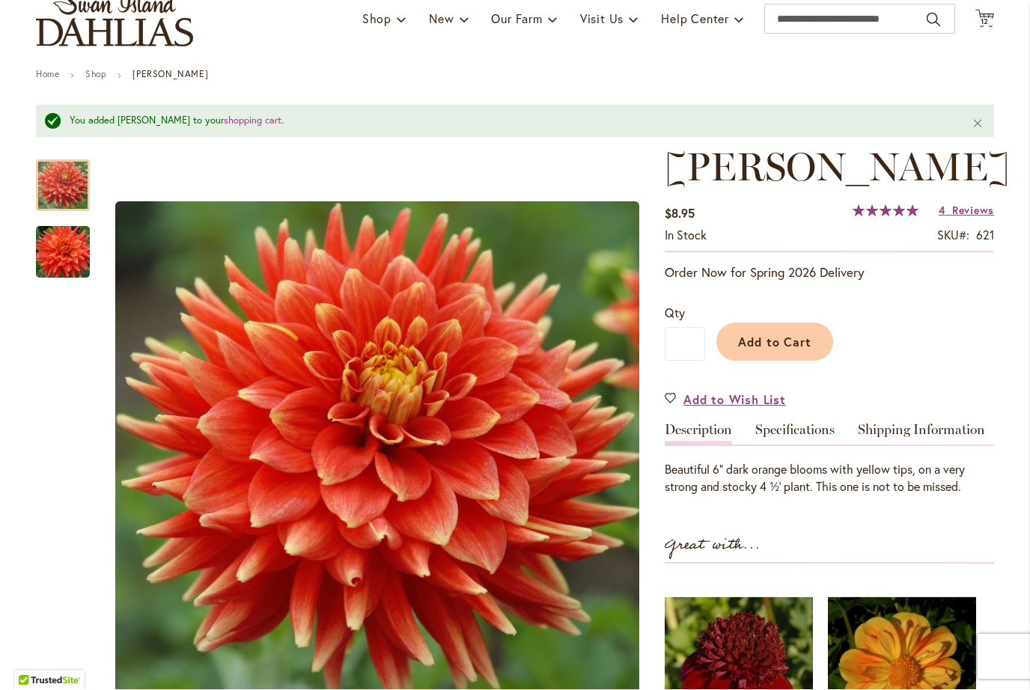
scroll to position [103, 0]
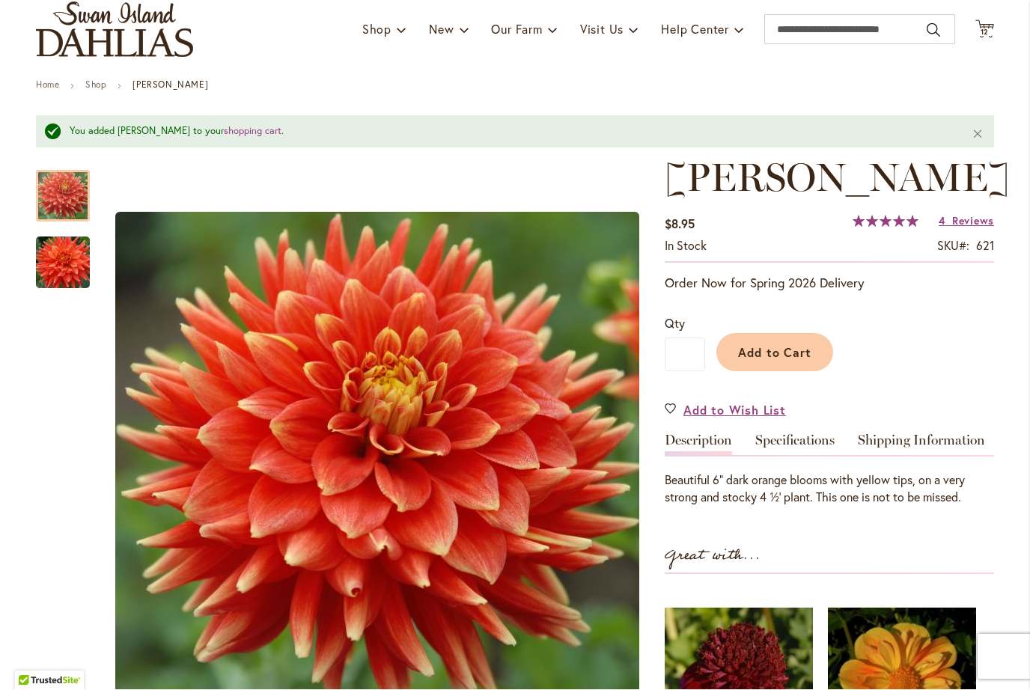
click at [72, 193] on div at bounding box center [63, 197] width 54 height 52
click at [64, 184] on div at bounding box center [63, 197] width 54 height 52
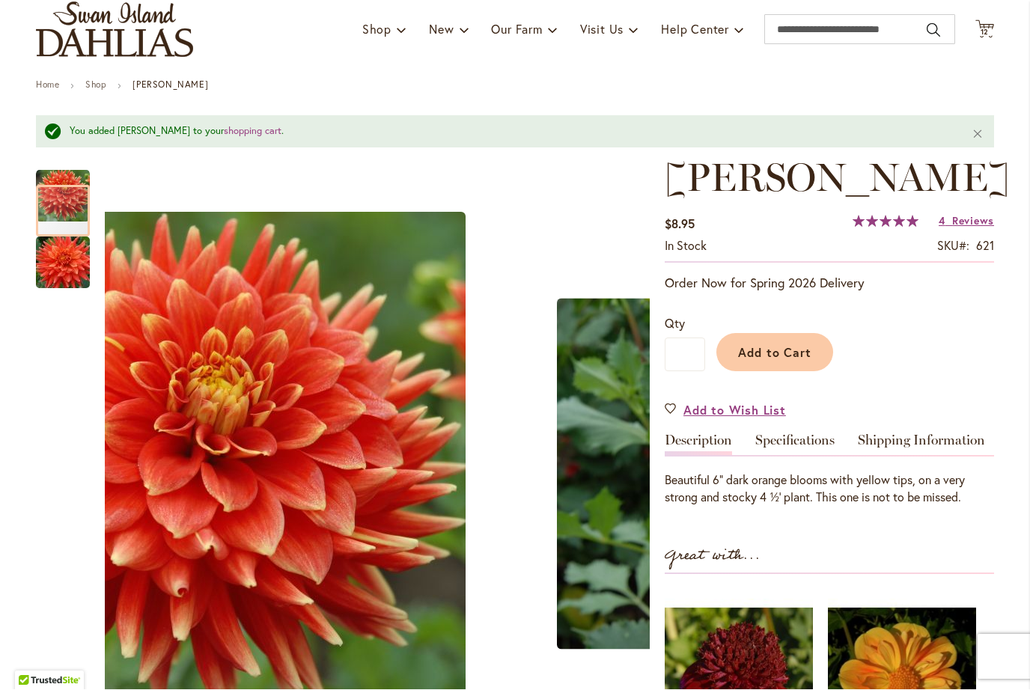
click at [68, 262] on img "STEVEN DAVID" at bounding box center [63, 263] width 108 height 72
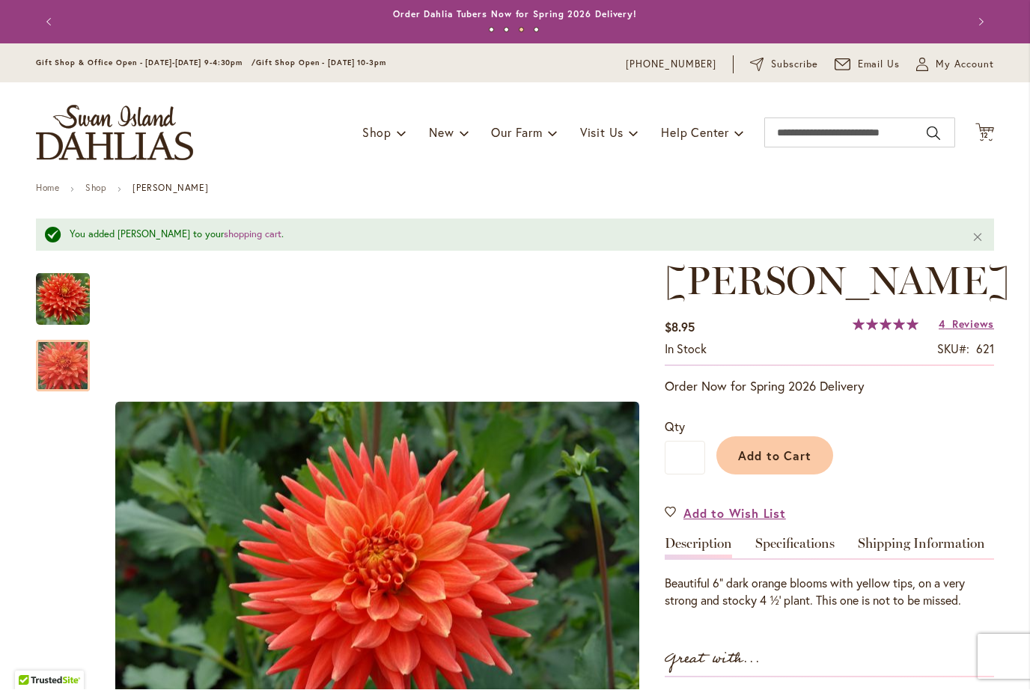
scroll to position [0, 0]
click at [990, 140] on icon at bounding box center [985, 133] width 19 height 18
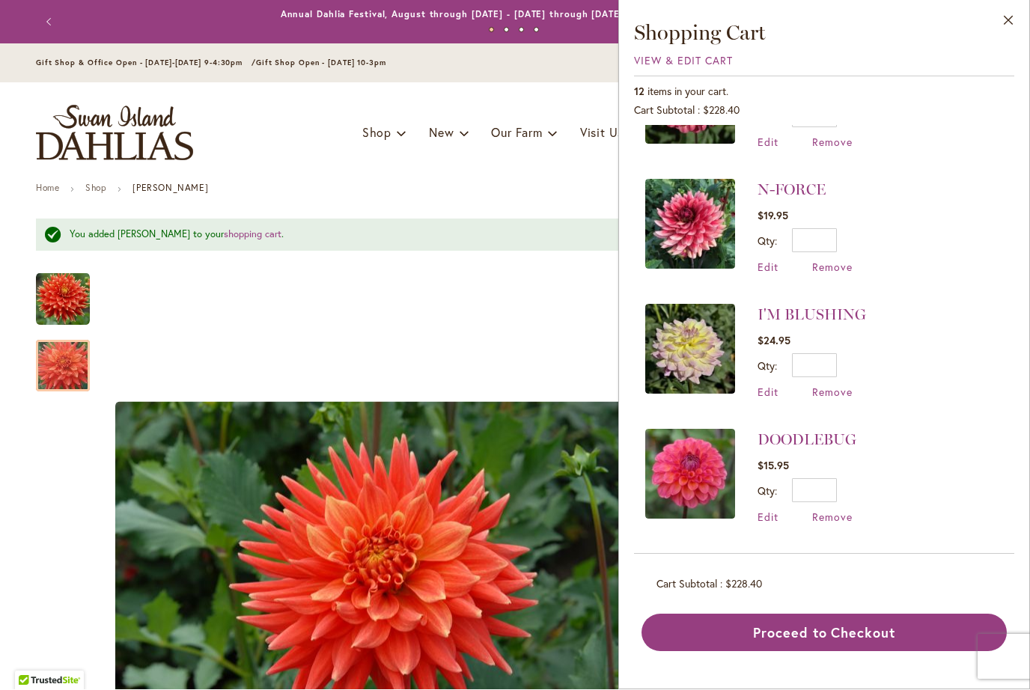
scroll to position [582, 0]
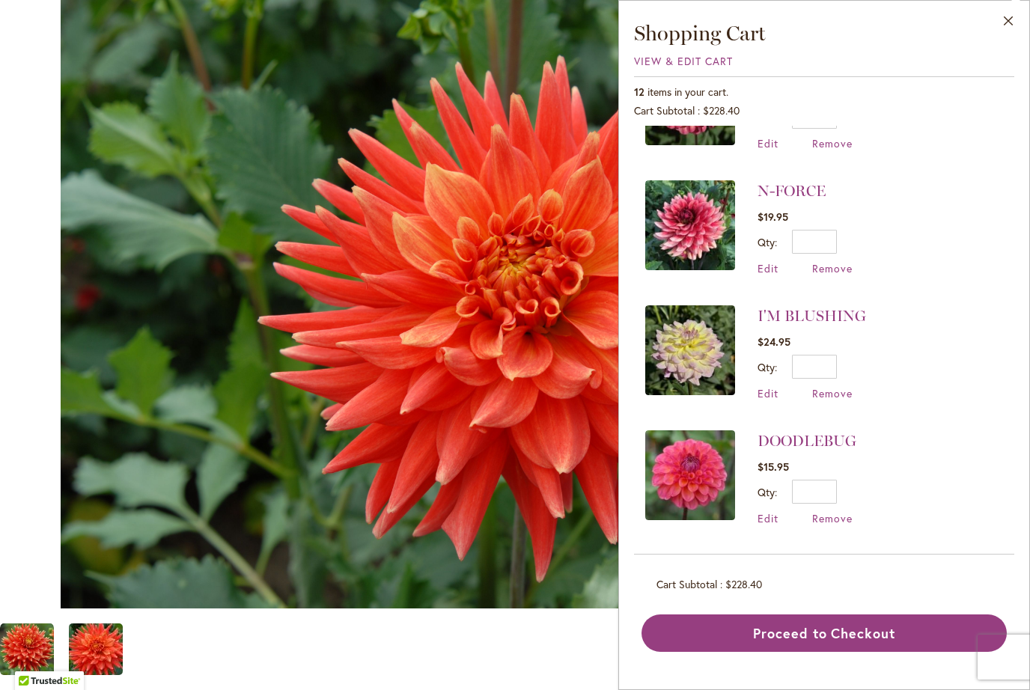
click at [1015, 15] on button "Close" at bounding box center [1008, 24] width 41 height 47
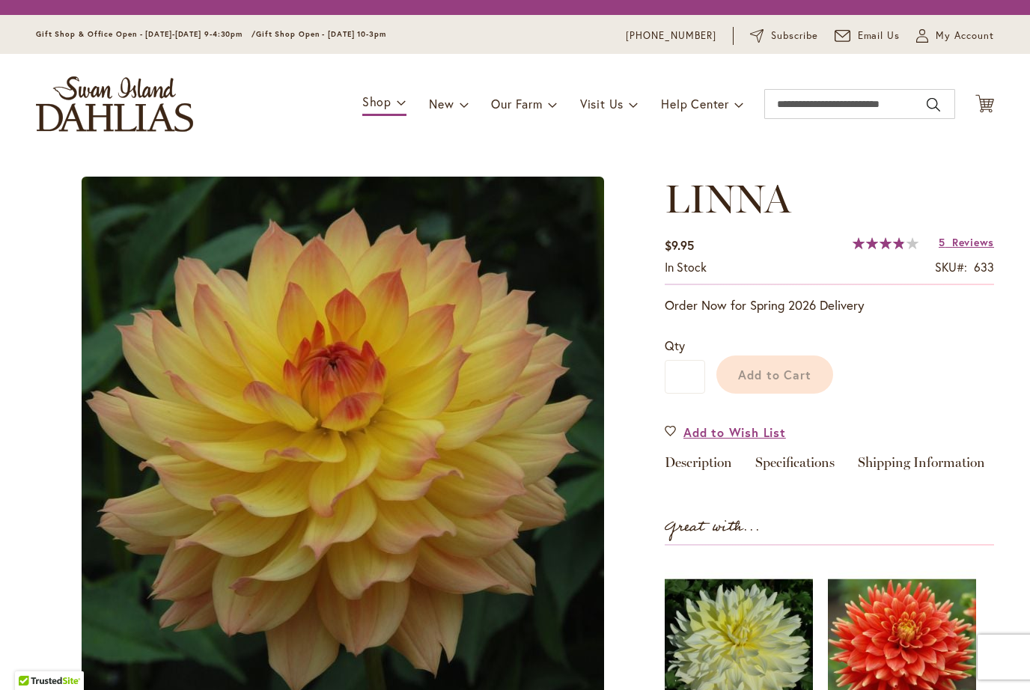
scroll to position [1, 0]
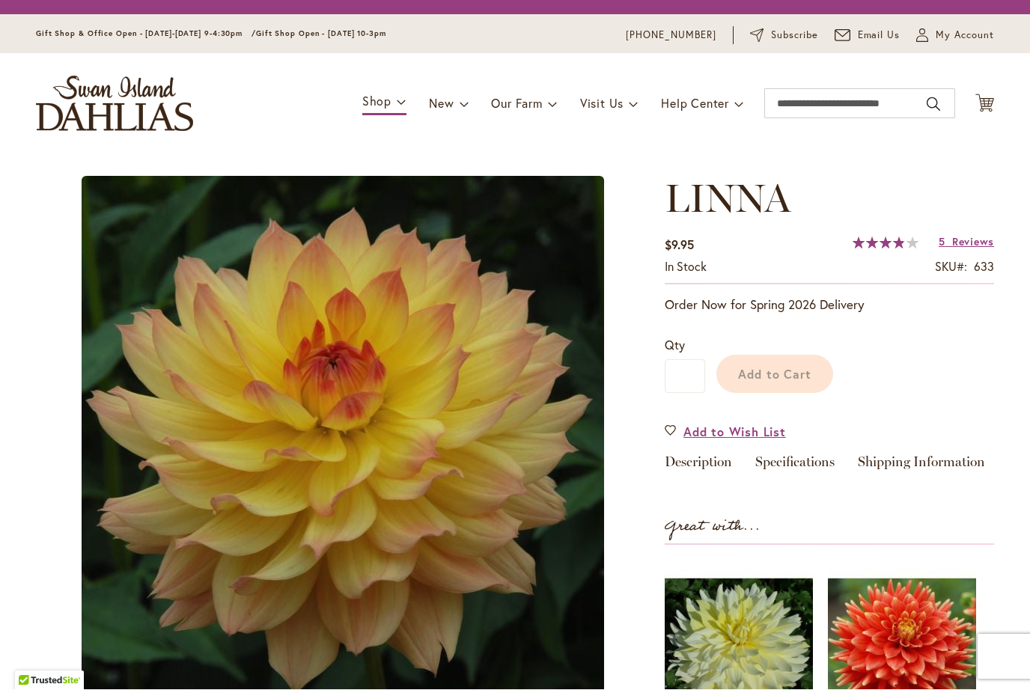
type input "*******"
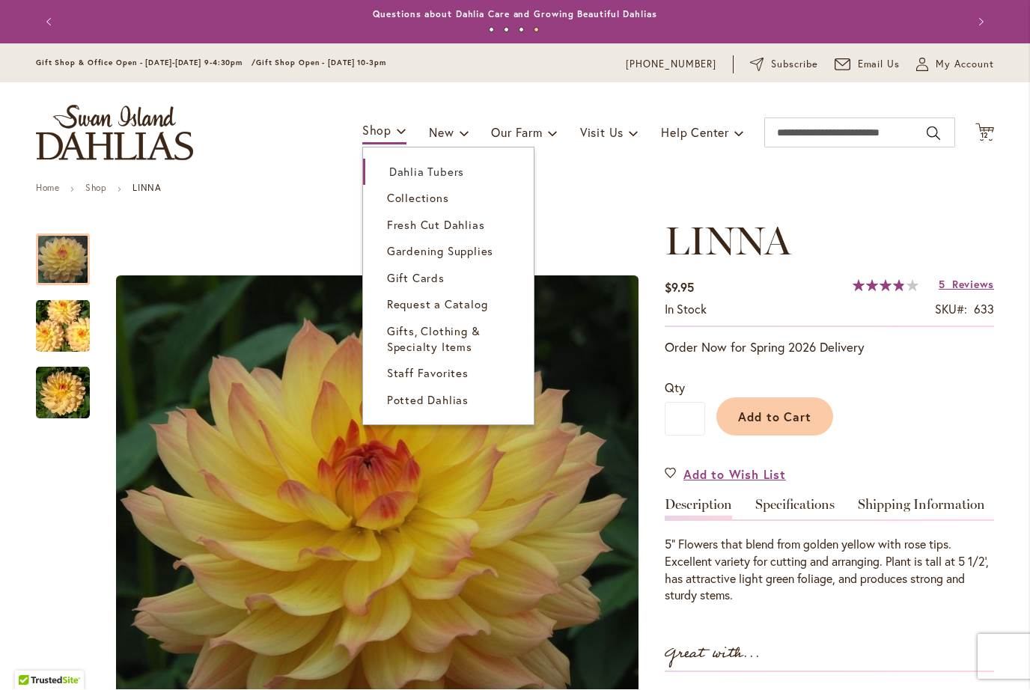
click at [434, 404] on span "Potted Dahlias" at bounding box center [428, 400] width 82 height 15
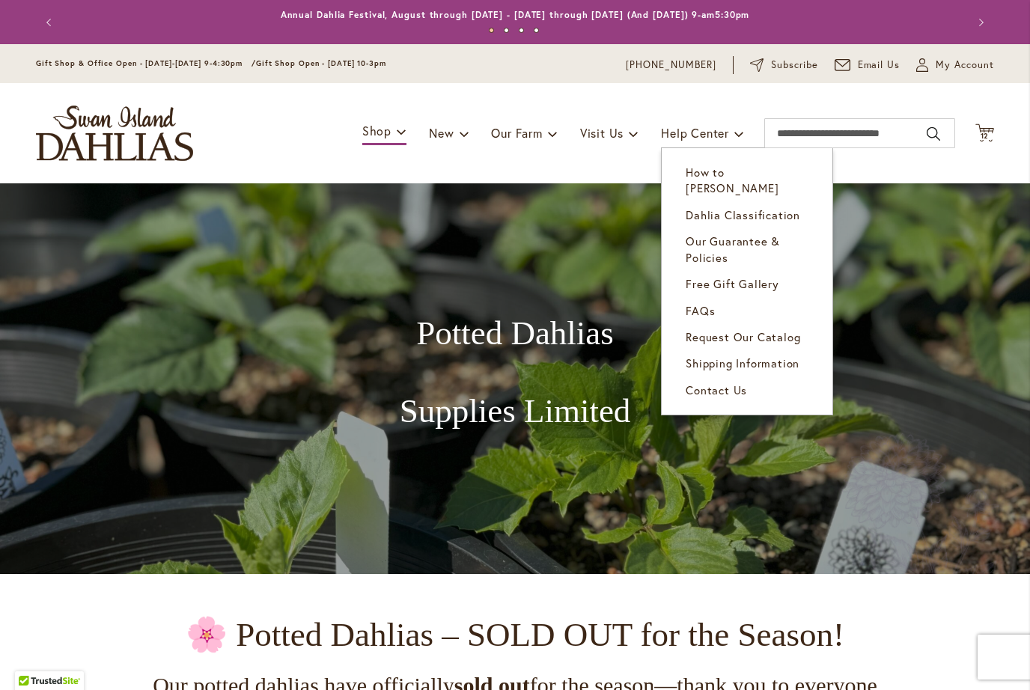
click at [736, 329] on span "Request Our Catalog" at bounding box center [743, 336] width 115 height 15
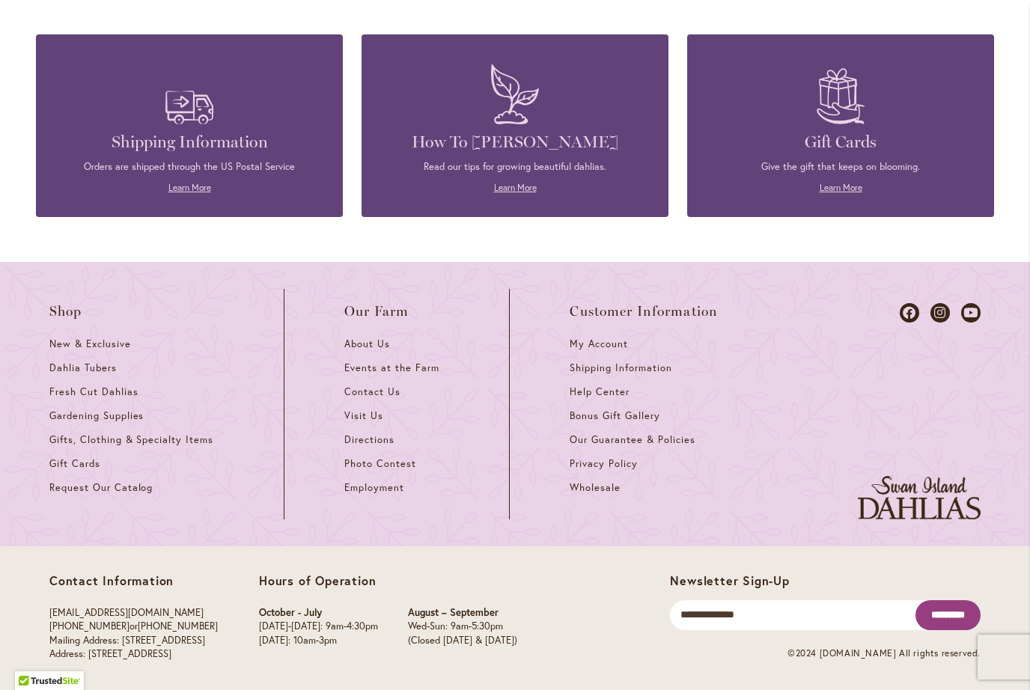
scroll to position [1703, 0]
click at [419, 362] on span "Events at the Farm" at bounding box center [391, 368] width 94 height 13
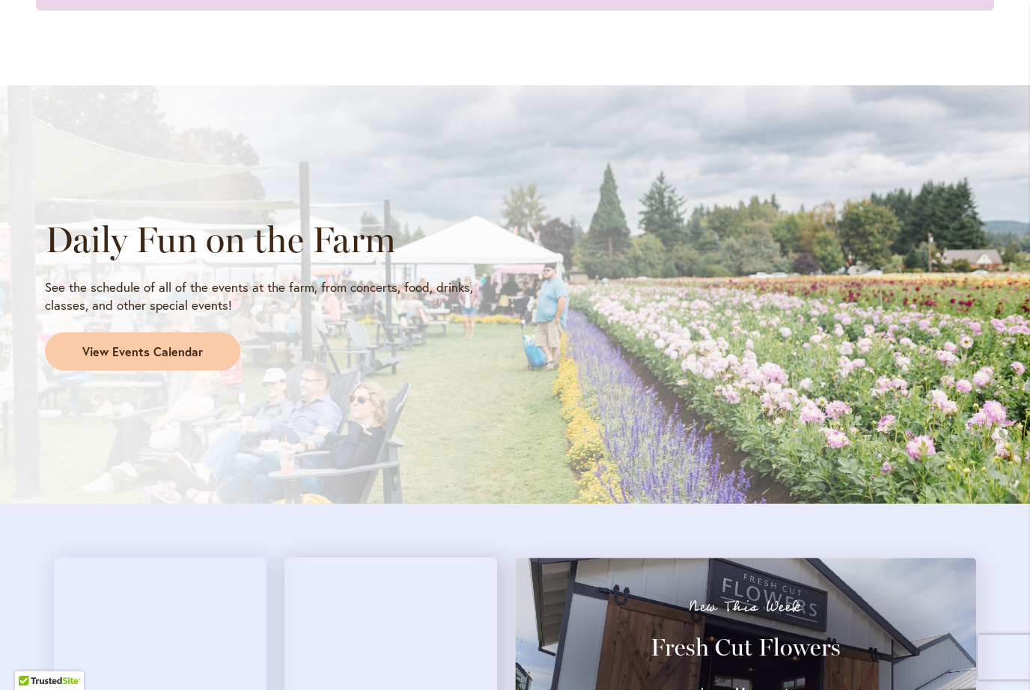
scroll to position [1150, 0]
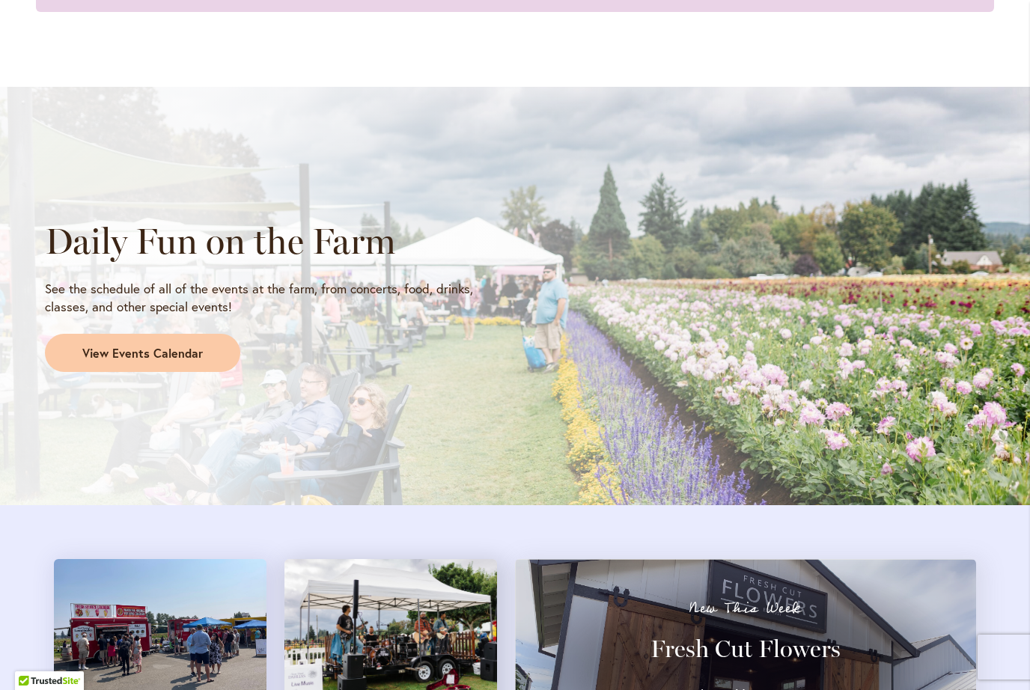
click at [219, 341] on link "View Events Calendar" at bounding box center [142, 353] width 195 height 39
click at [189, 356] on span "View Events Calendar" at bounding box center [142, 353] width 121 height 17
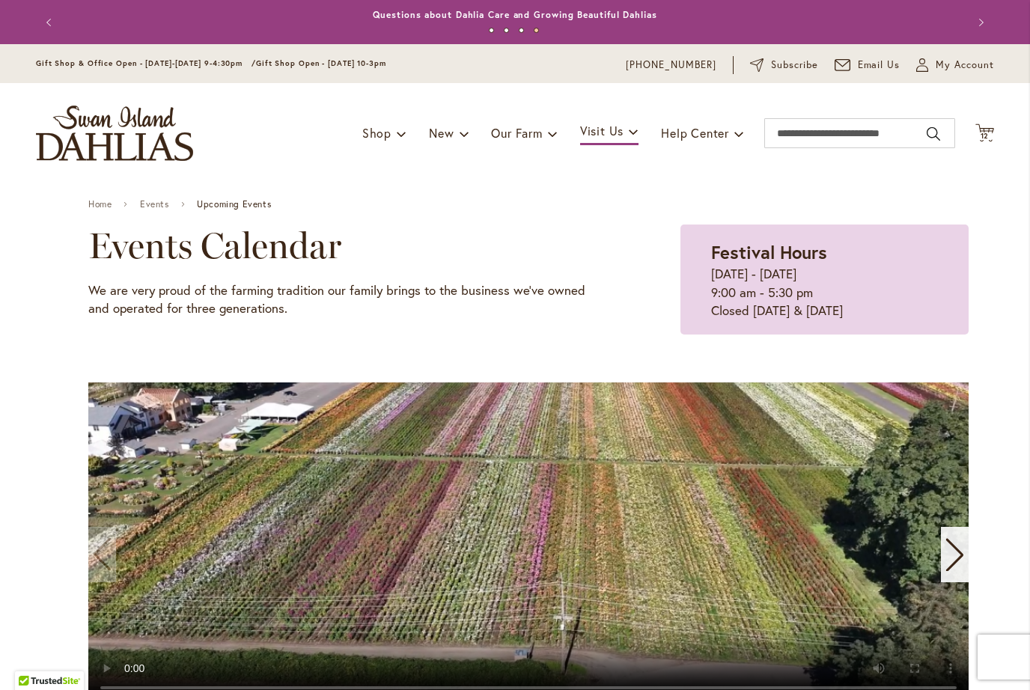
click at [625, 245] on div "Events Calendar We are very proud of the farming tradition our family brings to…" at bounding box center [528, 280] width 880 height 110
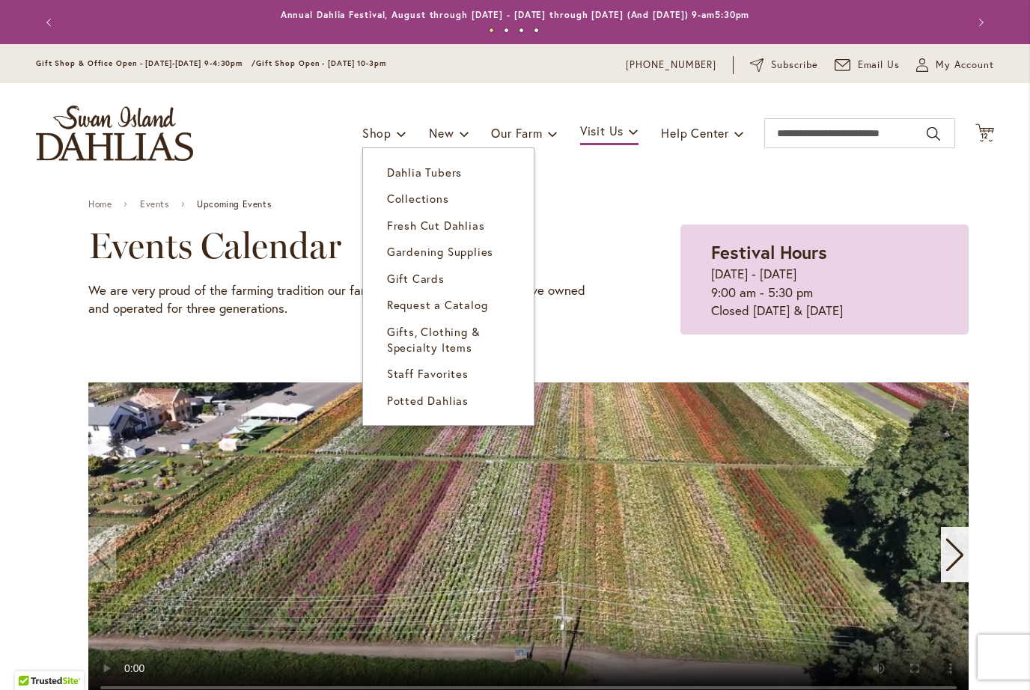
click at [437, 179] on span "Dahlia Tubers" at bounding box center [424, 172] width 75 height 15
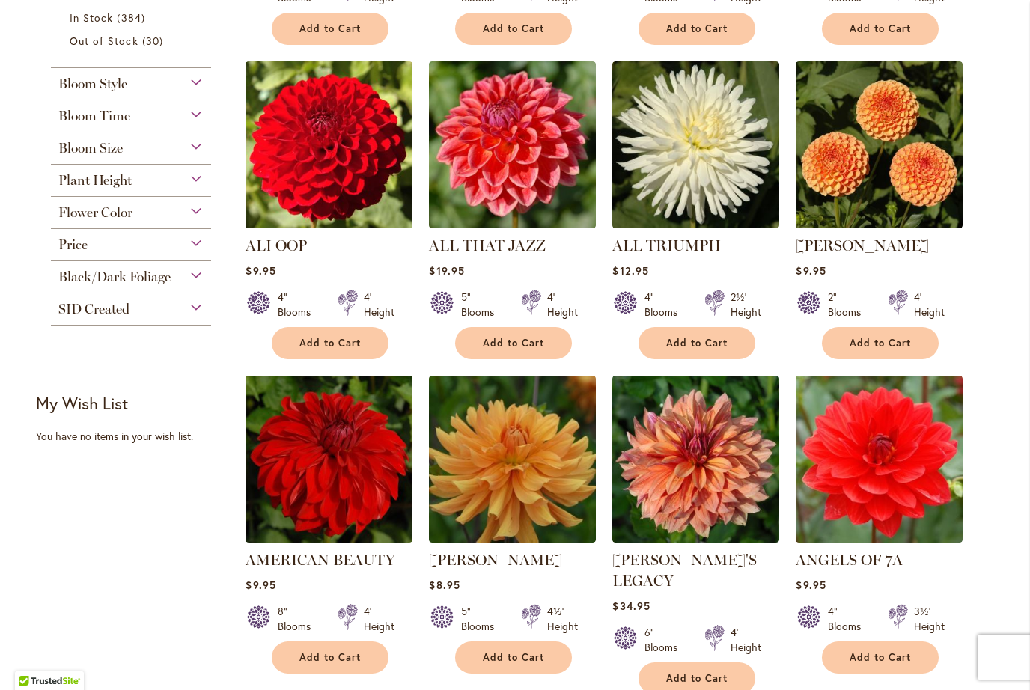
scroll to position [624, 0]
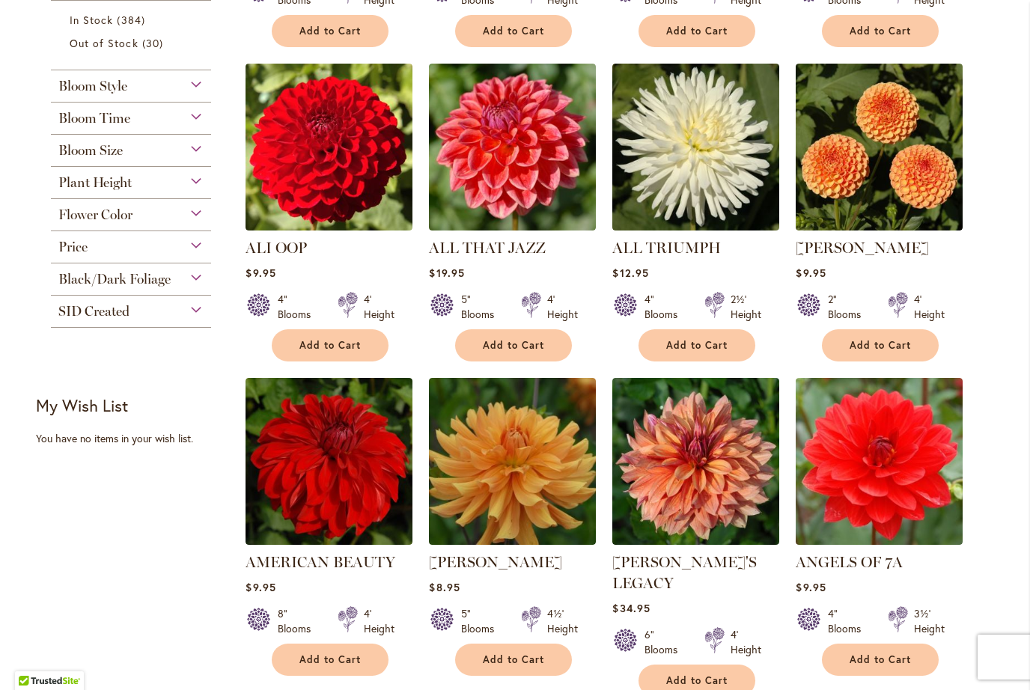
click at [192, 318] on div "SID Created" at bounding box center [131, 308] width 160 height 24
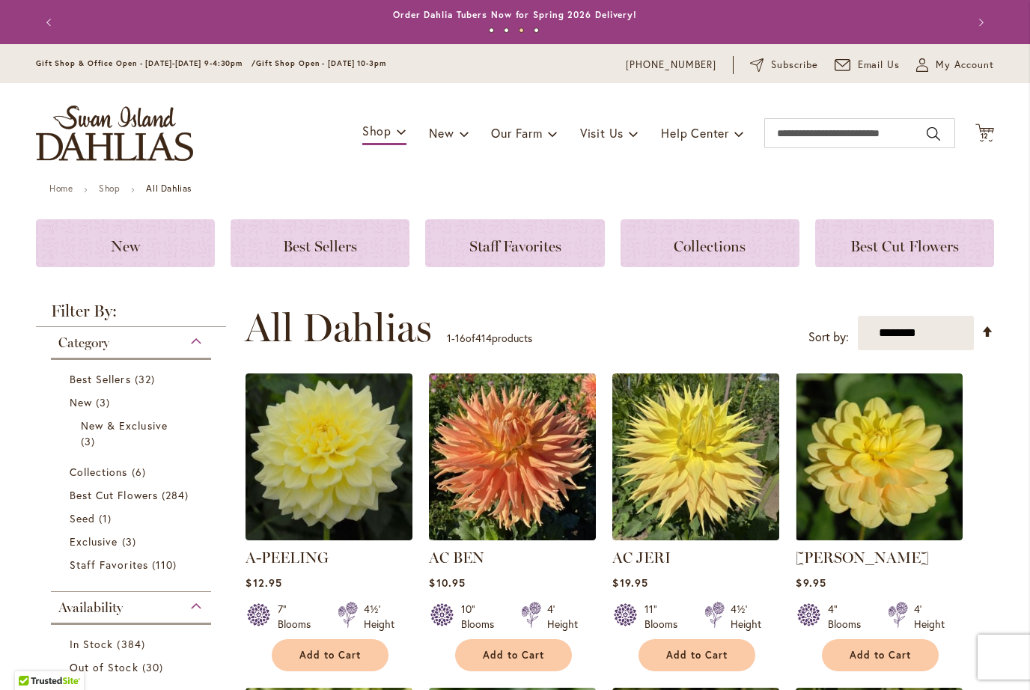
scroll to position [0, 0]
click at [720, 249] on span "Collections" at bounding box center [710, 246] width 72 height 18
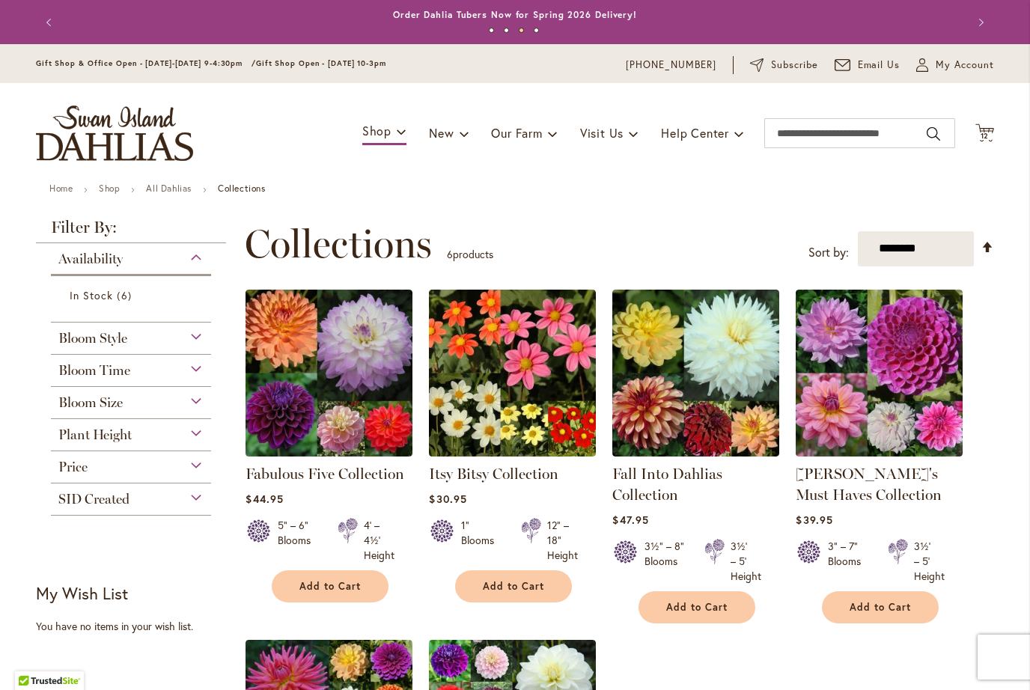
click at [987, 136] on span "12" at bounding box center [985, 136] width 9 height 10
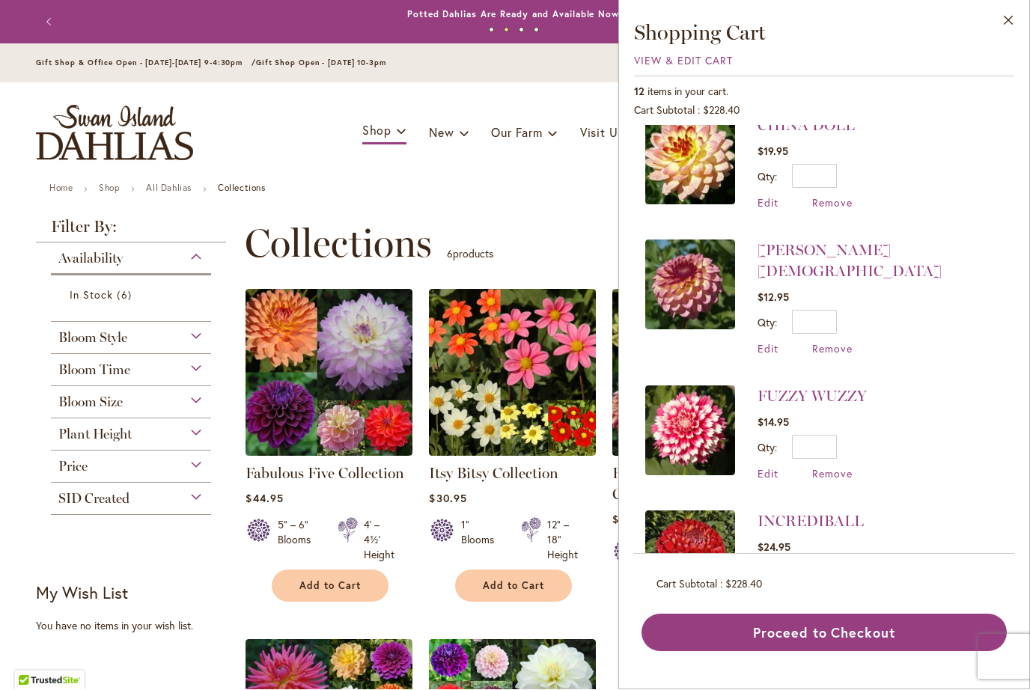
scroll to position [1021, 0]
click at [840, 514] on link "INCREDIBALL" at bounding box center [811, 523] width 106 height 18
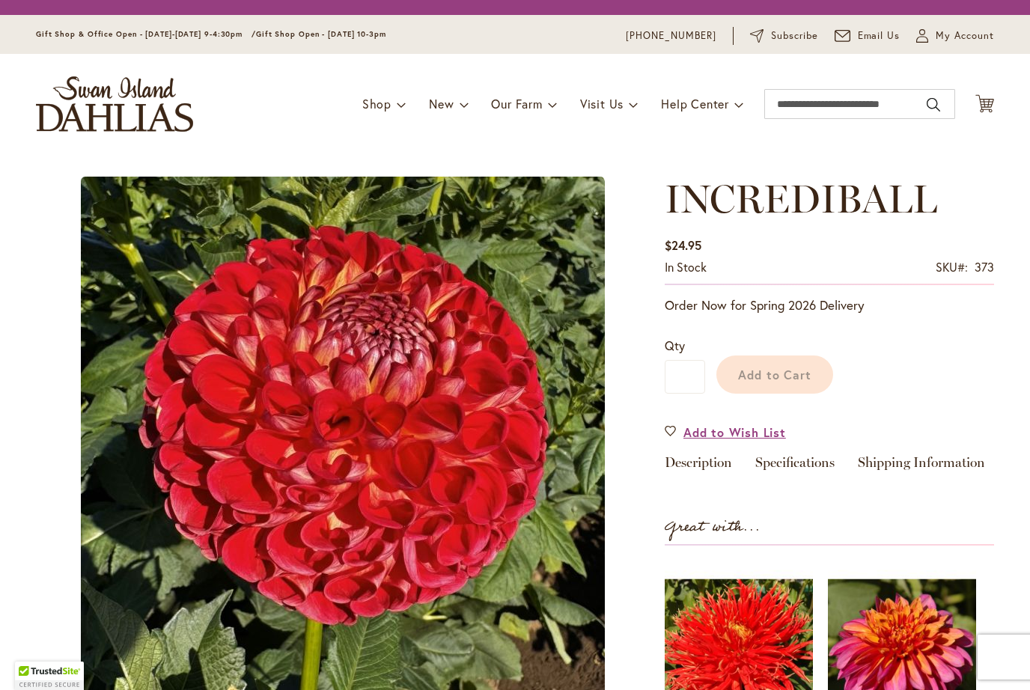
type input "*******"
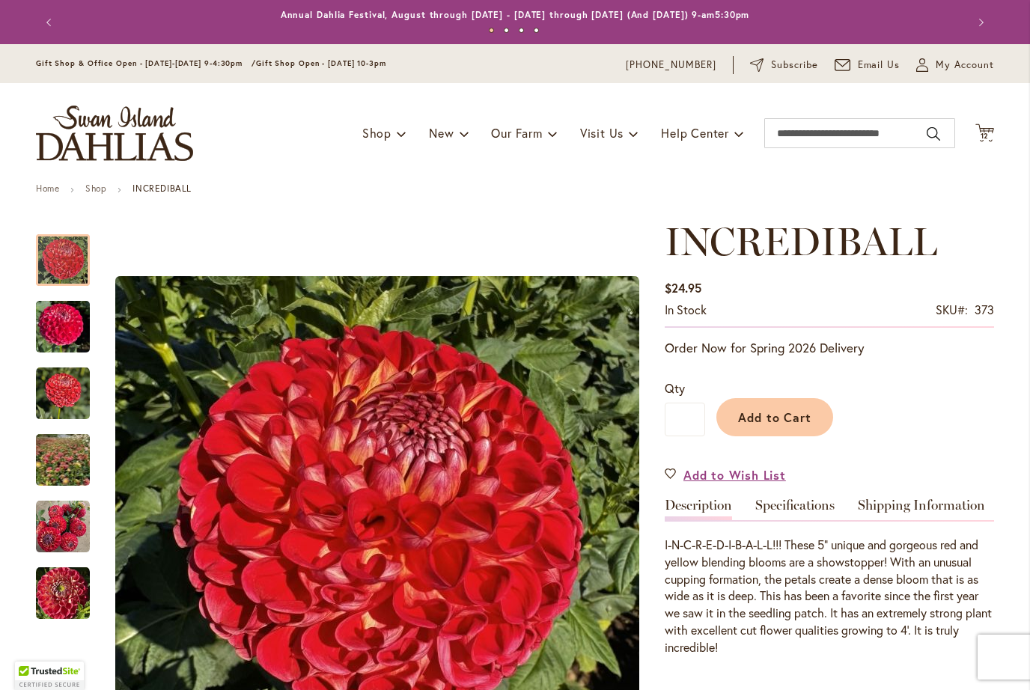
click at [69, 465] on img "INCREDIBALL" at bounding box center [63, 460] width 106 height 103
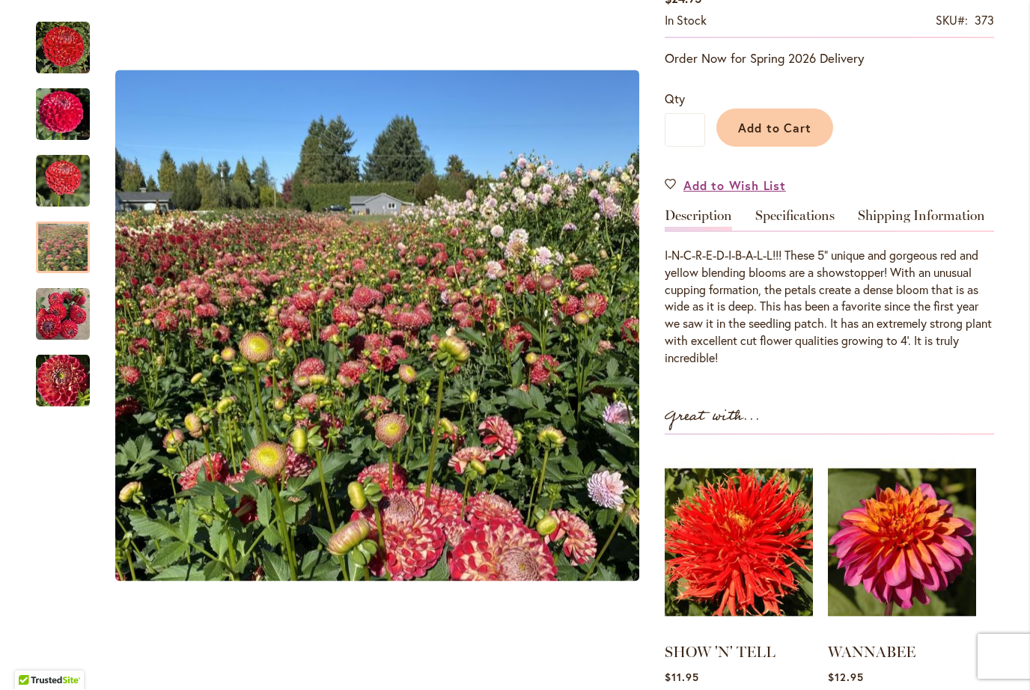
scroll to position [293, 0]
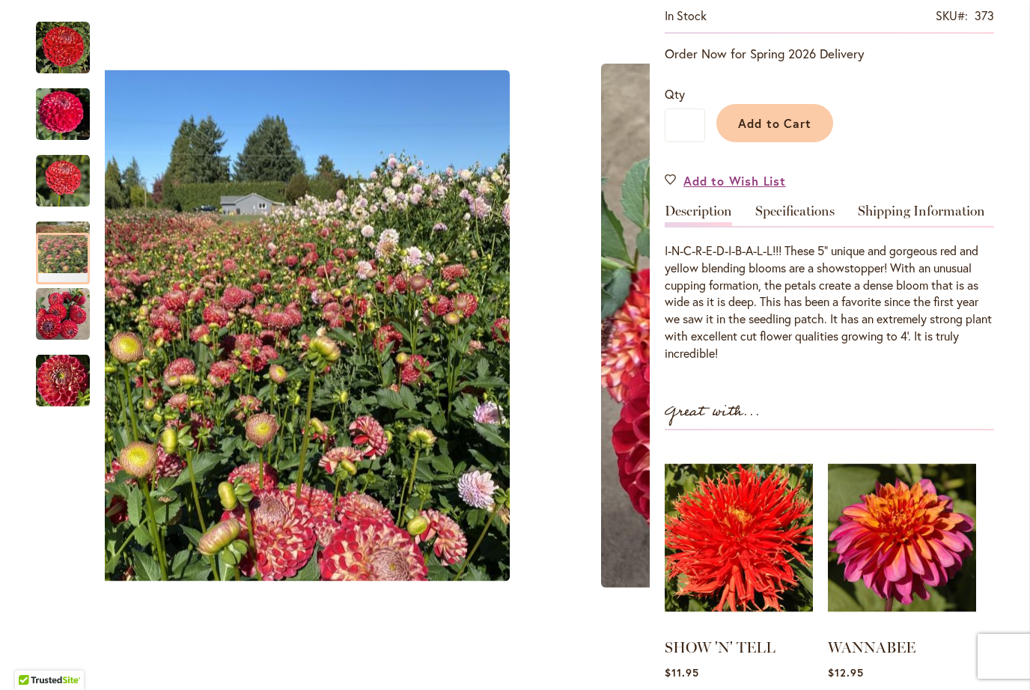
click at [71, 387] on img "Incrediball" at bounding box center [63, 382] width 54 height 54
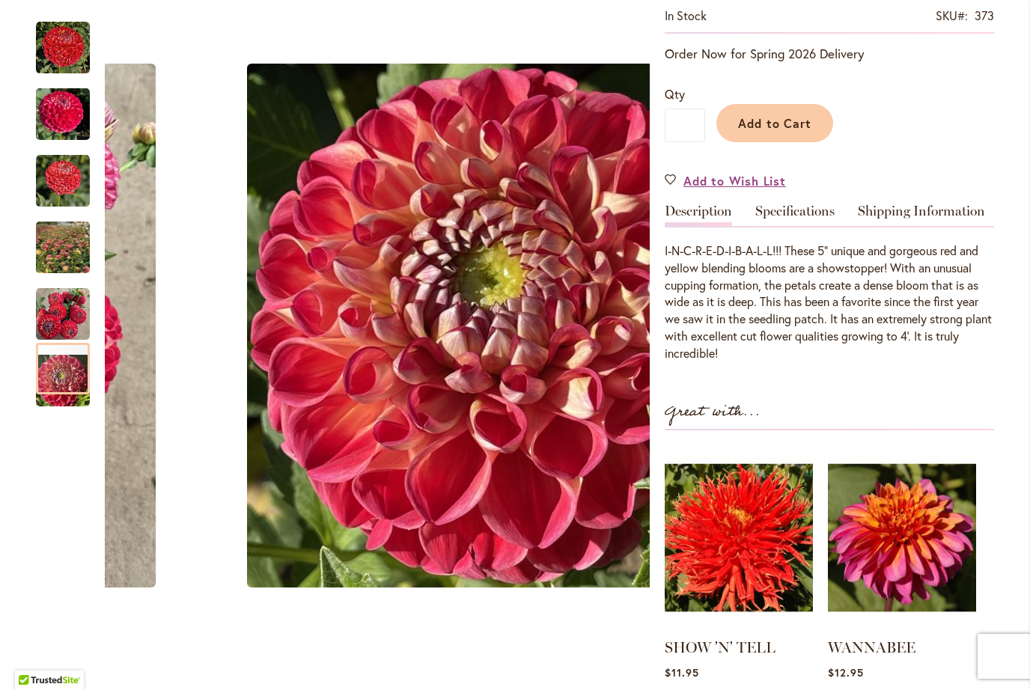
click at [69, 318] on img "INCREDIBALL" at bounding box center [63, 315] width 54 height 54
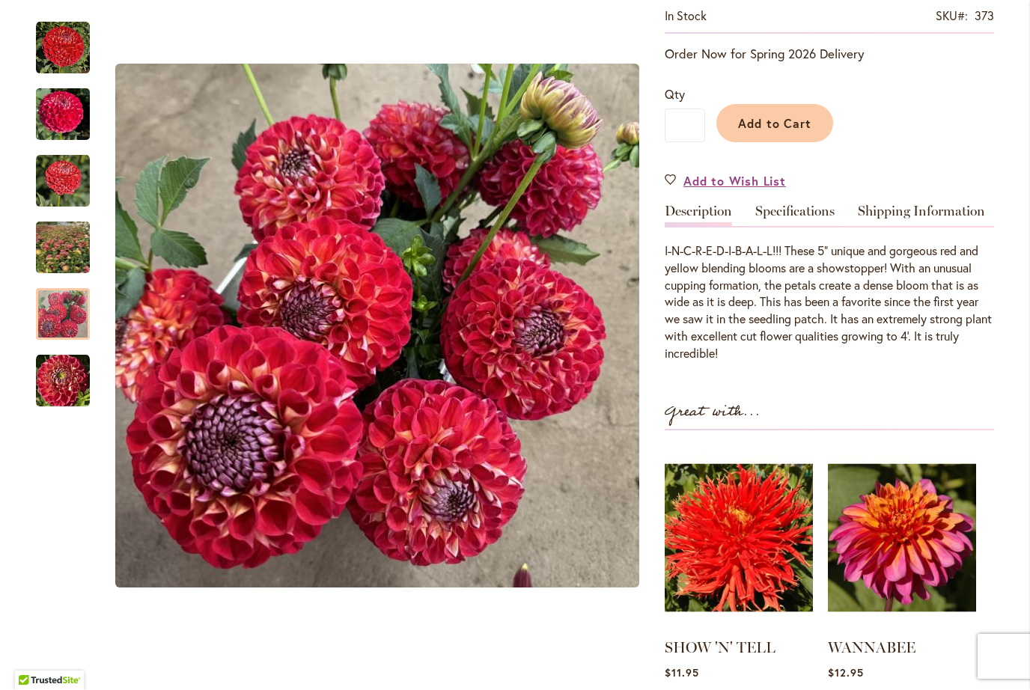
click at [70, 238] on img "INCREDIBALL" at bounding box center [63, 248] width 106 height 103
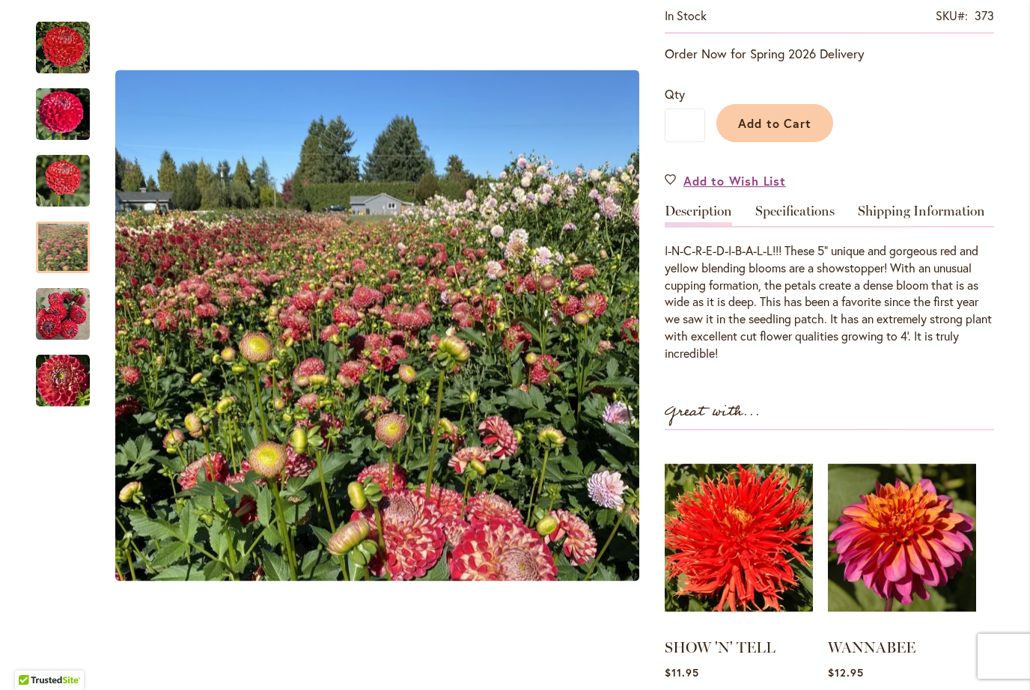
click at [77, 181] on img "INCREDIBALL" at bounding box center [63, 182] width 54 height 54
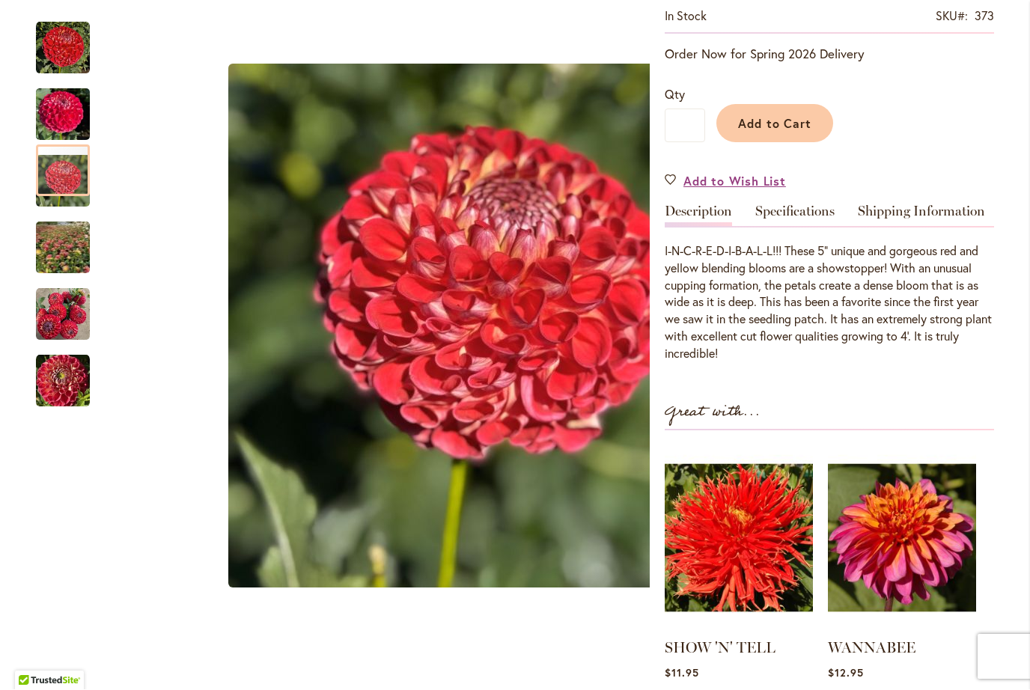
click at [62, 108] on img "INCREDIBALL" at bounding box center [63, 115] width 54 height 72
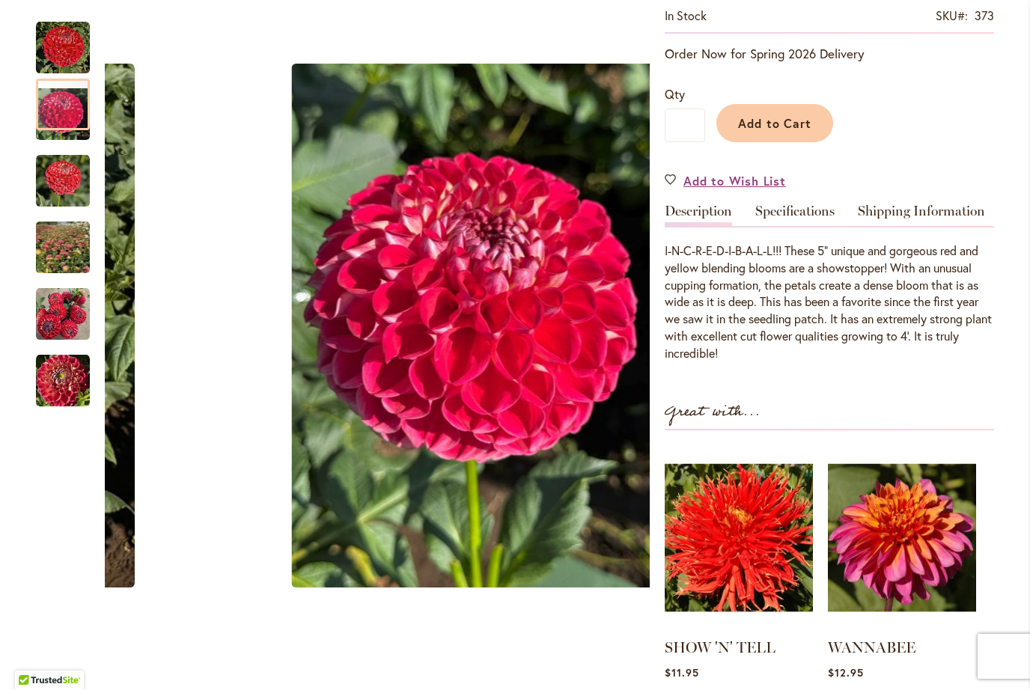
click at [68, 37] on img "Incrediball" at bounding box center [63, 49] width 54 height 54
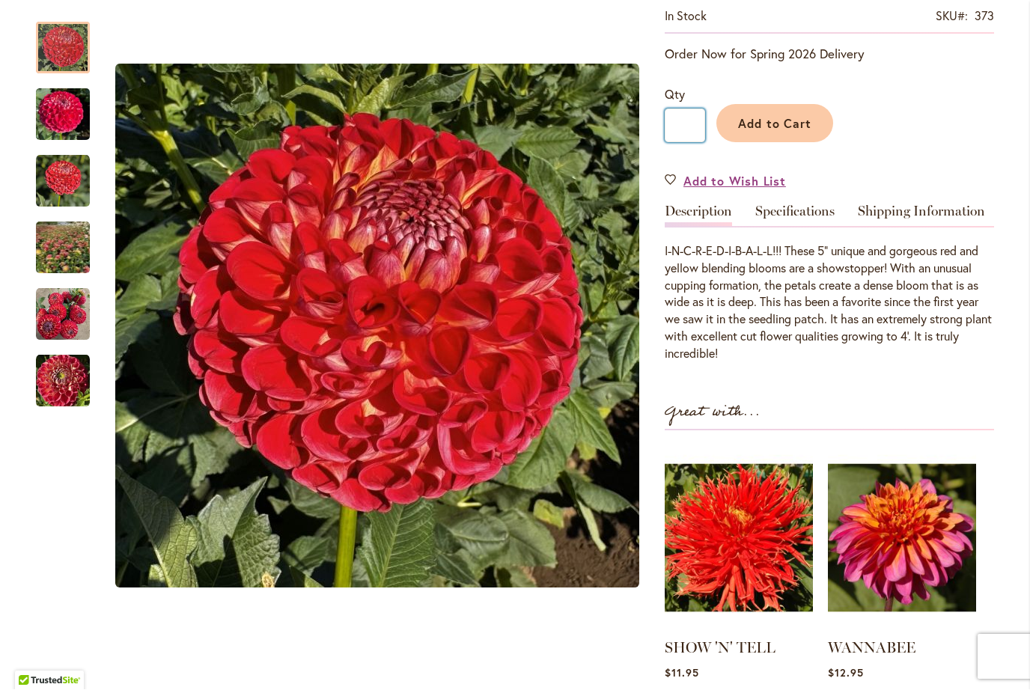
click at [701, 141] on input "*" at bounding box center [685, 126] width 40 height 34
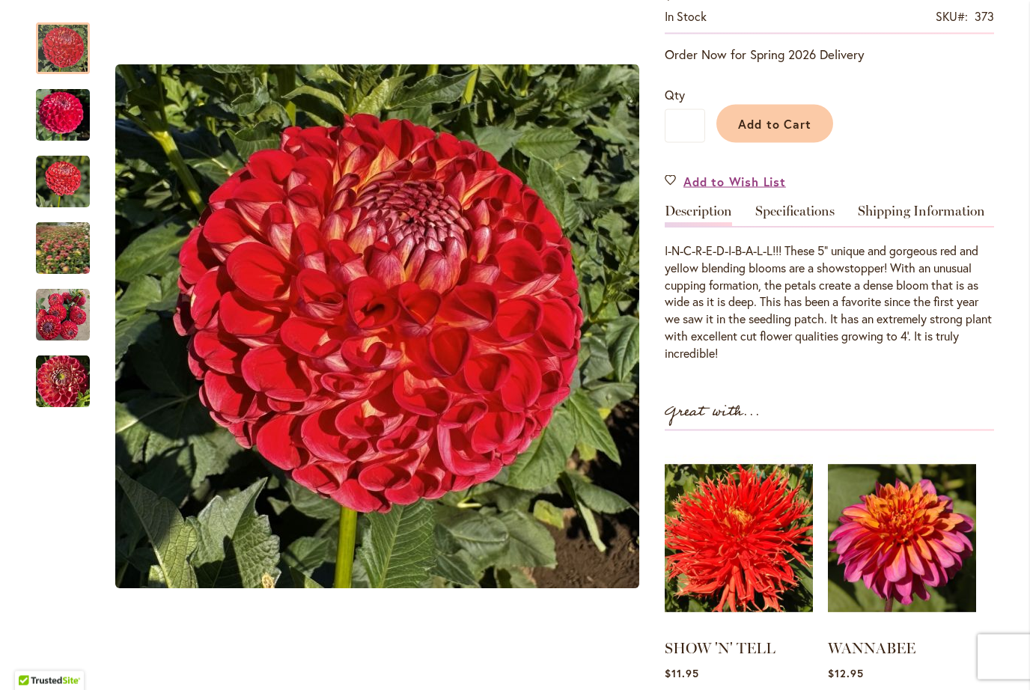
click at [953, 98] on div "Add to Cart" at bounding box center [849, 120] width 289 height 68
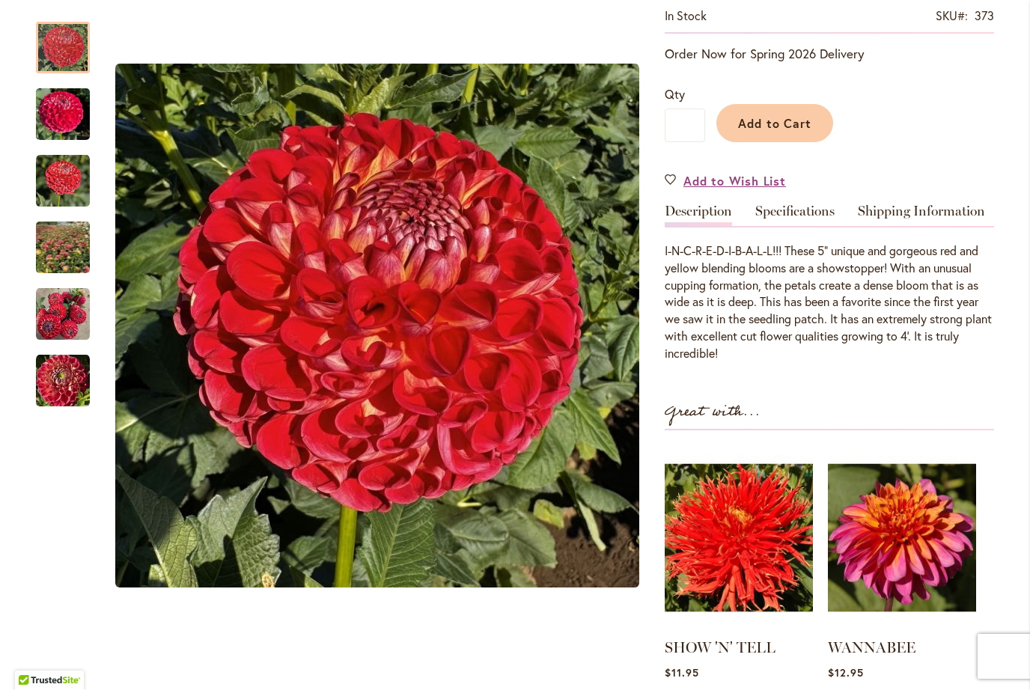
scroll to position [0, 0]
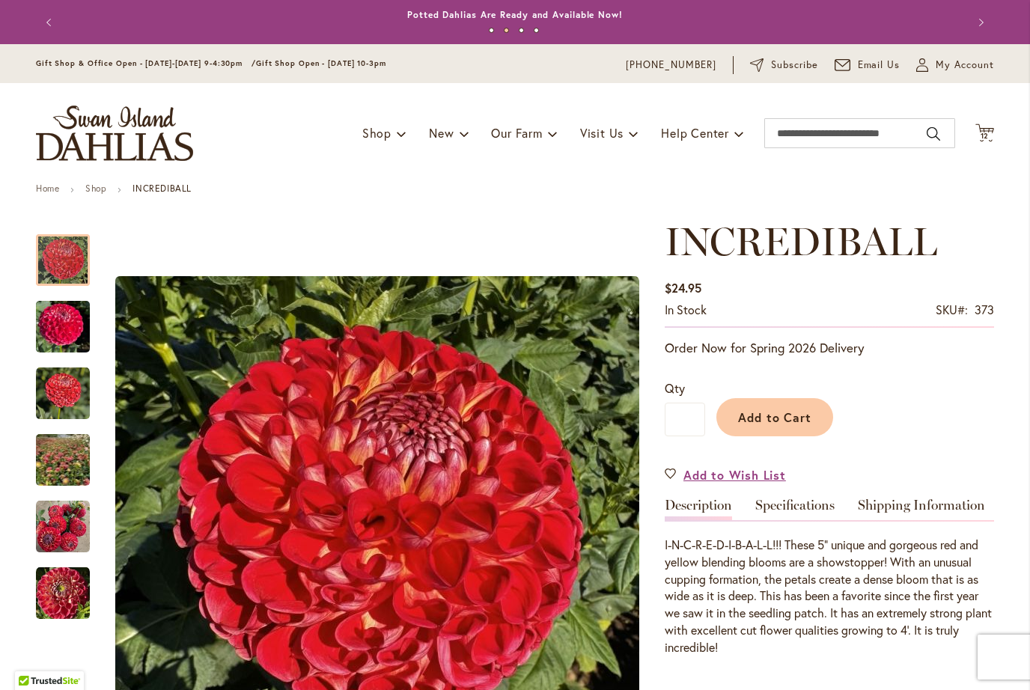
click at [97, 190] on link "Shop" at bounding box center [95, 188] width 21 height 11
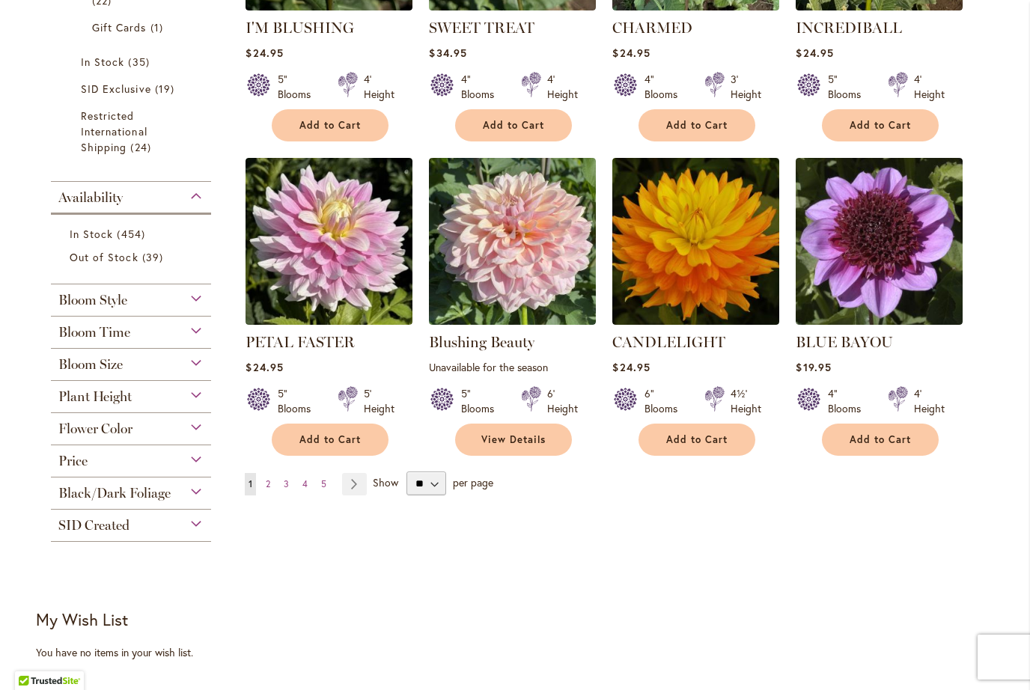
scroll to position [1060, 0]
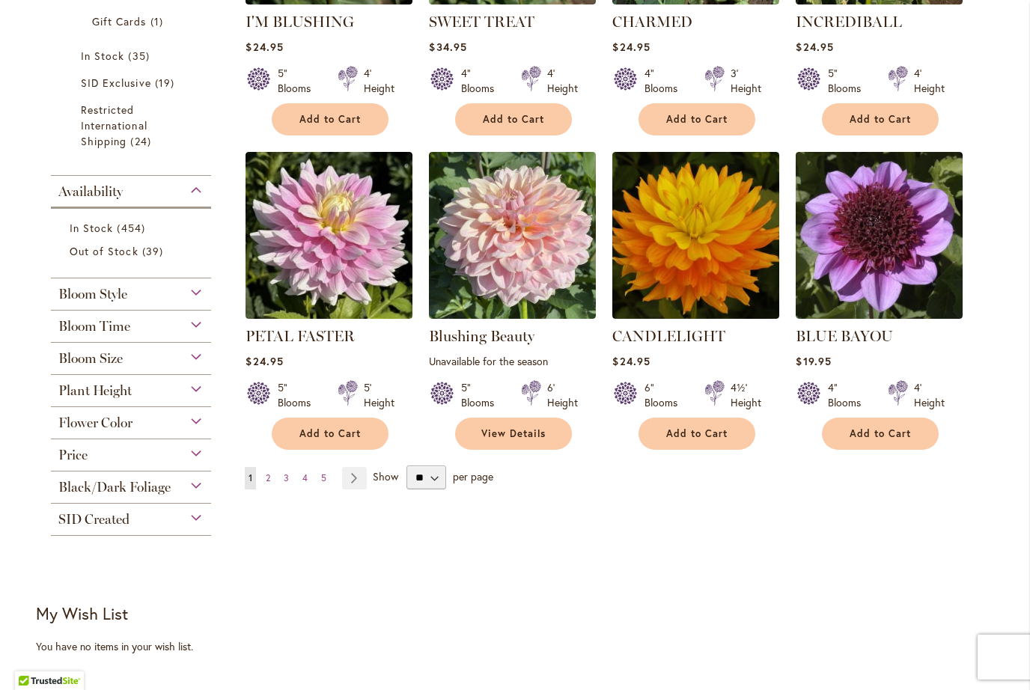
click at [196, 429] on div "Flower Color" at bounding box center [131, 419] width 160 height 24
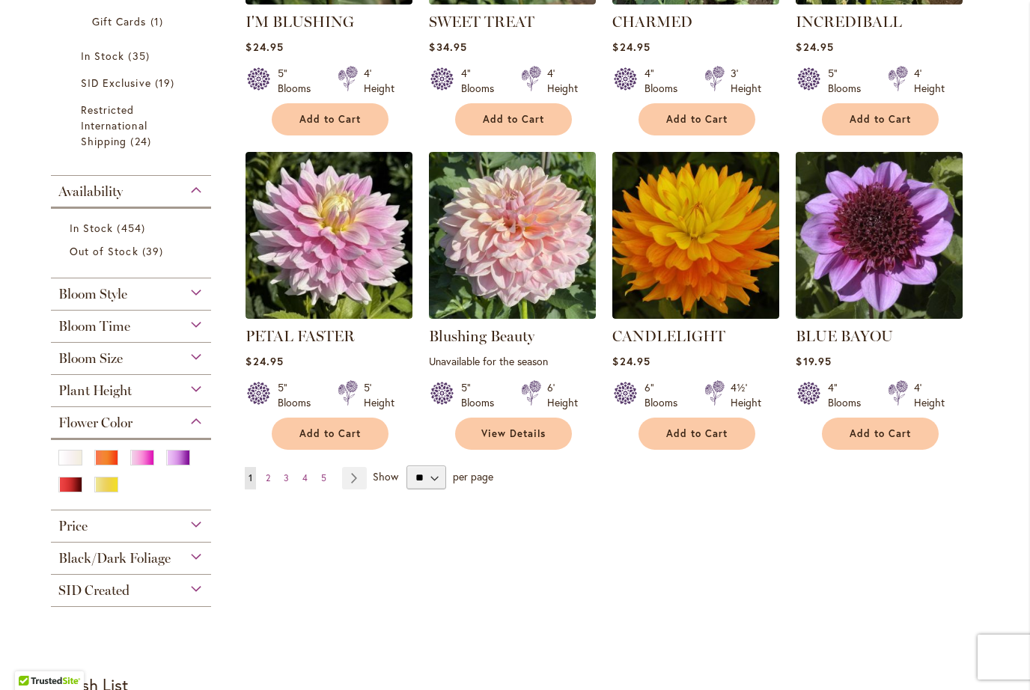
click at [71, 490] on div "Red" at bounding box center [70, 485] width 24 height 16
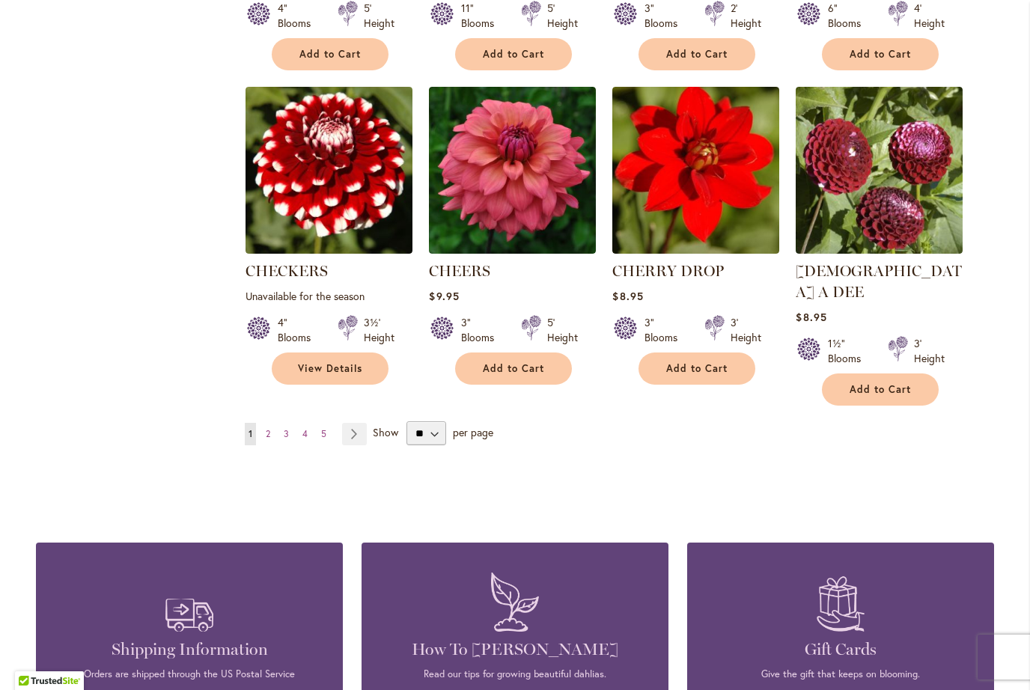
scroll to position [1204, 0]
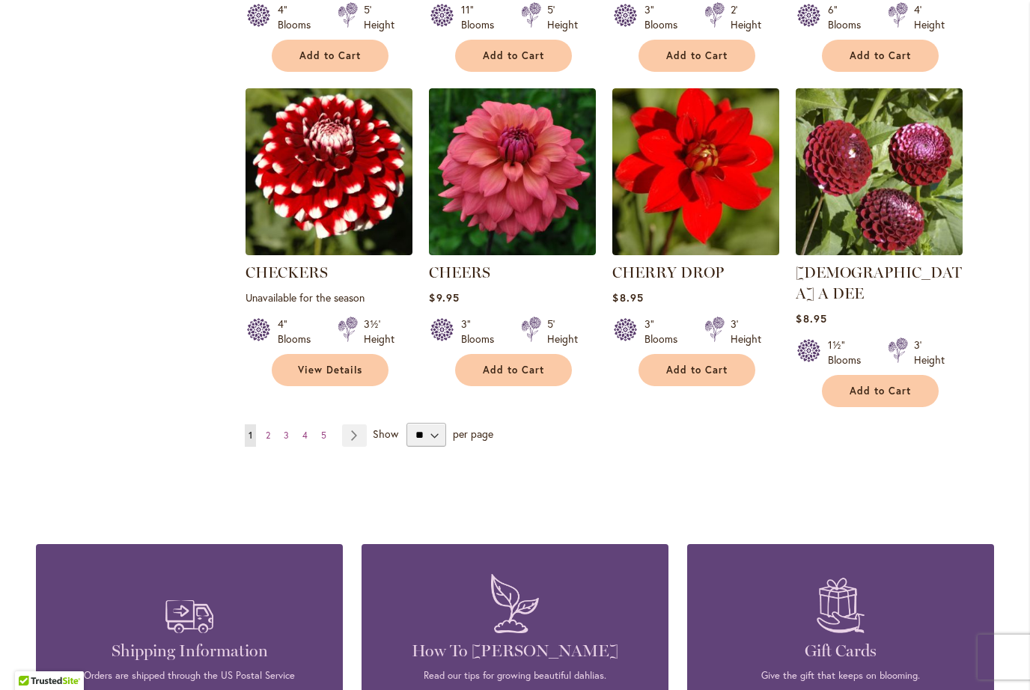
click at [360, 425] on link "Page Next" at bounding box center [354, 436] width 25 height 22
click at [355, 425] on link "Page Next" at bounding box center [354, 436] width 25 height 22
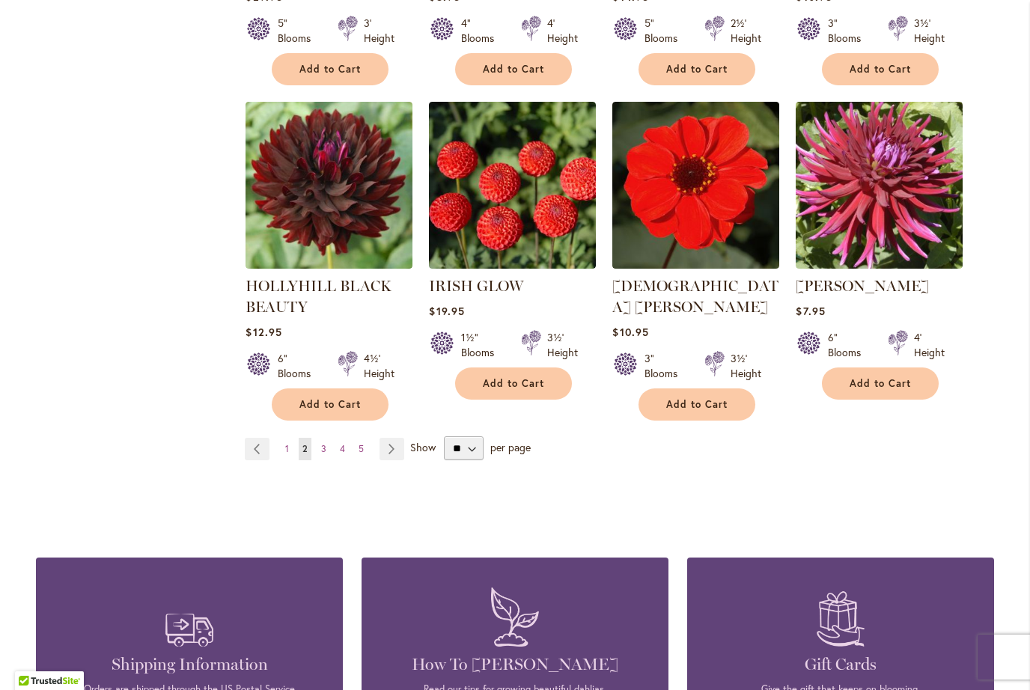
scroll to position [1227, 0]
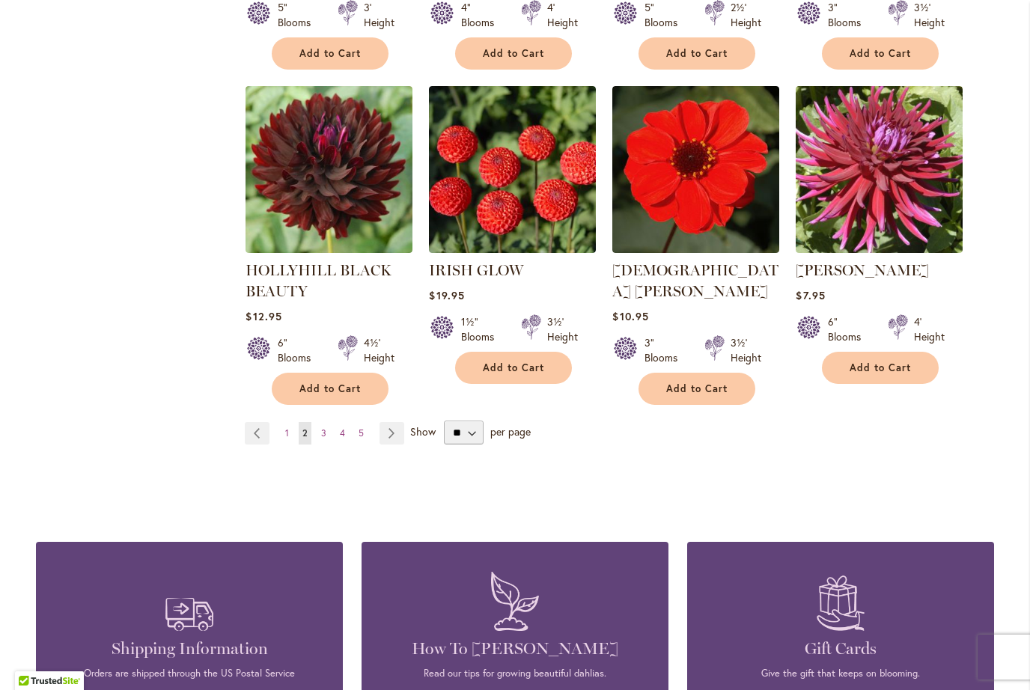
click at [386, 422] on link "Page Next" at bounding box center [392, 433] width 25 height 22
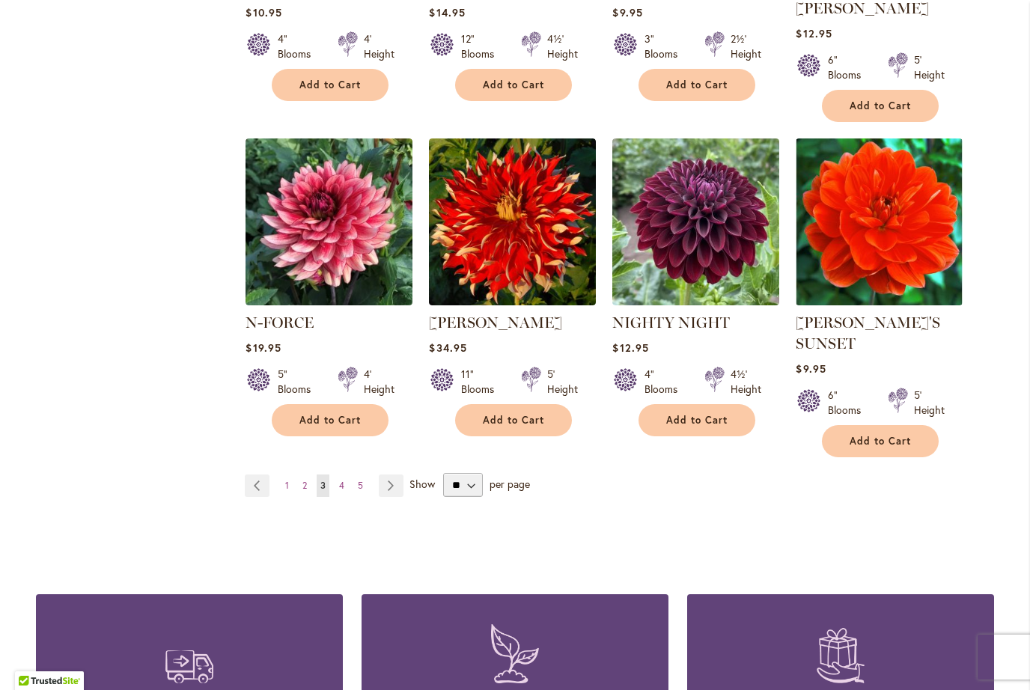
scroll to position [1176, 0]
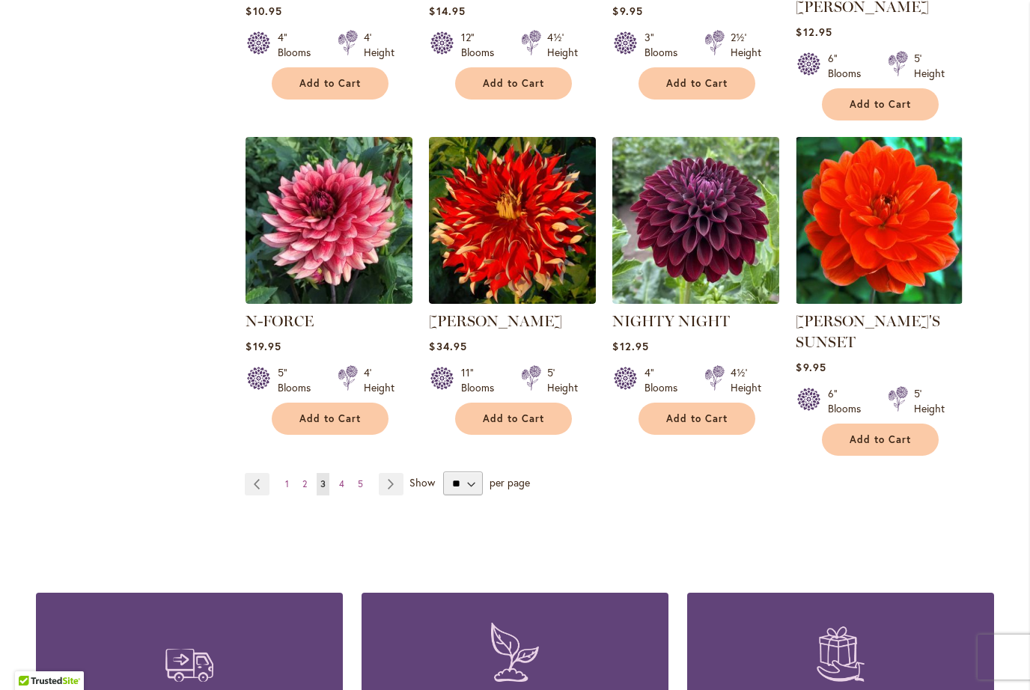
click at [394, 473] on link "Page Next" at bounding box center [391, 484] width 25 height 22
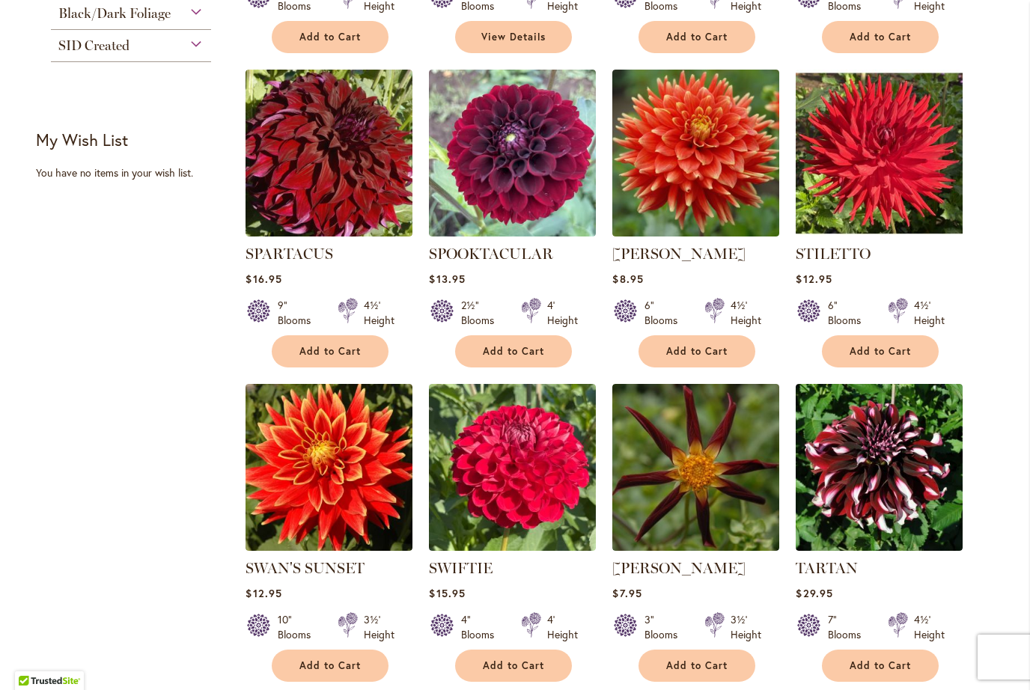
scroll to position [910, 0]
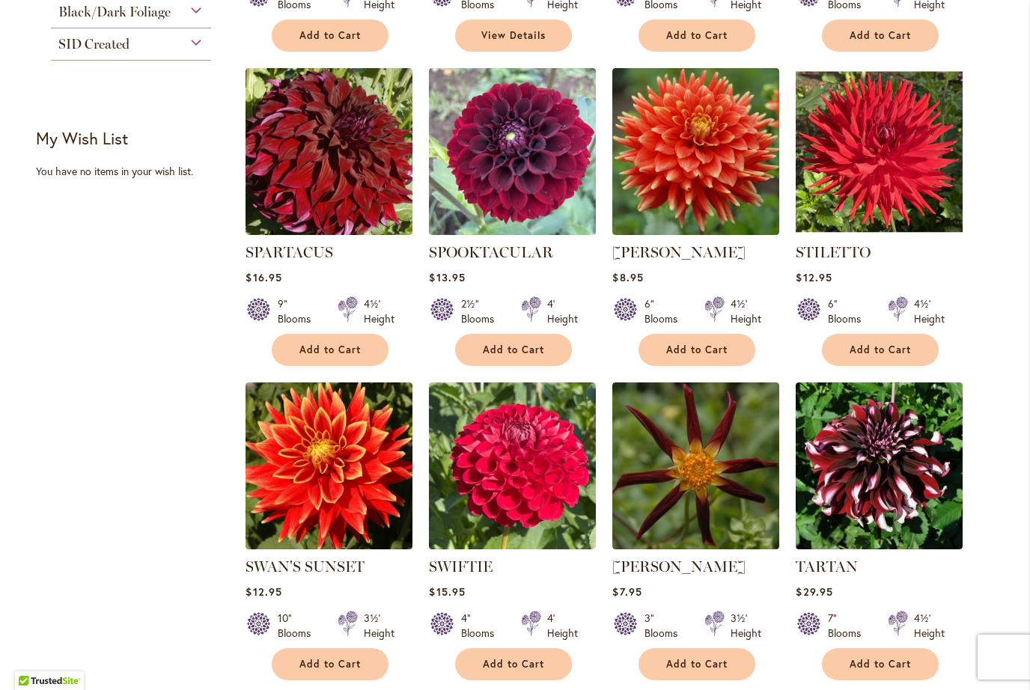
click at [890, 153] on img at bounding box center [879, 151] width 167 height 167
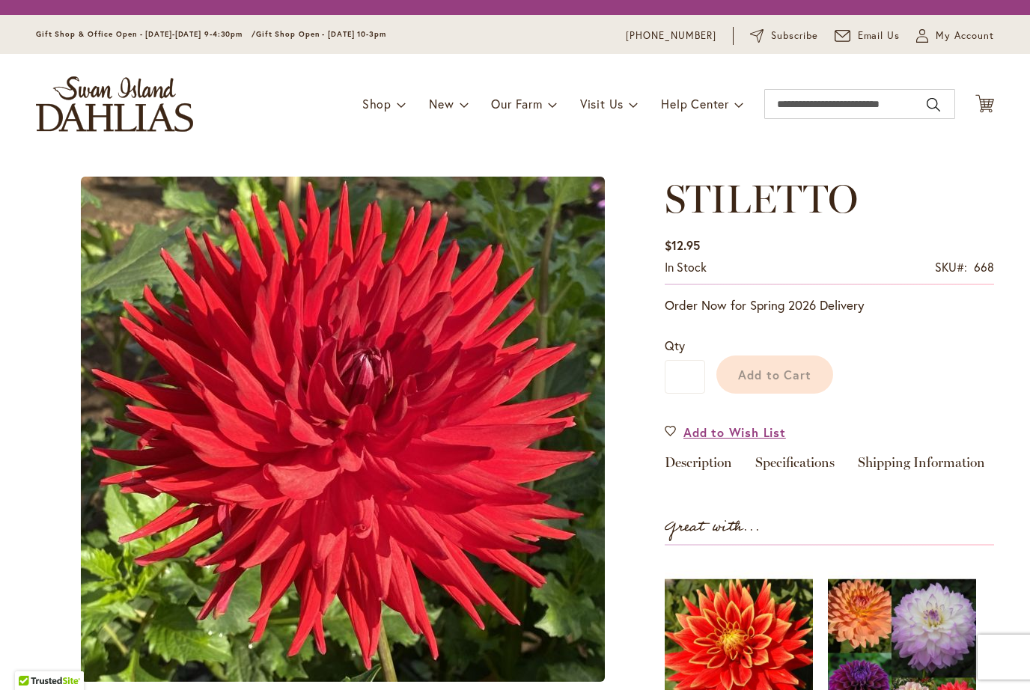
type input "*******"
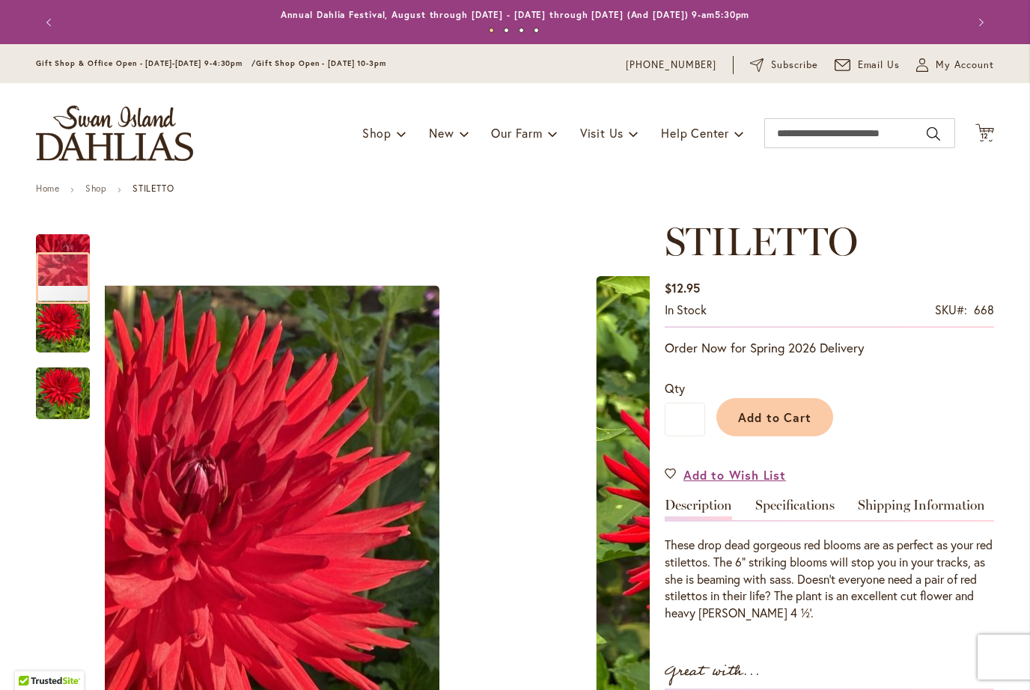
click at [59, 392] on img "STILETTO" at bounding box center [63, 394] width 54 height 72
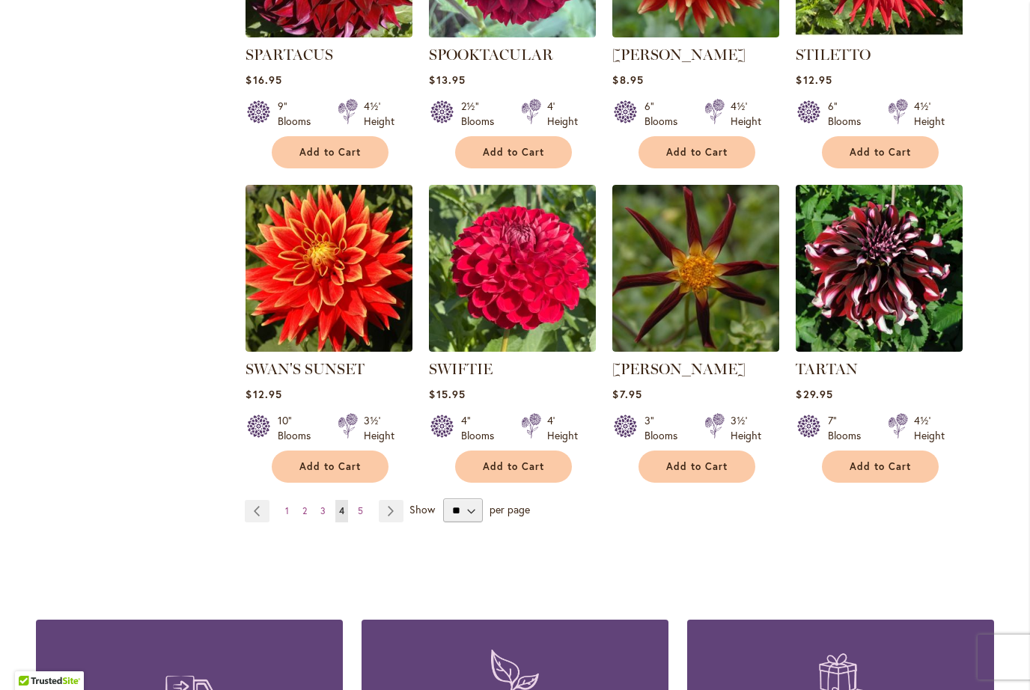
scroll to position [1107, 0]
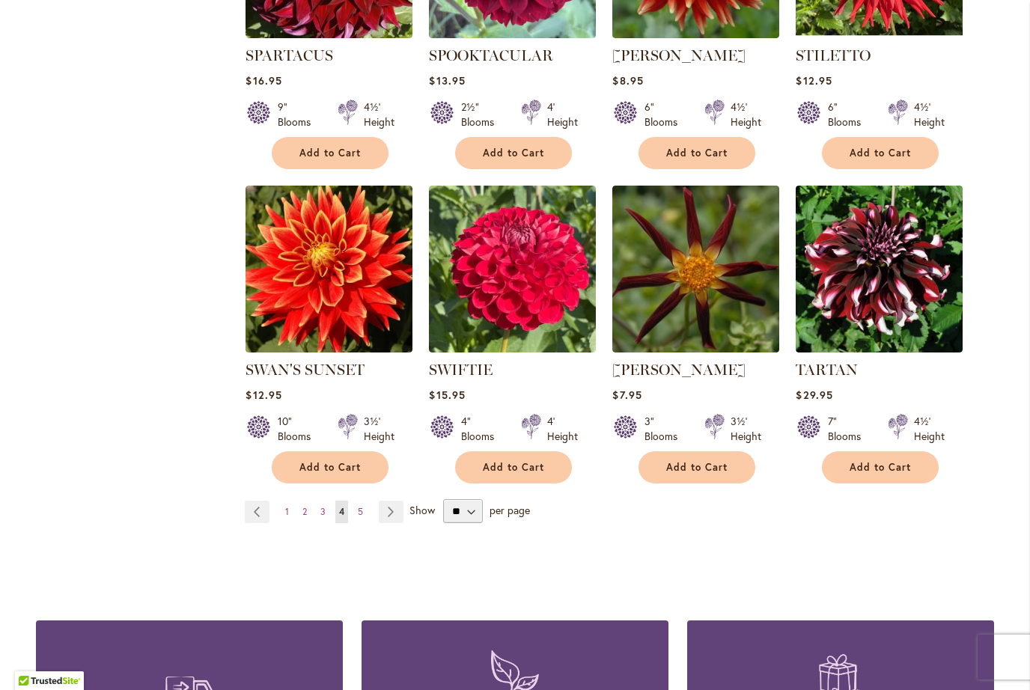
click at [880, 270] on img at bounding box center [879, 269] width 167 height 167
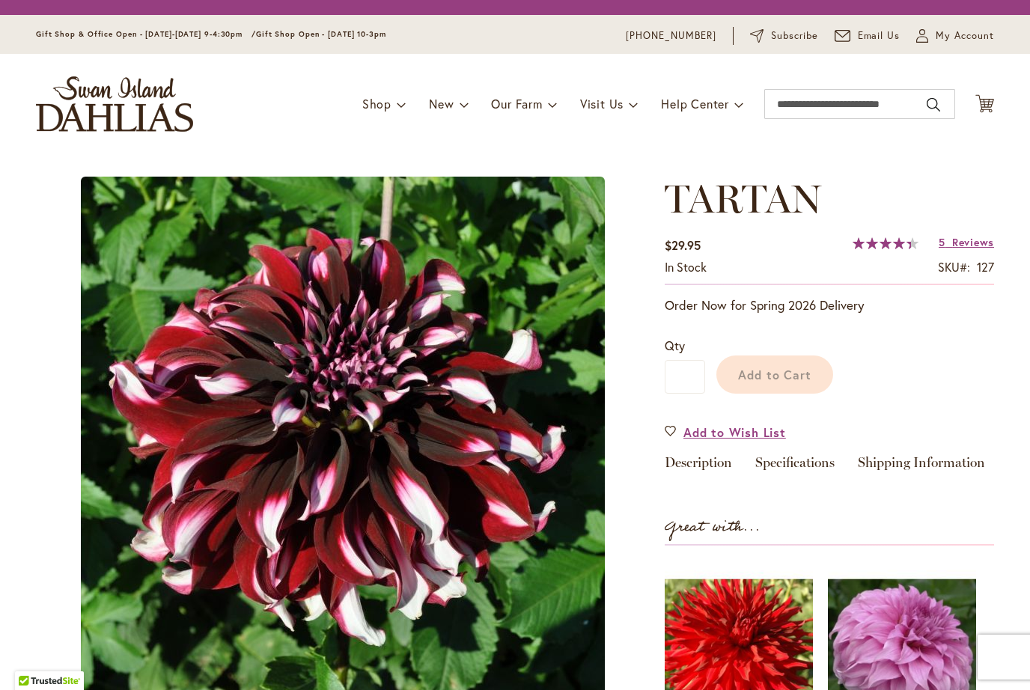
click at [891, 273] on div "In stock SKU 127" at bounding box center [829, 271] width 329 height 25
type input "*******"
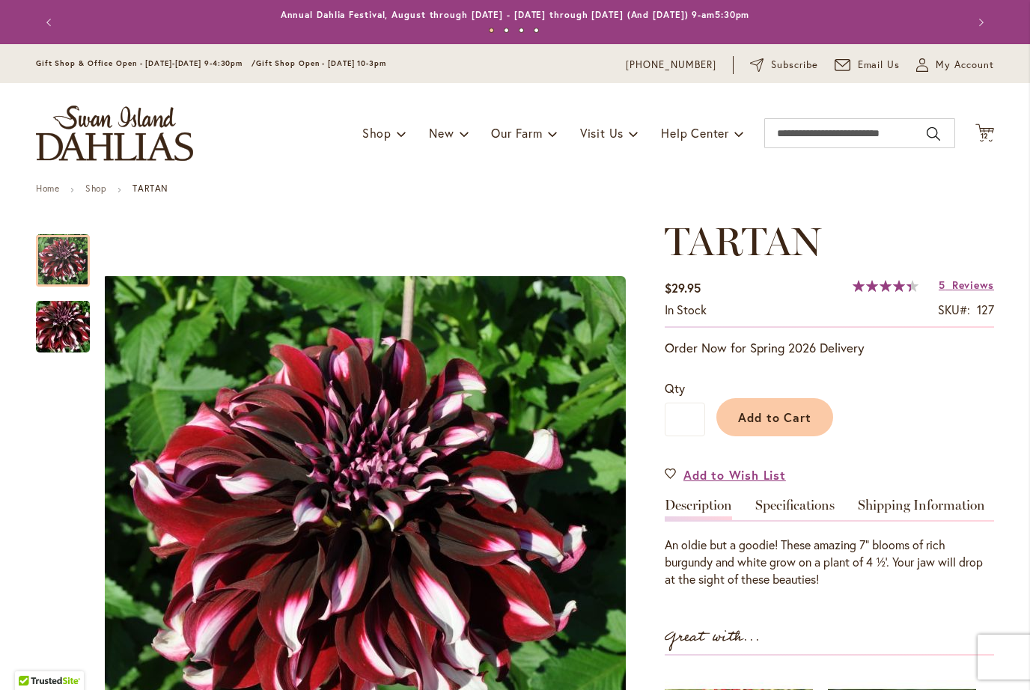
click at [70, 327] on img "Tartan" at bounding box center [63, 327] width 108 height 72
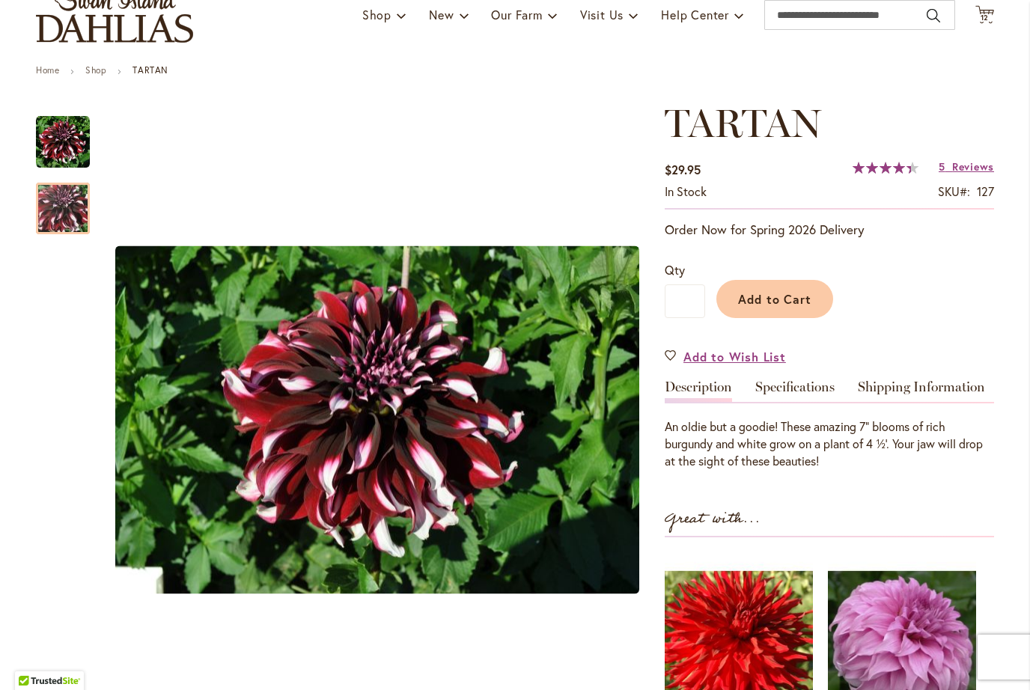
scroll to position [138, 0]
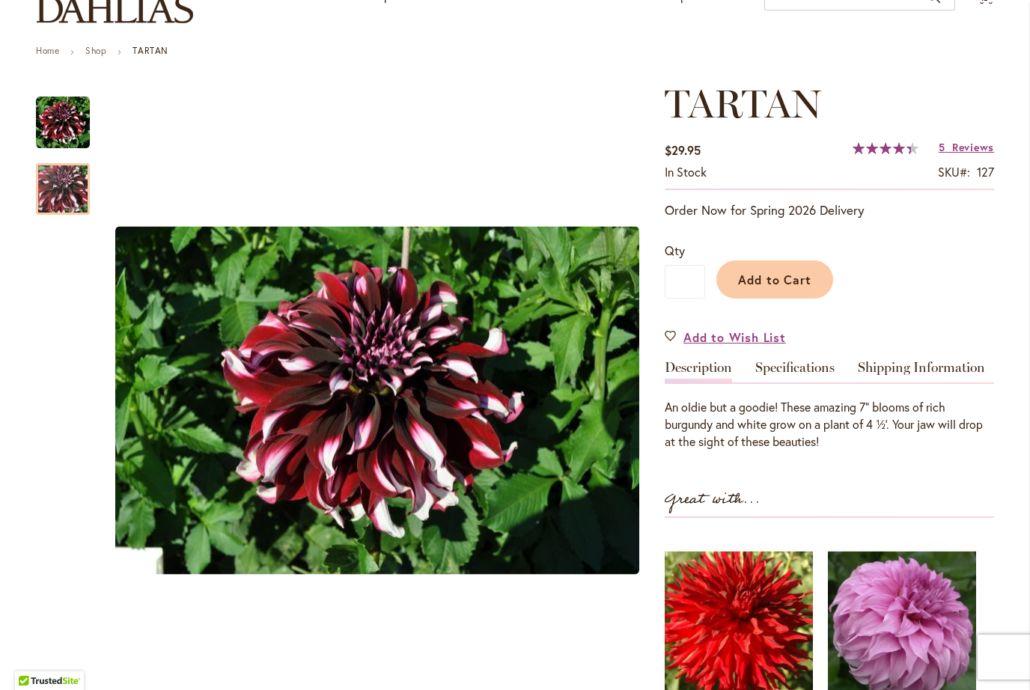
click at [961, 147] on span "Reviews" at bounding box center [973, 147] width 42 height 14
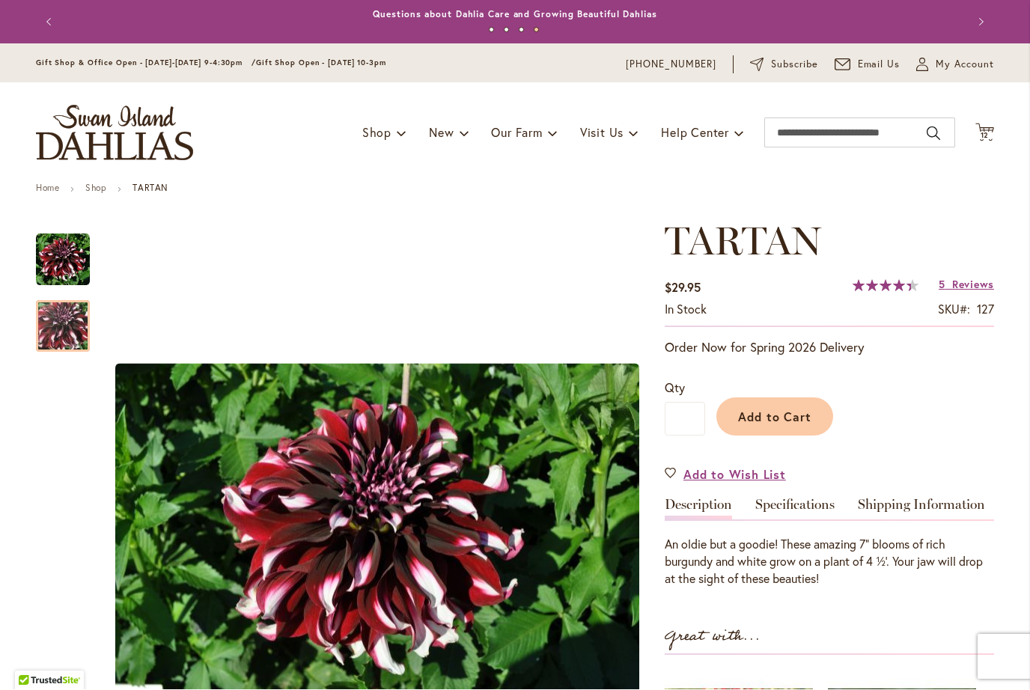
scroll to position [0, 0]
click at [788, 421] on span "Add to Cart" at bounding box center [775, 418] width 74 height 16
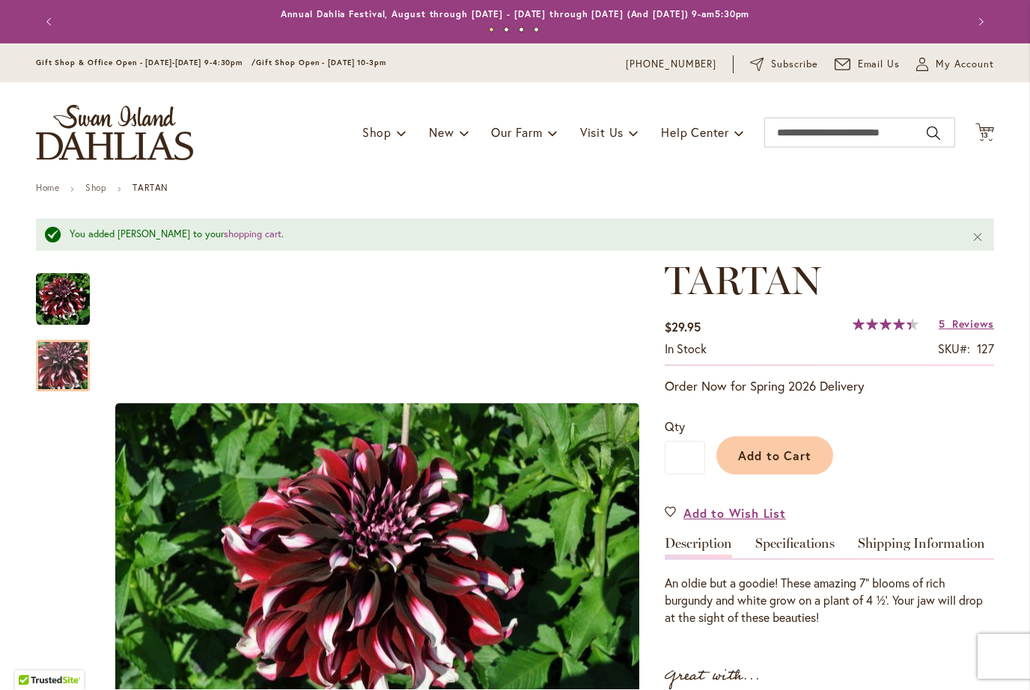
click at [983, 124] on icon "Cart .cls-1 { fill: #231f20; }" at bounding box center [985, 133] width 19 height 19
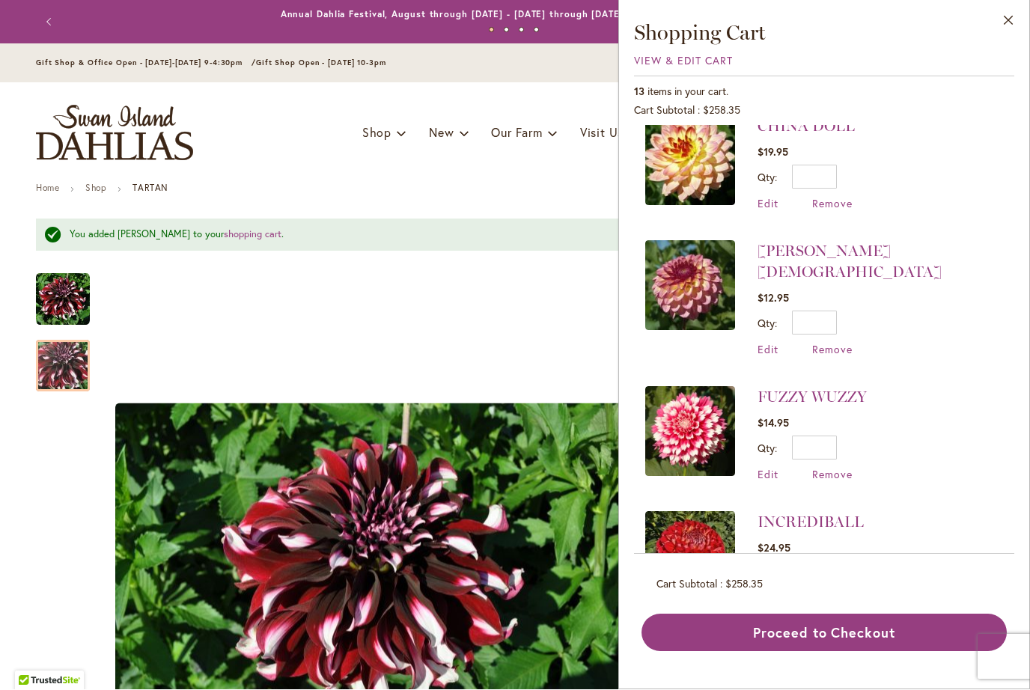
scroll to position [1146, 0]
click at [837, 562] on input "*" at bounding box center [814, 574] width 45 height 24
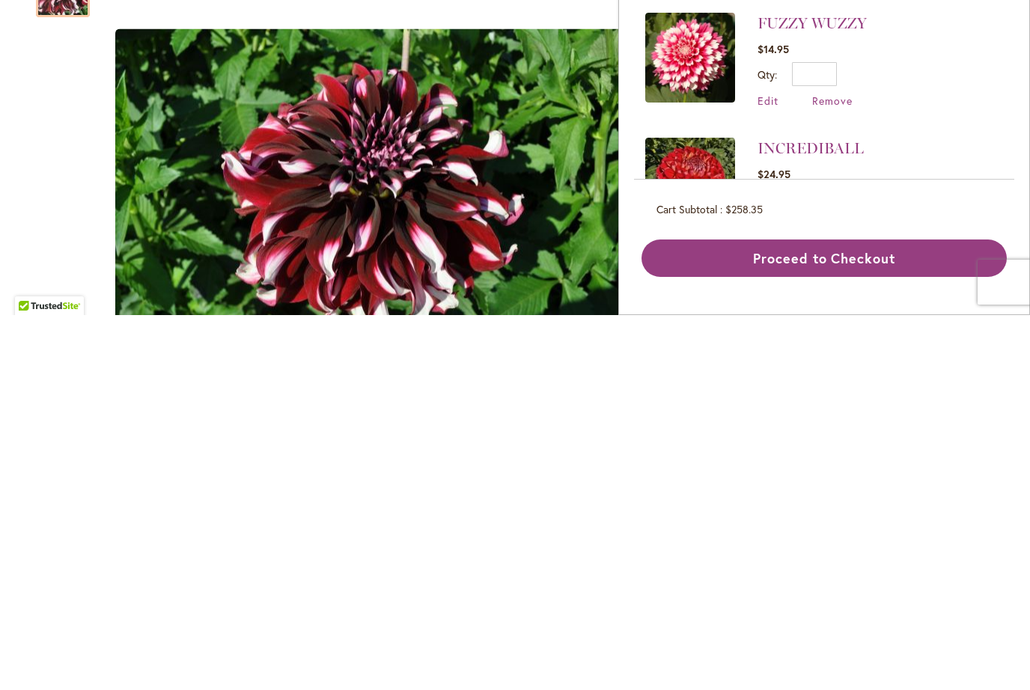
scroll to position [0, 0]
type input "*"
click at [888, 562] on button "Update" at bounding box center [883, 579] width 55 height 34
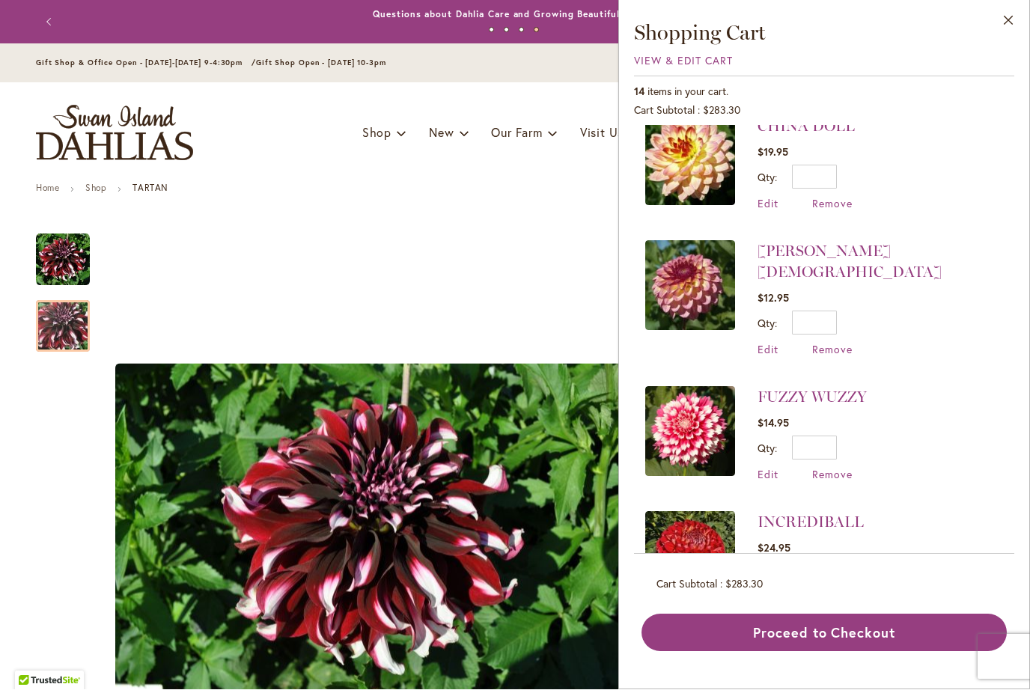
scroll to position [1146, 0]
click at [834, 562] on input "*" at bounding box center [814, 574] width 45 height 24
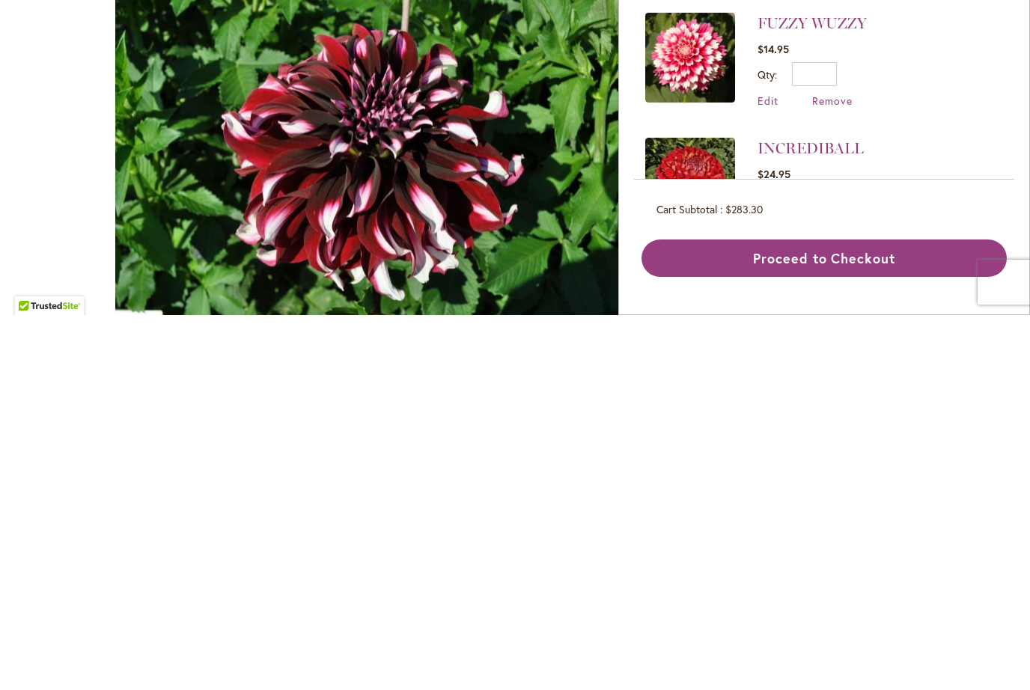
type input "*"
click at [889, 574] on span "Update" at bounding box center [883, 579] width 32 height 10
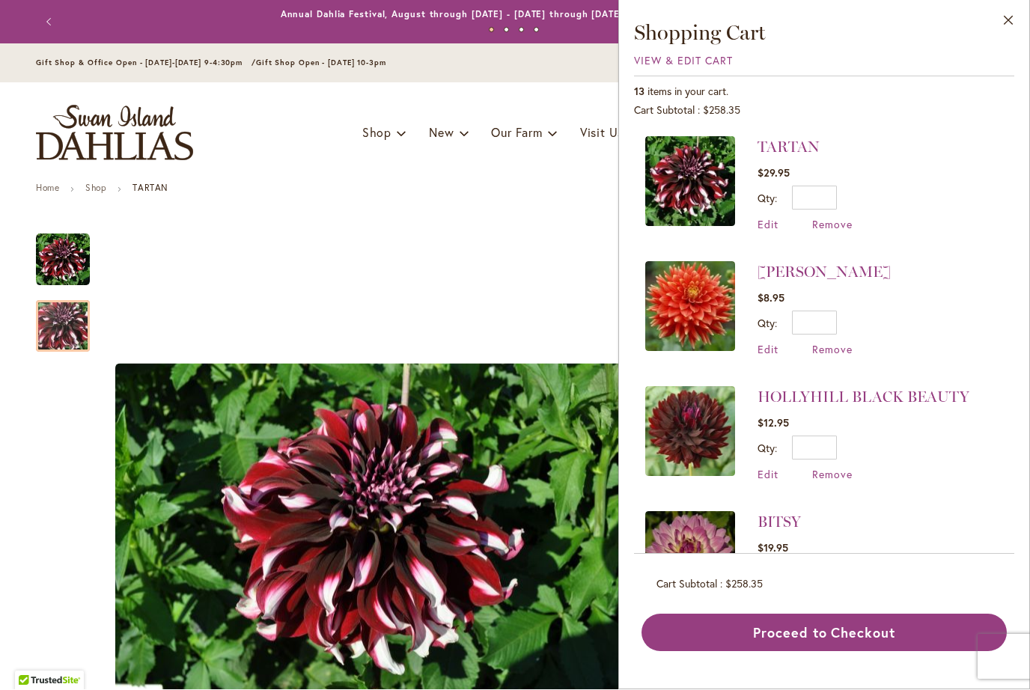
scroll to position [0, 0]
click at [835, 223] on span "Remove" at bounding box center [832, 225] width 40 height 14
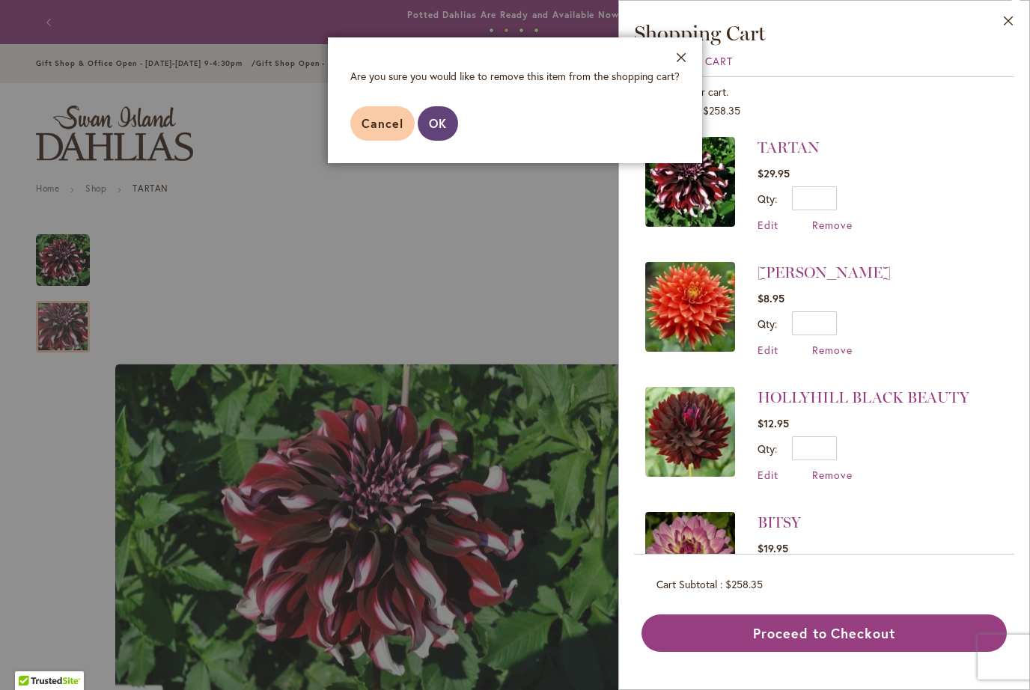
click at [432, 124] on span "OK" at bounding box center [438, 123] width 18 height 16
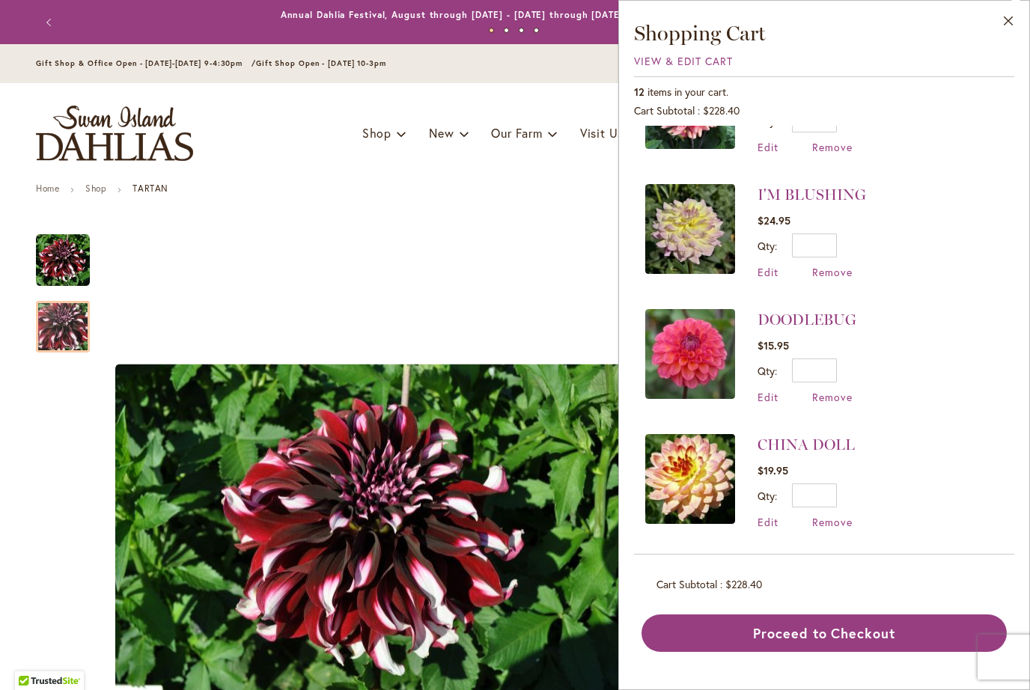
scroll to position [702, 0]
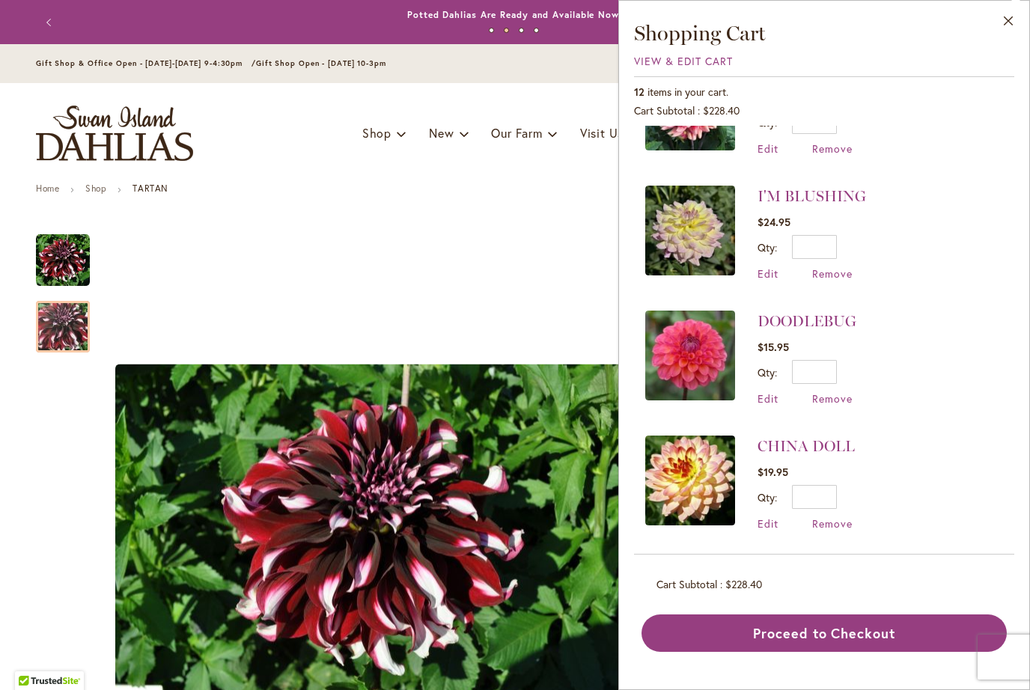
click at [830, 318] on link "DOODLEBUG" at bounding box center [807, 321] width 99 height 18
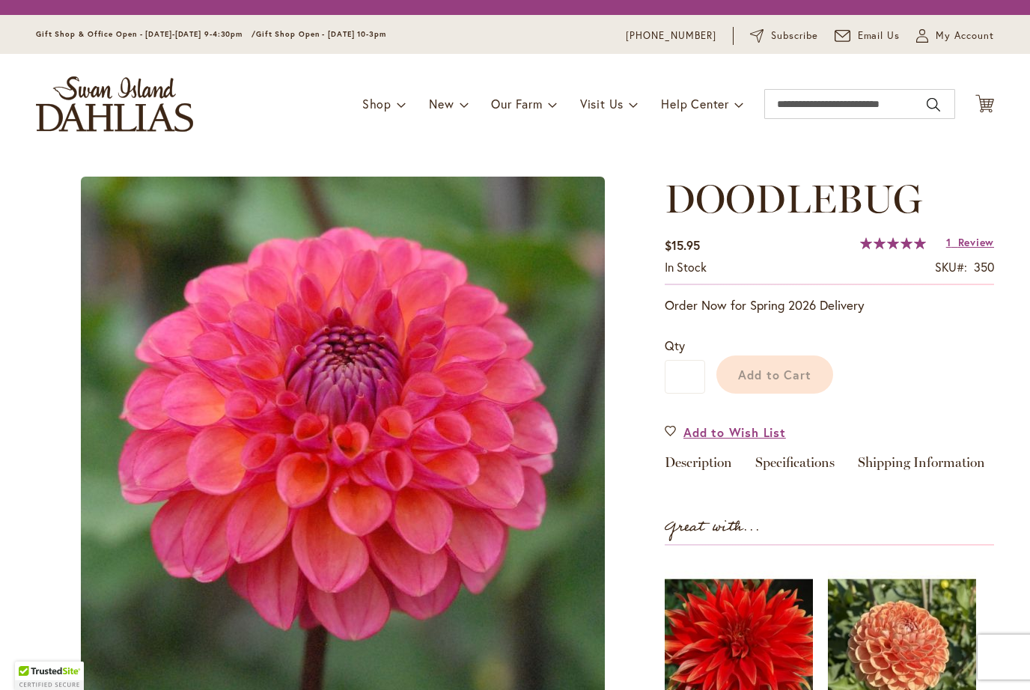
type input "*******"
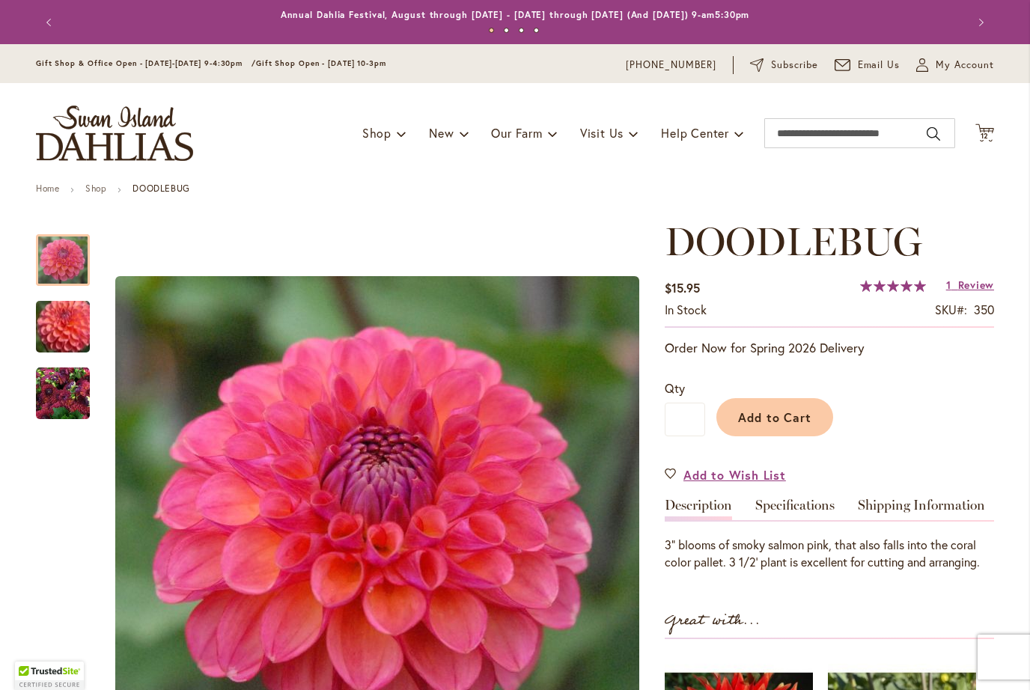
click at [967, 283] on span "Review" at bounding box center [976, 285] width 36 height 14
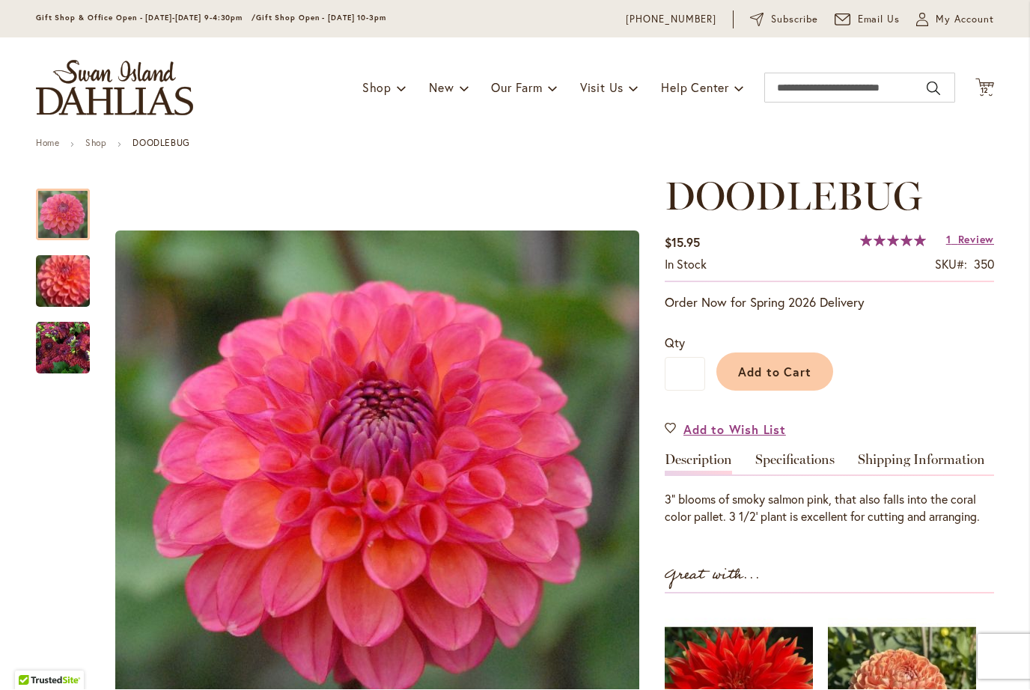
scroll to position [43, 0]
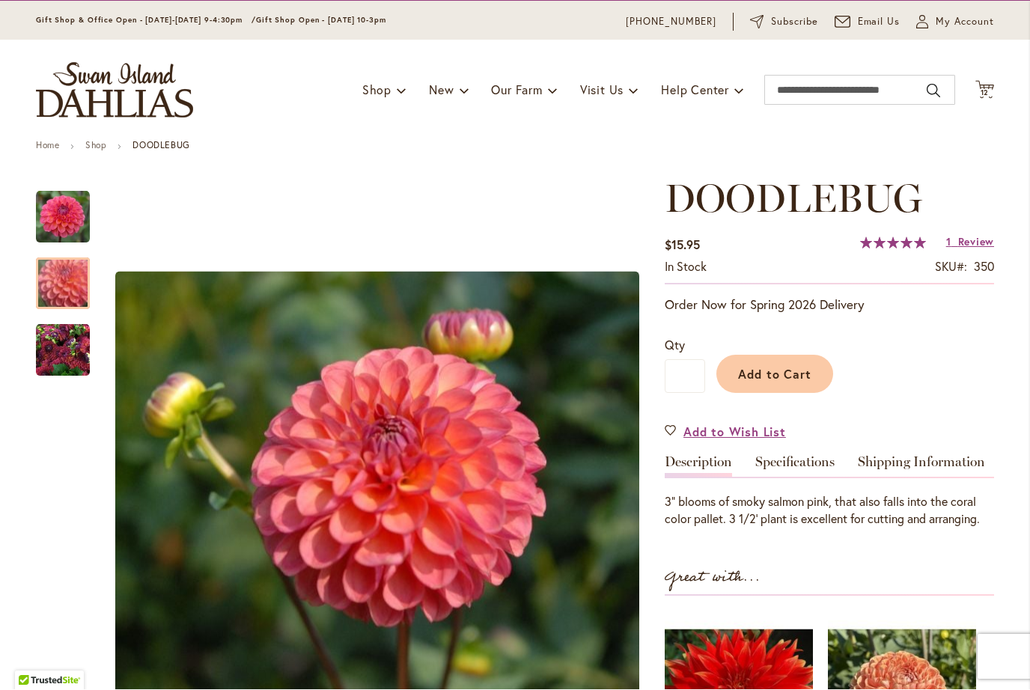
click at [69, 276] on img "DOODLEBUG" at bounding box center [63, 284] width 108 height 92
click at [58, 204] on img "DOODLEBUG" at bounding box center [63, 218] width 54 height 54
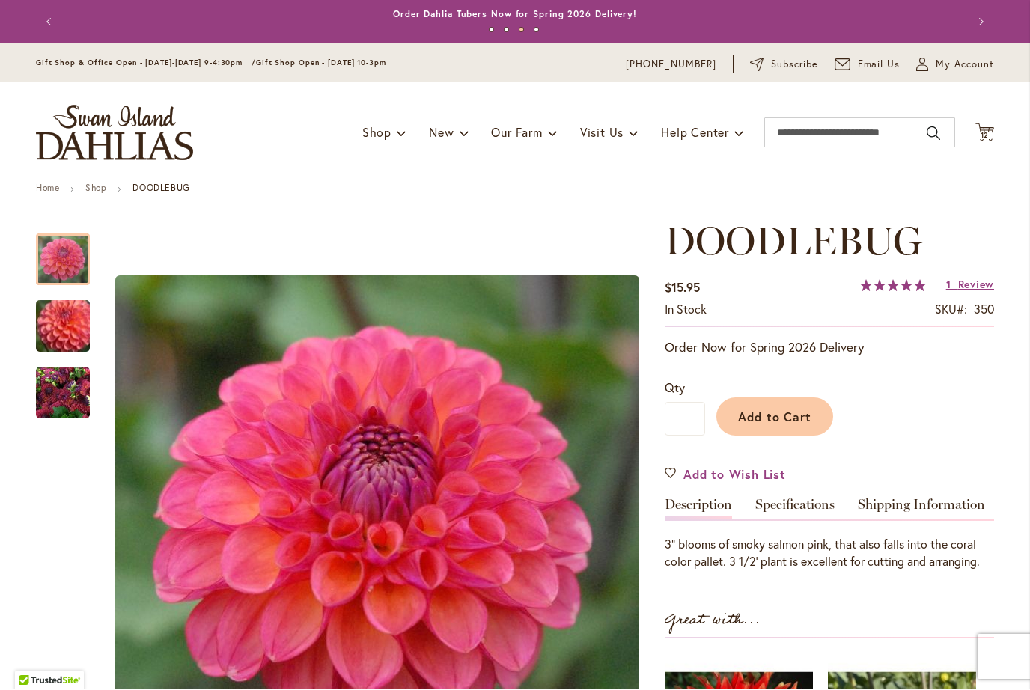
scroll to position [0, 0]
click at [968, 281] on span "Review" at bounding box center [976, 285] width 36 height 14
click at [984, 124] on icon "Cart .cls-1 { fill: #231f20; }" at bounding box center [985, 133] width 19 height 19
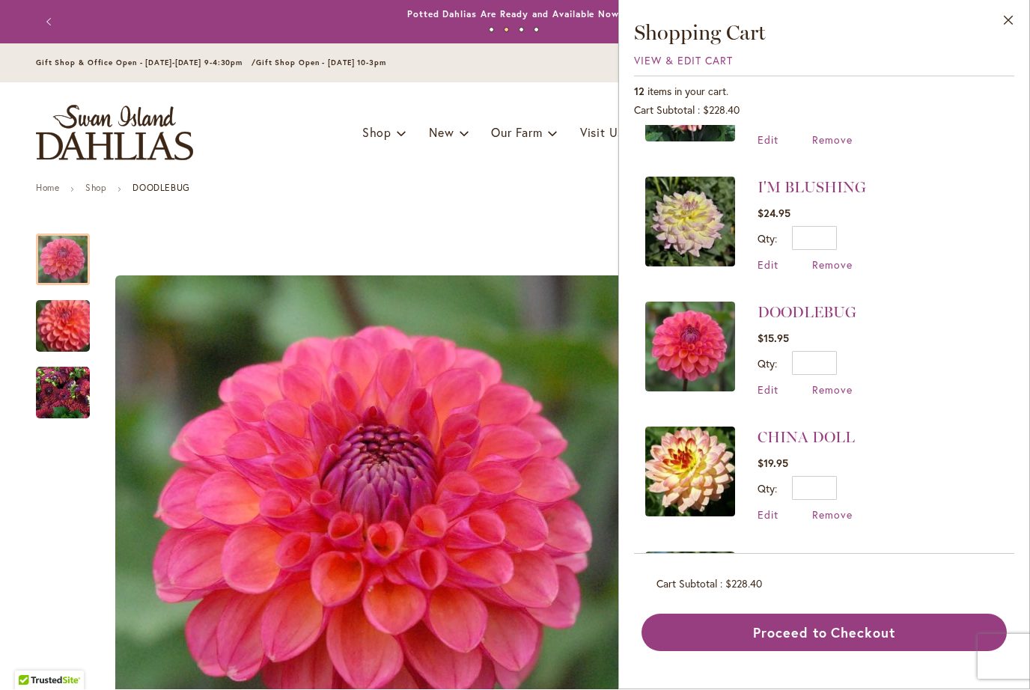
scroll to position [711, 0]
click at [827, 386] on span "Remove" at bounding box center [832, 390] width 40 height 14
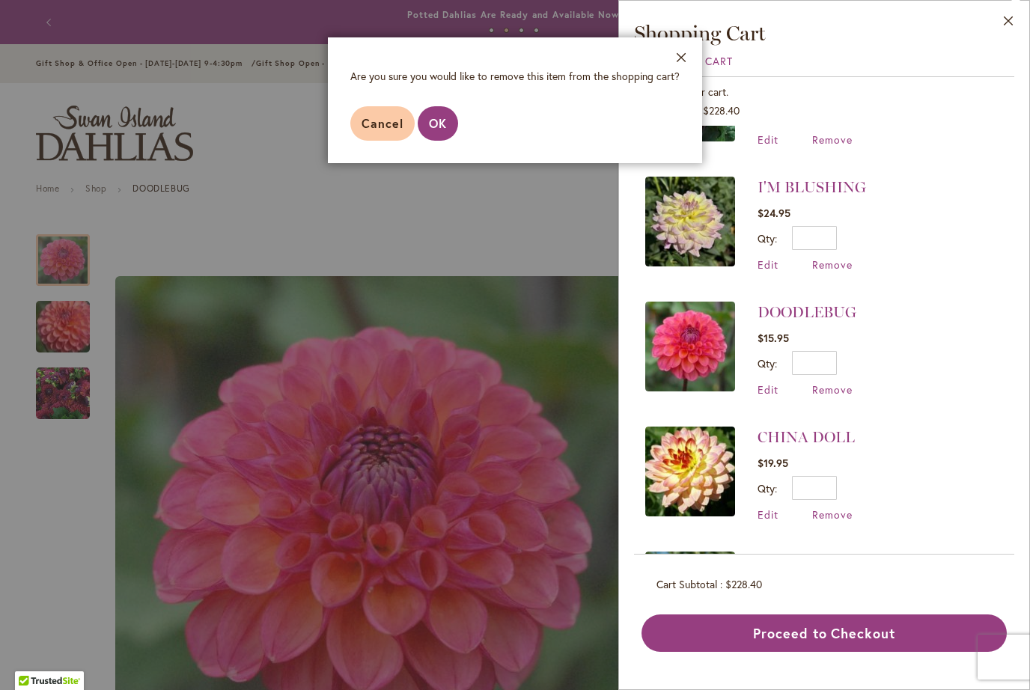
click at [377, 129] on span "Cancel" at bounding box center [383, 123] width 42 height 16
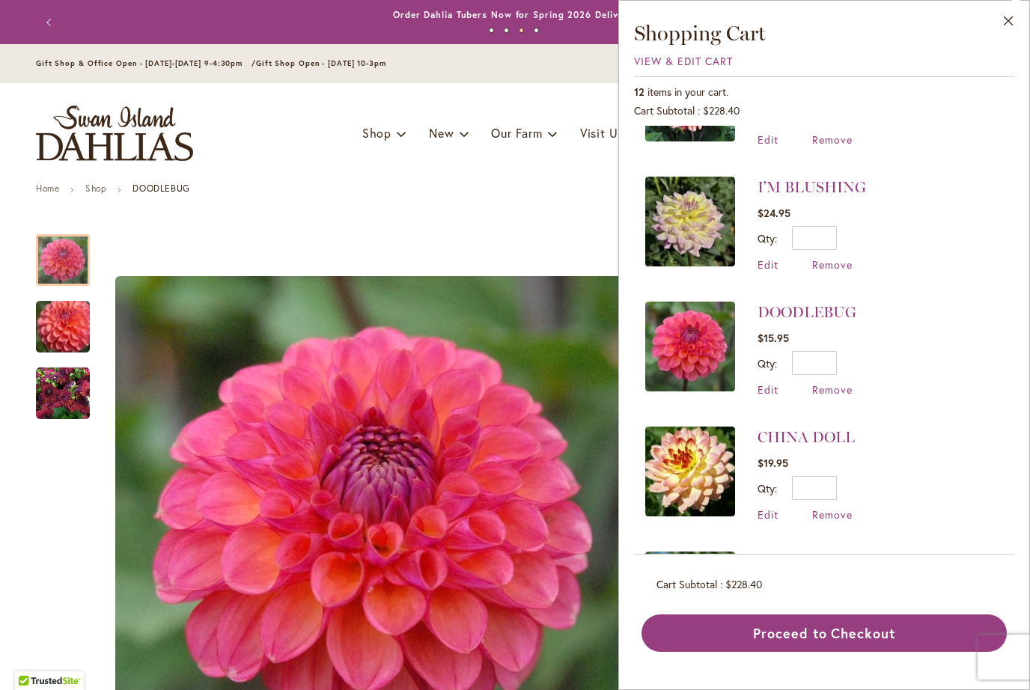
click at [760, 383] on span "Edit" at bounding box center [768, 390] width 21 height 14
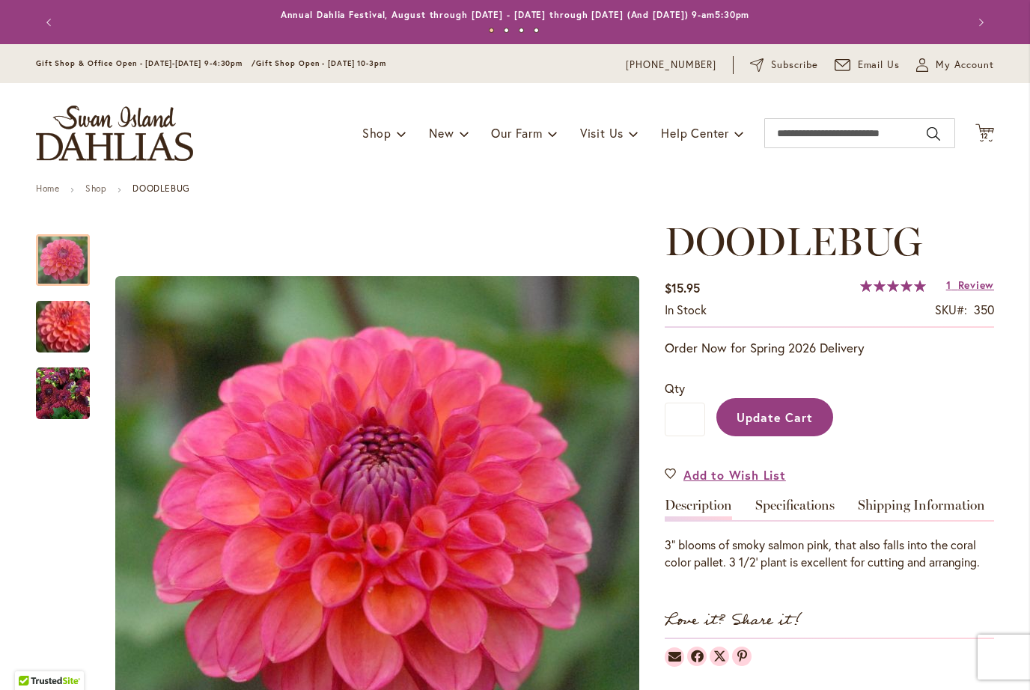
click at [981, 134] on span "12" at bounding box center [985, 136] width 9 height 10
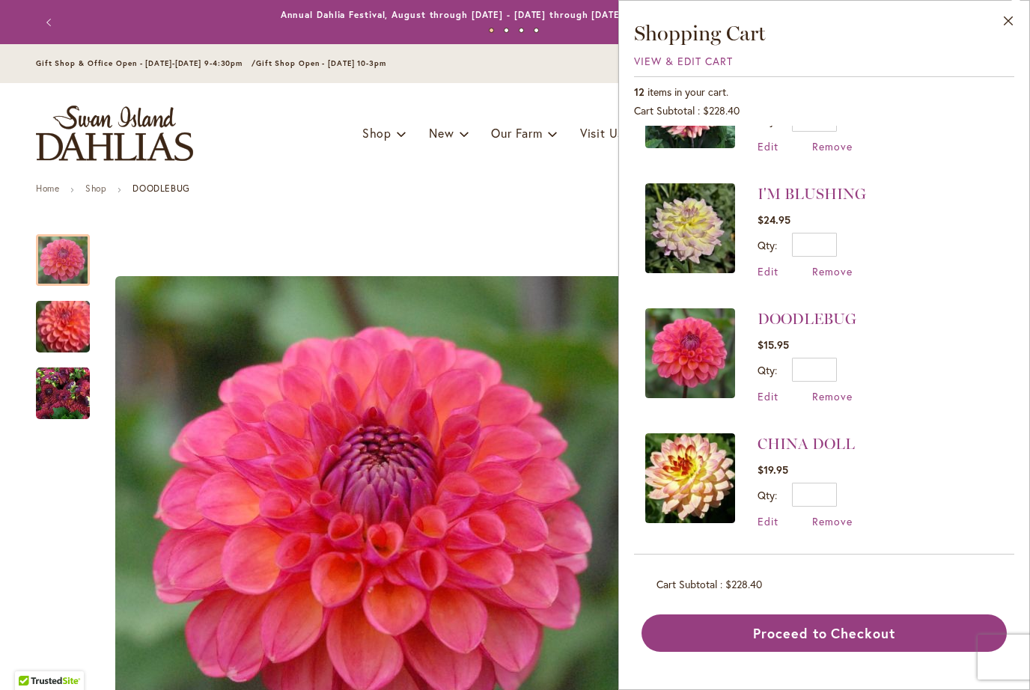
scroll to position [705, 0]
click at [839, 392] on span "Remove" at bounding box center [832, 396] width 40 height 14
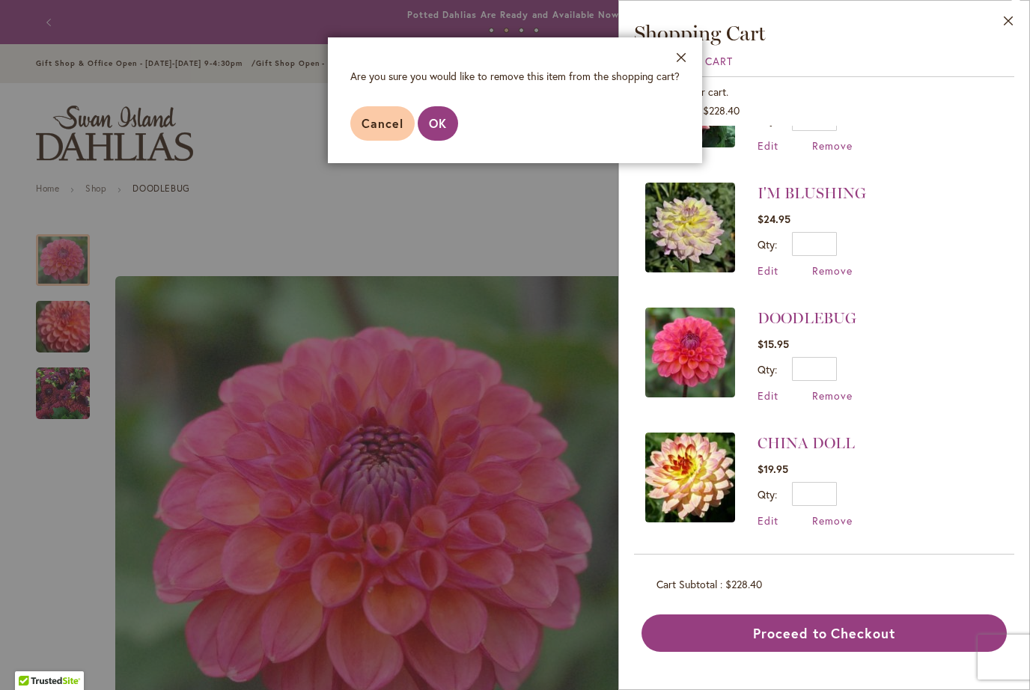
click at [430, 121] on span "OK" at bounding box center [438, 123] width 18 height 16
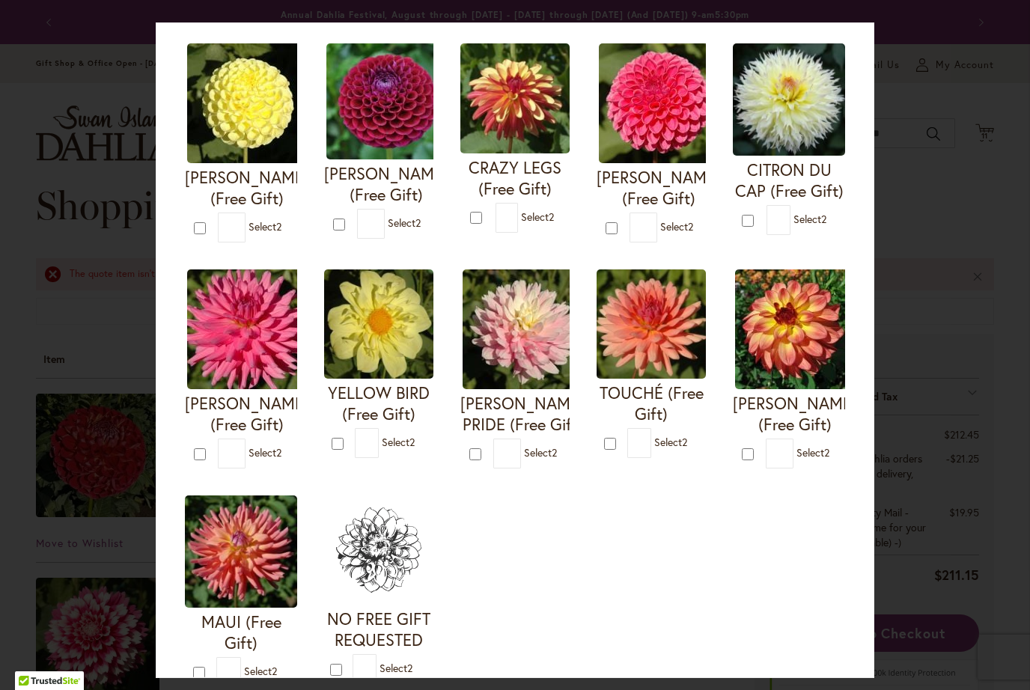
scroll to position [381, 0]
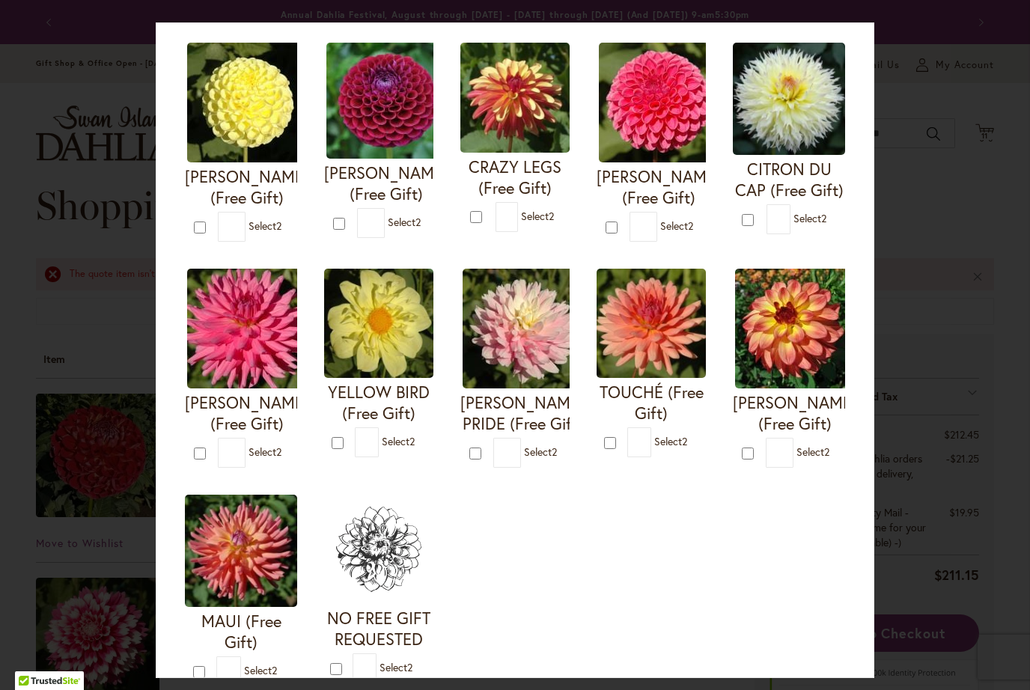
click at [869, 517] on div "Your Order Qualifies for Bonus Dahlias ( Select 2 ) Add to Cart I'M A HOTTIE (F…" at bounding box center [515, 350] width 719 height 656
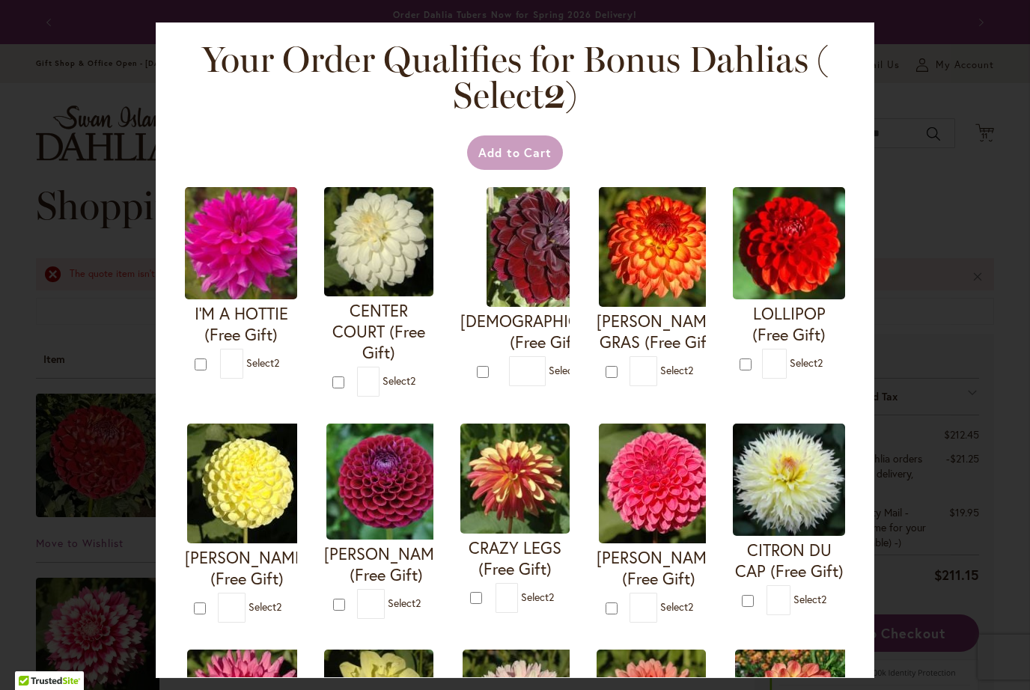
scroll to position [0, 0]
click at [965, 408] on div "Your Order Qualifies for Bonus Dahlias ( Select 2 ) Add to Cart I'M A HOTTIE (F…" at bounding box center [515, 345] width 1030 height 690
click at [784, 246] on img at bounding box center [789, 243] width 112 height 112
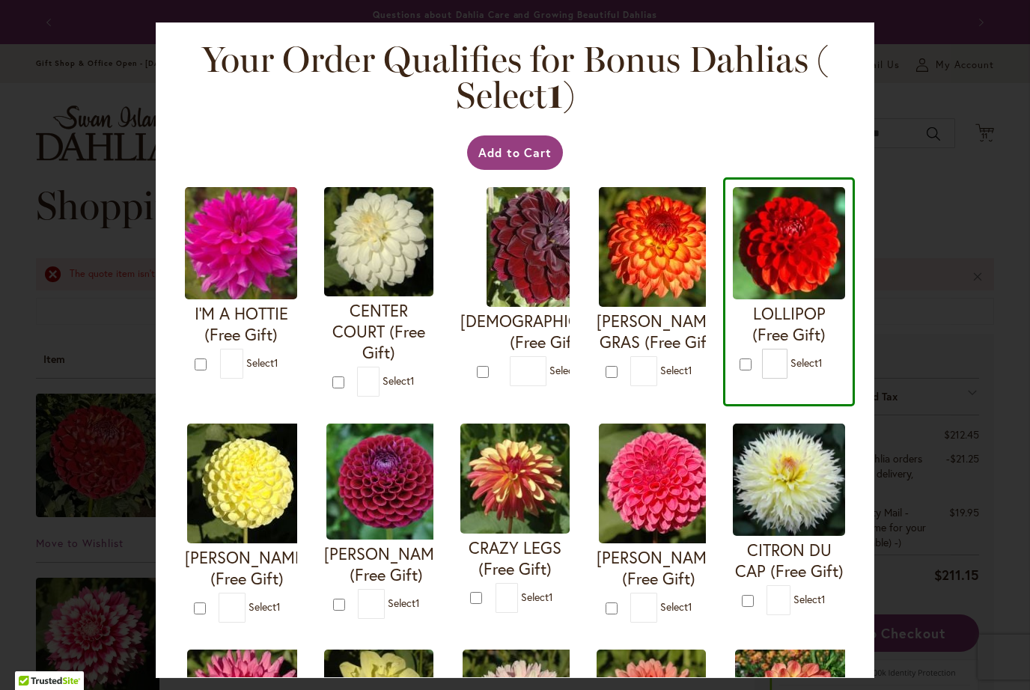
click at [788, 315] on h4 "LOLLIPOP (Free Gift)" at bounding box center [789, 324] width 112 height 42
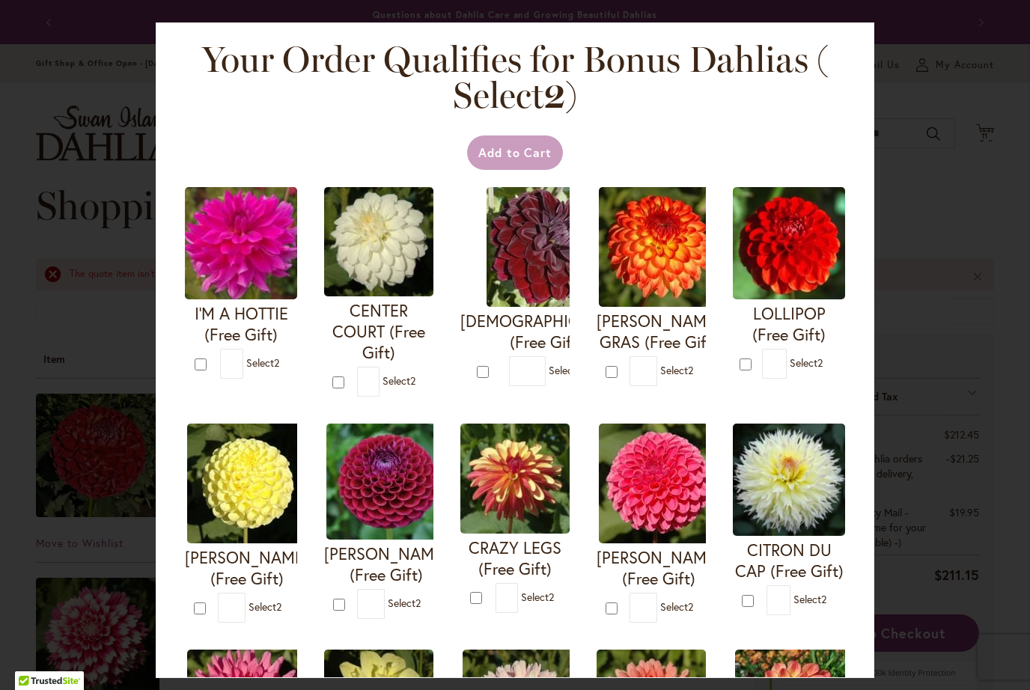
click at [786, 257] on img at bounding box center [789, 243] width 112 height 112
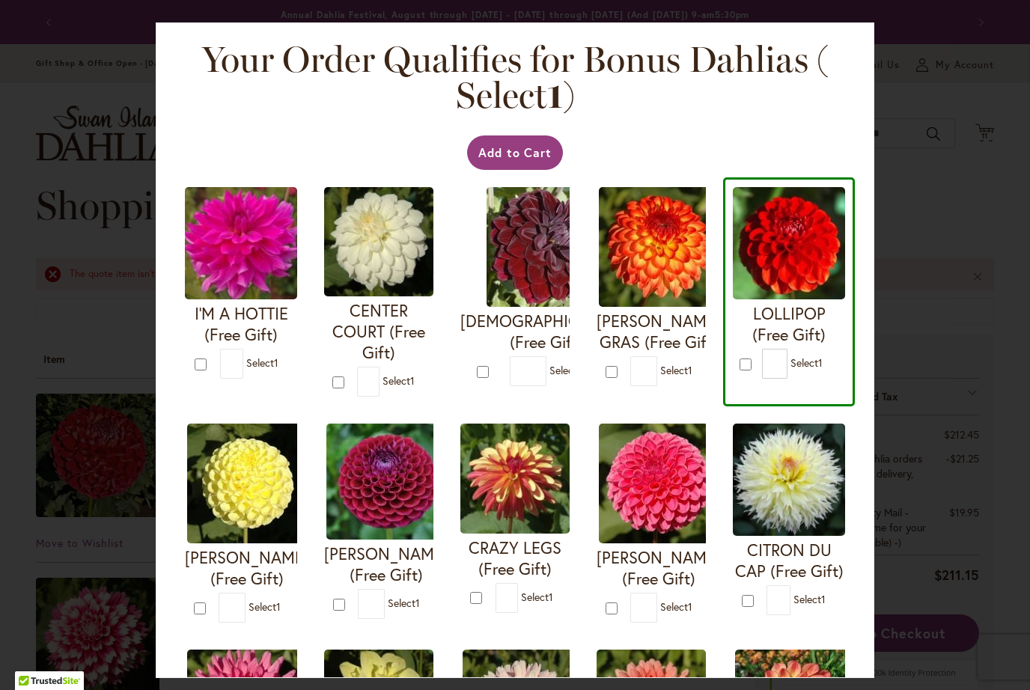
click at [772, 275] on img at bounding box center [789, 243] width 112 height 112
type input "*"
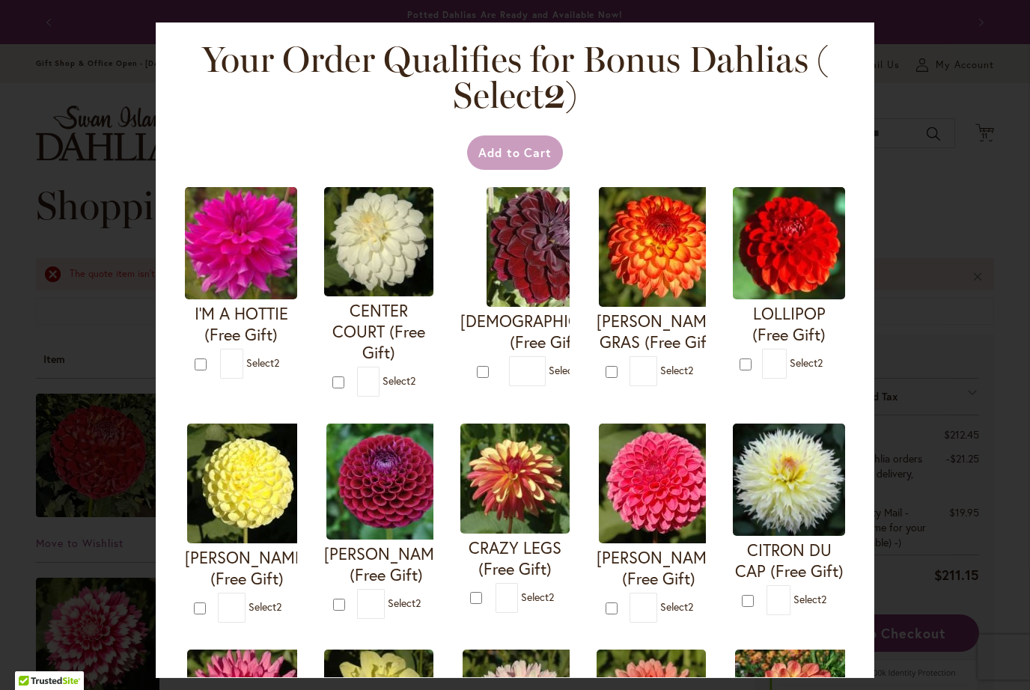
click at [511, 356] on div "* Select 2" at bounding box center [570, 371] width 123 height 30
type input "*"
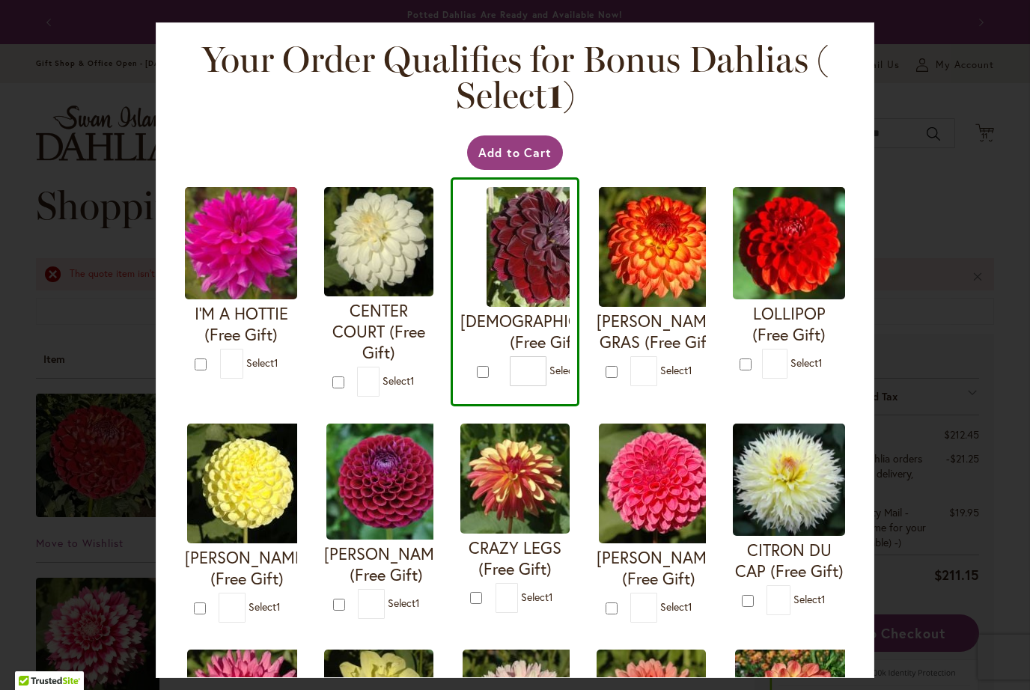
click at [526, 150] on button "Add to Cart" at bounding box center [515, 153] width 97 height 34
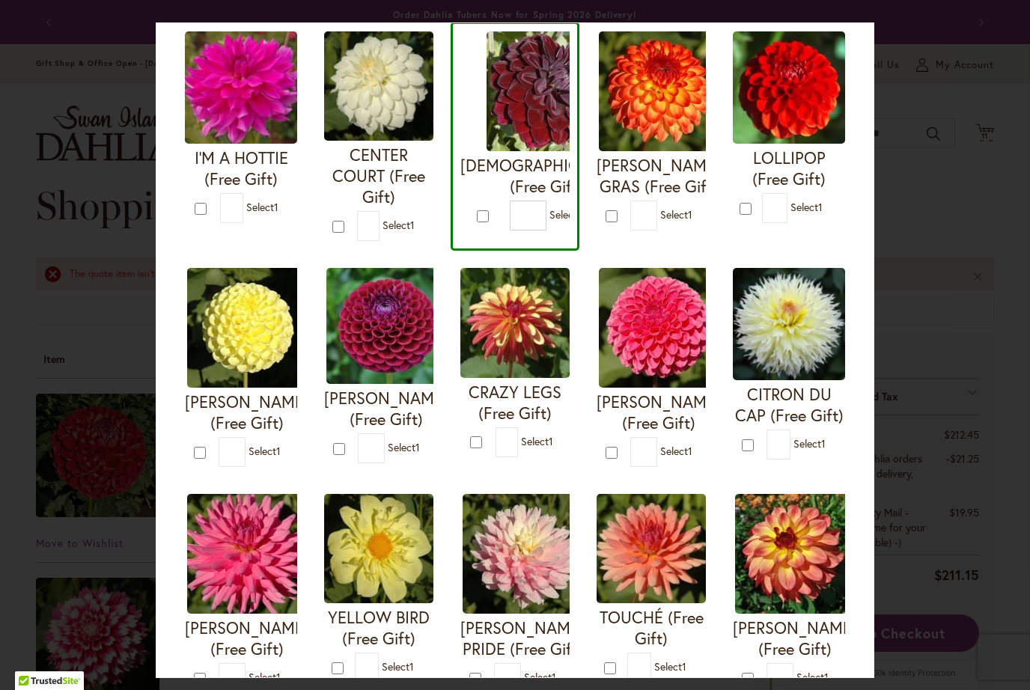
scroll to position [168, 0]
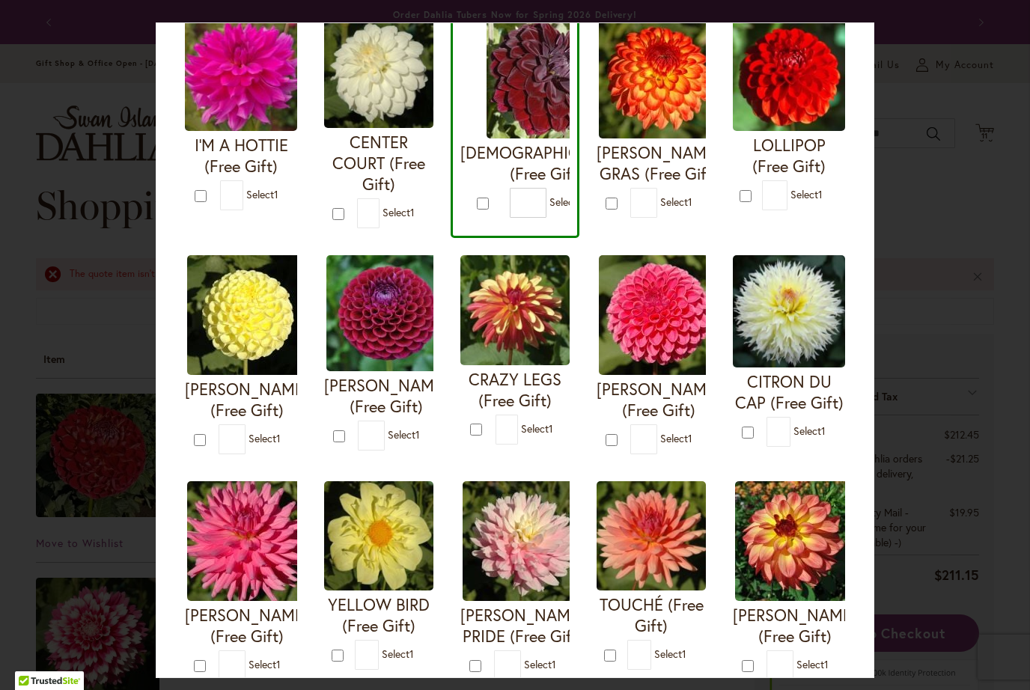
click at [898, 371] on div "Your Order Qualifies for Bonus Dahlias ( Select 1 ) Add to Cart I'M A HOTTIE (F…" at bounding box center [515, 345] width 1030 height 690
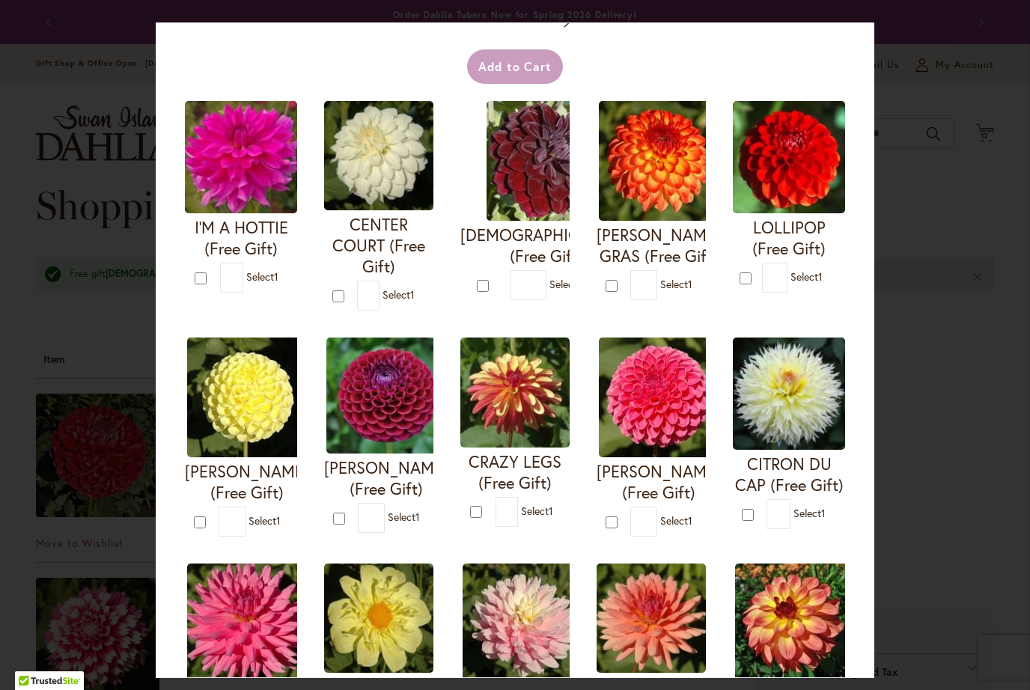
scroll to position [85, 0]
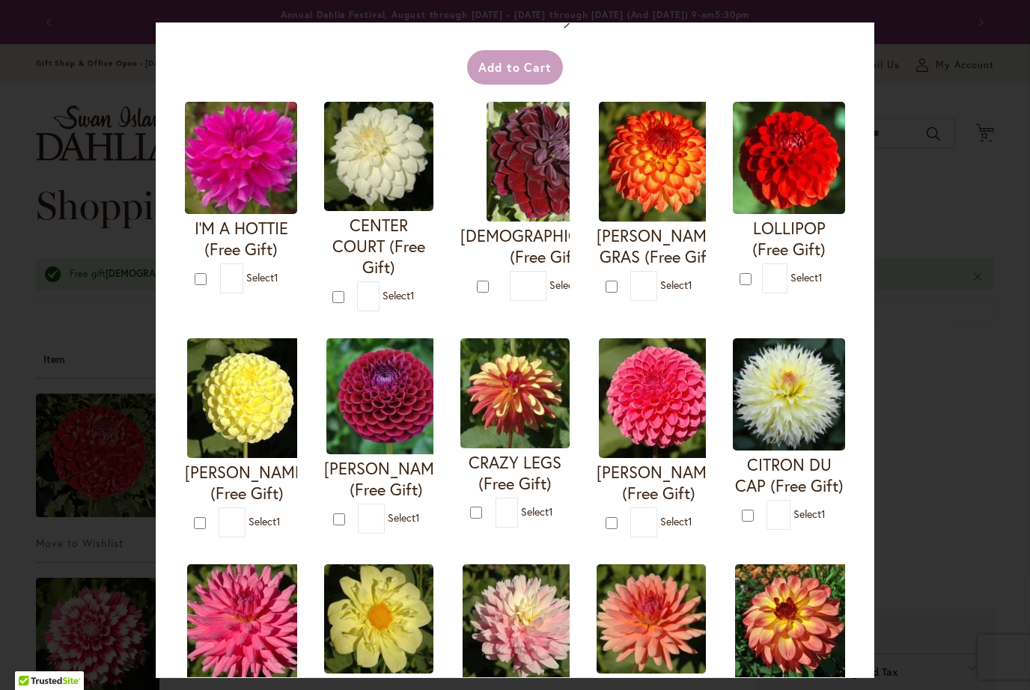
type input "*"
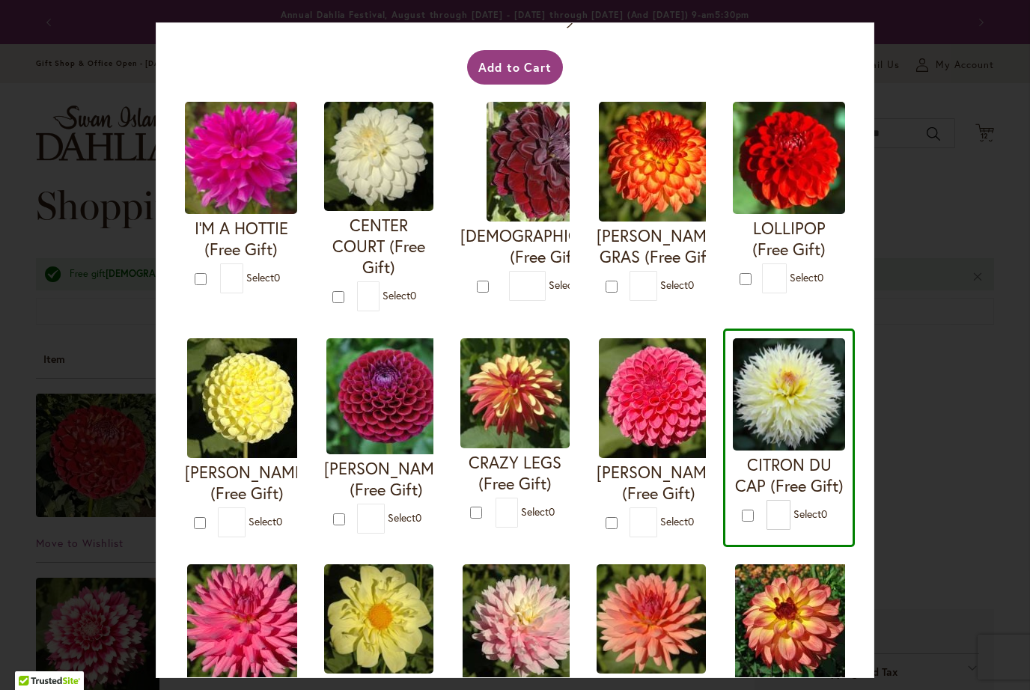
click at [509, 65] on button "Add to Cart" at bounding box center [515, 67] width 97 height 34
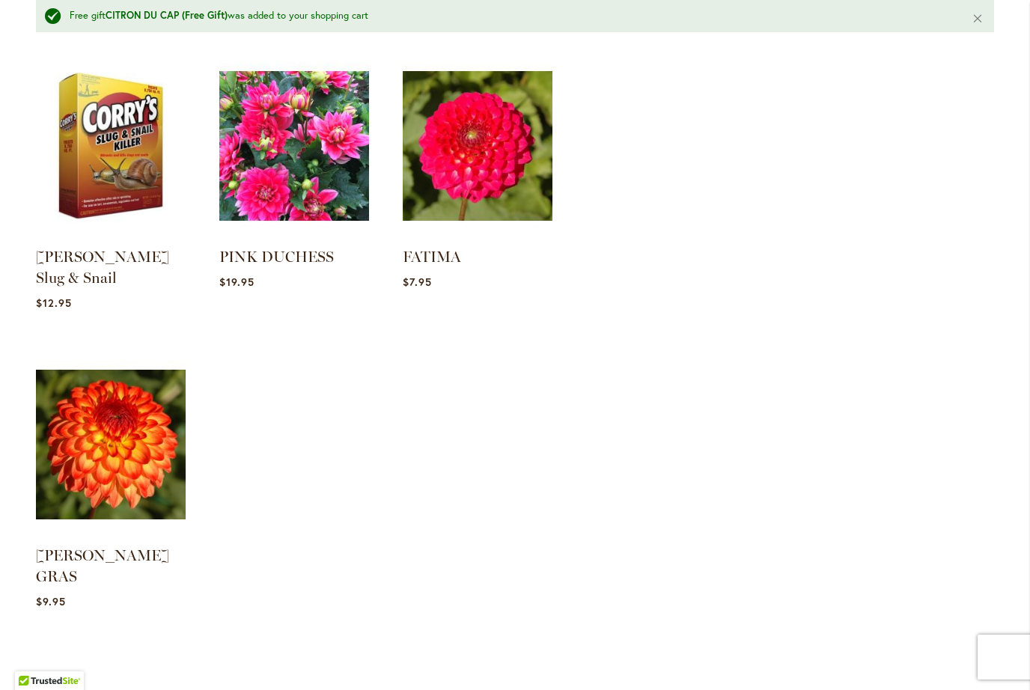
scroll to position [3020, 0]
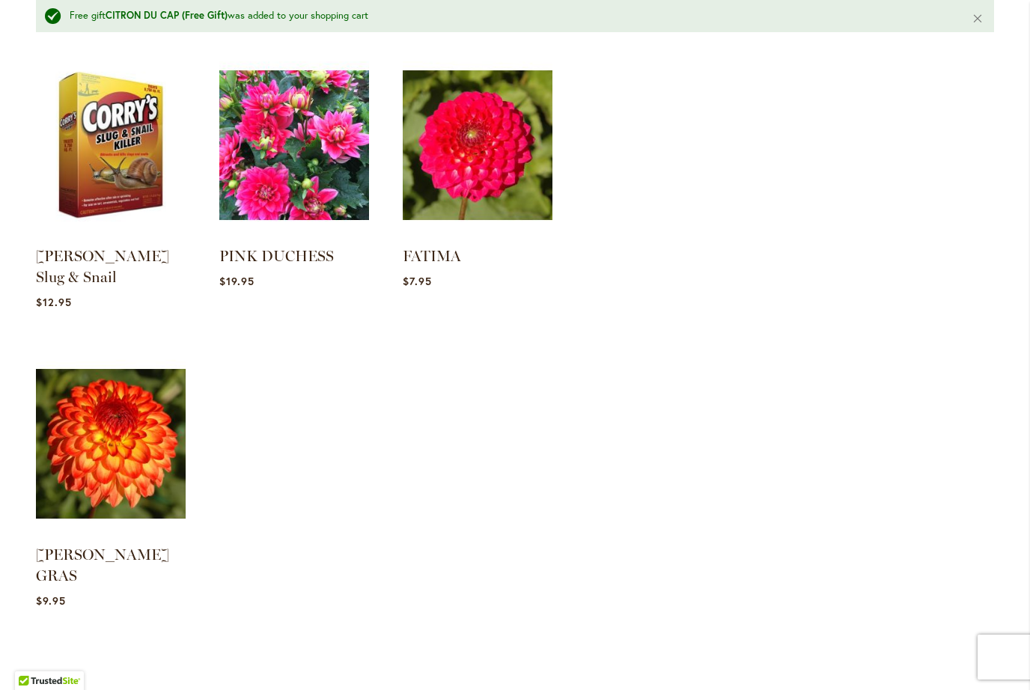
click at [133, 426] on img at bounding box center [111, 443] width 150 height 187
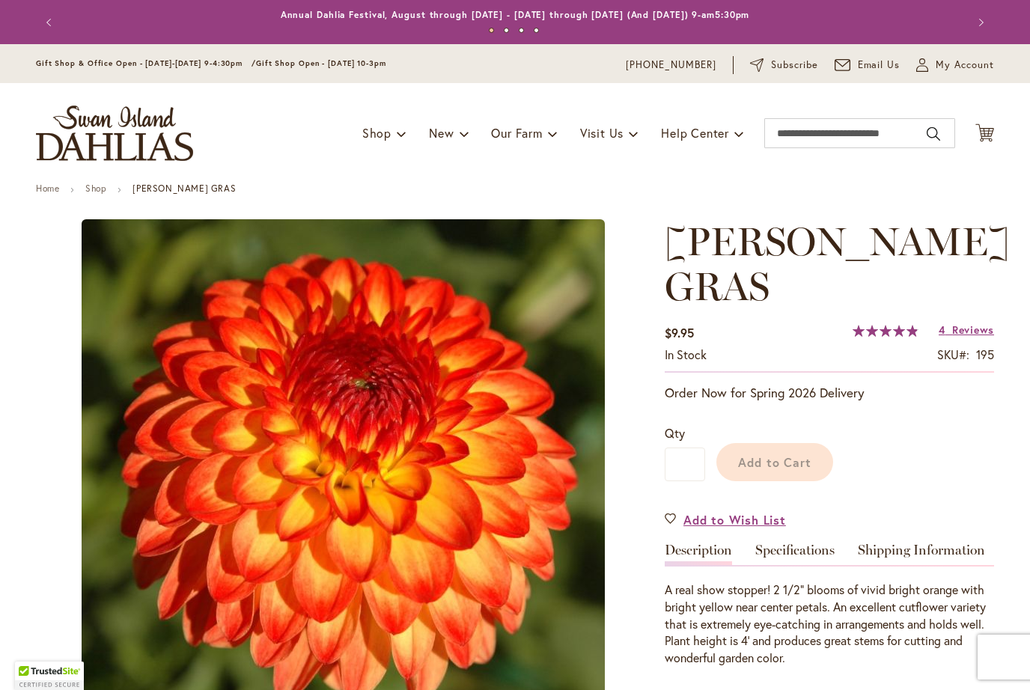
type input "*******"
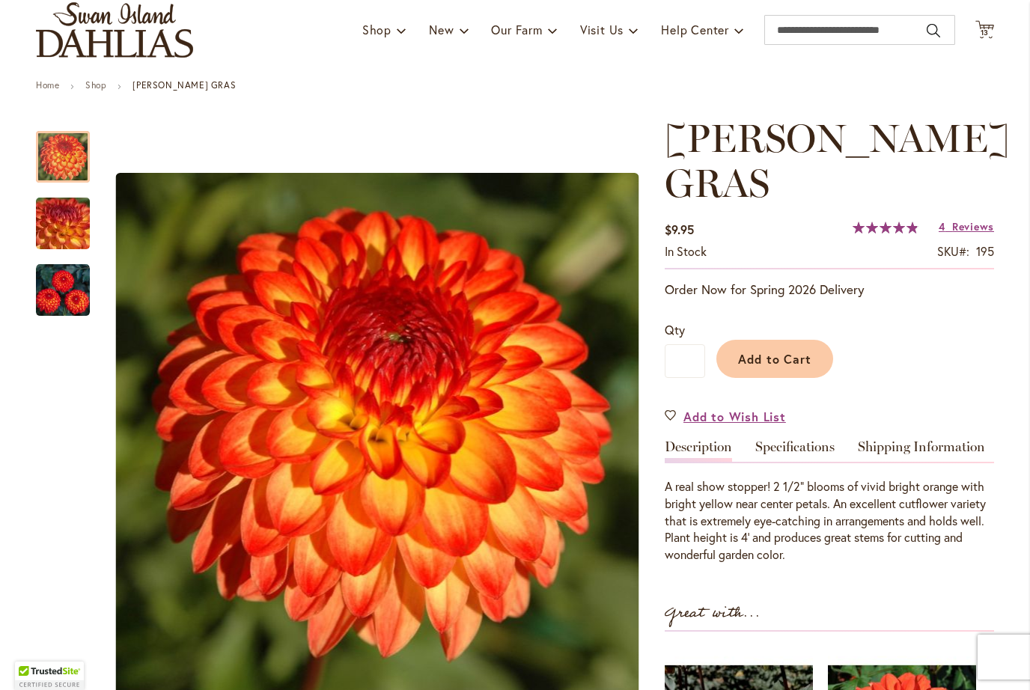
scroll to position [102, 0]
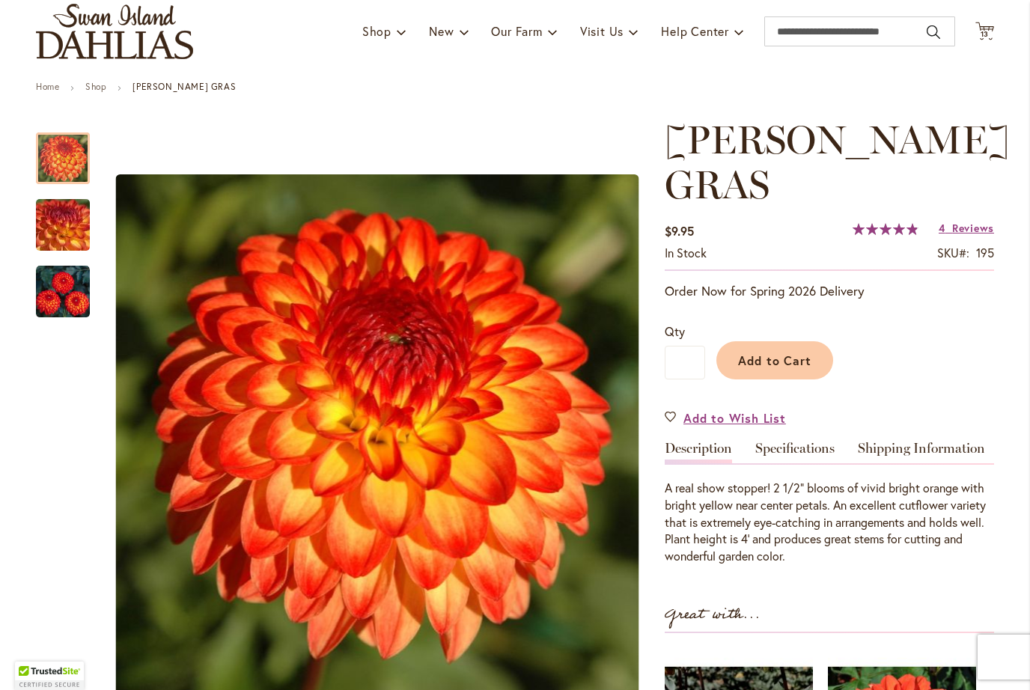
click at [958, 221] on span "Reviews" at bounding box center [973, 228] width 42 height 14
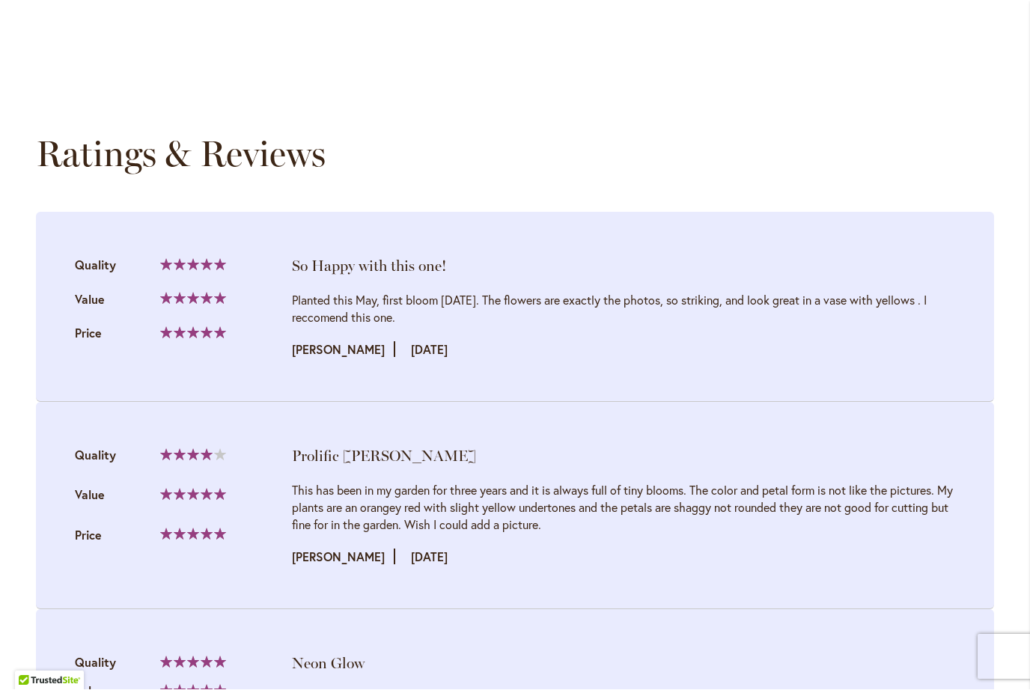
scroll to position [1506, 0]
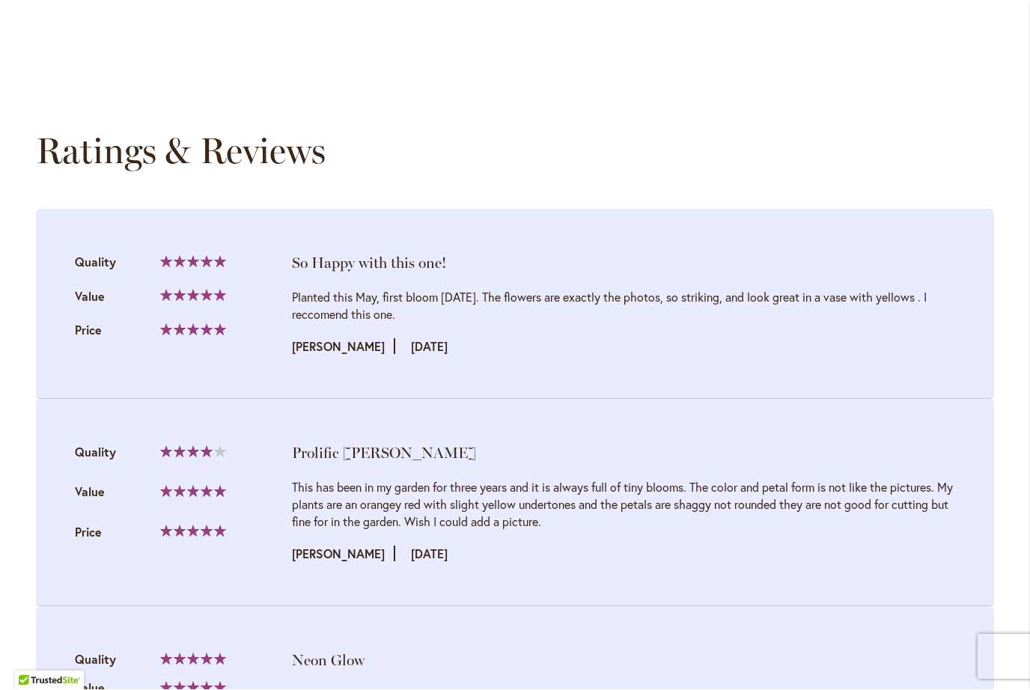
click at [612, 607] on li "Neon Glow Quality 100% Value Price" at bounding box center [515, 693] width 958 height 173
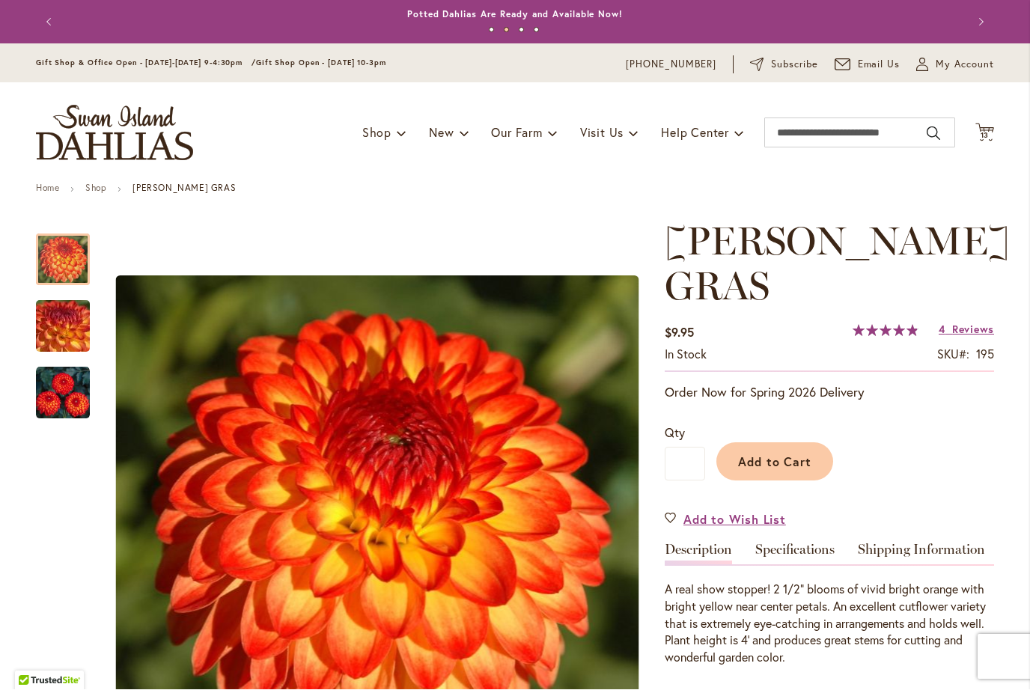
scroll to position [0, 0]
click at [59, 338] on img "MARDY GRAS" at bounding box center [63, 327] width 108 height 81
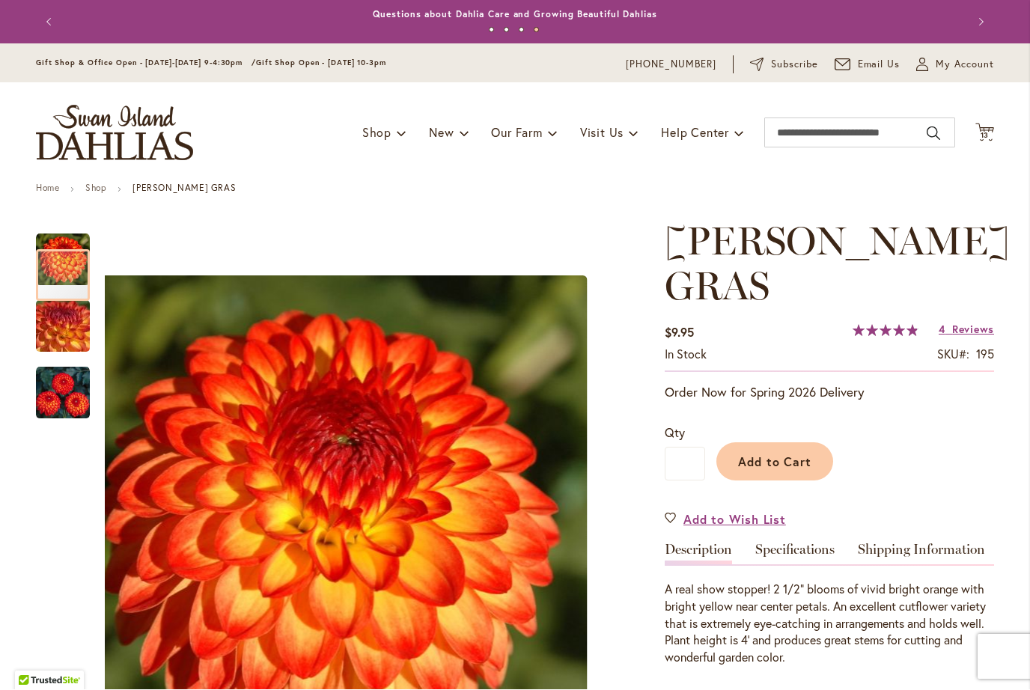
click at [66, 265] on div at bounding box center [63, 276] width 54 height 52
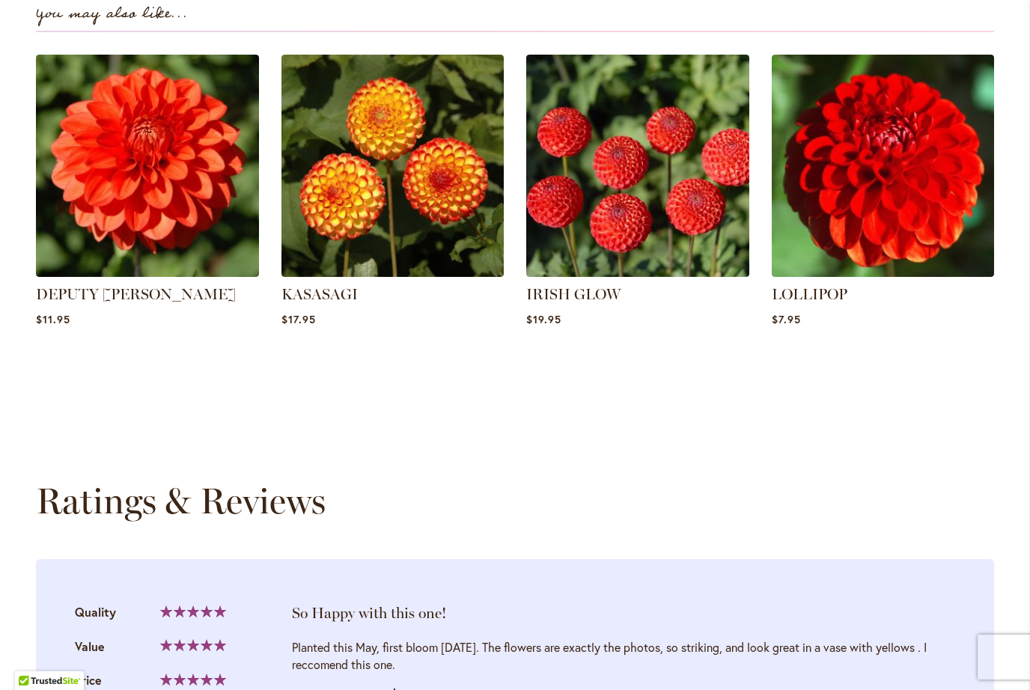
scroll to position [1154, 0]
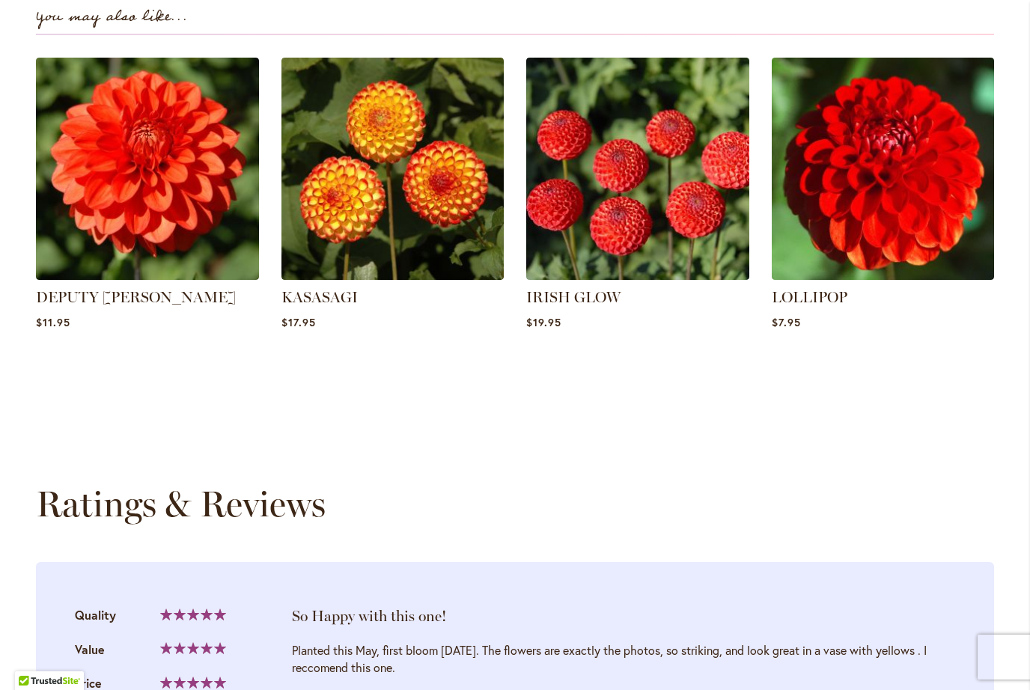
click at [916, 161] on img at bounding box center [883, 169] width 223 height 223
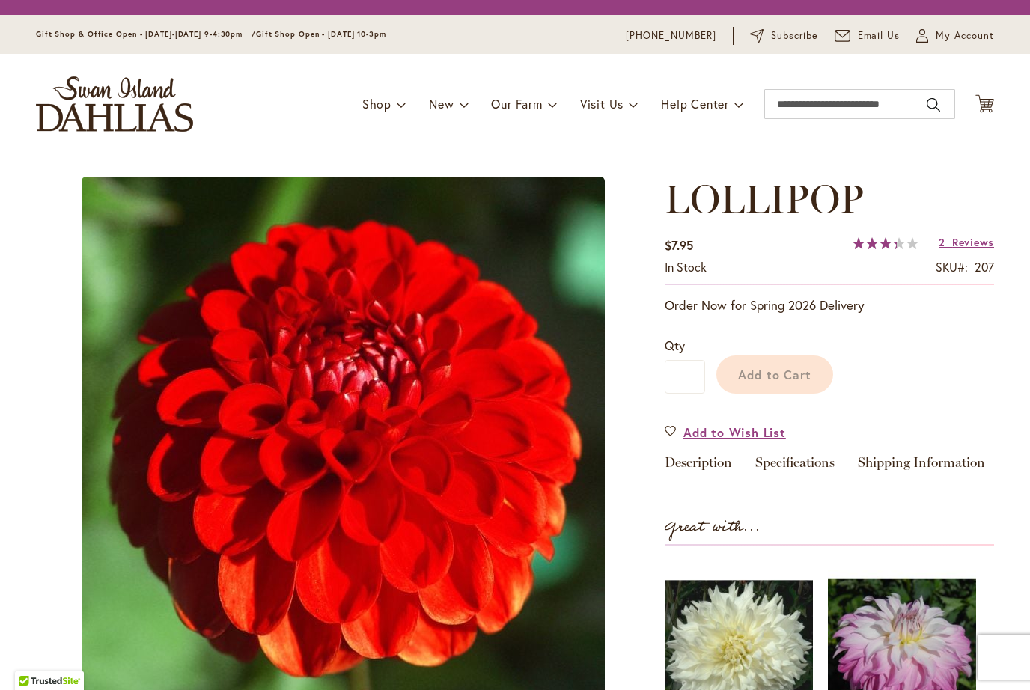
type input "*******"
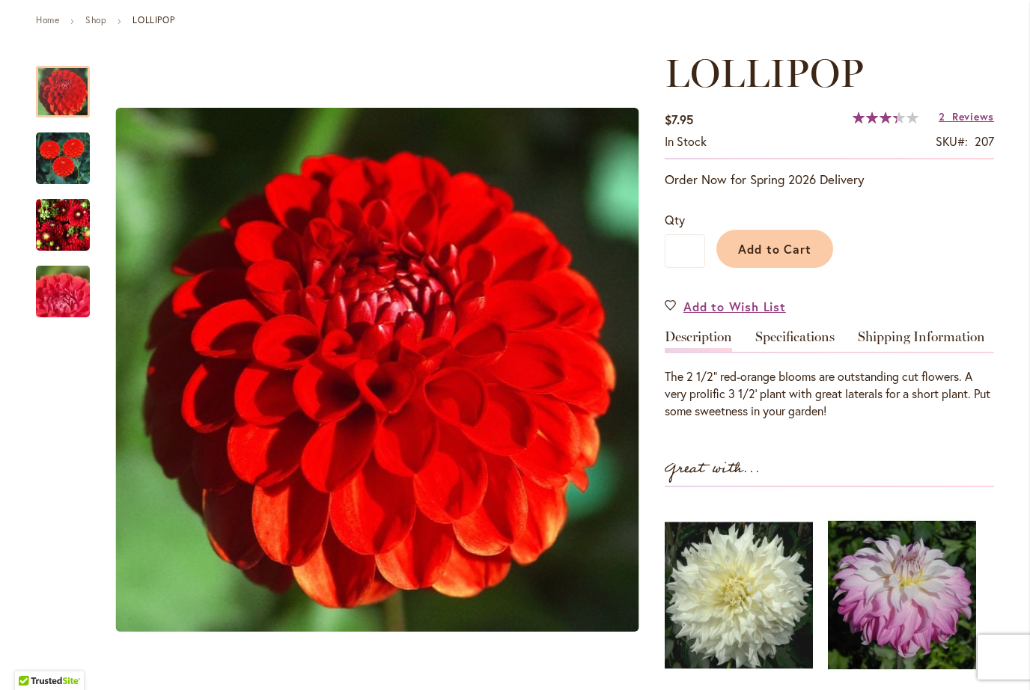
scroll to position [170, 0]
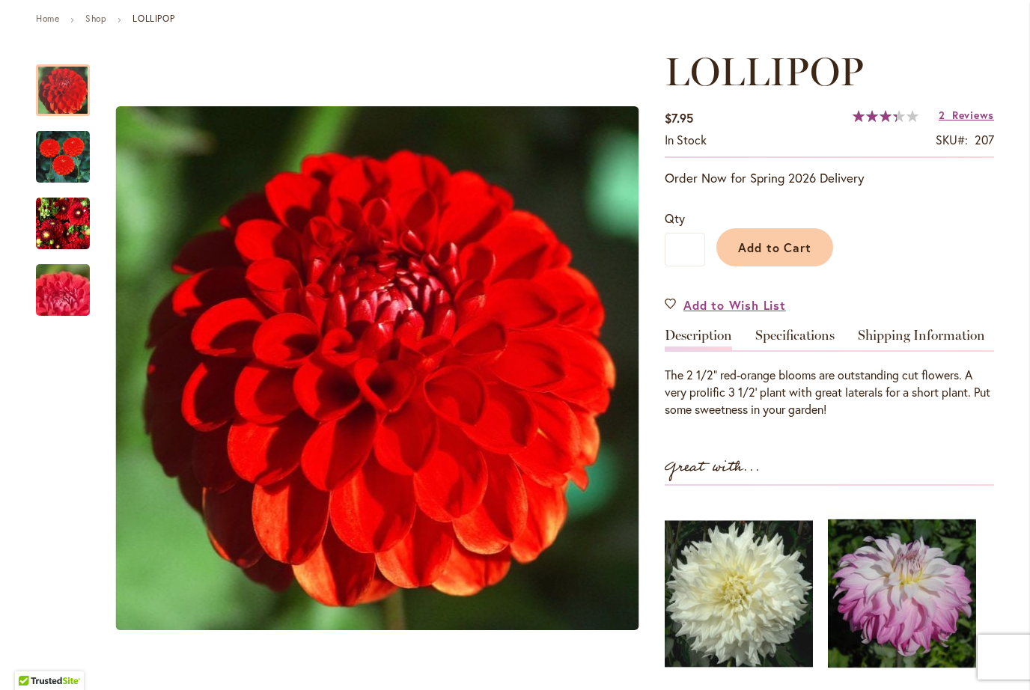
click at [58, 228] on img "LOLLIPOP" at bounding box center [63, 223] width 54 height 56
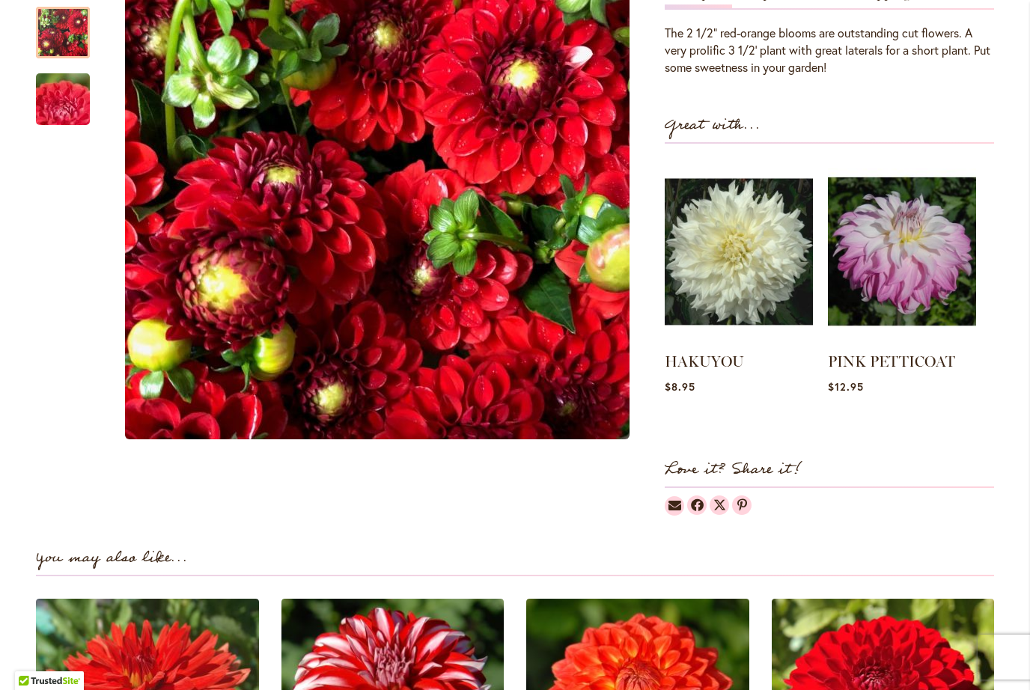
scroll to position [508, 0]
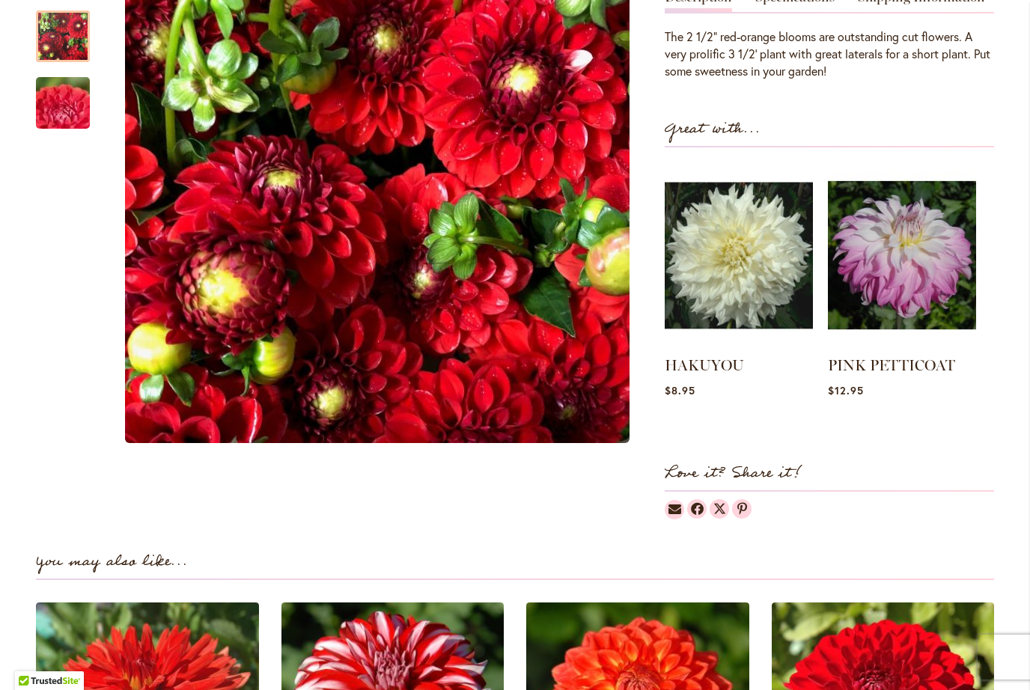
click at [917, 279] on img at bounding box center [902, 255] width 148 height 186
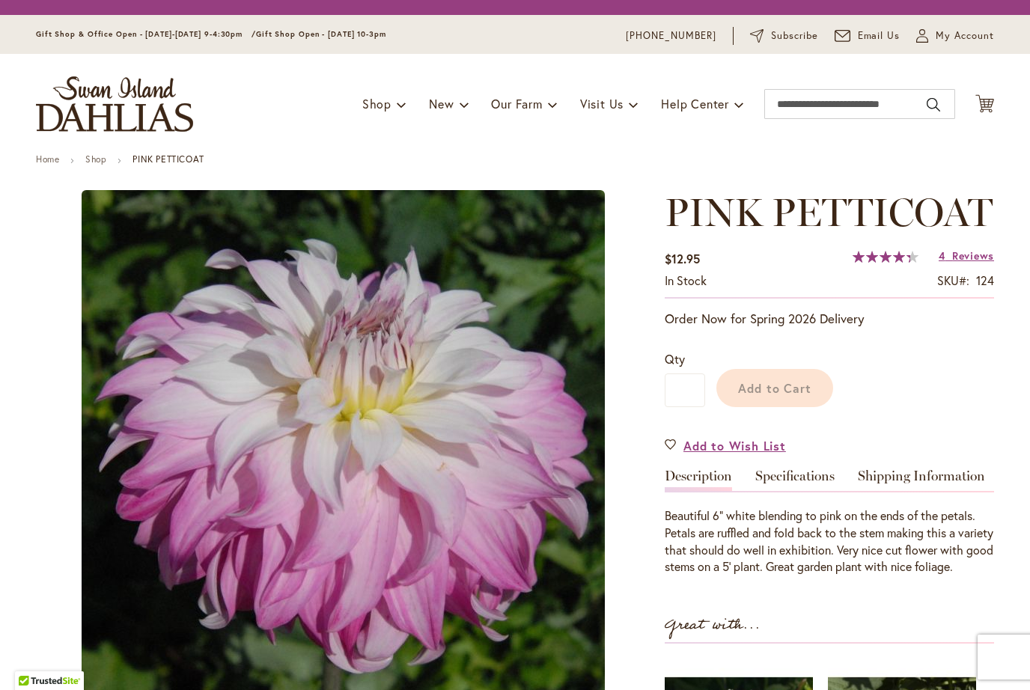
type input "*******"
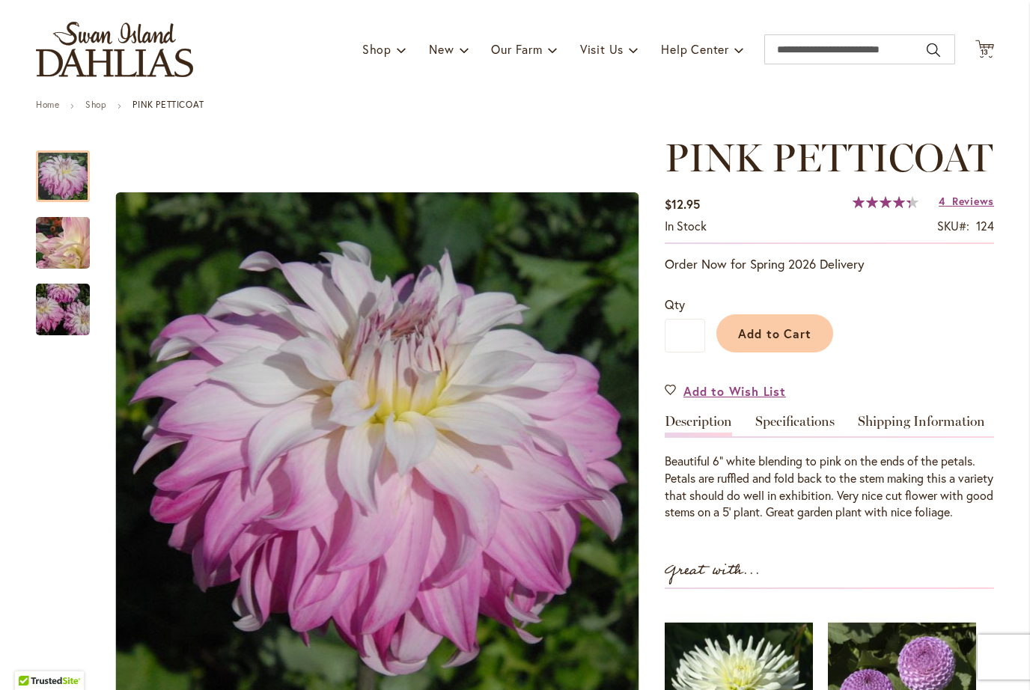
scroll to position [85, 0]
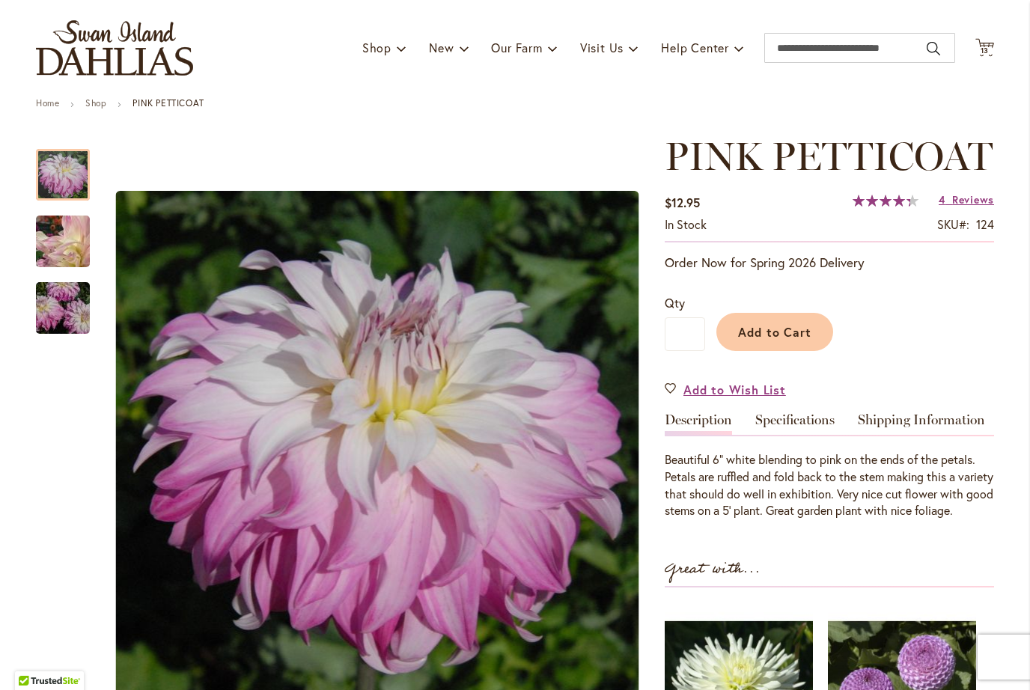
click at [59, 255] on img "Pink Petticoat" at bounding box center [63, 242] width 108 height 88
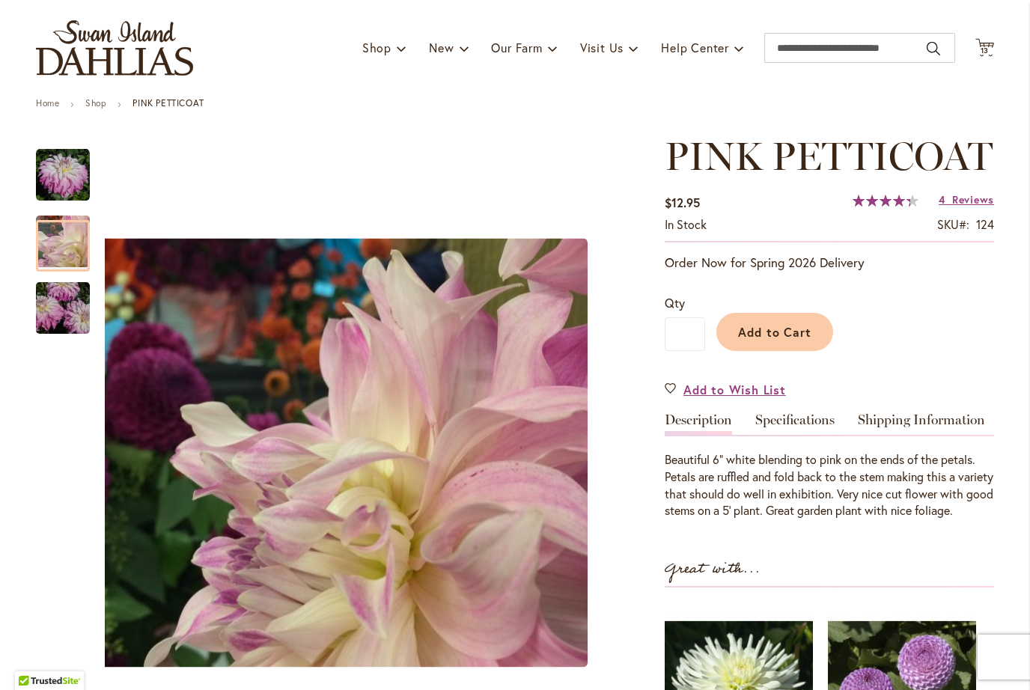
click at [70, 311] on img "Pink Petticoat" at bounding box center [63, 309] width 108 height 72
